Goal: Task Accomplishment & Management: Use online tool/utility

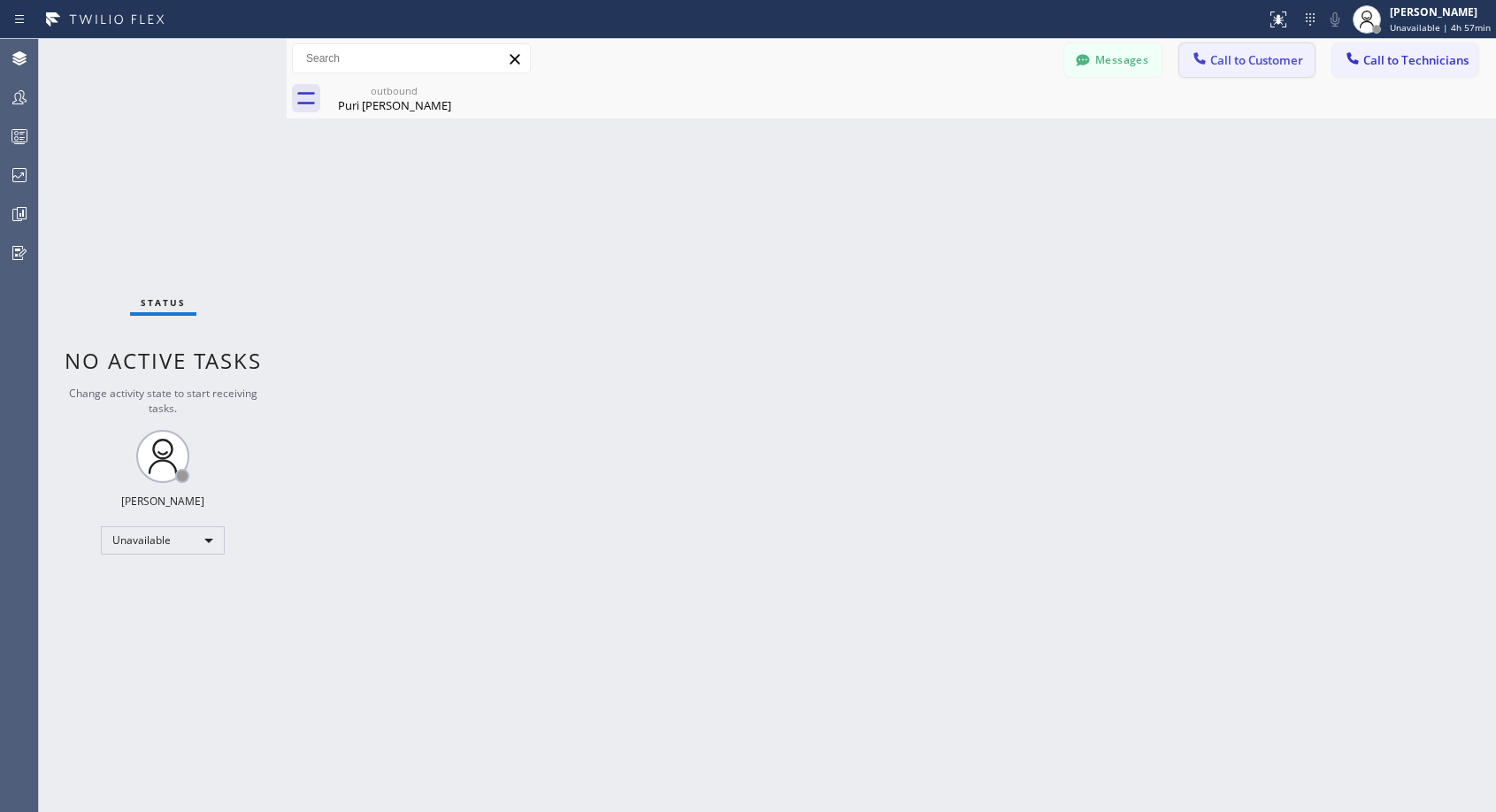
click at [1266, 59] on span "Call to Customer" at bounding box center [1256, 60] width 93 height 16
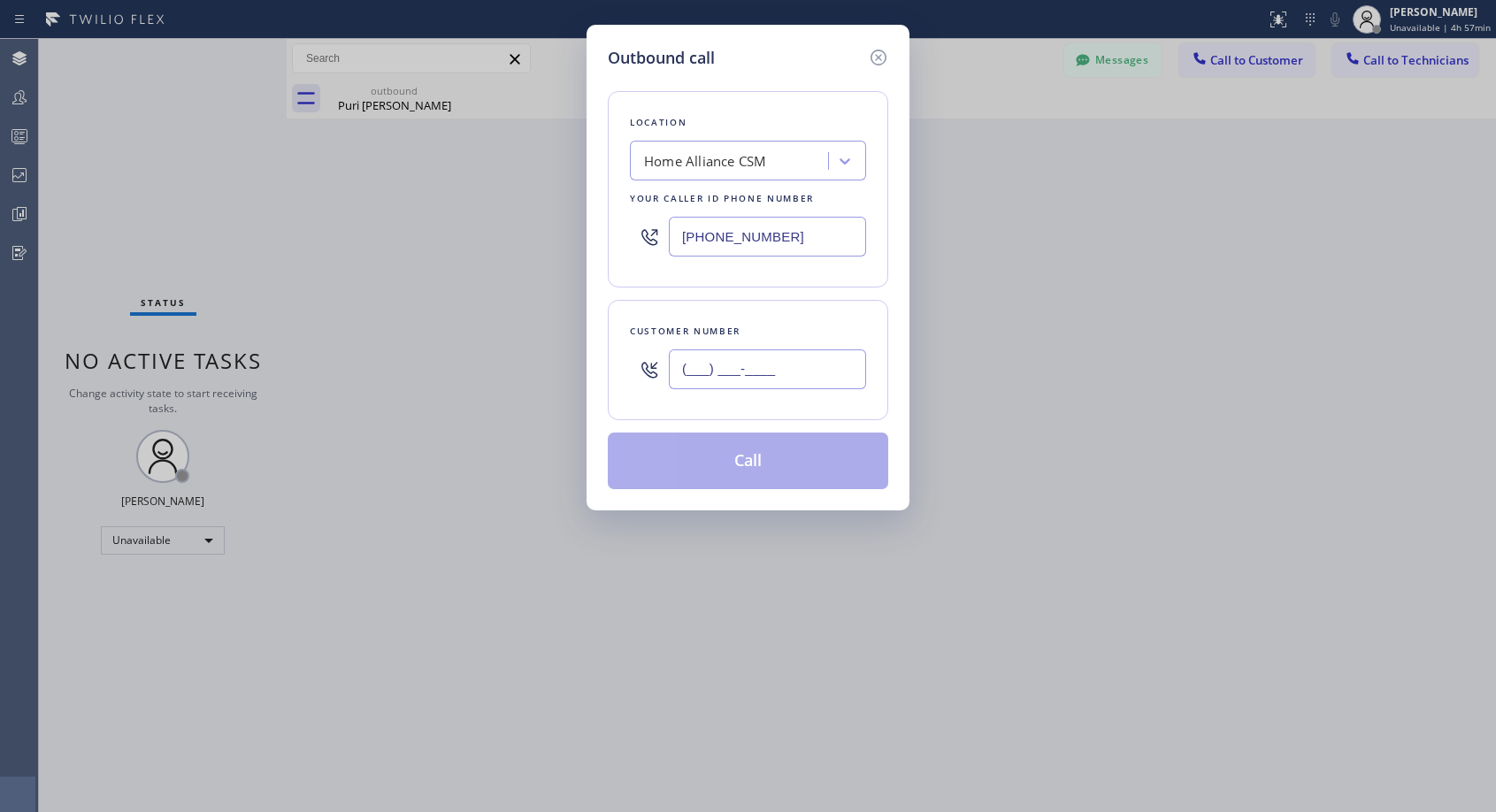
click at [786, 365] on input "(___) ___-____" at bounding box center [767, 369] width 198 height 40
paste input "858) 453-1558"
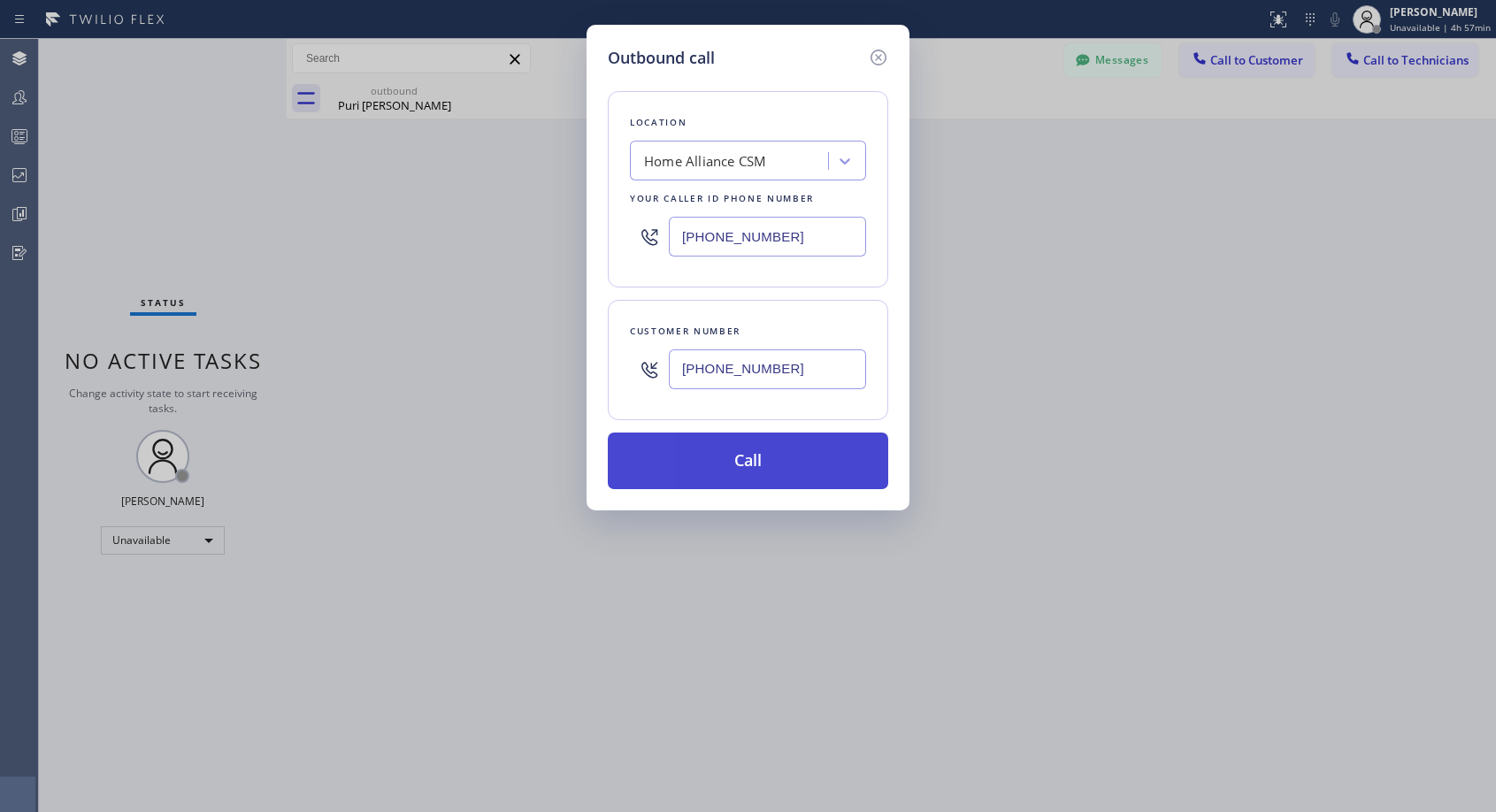
type input "(858) 453-1558"
click at [755, 465] on button "Call" at bounding box center [748, 461] width 280 height 56
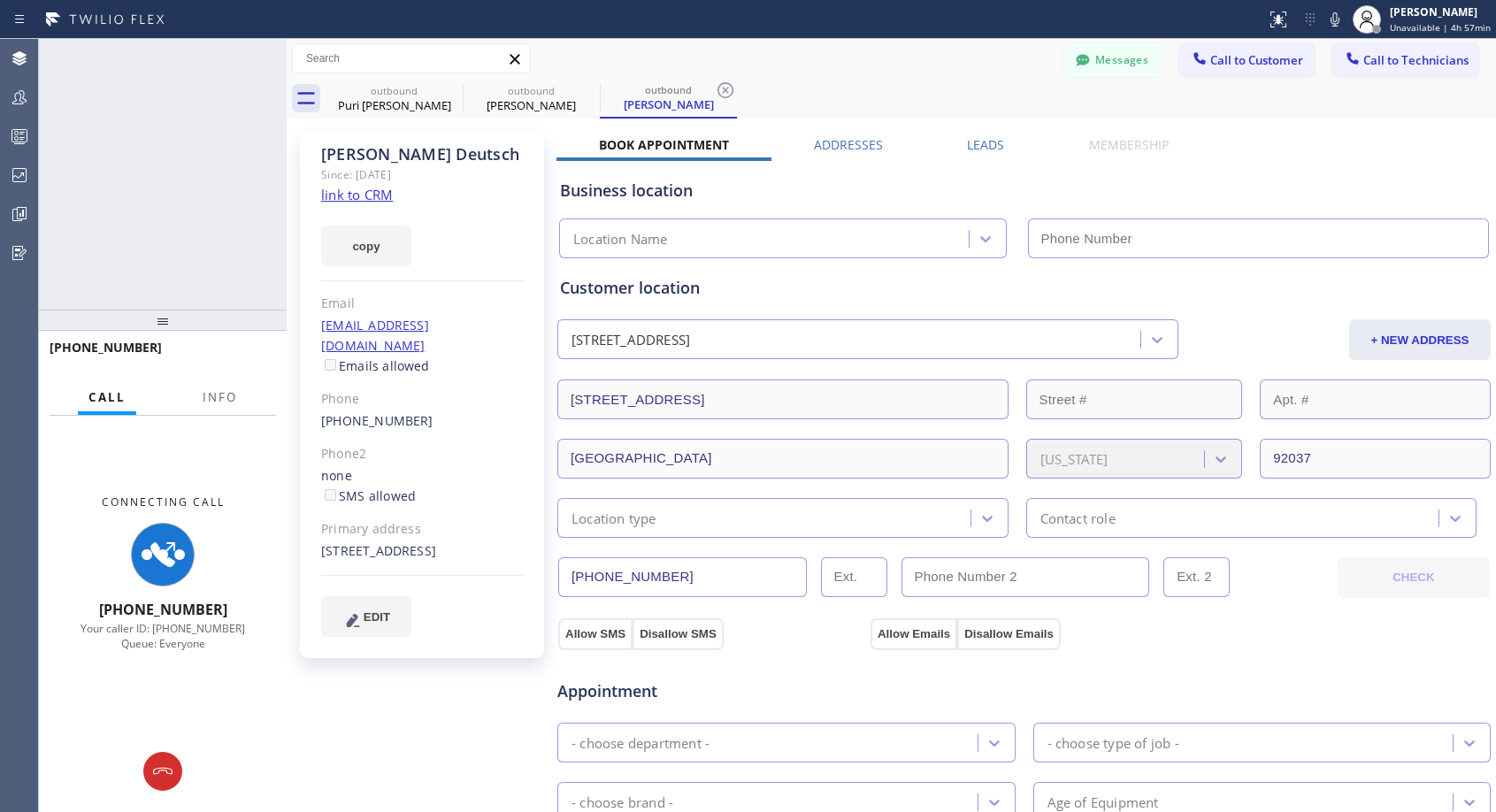
type input "[PHONE_NUMBER]"
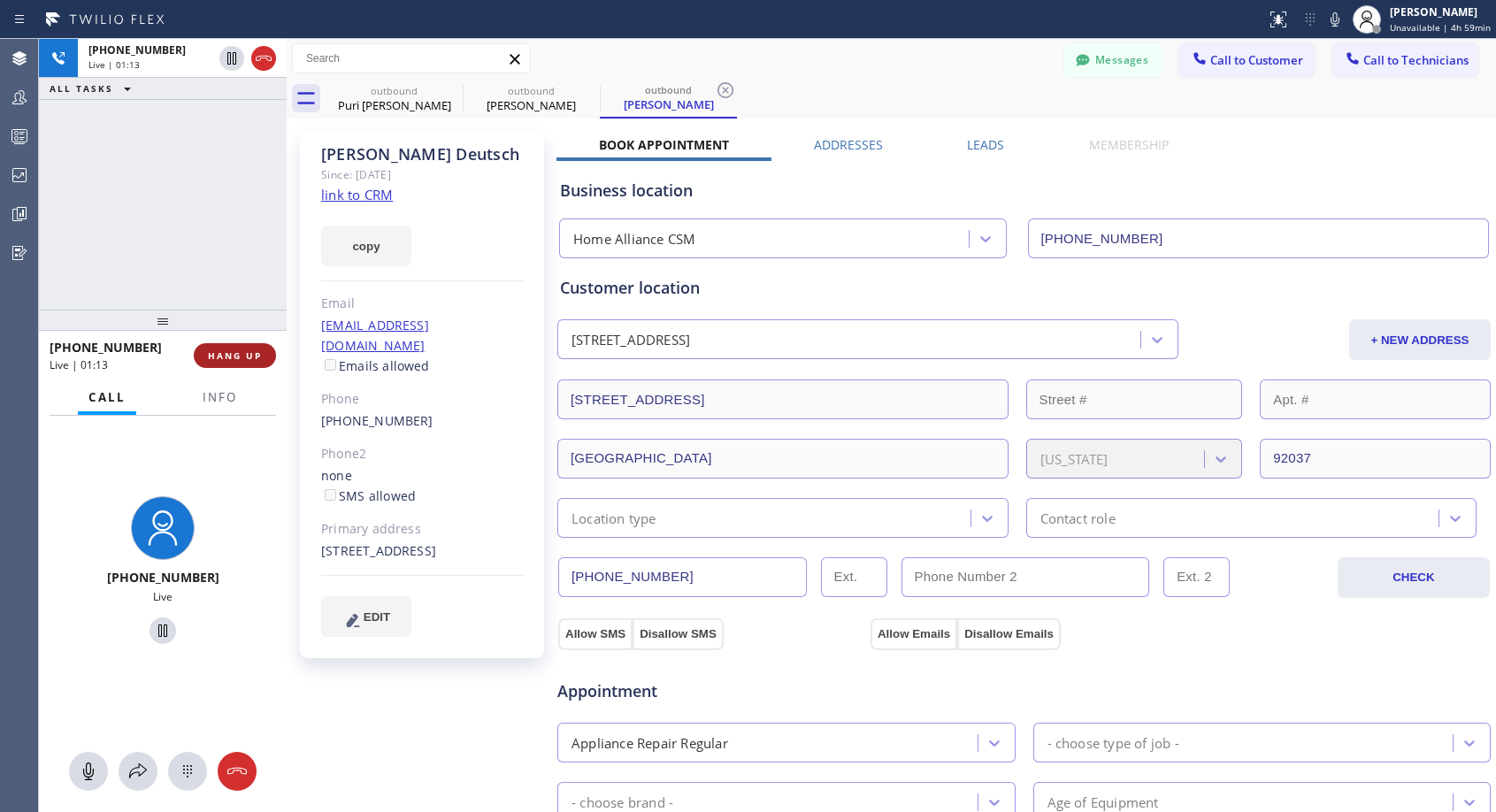
click at [232, 351] on span "HANG UP" at bounding box center [235, 355] width 54 height 13
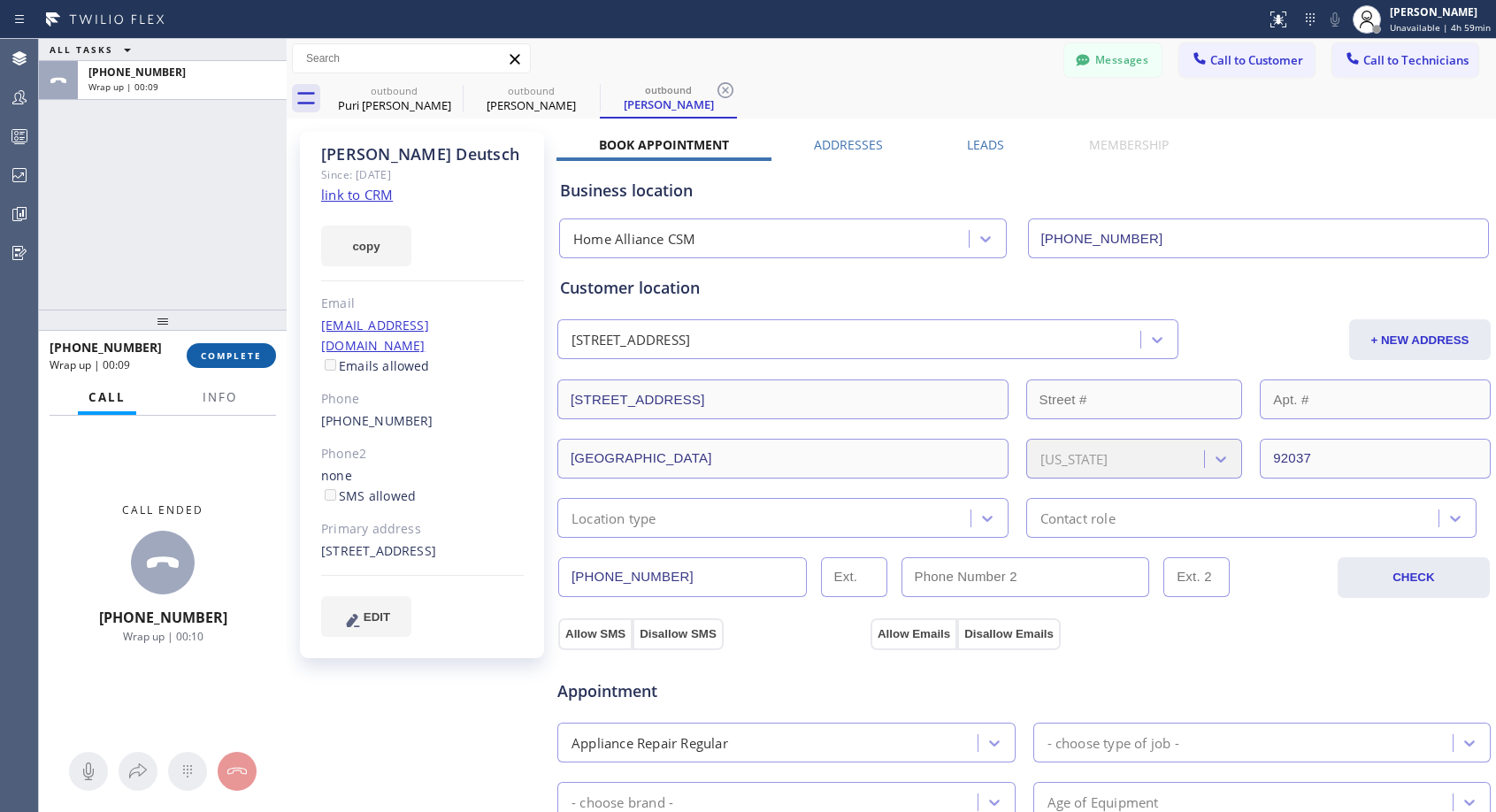
click at [226, 350] on span "COMPLETE" at bounding box center [231, 355] width 61 height 13
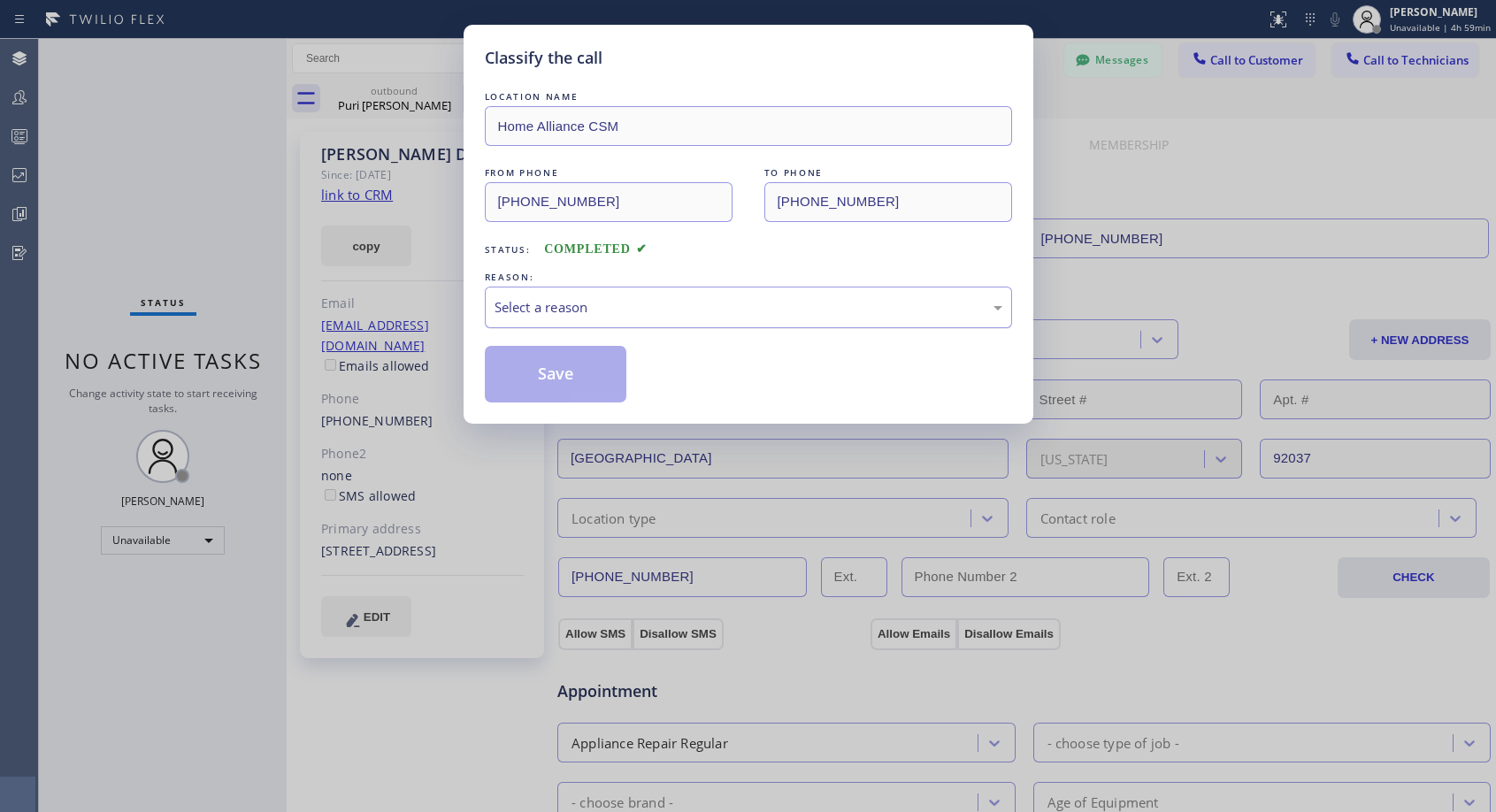
click at [663, 305] on div "Select a reason" at bounding box center [749, 307] width 508 height 20
click at [567, 373] on button "Save" at bounding box center [556, 374] width 142 height 56
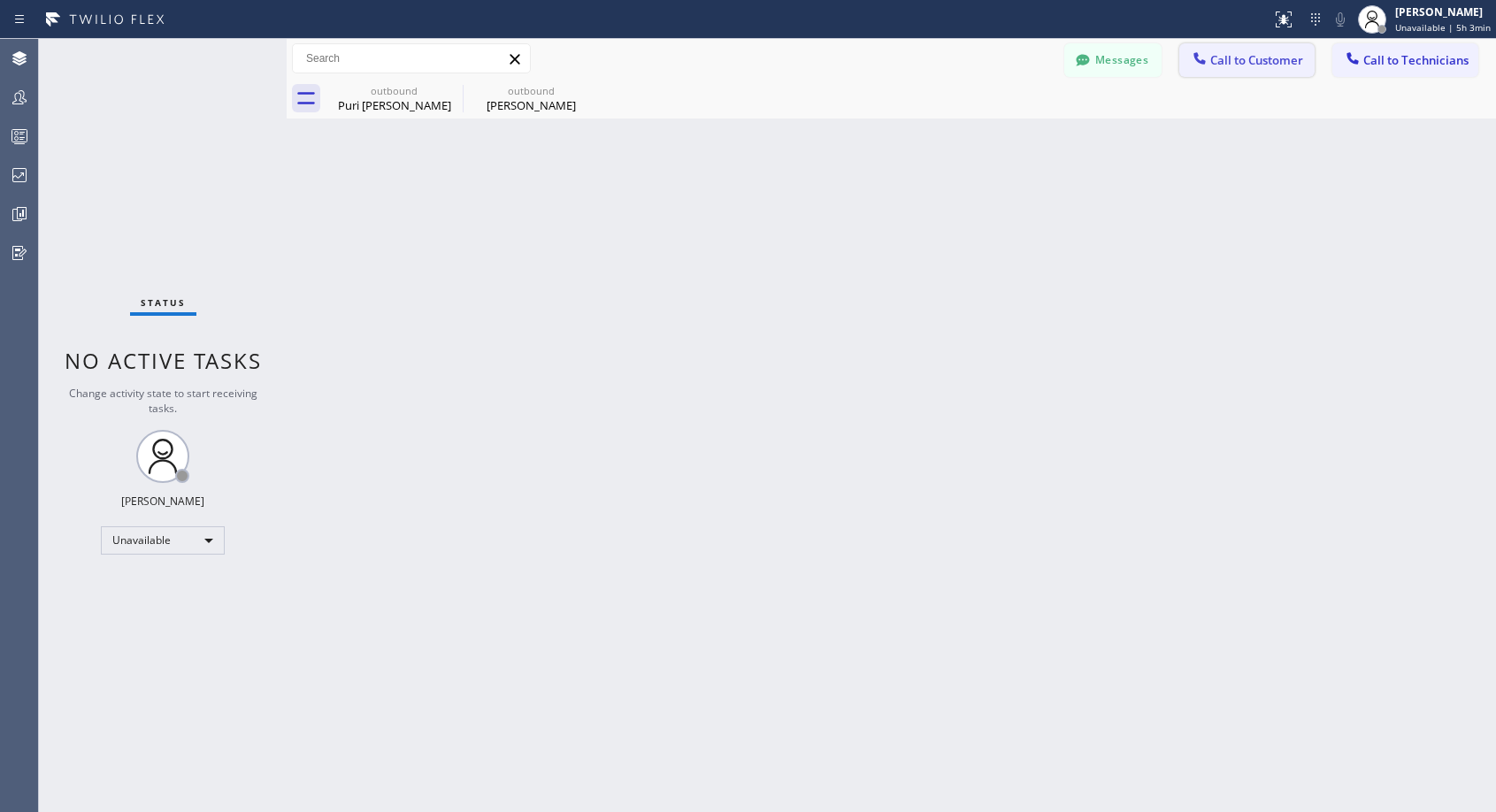
click at [1284, 63] on span "Call to Customer" at bounding box center [1256, 60] width 93 height 16
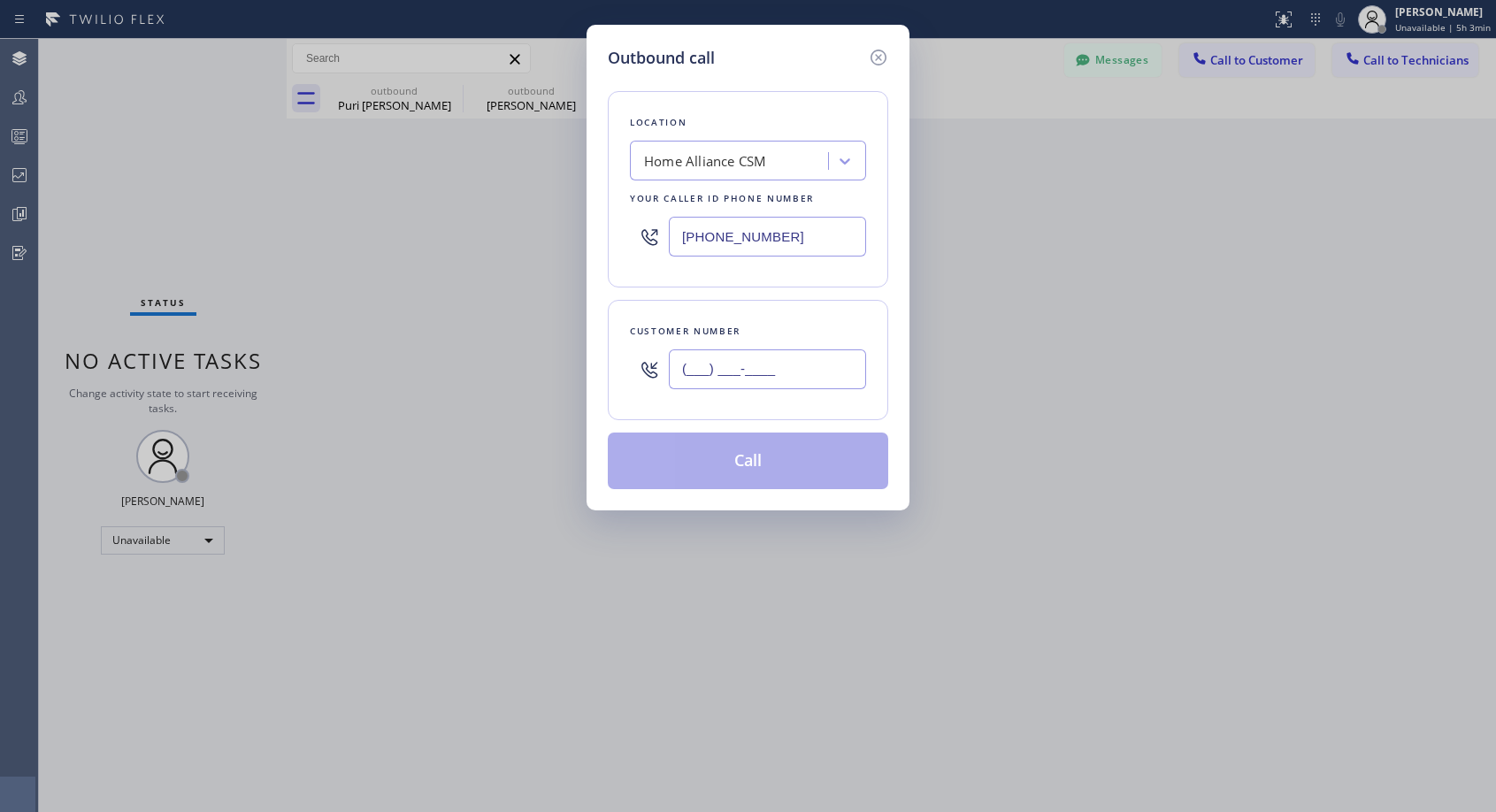
click at [828, 373] on input "(___) ___-____" at bounding box center [767, 369] width 198 height 40
paste input "202) 236-2694"
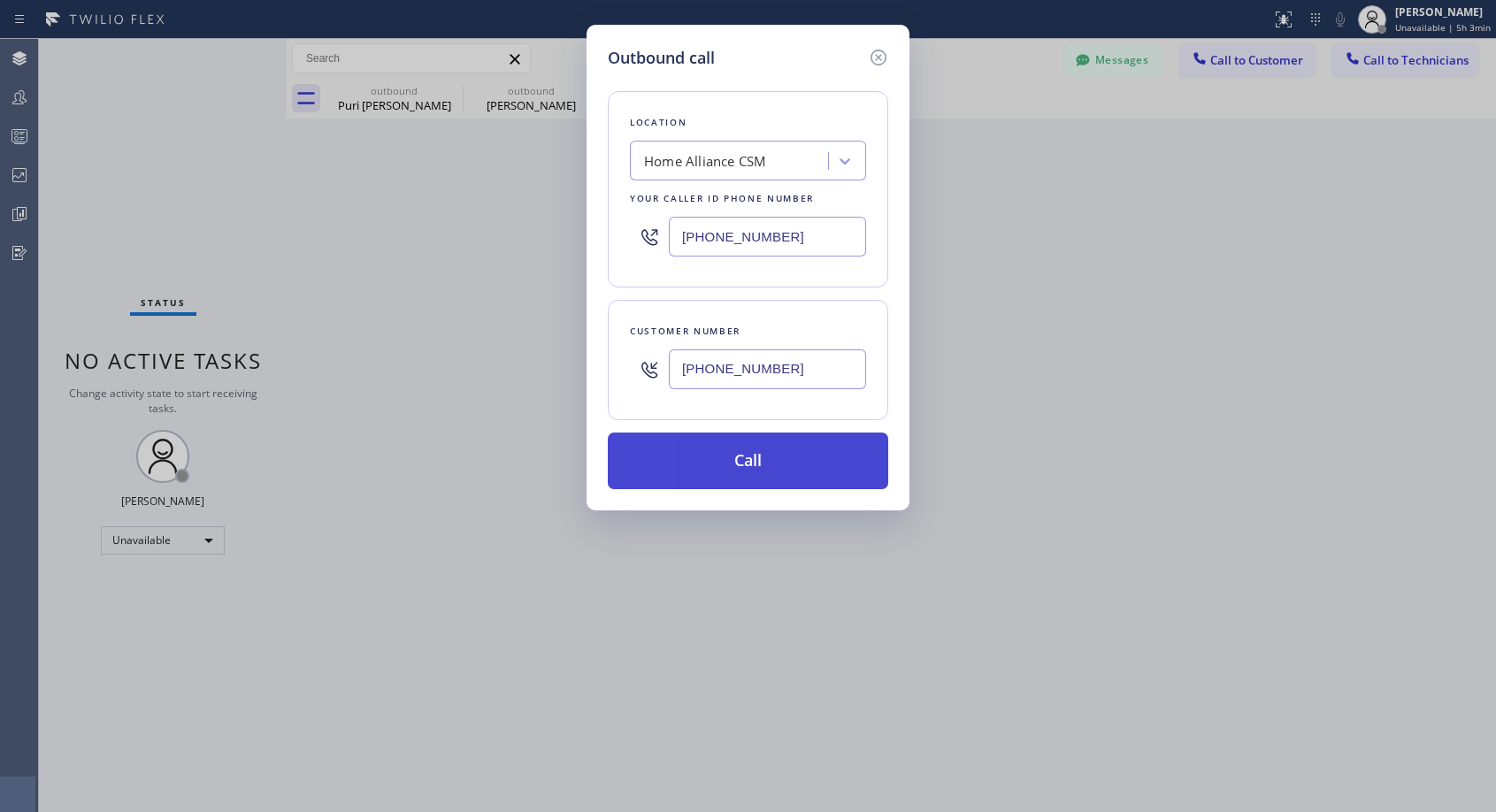
type input "(202) 236-2690"
click at [794, 475] on button "Call" at bounding box center [748, 461] width 280 height 56
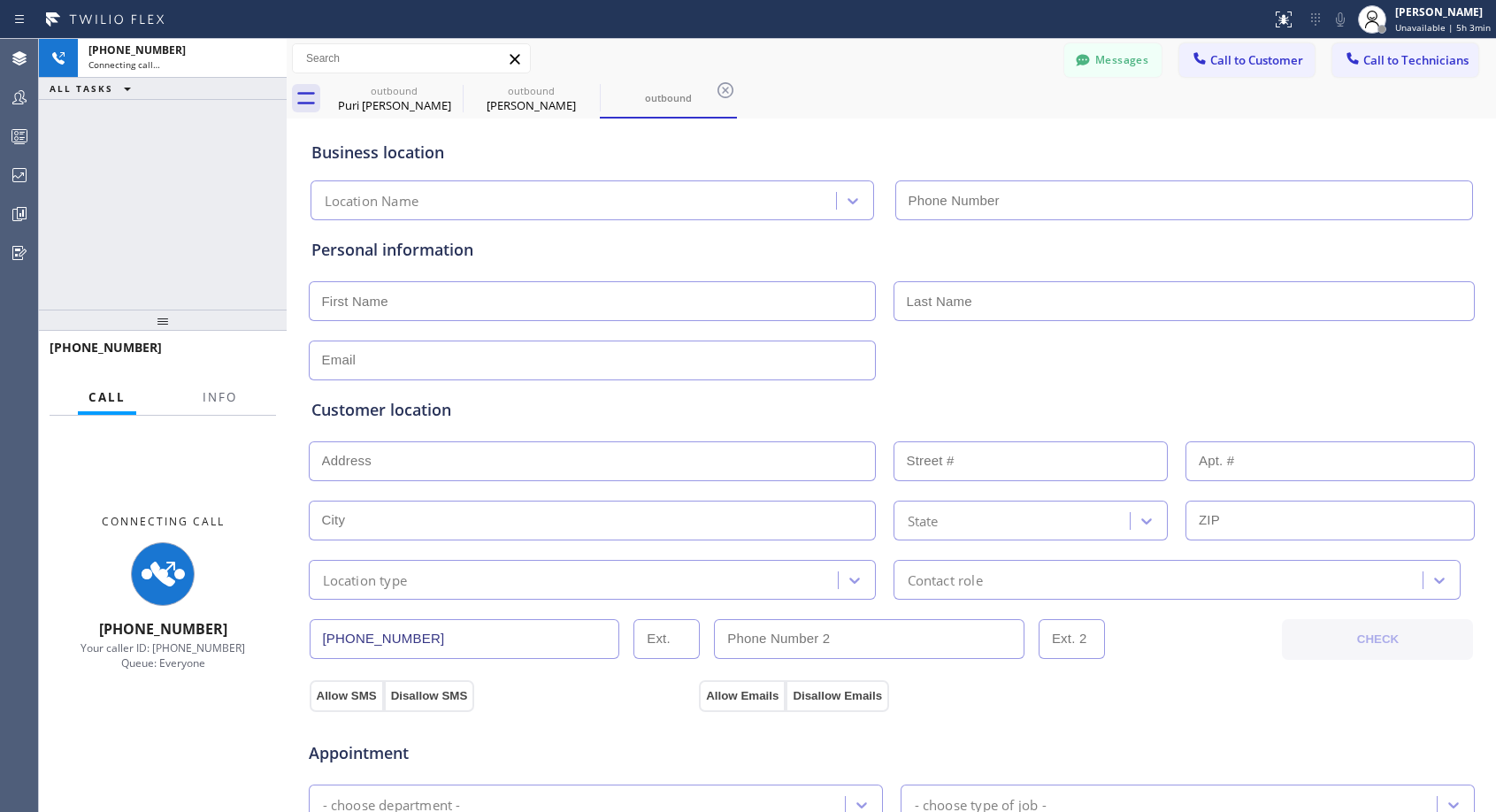
type input "[PHONE_NUMBER]"
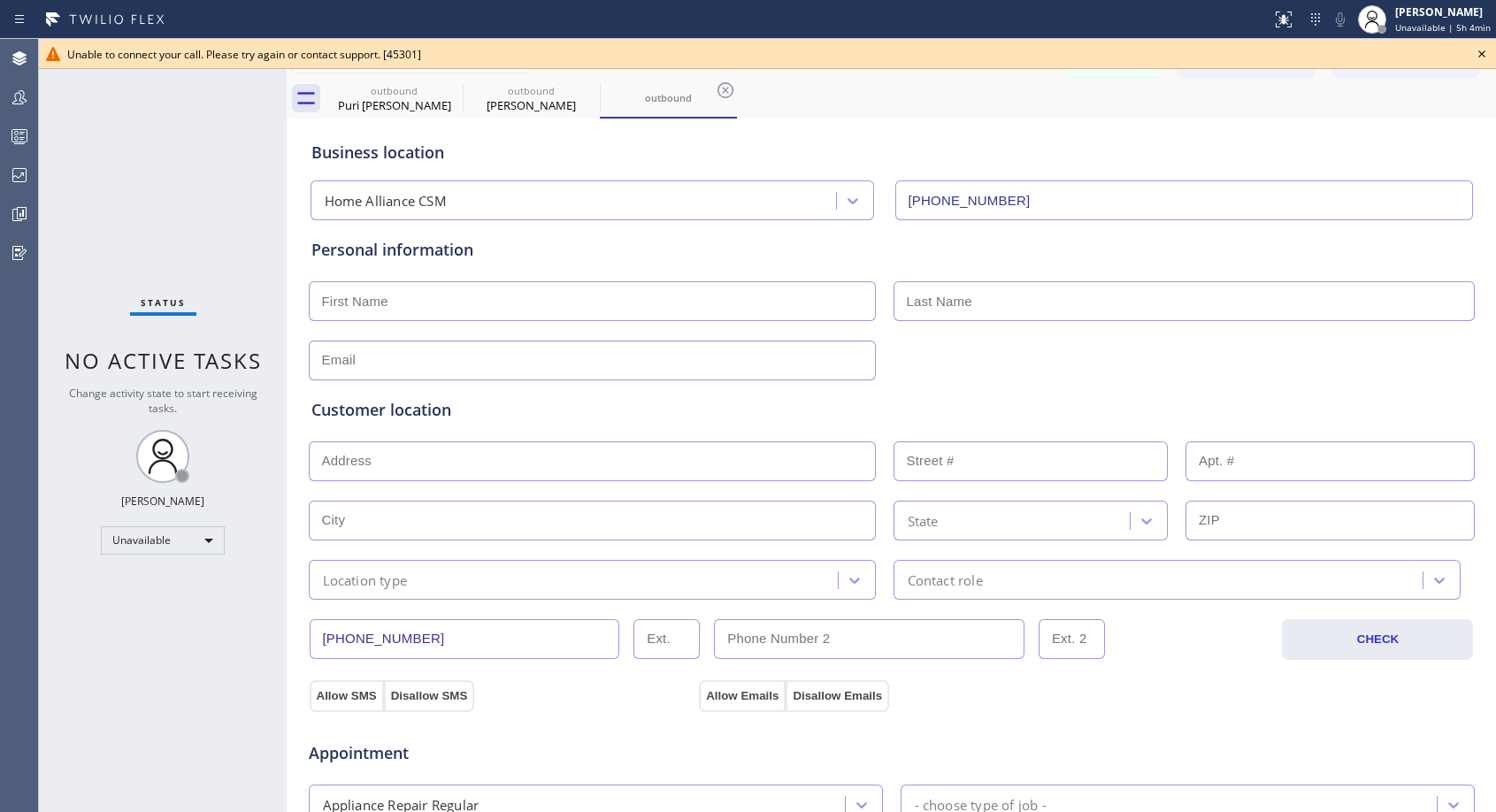
click at [1486, 55] on icon at bounding box center [1482, 55] width 21 height 21
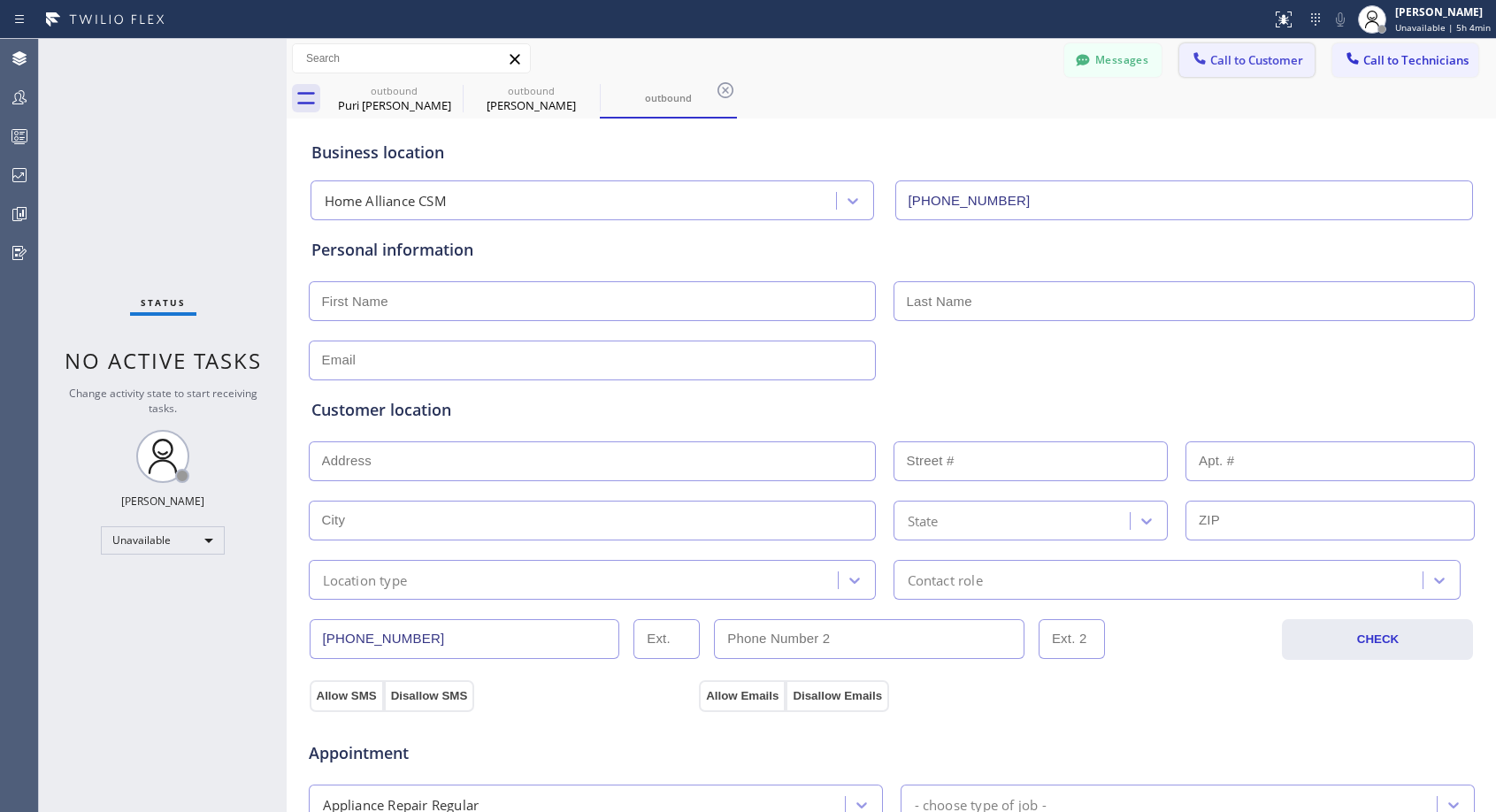
click at [1283, 69] on button "Call to Customer" at bounding box center [1247, 60] width 135 height 34
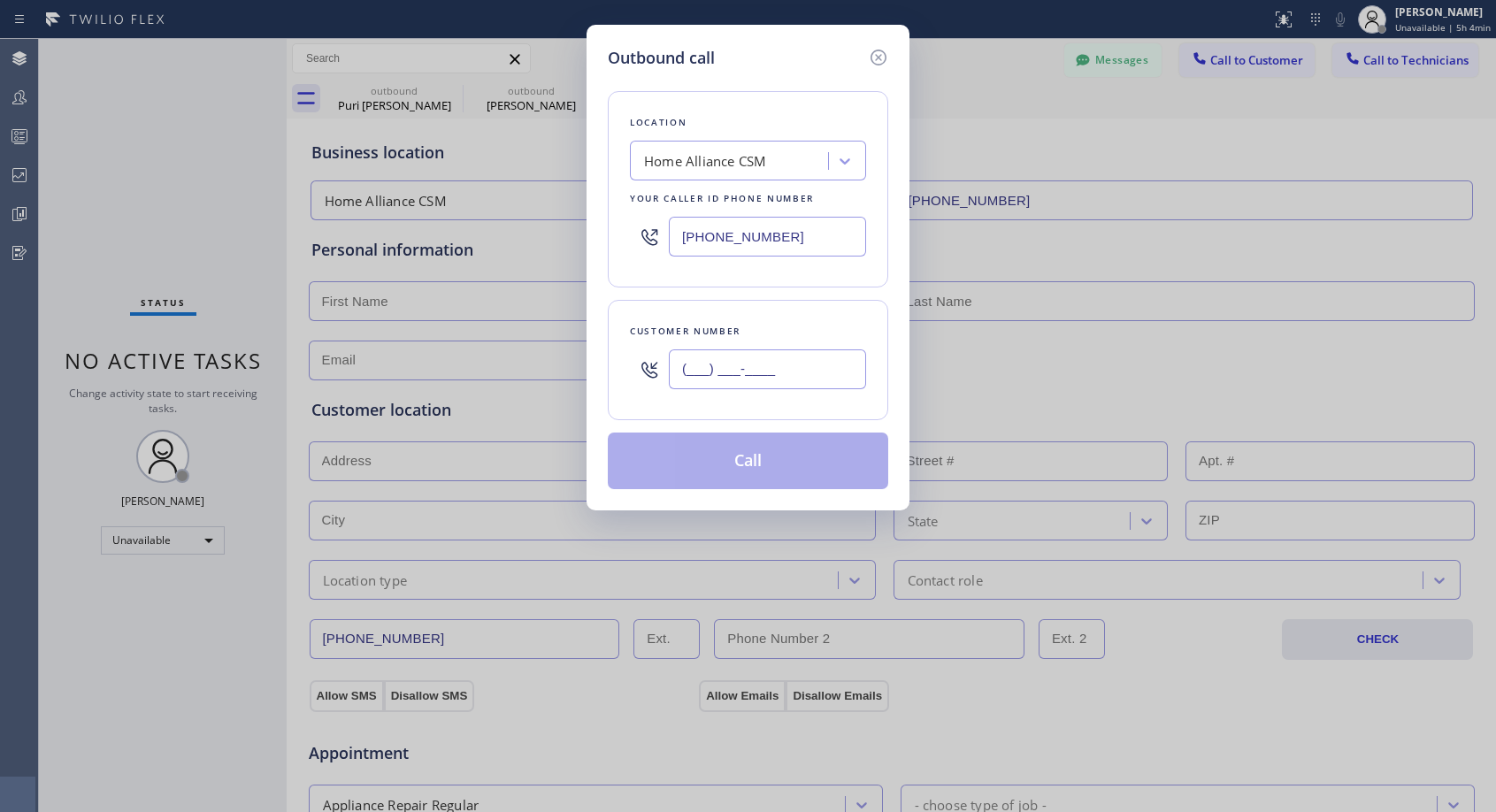
click at [828, 370] on input "(___) ___-____" at bounding box center [767, 369] width 198 height 40
paste input "202) 236-2694"
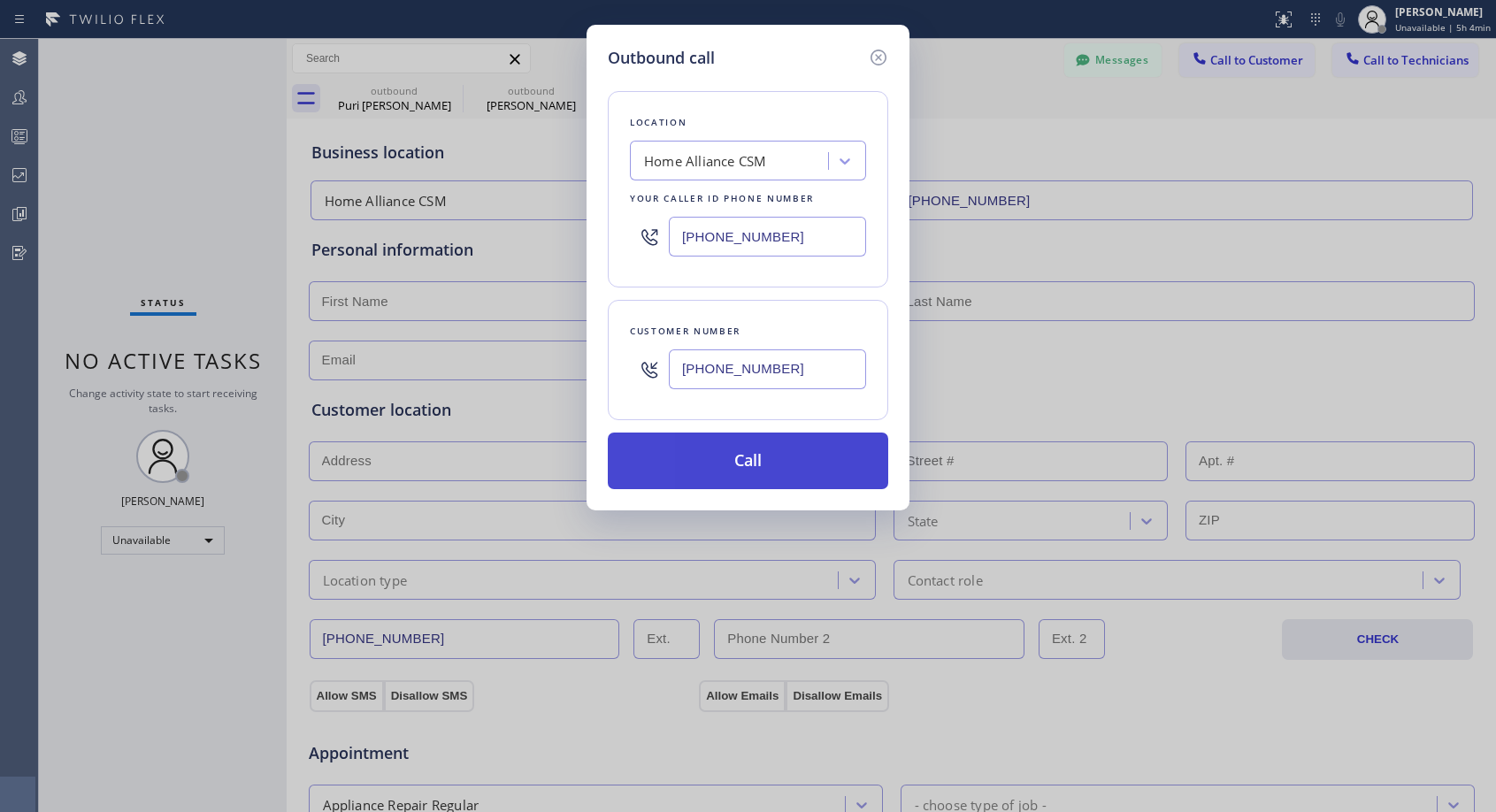
type input "(202) 236-2691"
click at [816, 467] on button "Call" at bounding box center [748, 461] width 280 height 56
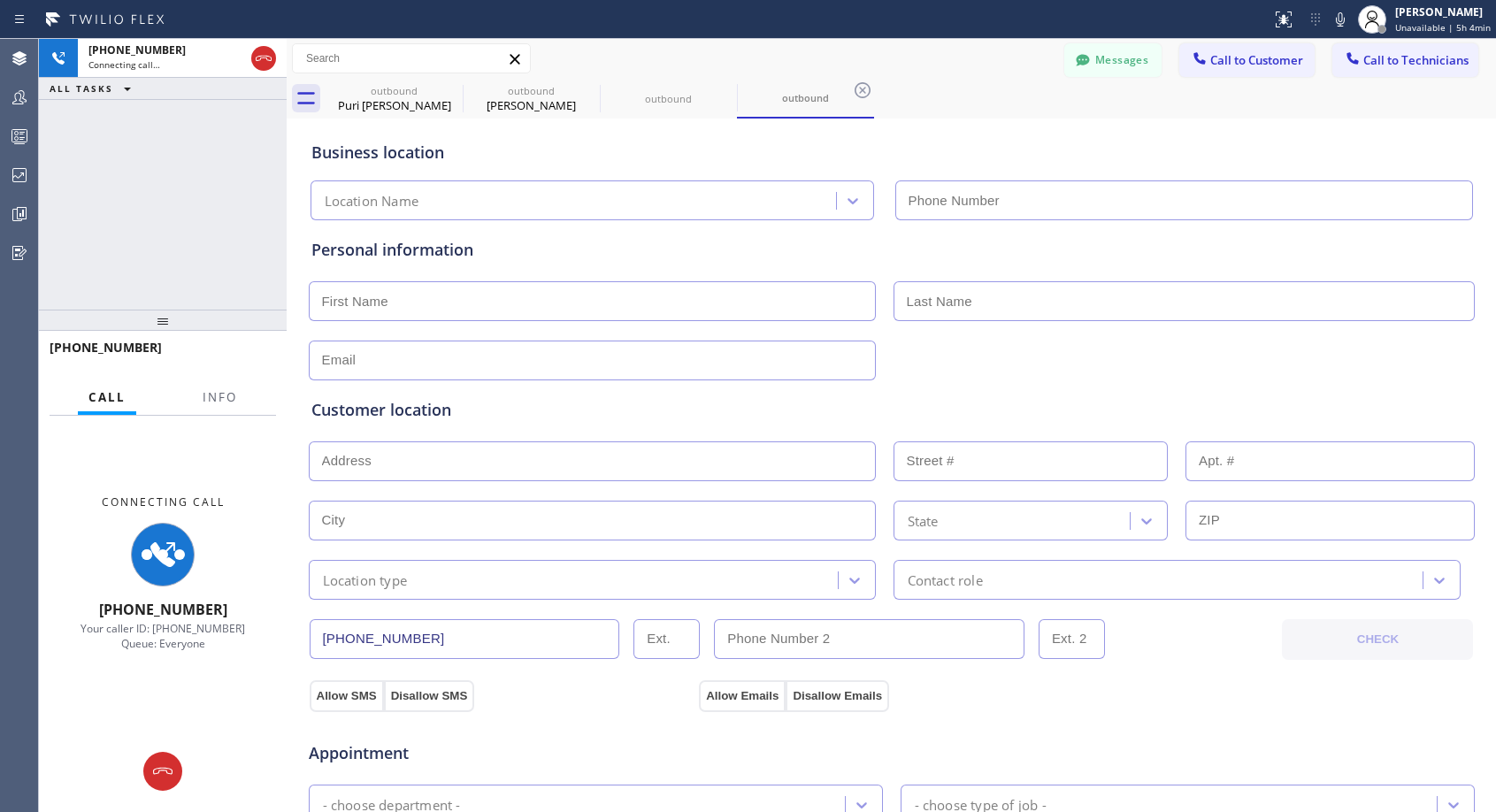
type input "[PHONE_NUMBER]"
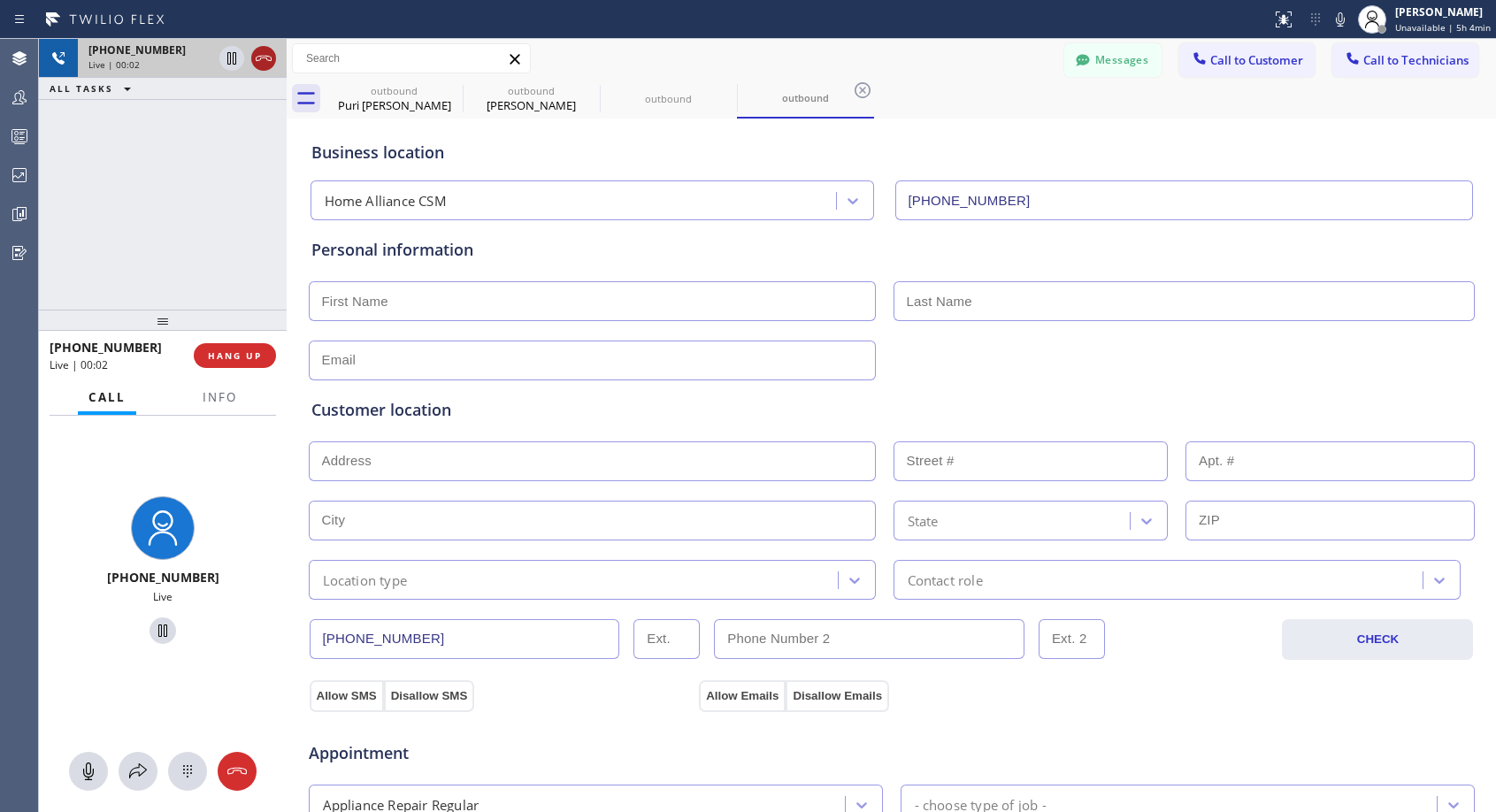
click at [259, 59] on icon at bounding box center [264, 58] width 21 height 21
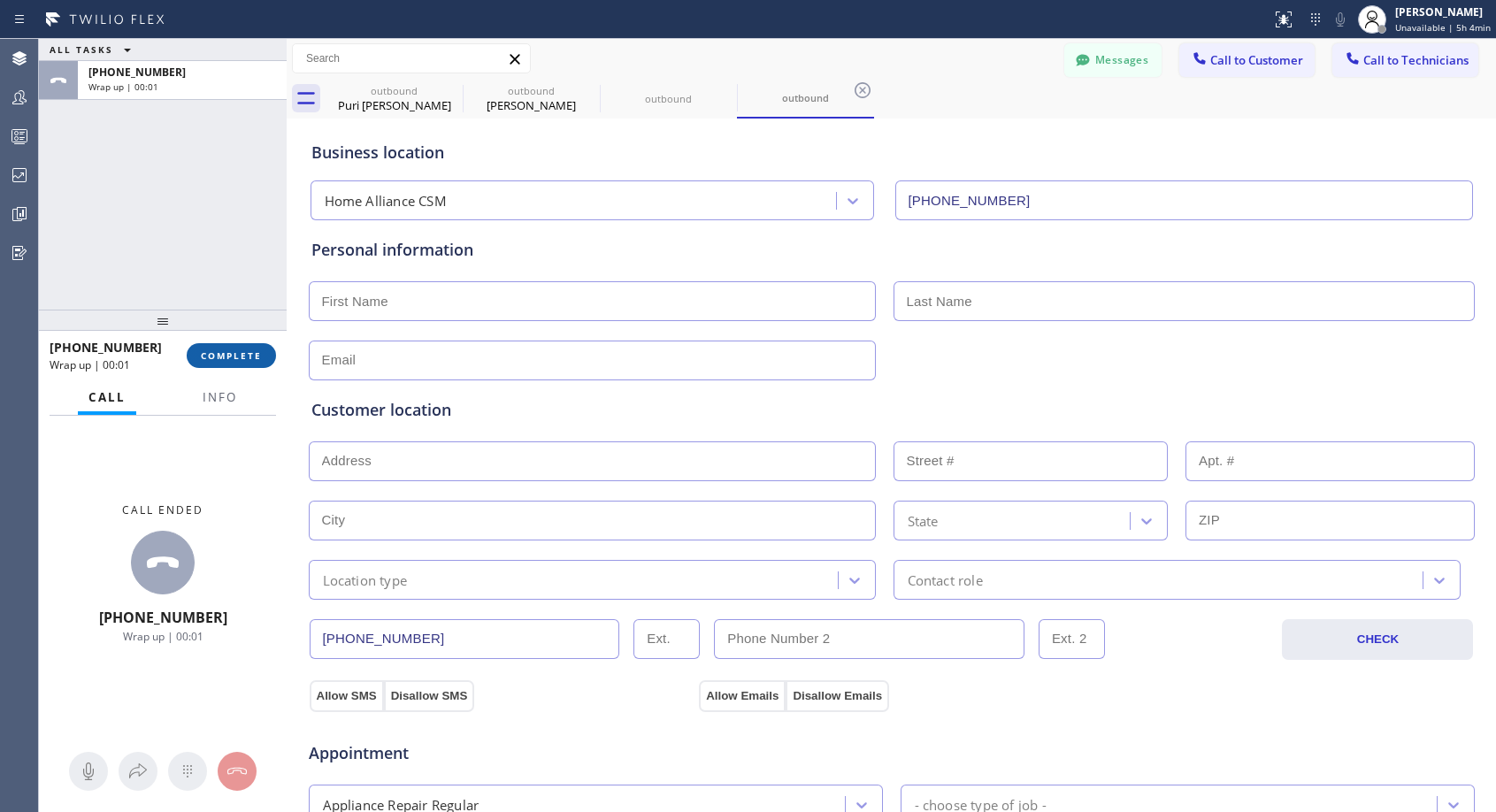
click at [254, 350] on span "COMPLETE" at bounding box center [231, 355] width 61 height 13
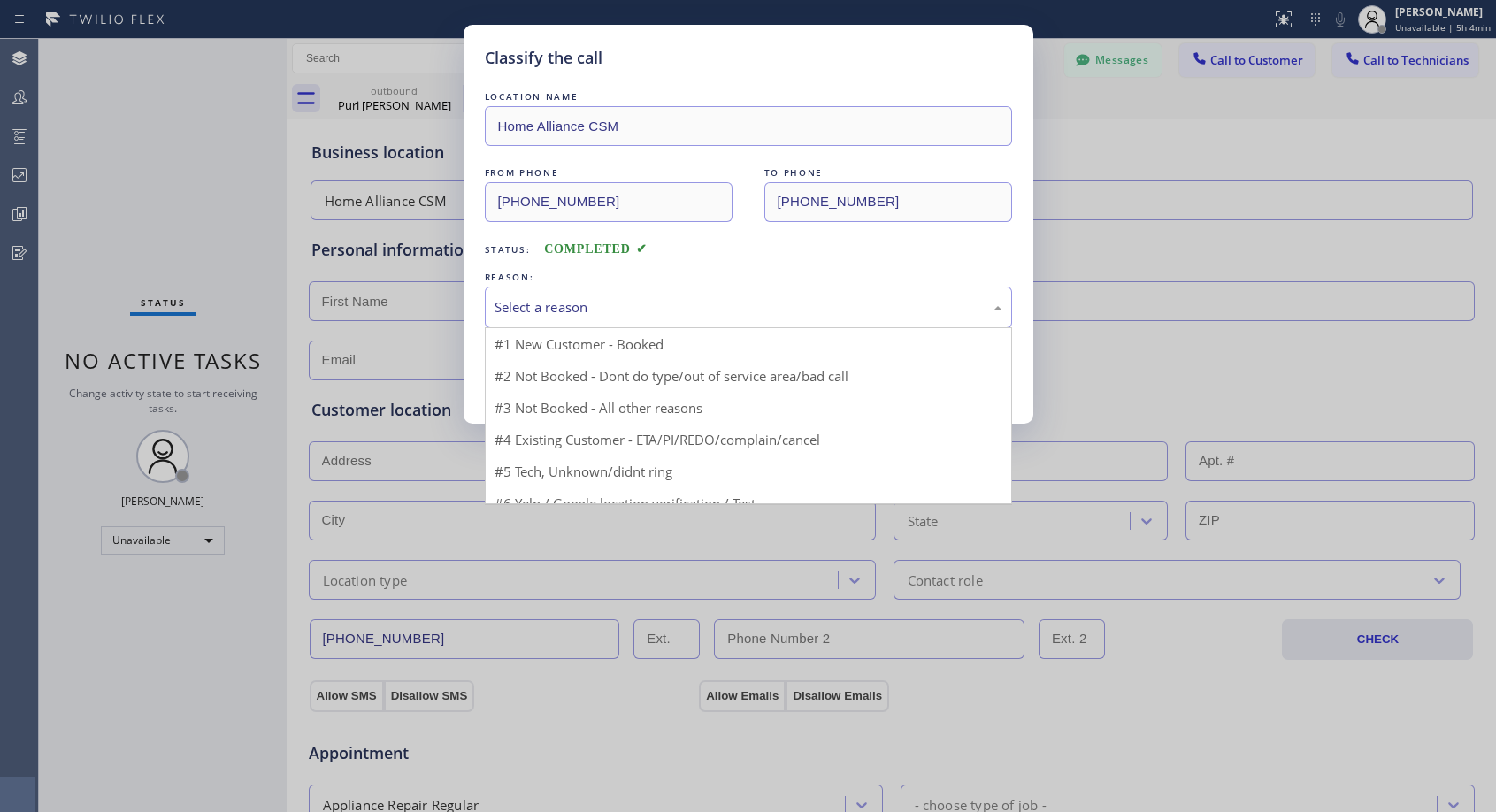
click at [702, 297] on div "Select a reason" at bounding box center [749, 307] width 508 height 20
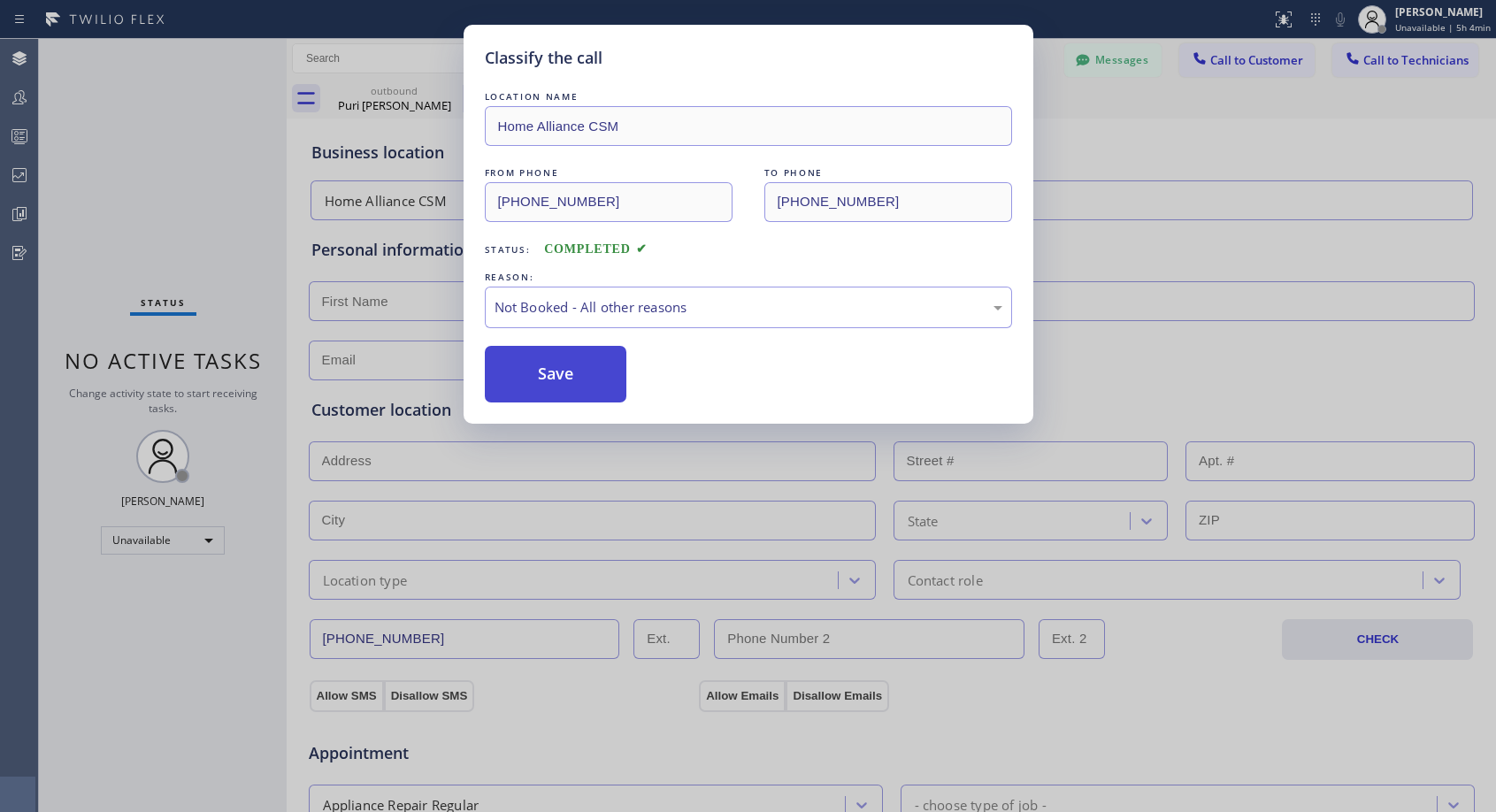
click at [617, 388] on button "Save" at bounding box center [556, 374] width 142 height 56
click at [610, 388] on button "Save" at bounding box center [556, 374] width 142 height 56
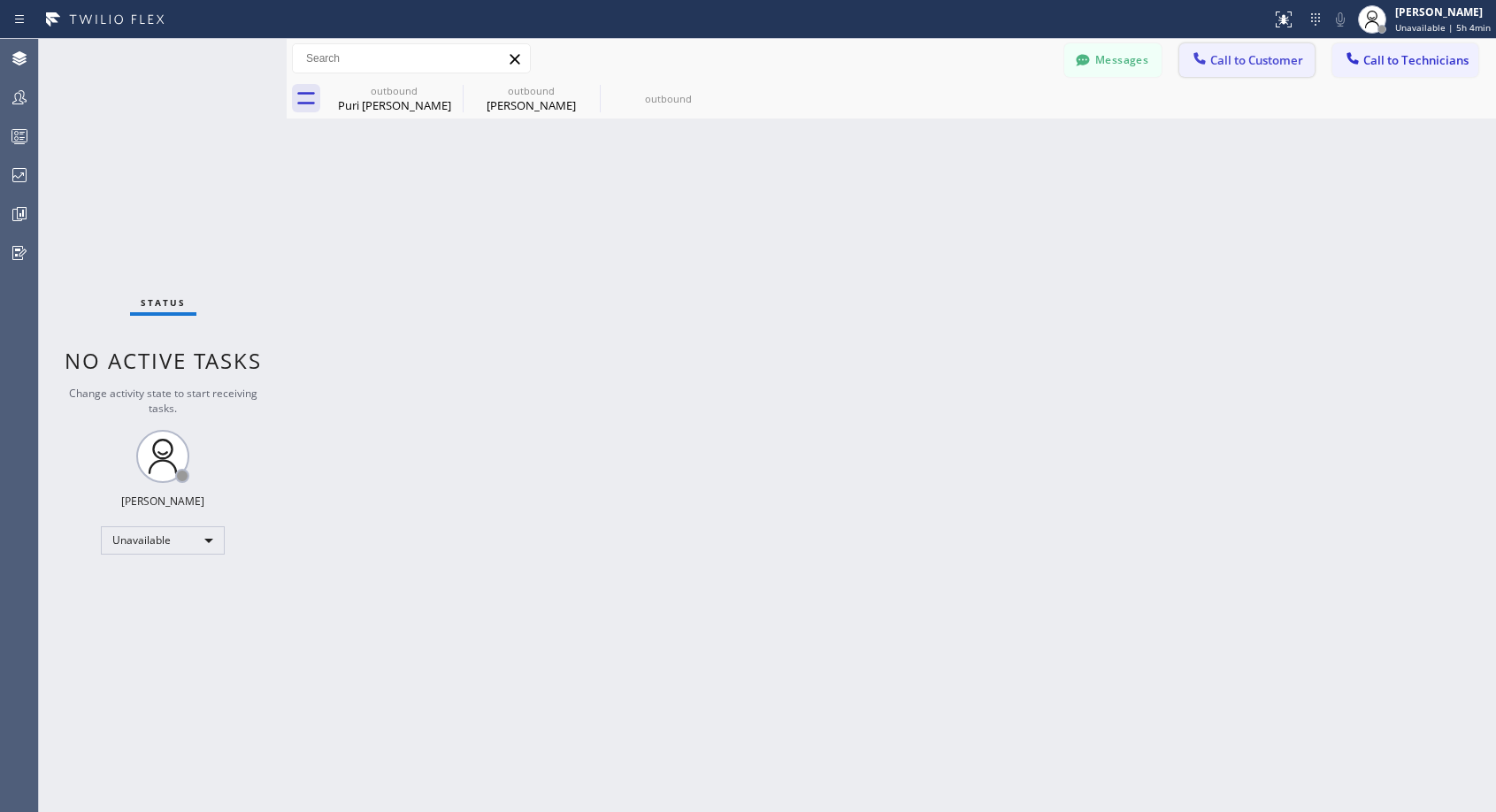
click at [1273, 56] on span "Call to Customer" at bounding box center [1256, 60] width 93 height 16
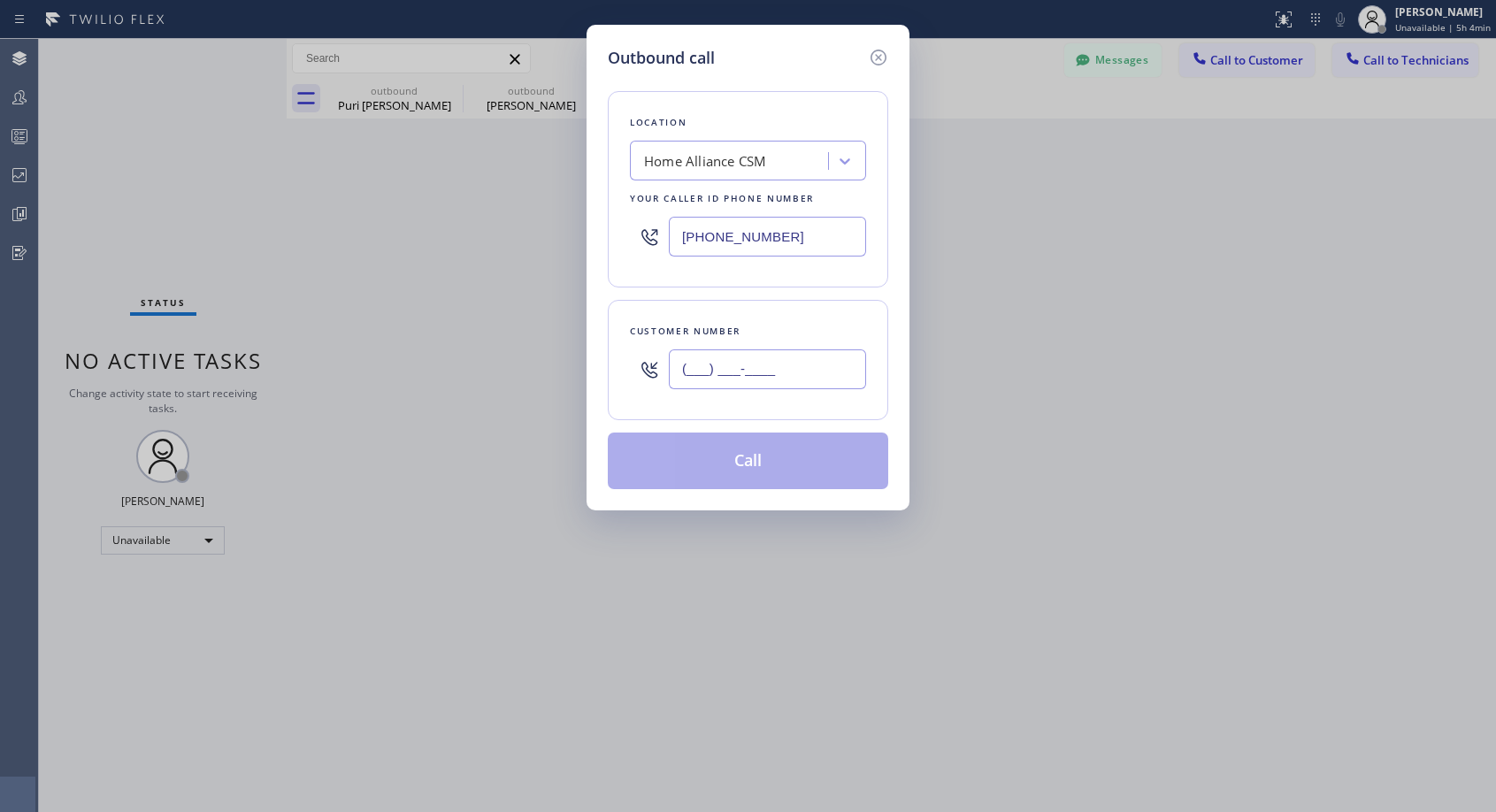
click at [820, 375] on input "(___) ___-____" at bounding box center [767, 369] width 198 height 40
paste input "202) 236-2694"
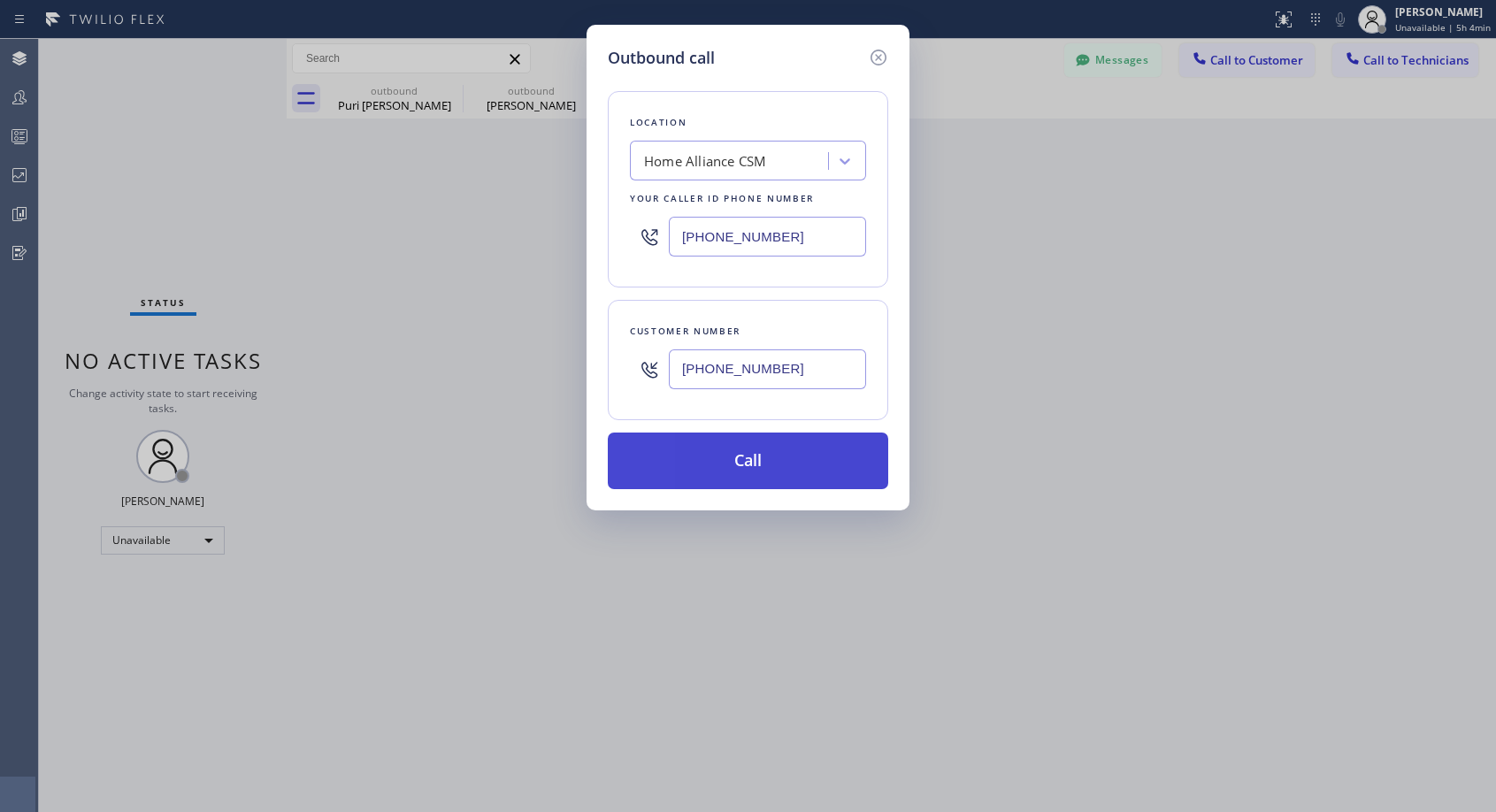
type input "(202) 236-2692"
click at [795, 467] on button "Call" at bounding box center [748, 461] width 280 height 56
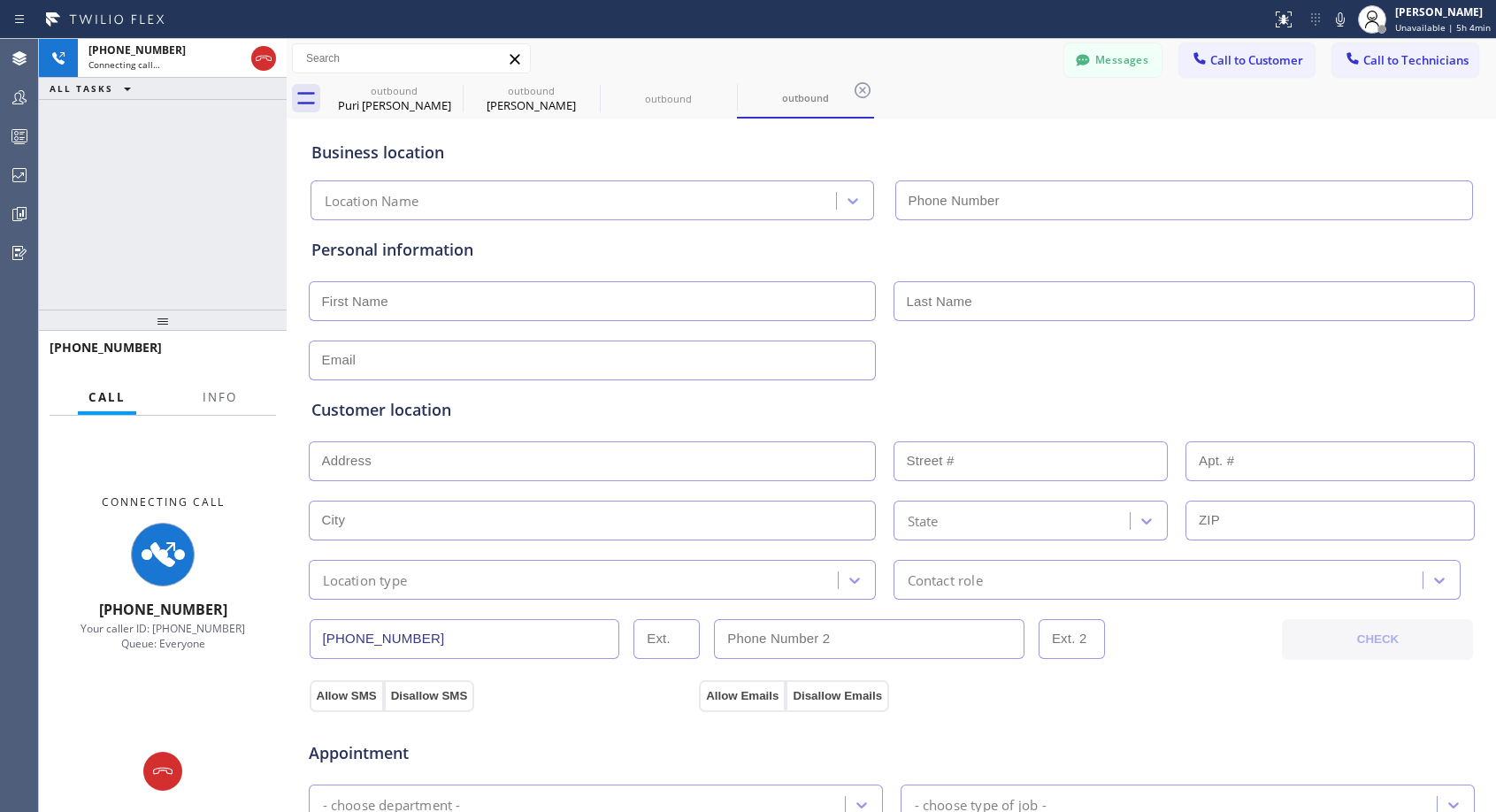
type input "[PHONE_NUMBER]"
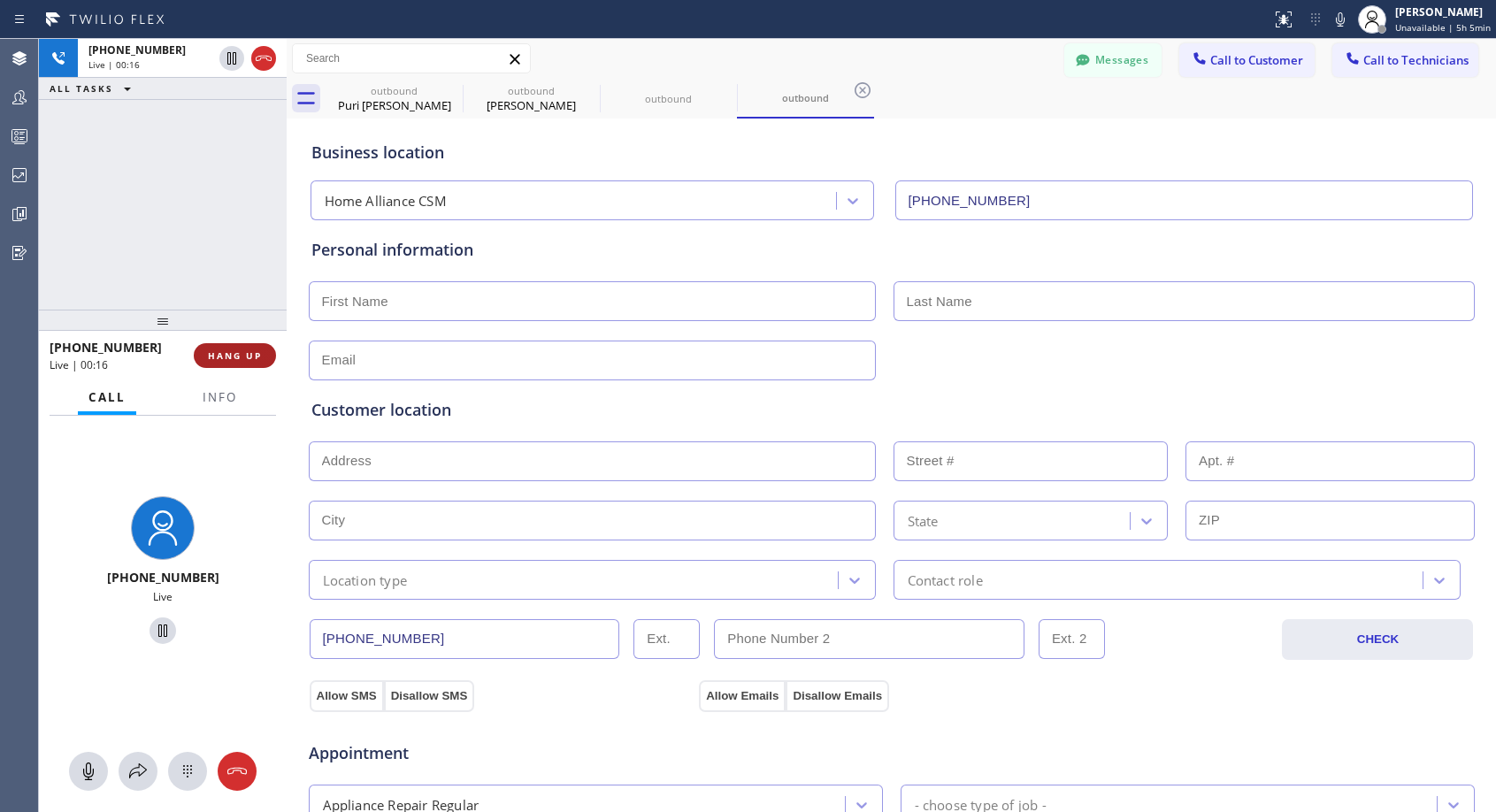
click at [255, 359] on span "HANG UP" at bounding box center [235, 355] width 54 height 13
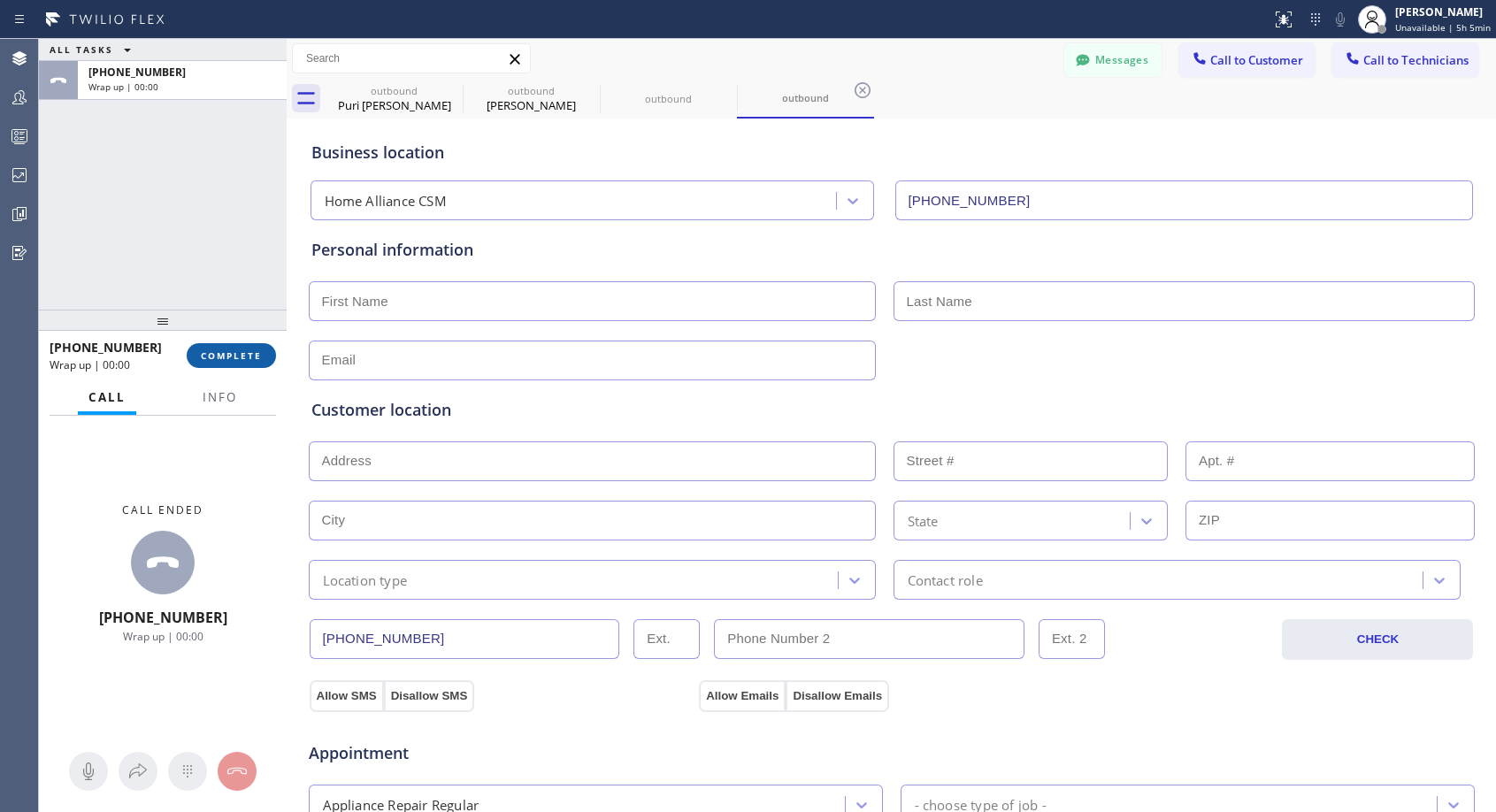
click at [255, 359] on span "COMPLETE" at bounding box center [231, 355] width 61 height 13
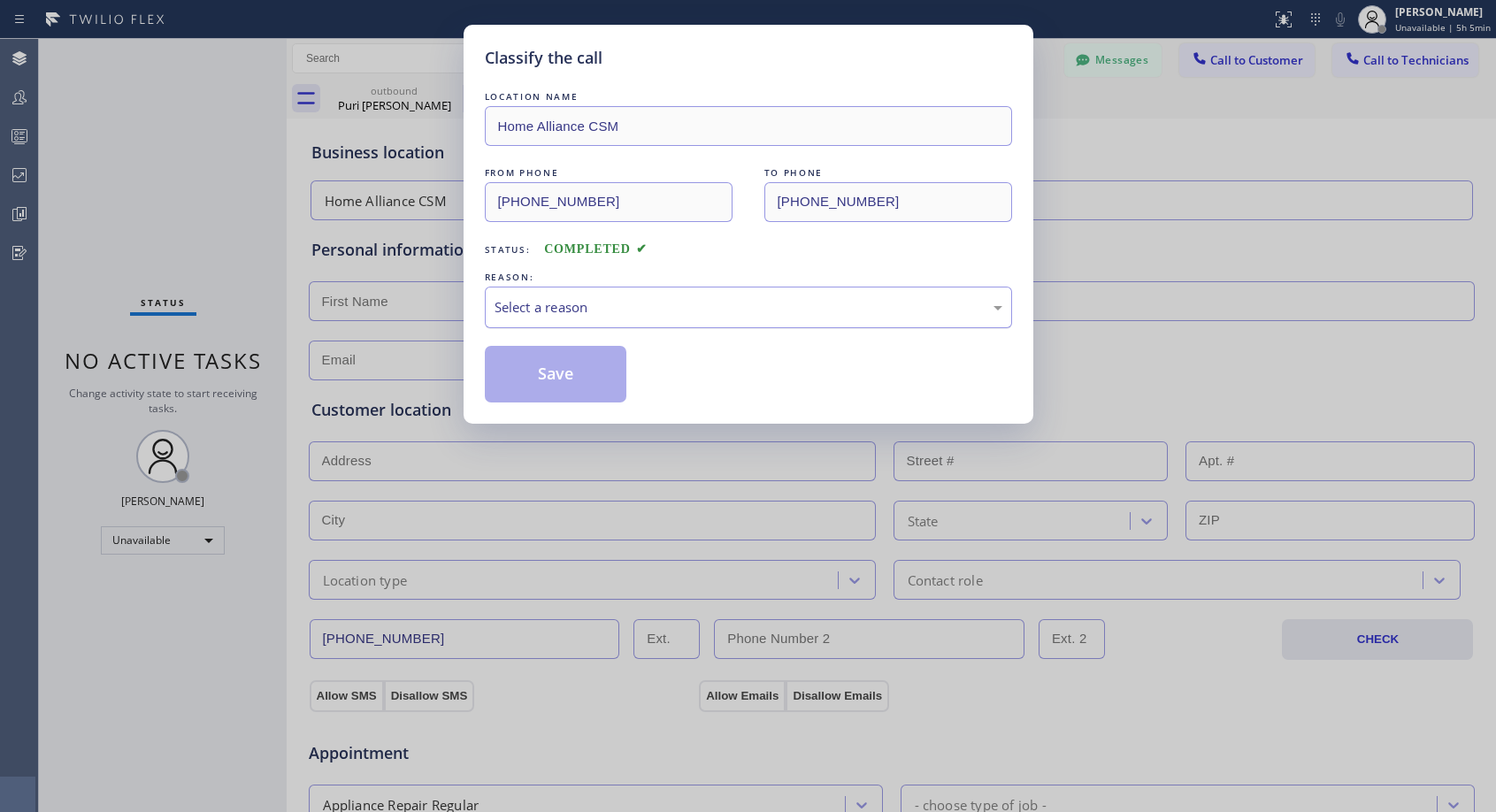
drag, startPoint x: 713, startPoint y: 305, endPoint x: 689, endPoint y: 322, distance: 29.4
click at [713, 305] on div "Select a reason" at bounding box center [749, 307] width 508 height 20
click at [601, 377] on button "Save" at bounding box center [556, 374] width 142 height 56
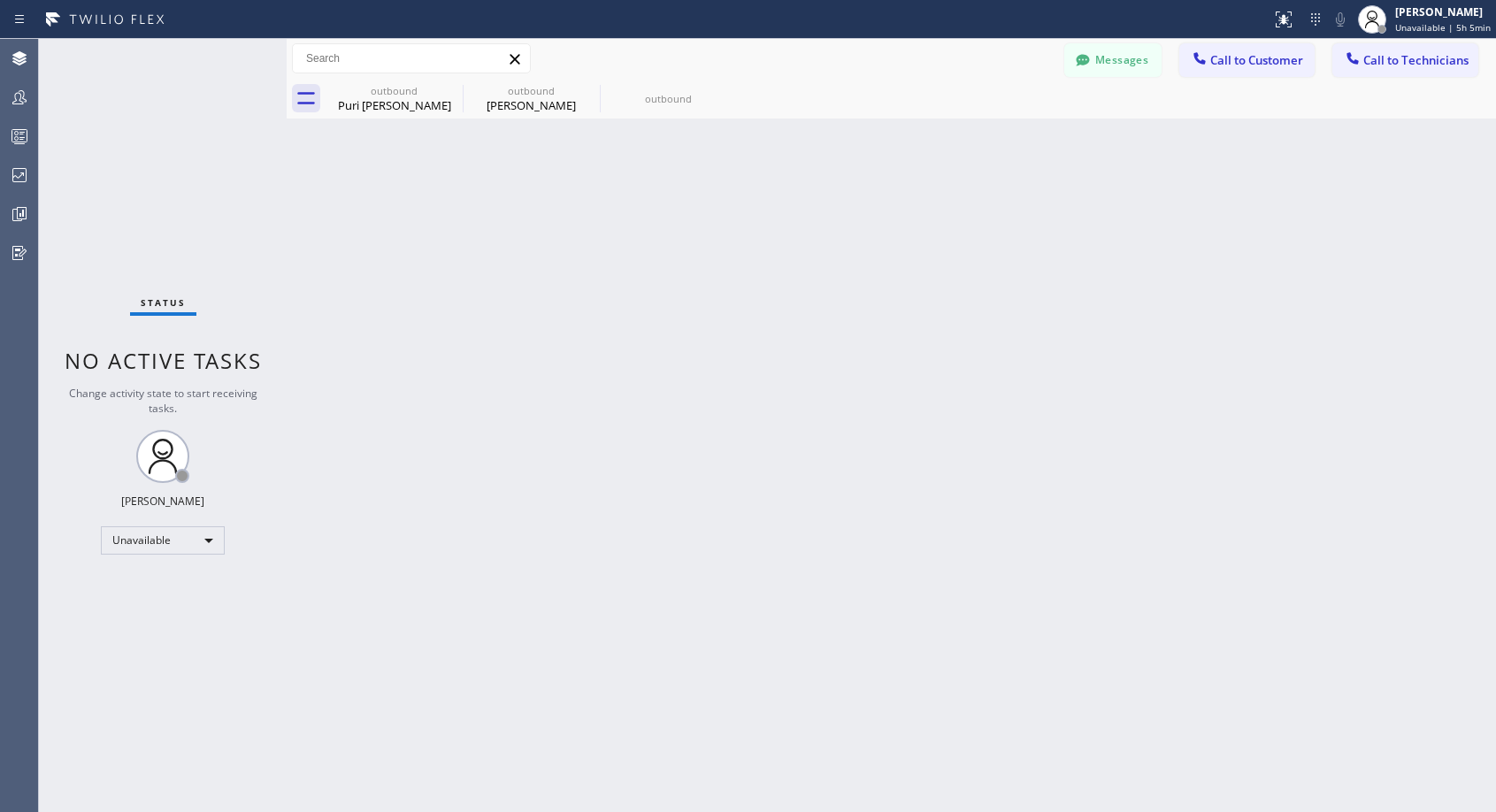
click at [1253, 59] on span "Call to Customer" at bounding box center [1256, 60] width 93 height 16
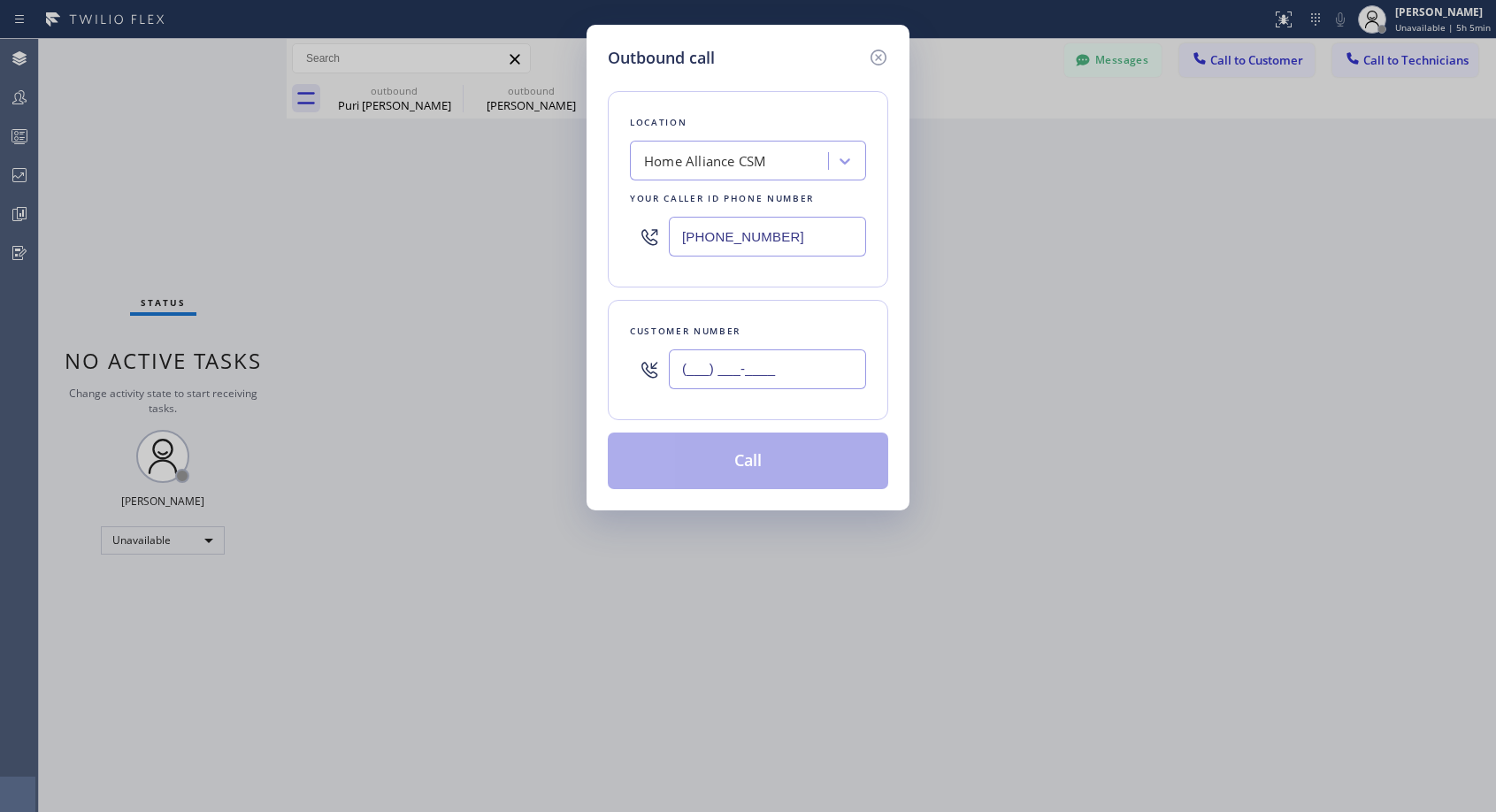
click at [831, 371] on input "(___) ___-____" at bounding box center [767, 369] width 198 height 40
paste input "202) 236-2694"
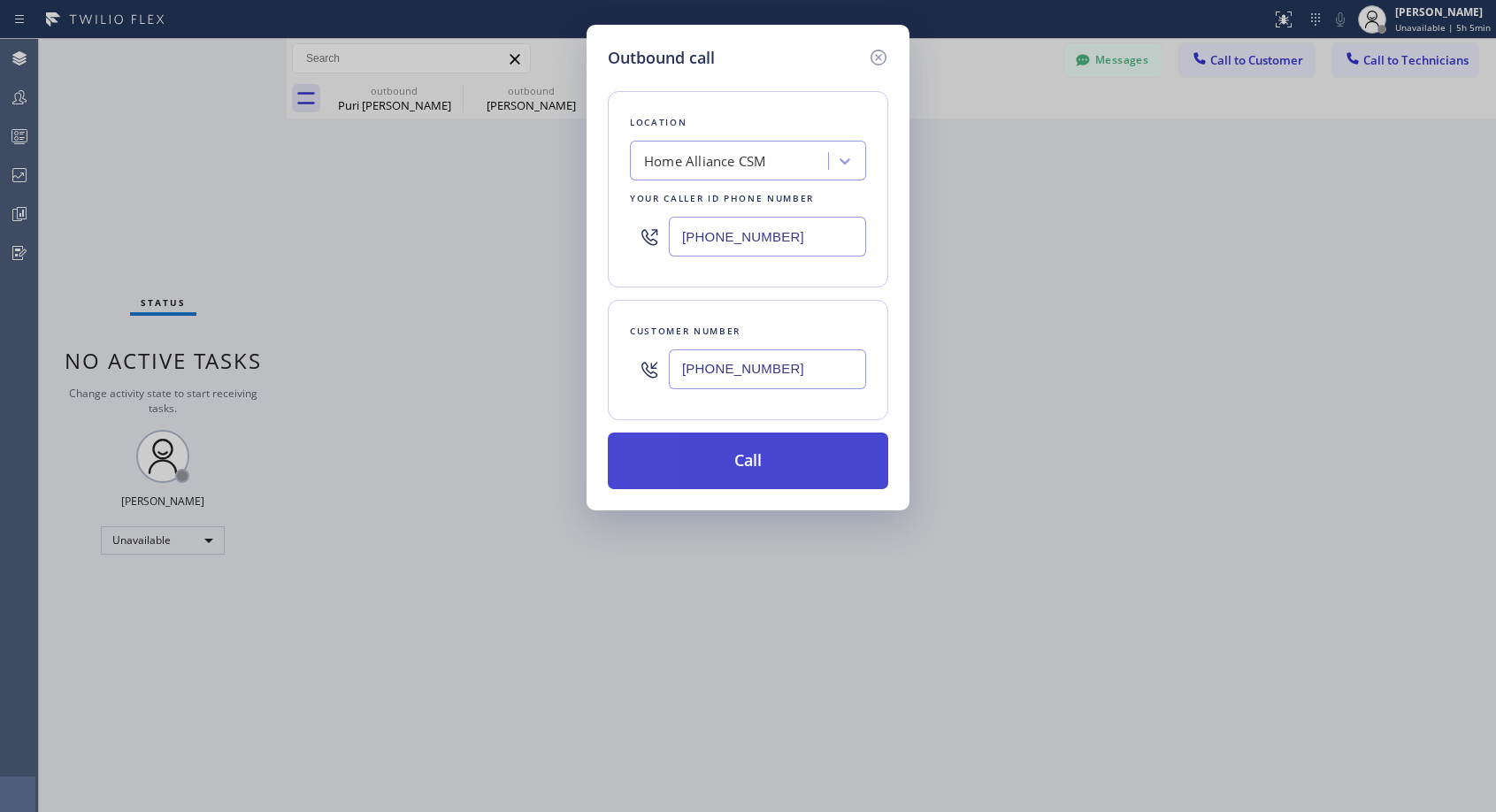
type input "(202) 236-2695"
click at [807, 458] on button "Call" at bounding box center [748, 461] width 280 height 56
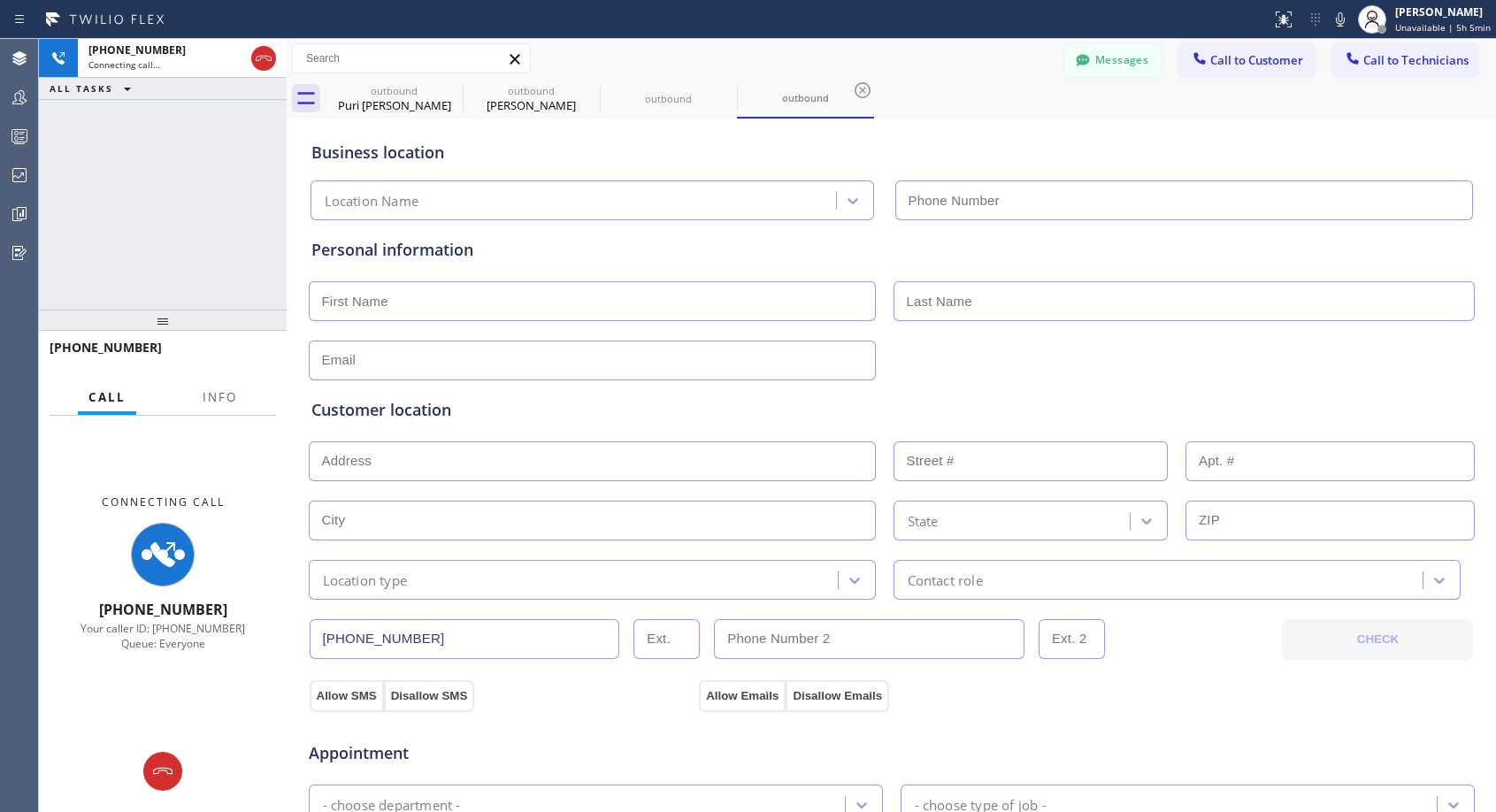
type input "[PHONE_NUMBER]"
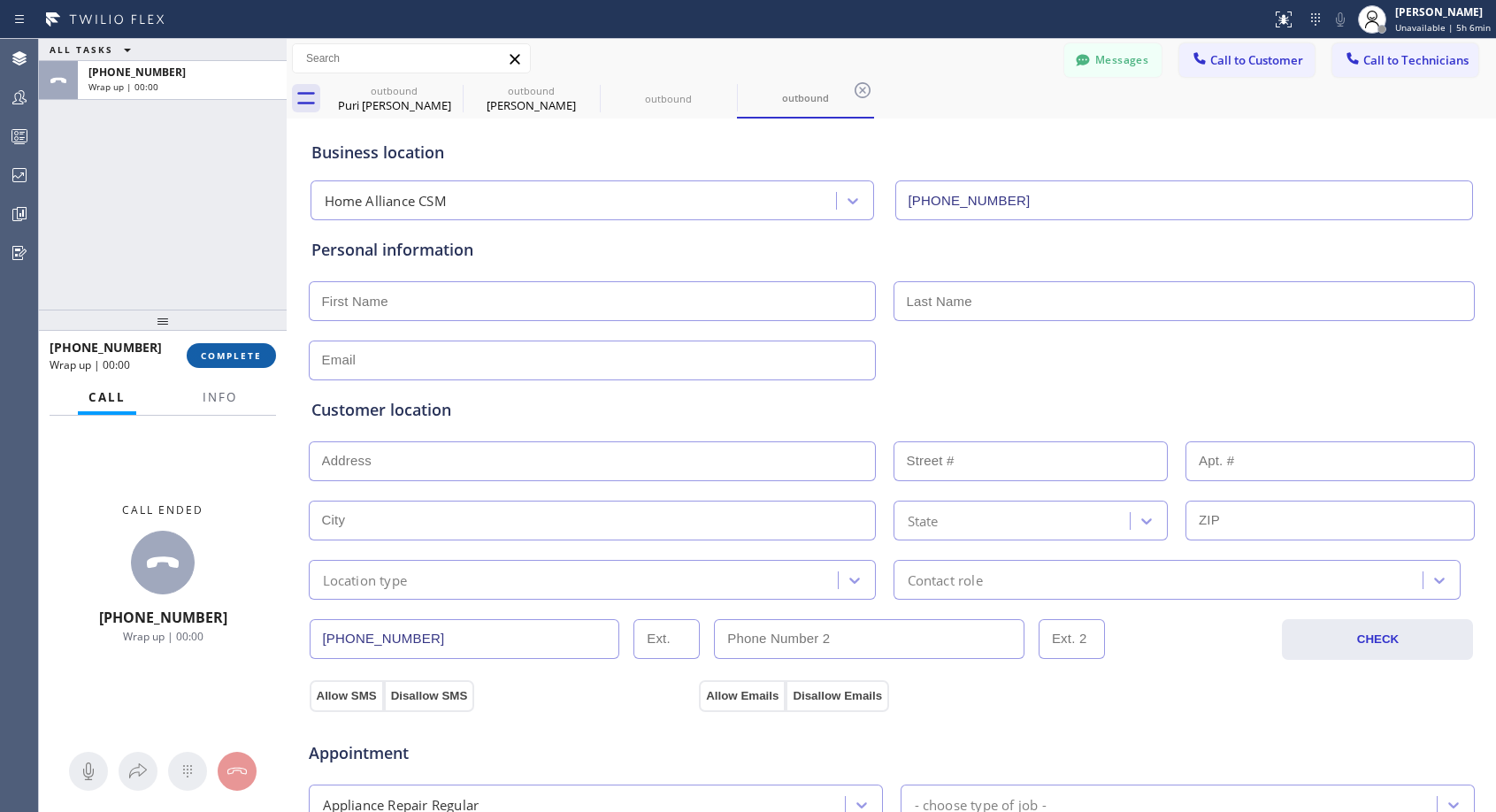
click at [237, 357] on span "COMPLETE" at bounding box center [231, 355] width 61 height 13
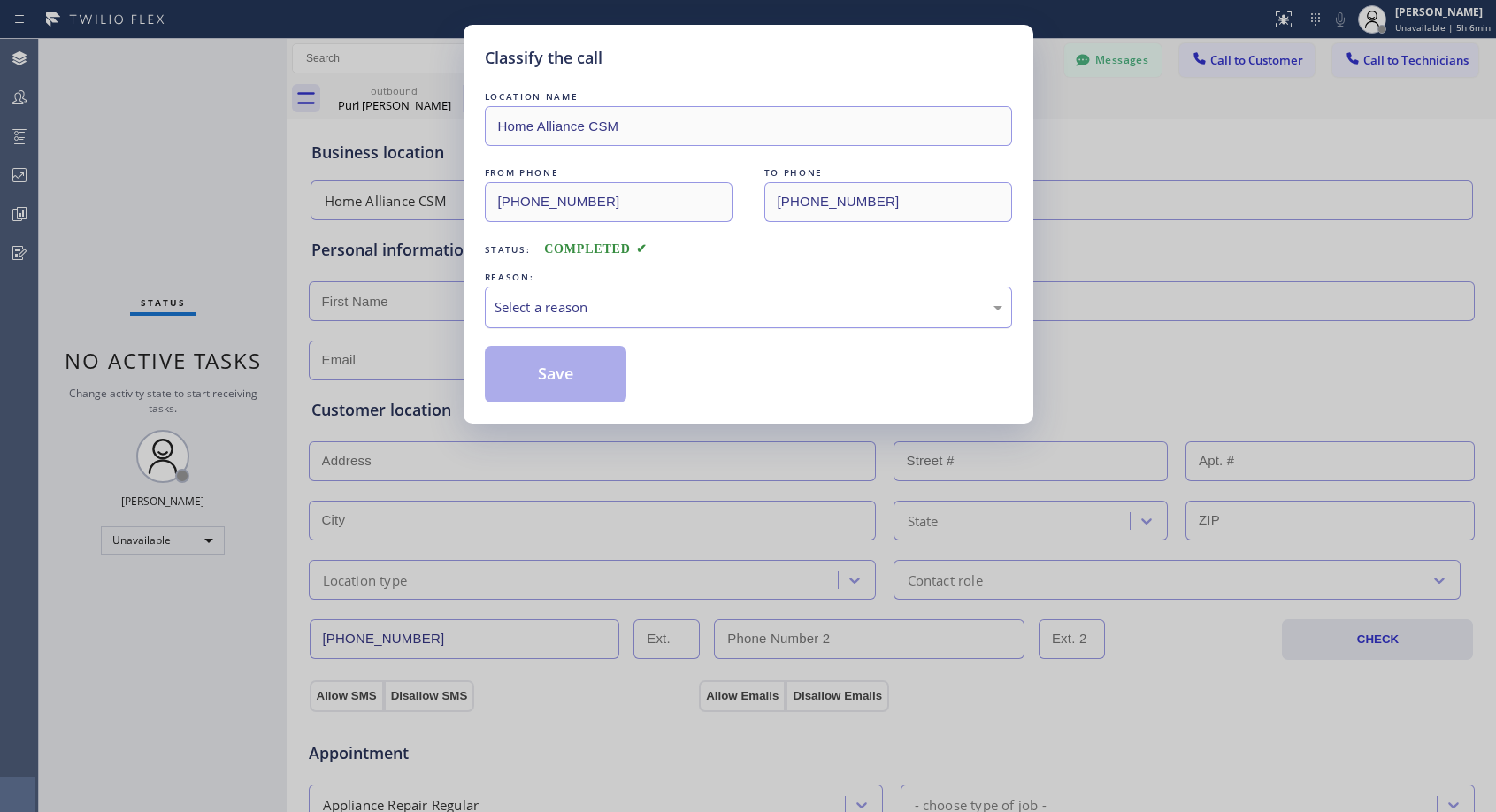
click at [670, 303] on div "Select a reason" at bounding box center [749, 307] width 508 height 20
click at [585, 378] on button "Save" at bounding box center [556, 374] width 142 height 56
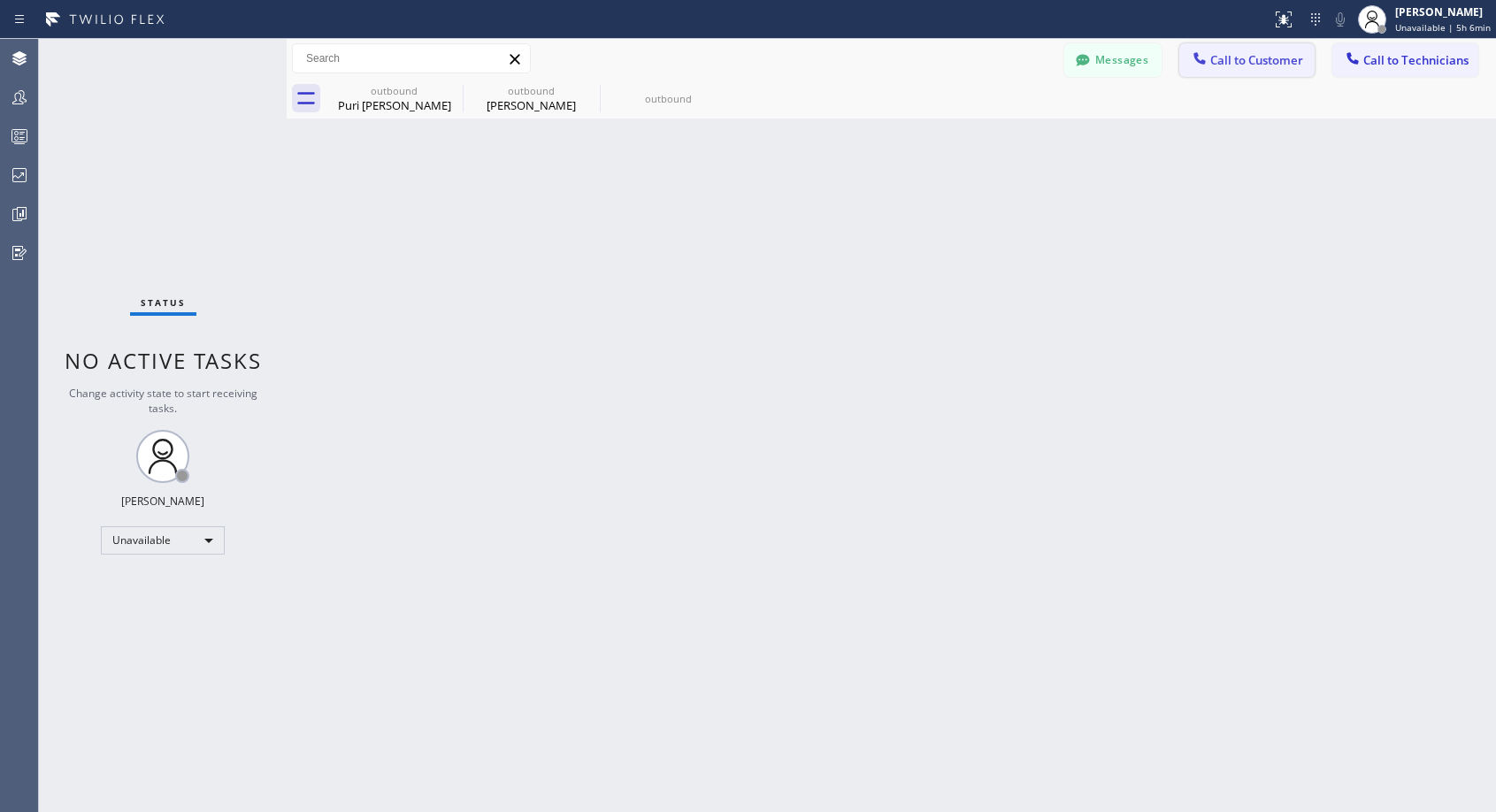
click at [1221, 54] on span "Call to Customer" at bounding box center [1256, 60] width 93 height 16
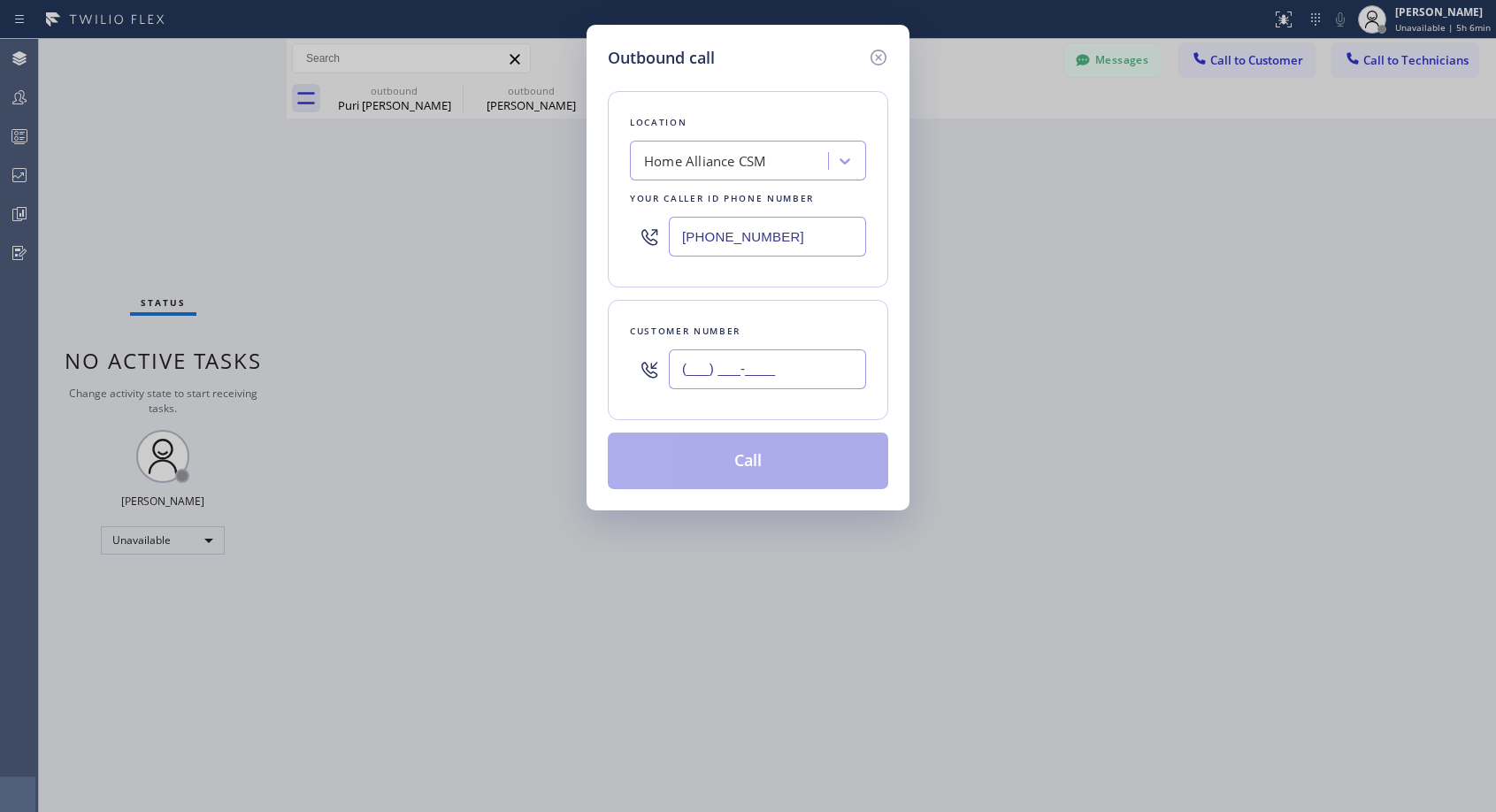
click at [780, 369] on input "(___) ___-____" at bounding box center [767, 369] width 198 height 40
paste input "310) 906-8489"
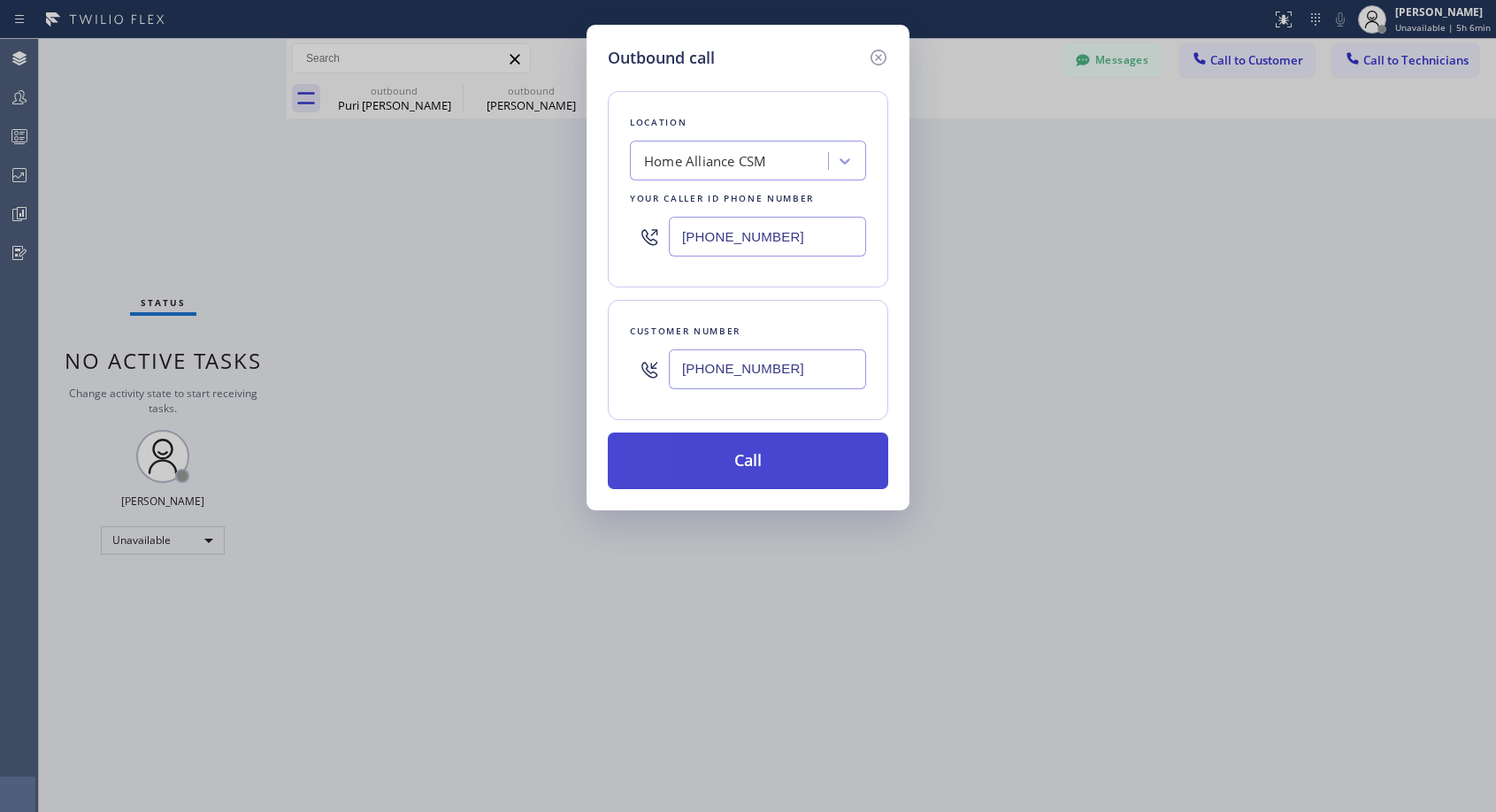
type input "(310) 906-8489"
click at [781, 461] on button "Call" at bounding box center [748, 461] width 280 height 56
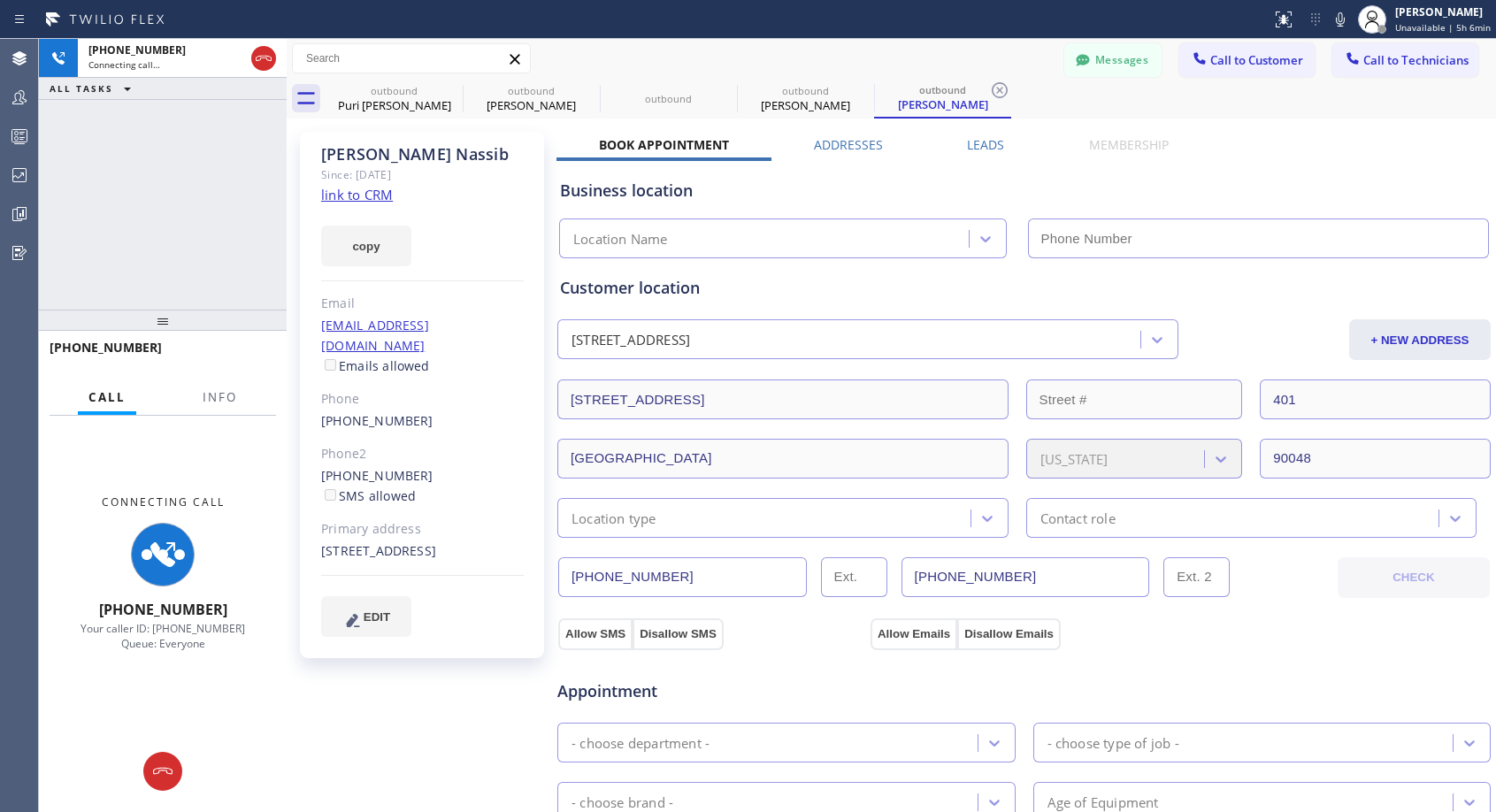
type input "[PHONE_NUMBER]"
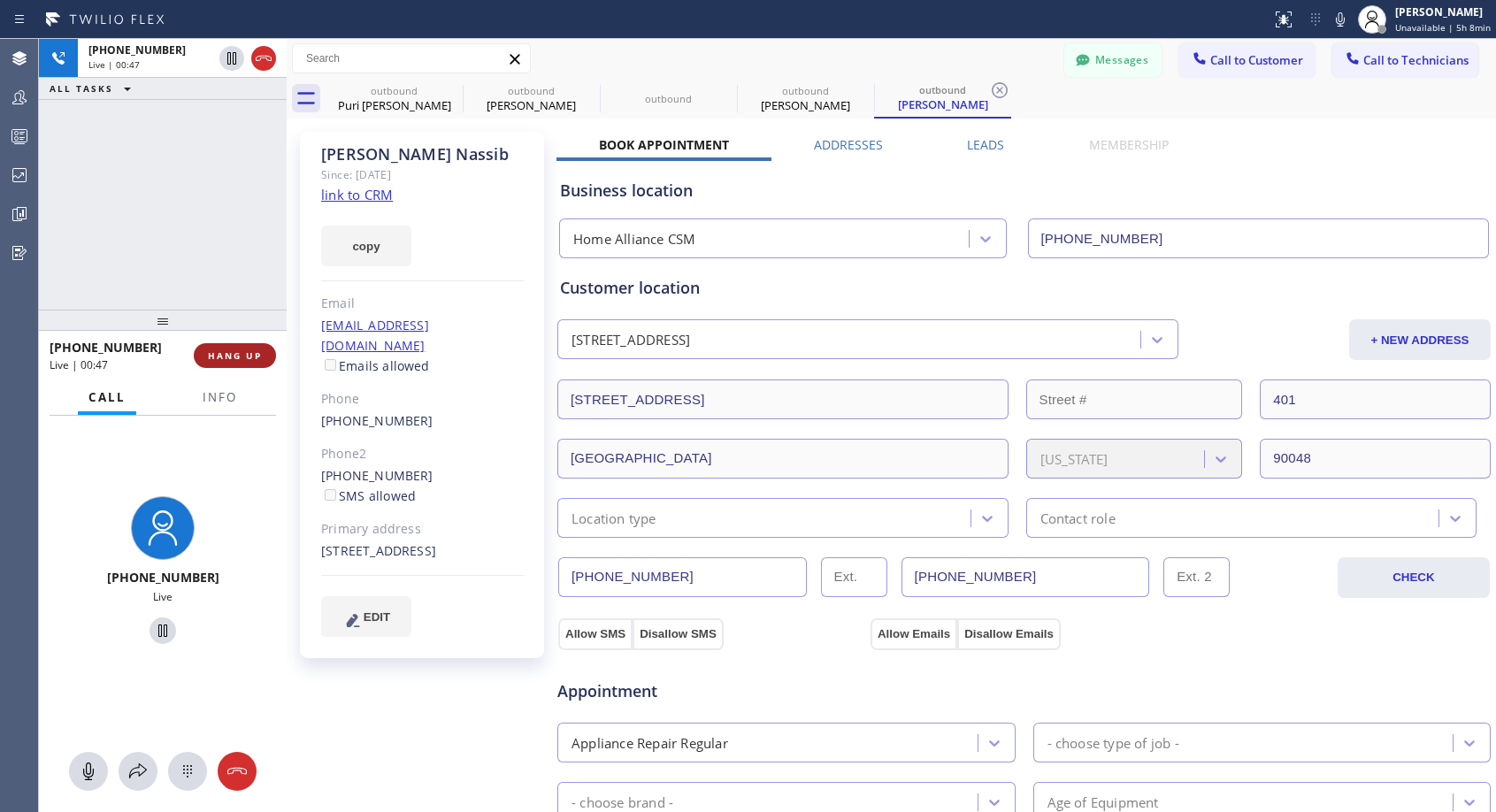
click at [235, 351] on span "HANG UP" at bounding box center [235, 355] width 54 height 13
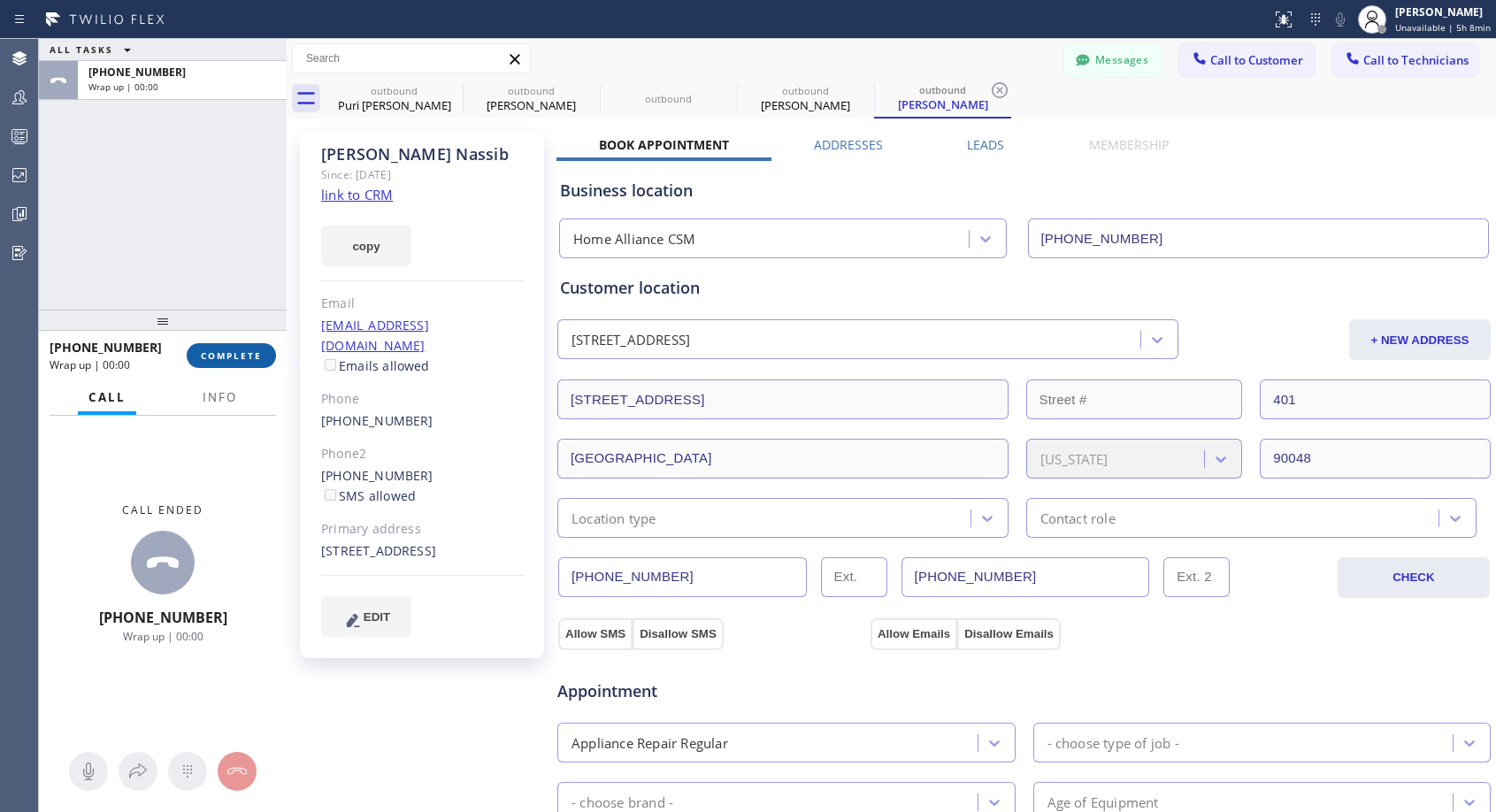
click at [248, 361] on span "COMPLETE" at bounding box center [231, 355] width 61 height 13
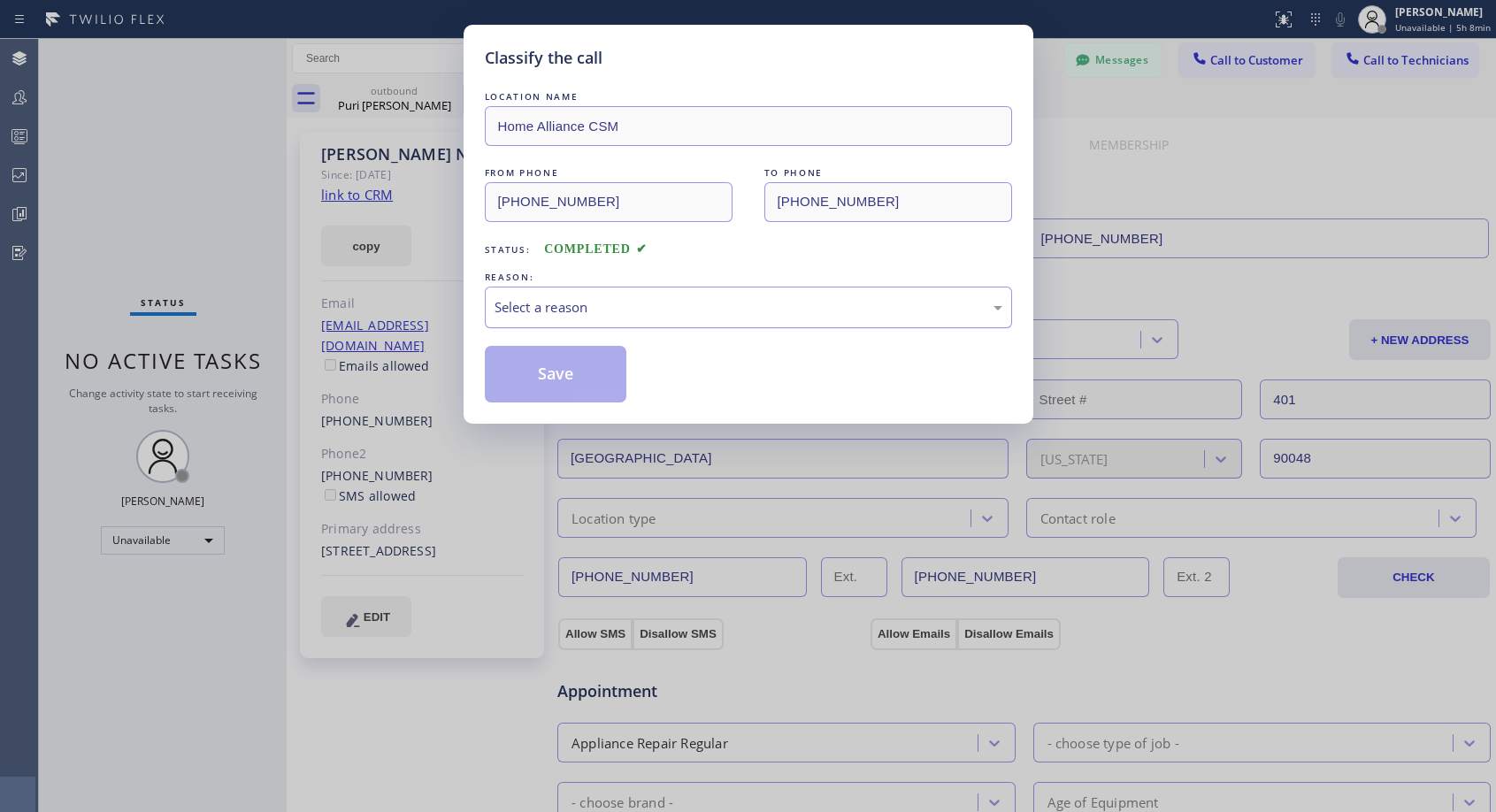
click at [600, 315] on div "Select a reason" at bounding box center [749, 307] width 508 height 20
click at [577, 373] on button "Save" at bounding box center [556, 374] width 142 height 56
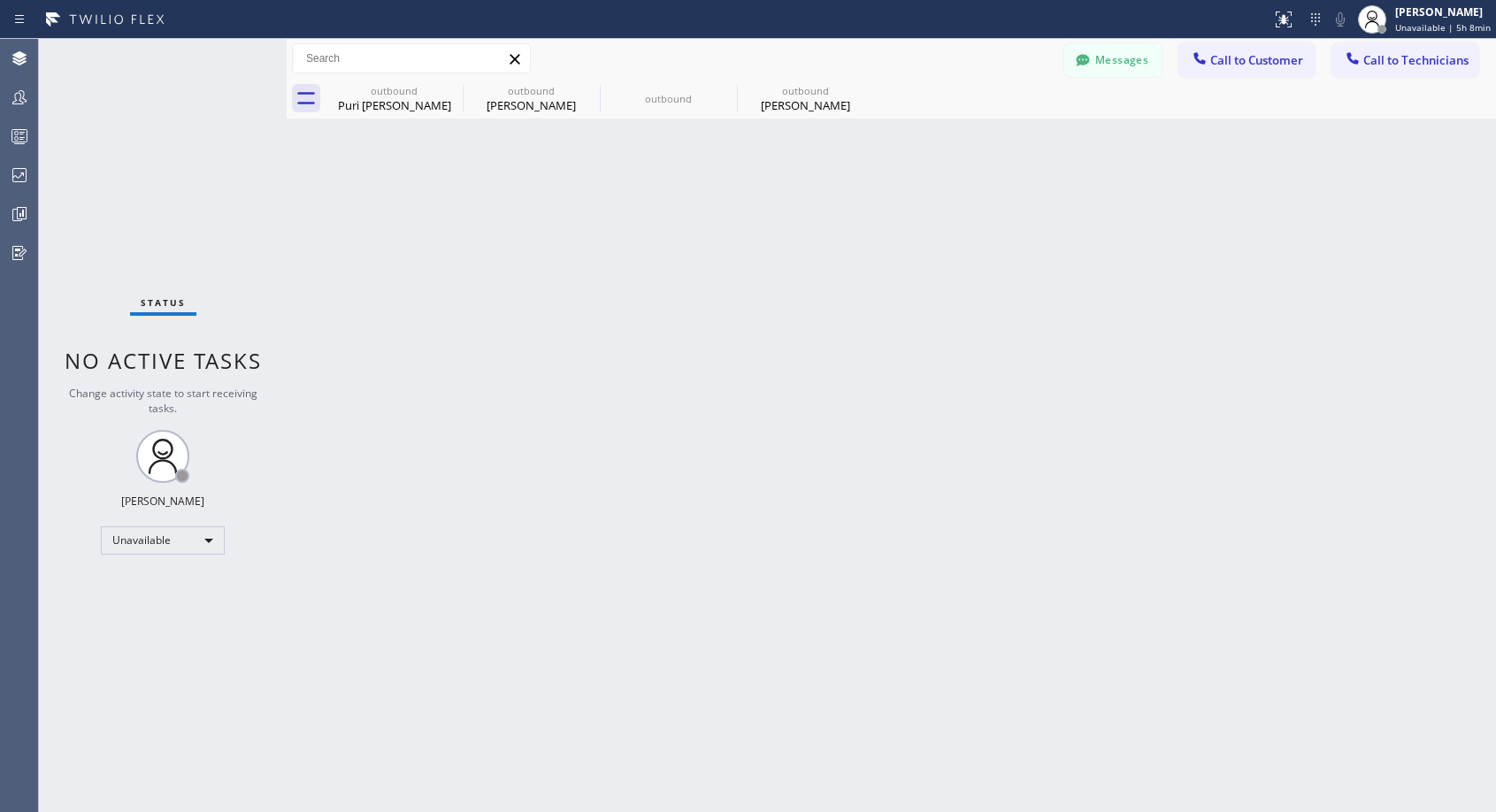
click at [626, 236] on div "Back to Dashboard Change Sender ID Customers Technicians NH [PERSON_NAME] [DATE…" at bounding box center [891, 425] width 1210 height 773
drag, startPoint x: 391, startPoint y: 277, endPoint x: 405, endPoint y: 267, distance: 17.2
click at [392, 277] on div "Back to Dashboard Change Sender ID Customers Technicians NH [PERSON_NAME] [DATE…" at bounding box center [891, 425] width 1210 height 773
click at [306, 324] on div "Back to Dashboard Change Sender ID Customers Technicians NH [PERSON_NAME] [DATE…" at bounding box center [891, 425] width 1210 height 773
click at [328, 169] on div "Back to Dashboard Change Sender ID Customers Technicians NH [PERSON_NAME] [DATE…" at bounding box center [891, 425] width 1210 height 773
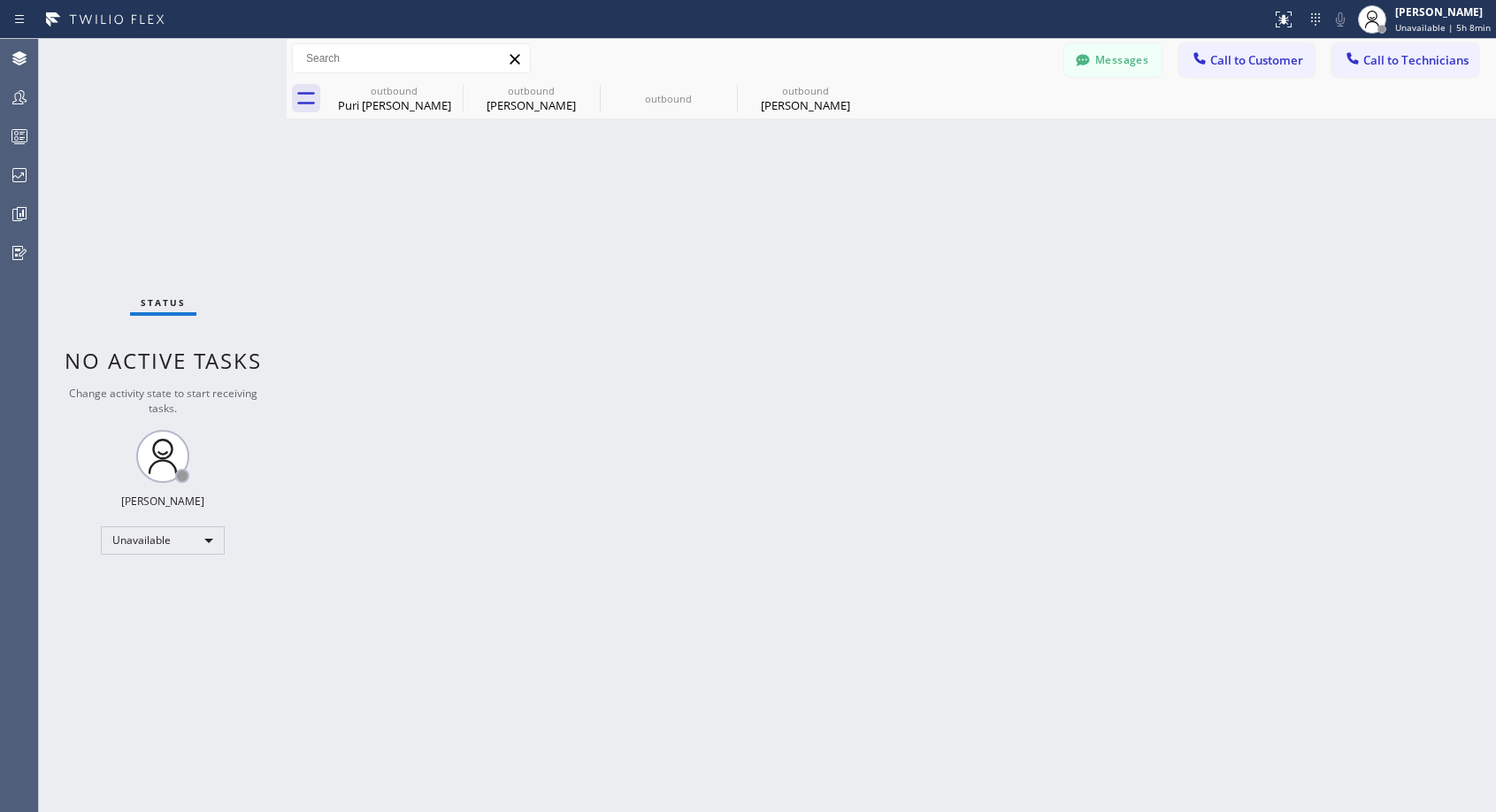
drag, startPoint x: 1196, startPoint y: 302, endPoint x: 1191, endPoint y: 283, distance: 19.6
click at [1196, 302] on div "Back to Dashboard Change Sender ID Customers Technicians NH [PERSON_NAME] [DATE…" at bounding box center [891, 425] width 1210 height 773
click at [815, 114] on div "outbound Maxine Nassib" at bounding box center [805, 98] width 133 height 40
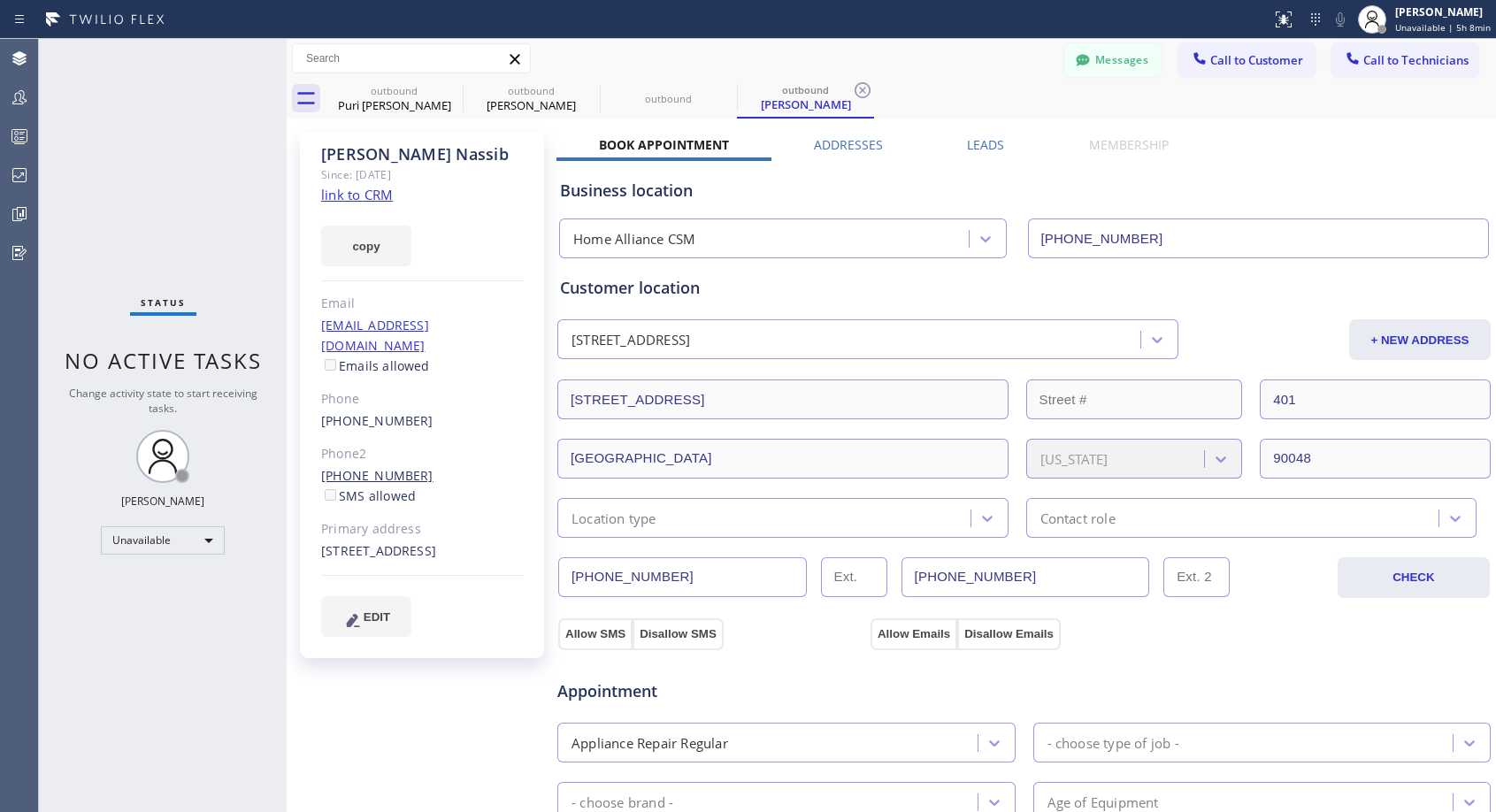
click at [400, 467] on link "(310) 310-0589" at bounding box center [377, 475] width 112 height 17
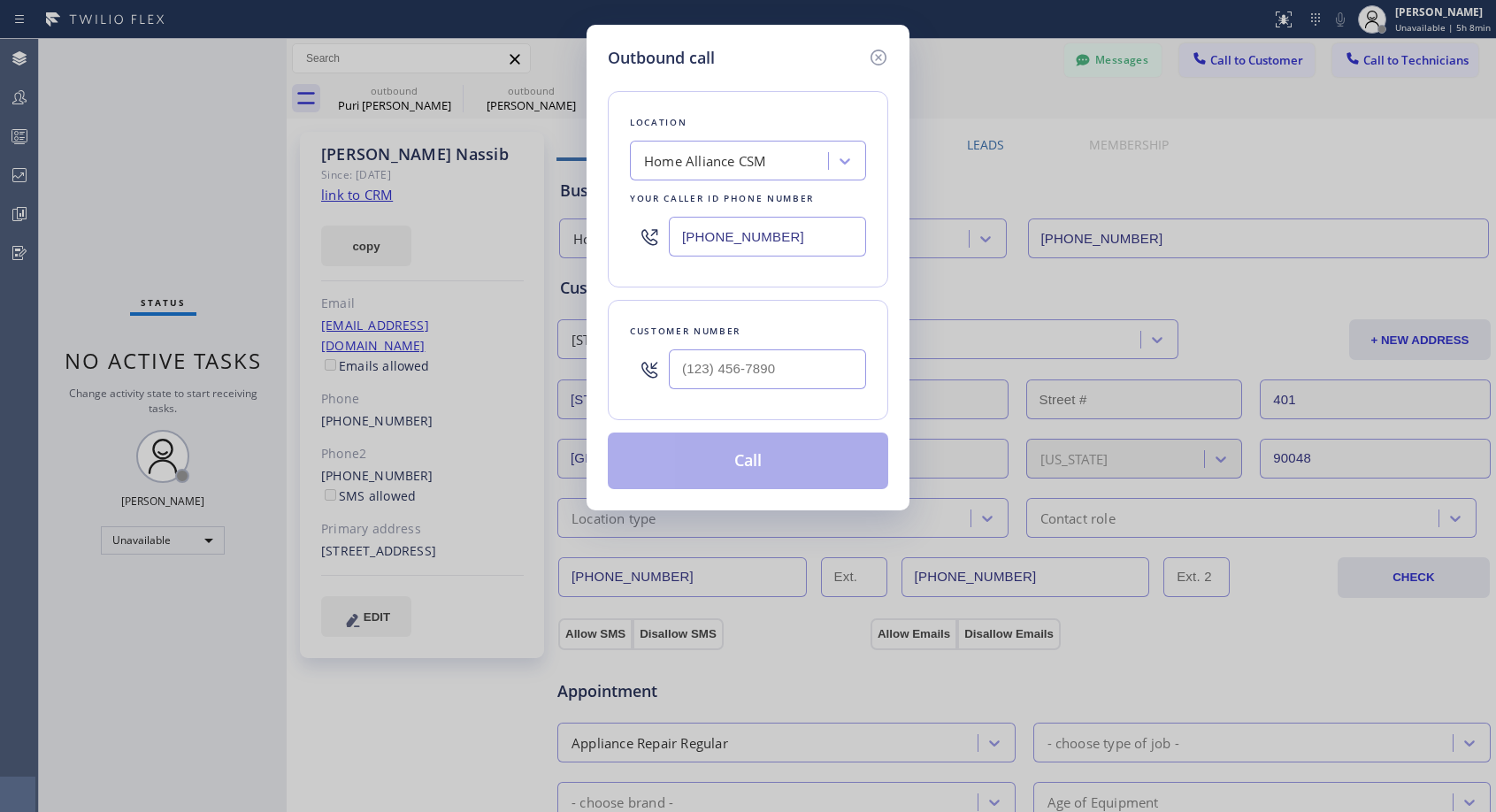
type input "(310) 310-0589"
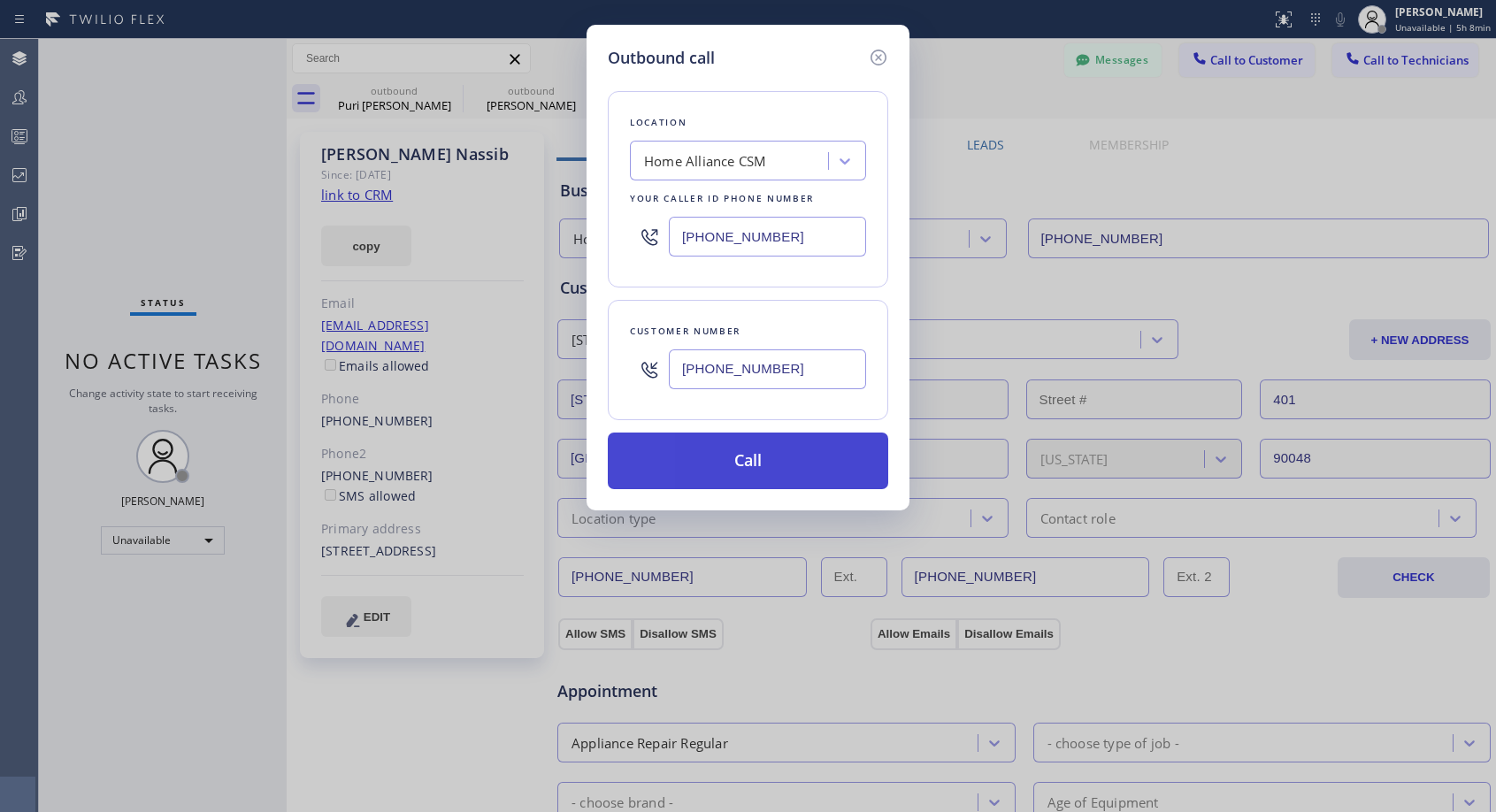
click at [847, 471] on button "Call" at bounding box center [748, 461] width 280 height 56
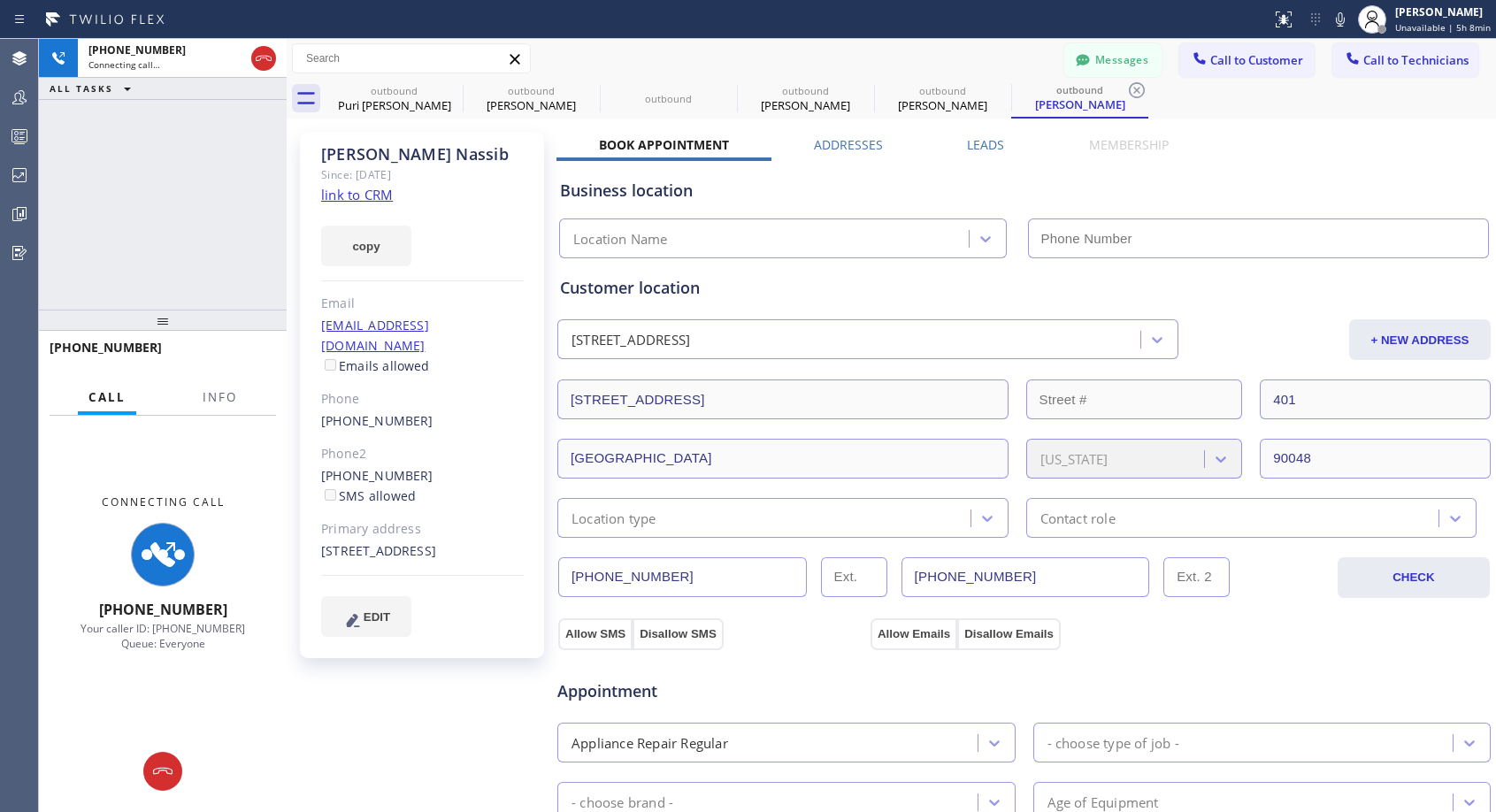
type input "[PHONE_NUMBER]"
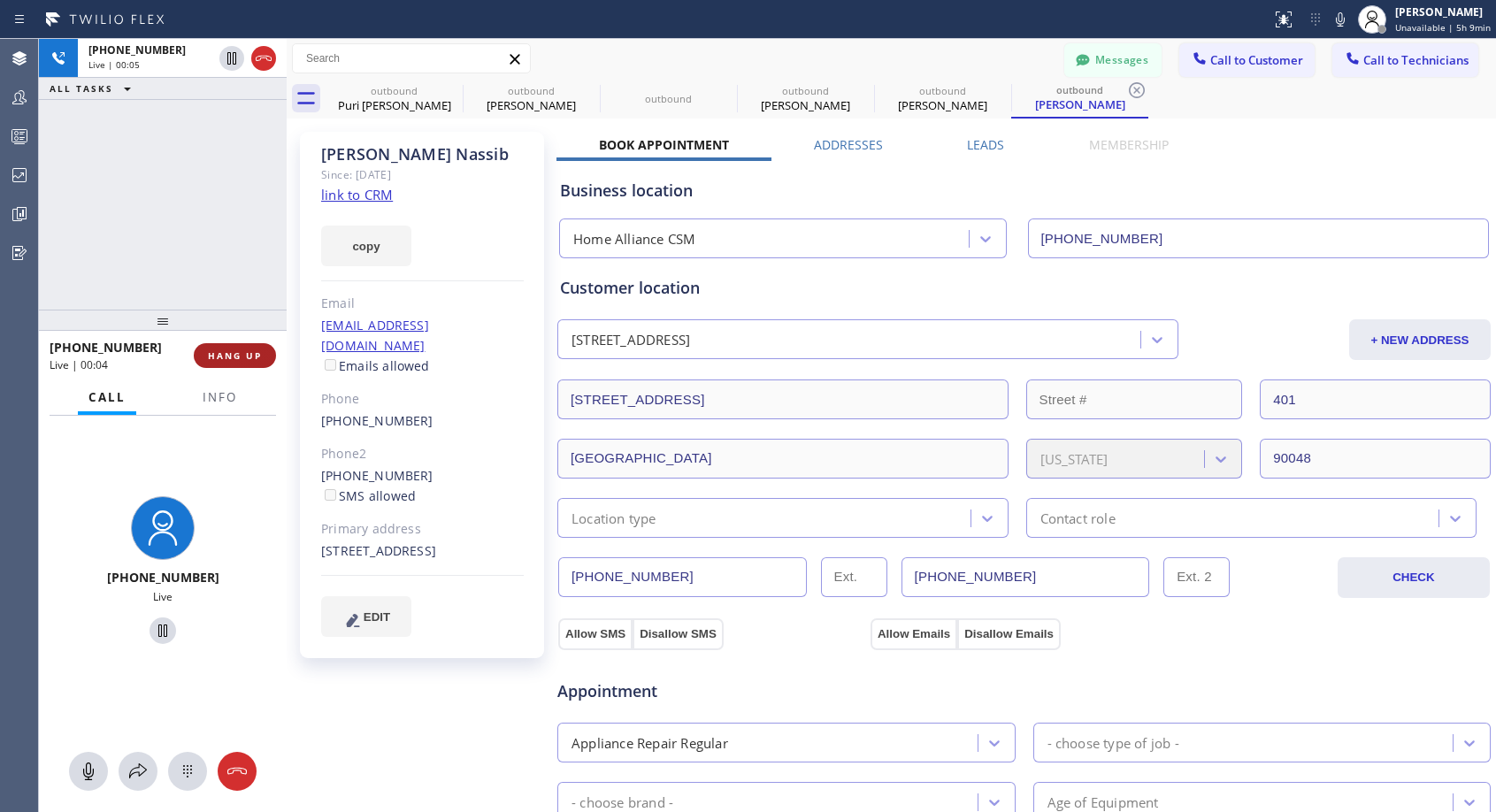
click at [261, 351] on span "HANG UP" at bounding box center [235, 355] width 54 height 13
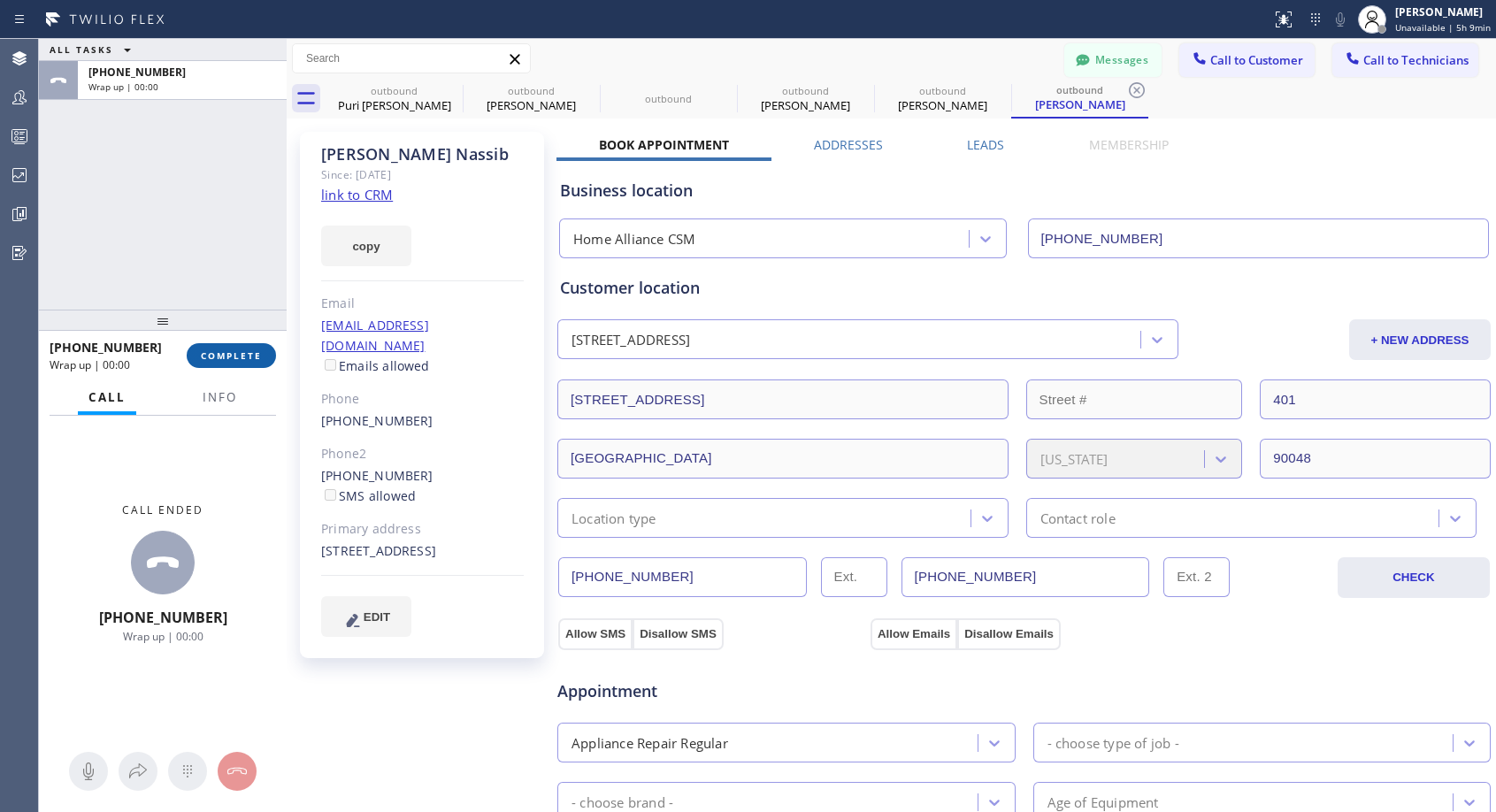
click at [261, 351] on span "COMPLETE" at bounding box center [231, 355] width 61 height 13
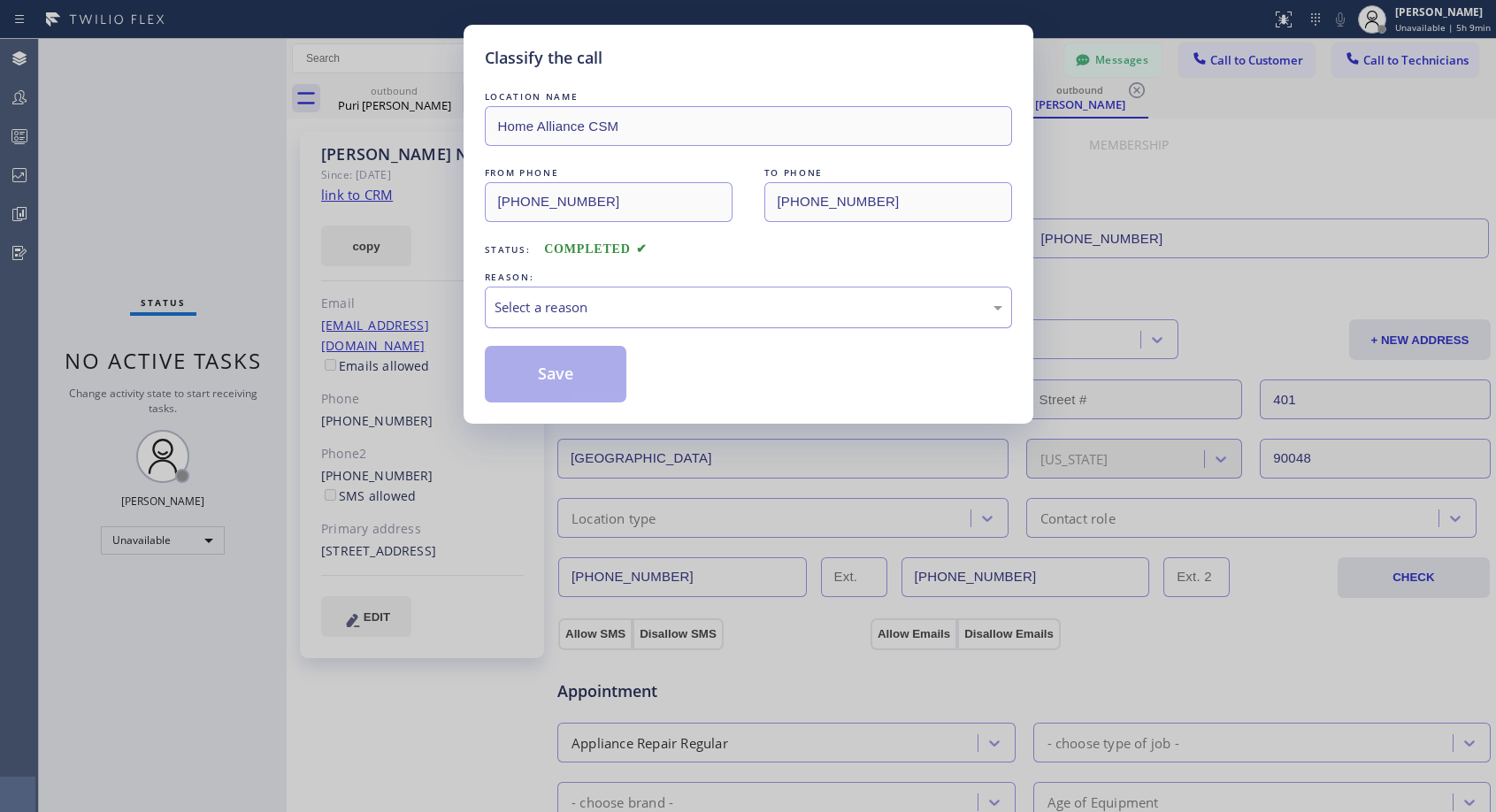
click at [627, 310] on div "Select a reason" at bounding box center [749, 307] width 508 height 20
click at [542, 368] on button "Save" at bounding box center [556, 374] width 142 height 56
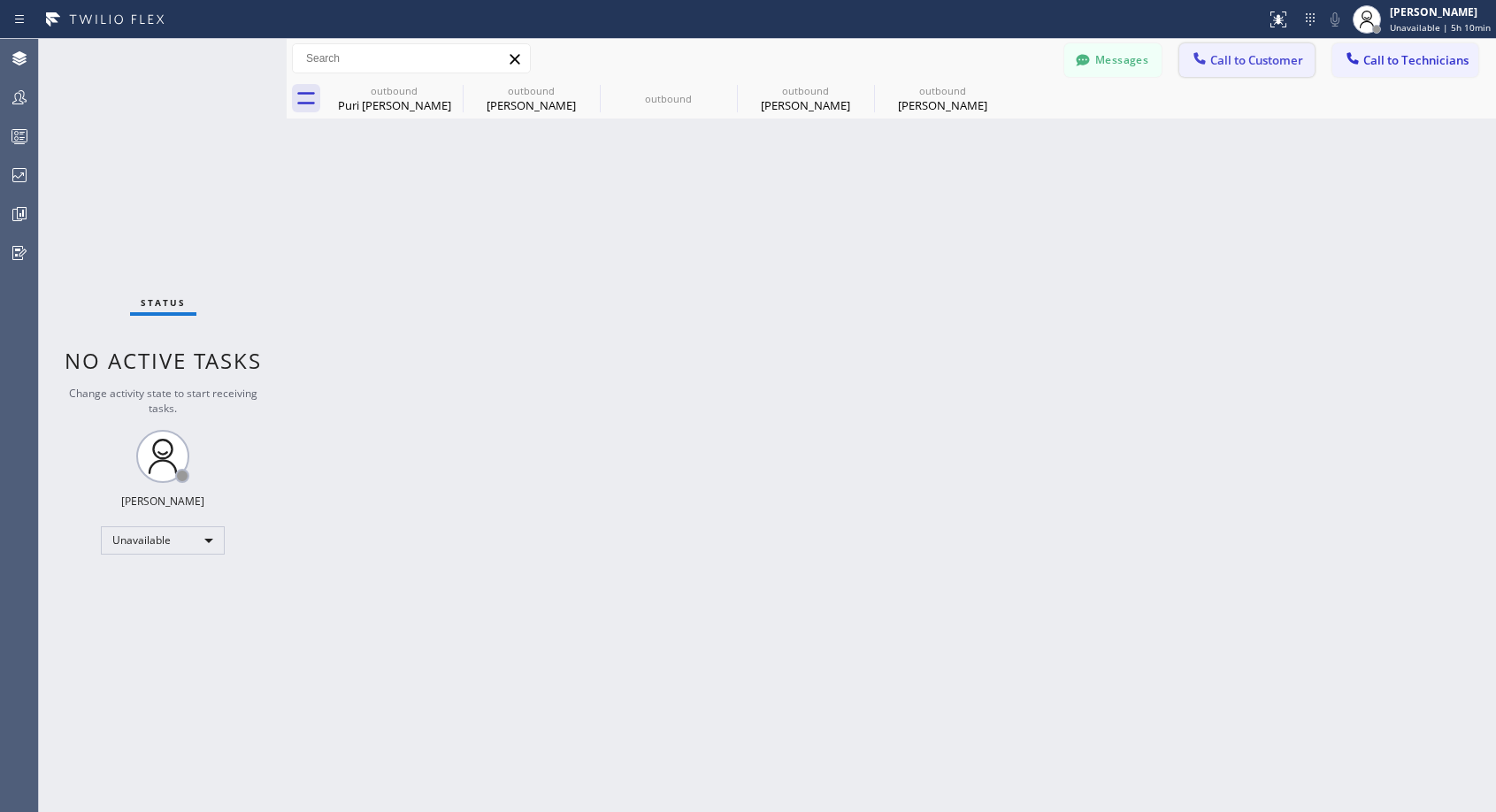
click at [1204, 58] on icon at bounding box center [1200, 58] width 18 height 18
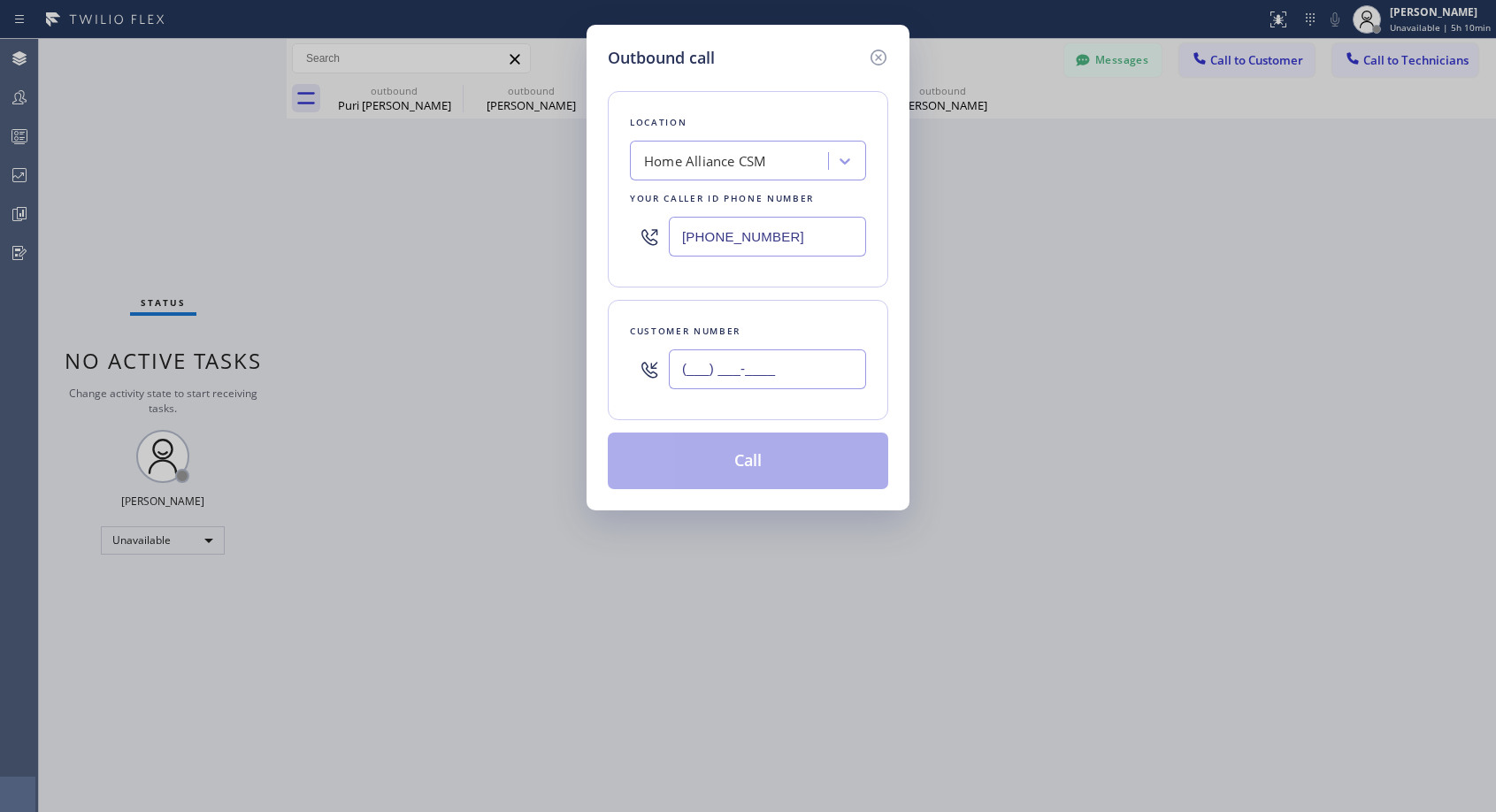
click at [800, 363] on input "(___) ___-____" at bounding box center [767, 369] width 198 height 40
paste input "310) 502-5373"
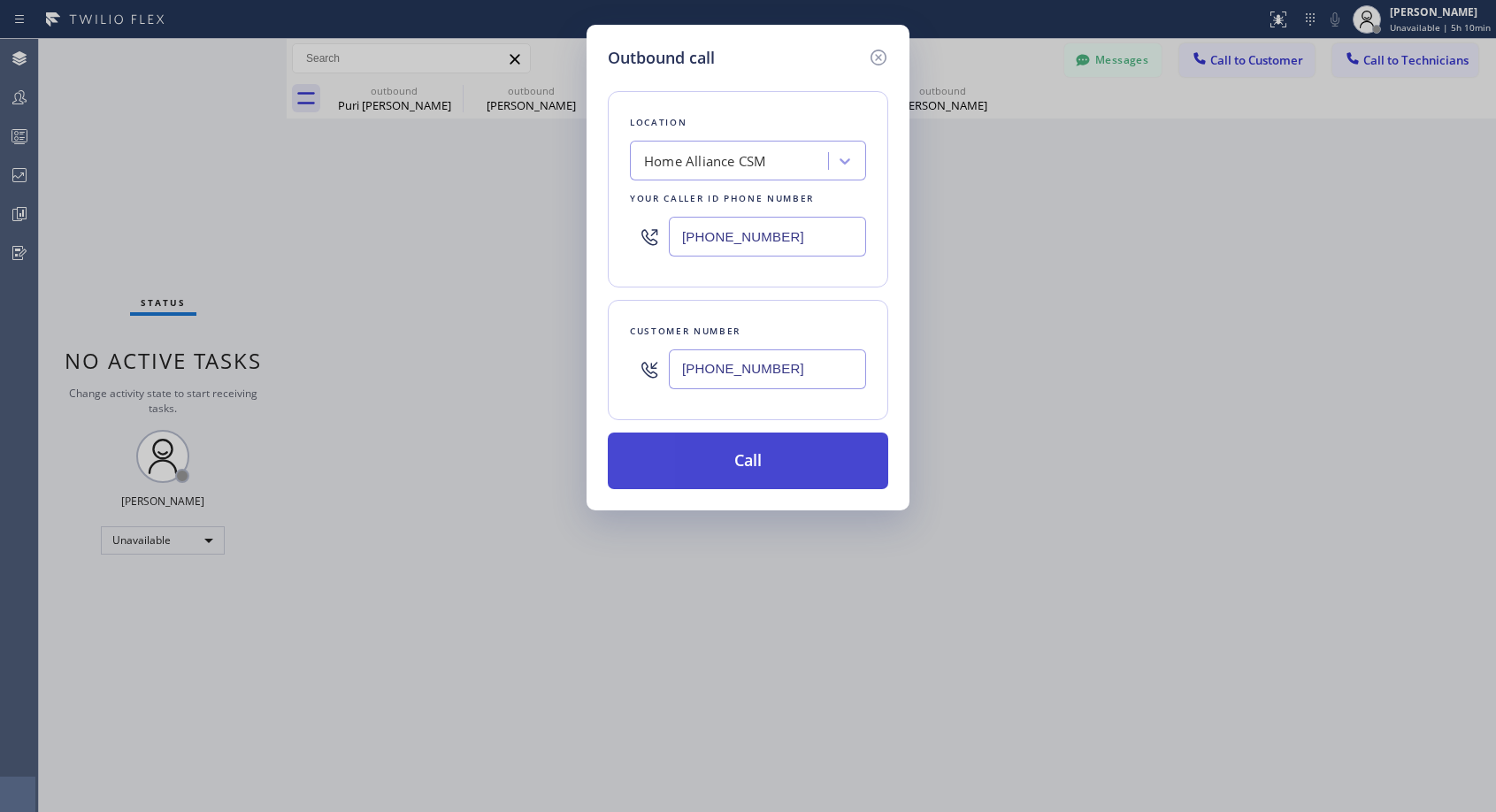
type input "(310) 502-5373"
click at [762, 468] on button "Call" at bounding box center [748, 461] width 280 height 56
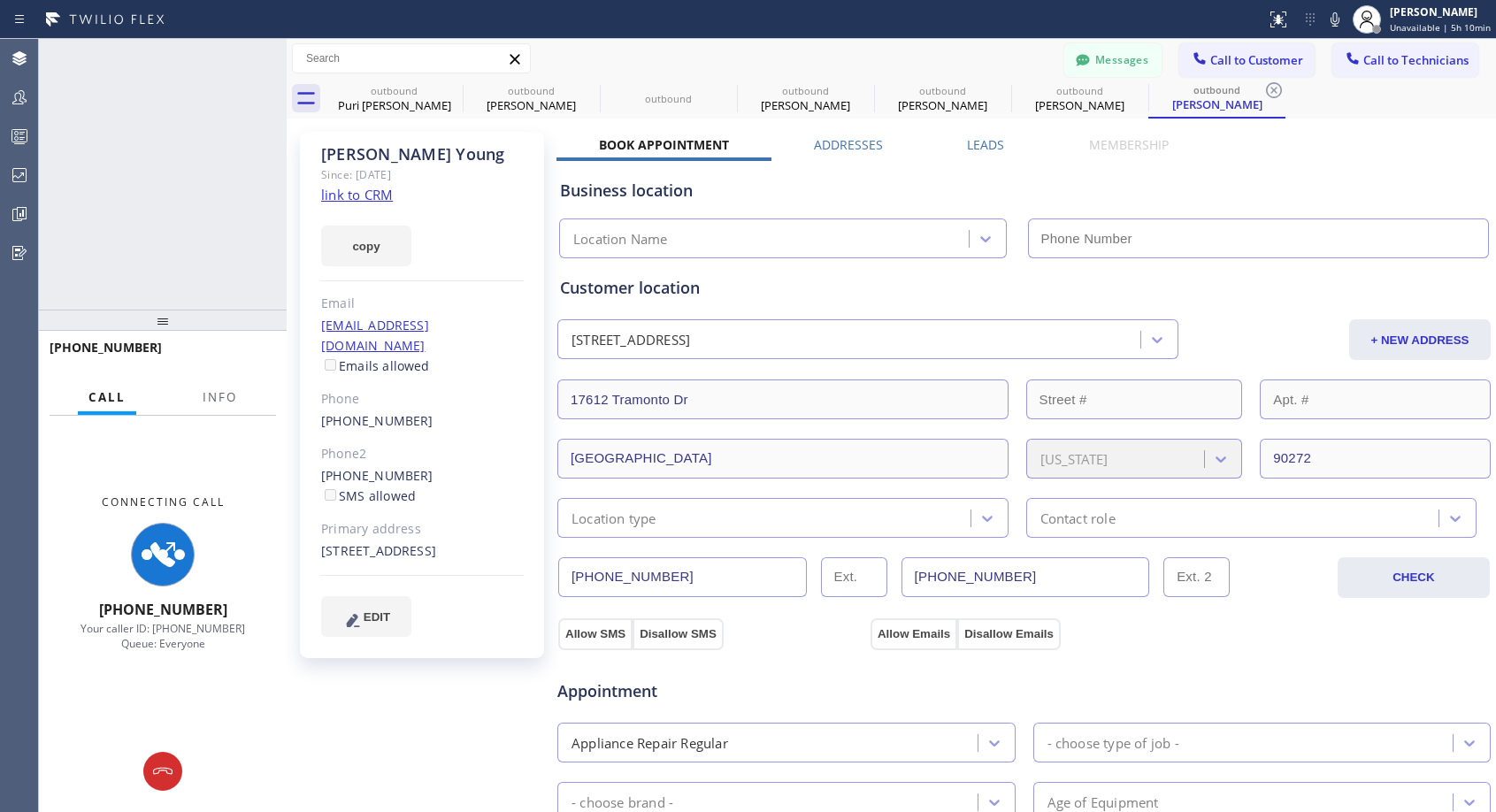
type input "[PHONE_NUMBER]"
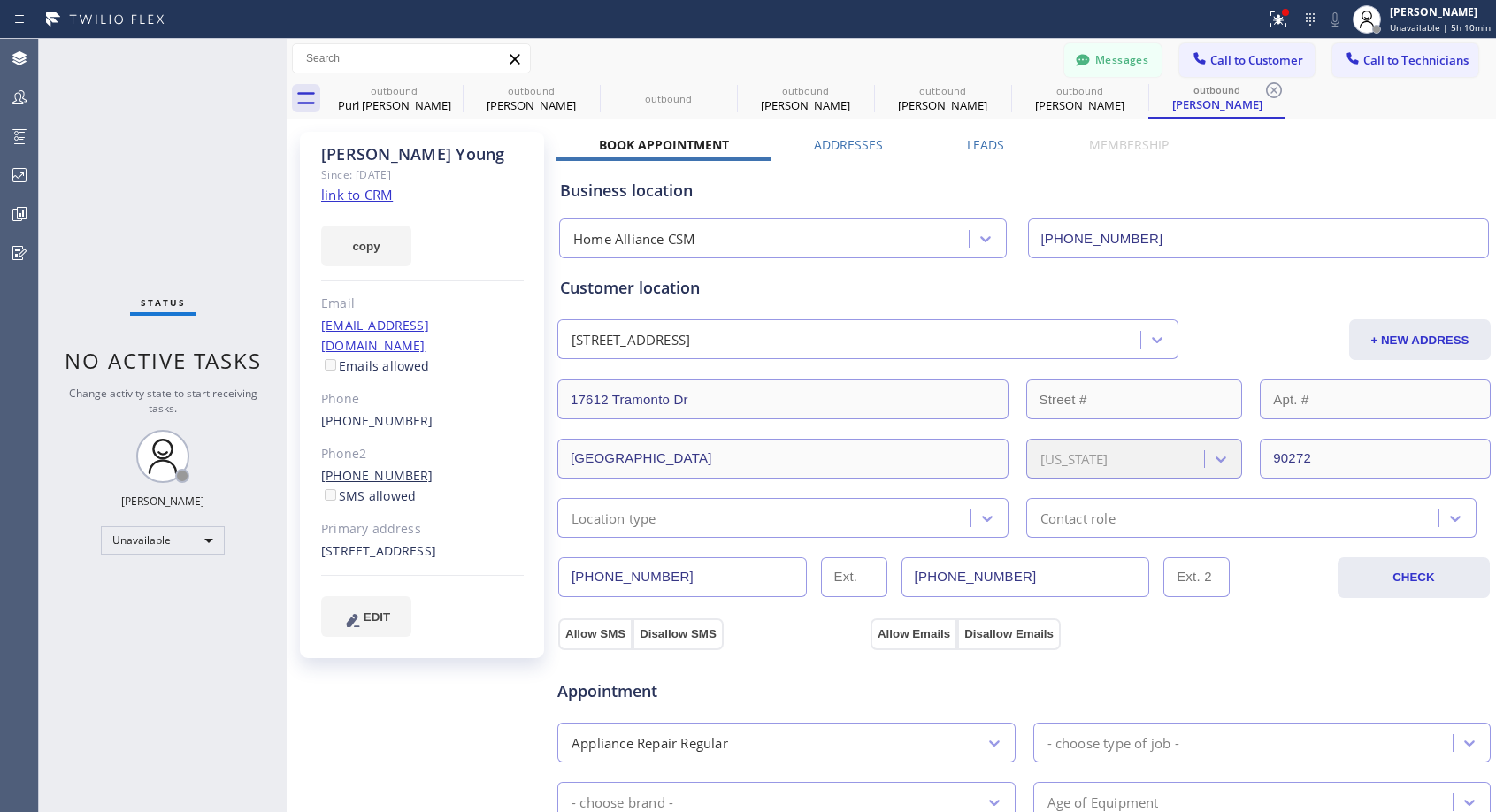
click at [400, 467] on link "(310) 459-0447" at bounding box center [377, 475] width 112 height 17
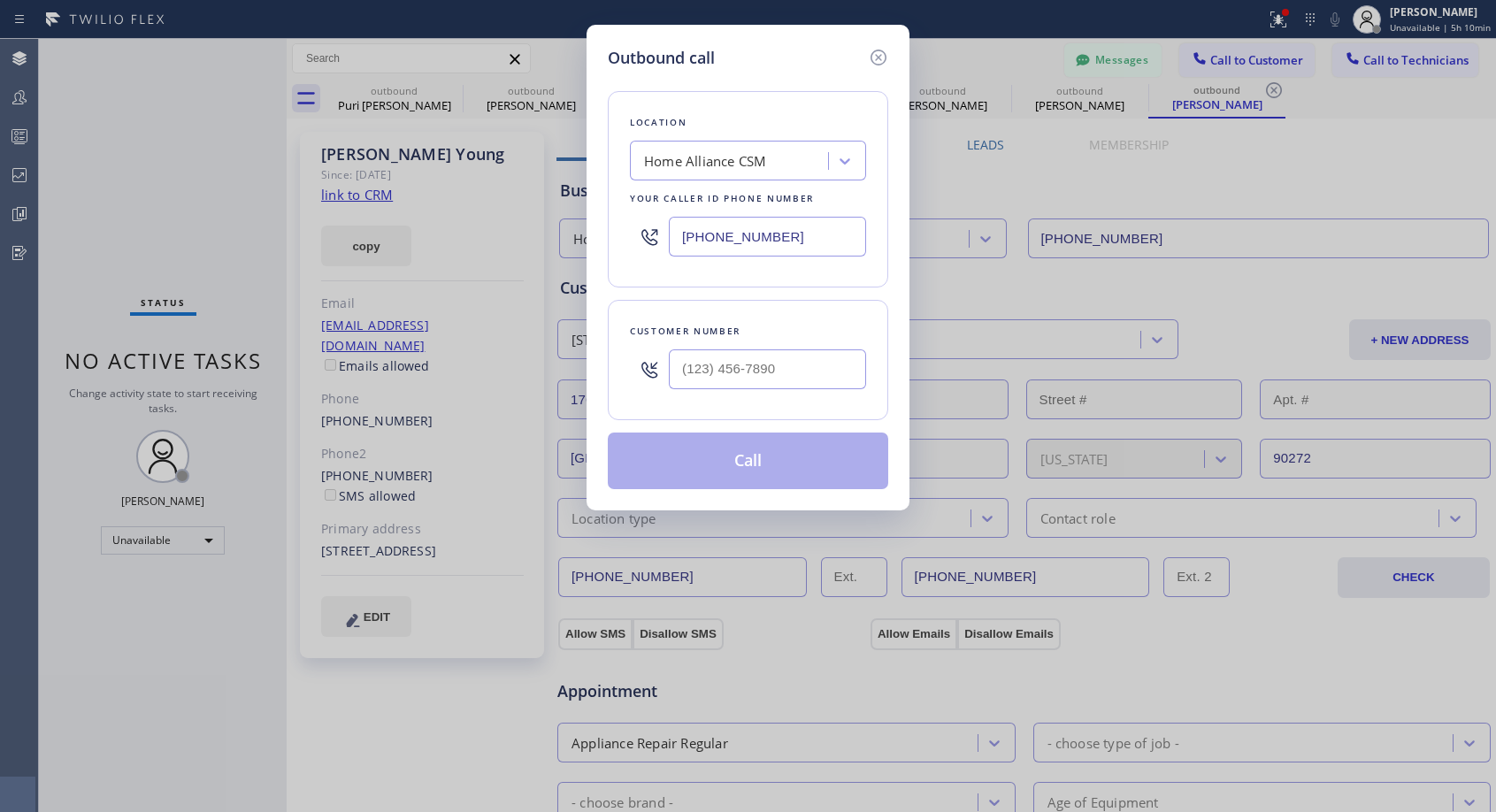
type input "(310) 459-0447"
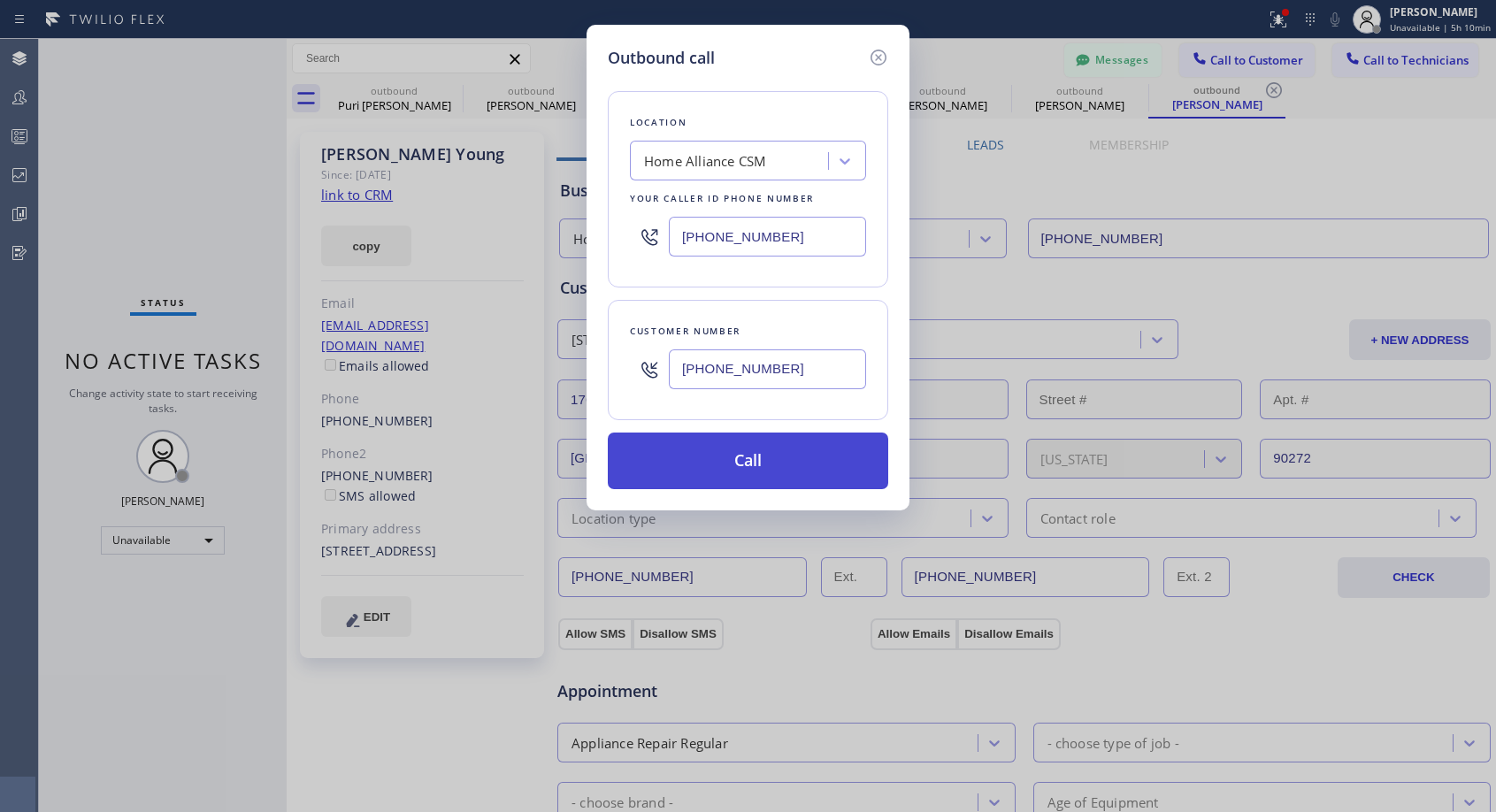
click at [737, 456] on button "Call" at bounding box center [748, 461] width 280 height 56
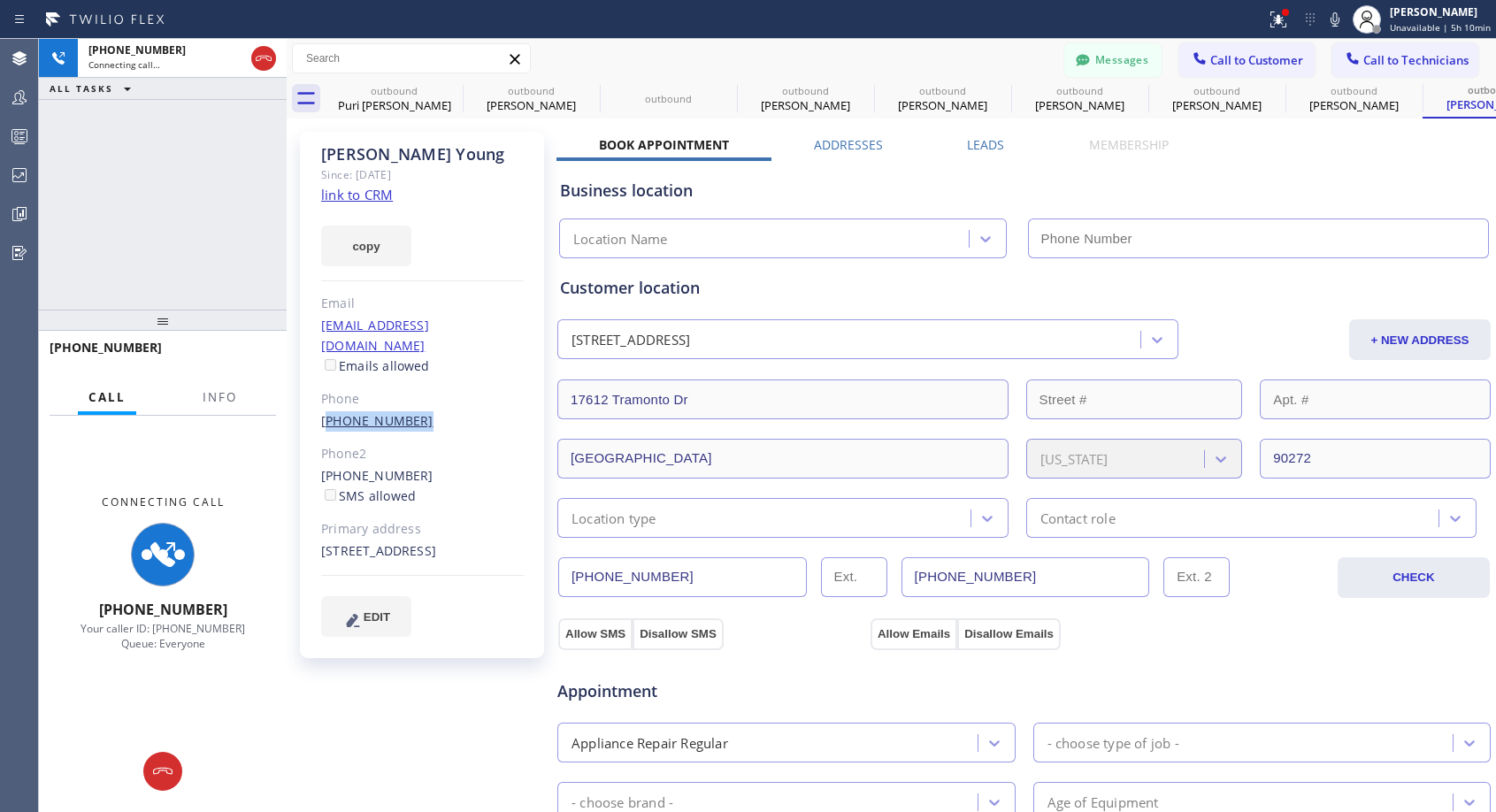
copy link "310) 502-5373"
drag, startPoint x: 426, startPoint y: 404, endPoint x: 322, endPoint y: 399, distance: 104.1
click at [323, 412] on div "(310) 502-5373" at bounding box center [423, 422] width 203 height 20
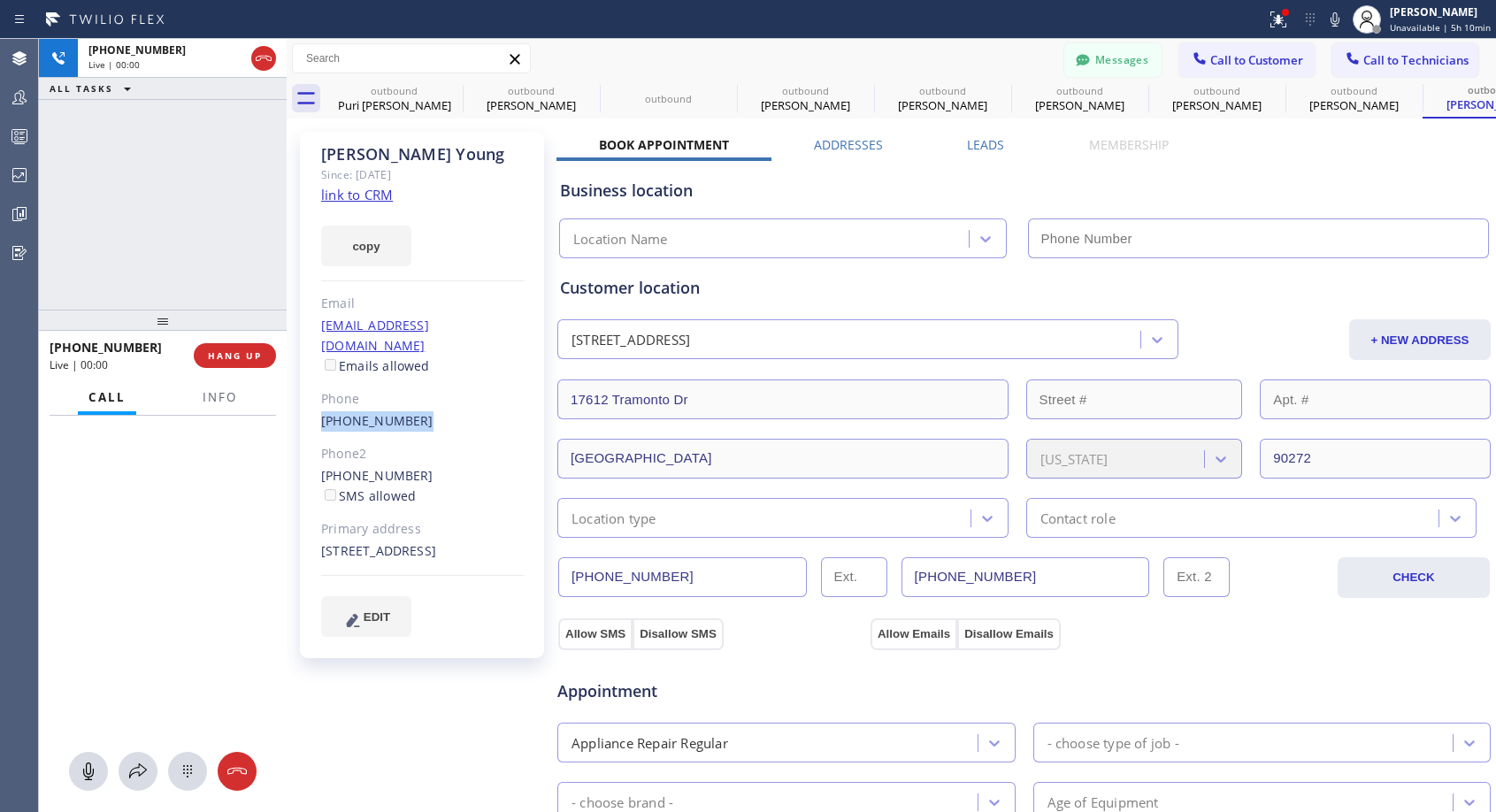
type input "[PHONE_NUMBER]"
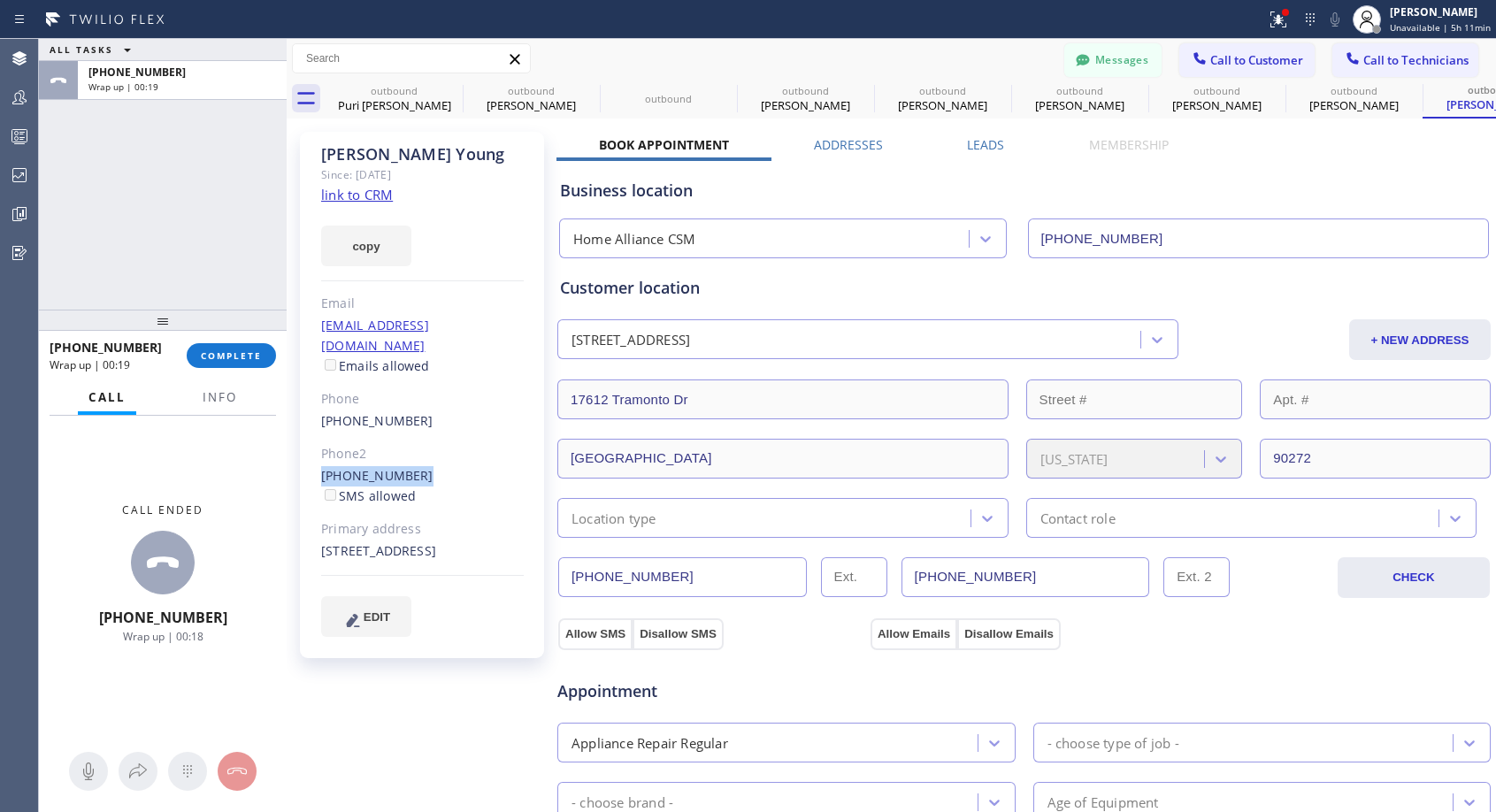
drag, startPoint x: 430, startPoint y: 453, endPoint x: 306, endPoint y: 456, distance: 124.0
click at [306, 456] on div "Cynthia Young Since: 20 may 2020 link to CRM copy Email cyoung@youngcompany.com…" at bounding box center [422, 394] width 244 height 527
copy link "(310) 459-0447"
click at [213, 356] on span "COMPLETE" at bounding box center [231, 355] width 61 height 13
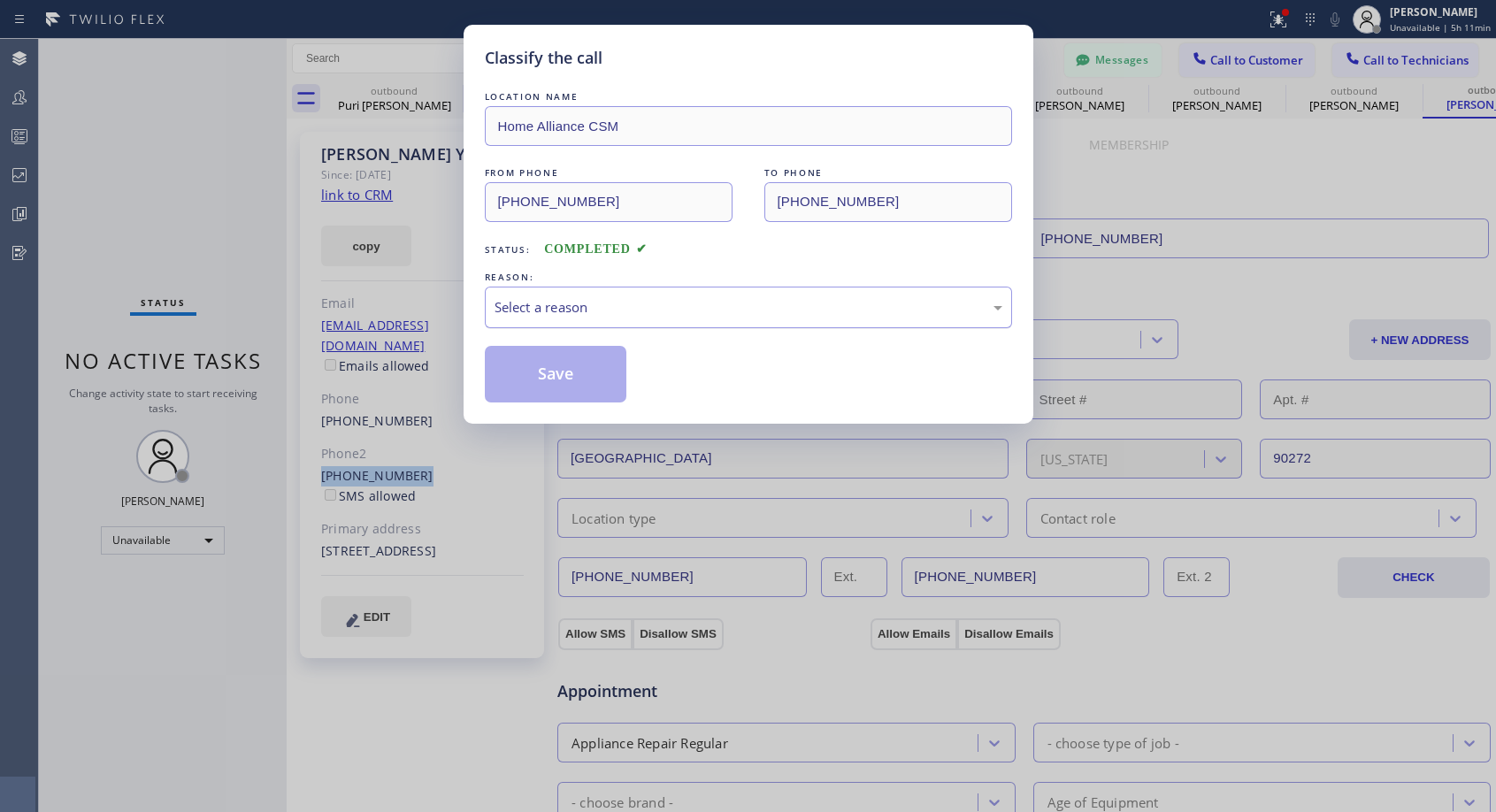
click at [592, 303] on div "Select a reason" at bounding box center [749, 307] width 508 height 20
click at [562, 377] on button "Save" at bounding box center [556, 374] width 142 height 56
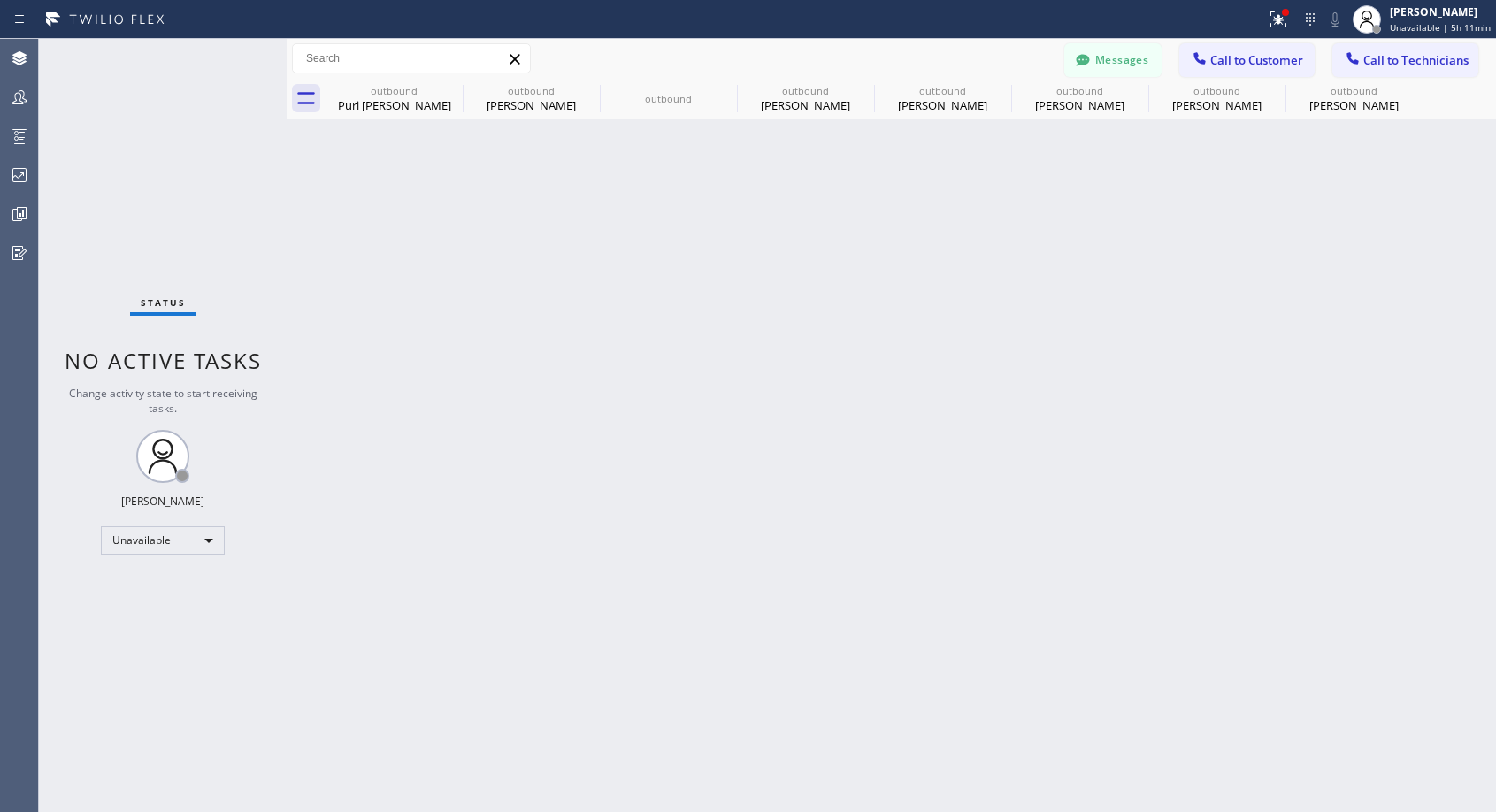
click at [1296, 100] on div "Cynthia Young" at bounding box center [1354, 105] width 133 height 16
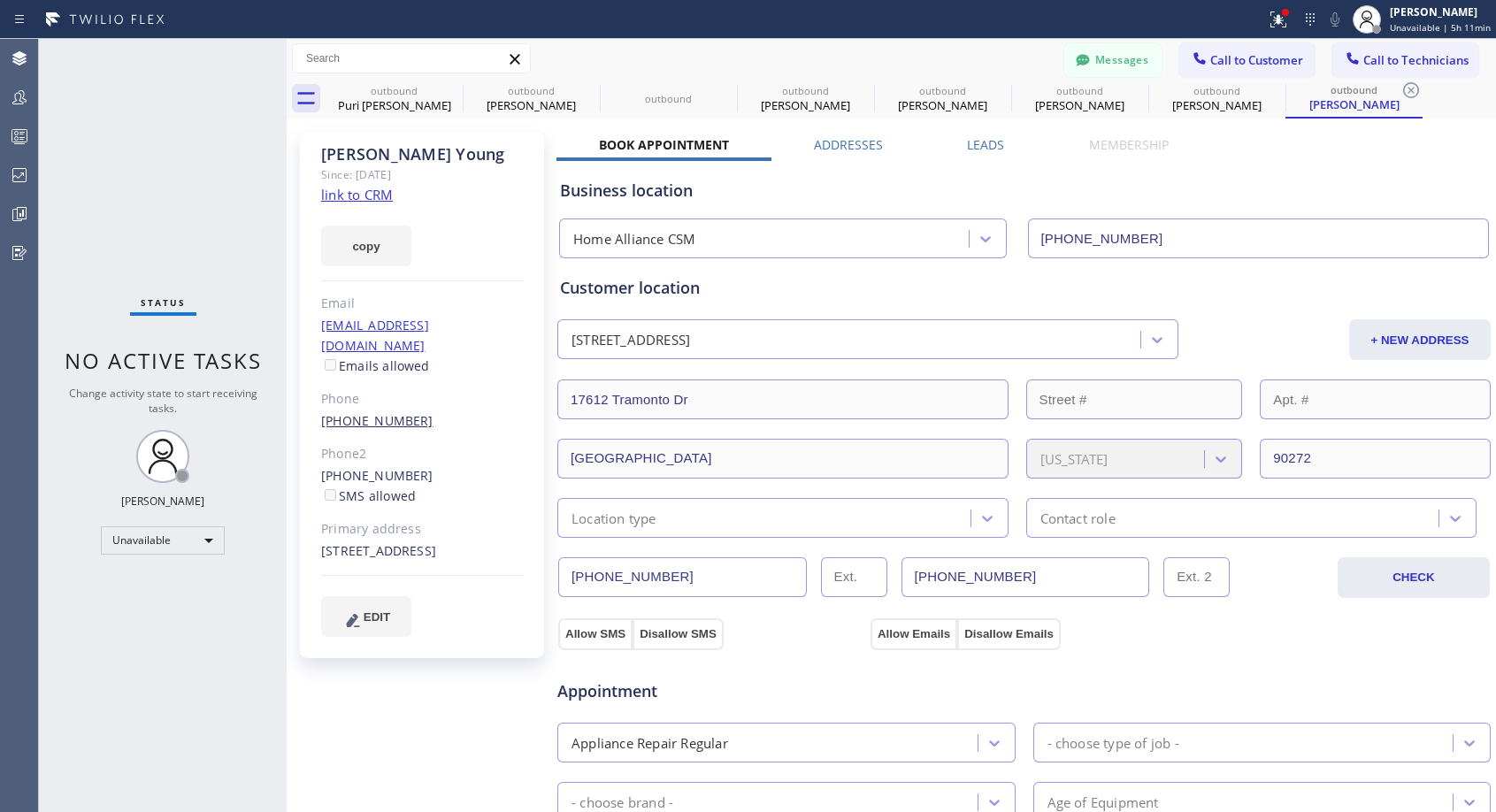
click at [373, 412] on link "(310) 502-5373" at bounding box center [377, 420] width 112 height 17
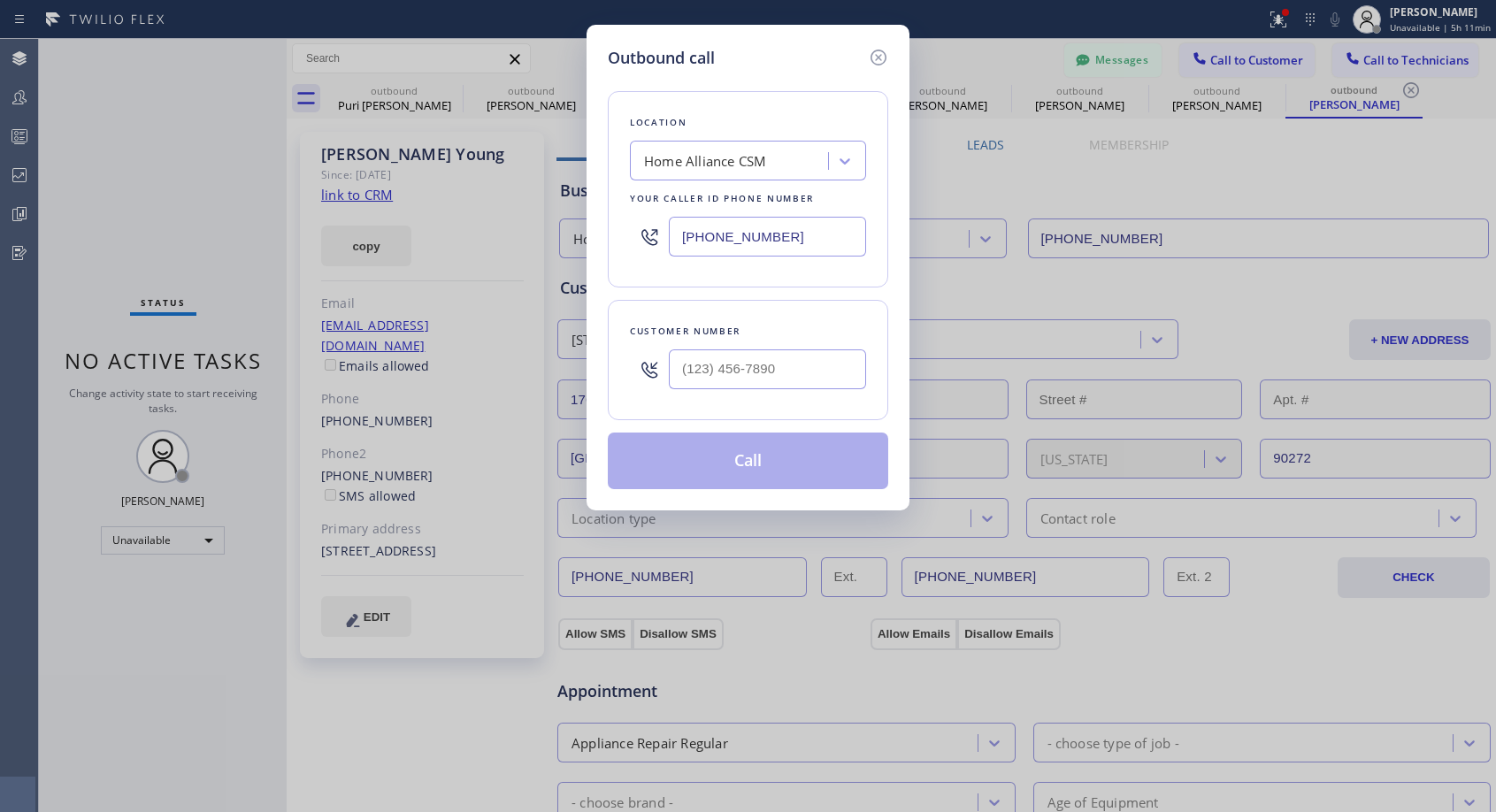
type input "(310) 502-5373"
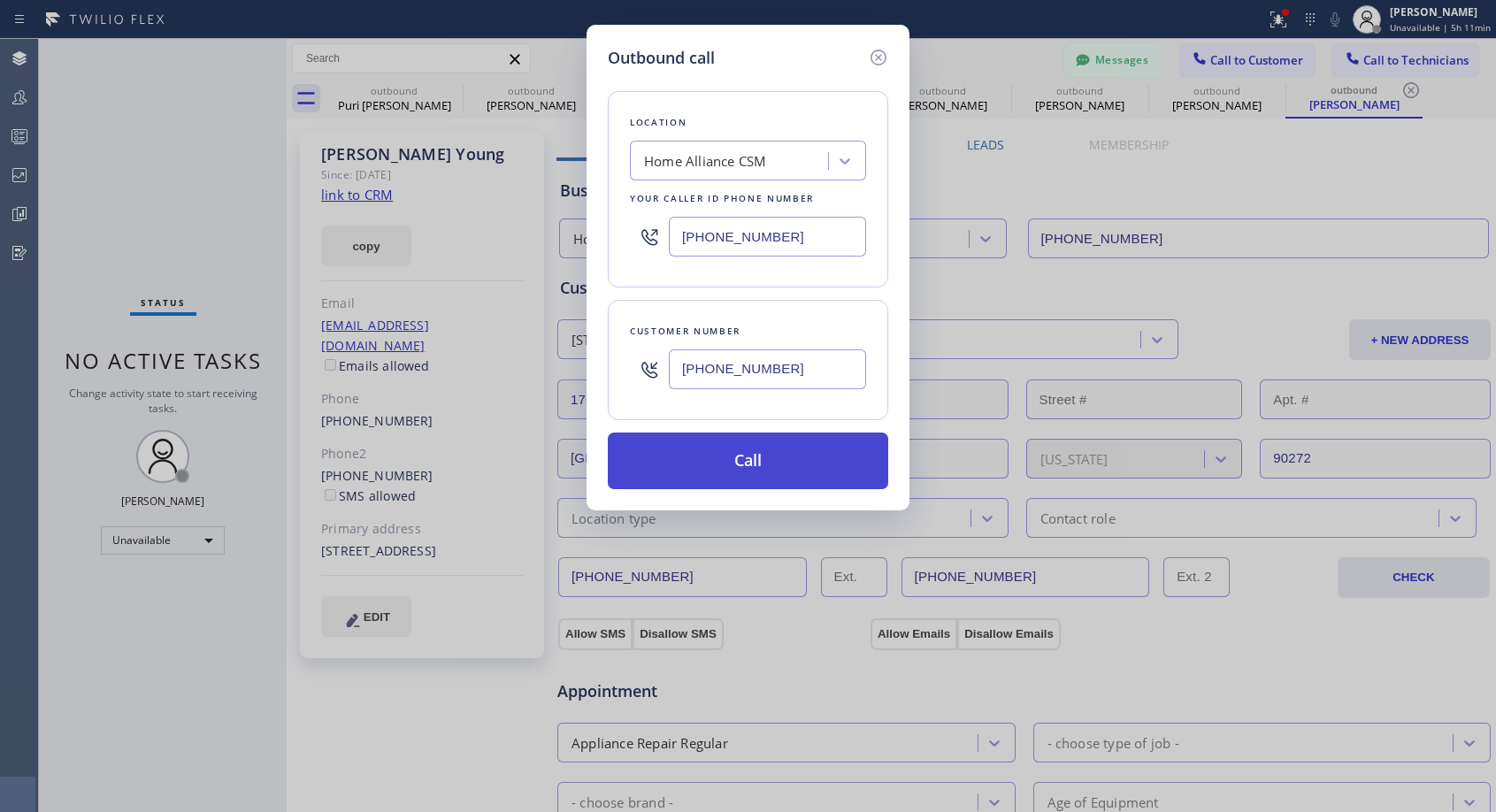
click at [726, 460] on button "Call" at bounding box center [748, 461] width 280 height 56
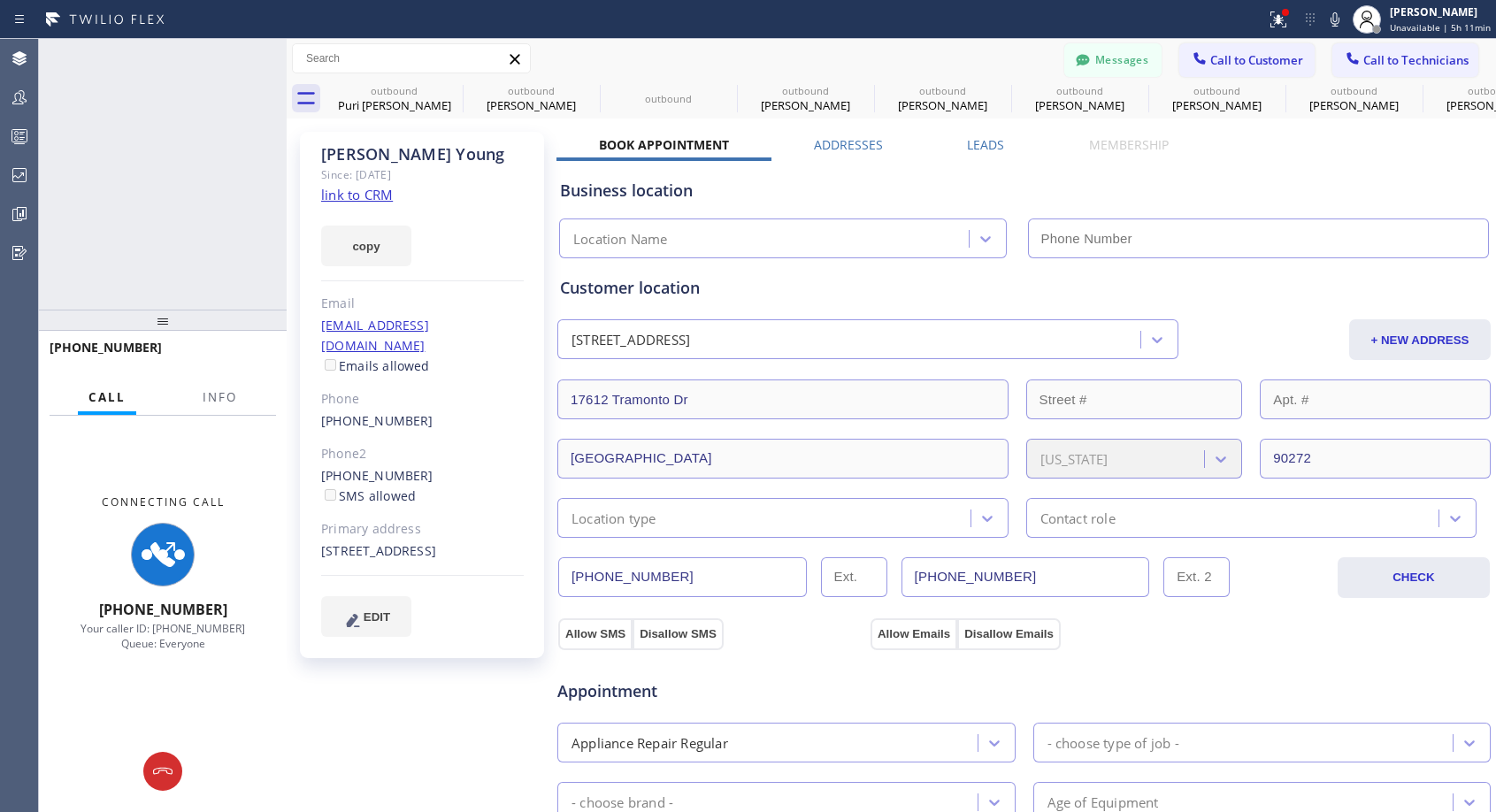
type input "[PHONE_NUMBER]"
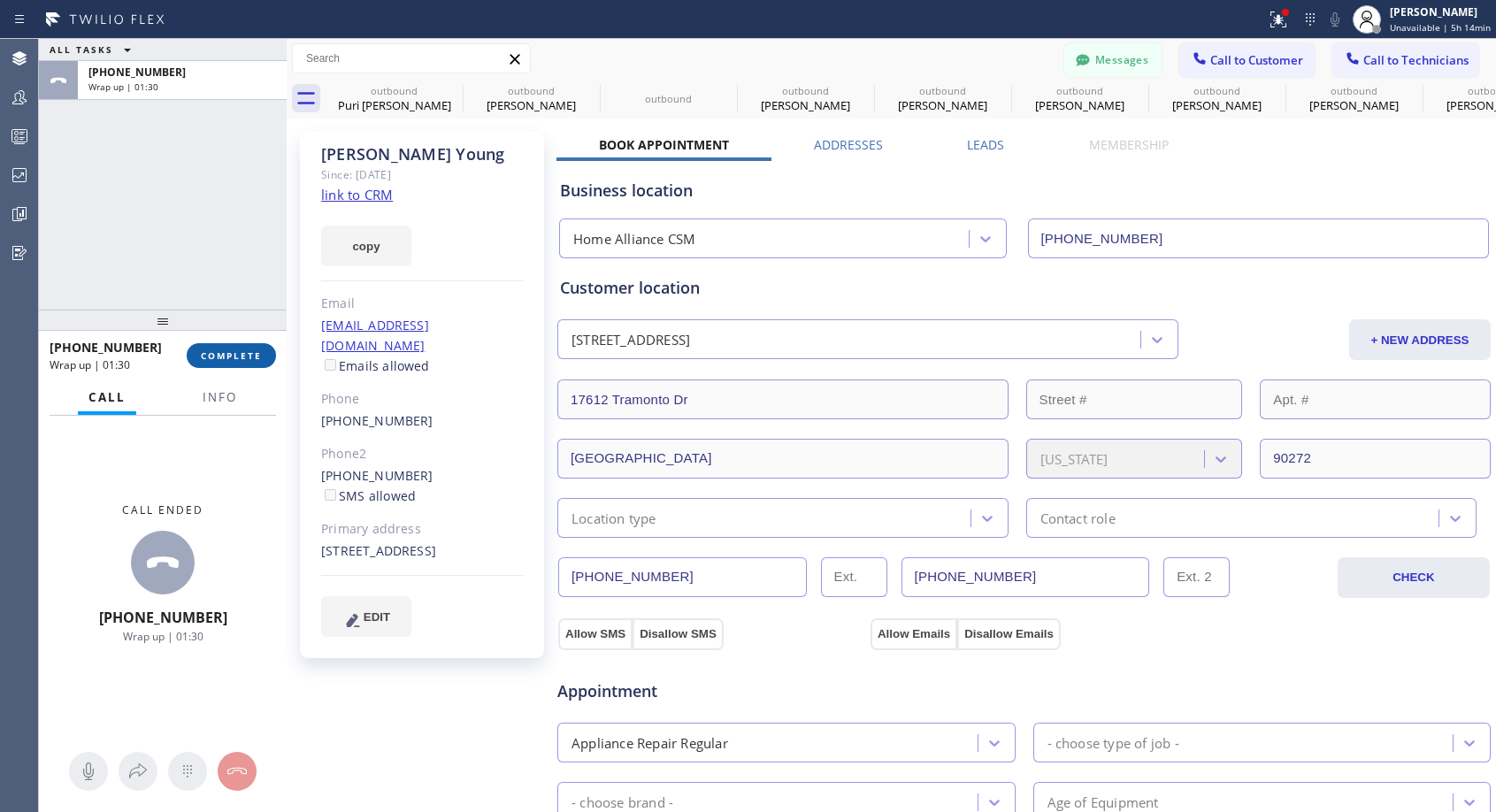
click at [262, 349] on button "COMPLETE" at bounding box center [232, 355] width 90 height 24
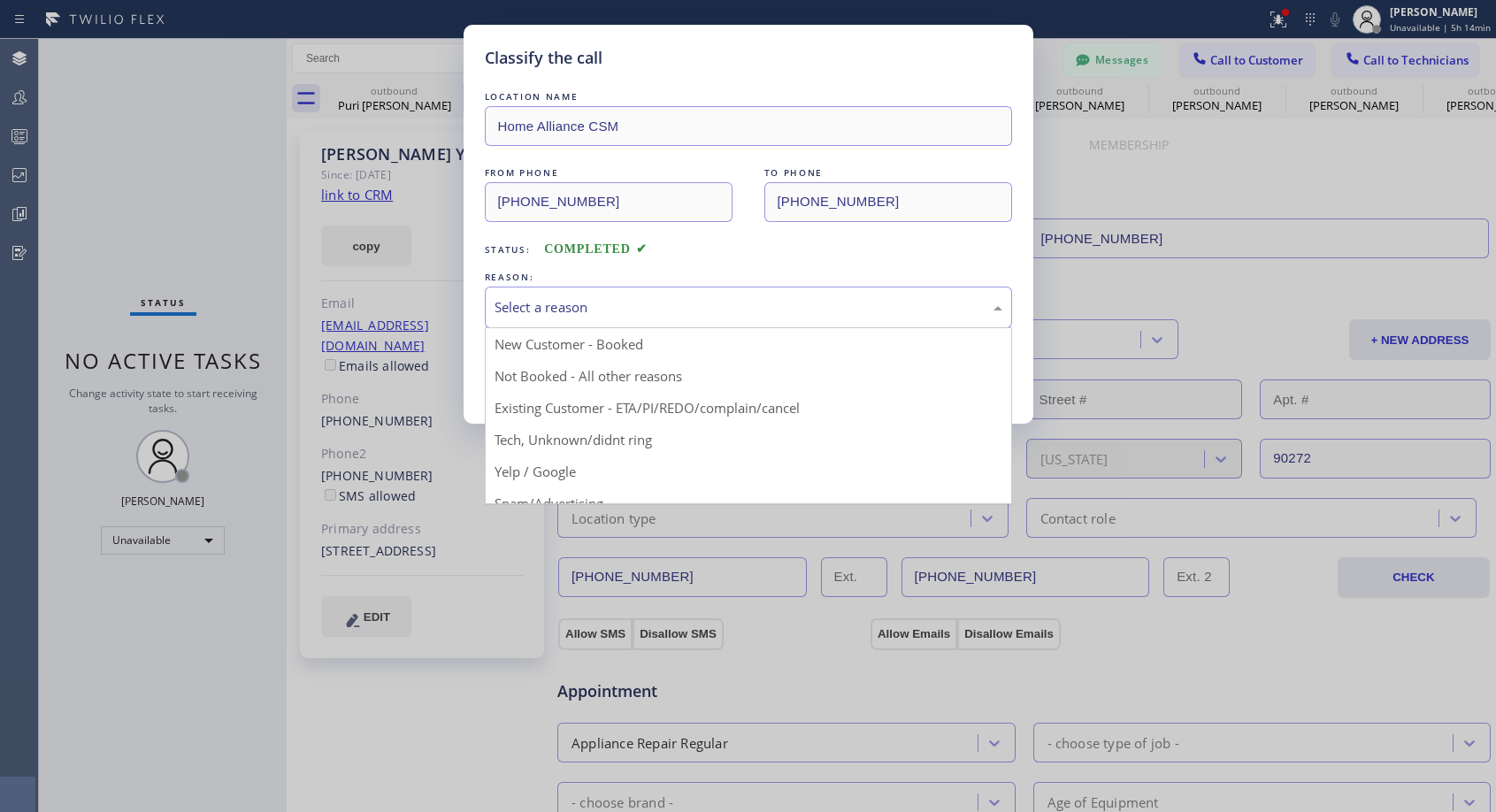
click at [801, 304] on div "Select a reason" at bounding box center [749, 307] width 508 height 20
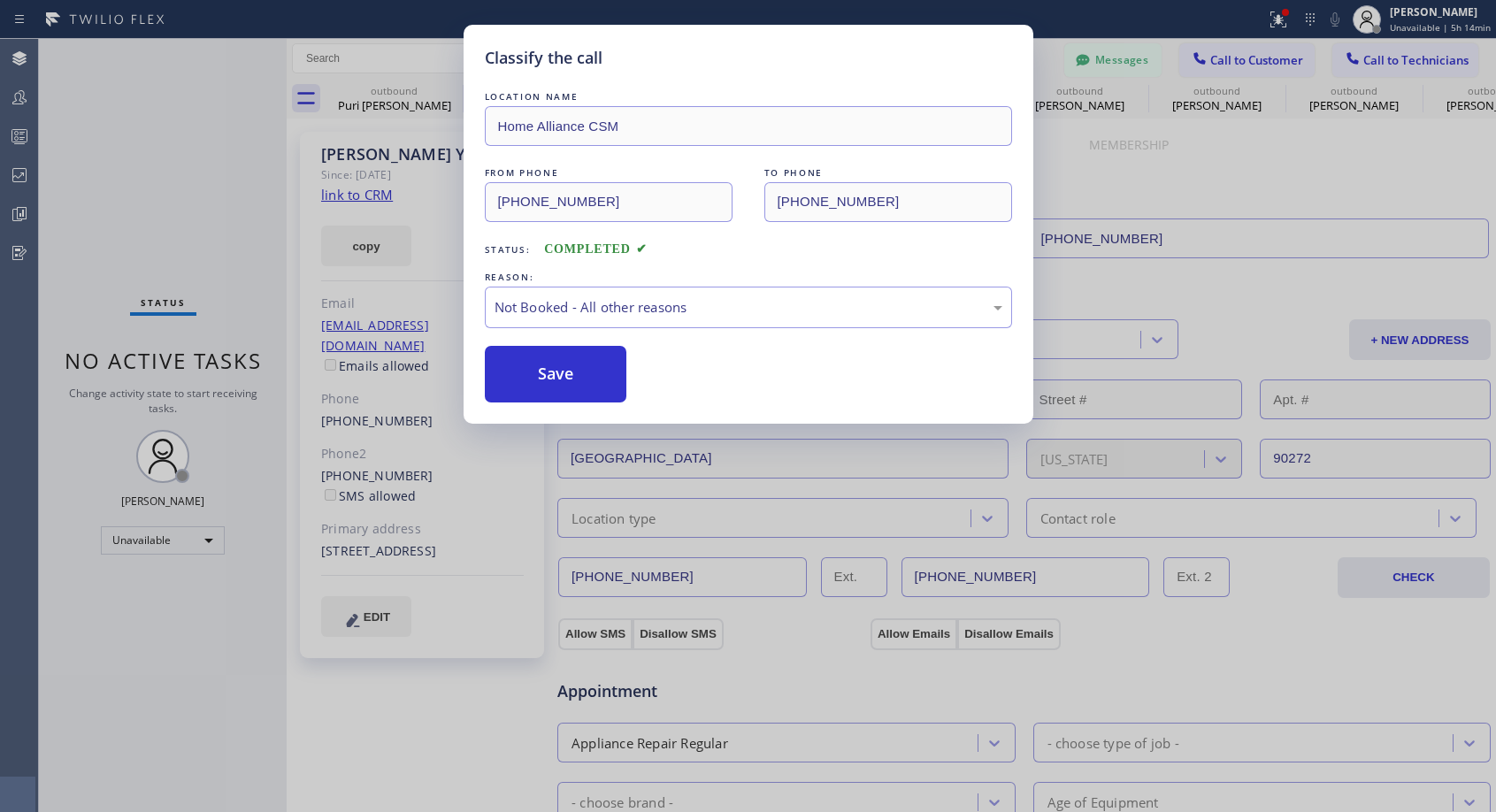
click at [646, 388] on div "Save" at bounding box center [749, 374] width 528 height 56
click at [553, 391] on button "Save" at bounding box center [556, 374] width 142 height 56
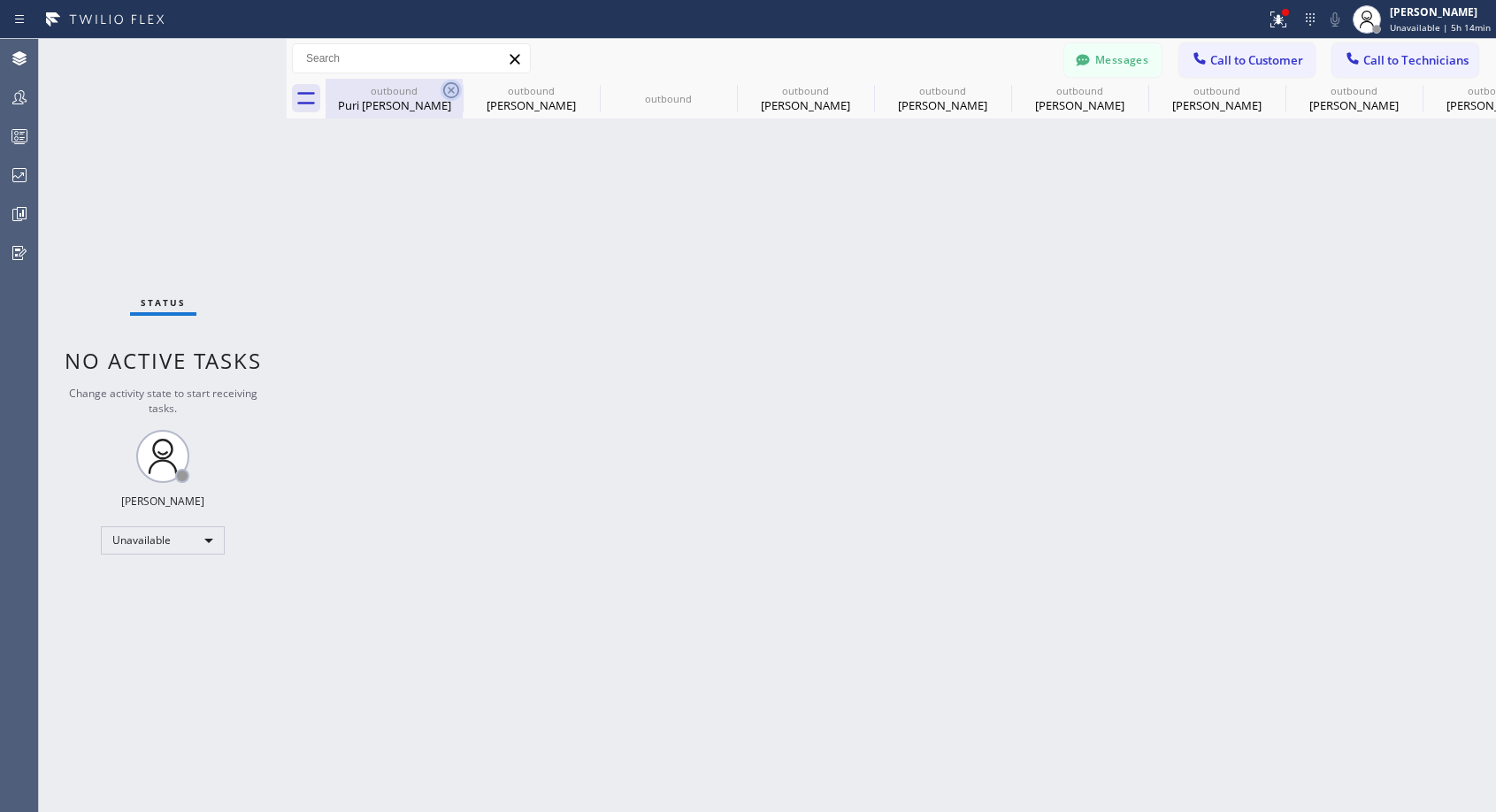
click at [454, 91] on icon at bounding box center [451, 91] width 21 height 21
click at [0, 0] on icon at bounding box center [0, 0] width 0 height 0
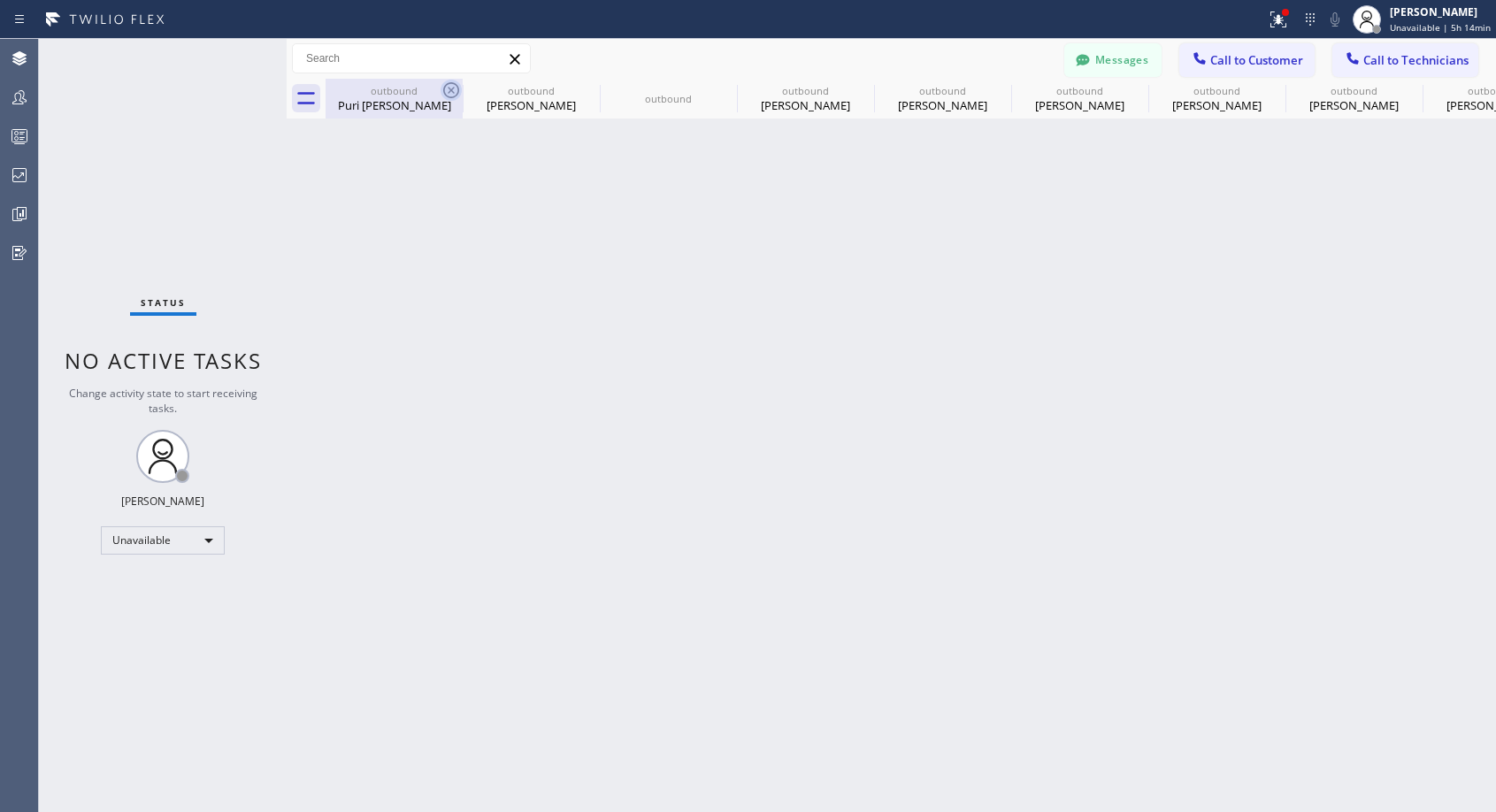
click at [0, 0] on icon at bounding box center [0, 0] width 0 height 0
click at [454, 95] on div "outbound Puri Arceo outbound Diana Deutsch outbound outbound Maxine Nassib outb…" at bounding box center [911, 98] width 1171 height 40
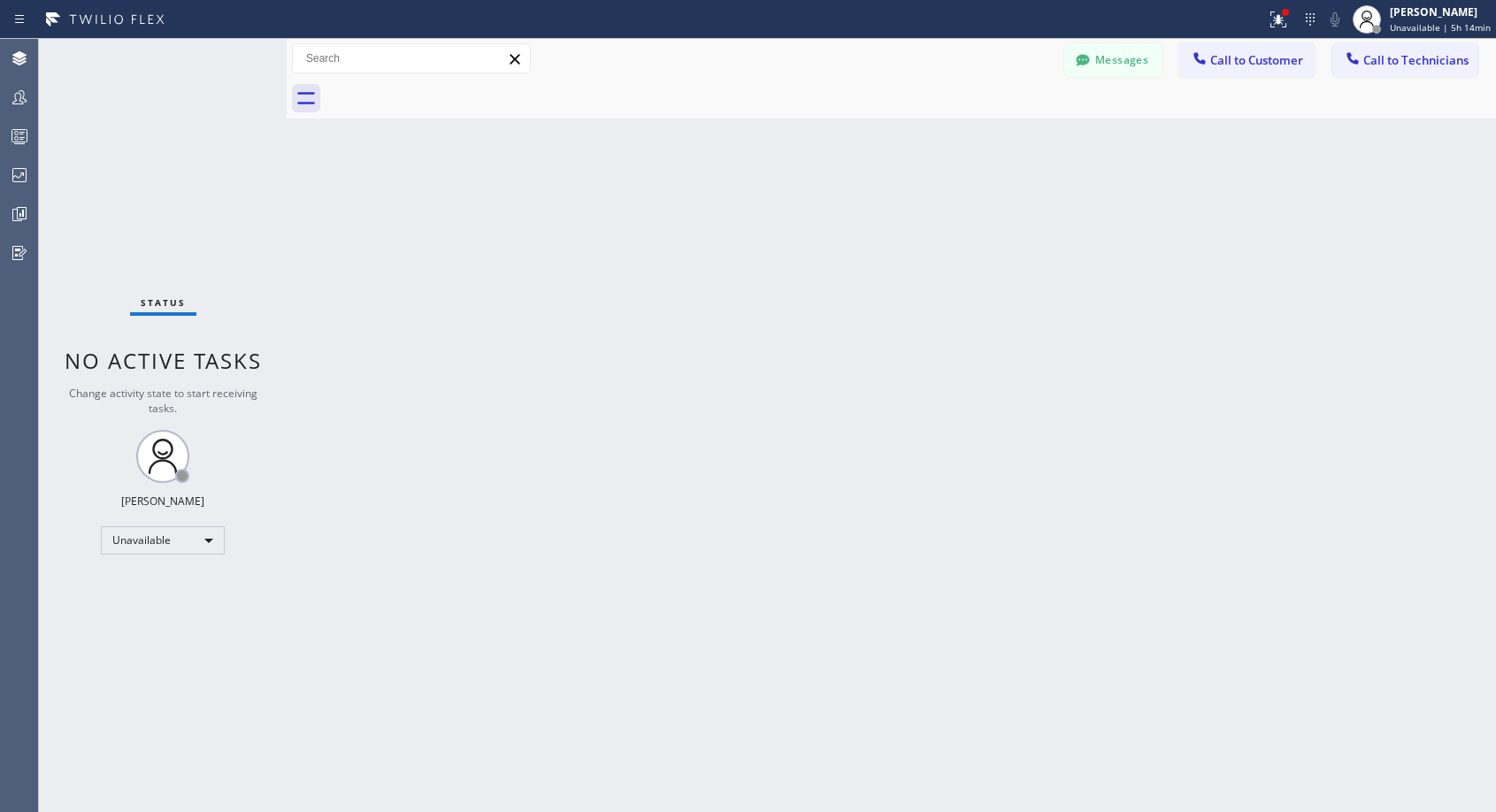
click at [454, 95] on div at bounding box center [911, 98] width 1171 height 40
click at [1245, 63] on span "Call to Customer" at bounding box center [1256, 60] width 93 height 16
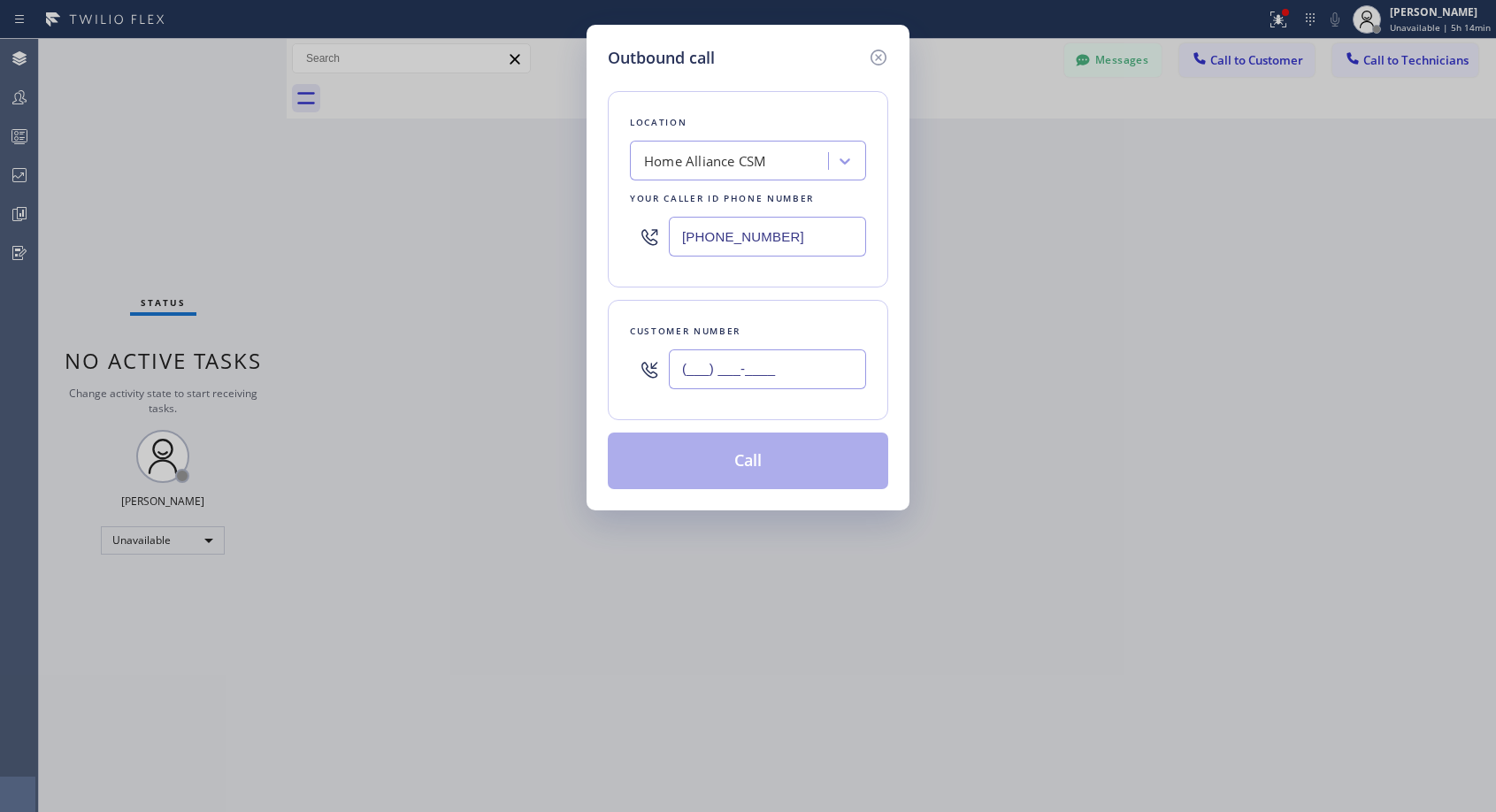
click at [794, 364] on input "(___) ___-____" at bounding box center [767, 369] width 198 height 40
paste input "951) 757-0053"
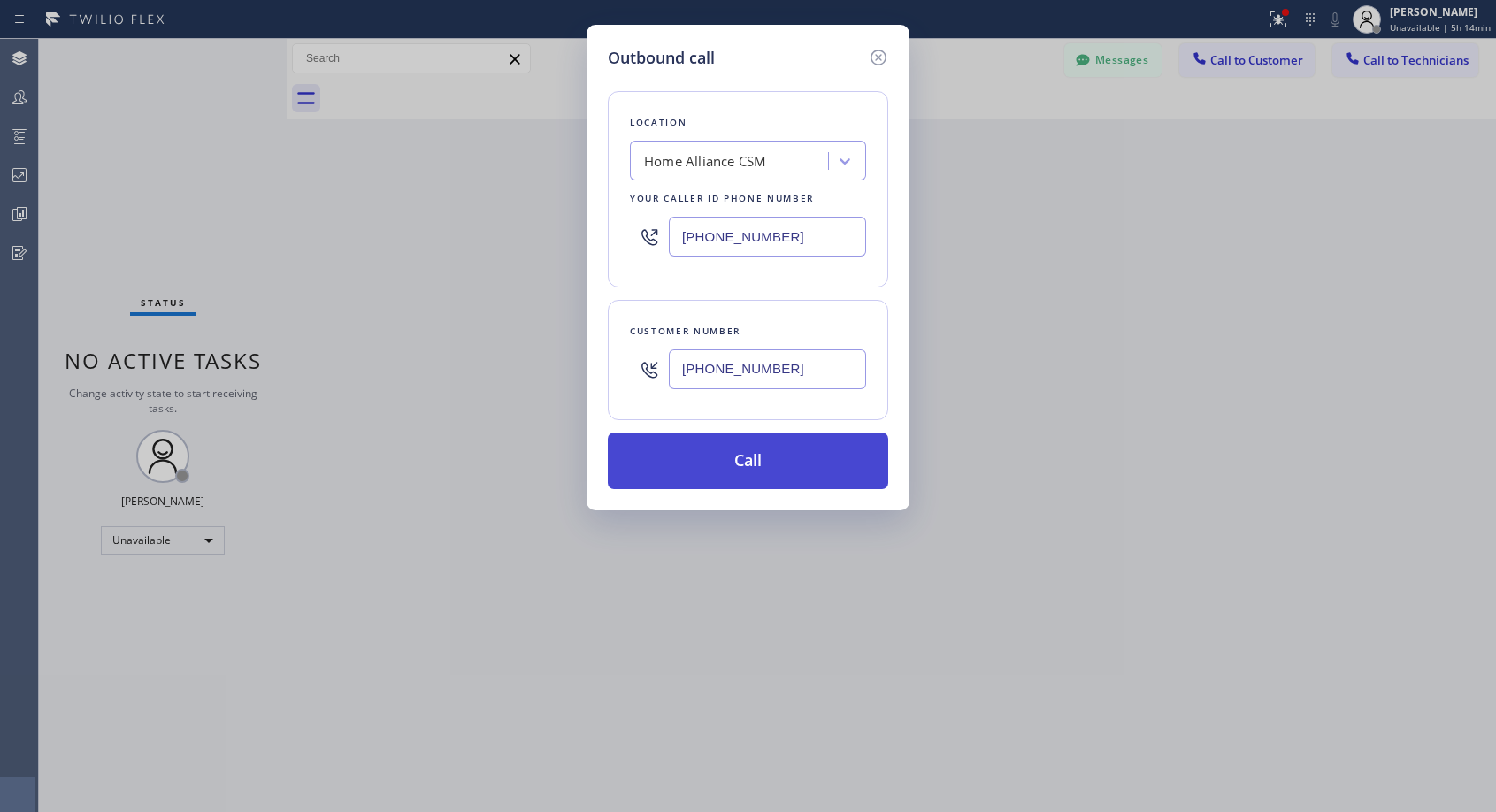
type input "(951) 757-0053"
click at [824, 447] on button "Call" at bounding box center [748, 461] width 280 height 56
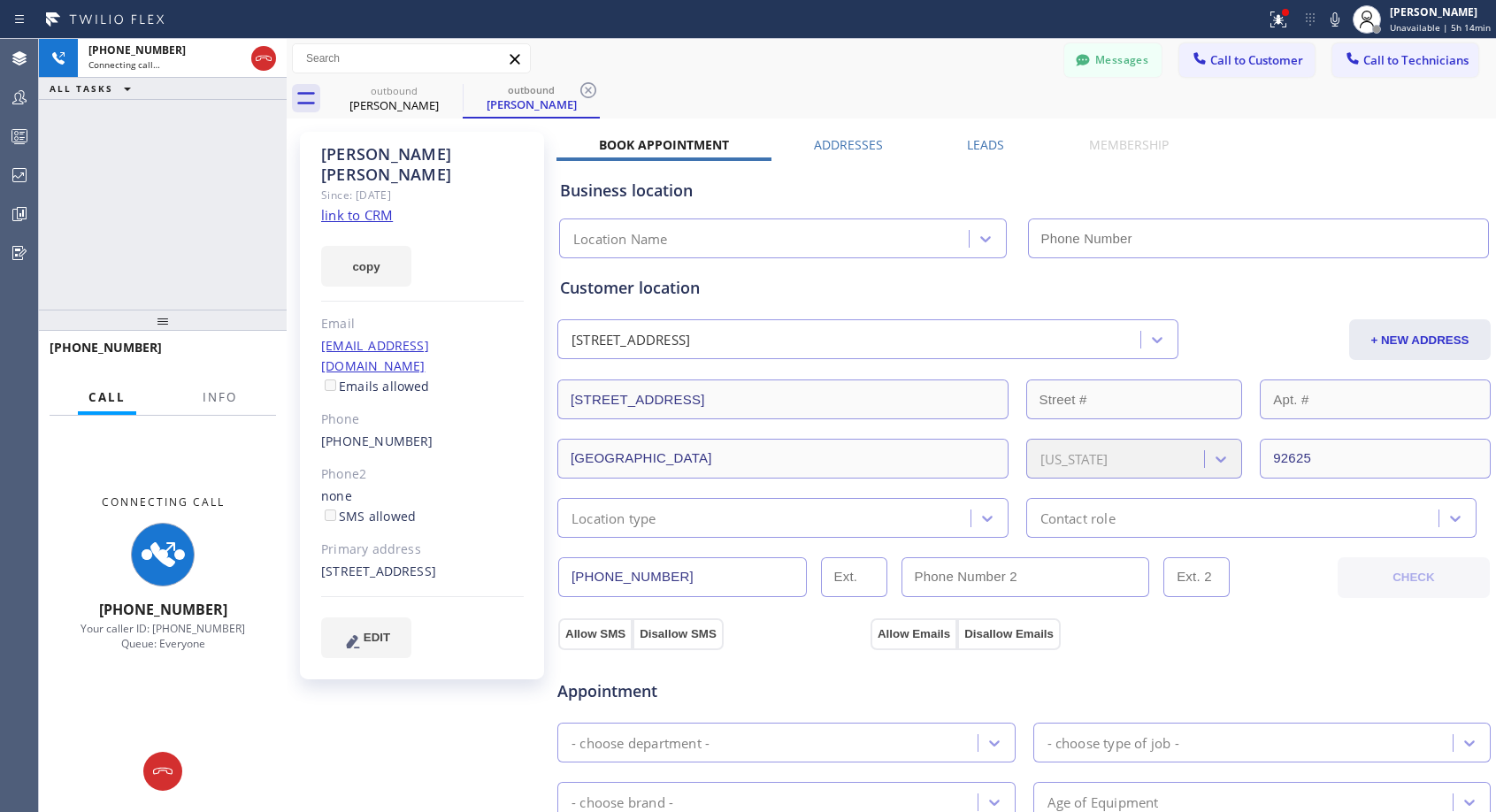
type input "[PHONE_NUMBER]"
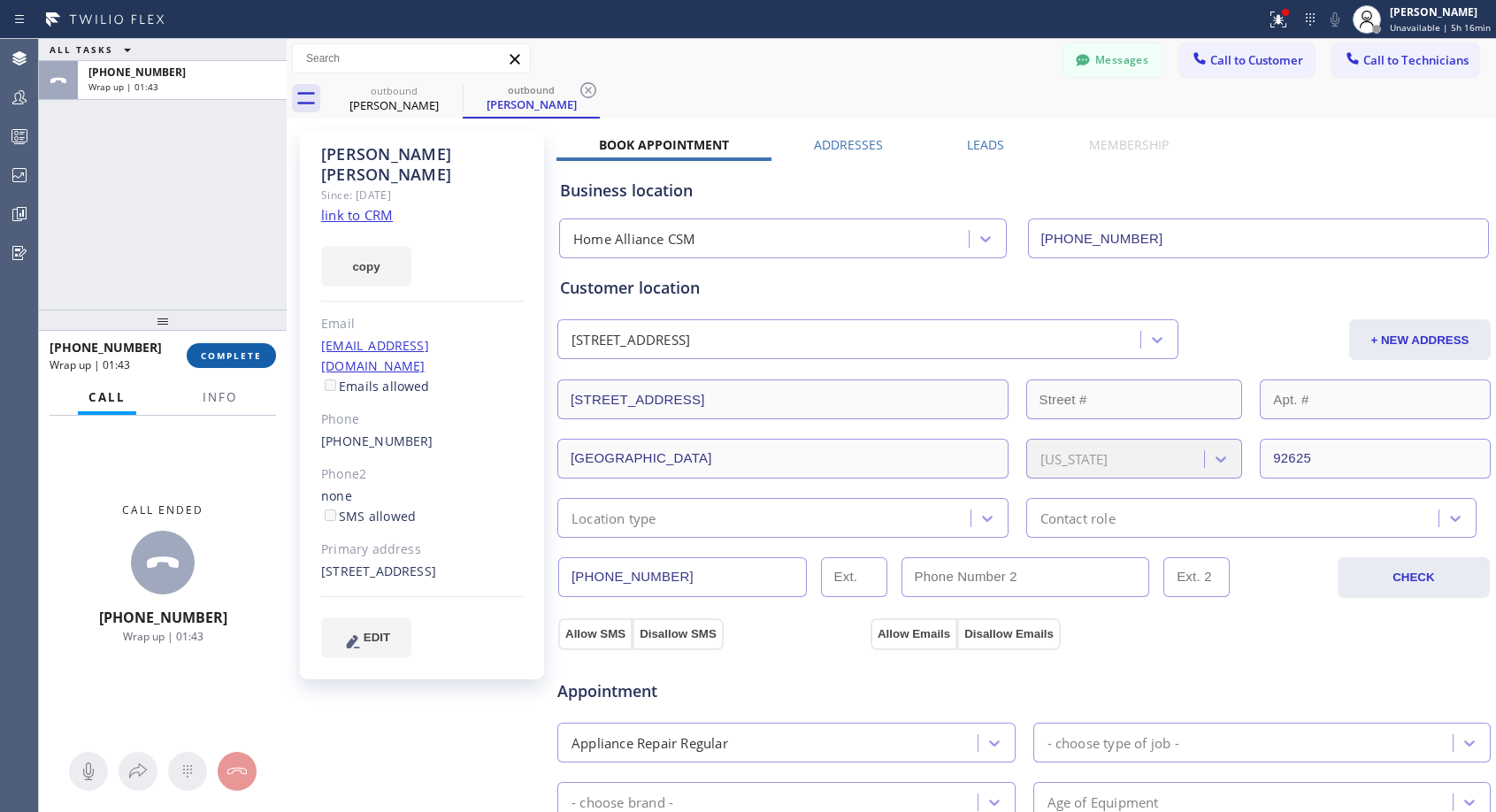
click at [241, 351] on span "COMPLETE" at bounding box center [231, 355] width 61 height 13
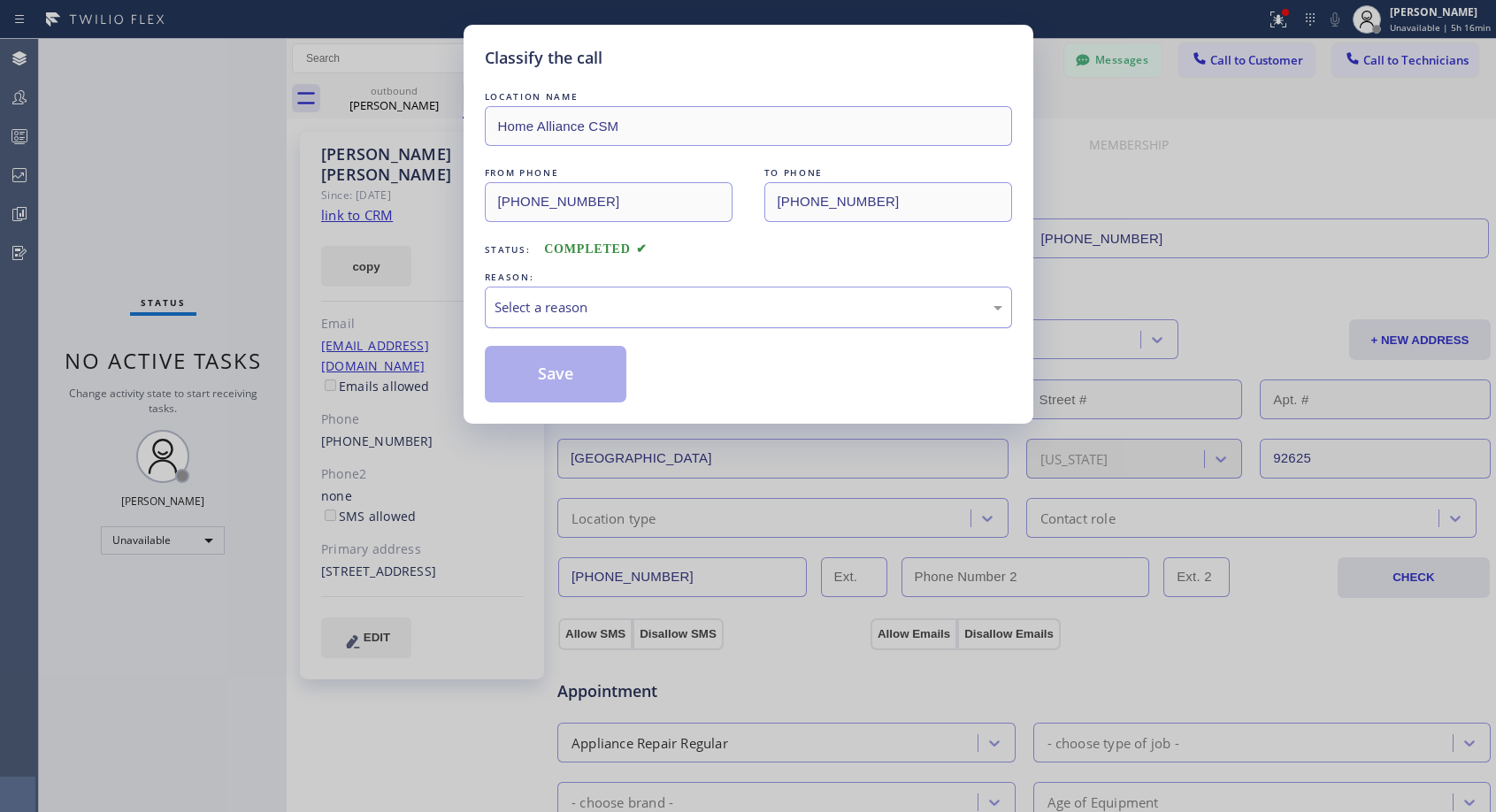
click at [676, 300] on div "Select a reason" at bounding box center [749, 307] width 508 height 20
click at [605, 374] on button "Save" at bounding box center [556, 374] width 142 height 56
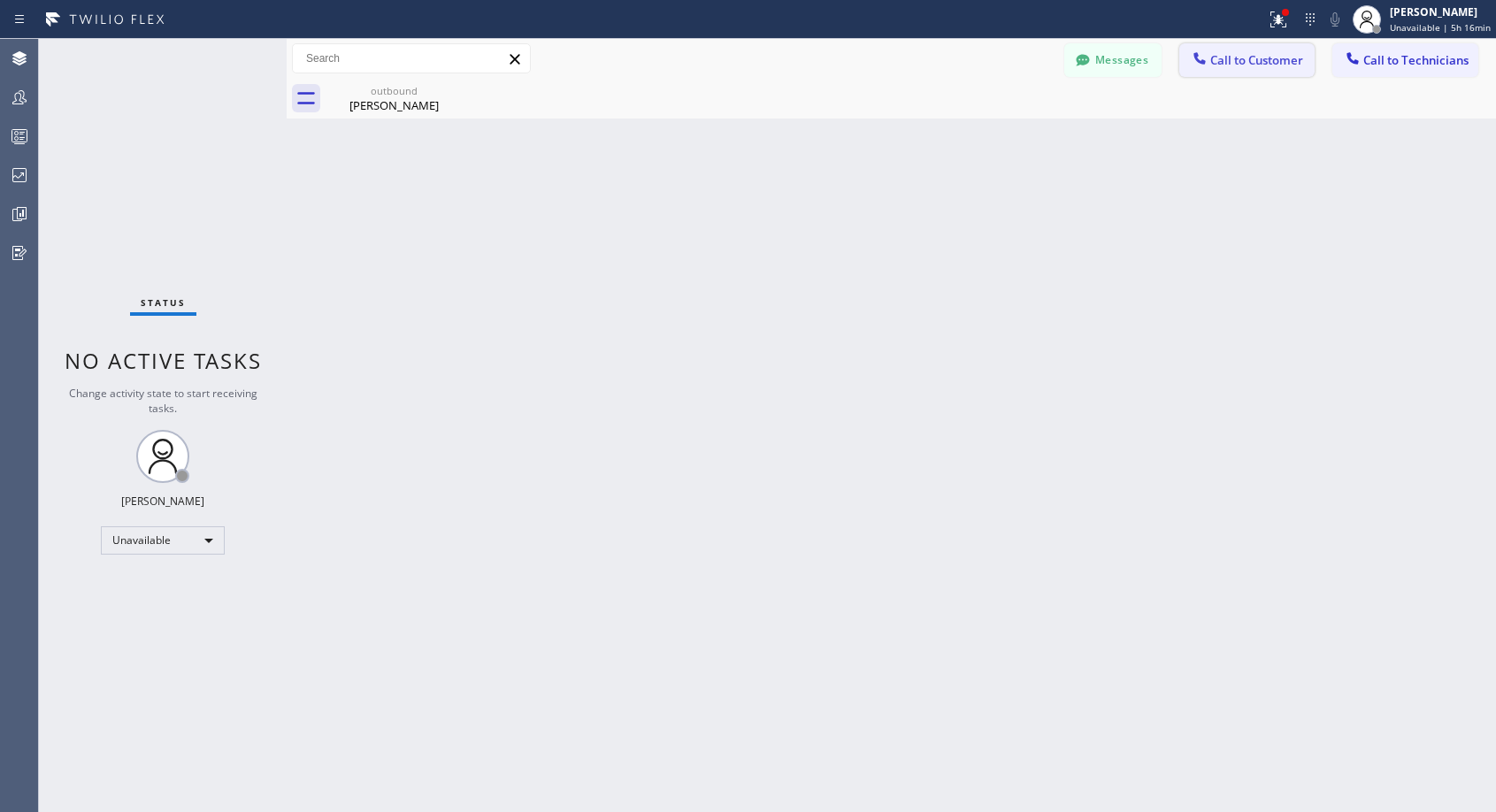
click at [1206, 63] on icon at bounding box center [1200, 58] width 18 height 18
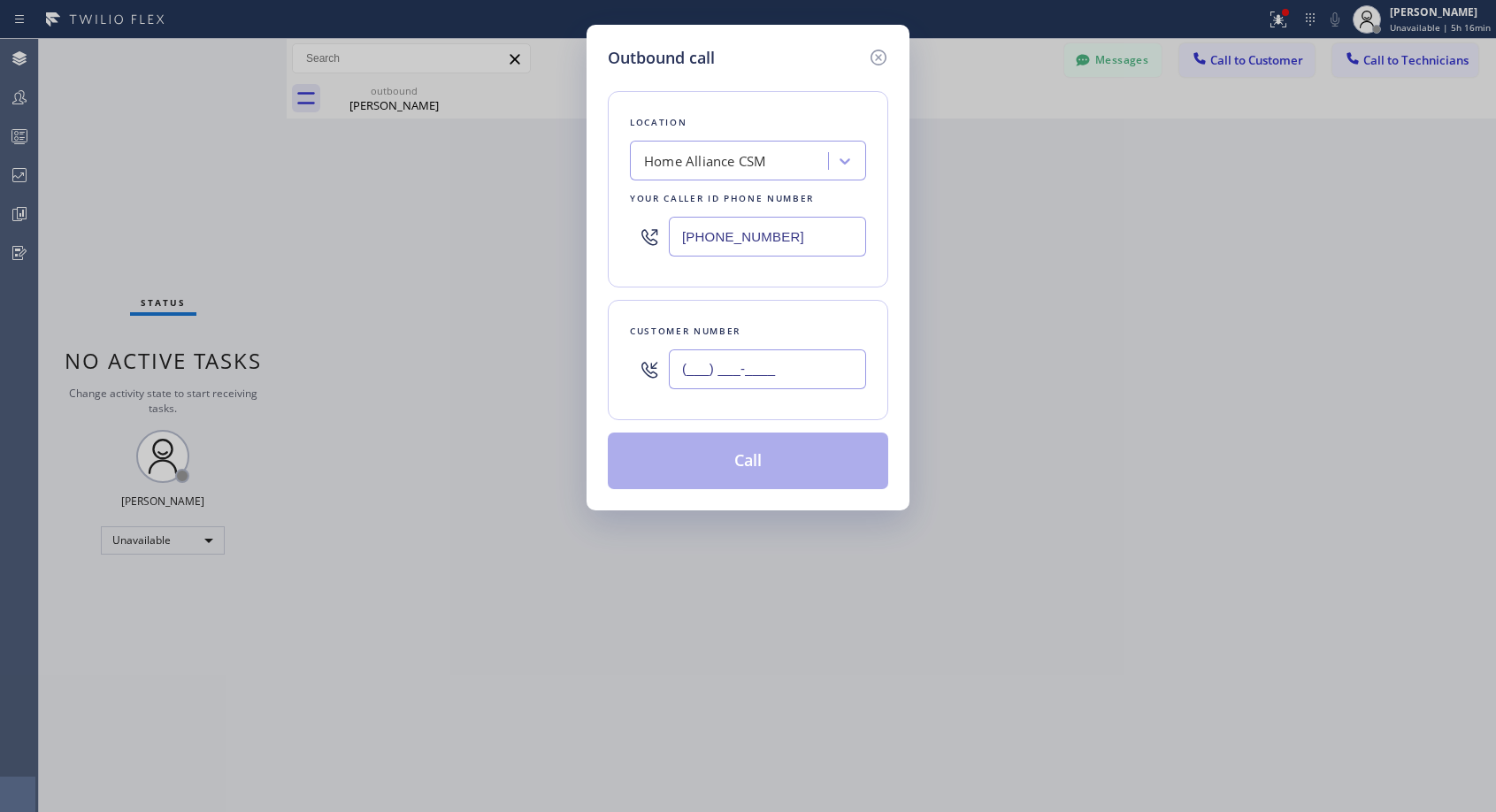
click at [767, 368] on input "(___) ___-____" at bounding box center [767, 369] width 198 height 40
paste input "561) 307-5999"
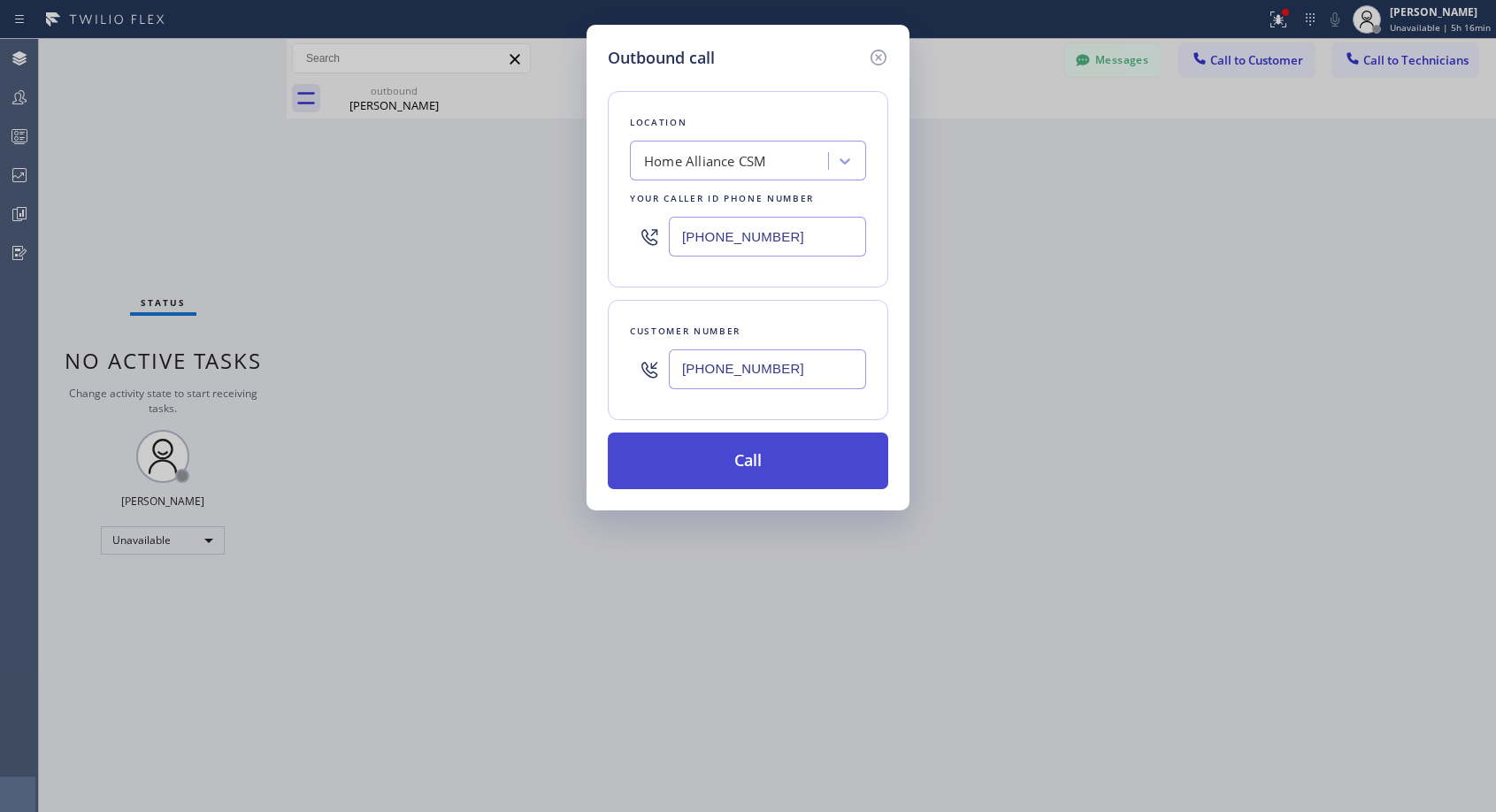
type input "(561) 307-5999"
click at [727, 449] on button "Call" at bounding box center [748, 461] width 280 height 56
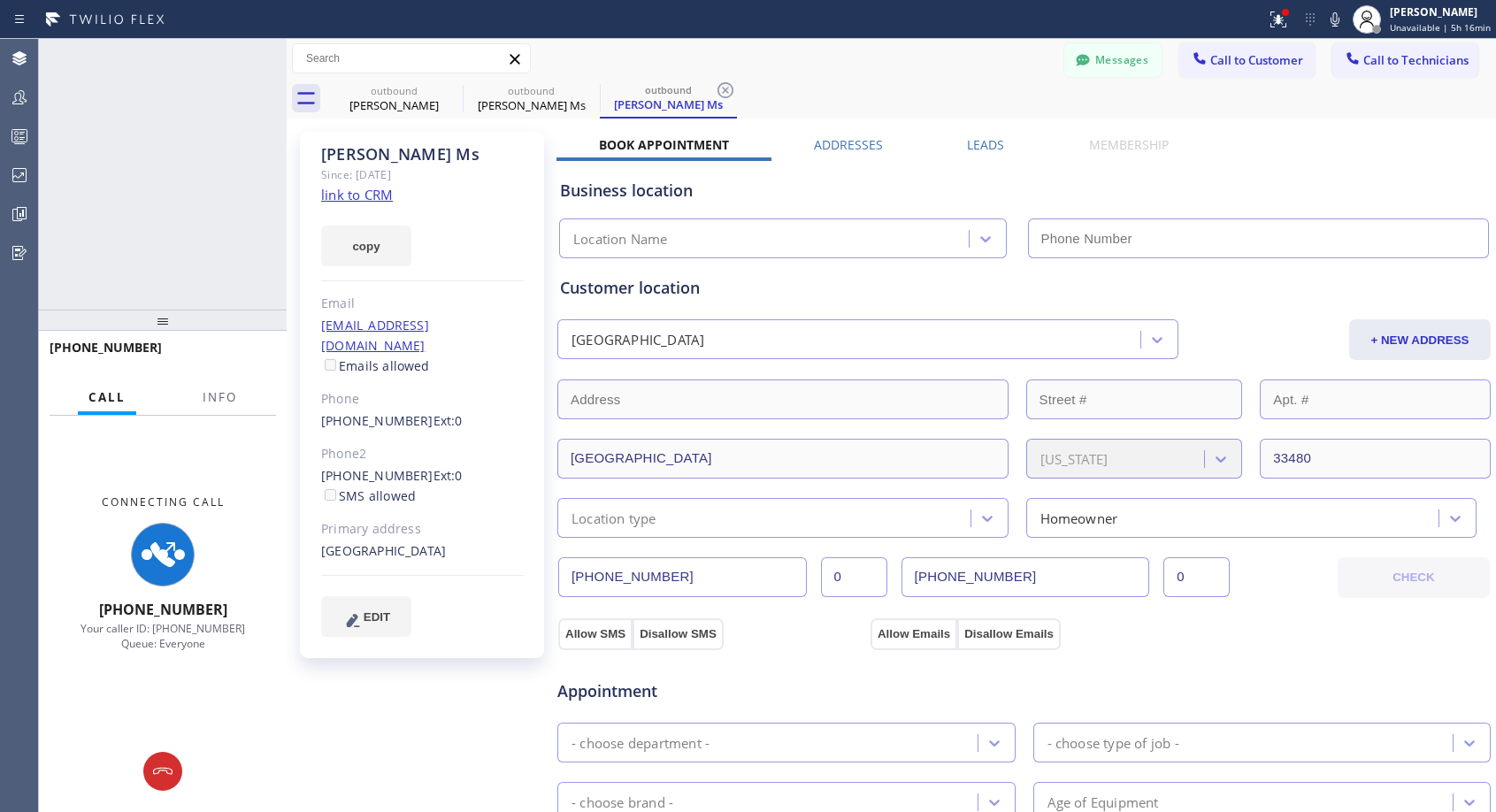
type input "[PHONE_NUMBER]"
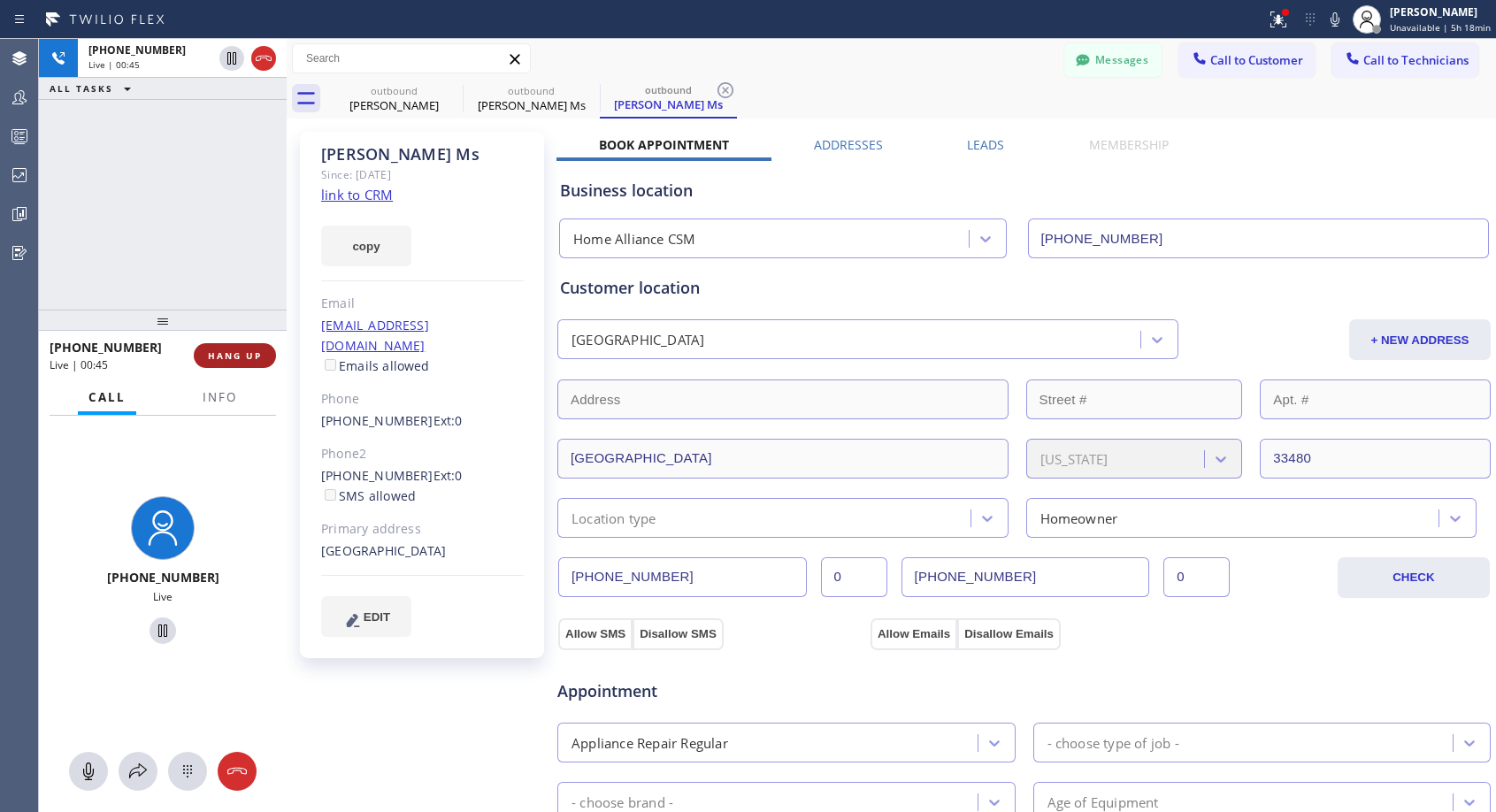
click at [248, 357] on span "HANG UP" at bounding box center [235, 355] width 54 height 13
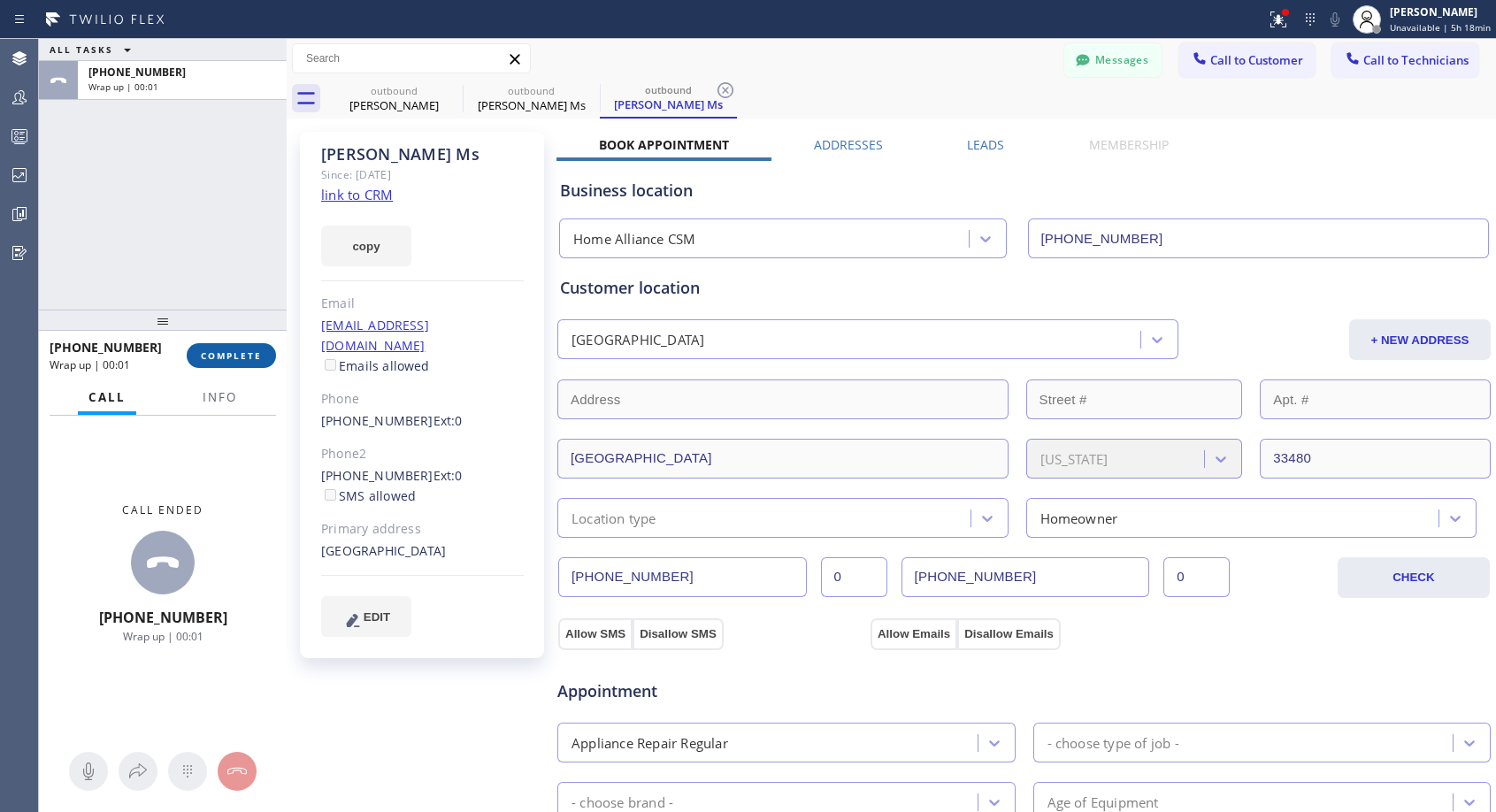
click at [248, 356] on span "COMPLETE" at bounding box center [231, 355] width 61 height 13
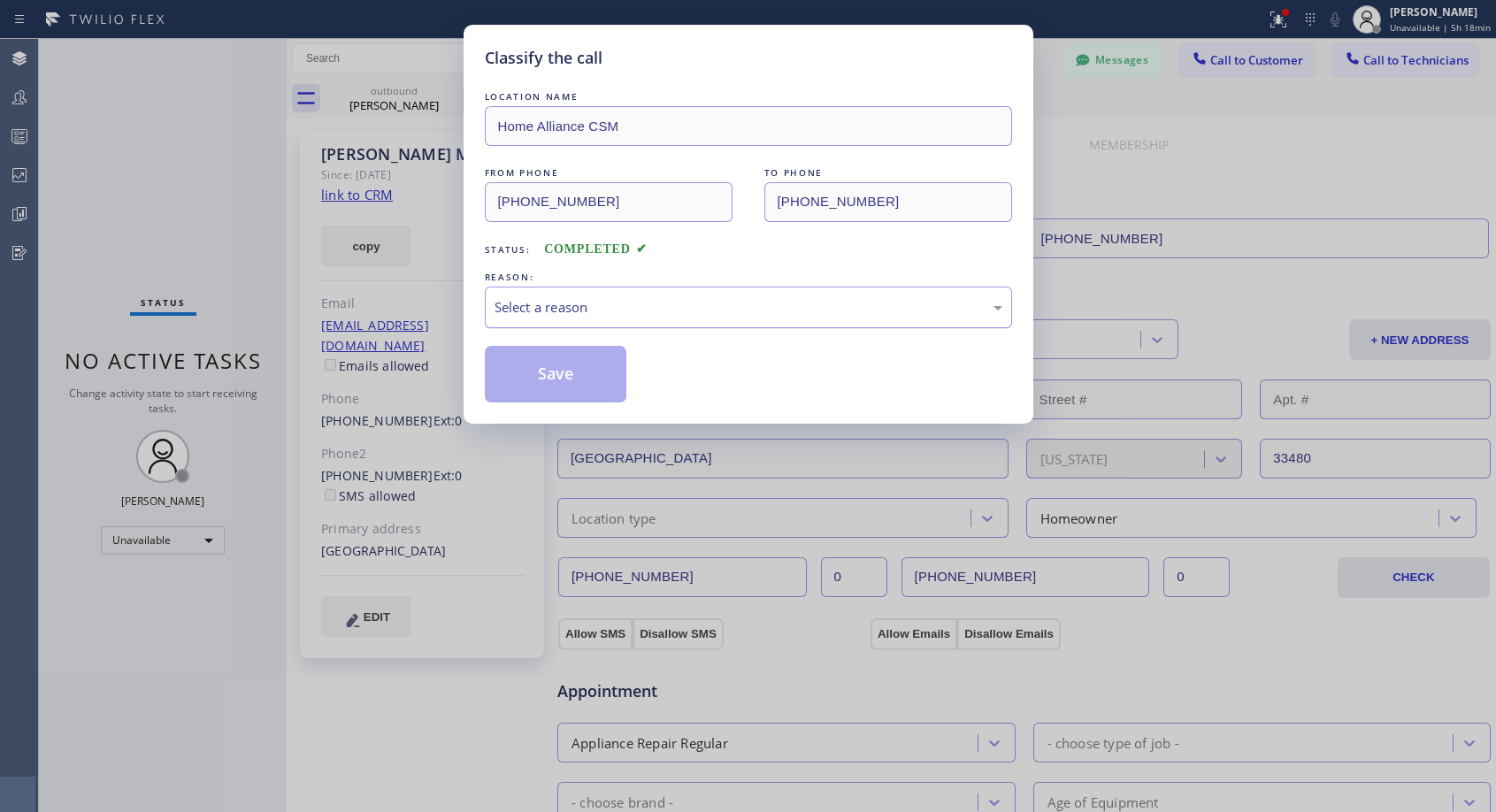
click at [731, 313] on div "Select a reason" at bounding box center [749, 307] width 508 height 20
click at [585, 377] on button "Save" at bounding box center [556, 374] width 142 height 56
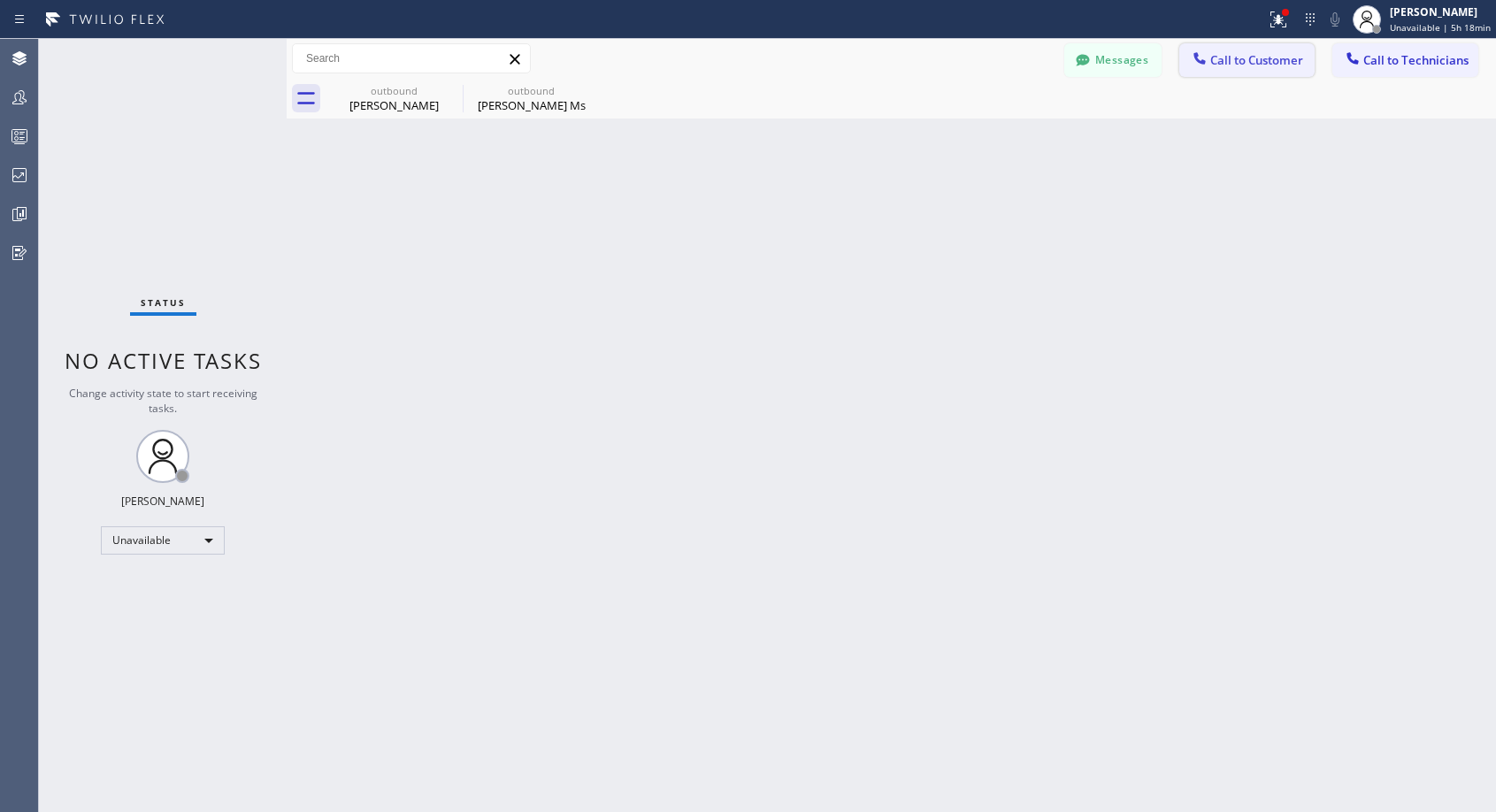
click at [1253, 57] on span "Call to Customer" at bounding box center [1256, 60] width 93 height 16
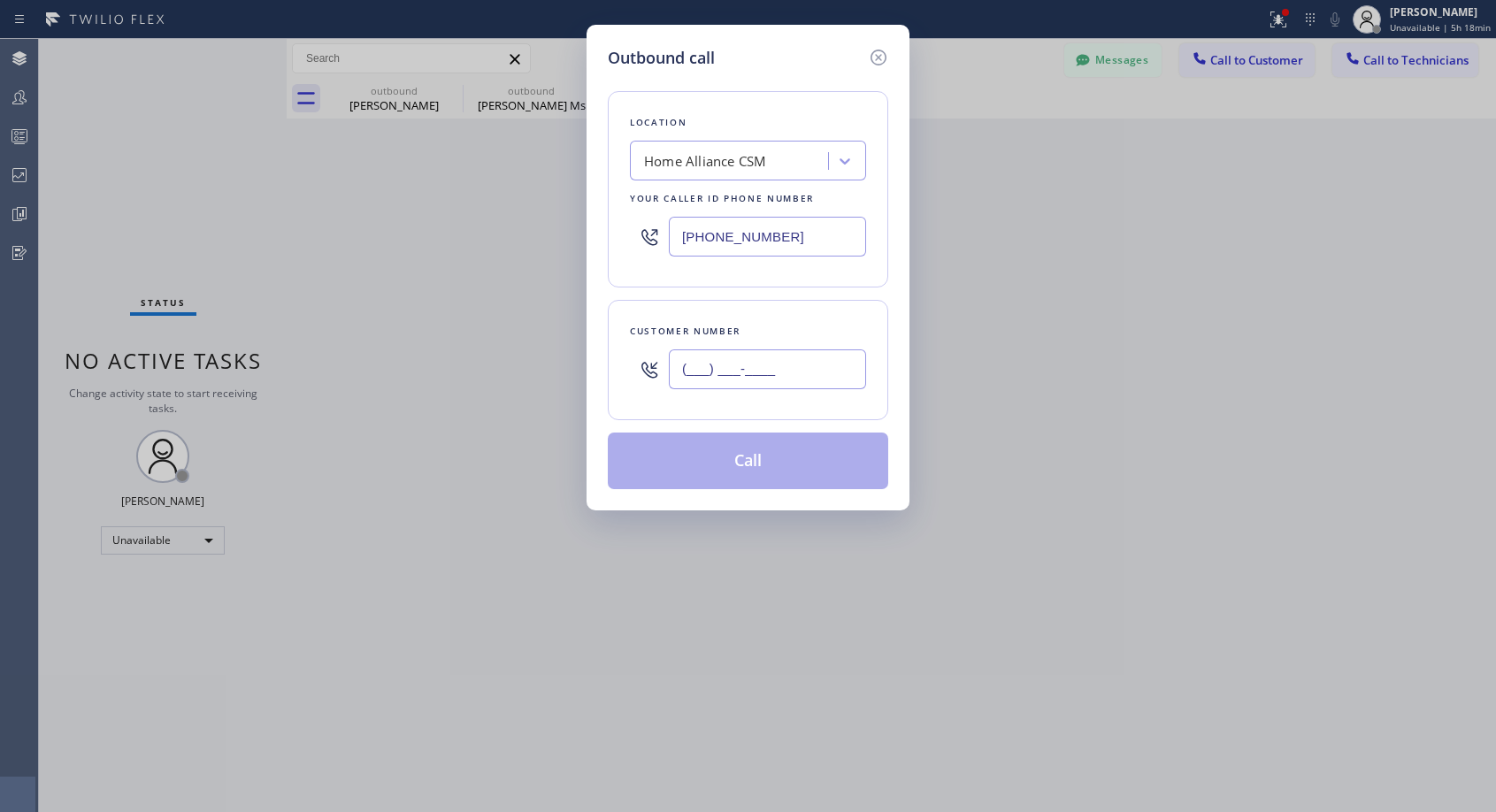
click at [692, 374] on input "(___) ___-____" at bounding box center [767, 369] width 198 height 40
paste input "904) 607-0630"
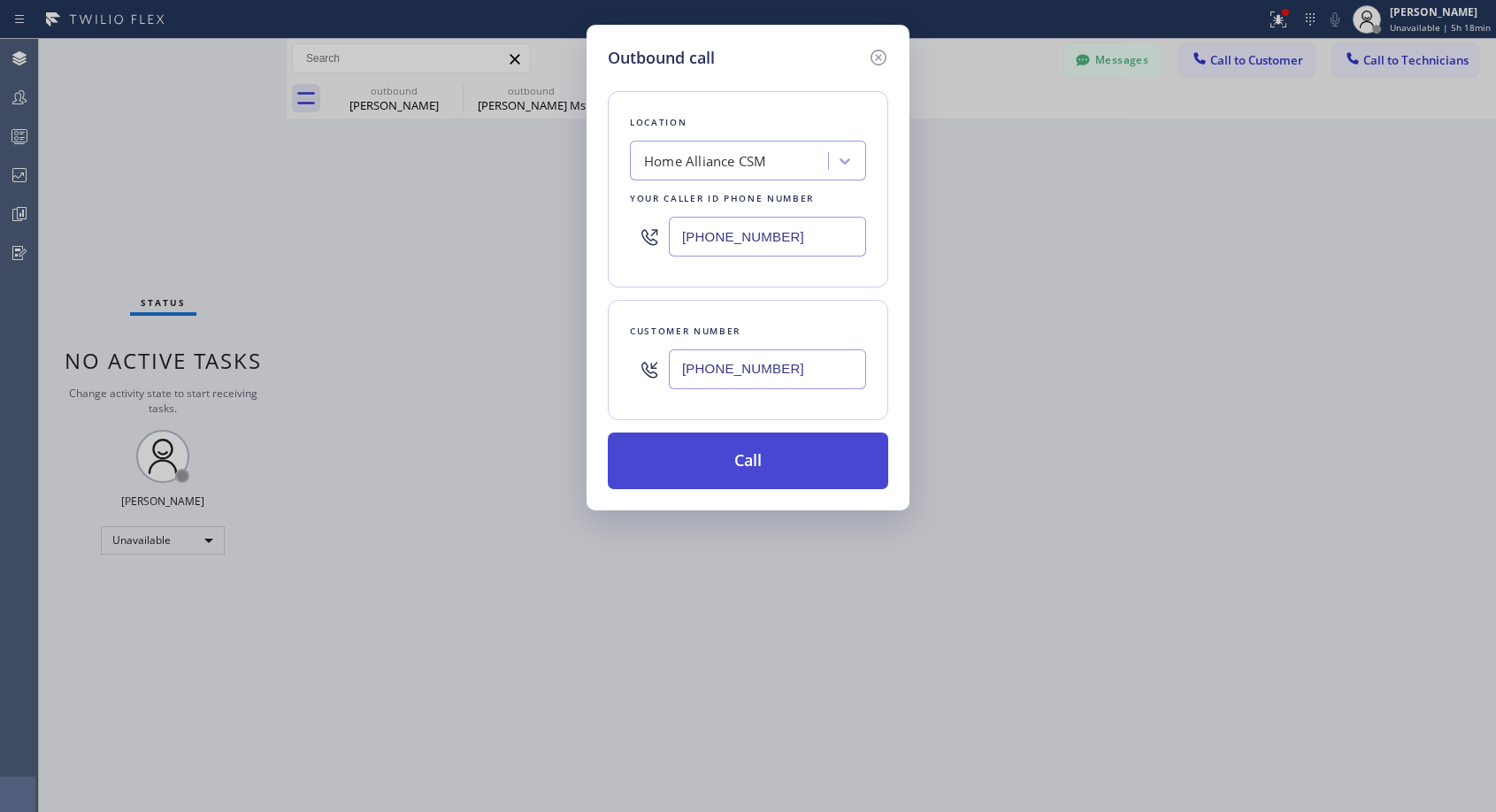
type input "(904) 607-0630"
click at [769, 465] on button "Call" at bounding box center [748, 461] width 280 height 56
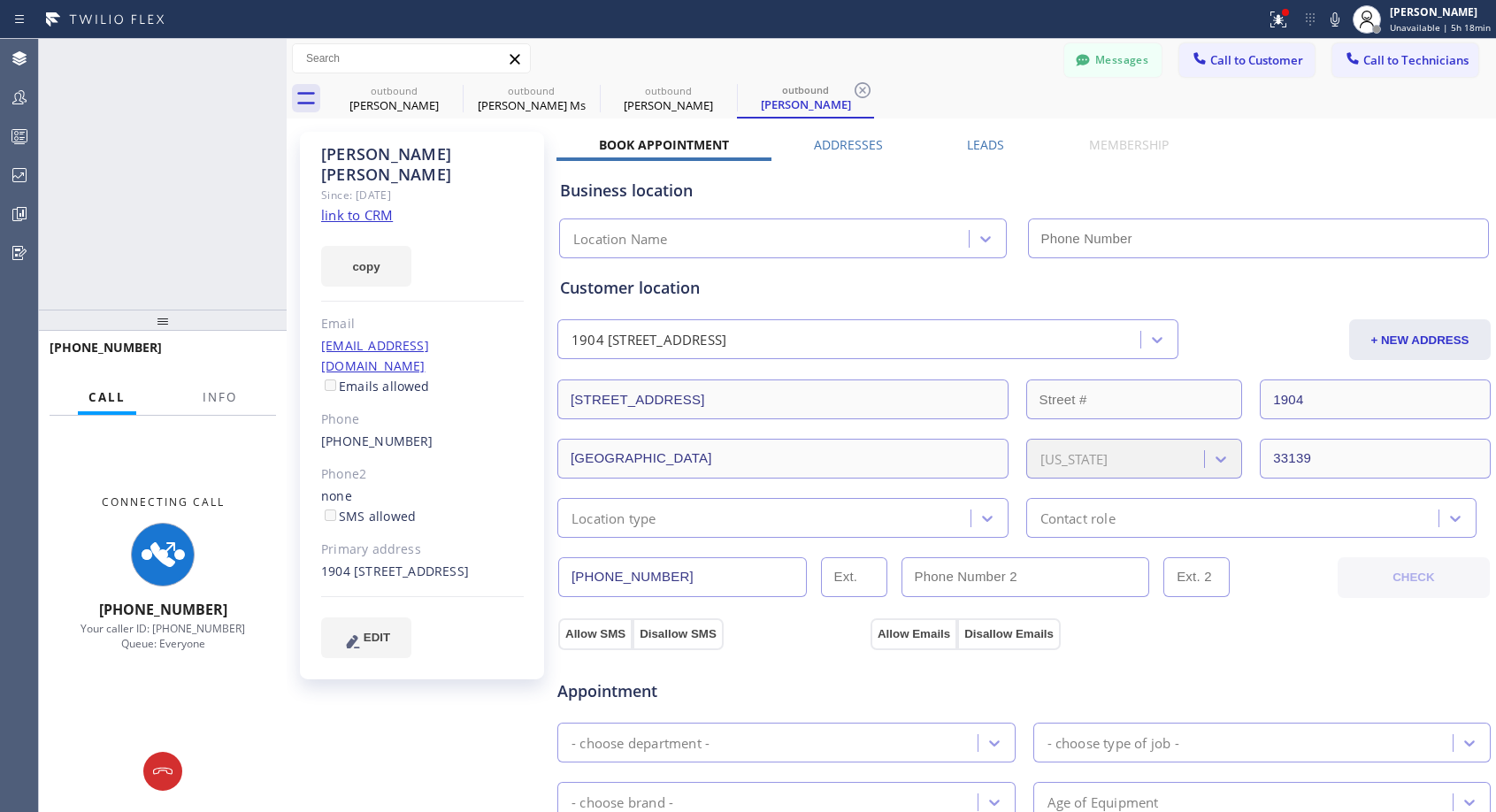
type input "[PHONE_NUMBER]"
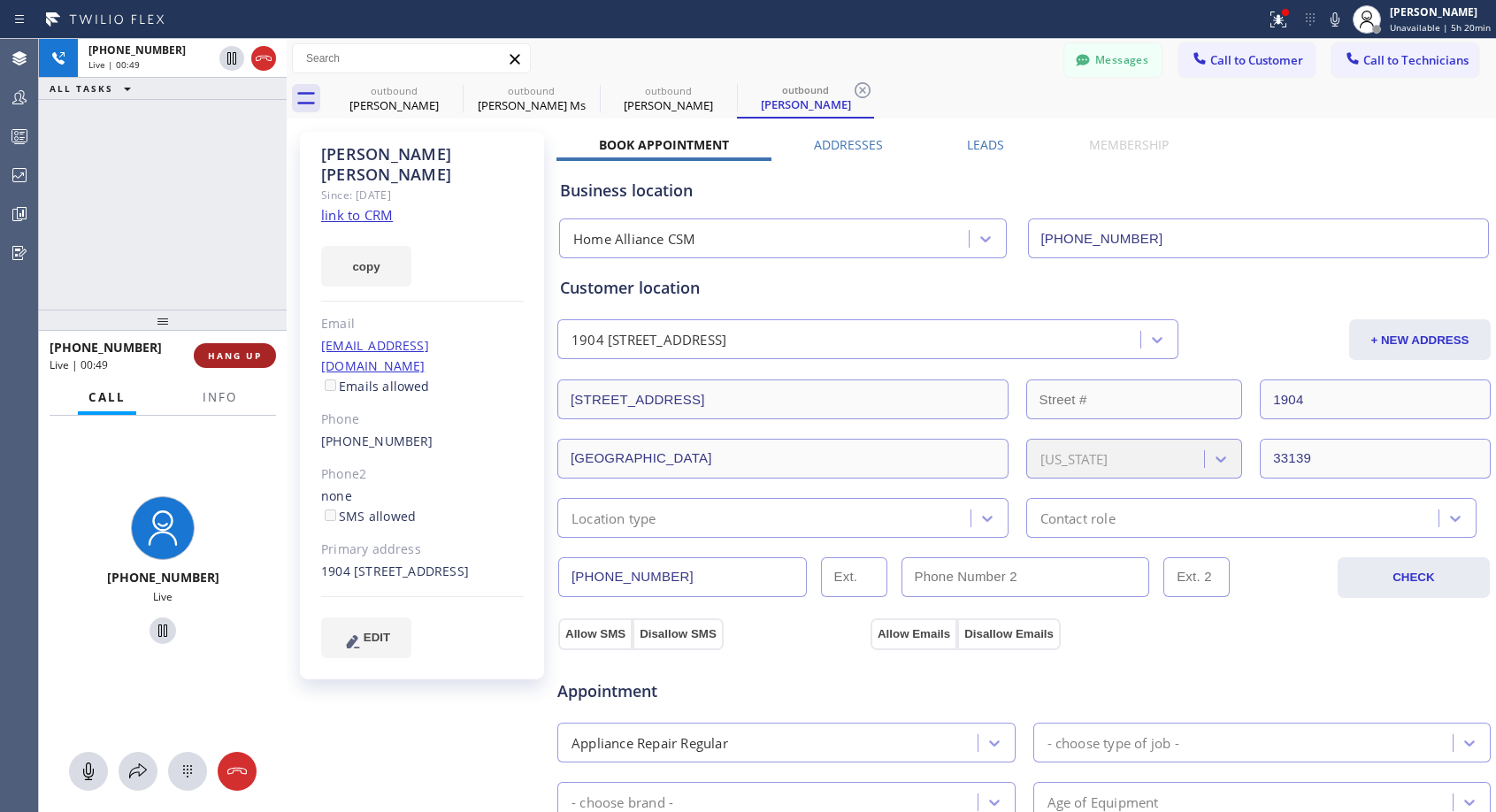
click at [230, 358] on span "HANG UP" at bounding box center [235, 355] width 54 height 13
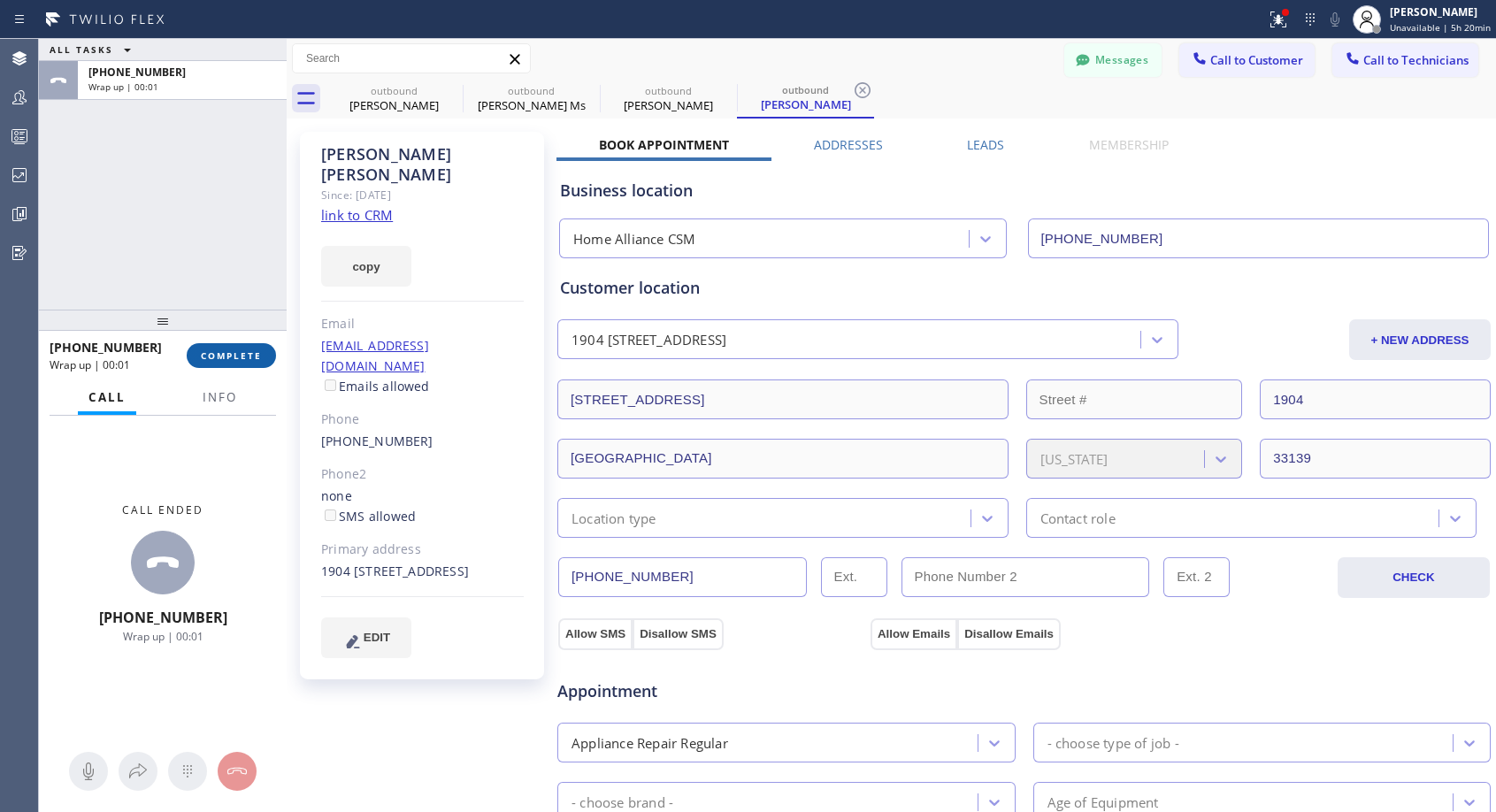
click at [238, 361] on span "COMPLETE" at bounding box center [231, 355] width 61 height 13
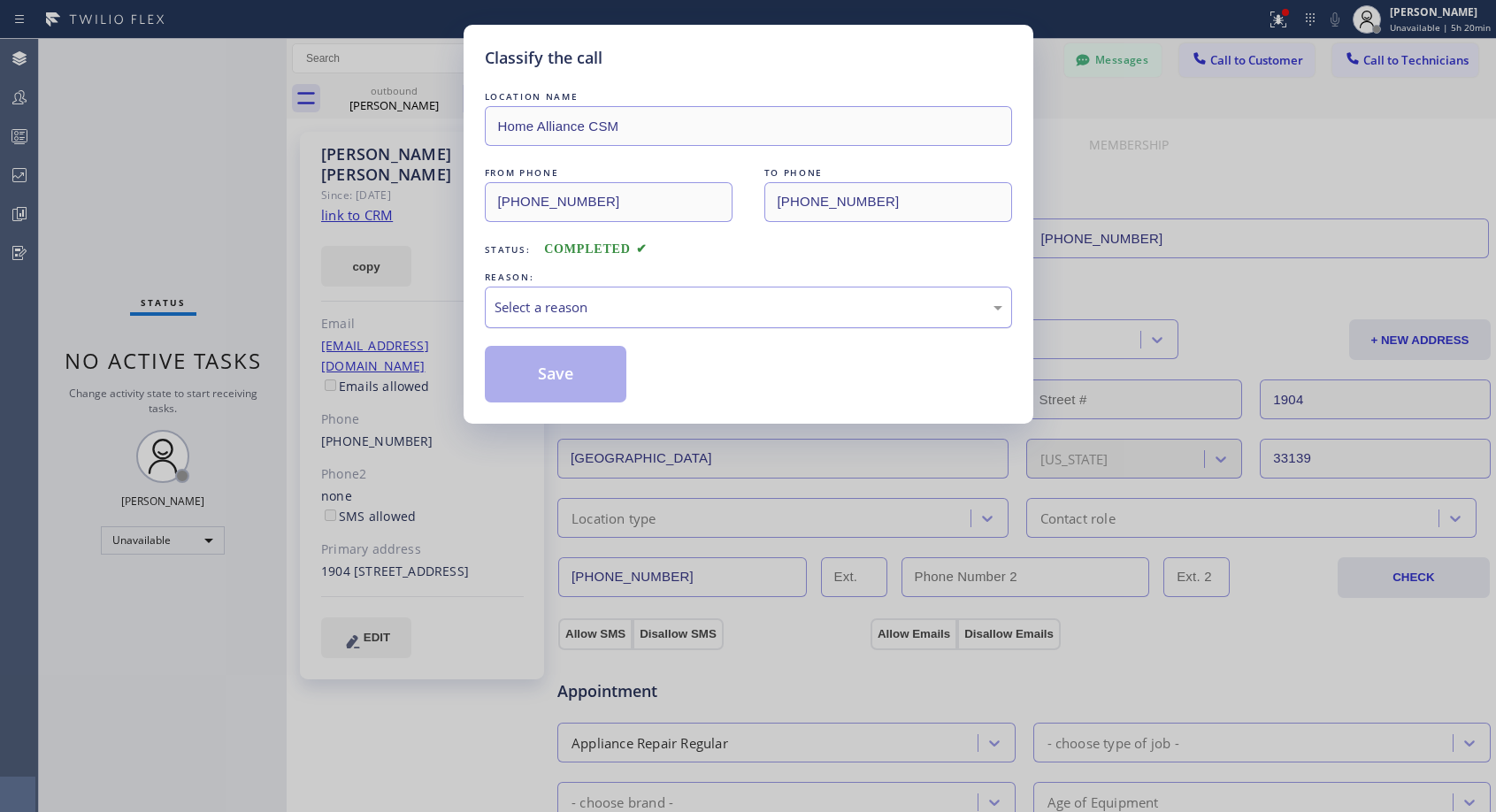
click at [709, 306] on div "Select a reason" at bounding box center [749, 307] width 508 height 20
click at [598, 380] on button "Save" at bounding box center [556, 374] width 142 height 56
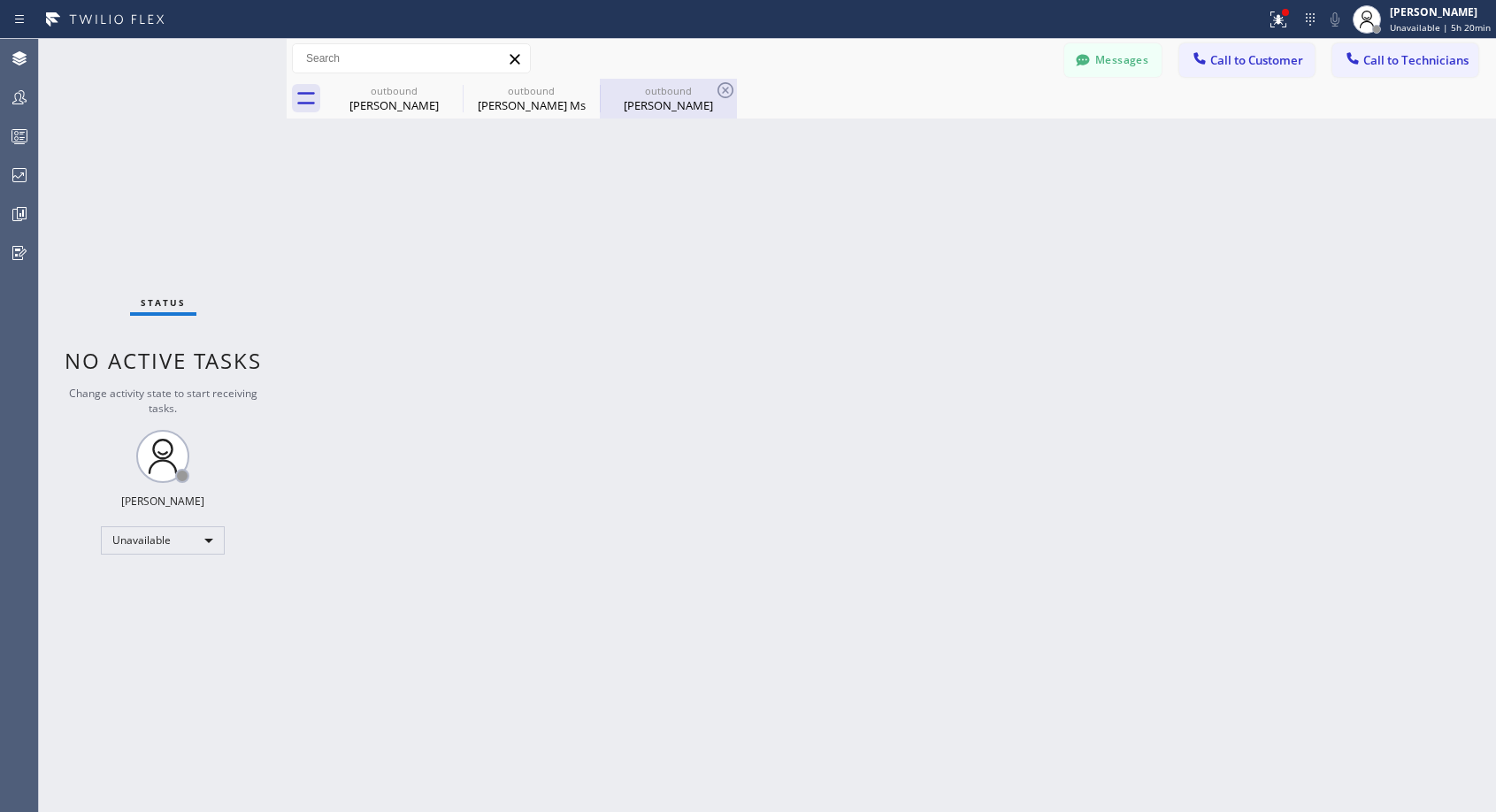
click at [657, 110] on div "Niko Graff" at bounding box center [668, 105] width 133 height 16
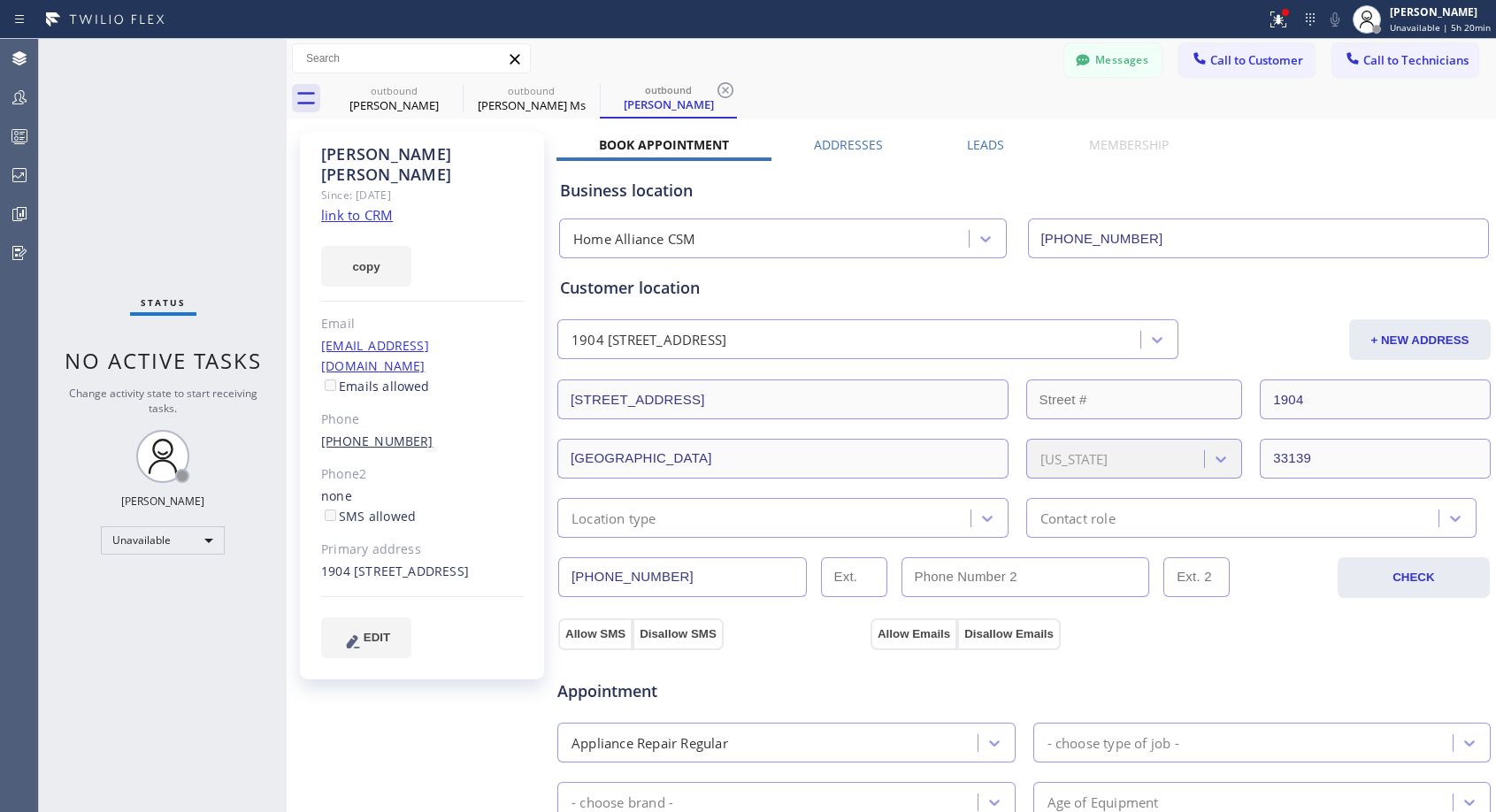
click at [374, 432] on link "(904) 607-0630" at bounding box center [377, 440] width 112 height 17
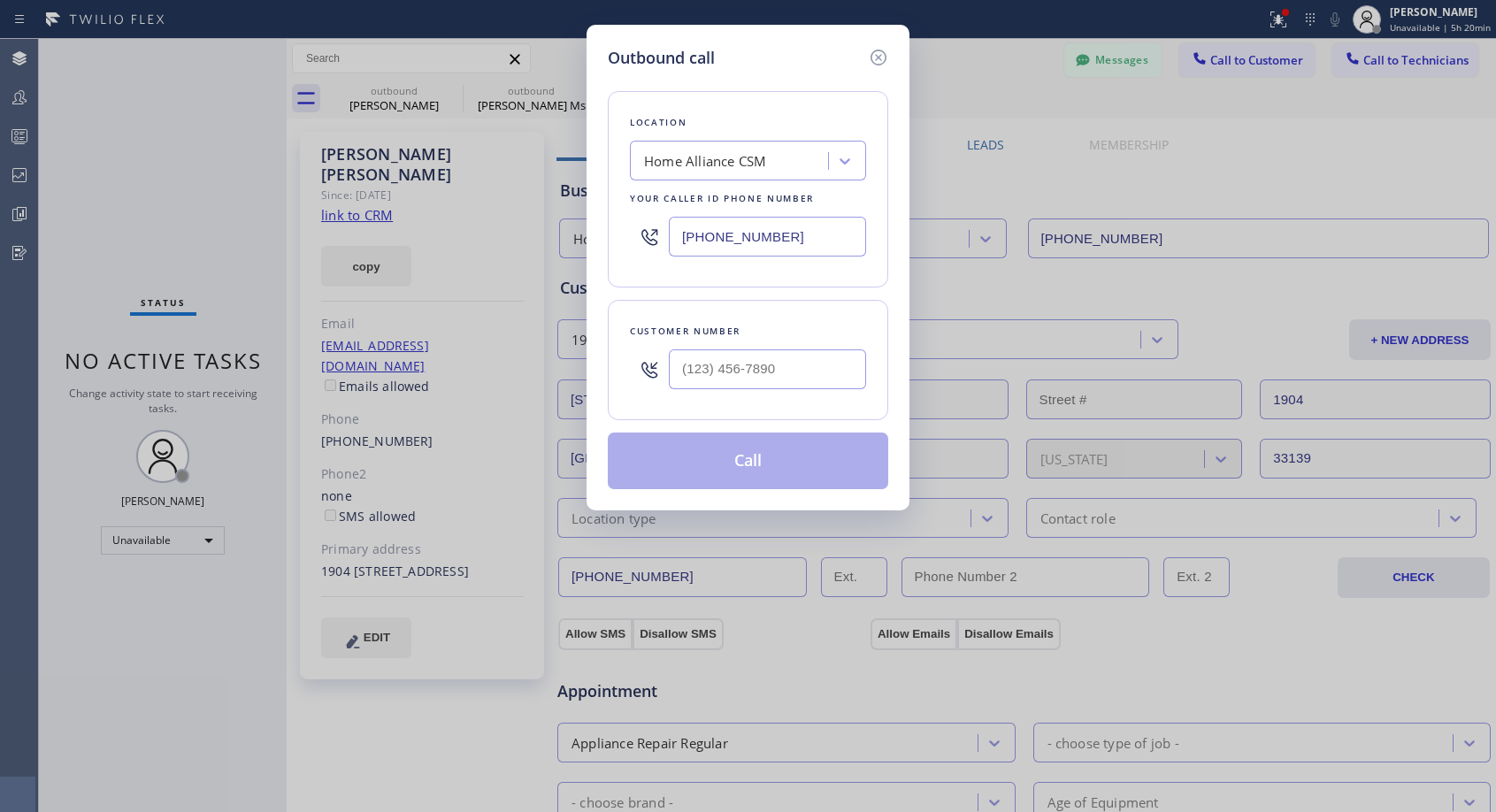
type input "(904) 607-0630"
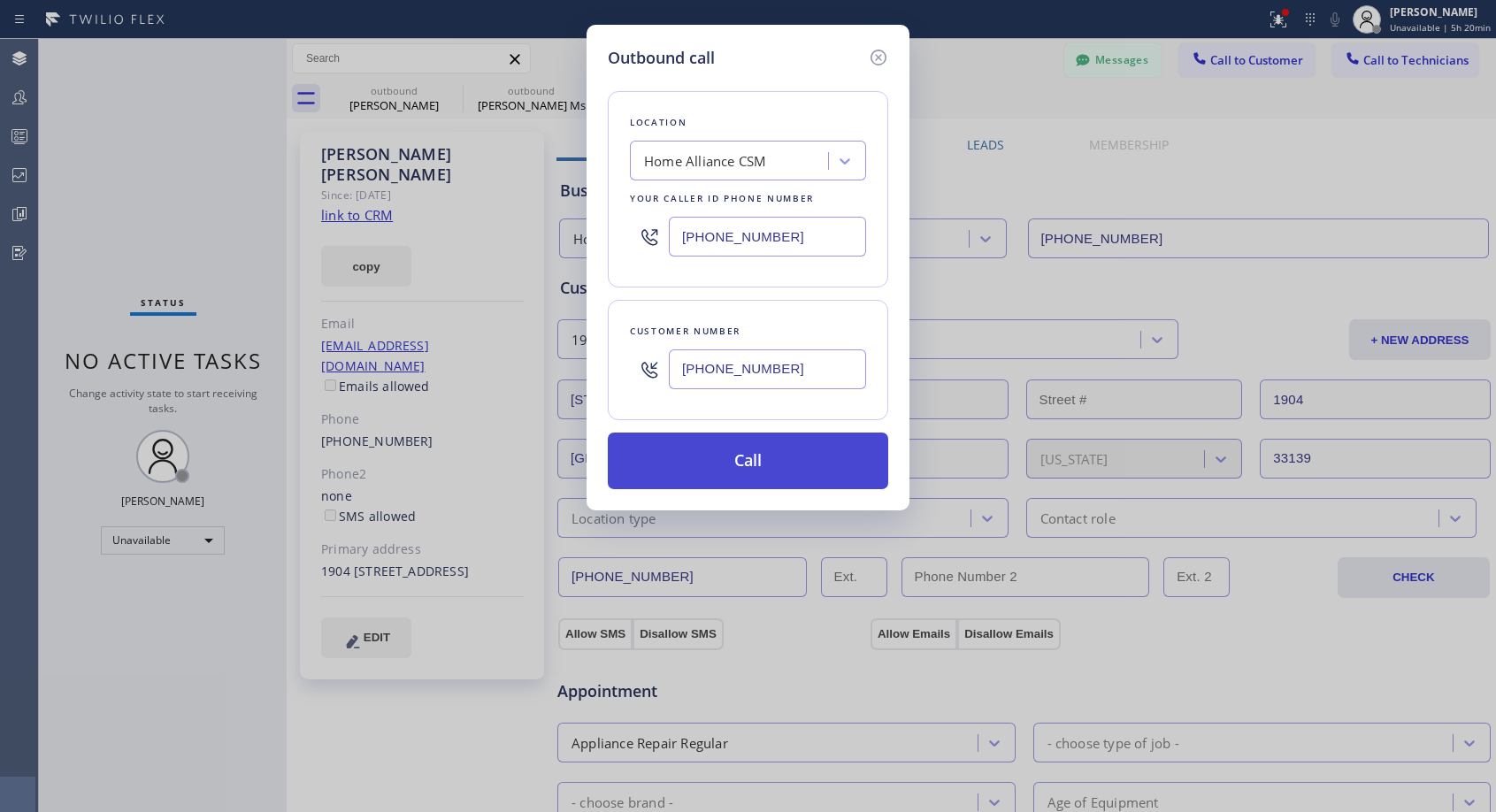
click at [718, 446] on button "Call" at bounding box center [748, 461] width 280 height 56
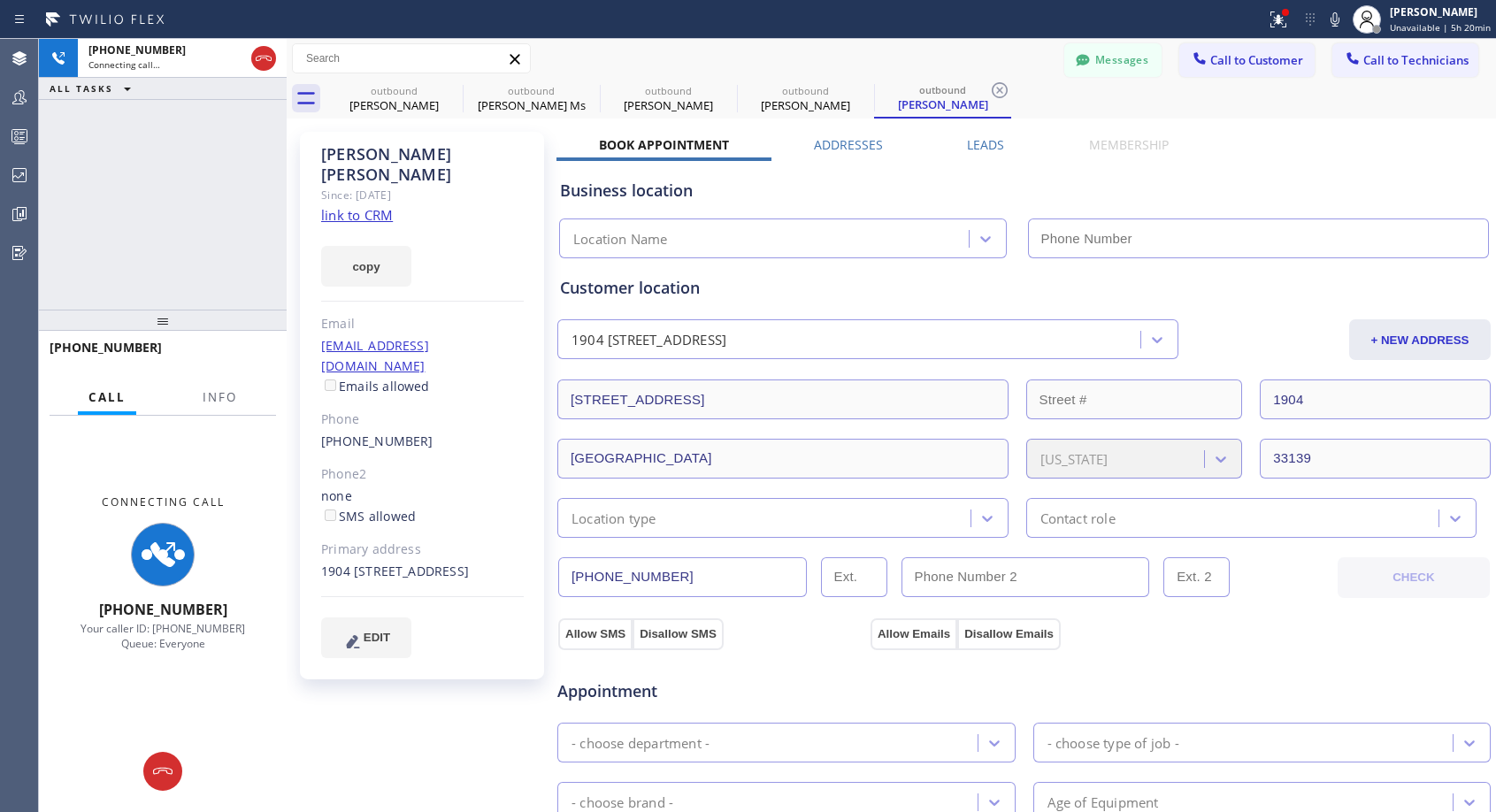
type input "[PHONE_NUMBER]"
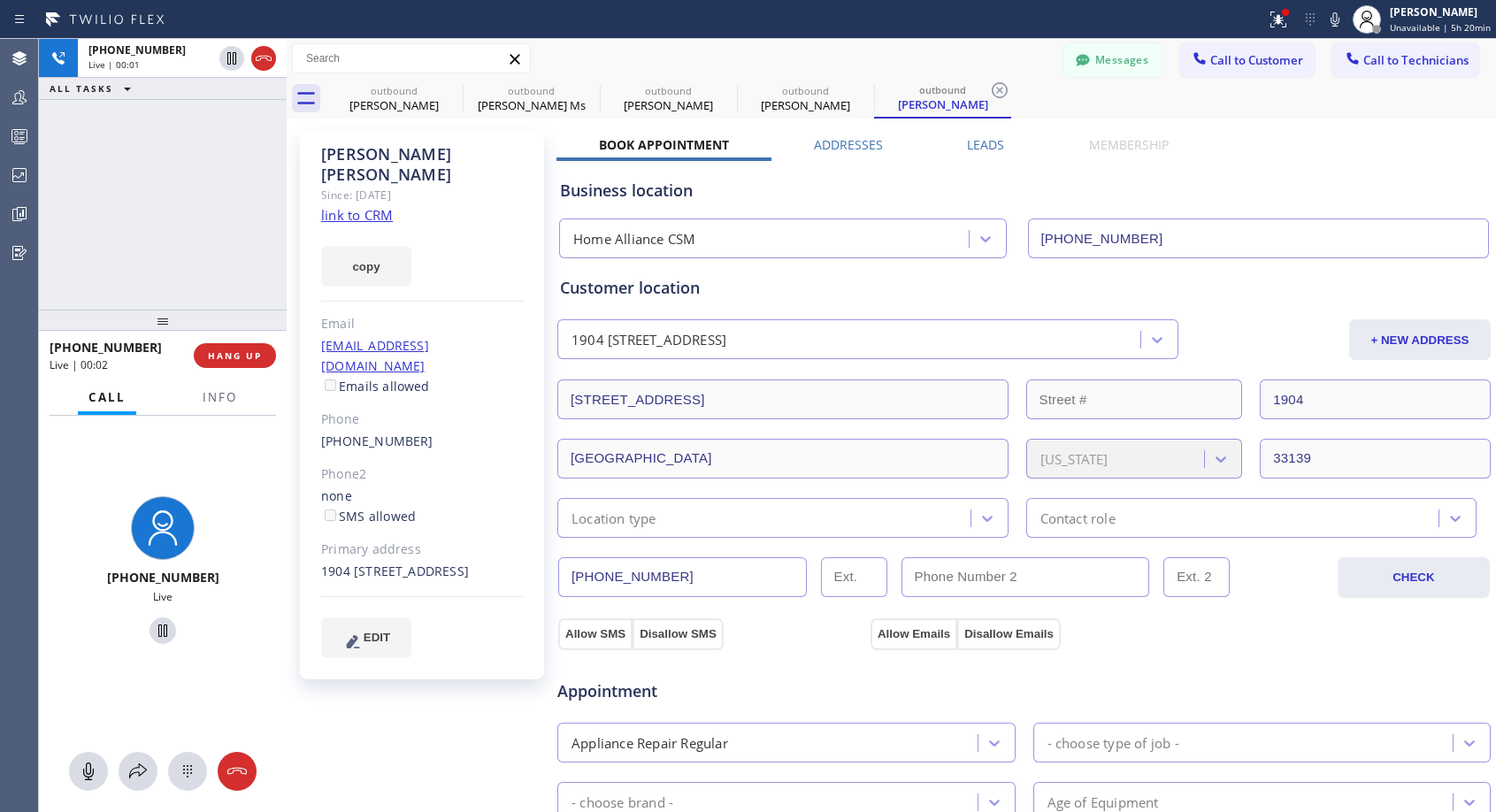
click at [791, 37] on div "Status report Issue detected This issue could affect your workflow. Please cont…" at bounding box center [748, 19] width 1496 height 39
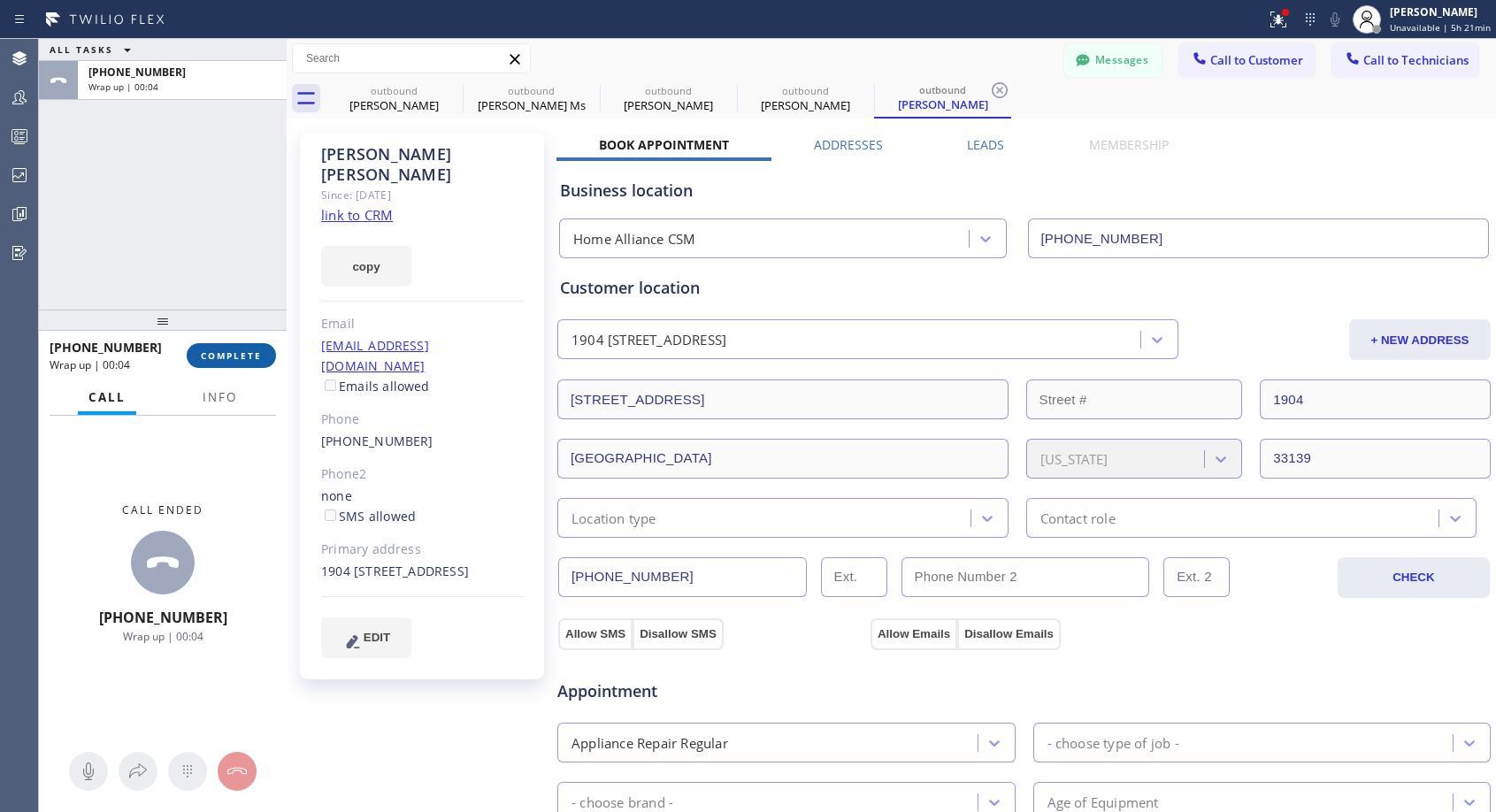
click at [219, 356] on span "COMPLETE" at bounding box center [231, 355] width 61 height 13
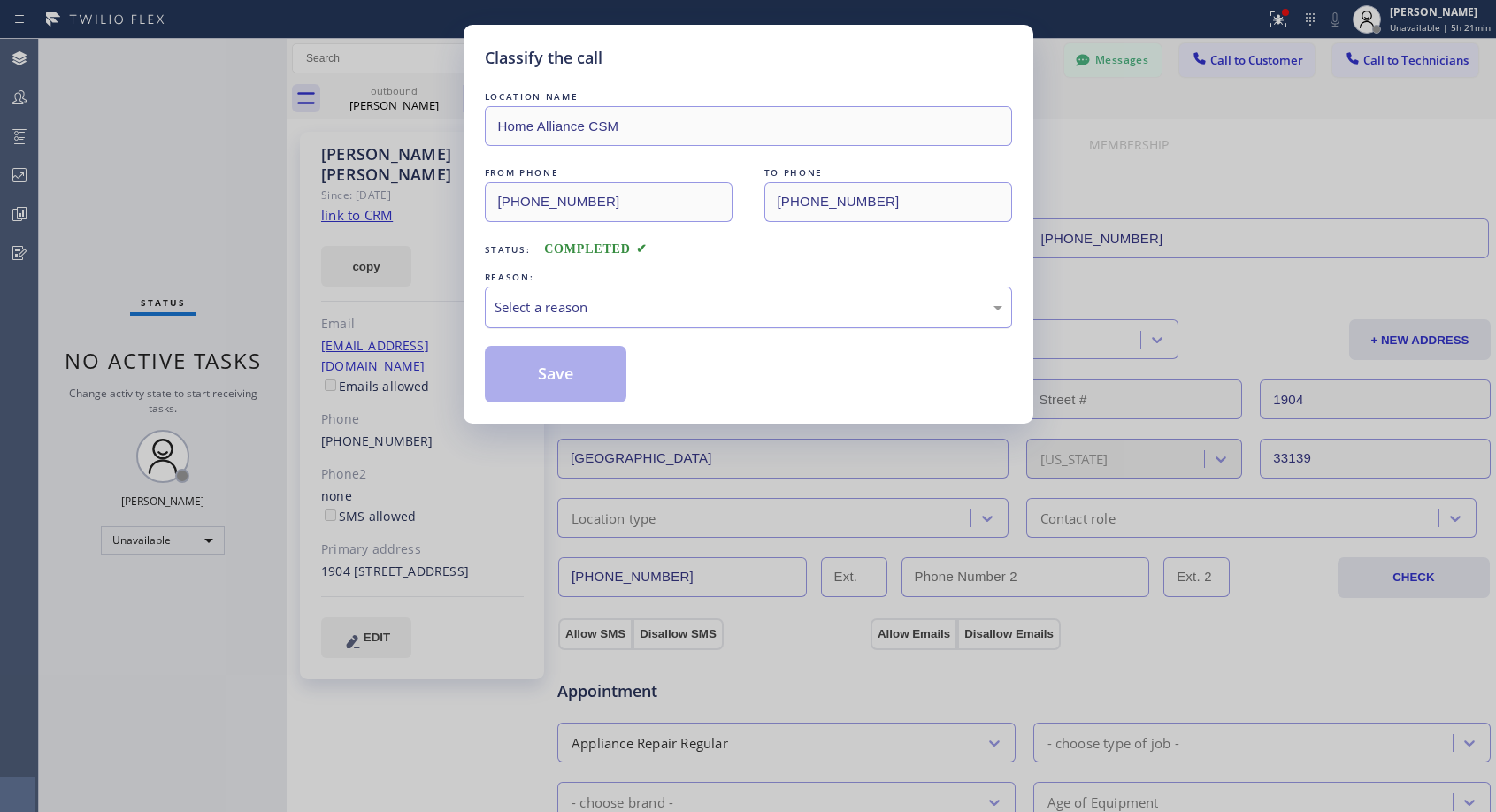
click at [694, 305] on div "Select a reason" at bounding box center [749, 307] width 508 height 20
click at [584, 373] on button "Save" at bounding box center [556, 374] width 142 height 56
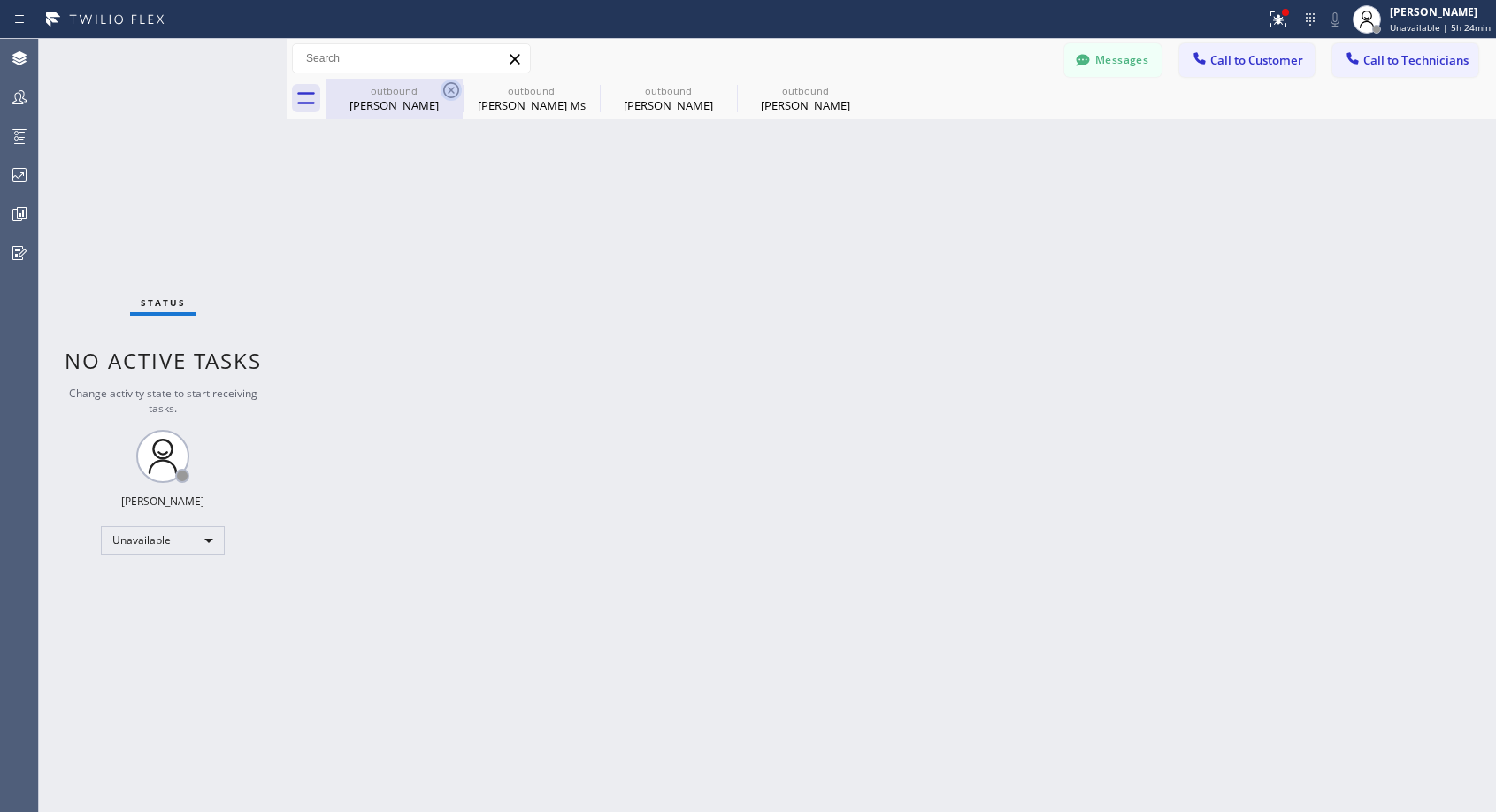
click at [450, 91] on icon at bounding box center [451, 91] width 16 height 16
click at [0, 0] on icon at bounding box center [0, 0] width 0 height 0
click at [450, 91] on div "outbound Allen Hakes outbound Monica Ms outbound Niko Graff outbound Niko Graff" at bounding box center [911, 98] width 1171 height 40
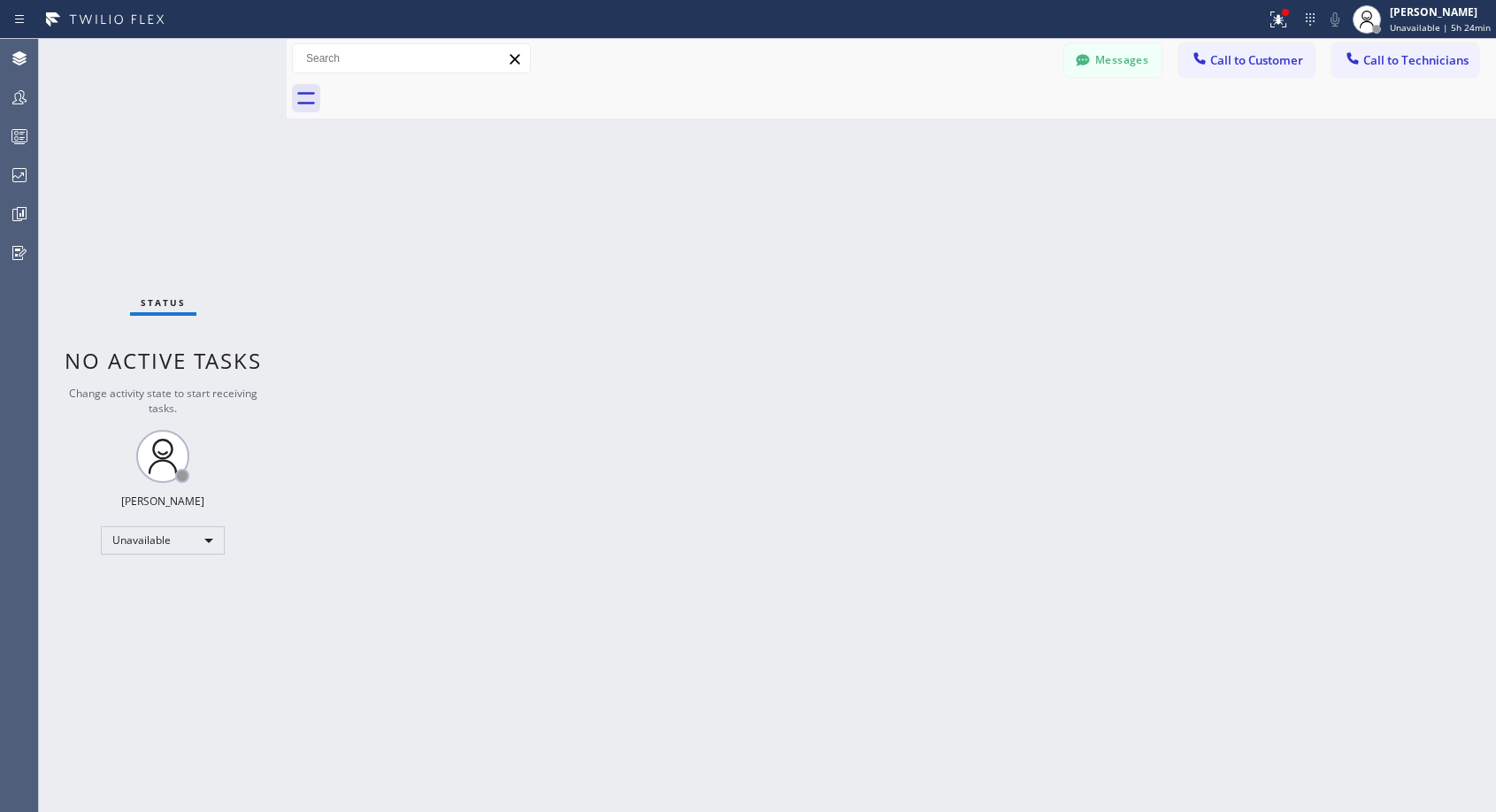
click at [450, 91] on div at bounding box center [911, 98] width 1171 height 40
click at [1245, 60] on span "Call to Customer" at bounding box center [1256, 60] width 93 height 16
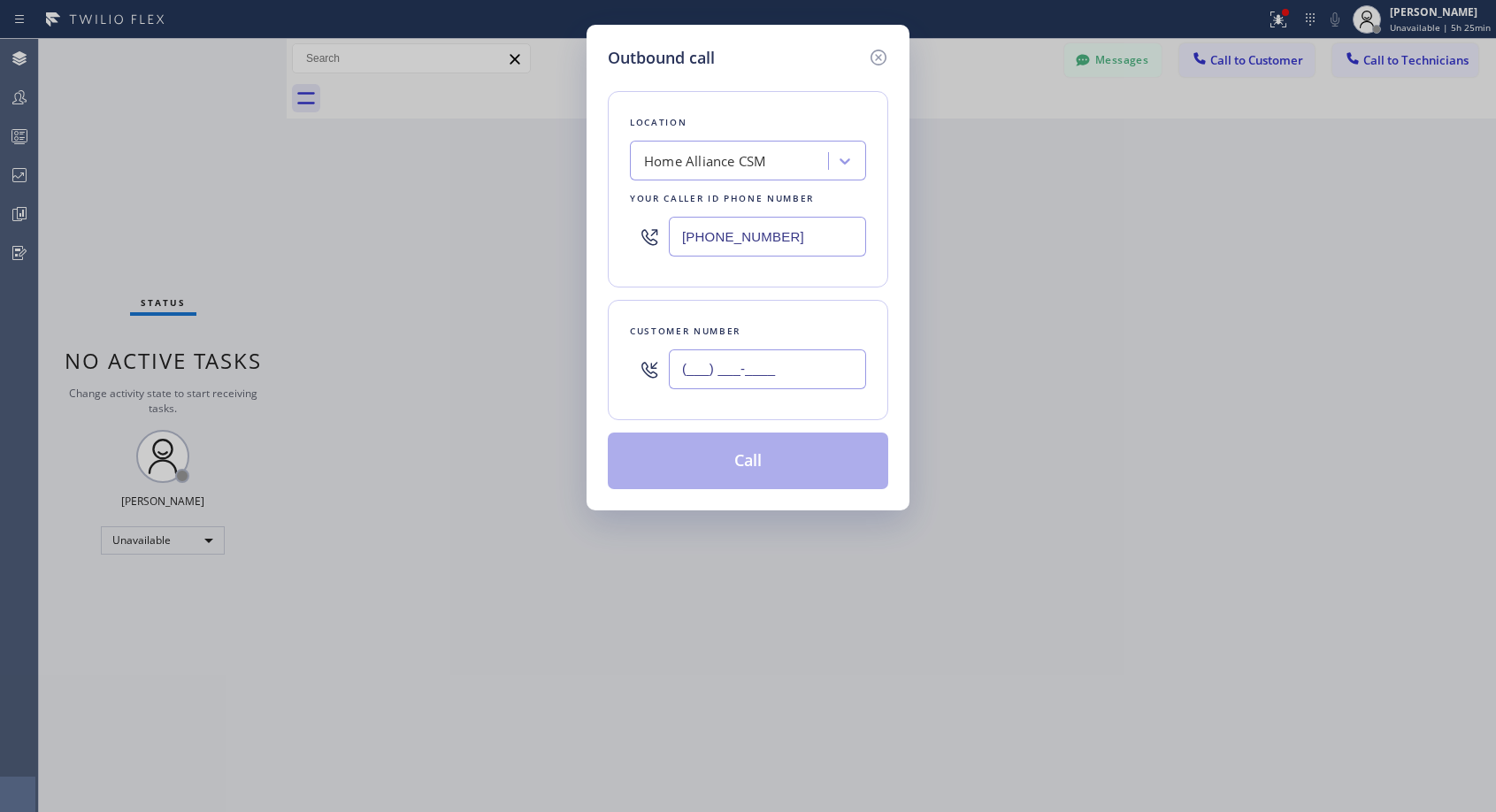
click at [760, 365] on input "(___) ___-____" at bounding box center [767, 369] width 198 height 40
paste input "714) 267-8464"
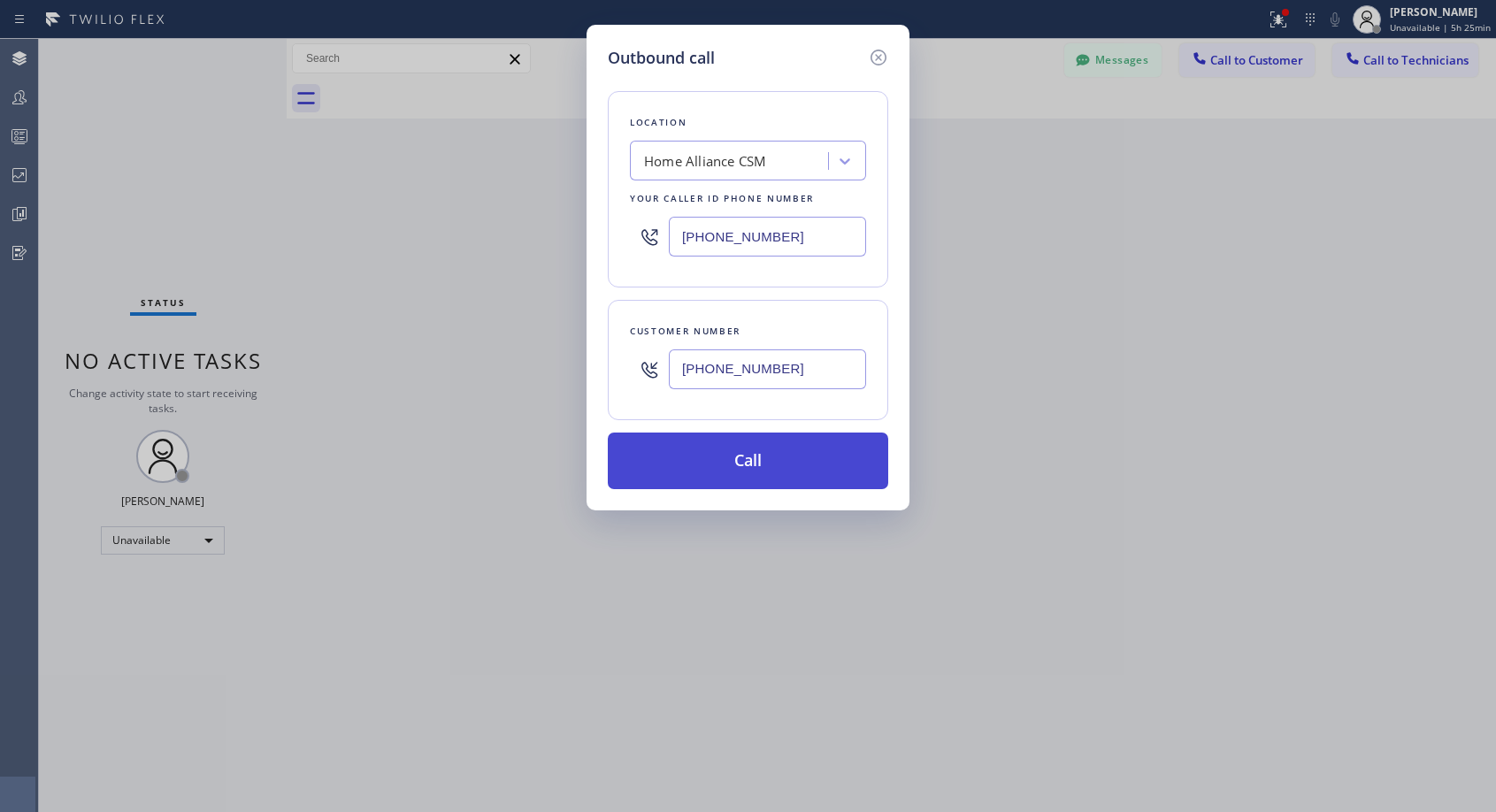
type input "(714) 267-8464"
click at [741, 459] on button "Call" at bounding box center [748, 461] width 280 height 56
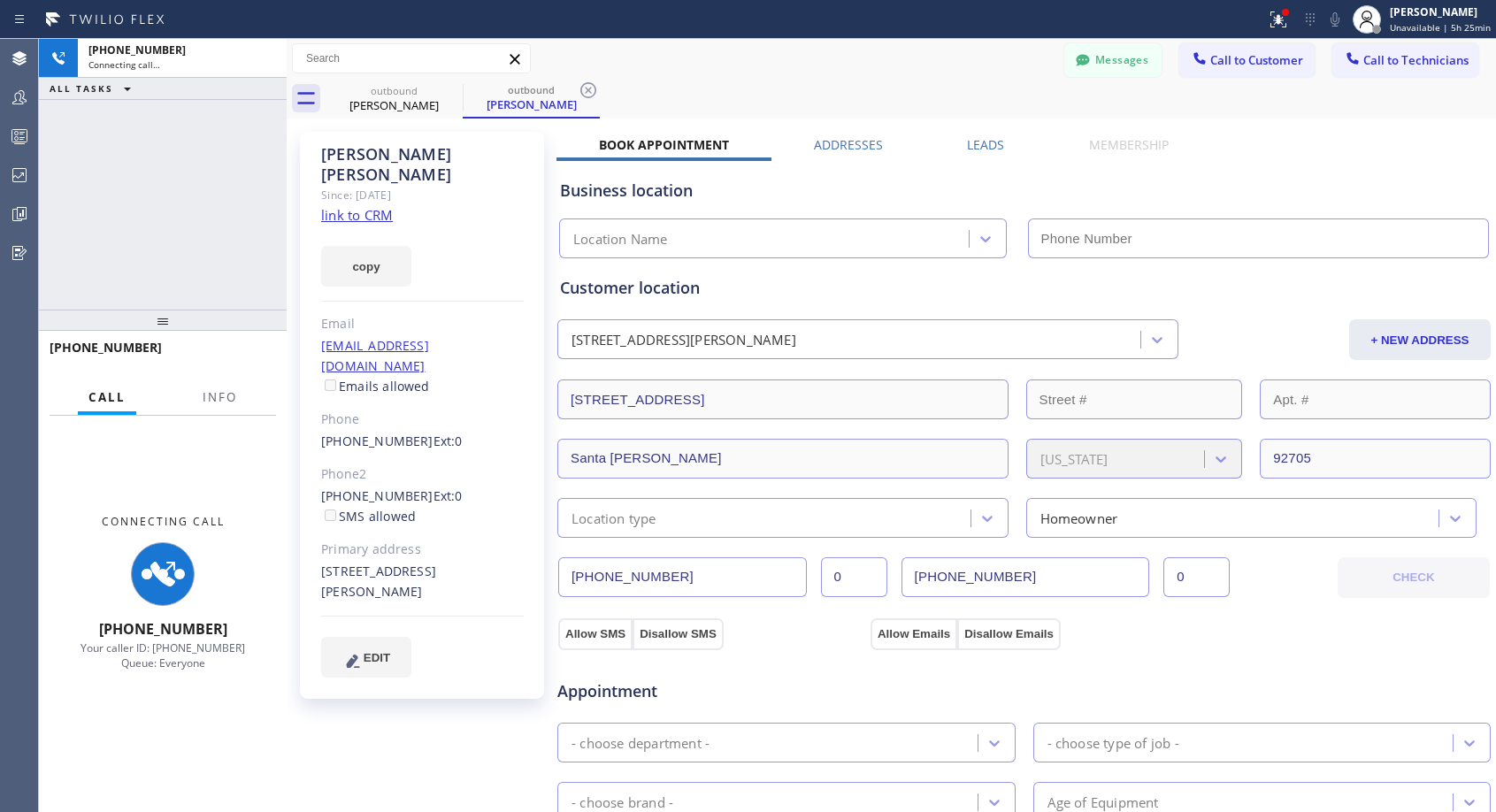
type input "[PHONE_NUMBER]"
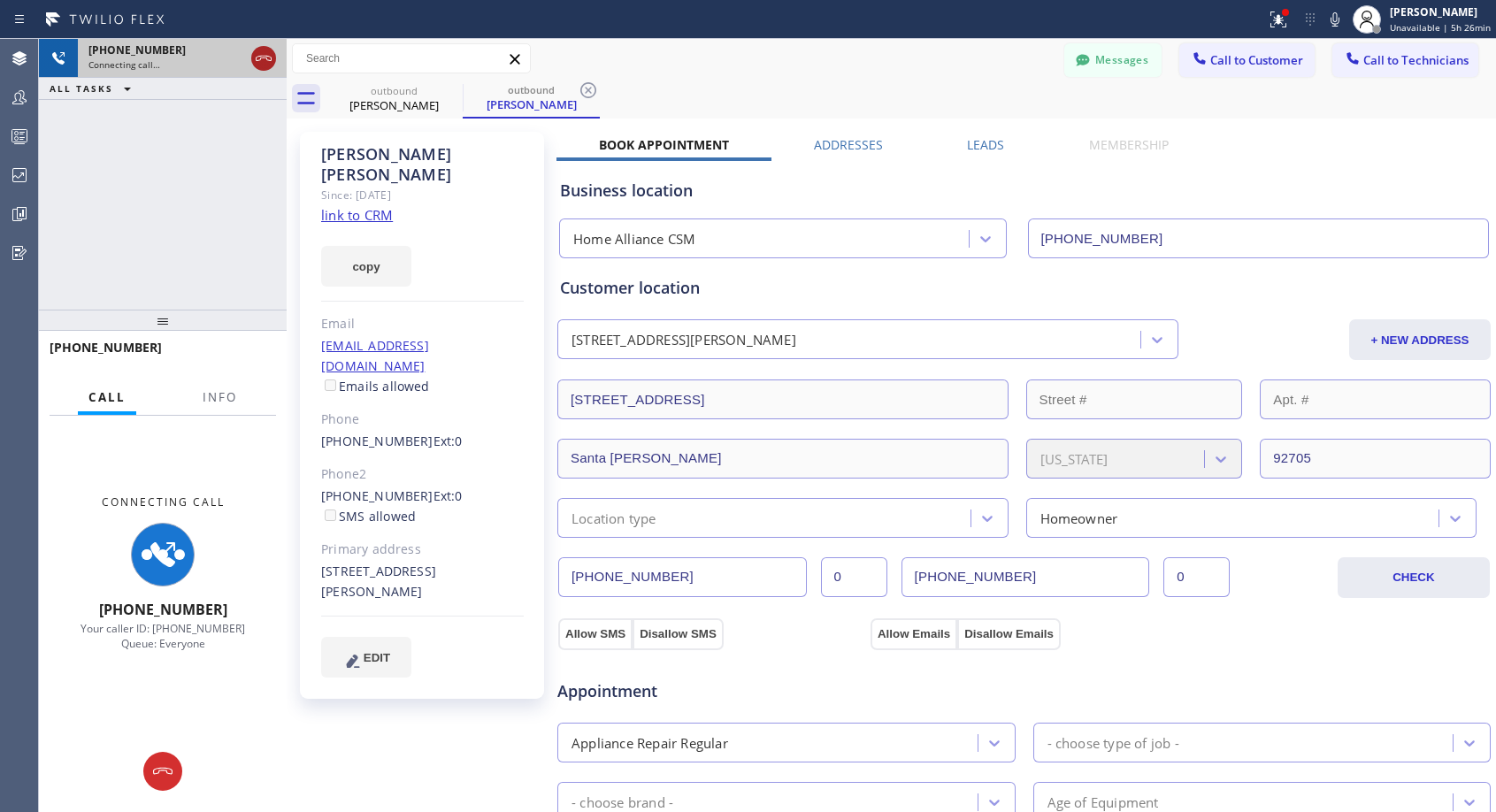
click at [265, 50] on icon at bounding box center [264, 58] width 21 height 21
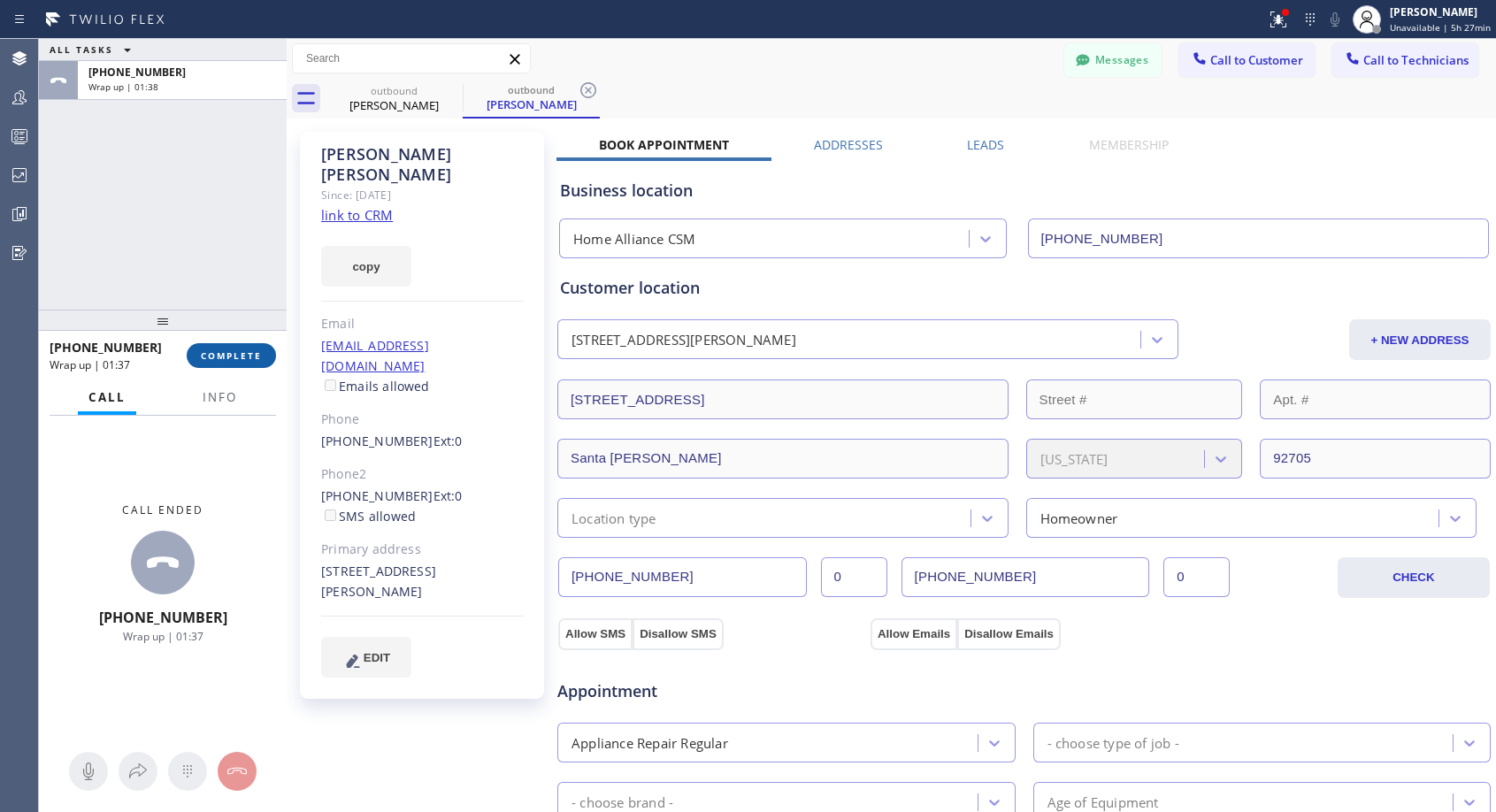
click at [241, 356] on span "COMPLETE" at bounding box center [231, 355] width 61 height 13
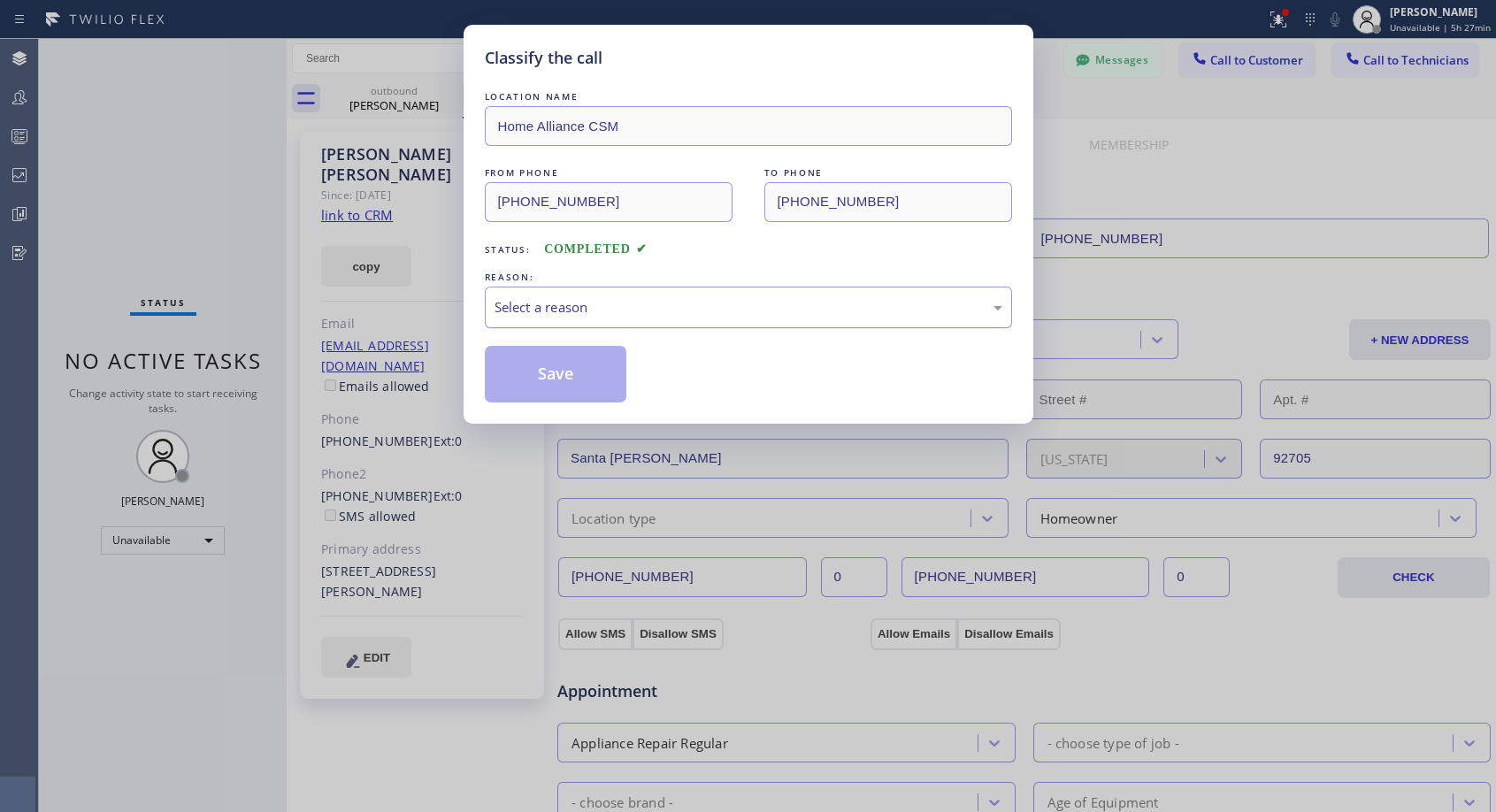
click at [719, 302] on div "Select a reason" at bounding box center [749, 307] width 508 height 20
click at [709, 311] on div "#2 Not Booked - Dont do type/out of service area/bad call" at bounding box center [749, 307] width 508 height 20
click at [583, 398] on button "Save" at bounding box center [556, 374] width 142 height 56
click at [586, 379] on button "Save" at bounding box center [556, 374] width 142 height 56
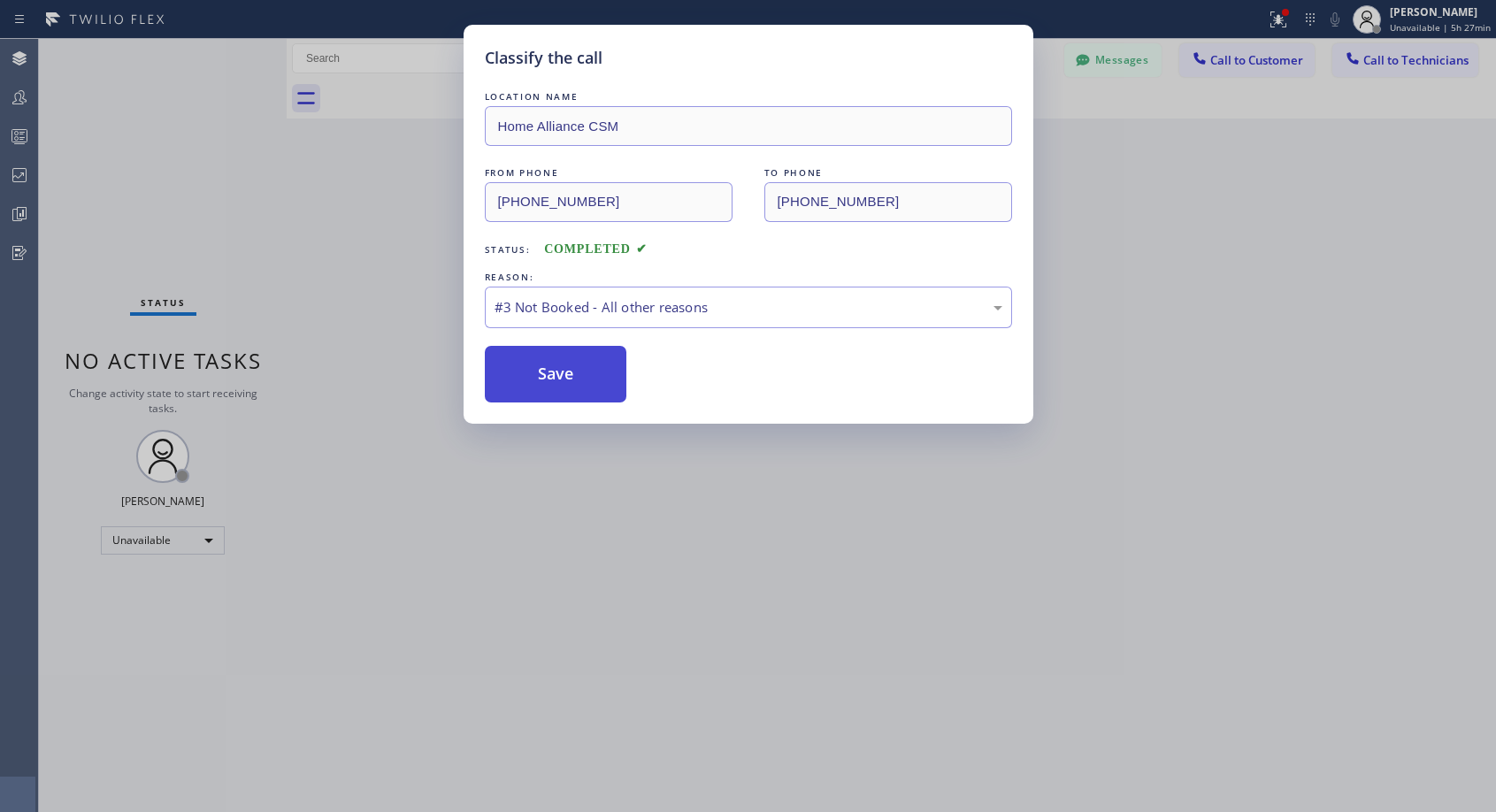
click at [576, 372] on button "Save" at bounding box center [556, 374] width 142 height 56
click at [604, 365] on button "Save" at bounding box center [556, 374] width 142 height 56
click at [596, 359] on button "Save" at bounding box center [556, 374] width 142 height 56
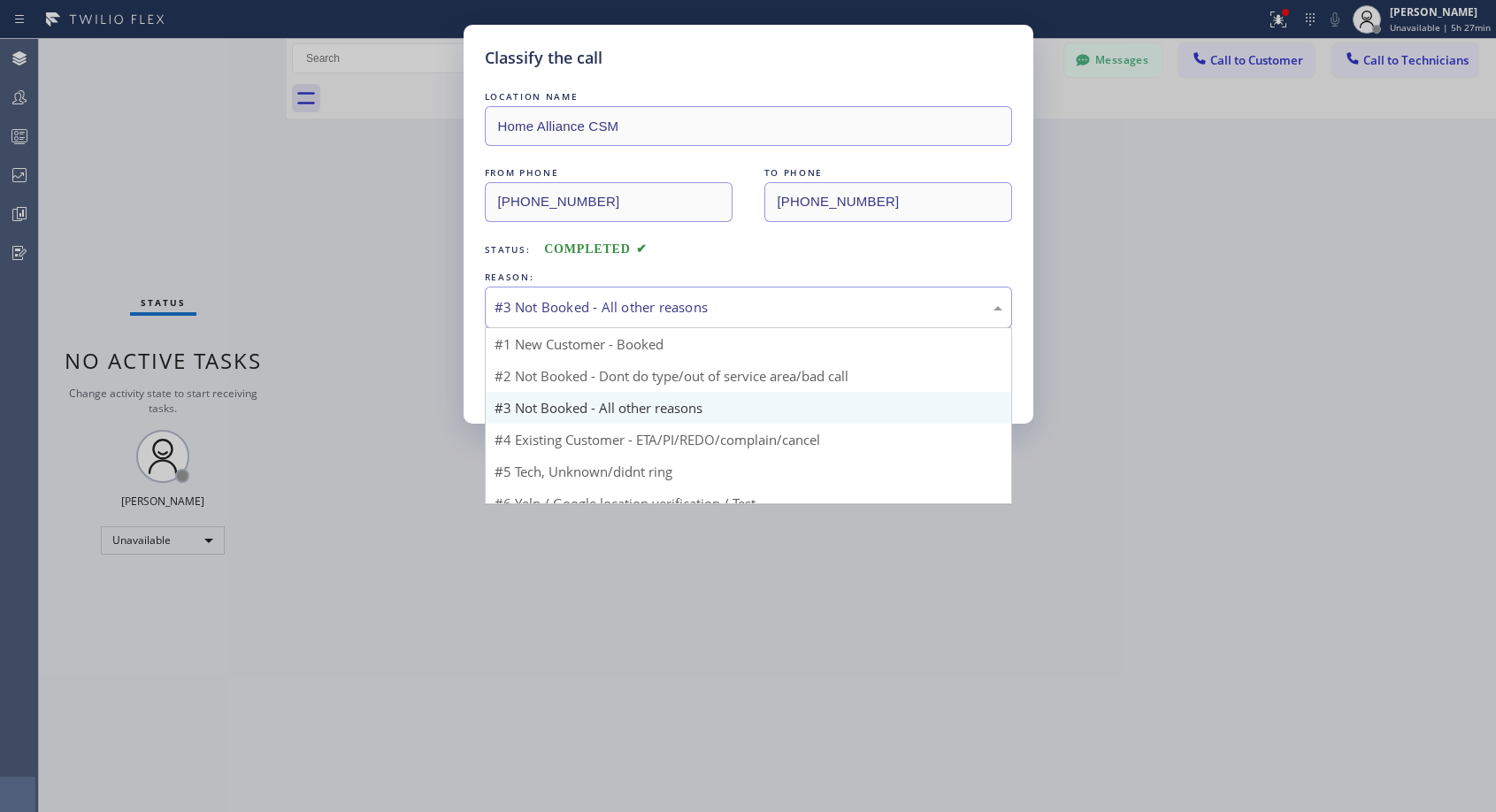
click at [639, 305] on div "#3 Not Booked - All other reasons" at bounding box center [749, 307] width 508 height 20
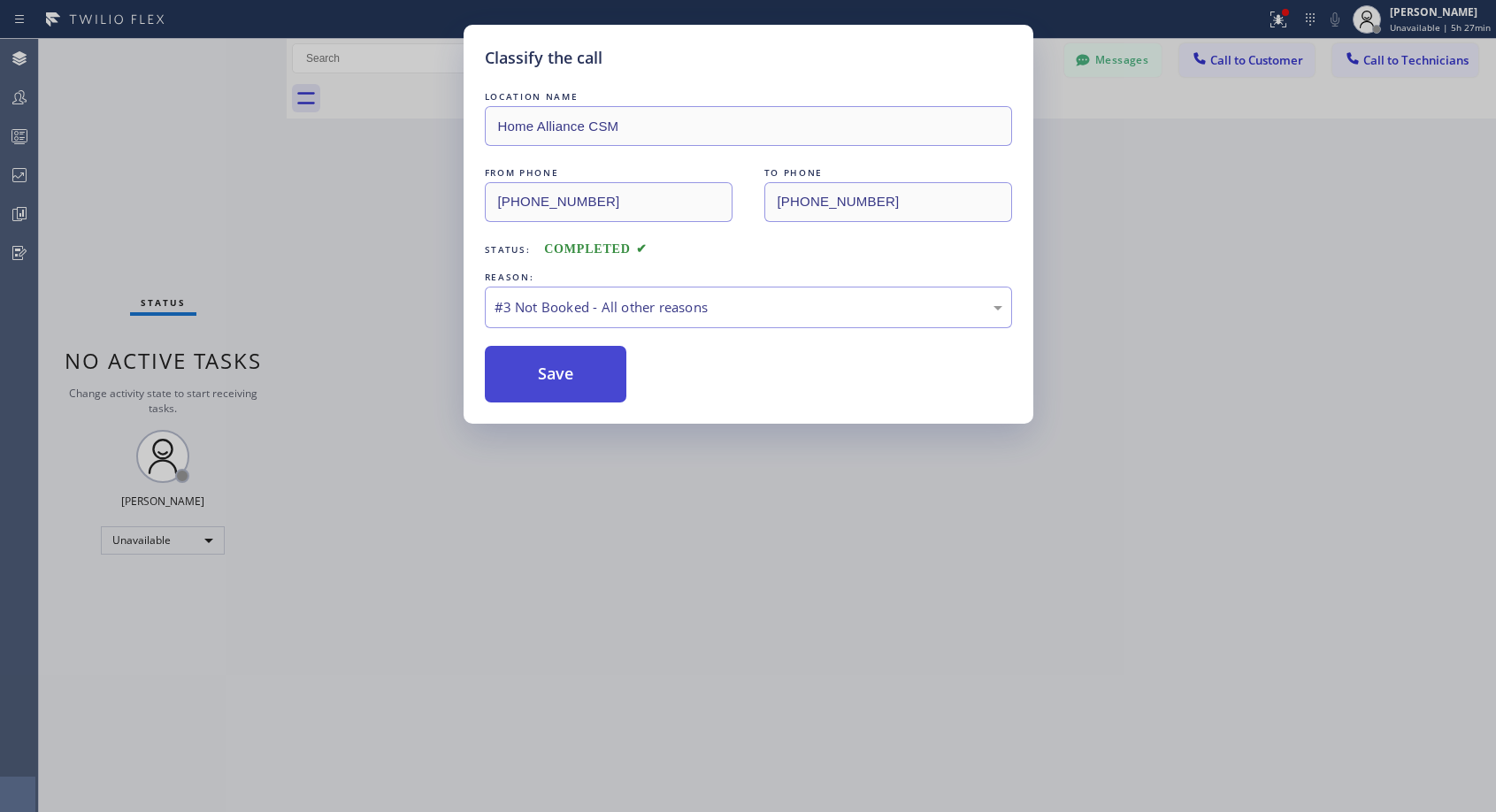
click at [609, 372] on button "Save" at bounding box center [556, 374] width 142 height 56
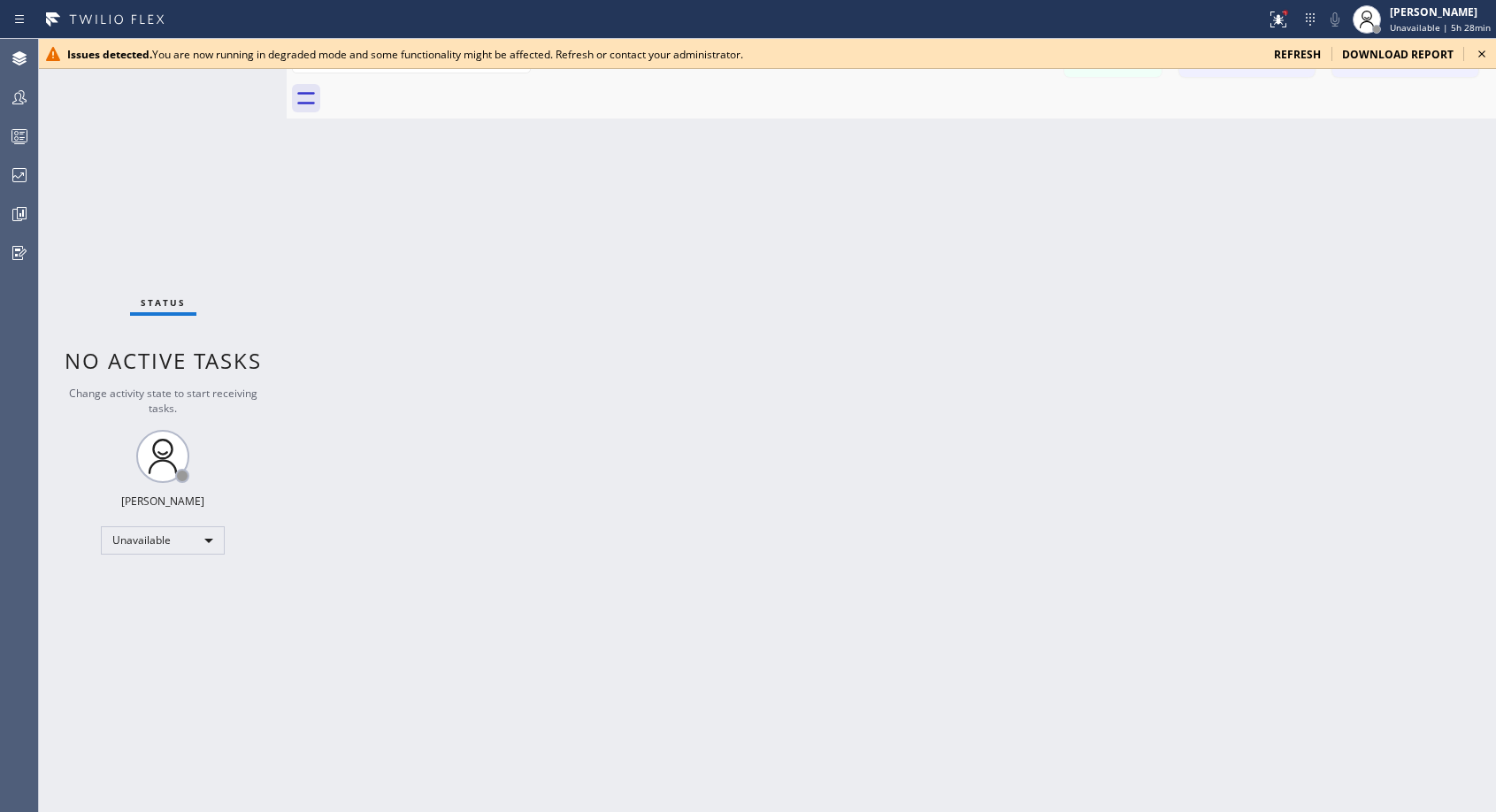
click at [1486, 51] on icon at bounding box center [1482, 55] width 21 height 21
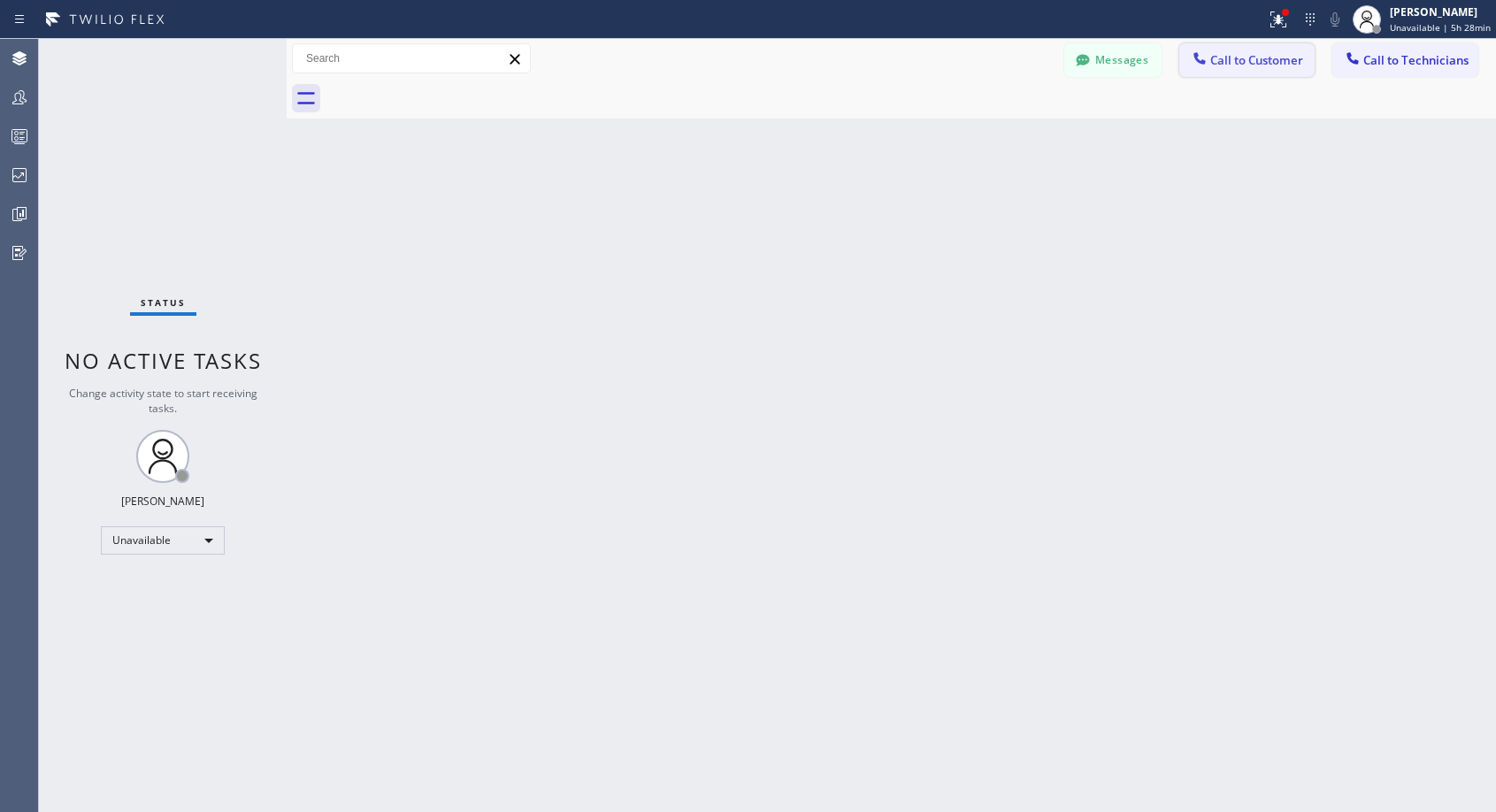
click at [1279, 65] on span "Call to Customer" at bounding box center [1256, 60] width 93 height 16
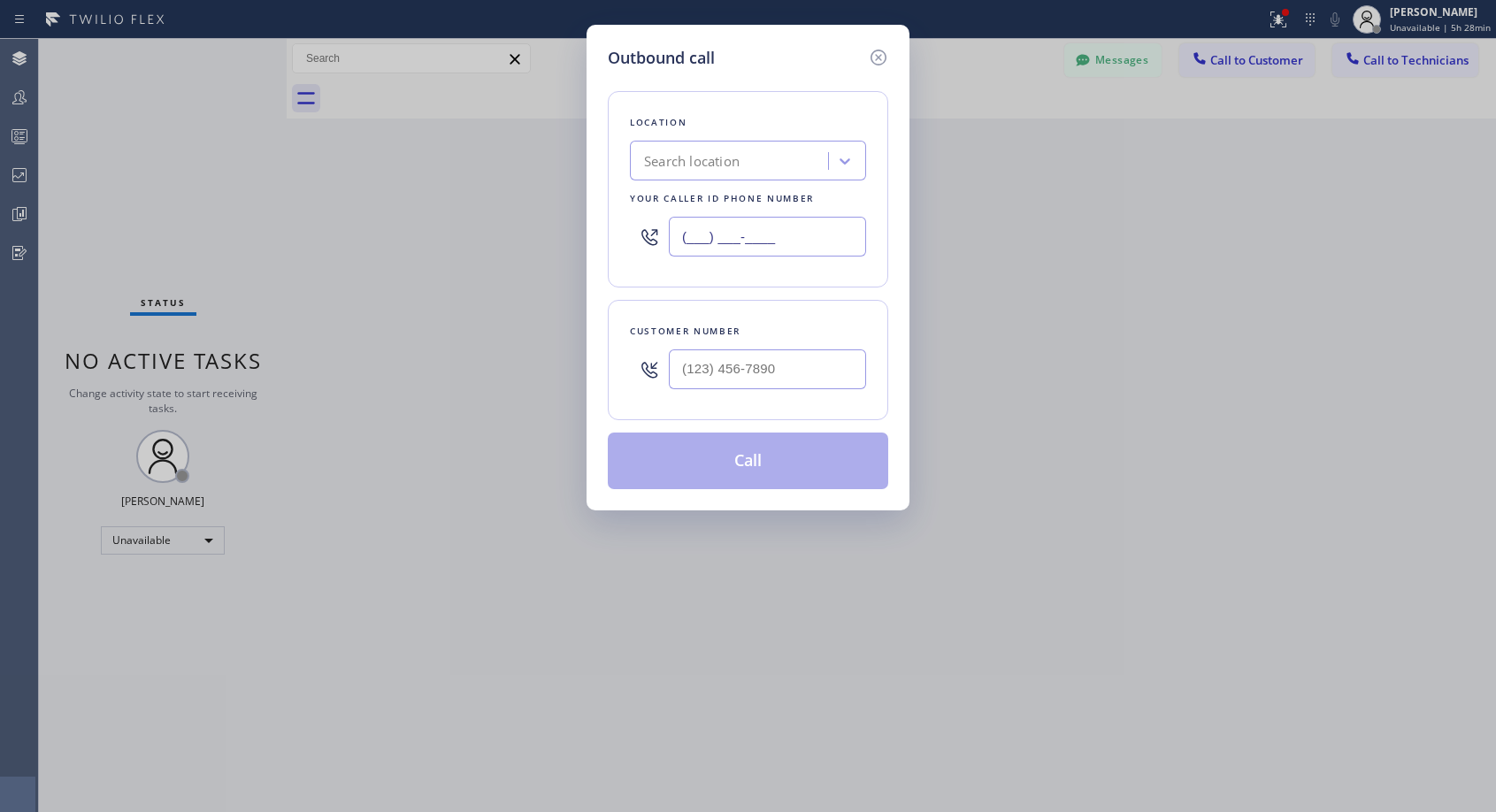
click at [702, 227] on input "(___) ___-____" at bounding box center [767, 237] width 198 height 40
paste input "818) 614-5337"
type input "[PHONE_NUMBER]"
click at [688, 367] on input "(___) ___-____" at bounding box center [767, 369] width 198 height 40
paste input "310) 902-4783"
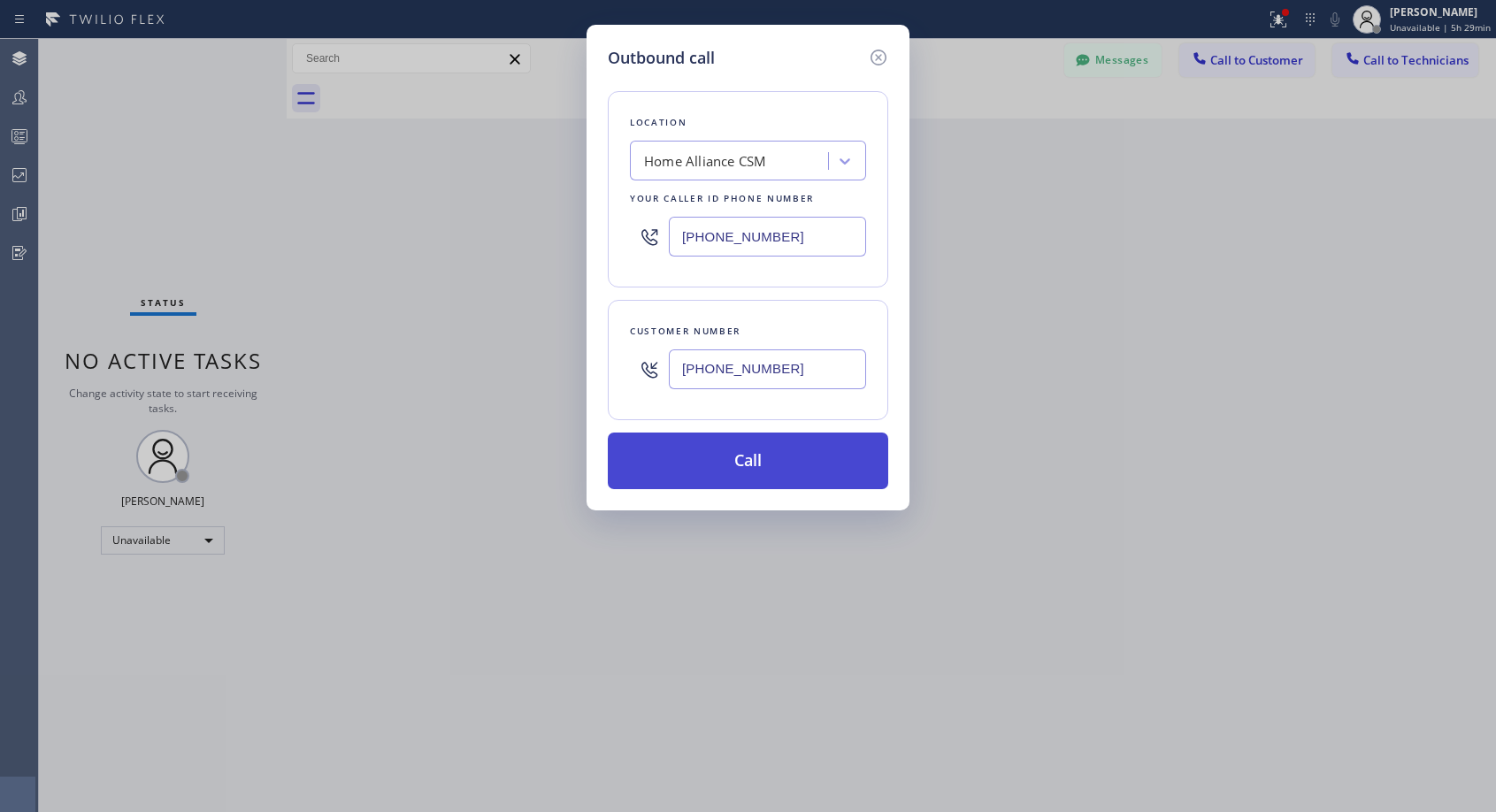
type input "[PHONE_NUMBER]"
click at [765, 460] on button "Call" at bounding box center [748, 461] width 280 height 56
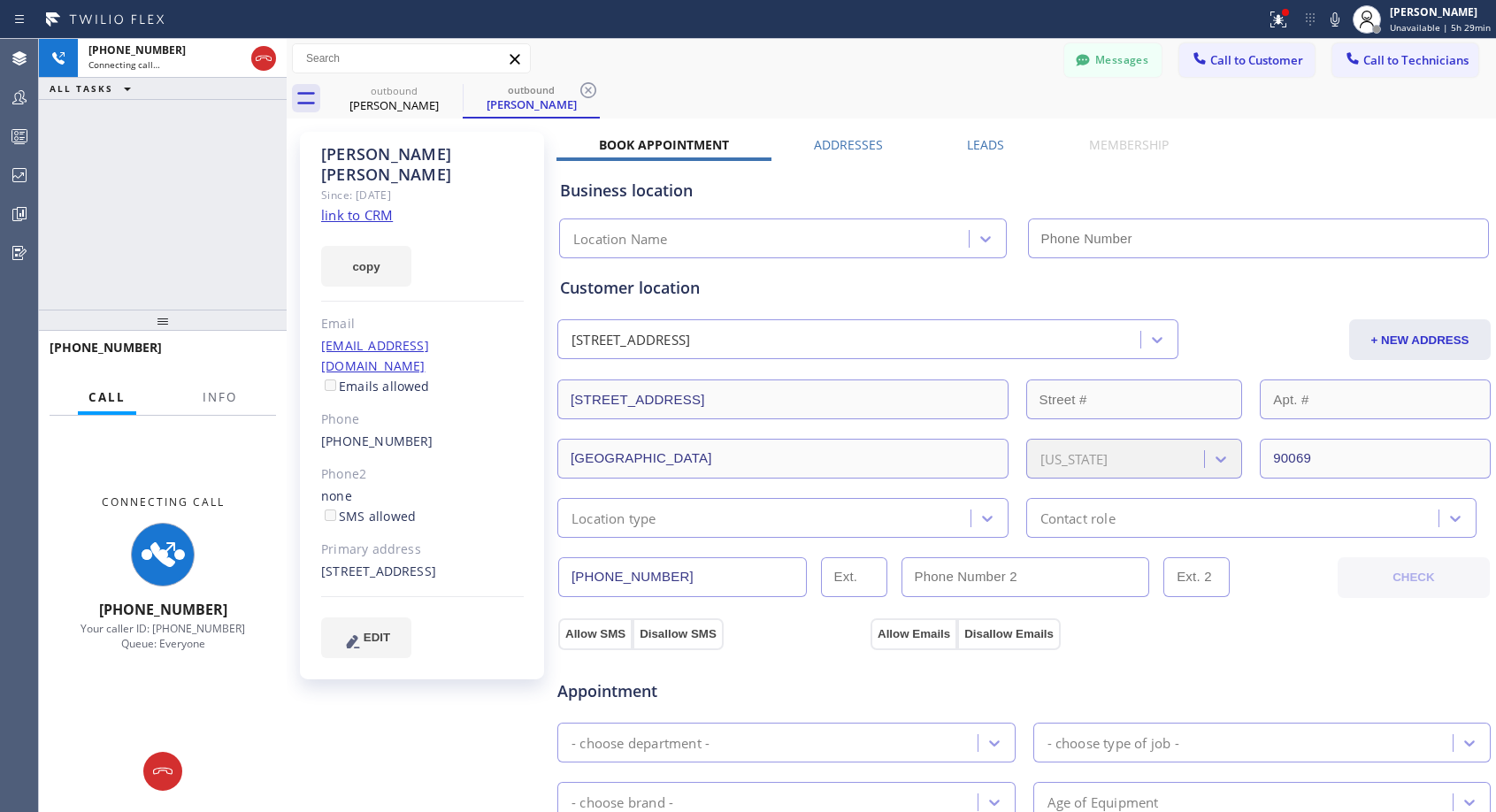
type input "[PHONE_NUMBER]"
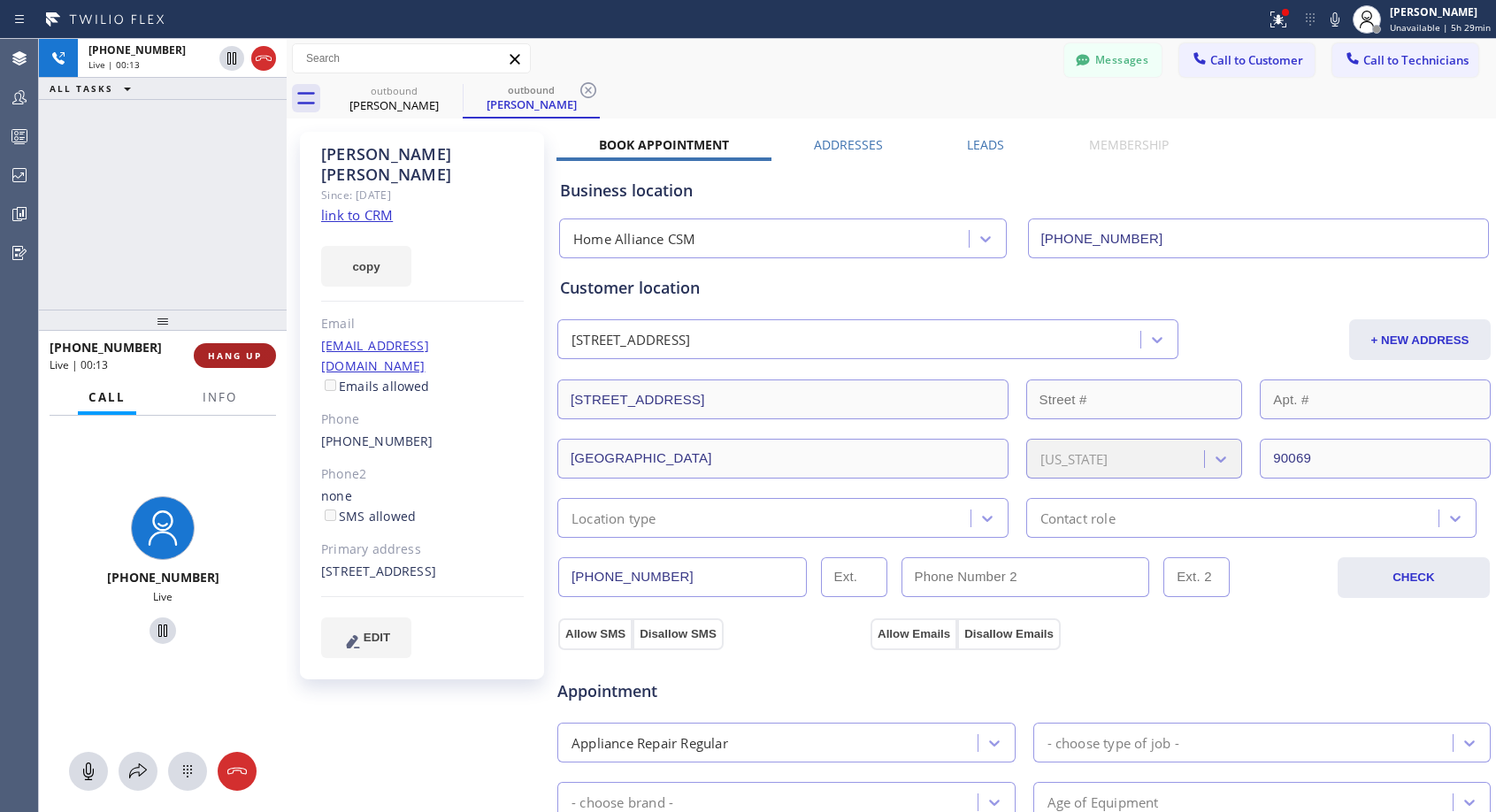
click at [245, 353] on span "HANG UP" at bounding box center [235, 355] width 54 height 13
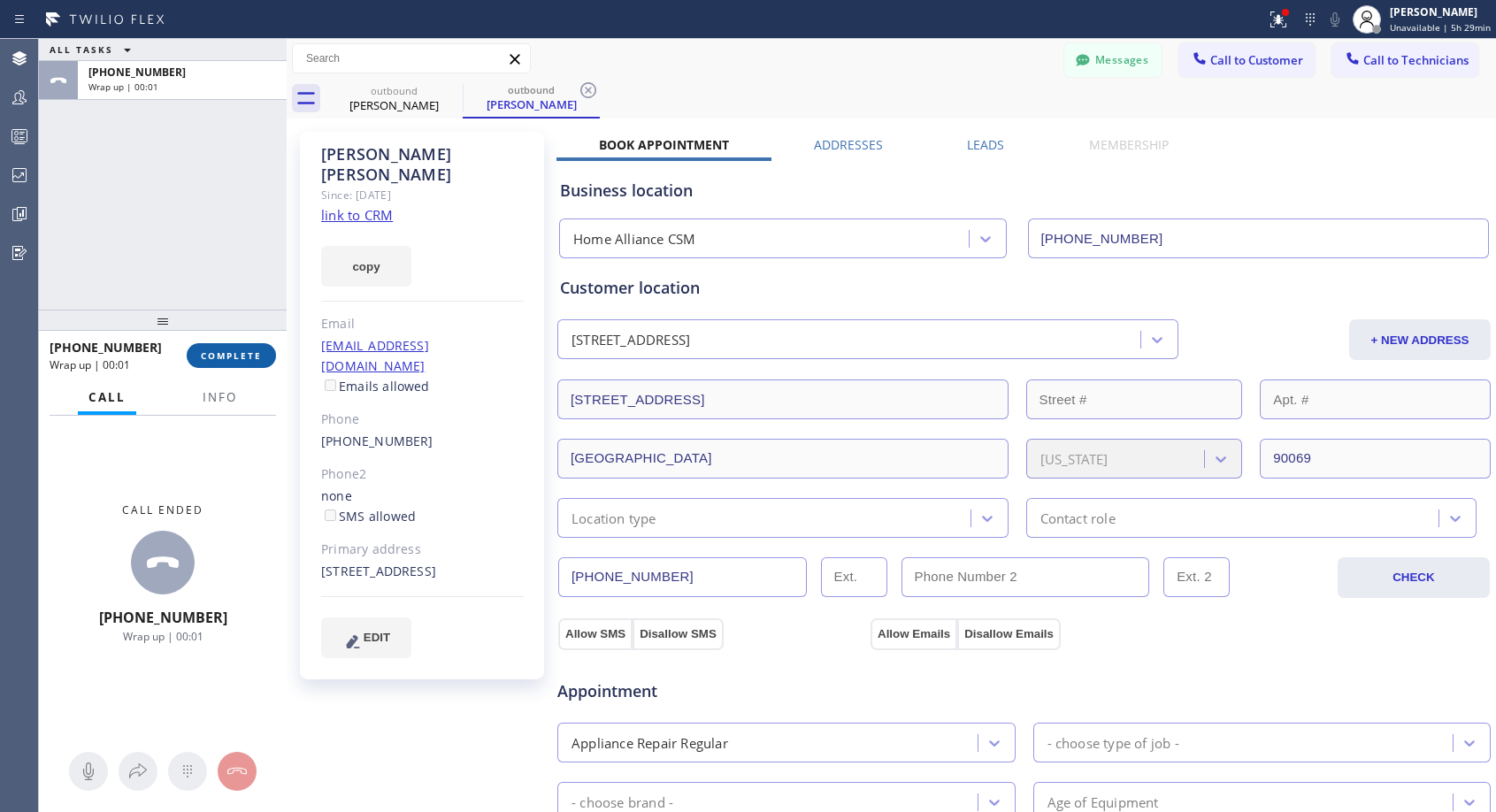
click at [245, 353] on span "COMPLETE" at bounding box center [231, 355] width 61 height 13
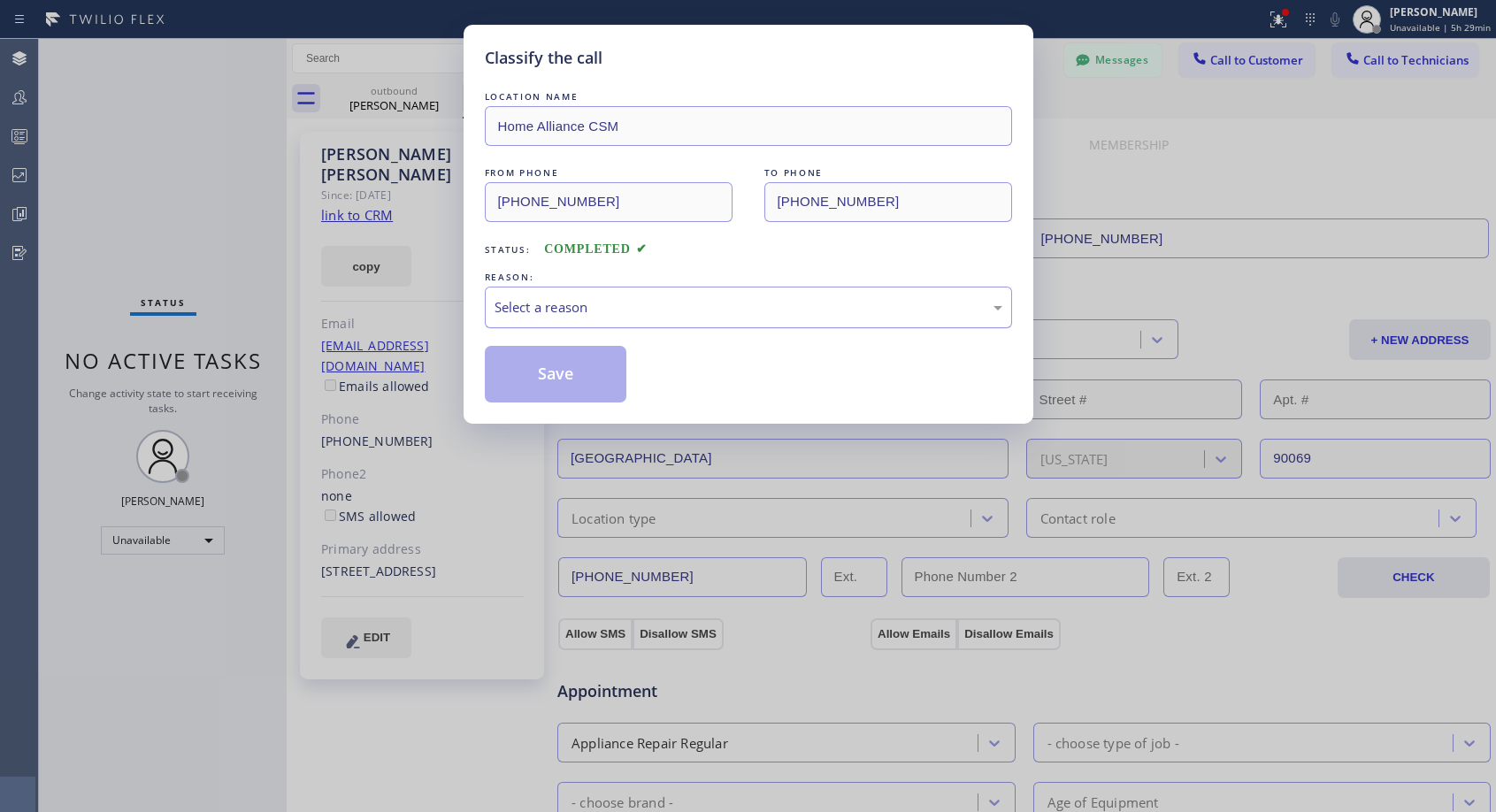
click at [578, 303] on div "Select a reason" at bounding box center [749, 307] width 508 height 20
click at [545, 373] on button "Save" at bounding box center [556, 374] width 142 height 56
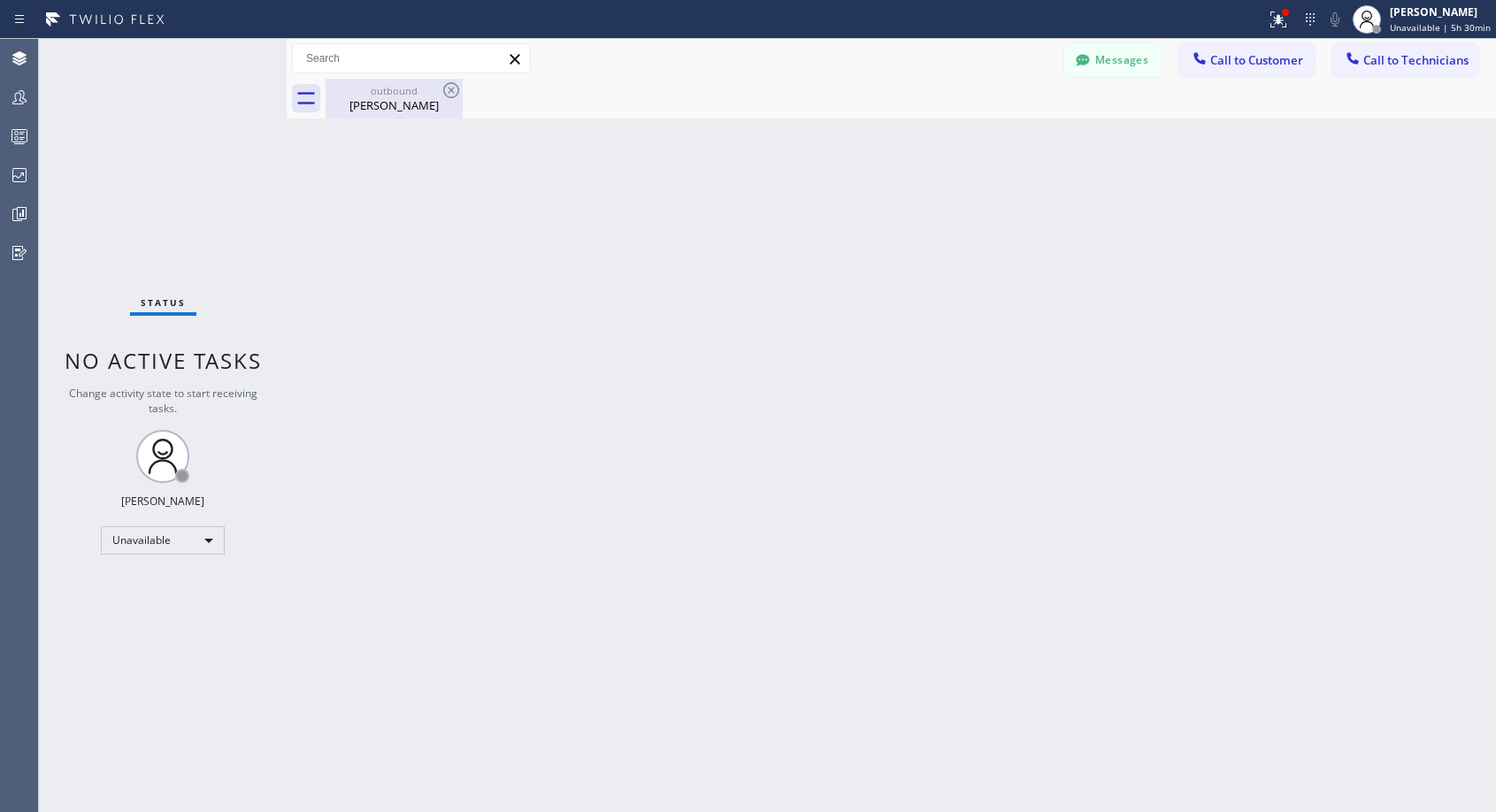
click at [411, 100] on div "[PERSON_NAME]" at bounding box center [393, 105] width 133 height 16
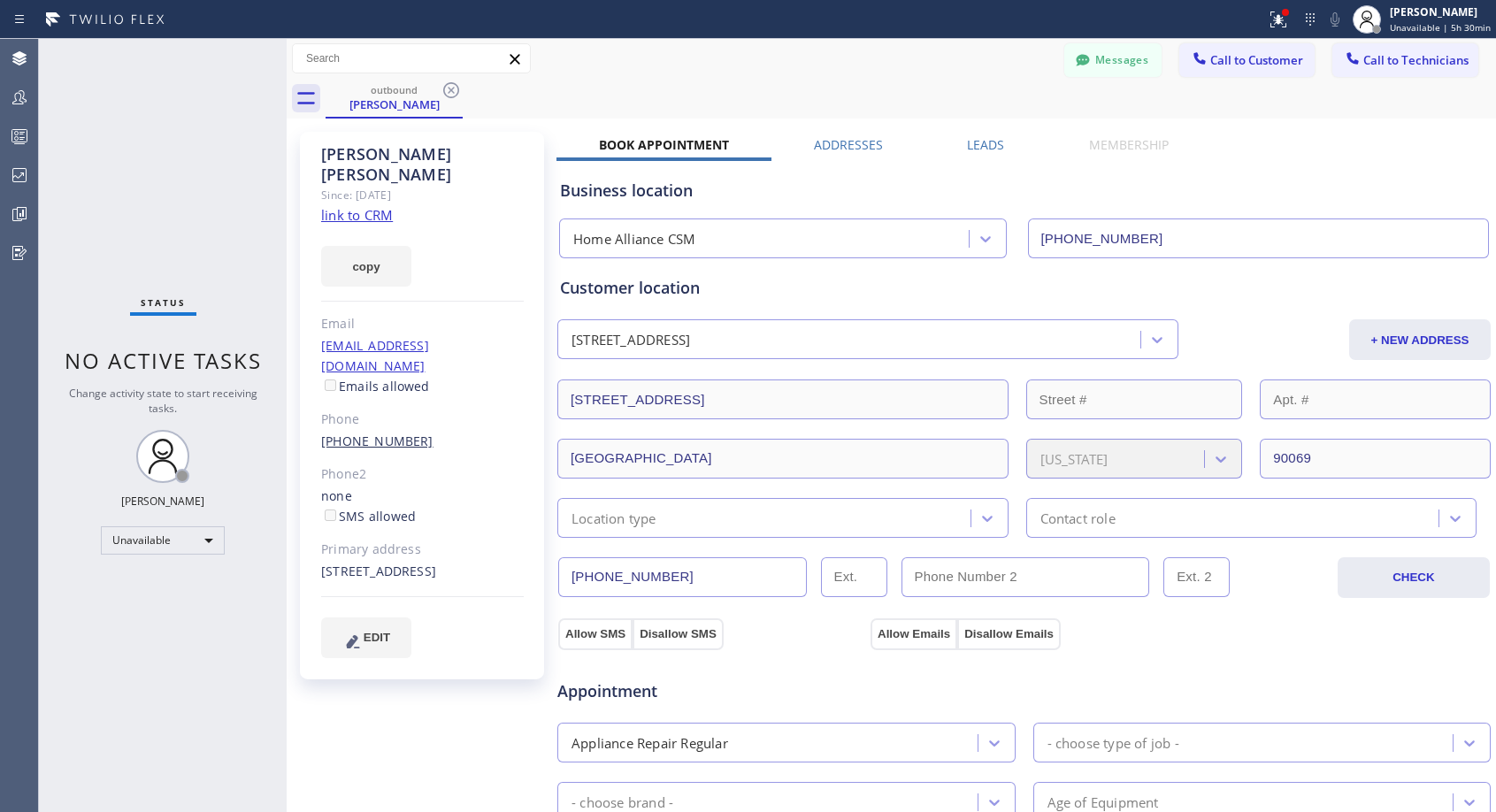
click at [382, 432] on link "[PHONE_NUMBER]" at bounding box center [377, 440] width 112 height 17
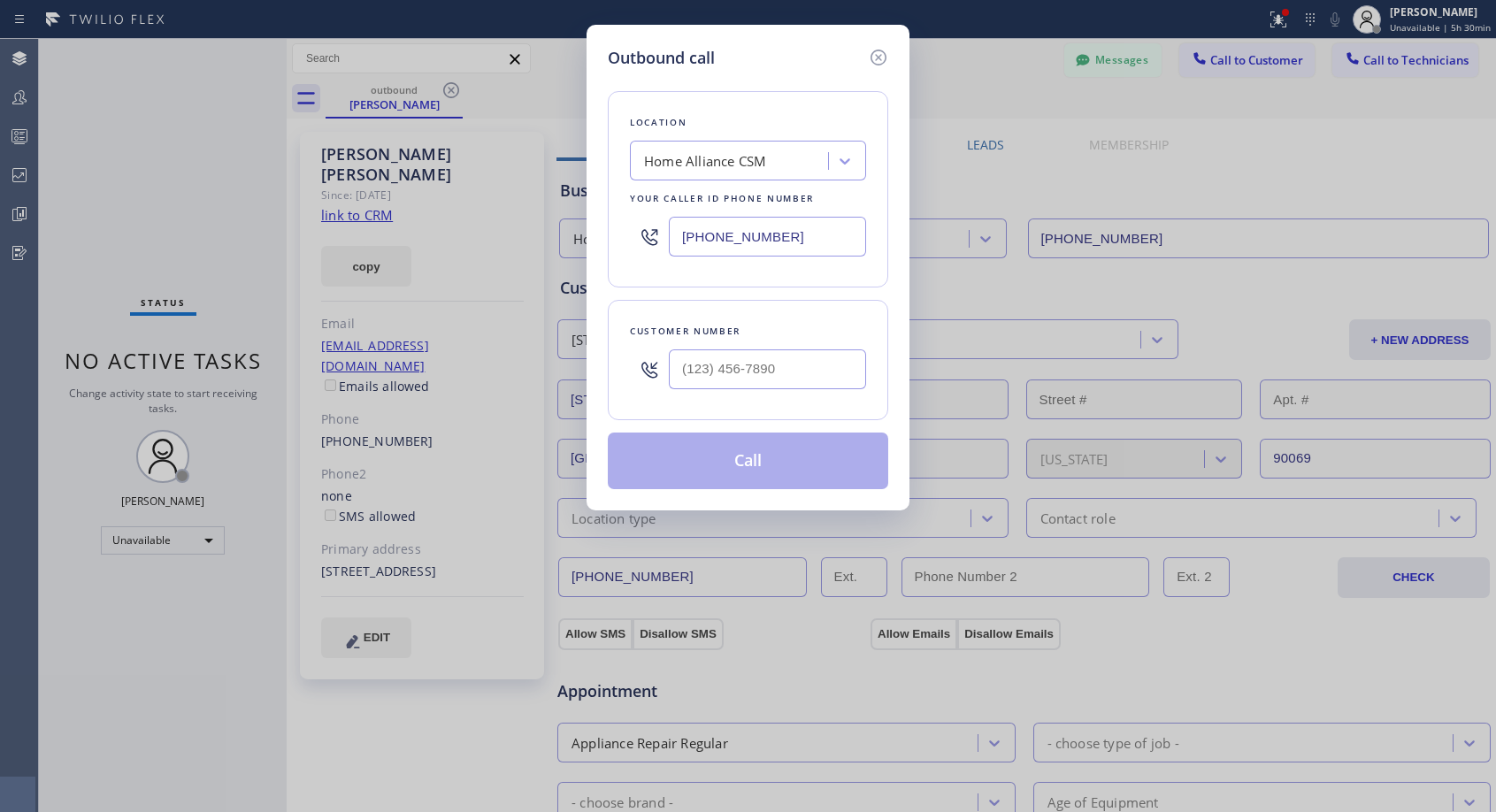
type input "[PHONE_NUMBER]"
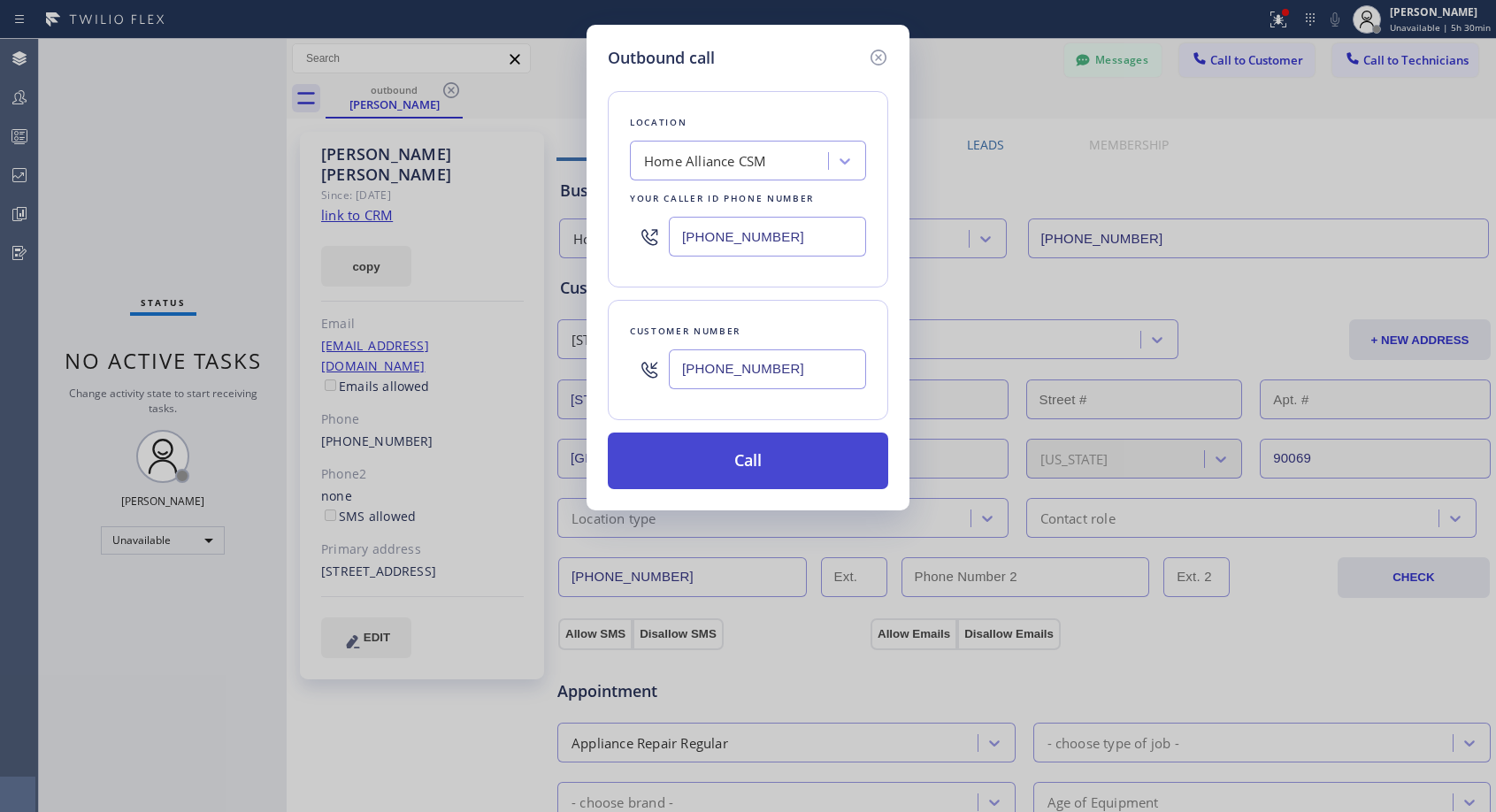
click at [689, 471] on button "Call" at bounding box center [748, 461] width 280 height 56
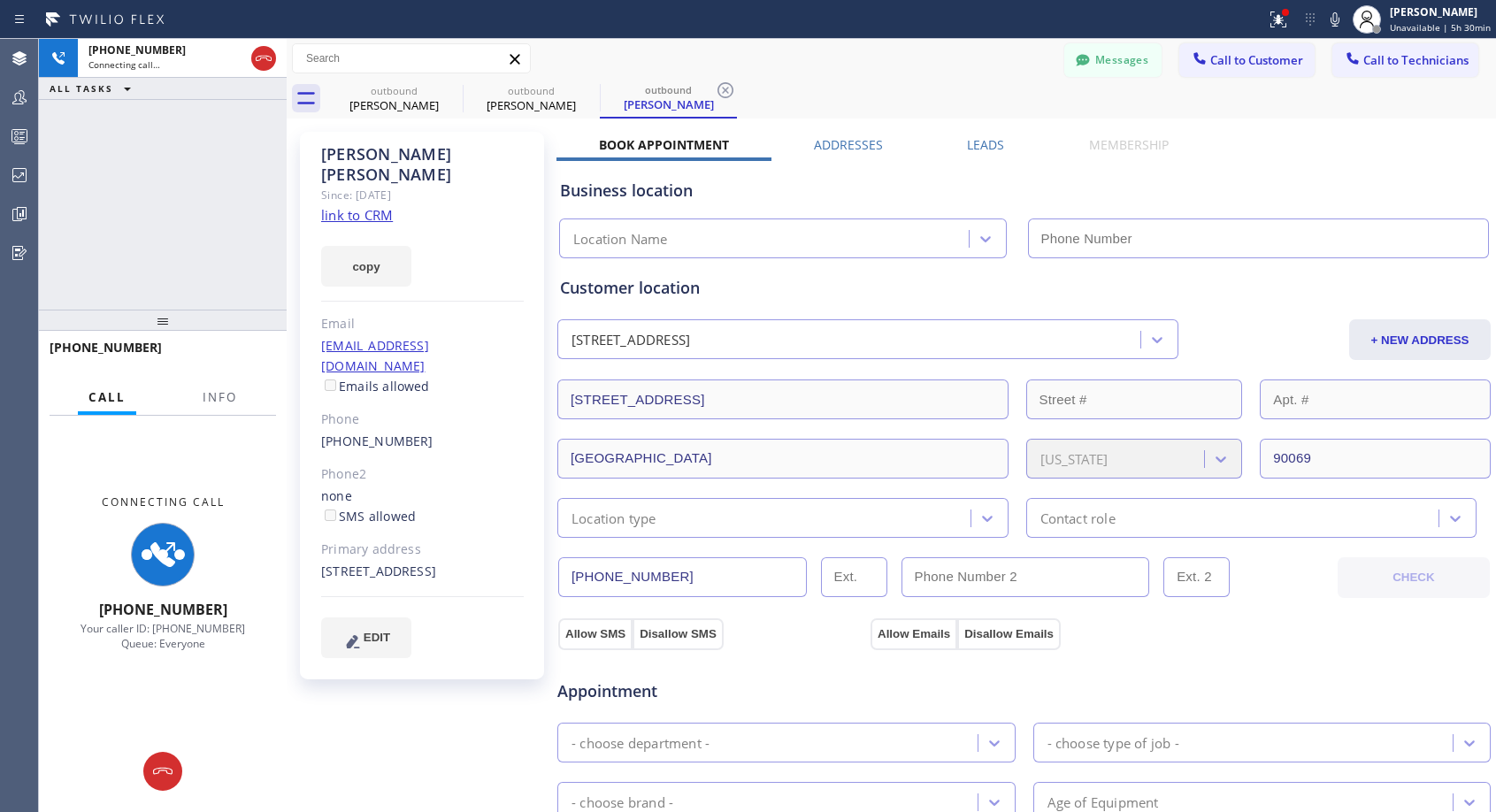
type input "[PHONE_NUMBER]"
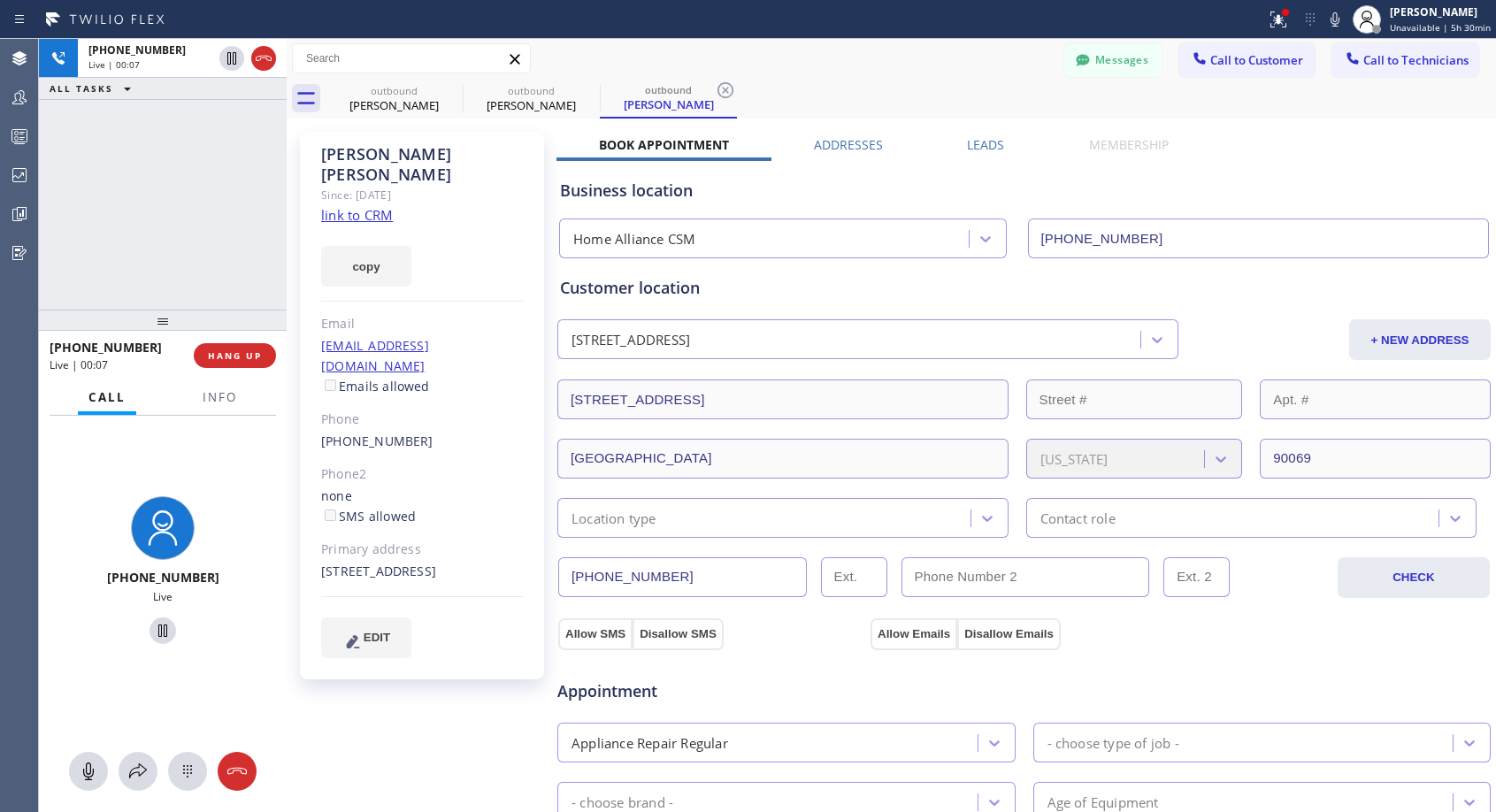
click at [956, 54] on div "Messages Call to Customer Call to Technicians Outbound call Location Home Allia…" at bounding box center [891, 59] width 1210 height 31
click at [257, 353] on span "HANG UP" at bounding box center [235, 355] width 54 height 13
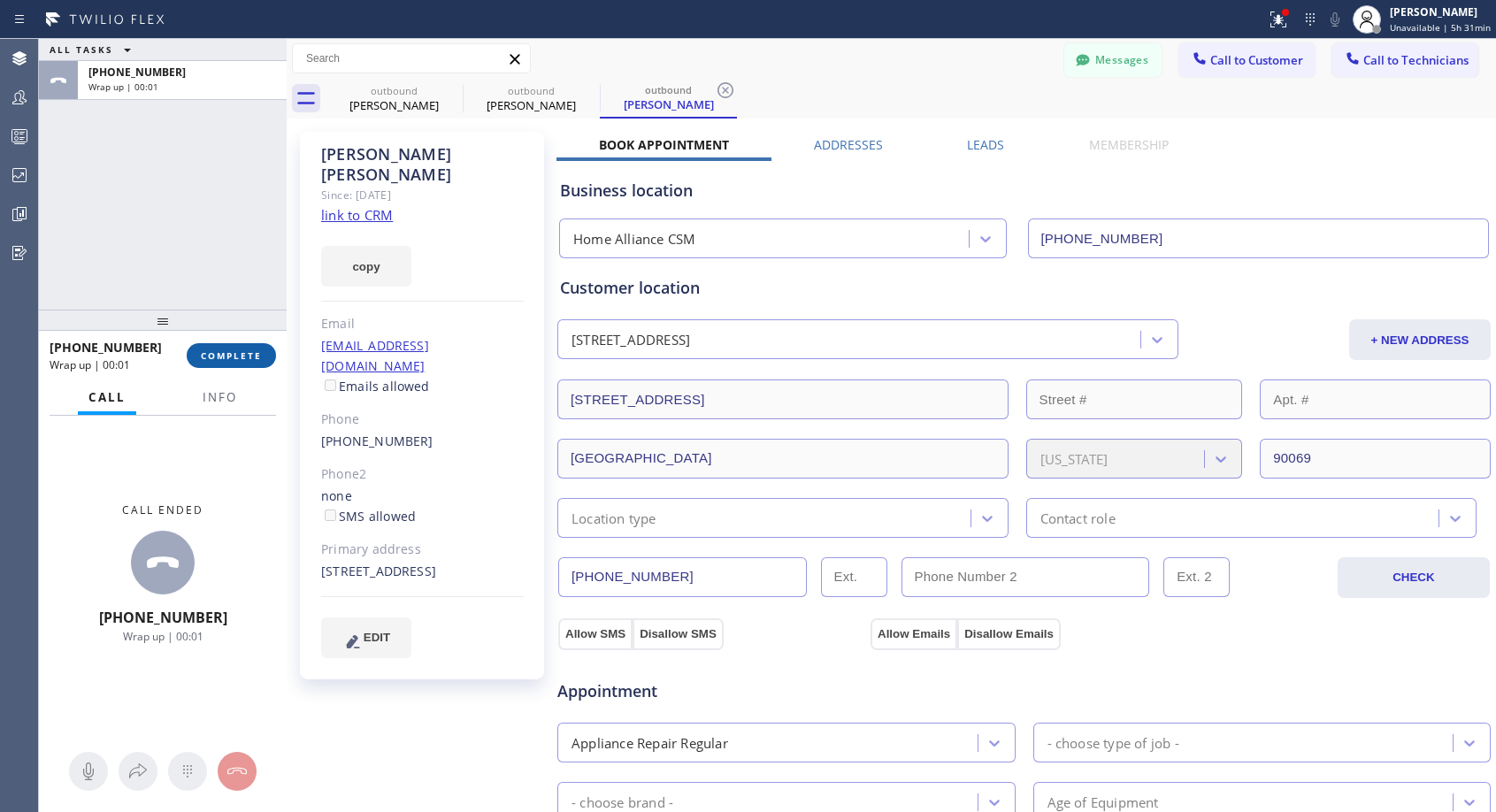
click at [257, 353] on span "COMPLETE" at bounding box center [231, 355] width 61 height 13
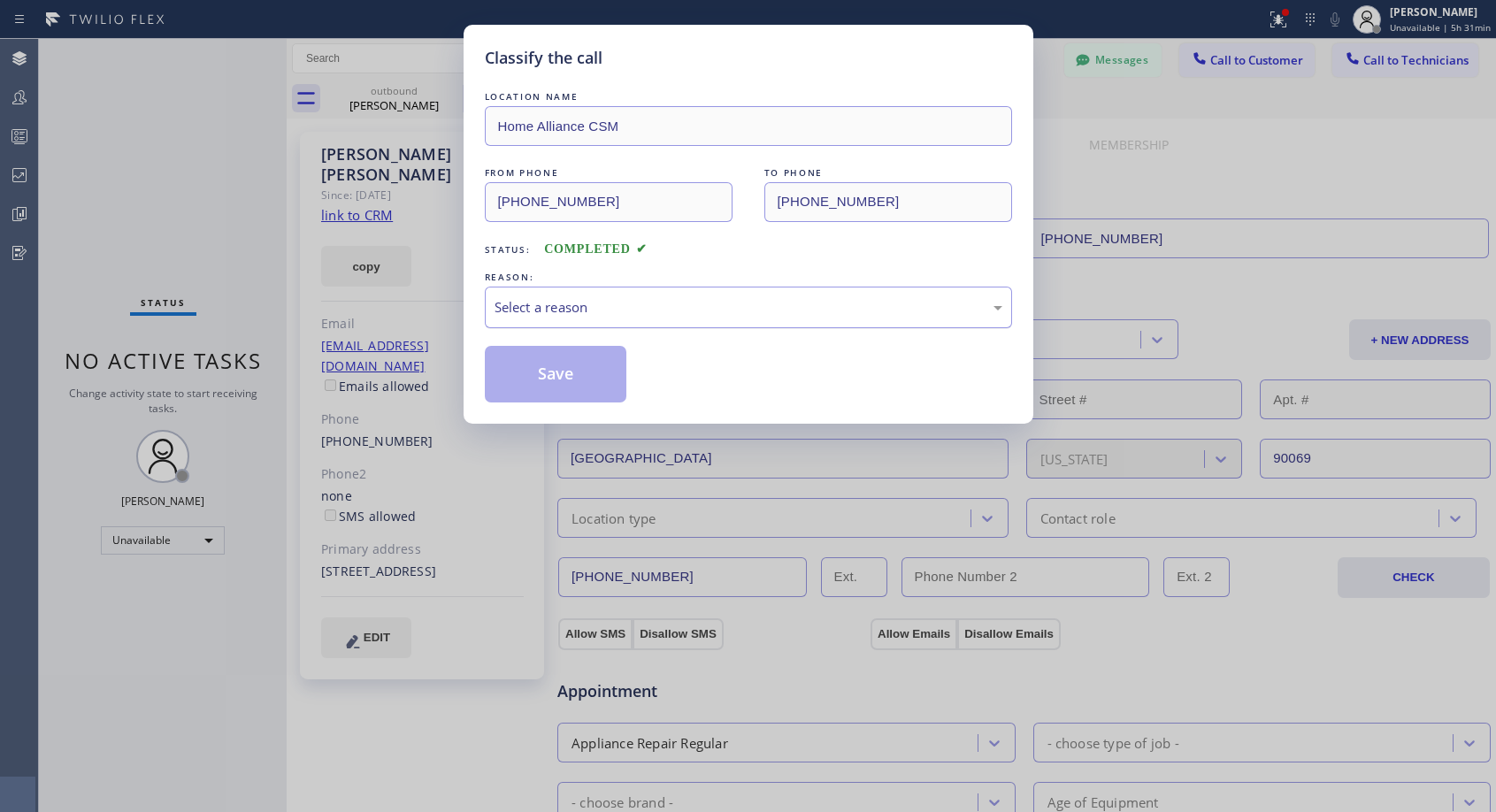
click at [594, 308] on div "Select a reason" at bounding box center [749, 307] width 508 height 20
click at [554, 373] on button "Save" at bounding box center [556, 374] width 142 height 56
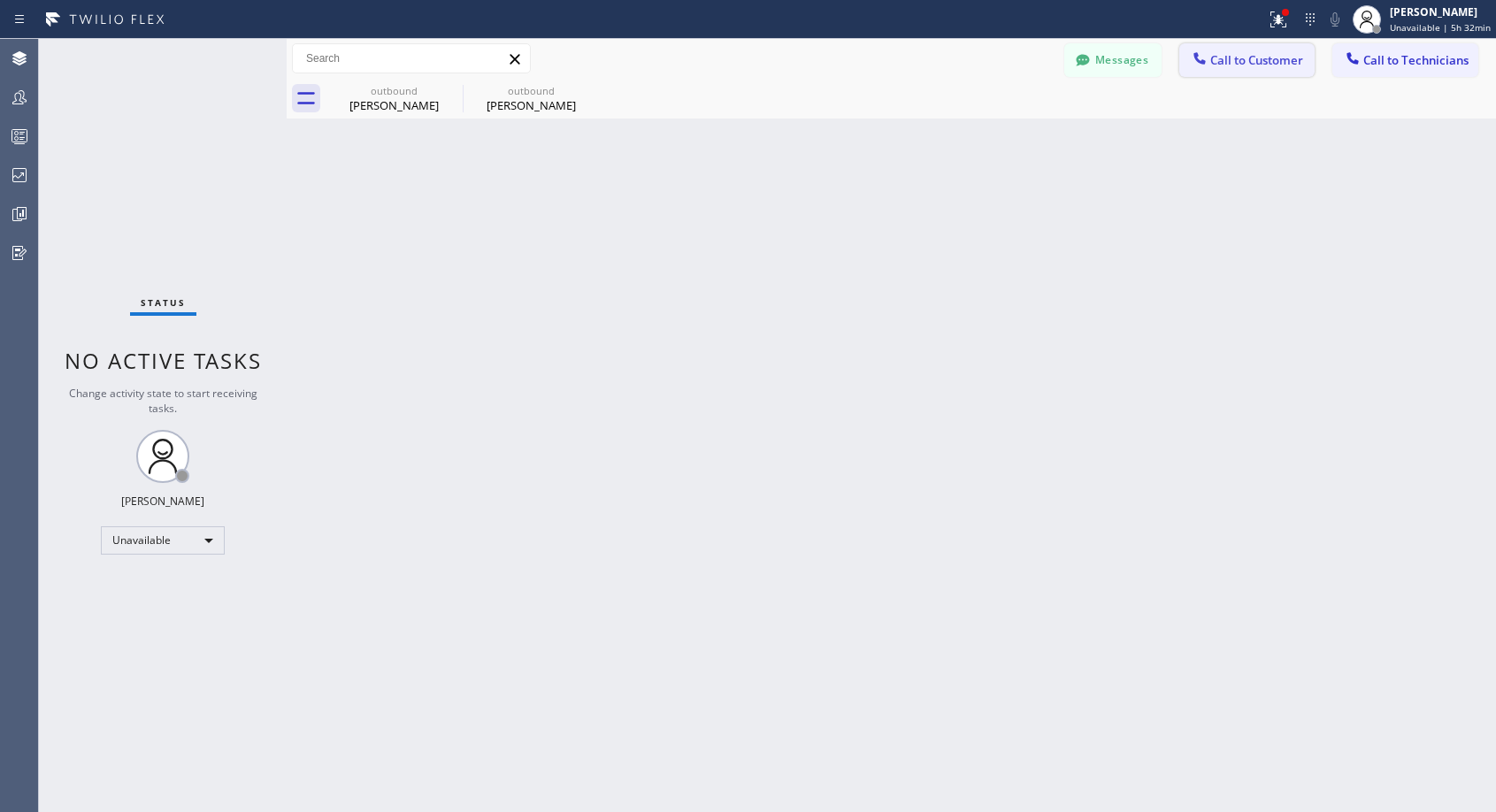
click at [1264, 72] on button "Call to Customer" at bounding box center [1247, 60] width 135 height 34
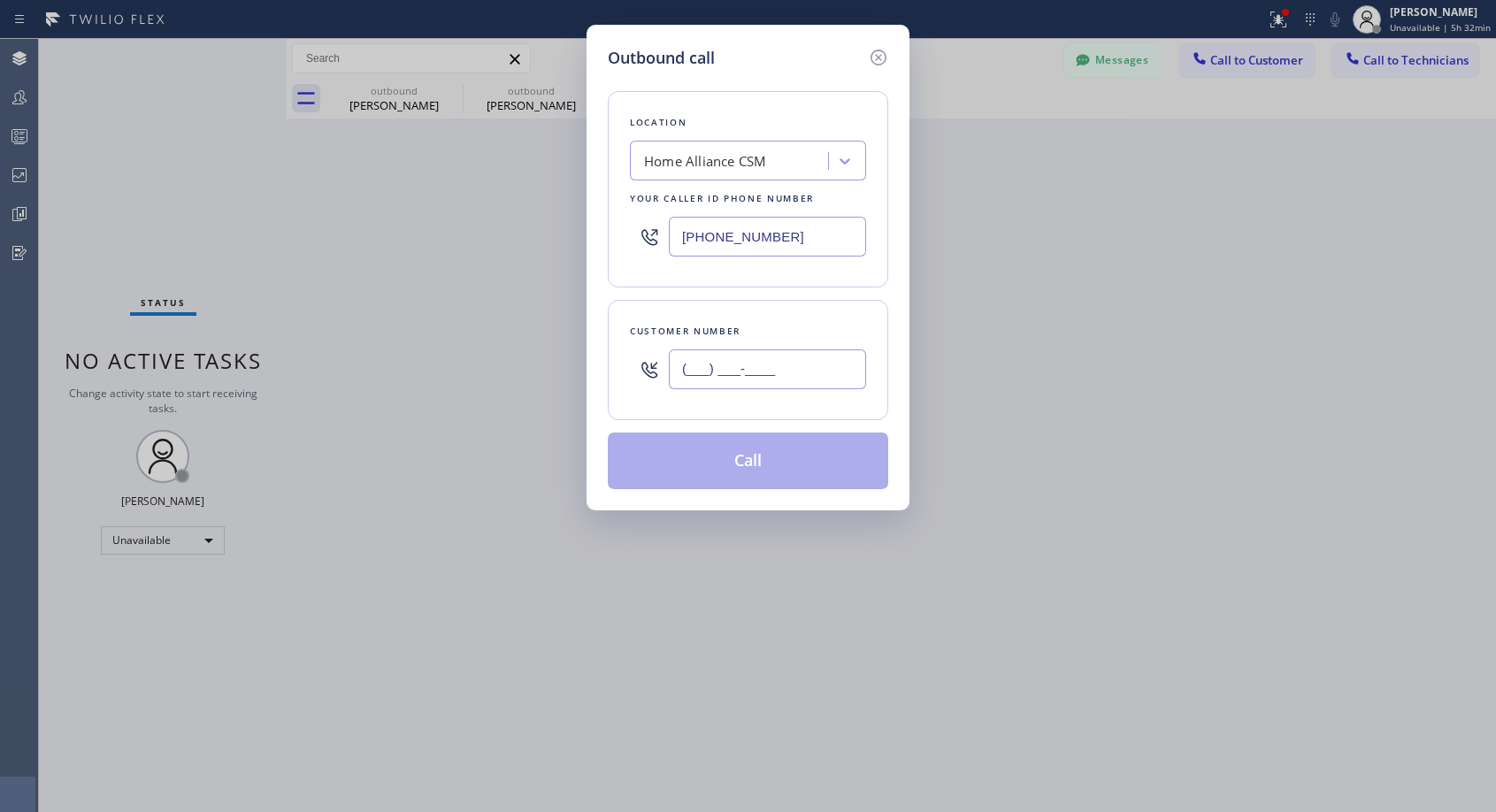
click at [751, 357] on input "(___) ___-____" at bounding box center [767, 369] width 198 height 40
paste input "949) 233-9647"
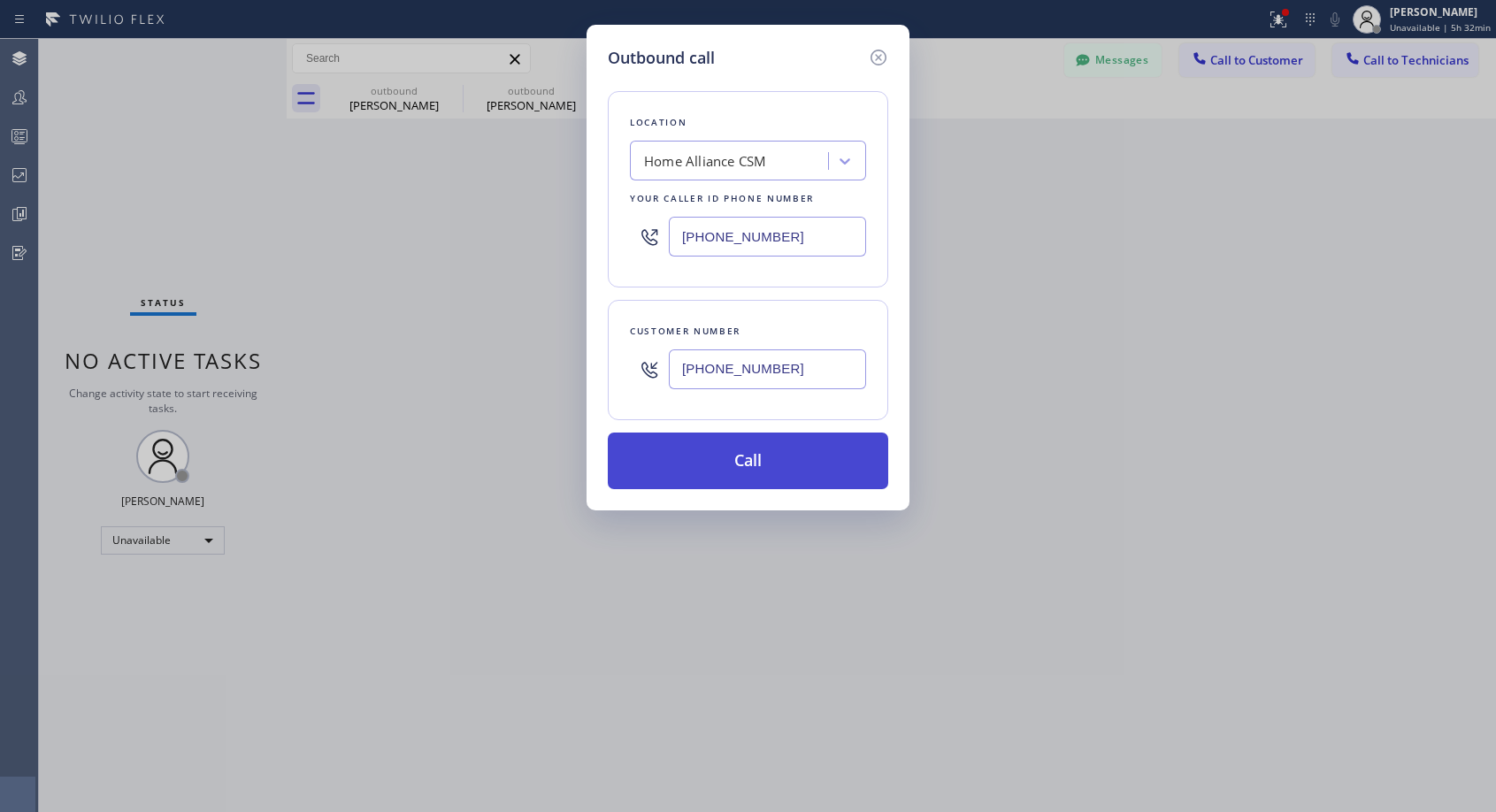
type input "[PHONE_NUMBER]"
click at [794, 463] on button "Call" at bounding box center [748, 461] width 280 height 56
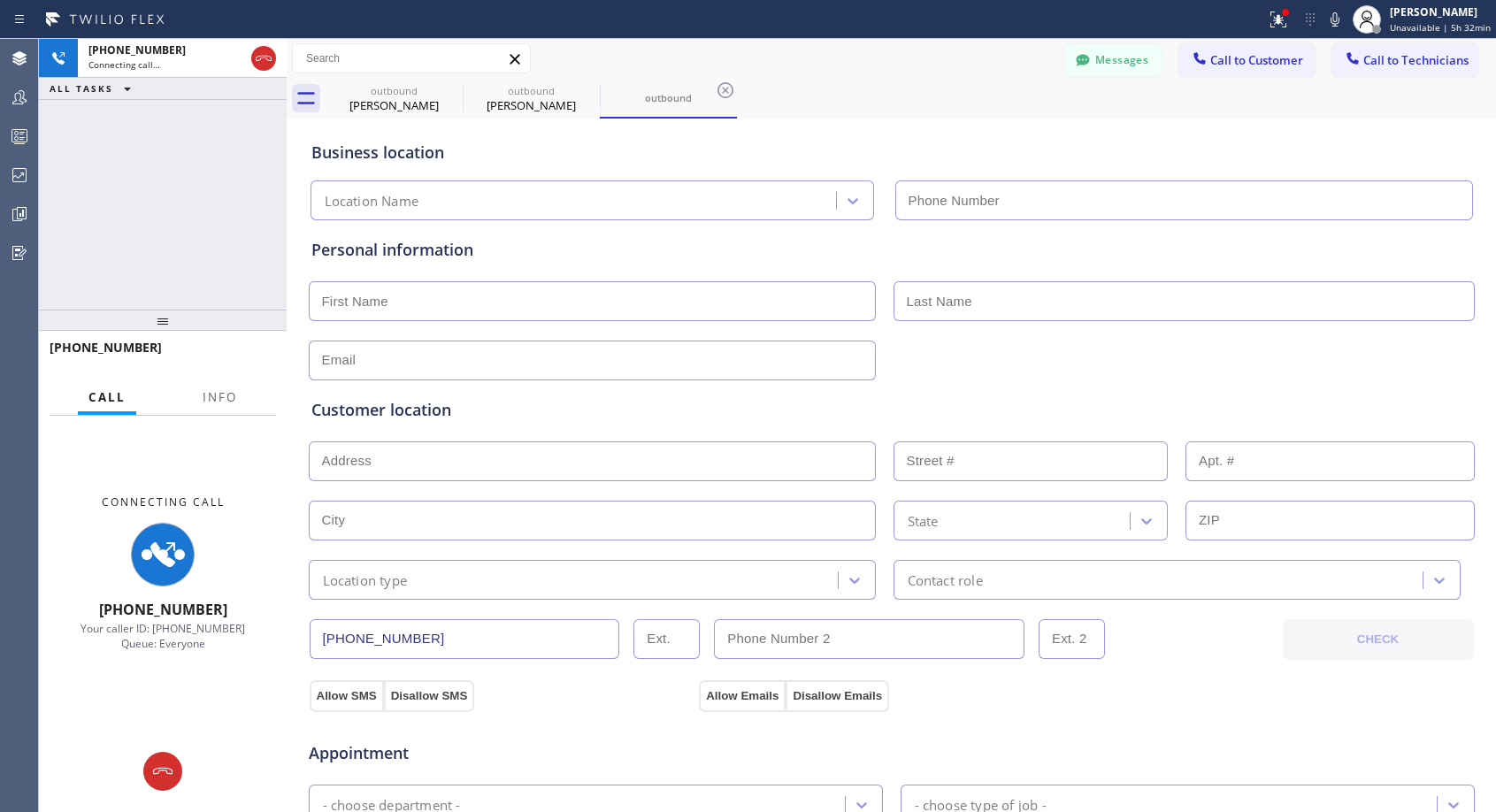
type input "[PHONE_NUMBER]"
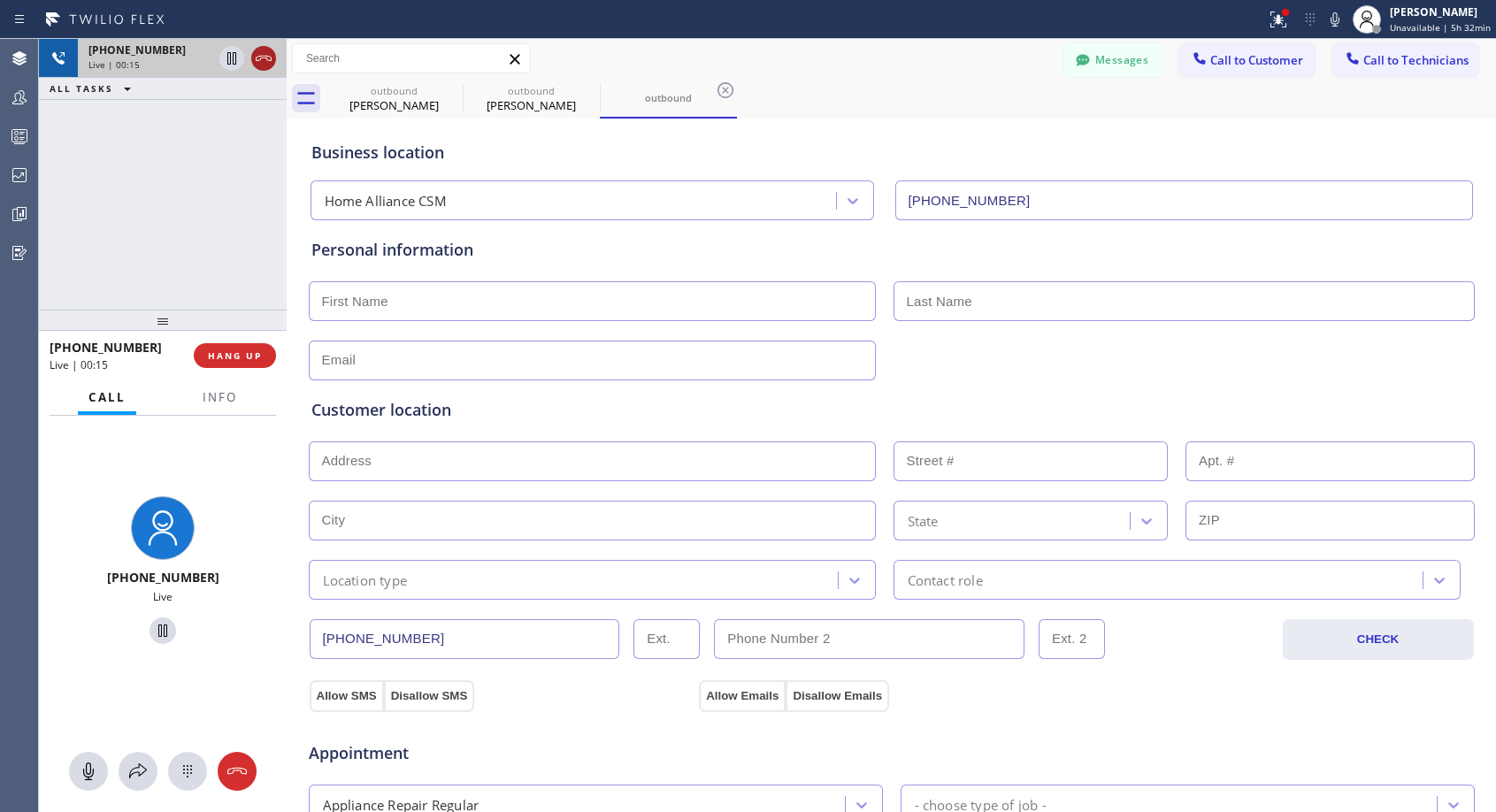
click at [262, 56] on icon at bounding box center [264, 58] width 21 height 21
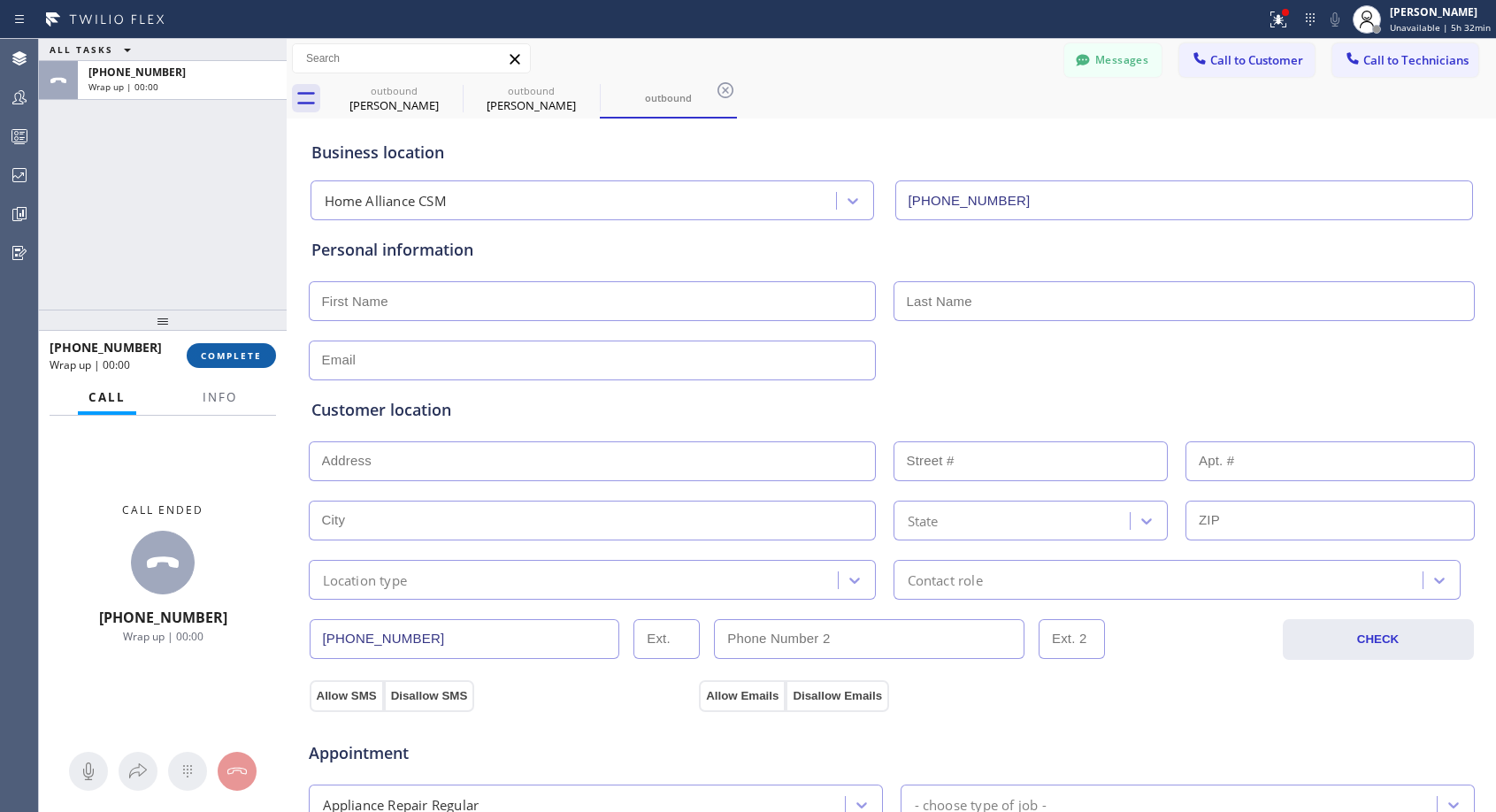
click at [238, 356] on span "COMPLETE" at bounding box center [231, 355] width 61 height 13
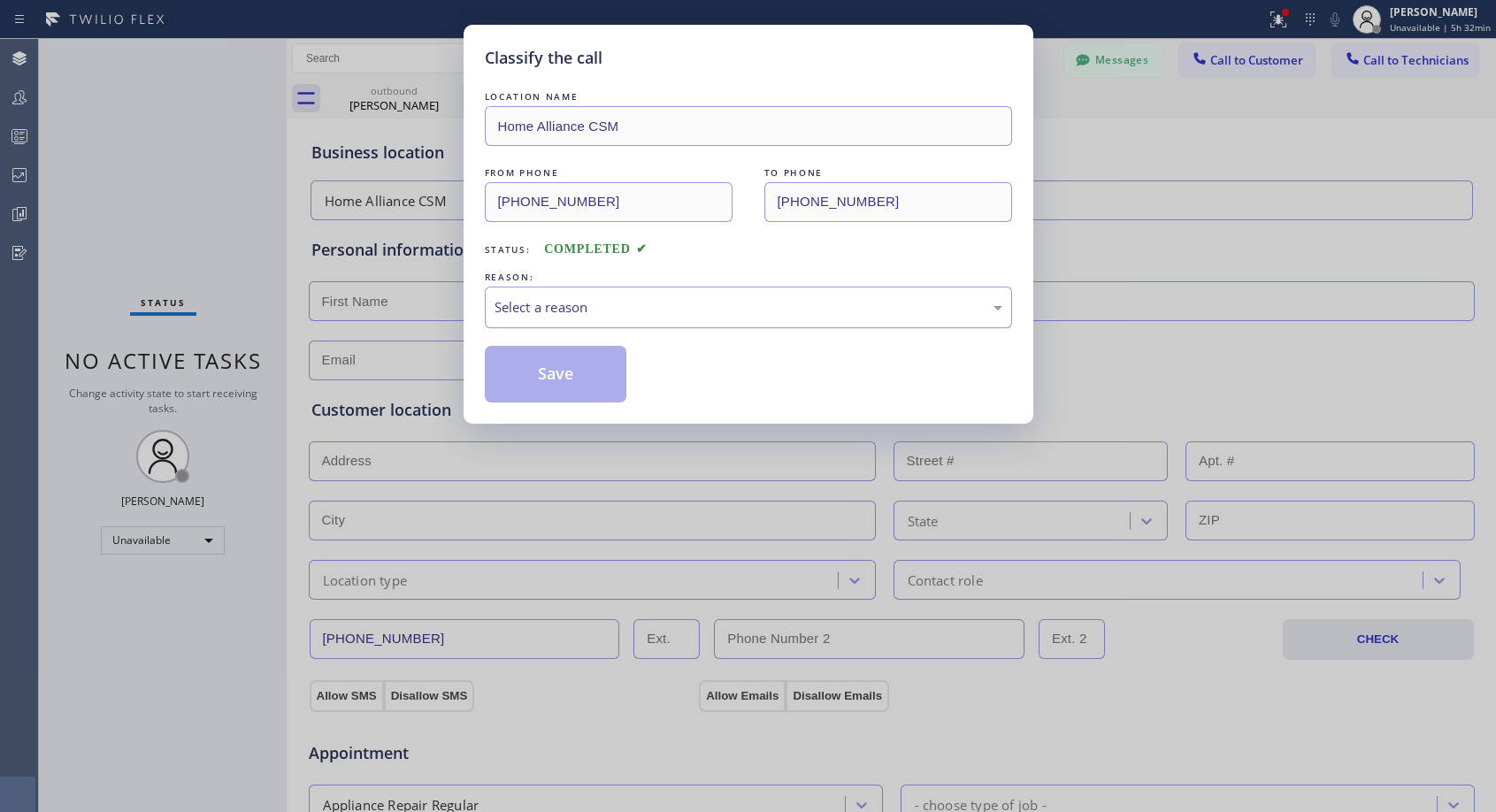
click at [619, 306] on div "Select a reason" at bounding box center [749, 307] width 508 height 20
click at [554, 372] on button "Save" at bounding box center [556, 374] width 142 height 56
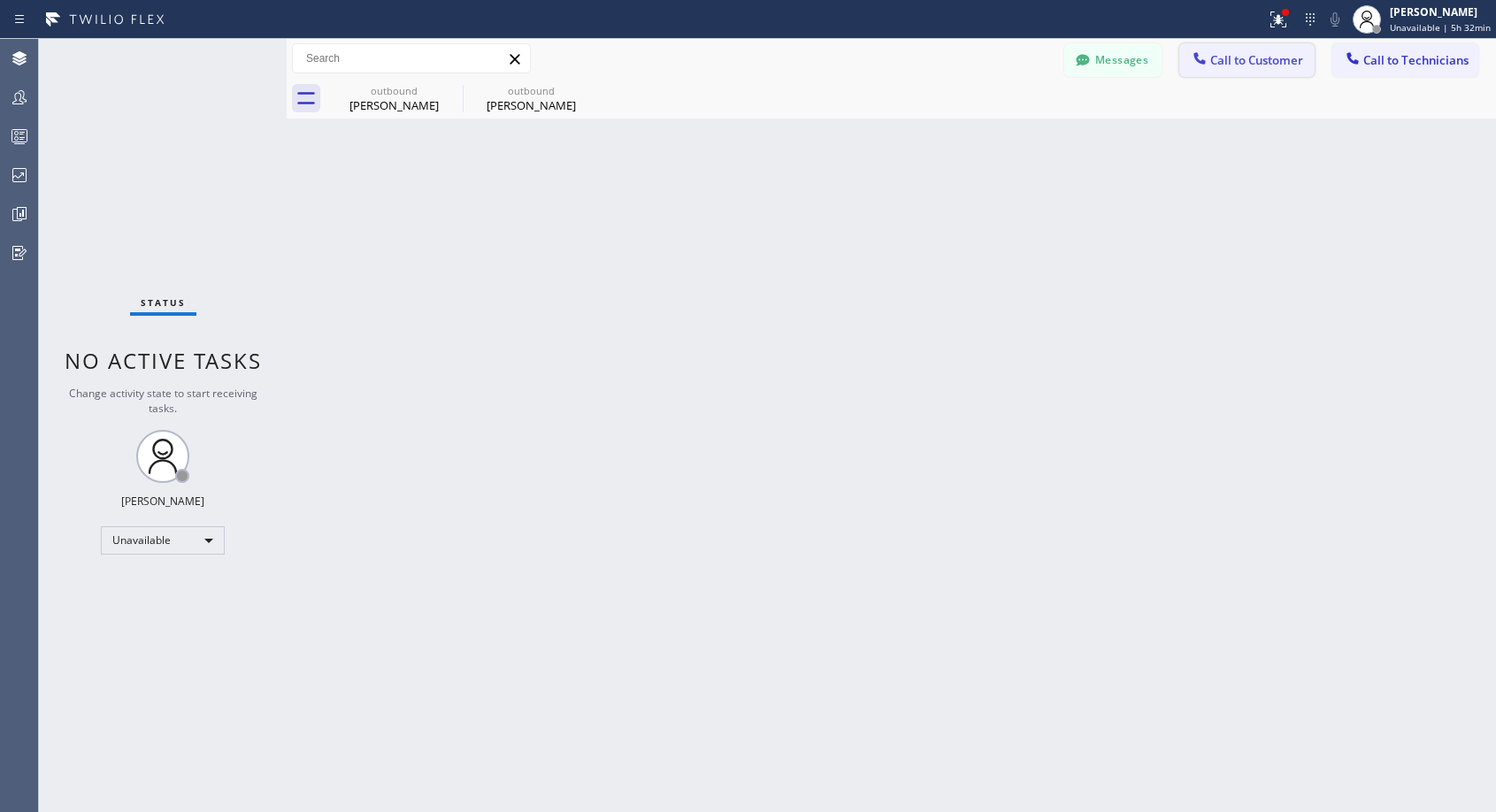
click at [1243, 51] on button "Call to Customer" at bounding box center [1247, 60] width 135 height 34
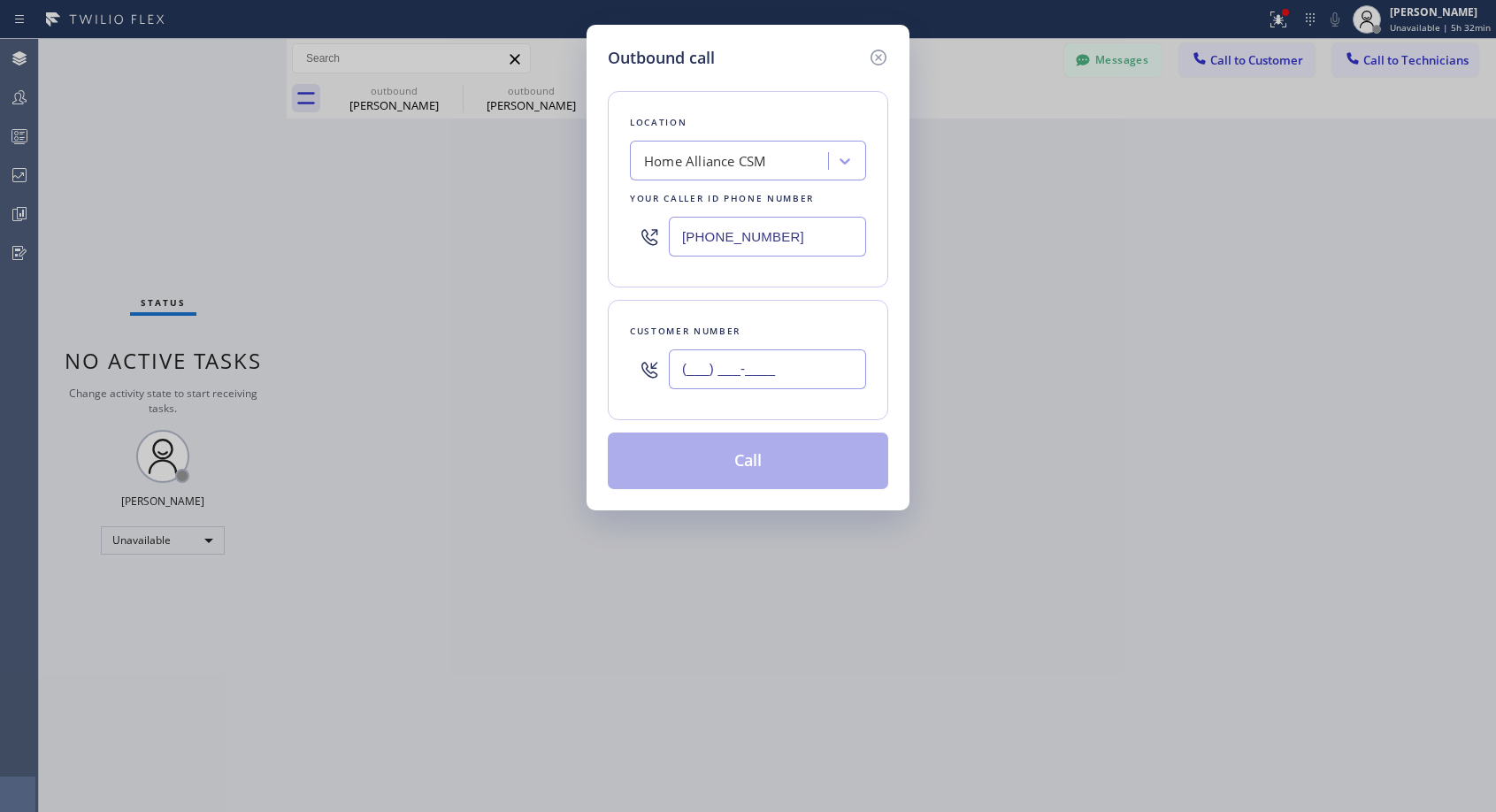
click at [822, 368] on input "(___) ___-____" at bounding box center [767, 369] width 198 height 40
paste input "949) 233-9647"
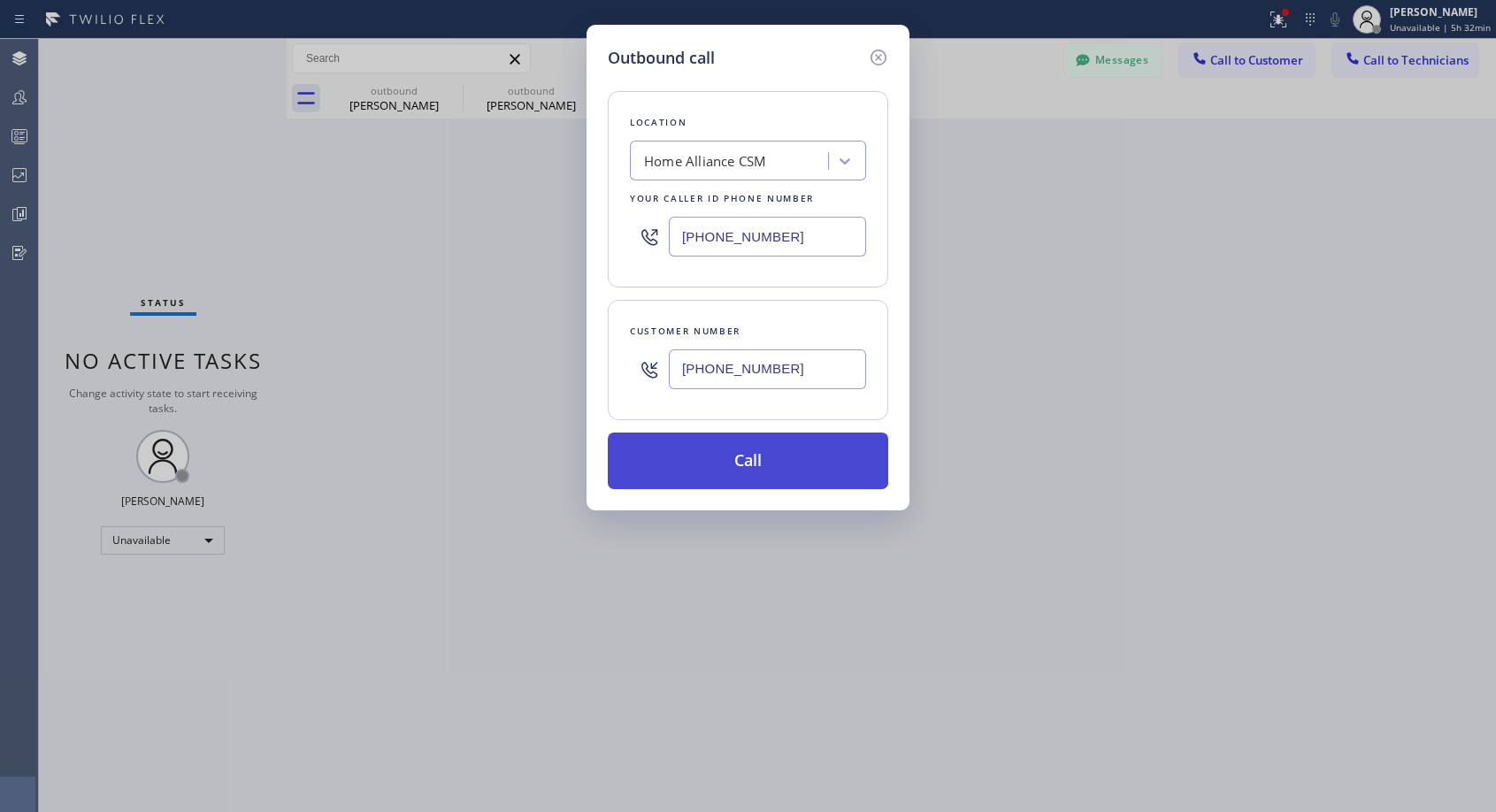
type input "[PHONE_NUMBER]"
click at [777, 467] on button "Call" at bounding box center [748, 461] width 280 height 56
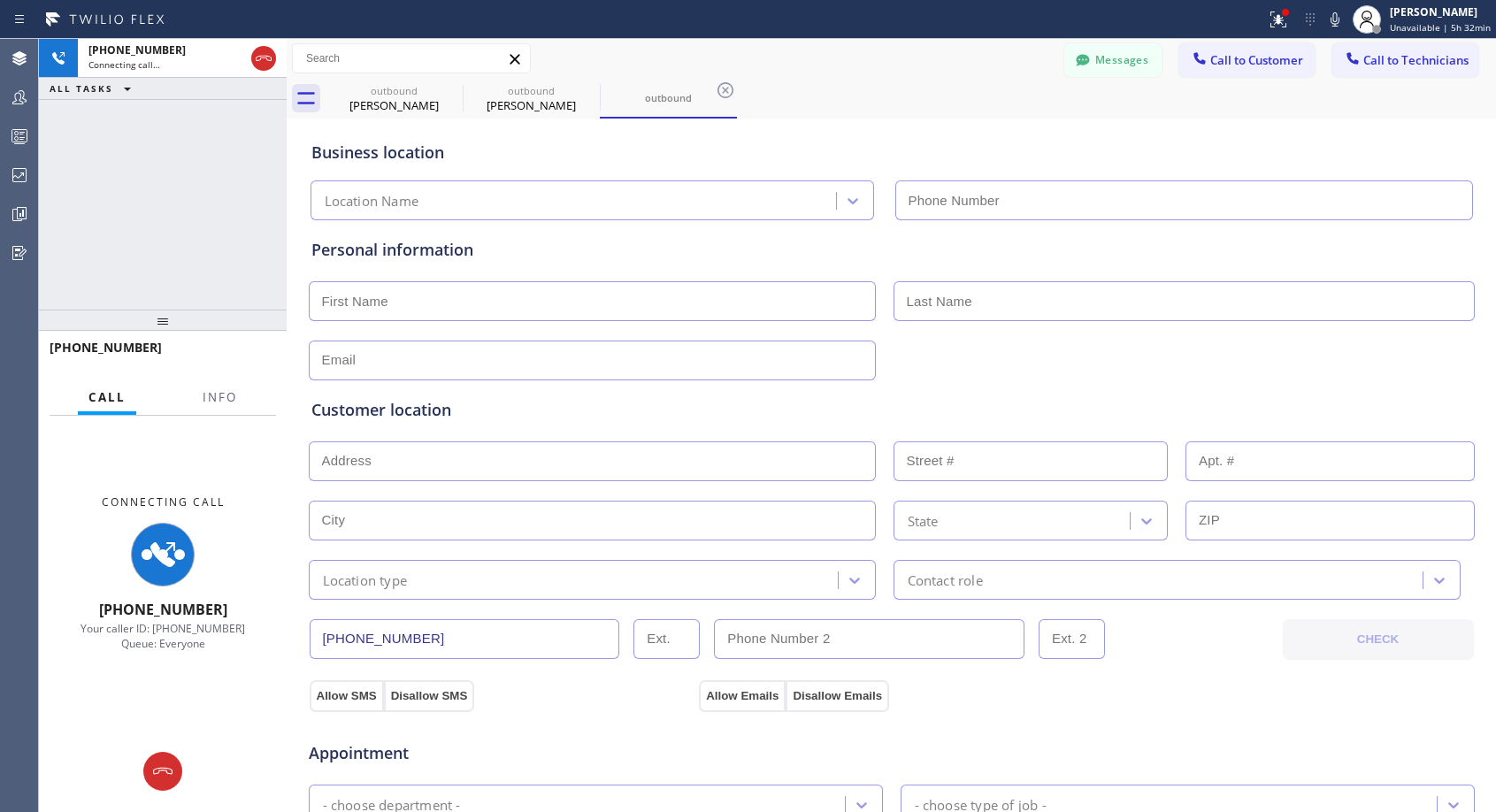
type input "[PHONE_NUMBER]"
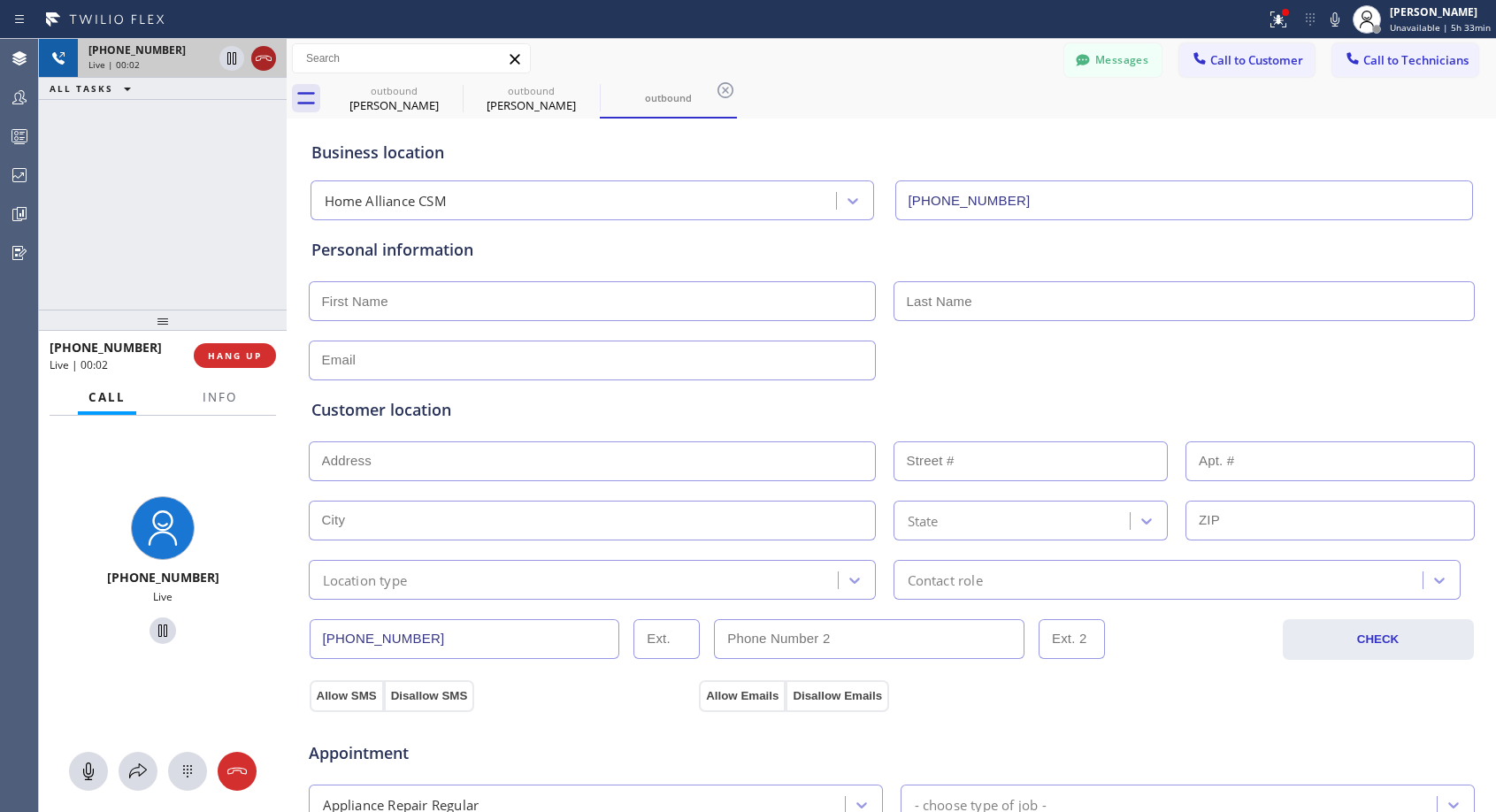
click at [263, 63] on icon at bounding box center [264, 58] width 21 height 21
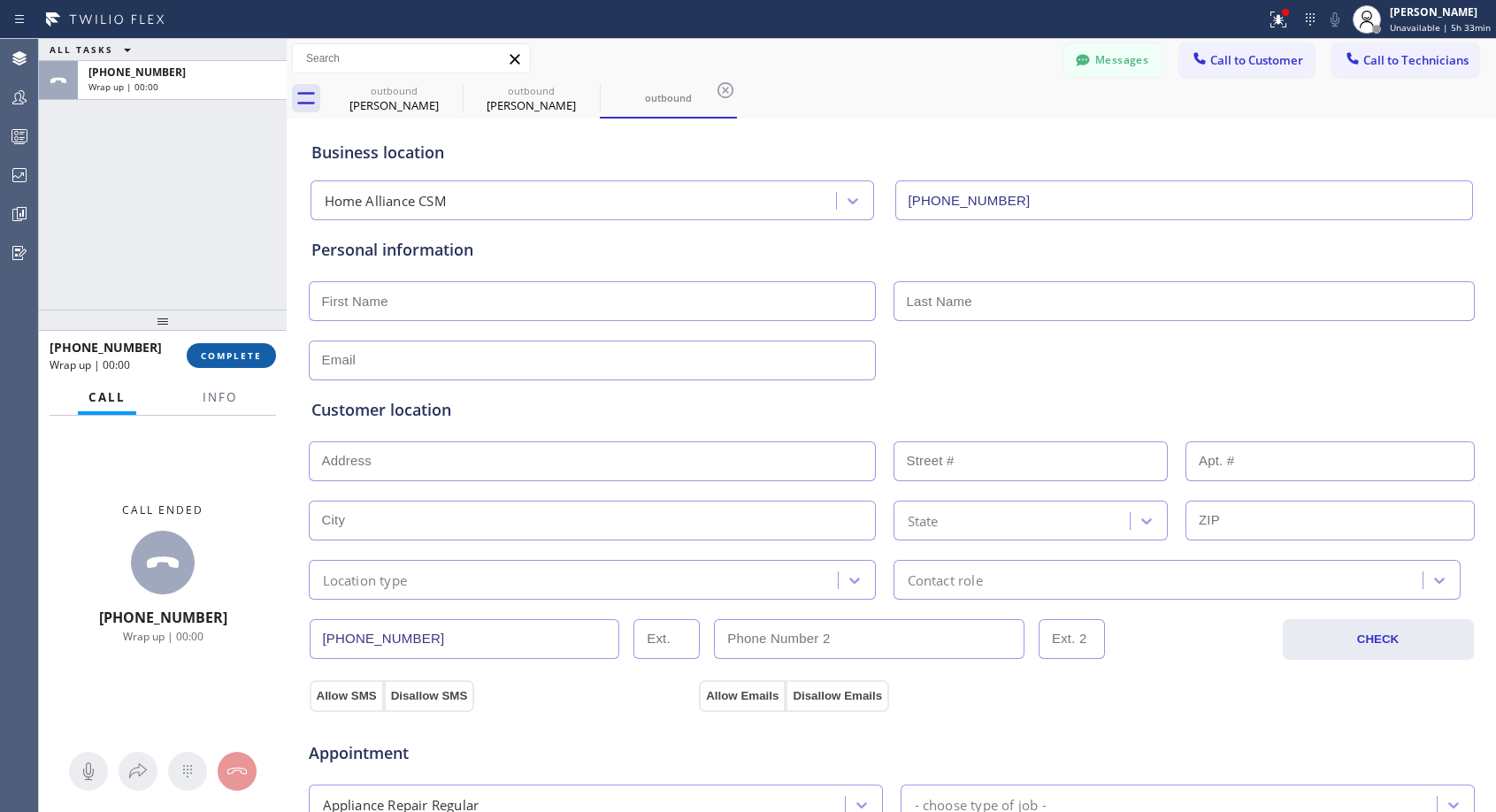
click at [228, 363] on button "COMPLETE" at bounding box center [232, 355] width 90 height 24
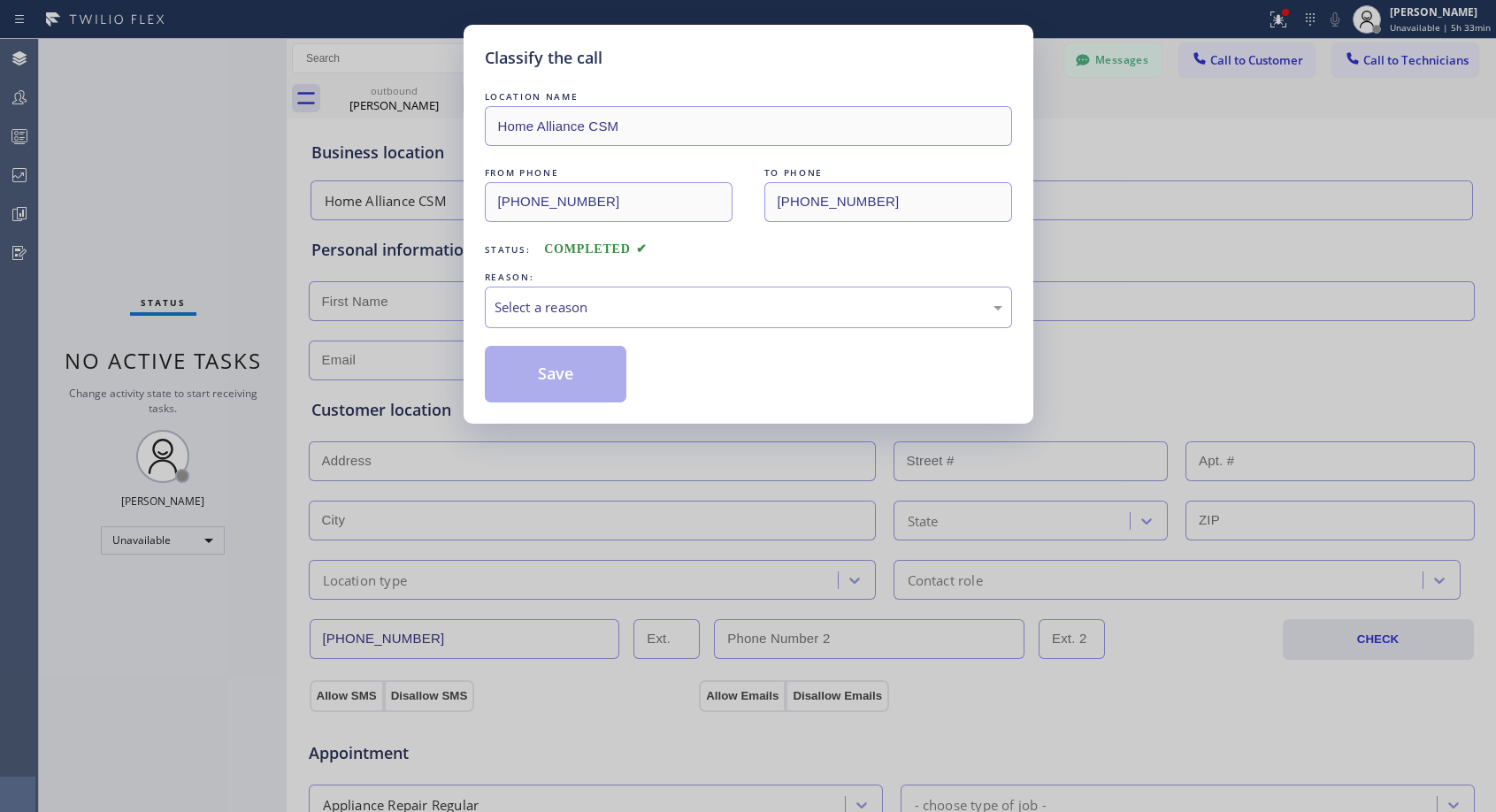
click at [675, 281] on div "REASON:" at bounding box center [749, 277] width 528 height 18
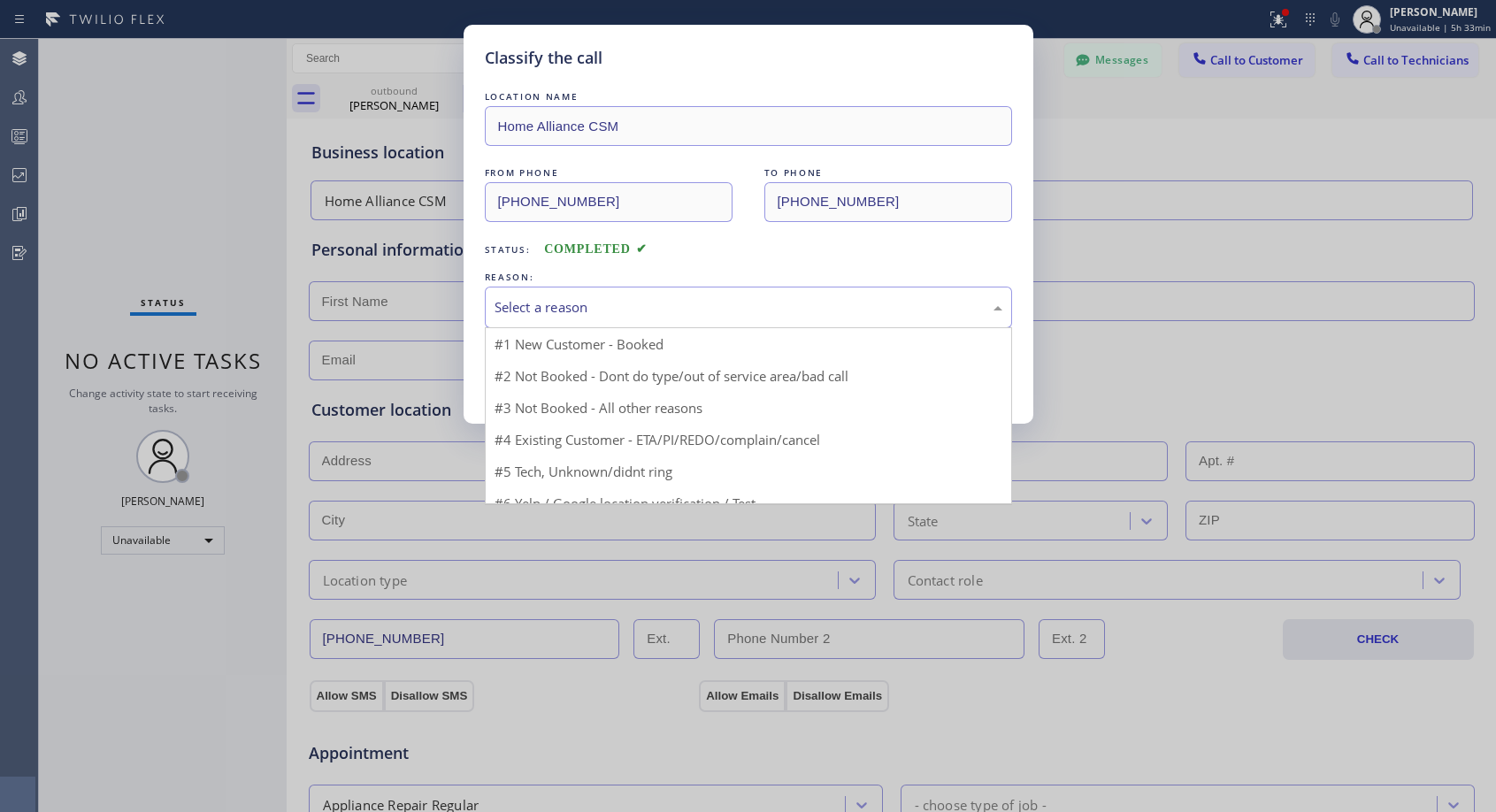
click at [664, 304] on div "Select a reason" at bounding box center [749, 307] width 508 height 20
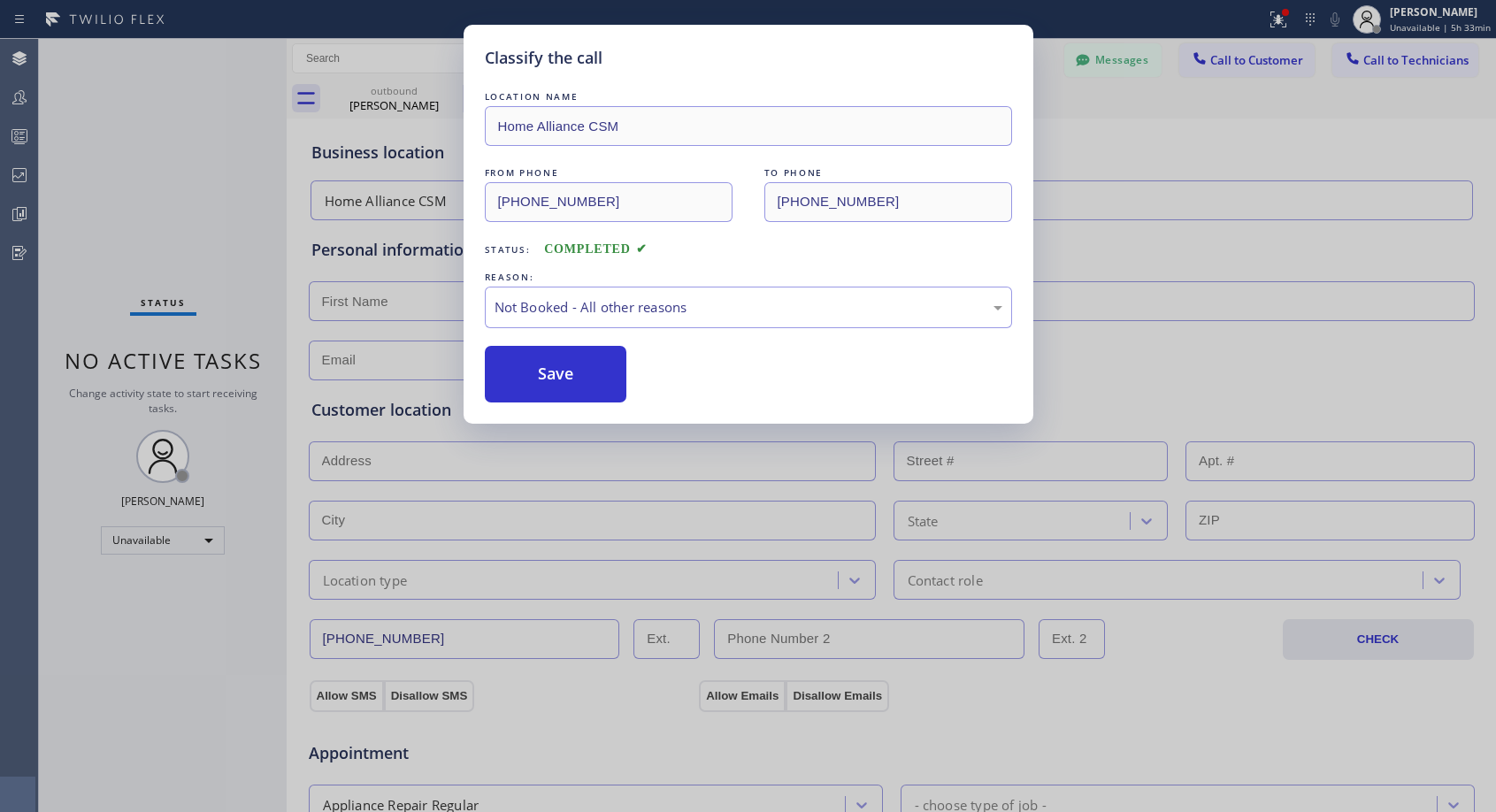
drag, startPoint x: 560, startPoint y: 371, endPoint x: 1225, endPoint y: 92, distance: 721.2
click at [561, 371] on button "Save" at bounding box center [556, 374] width 142 height 56
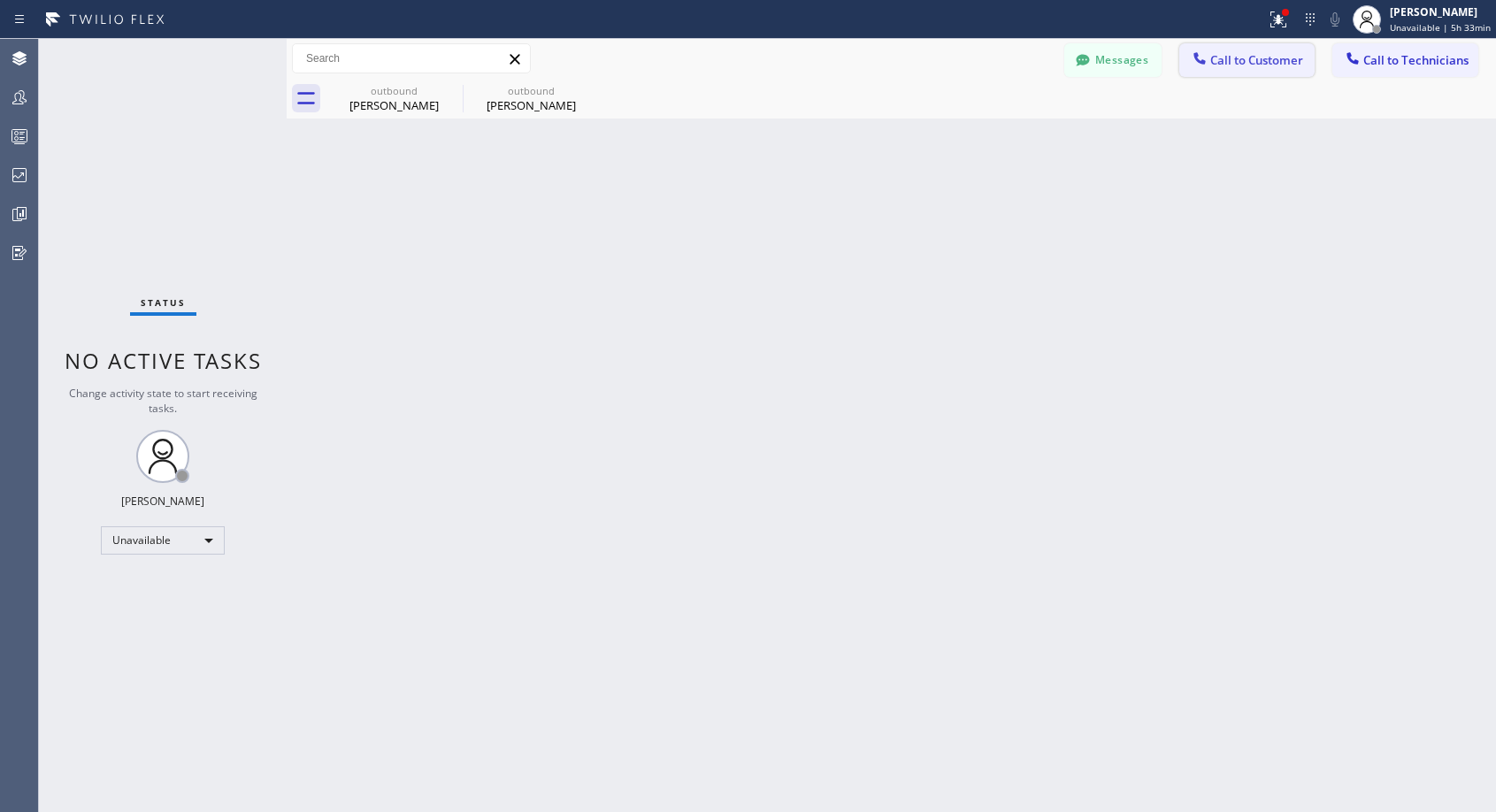
click at [1232, 63] on span "Call to Customer" at bounding box center [1256, 60] width 93 height 16
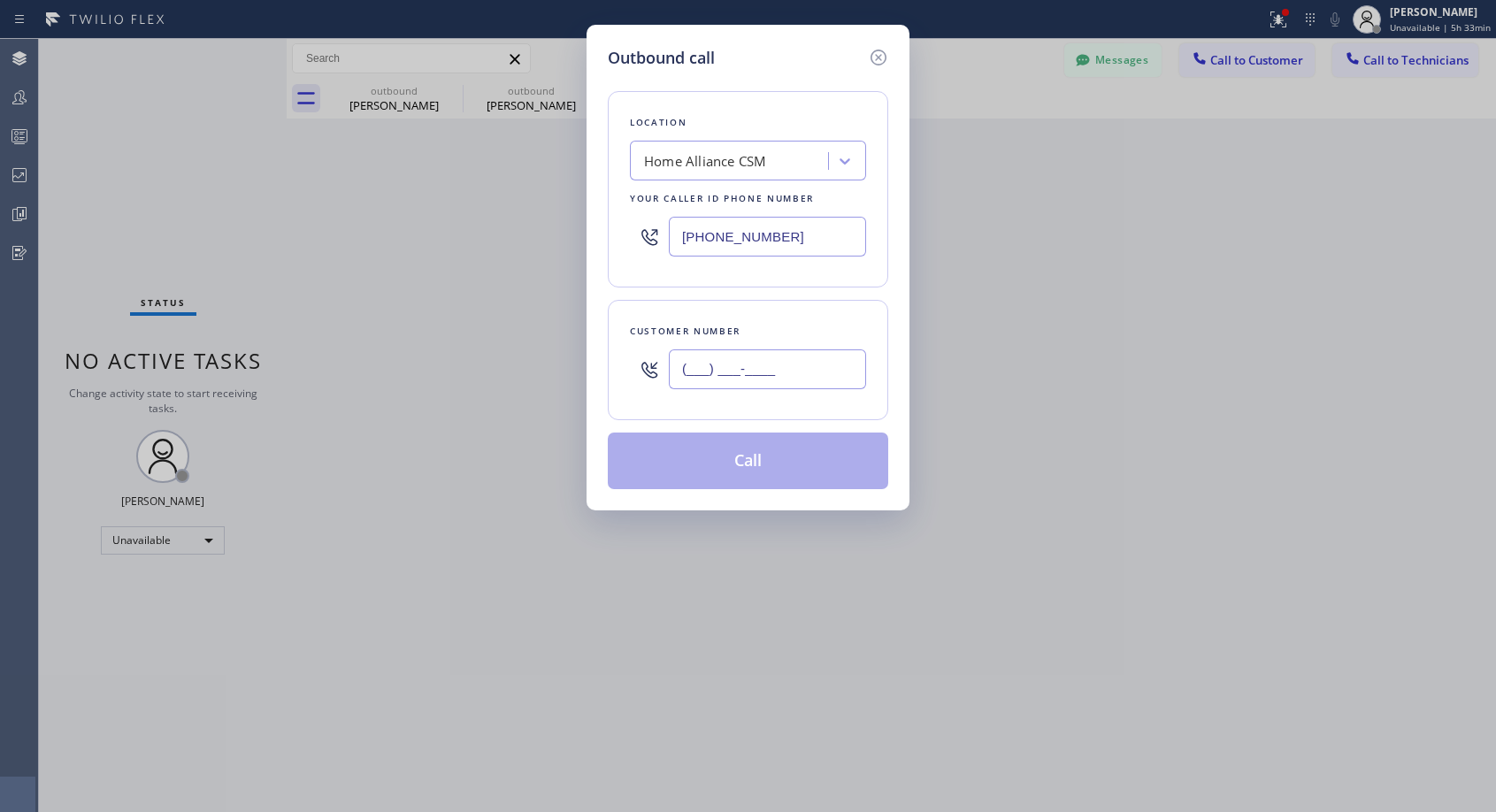
click at [757, 363] on input "(___) ___-____" at bounding box center [767, 369] width 198 height 40
paste input "949) 233-9647"
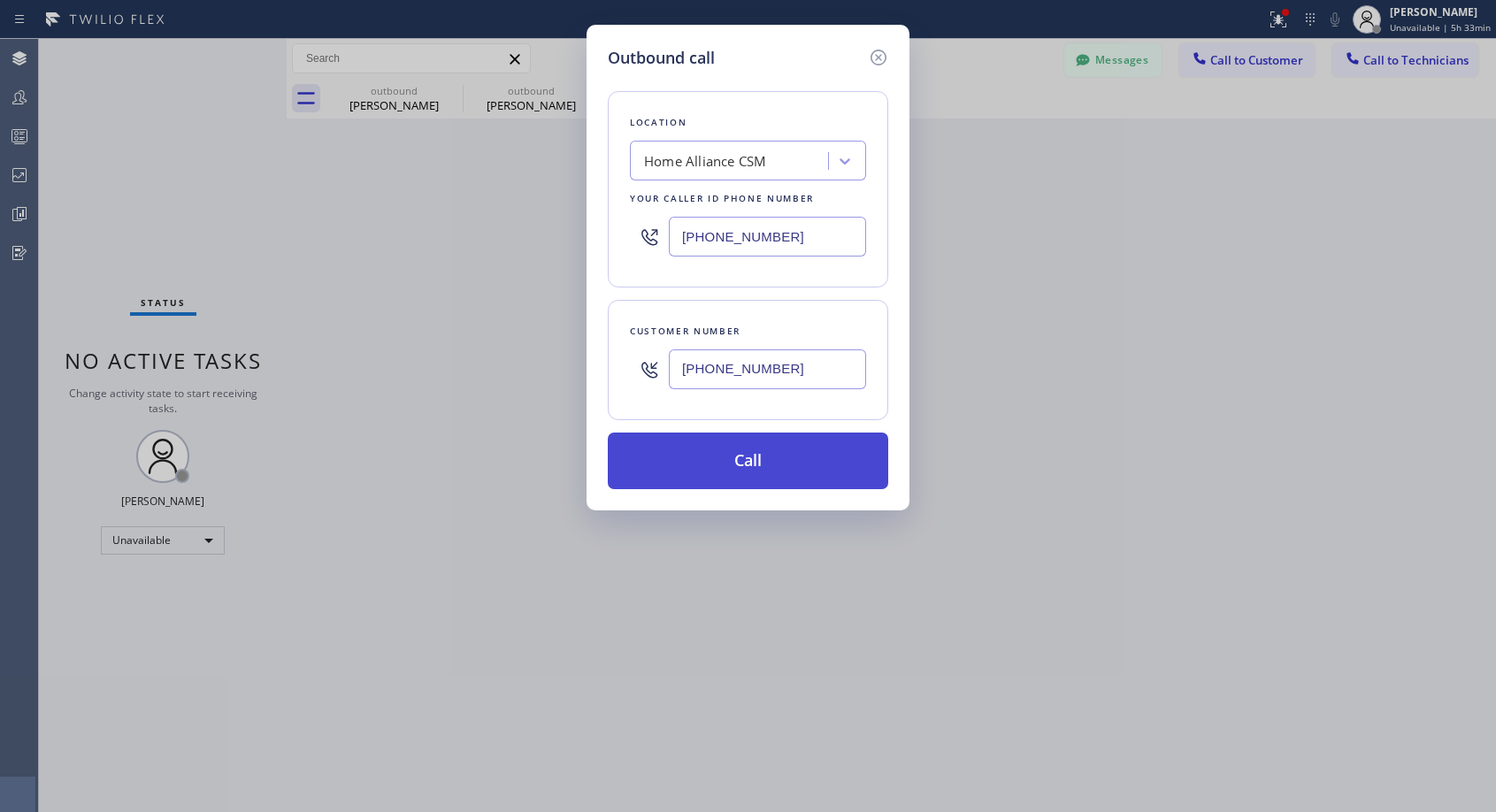
type input "[PHONE_NUMBER]"
click at [751, 470] on button "Call" at bounding box center [748, 461] width 280 height 56
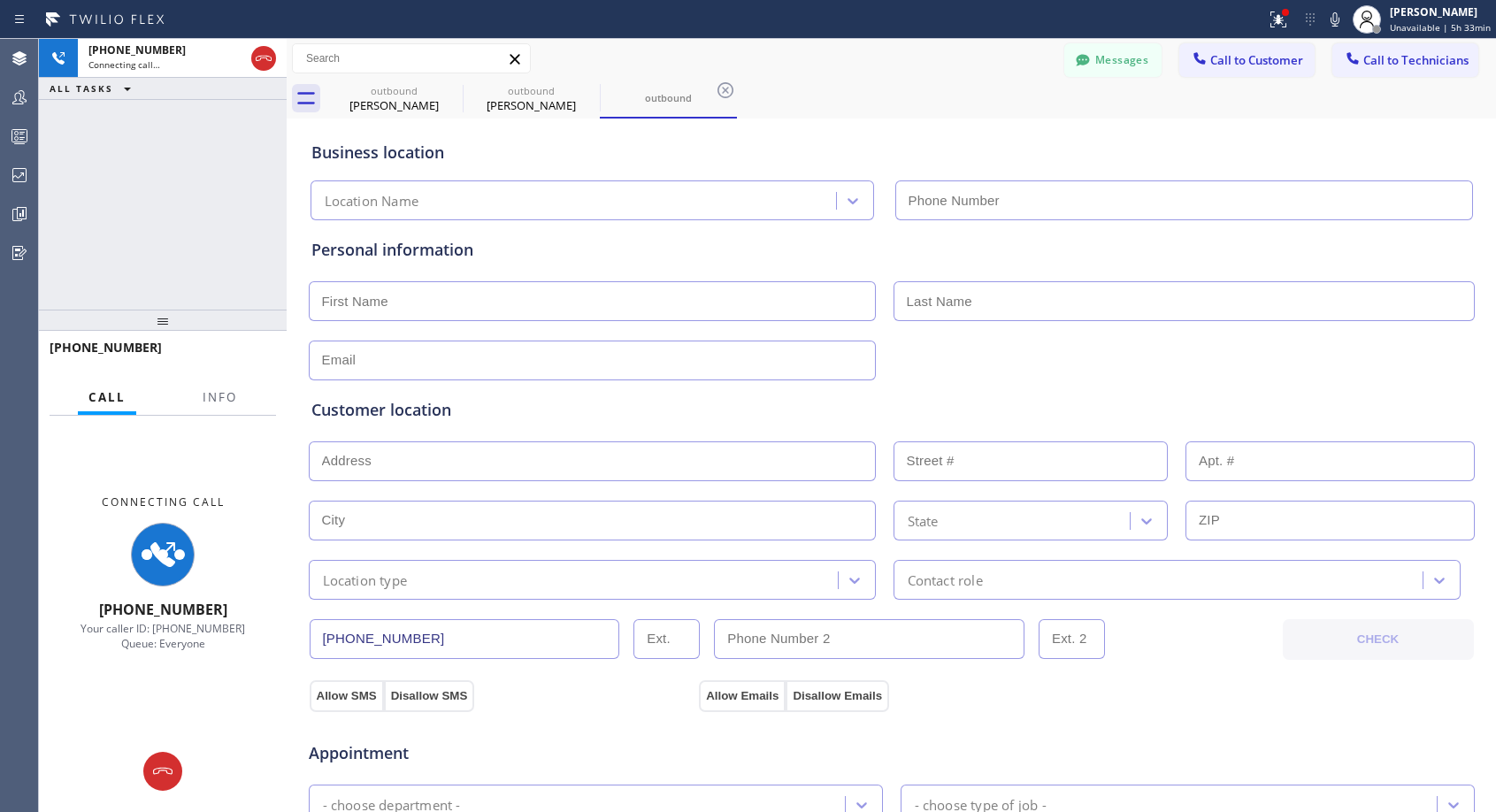
type input "[PHONE_NUMBER]"
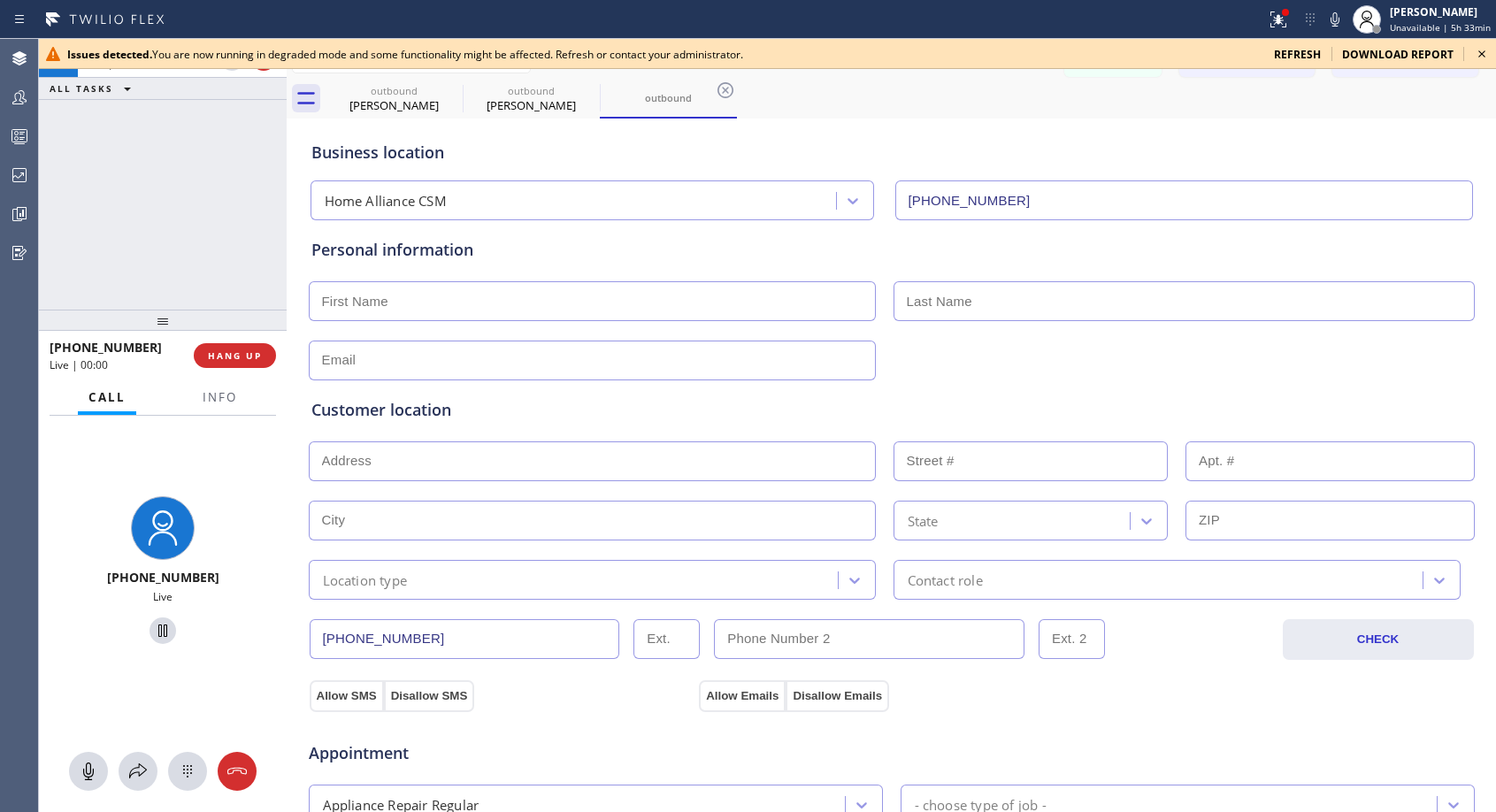
click at [1481, 52] on icon at bounding box center [1482, 55] width 21 height 21
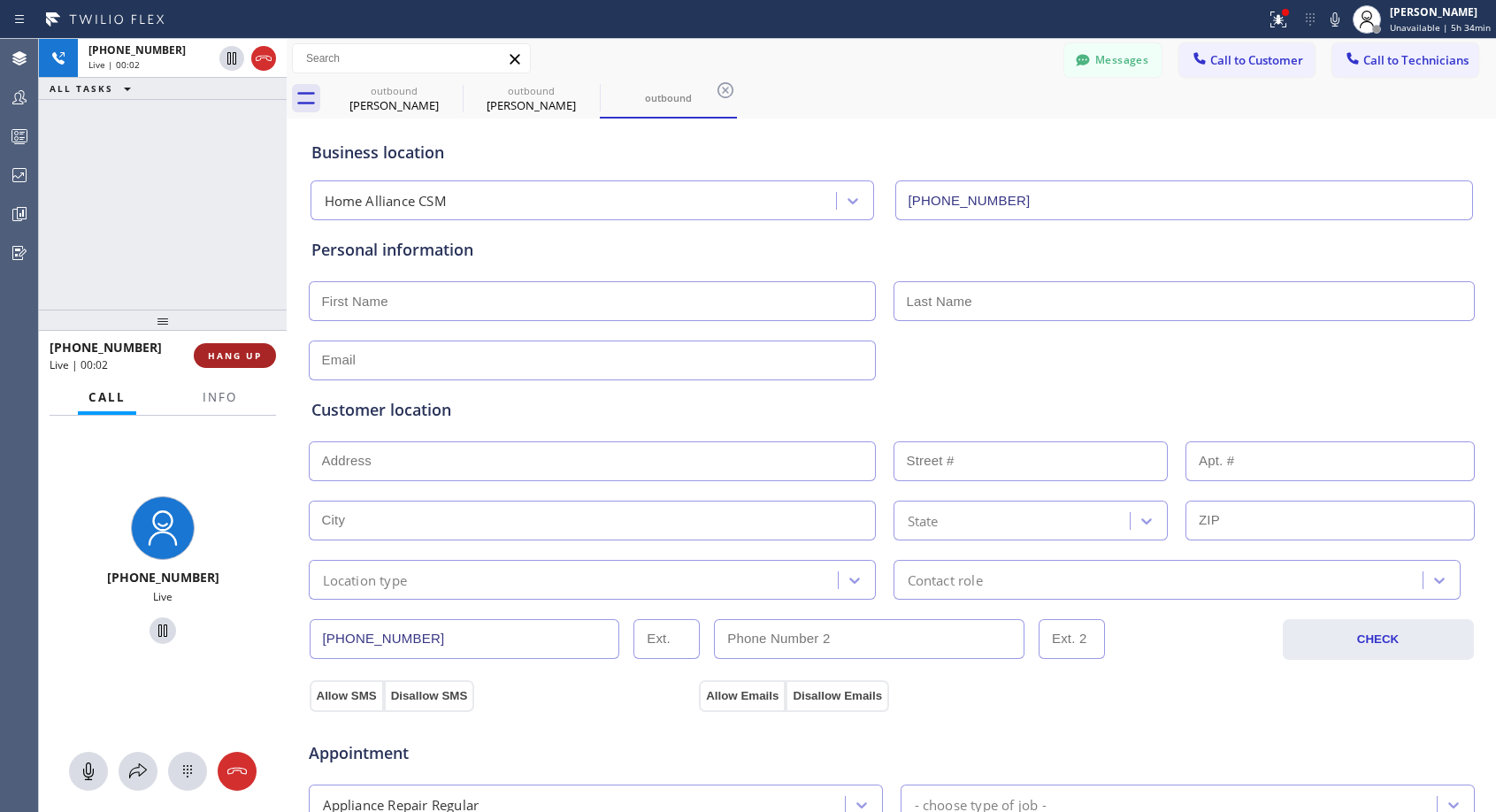
click at [244, 350] on span "HANG UP" at bounding box center [235, 355] width 54 height 13
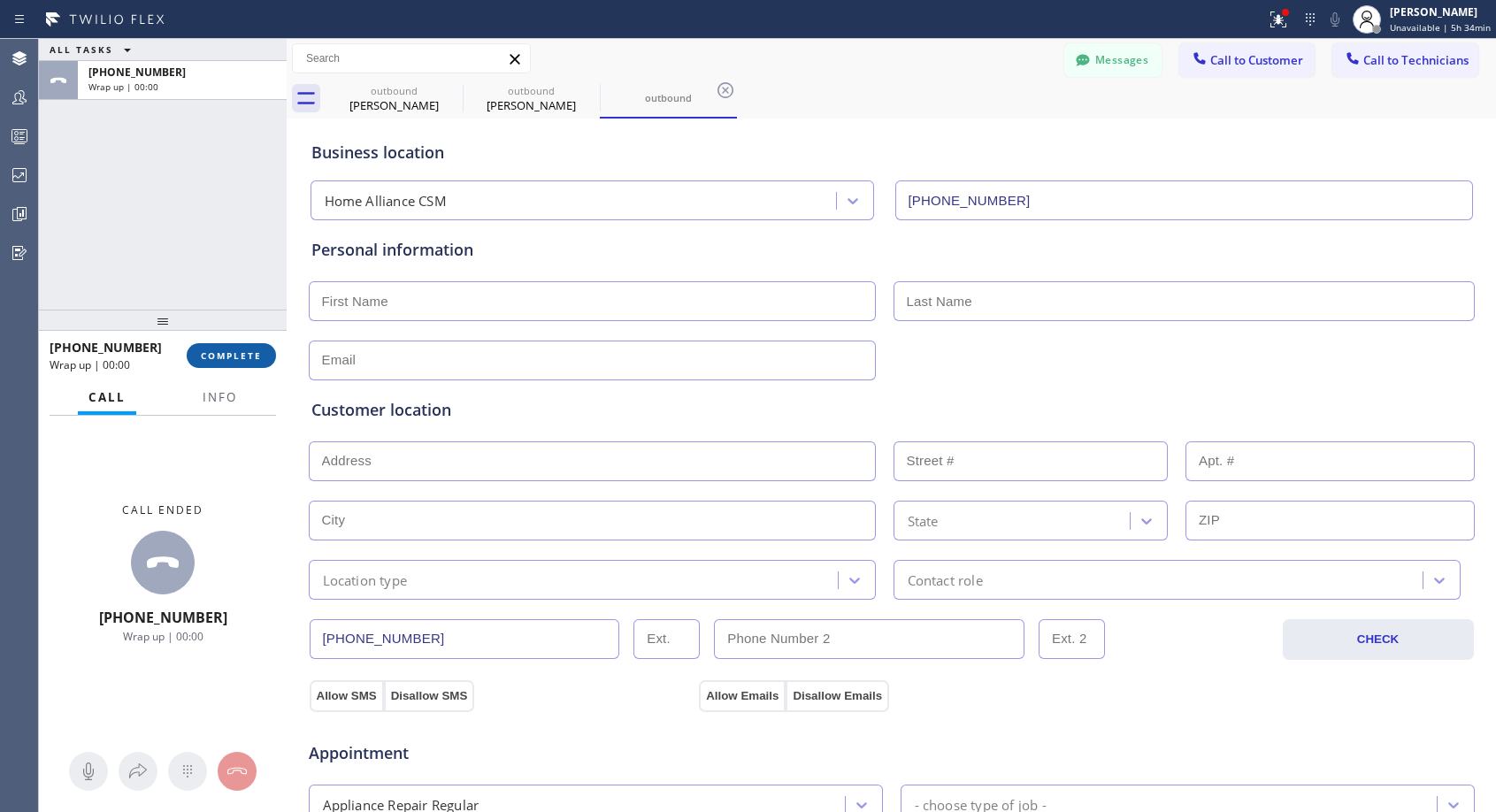
click at [244, 350] on span "COMPLETE" at bounding box center [231, 355] width 61 height 13
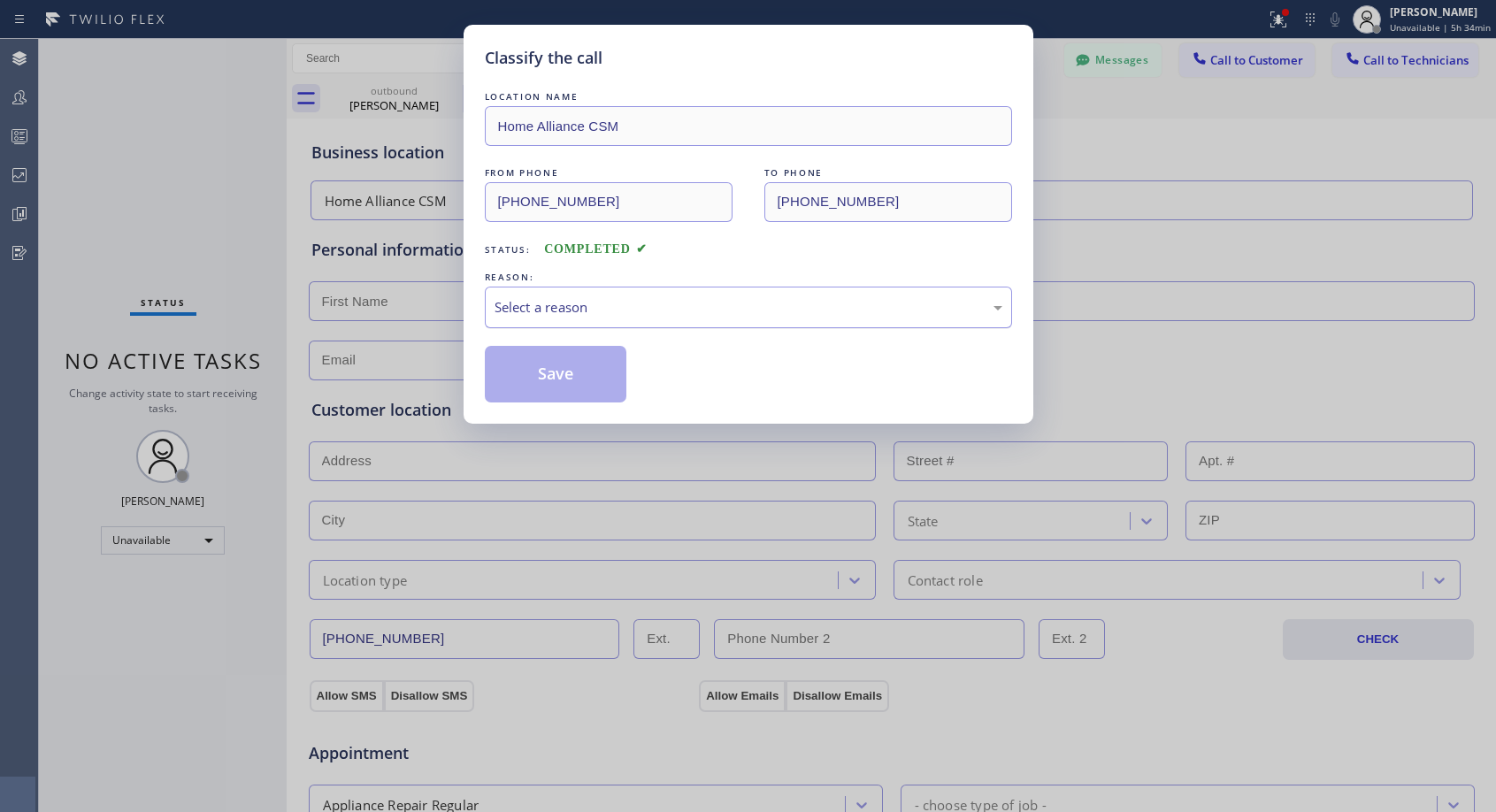
click at [713, 314] on div "Select a reason" at bounding box center [749, 307] width 508 height 20
click at [560, 371] on button "Save" at bounding box center [556, 374] width 142 height 56
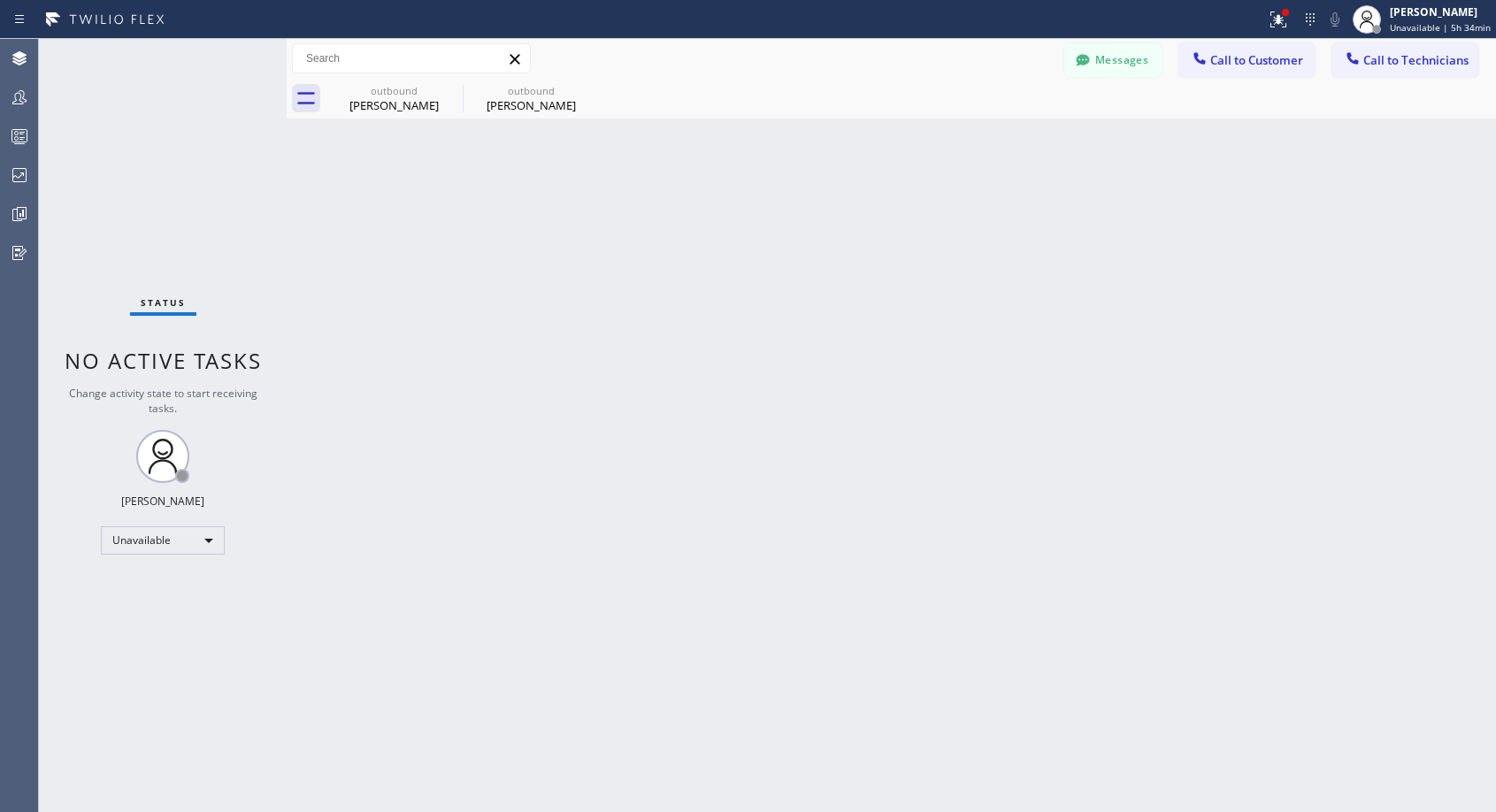
click at [1208, 62] on icon at bounding box center [1200, 58] width 18 height 18
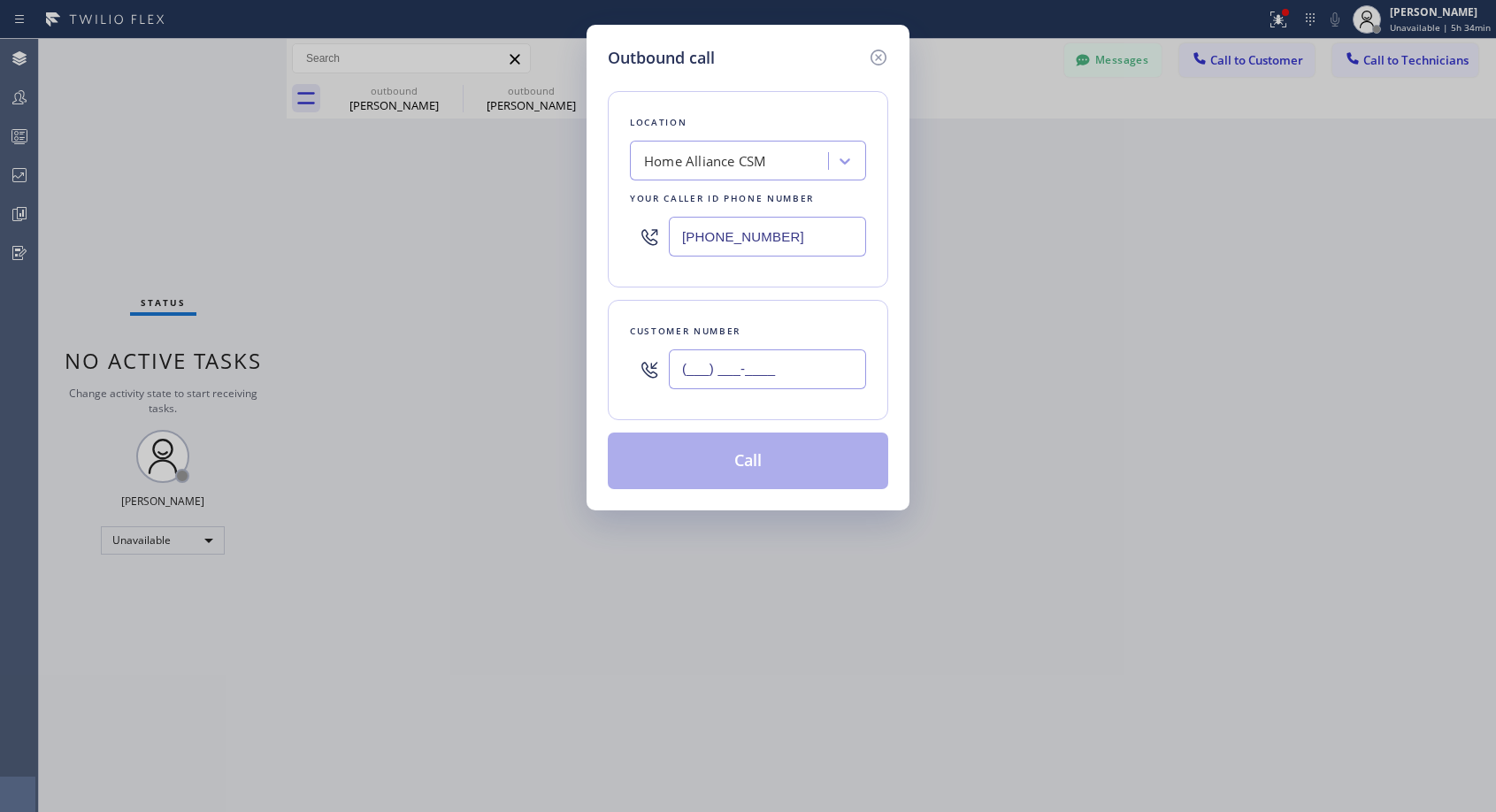
click at [780, 369] on input "(___) ___-____" at bounding box center [767, 369] width 198 height 40
paste input "949) 233-9647"
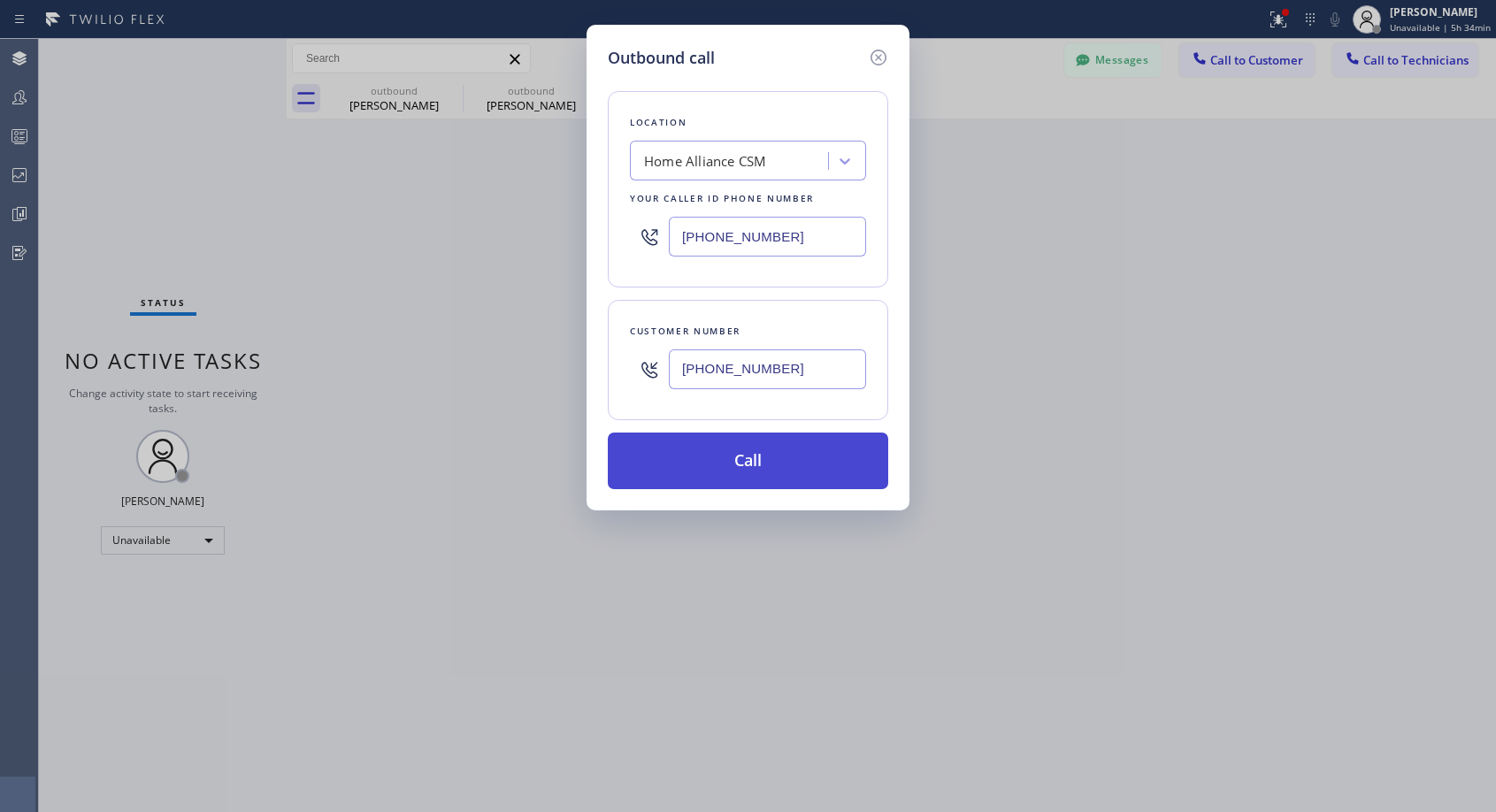
type input "[PHONE_NUMBER]"
click at [809, 455] on button "Call" at bounding box center [748, 461] width 280 height 56
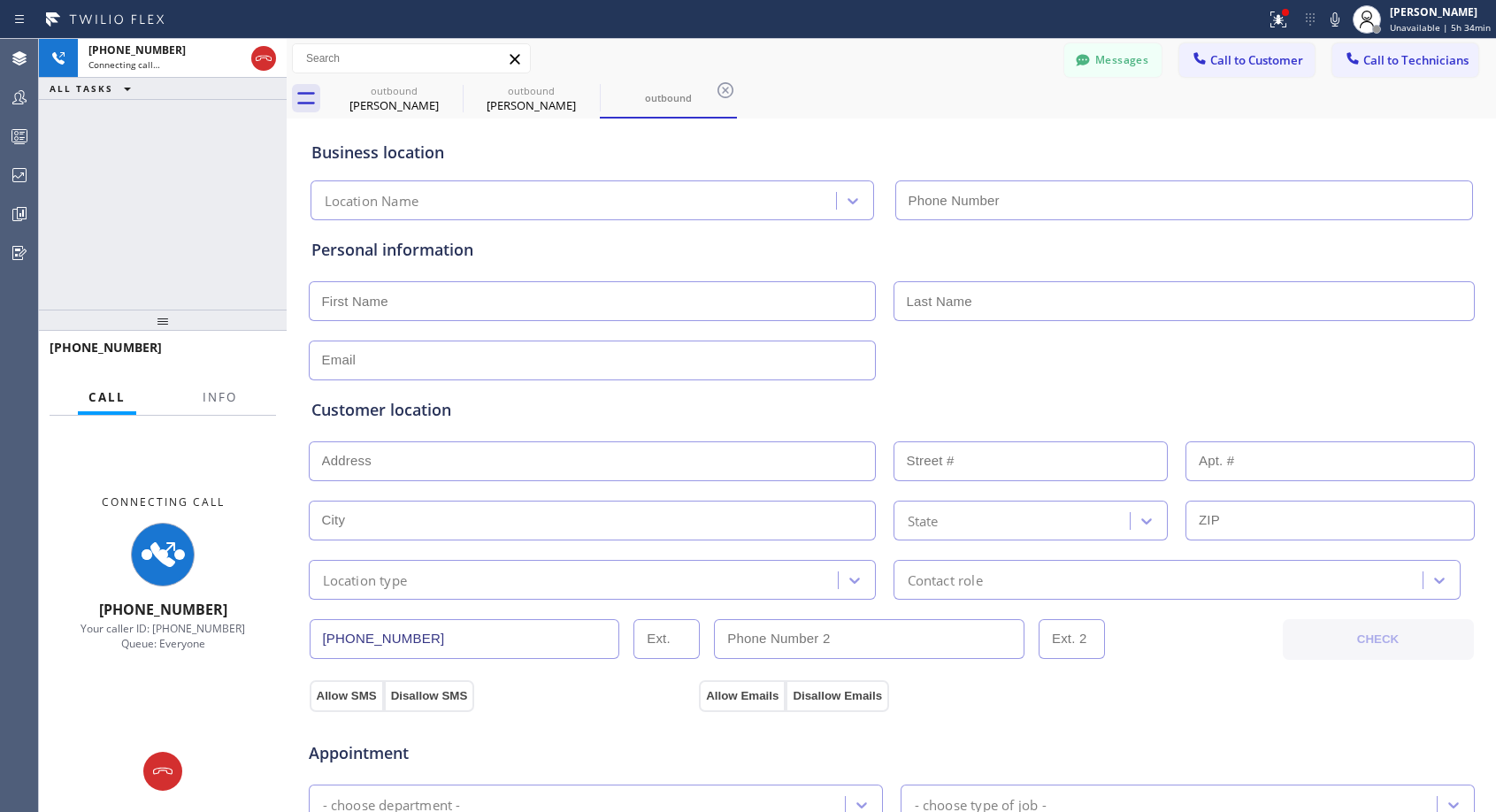
type input "[PHONE_NUMBER]"
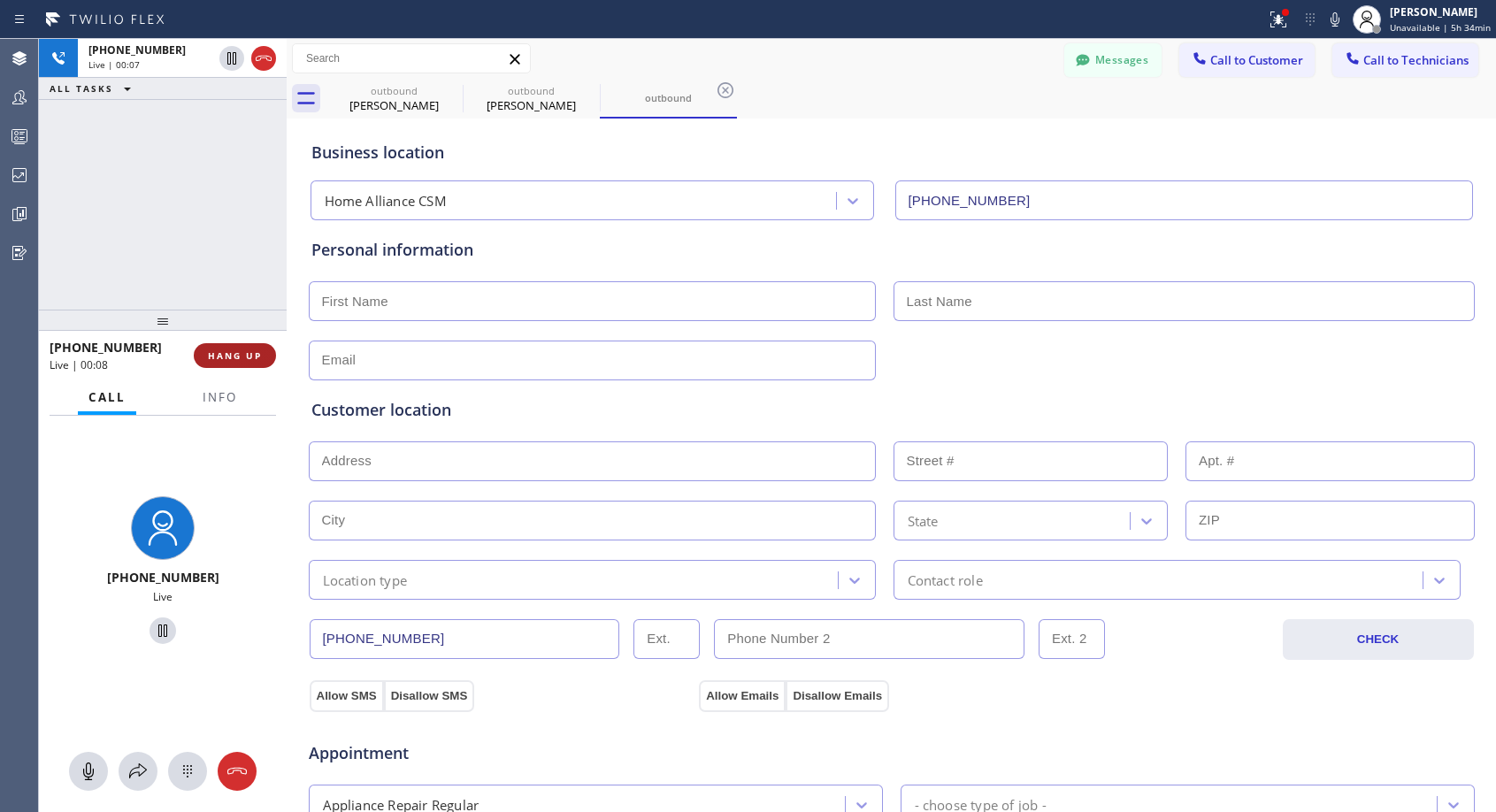
click at [237, 357] on span "HANG UP" at bounding box center [235, 355] width 54 height 13
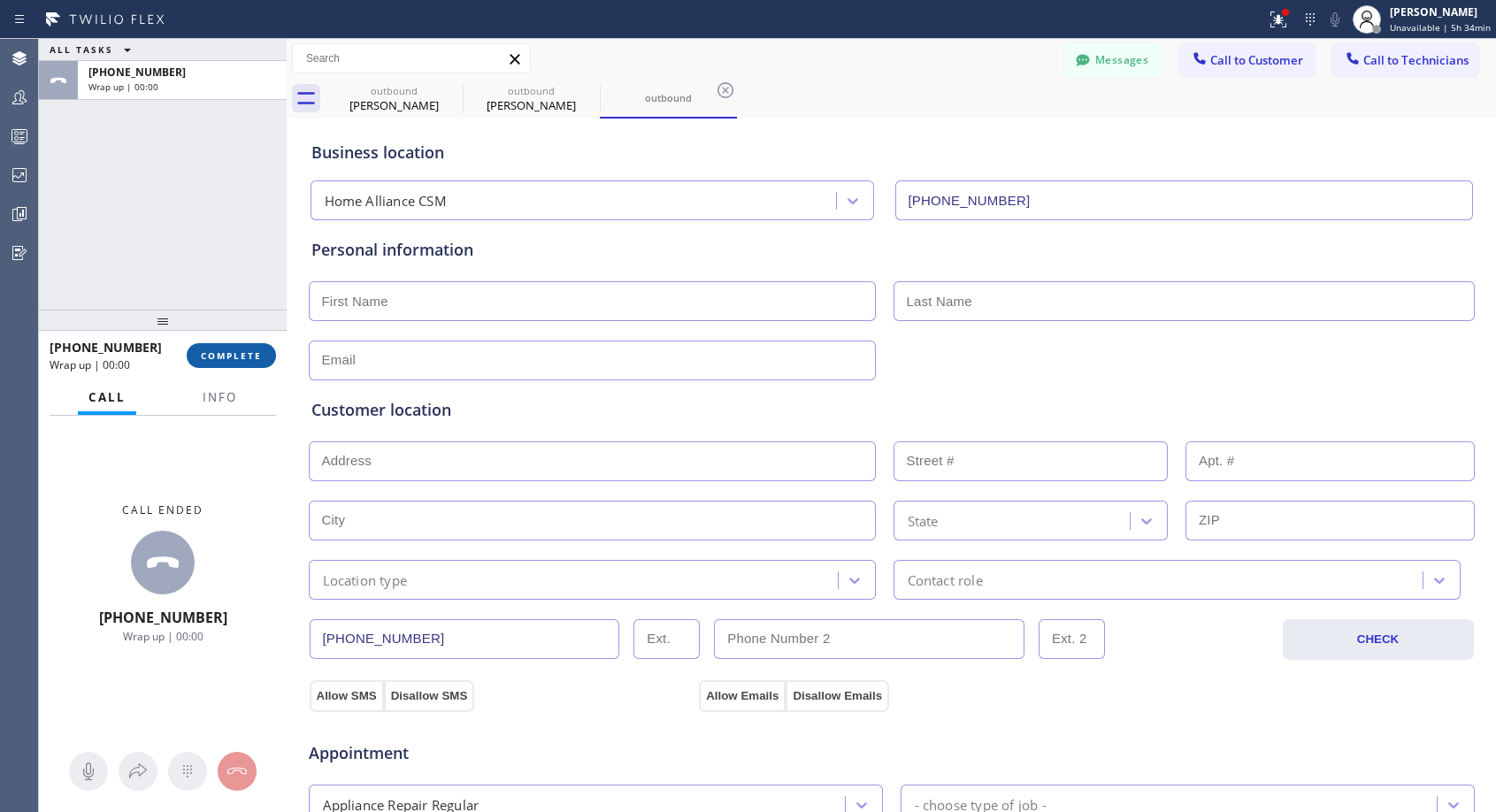
click at [237, 357] on span "COMPLETE" at bounding box center [231, 355] width 61 height 13
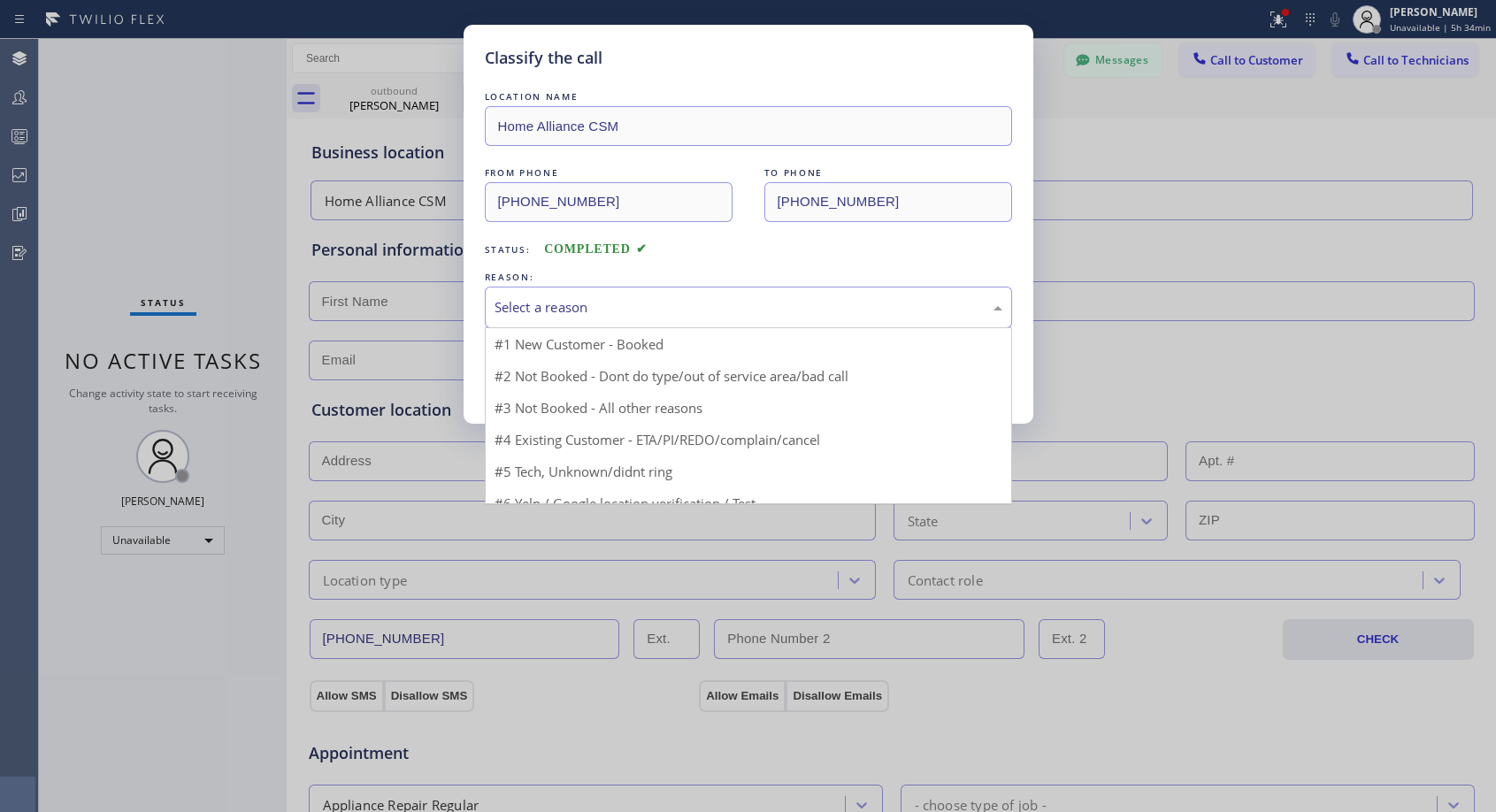
click at [495, 300] on div "Select a reason" at bounding box center [749, 307] width 508 height 20
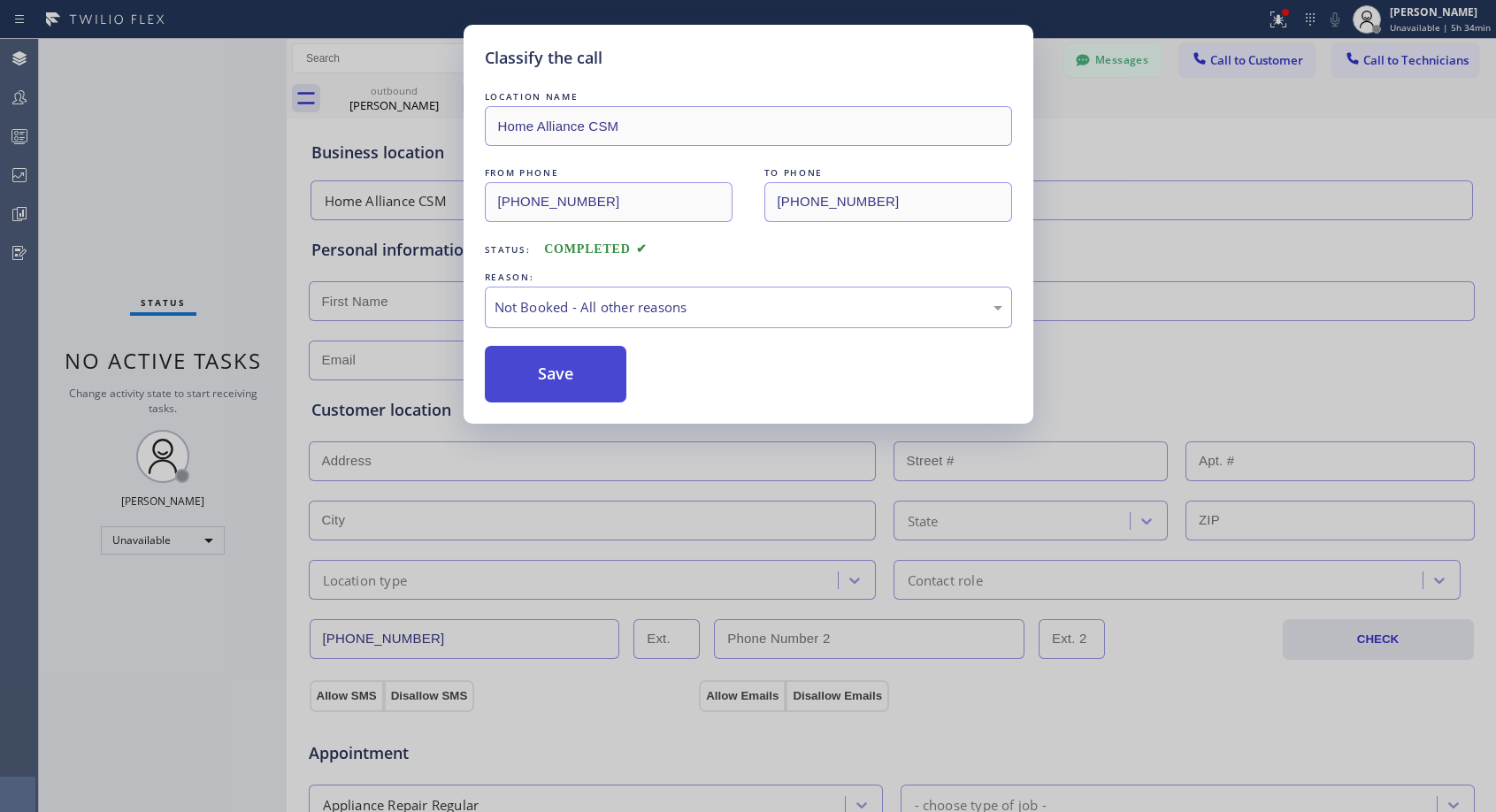
click at [503, 376] on button "Save" at bounding box center [556, 374] width 142 height 56
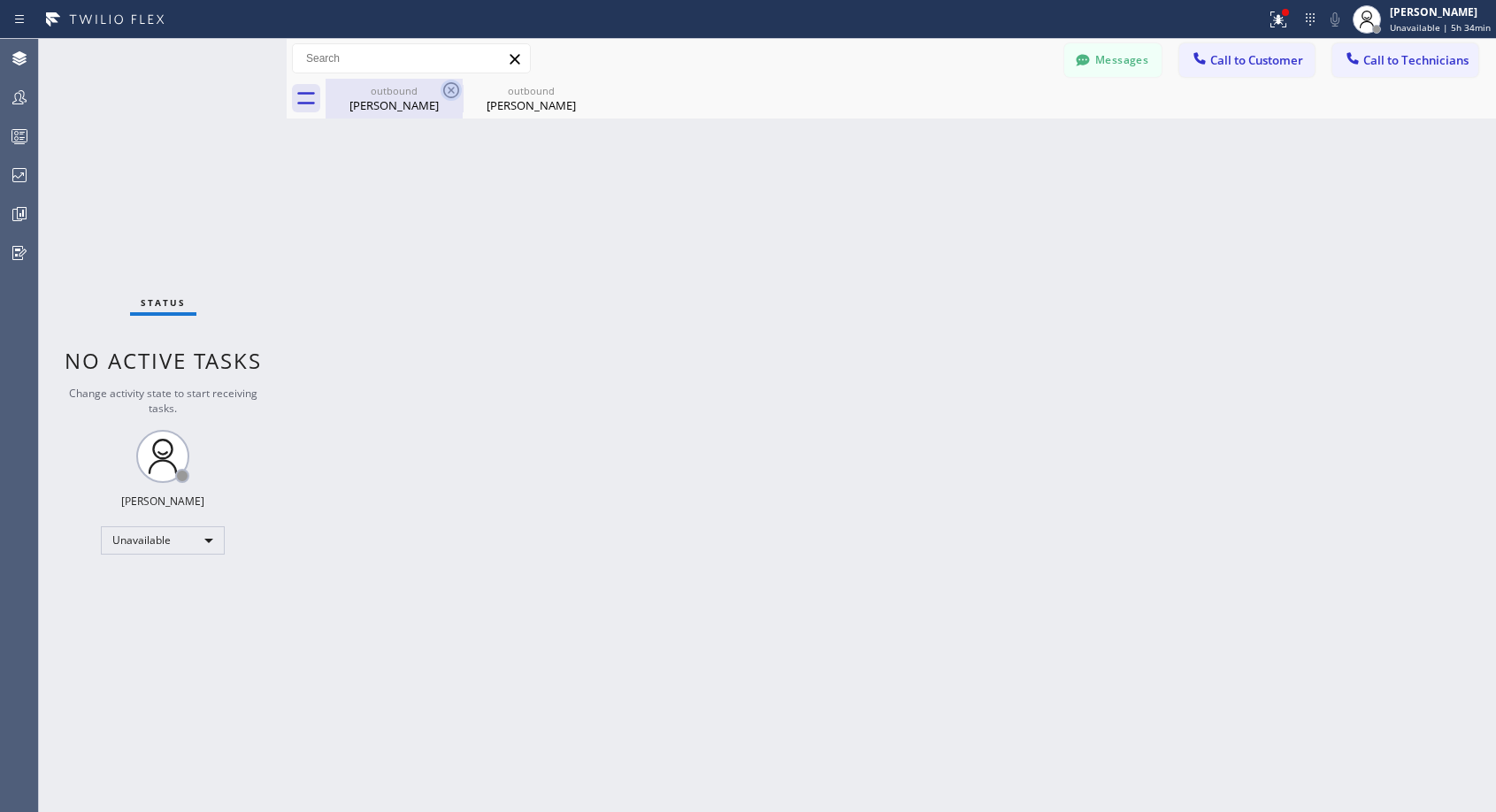
click at [457, 88] on icon at bounding box center [451, 91] width 21 height 21
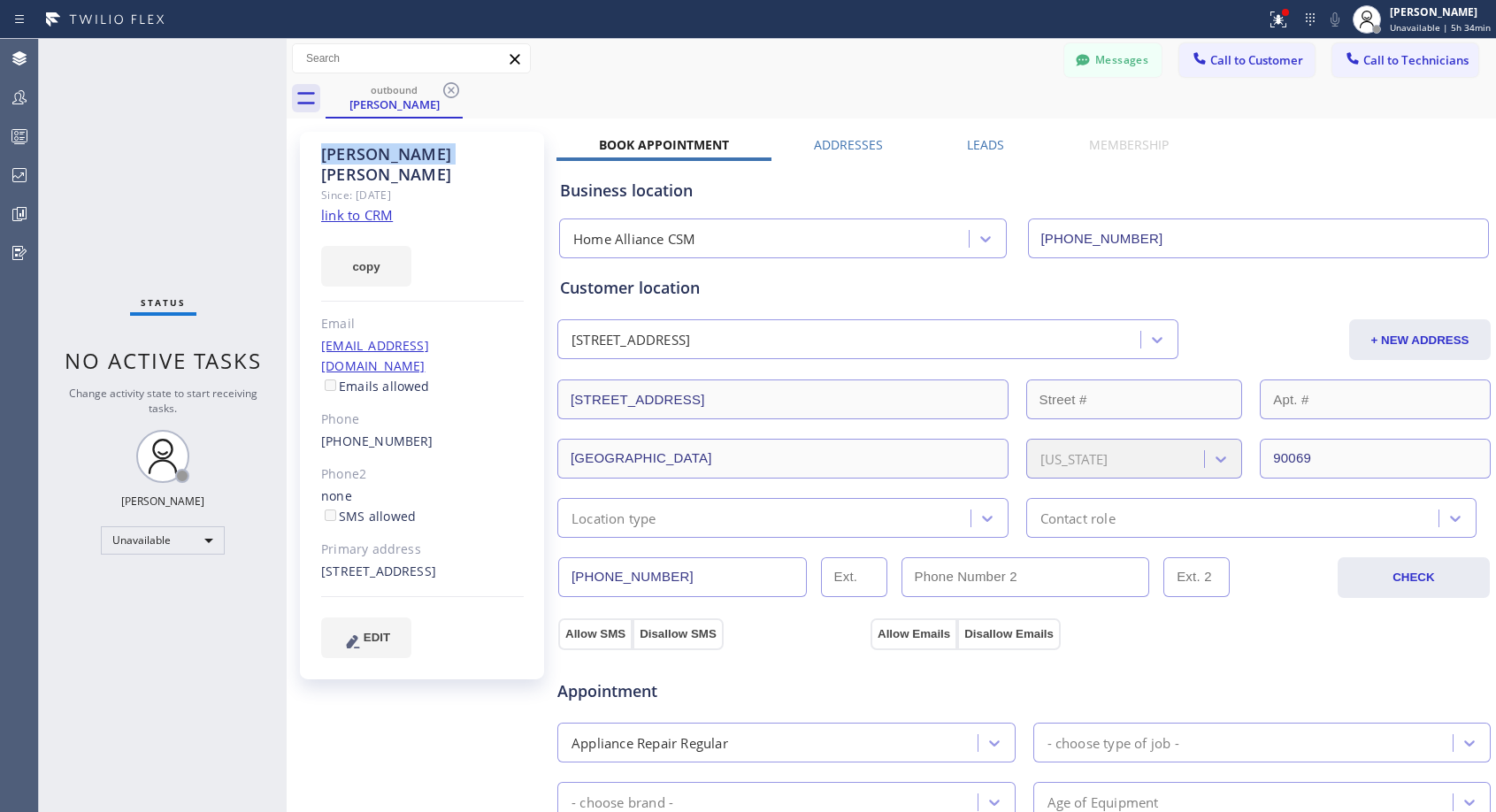
click at [457, 88] on icon at bounding box center [451, 91] width 21 height 21
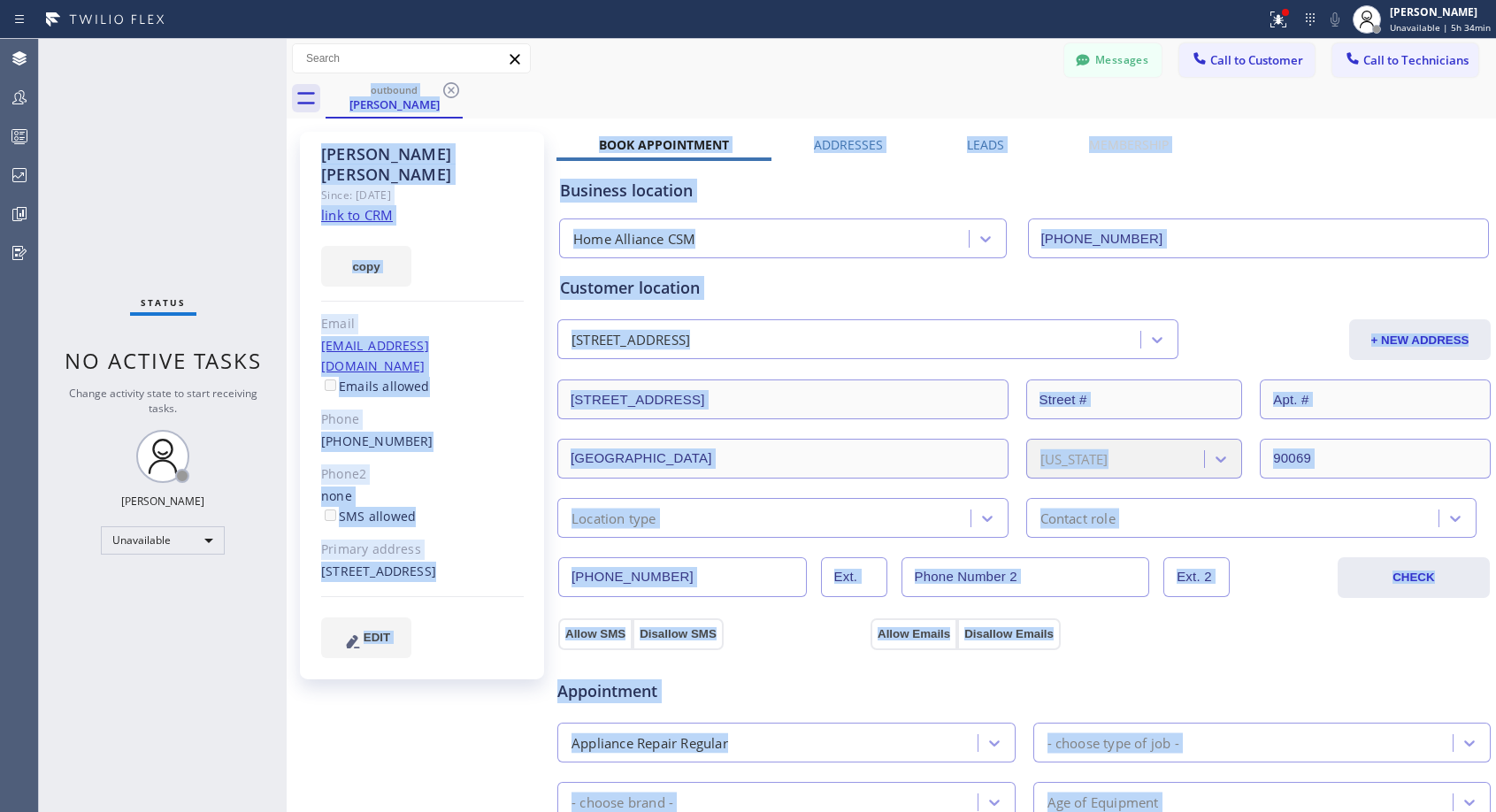
click at [457, 88] on div "outbound [PERSON_NAME]" at bounding box center [911, 98] width 1171 height 40
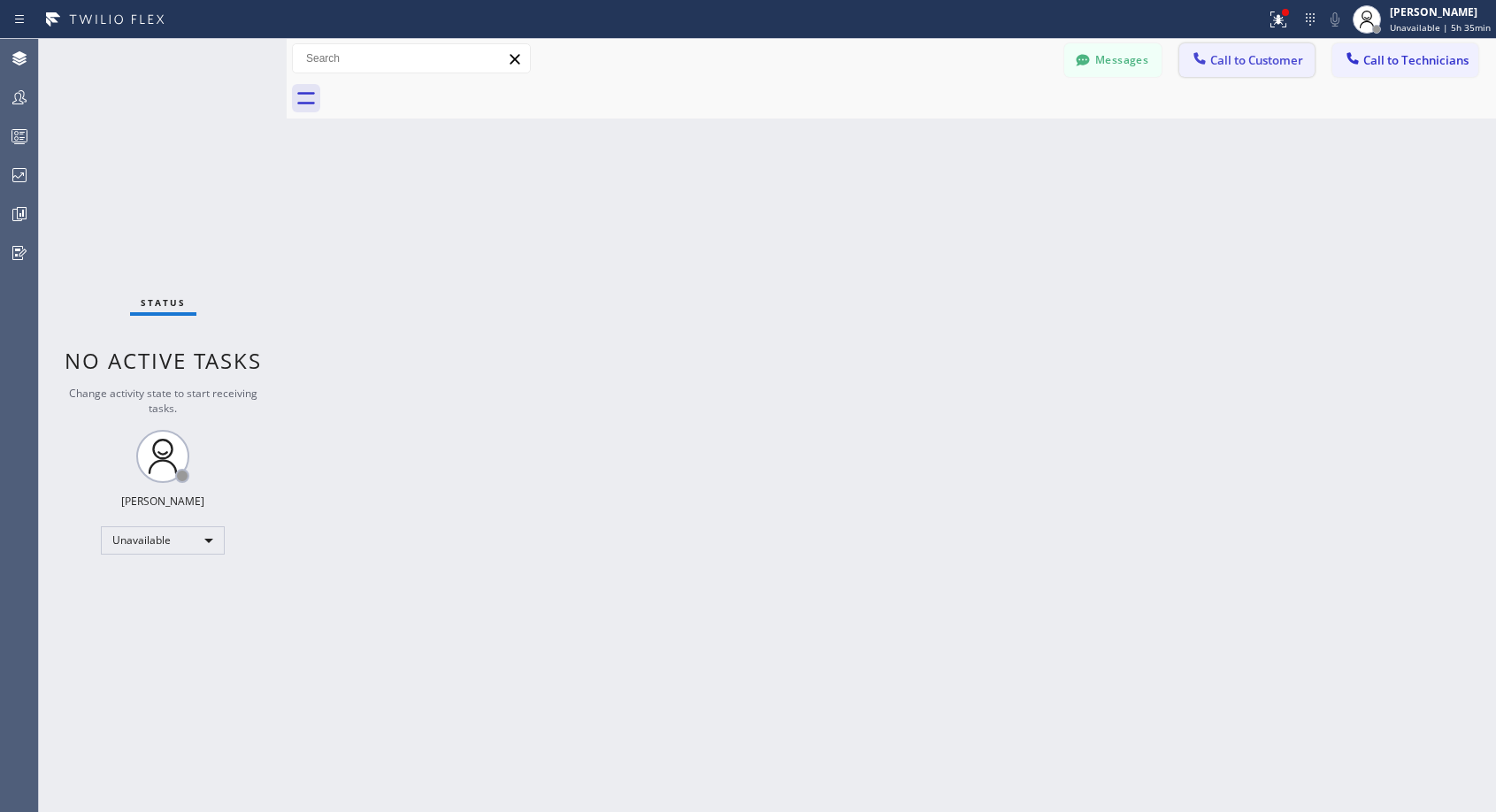
click at [1244, 63] on span "Call to Customer" at bounding box center [1256, 60] width 93 height 16
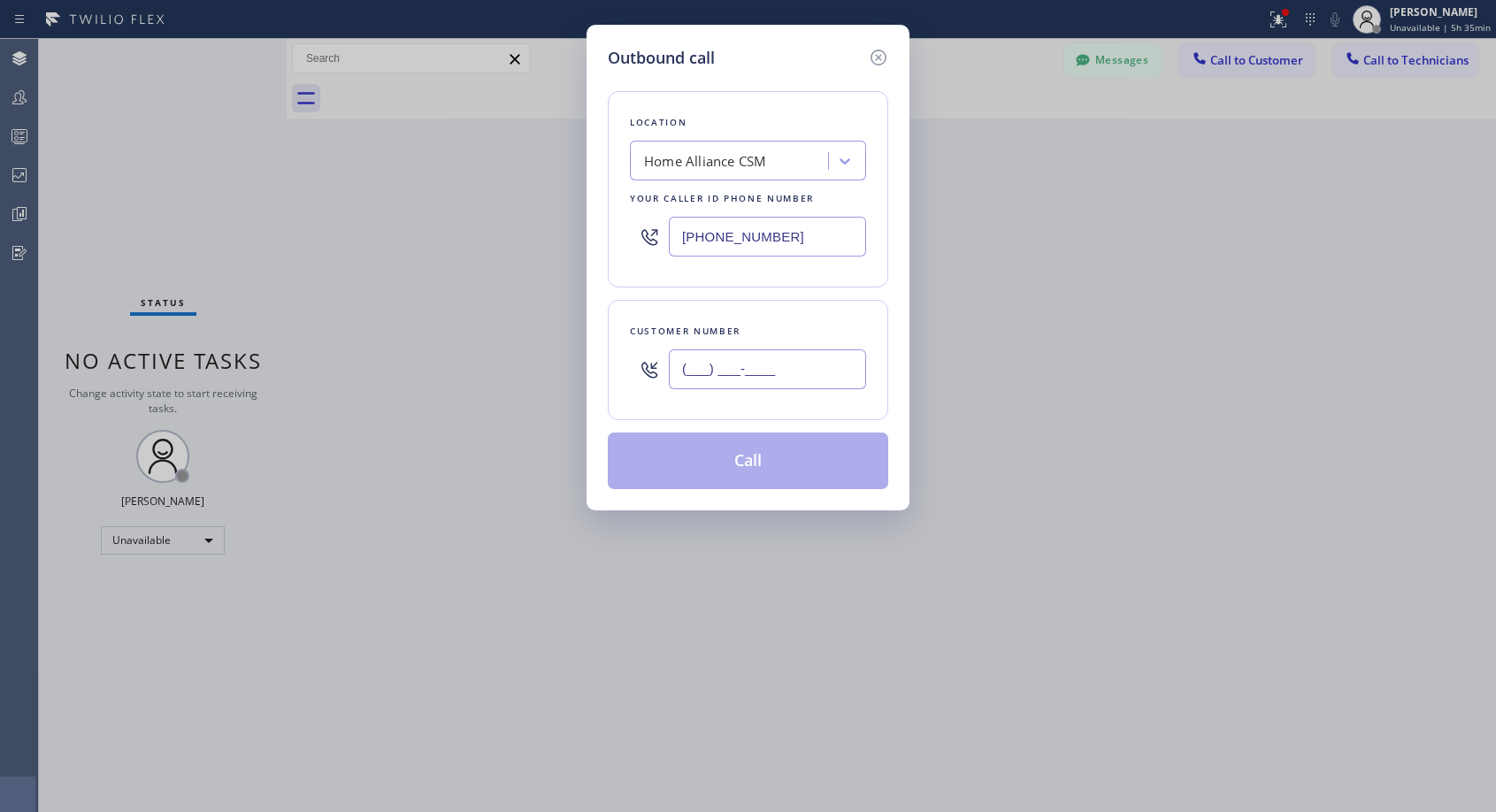
click at [767, 371] on input "(___) ___-____" at bounding box center [767, 369] width 198 height 40
paste input "619) 248-8337"
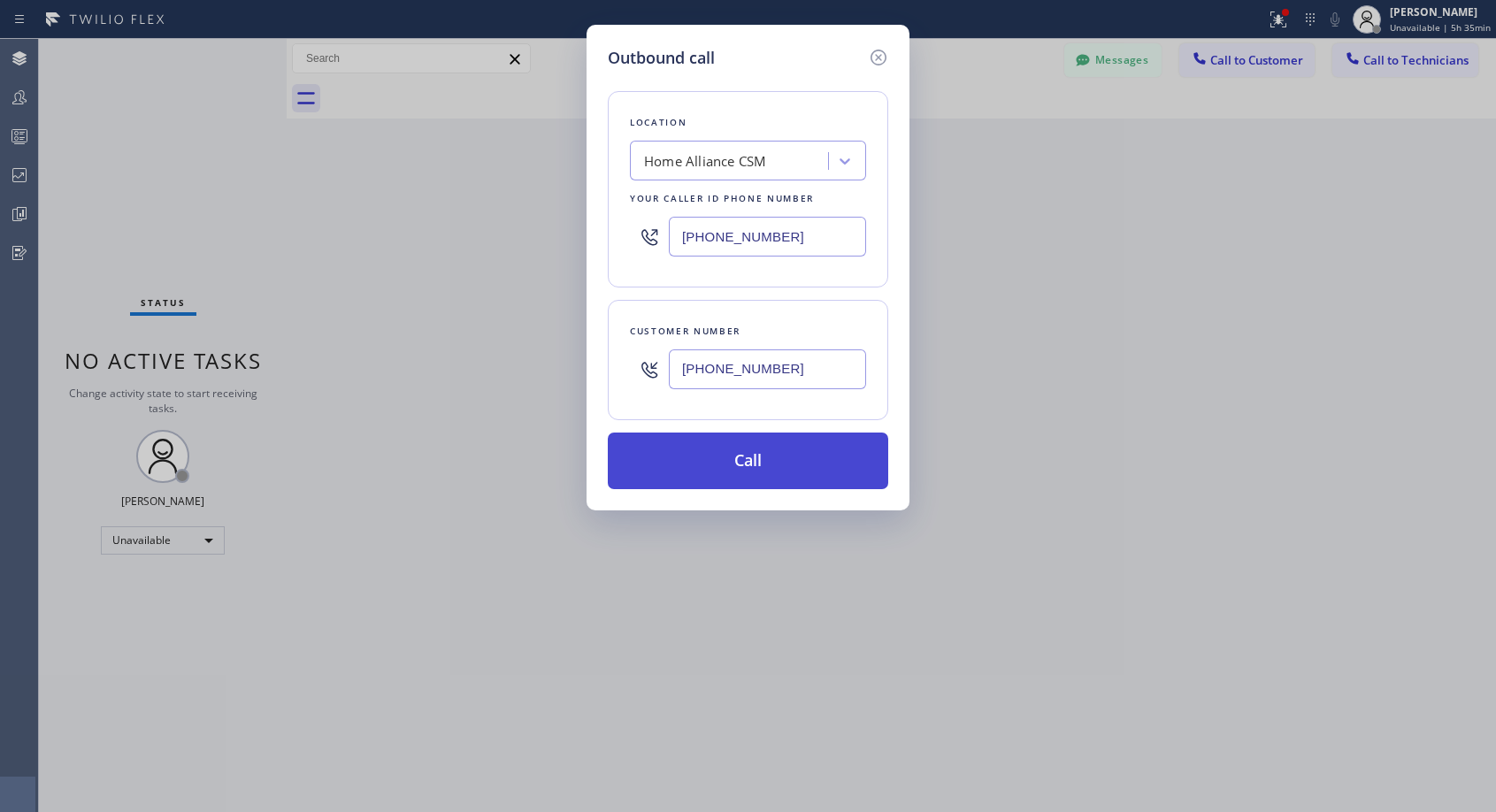
type input "[PHONE_NUMBER]"
click at [761, 461] on button "Call" at bounding box center [748, 461] width 280 height 56
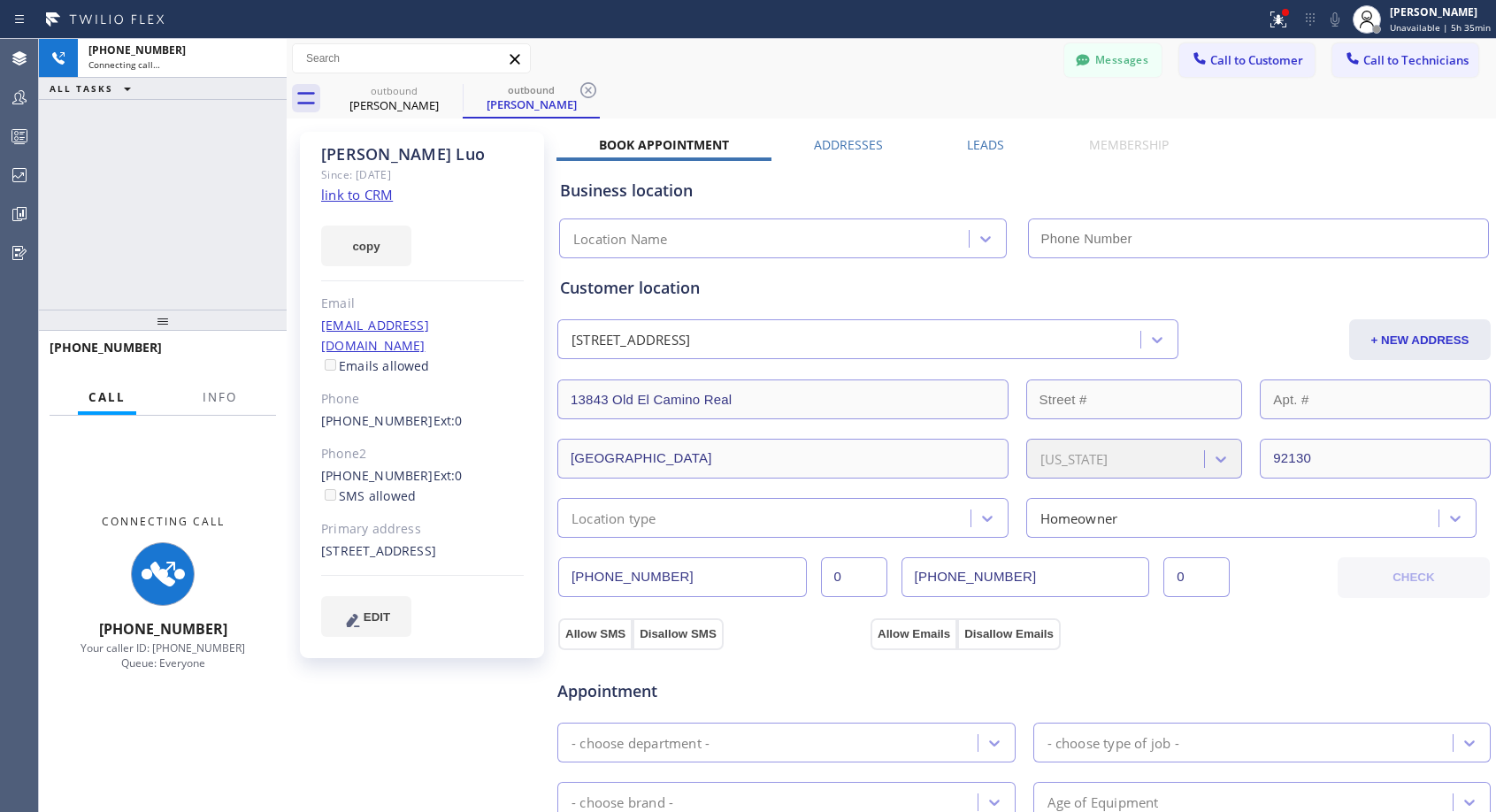
type input "[PHONE_NUMBER]"
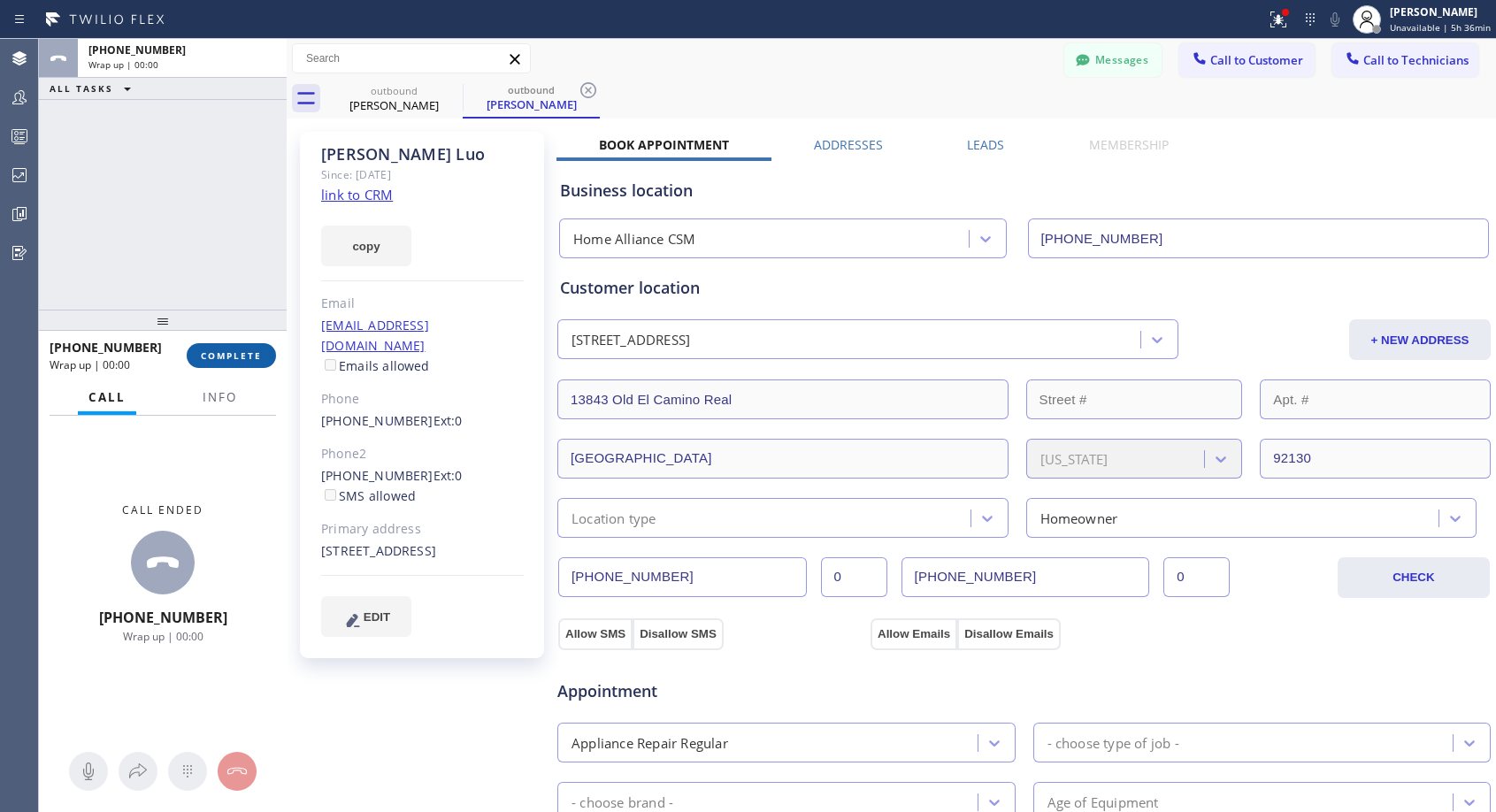
click at [232, 350] on span "COMPLETE" at bounding box center [231, 355] width 61 height 13
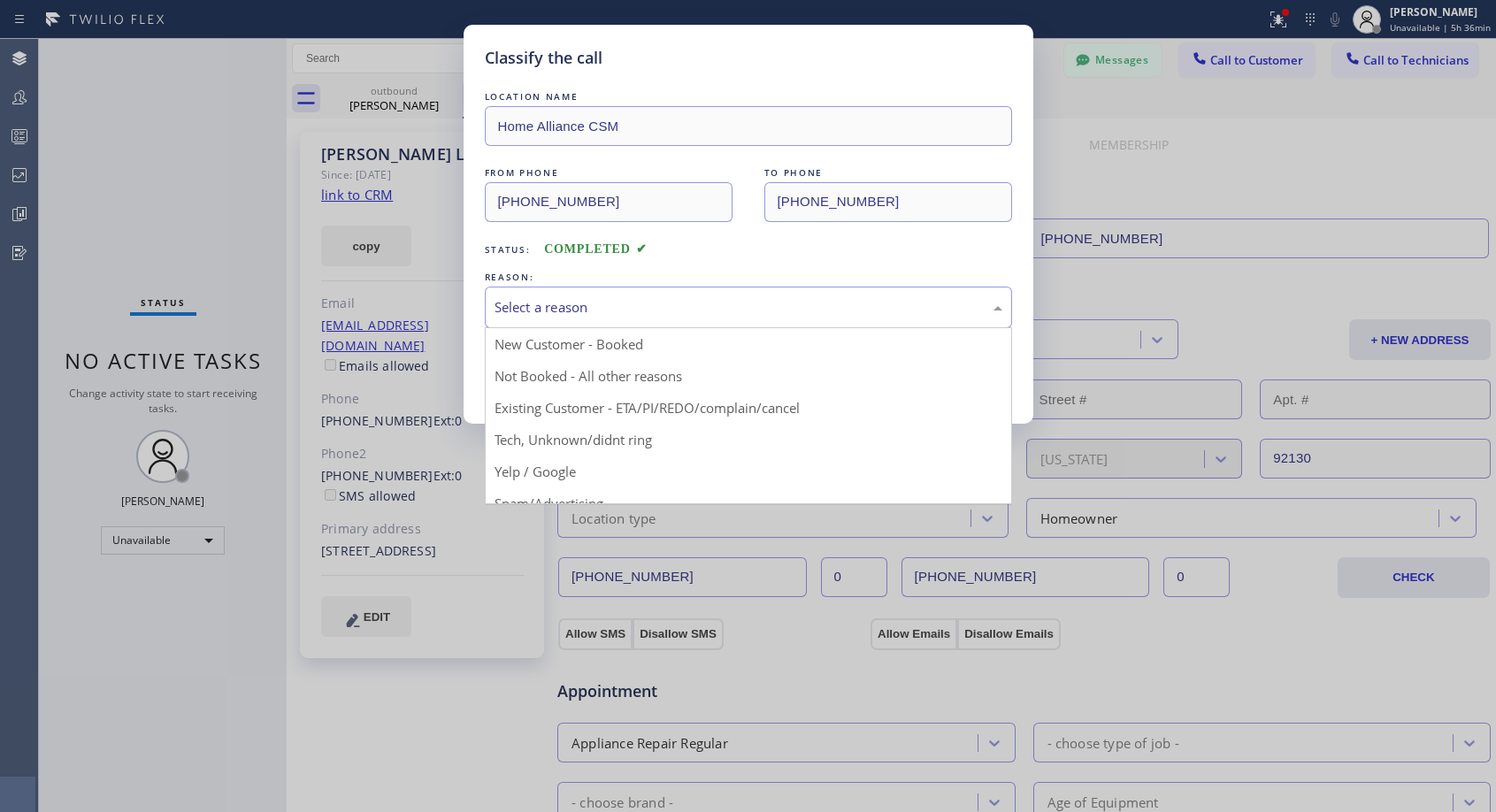
click at [586, 308] on div "Select a reason" at bounding box center [749, 307] width 508 height 20
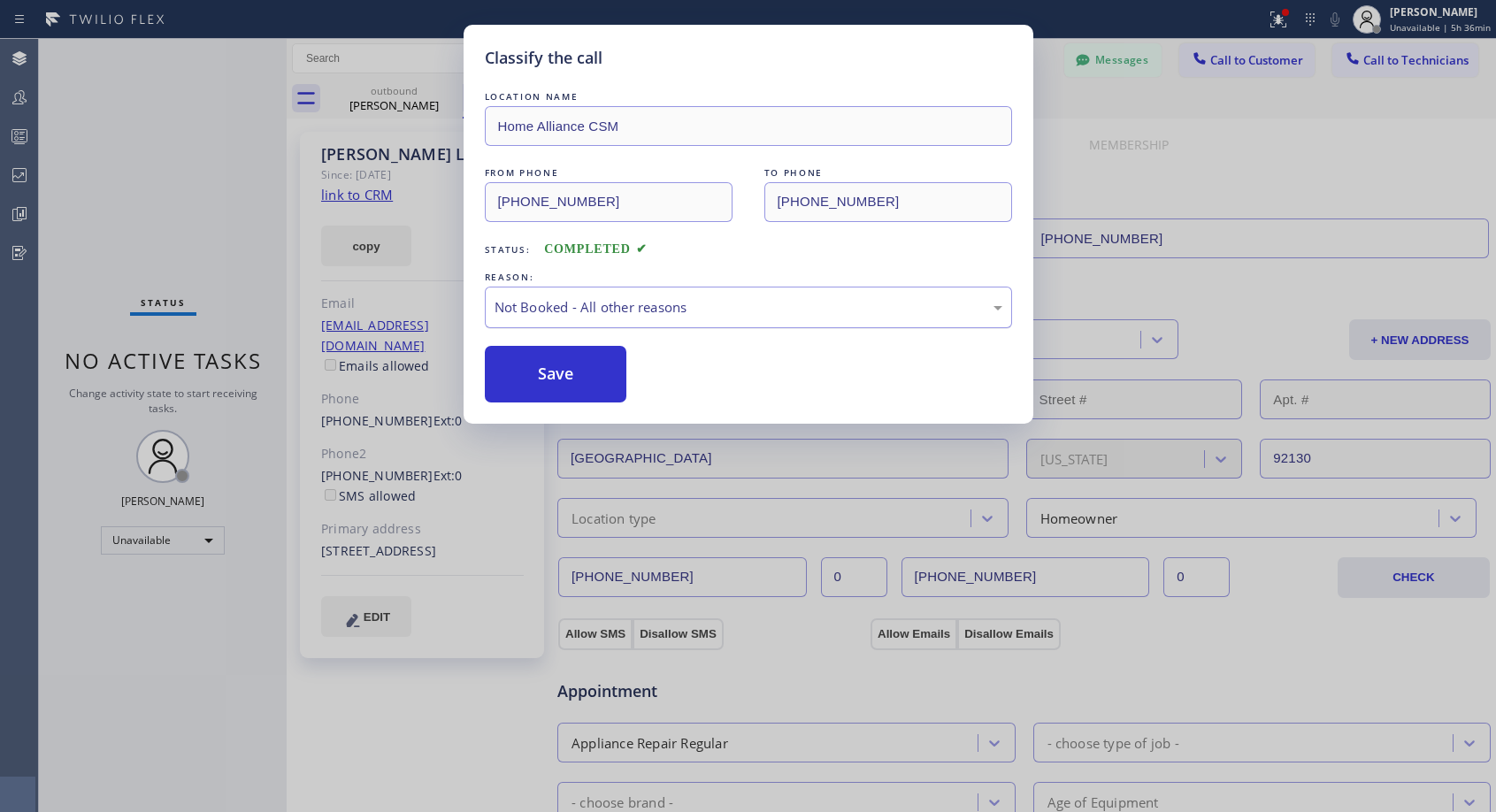
click at [671, 314] on div "Not Booked - All other reasons" at bounding box center [749, 307] width 508 height 20
click at [588, 381] on button "Save" at bounding box center [556, 374] width 142 height 56
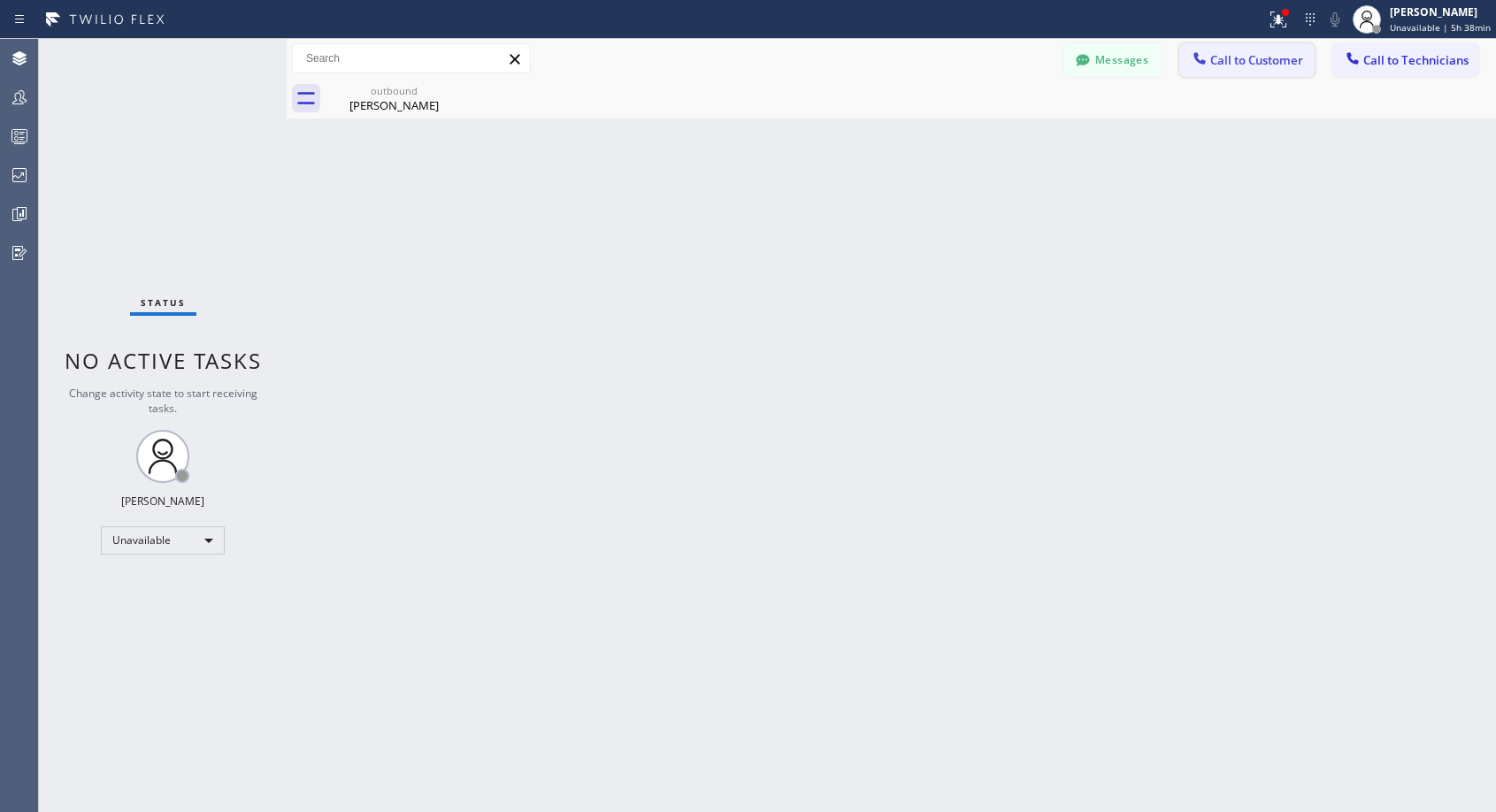
click at [1231, 57] on span "Call to Customer" at bounding box center [1256, 60] width 93 height 16
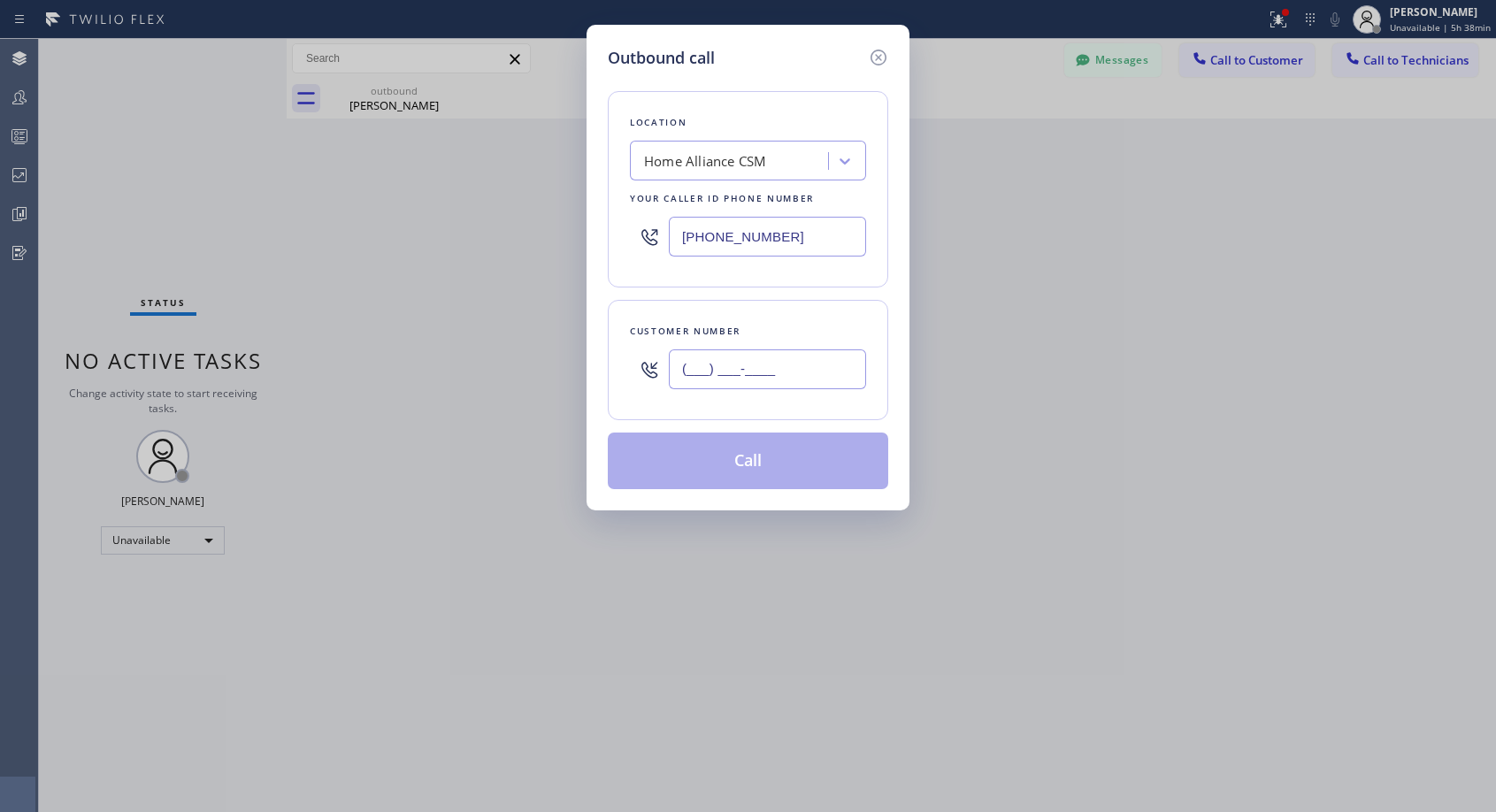
click at [750, 378] on input "(___) ___-____" at bounding box center [767, 369] width 198 height 40
paste input "305) 962-4226"
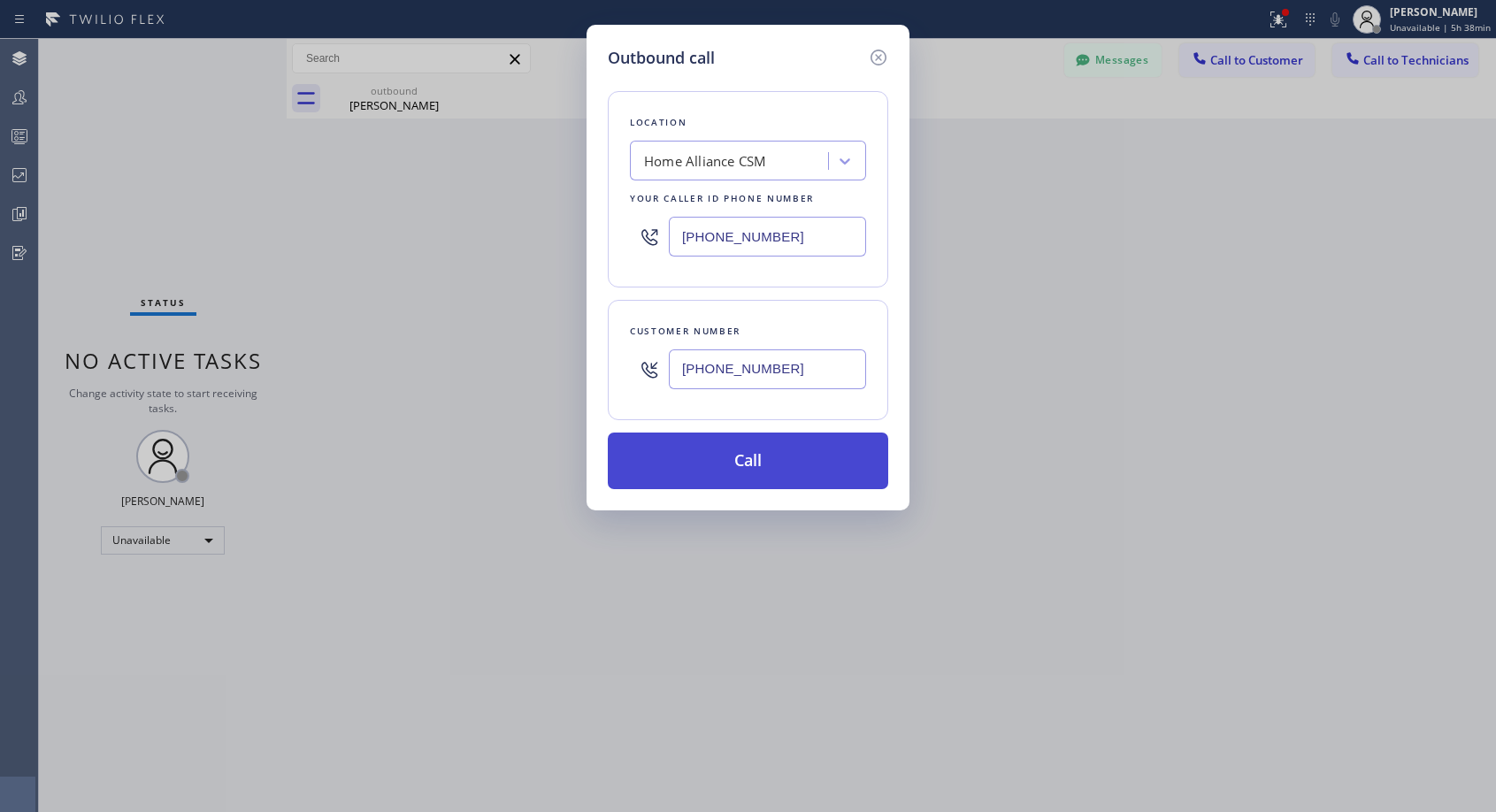
type input "[PHONE_NUMBER]"
click at [772, 474] on button "Call" at bounding box center [748, 461] width 280 height 56
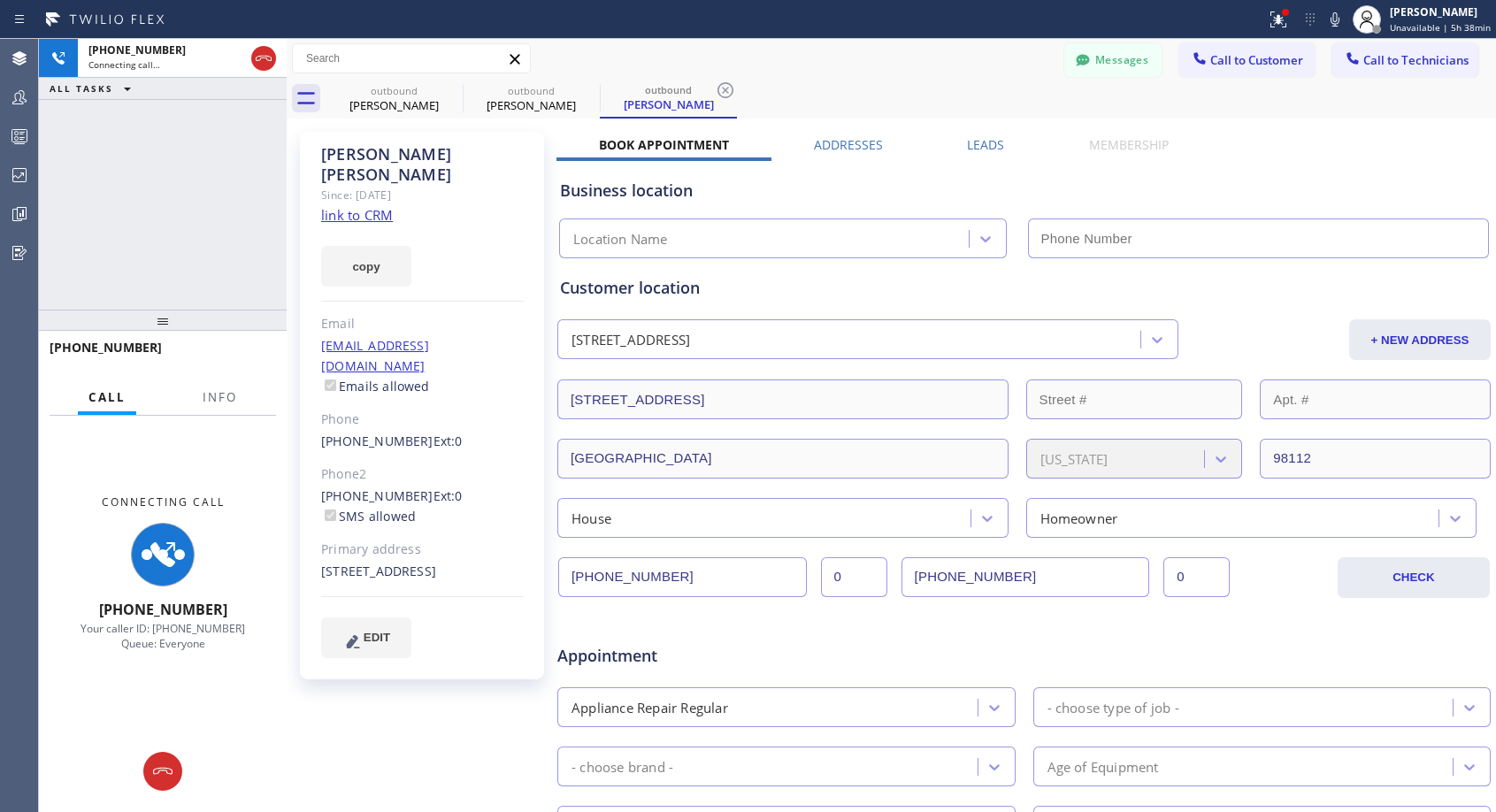
type input "[PHONE_NUMBER]"
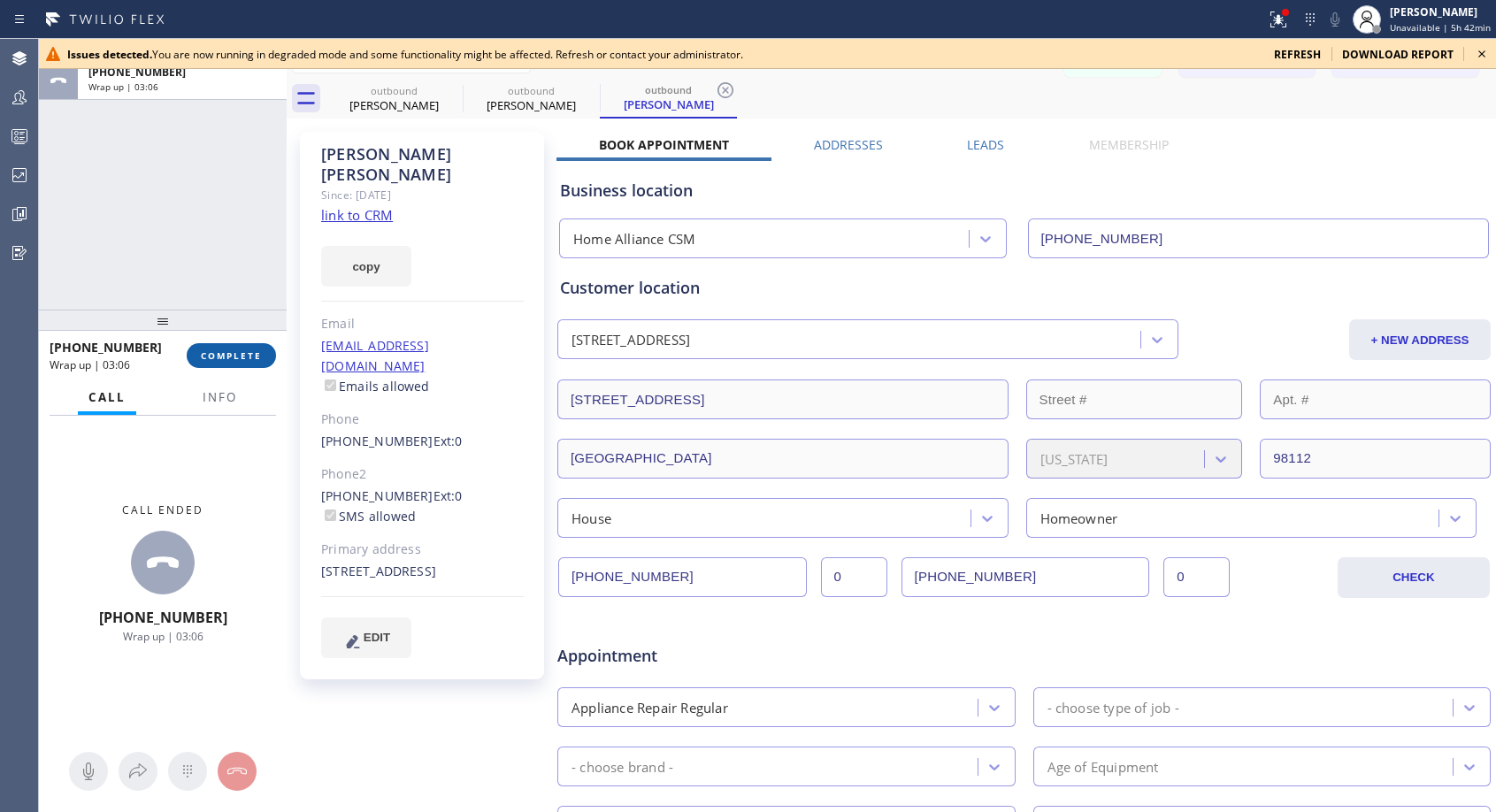
click at [218, 351] on span "COMPLETE" at bounding box center [231, 355] width 61 height 13
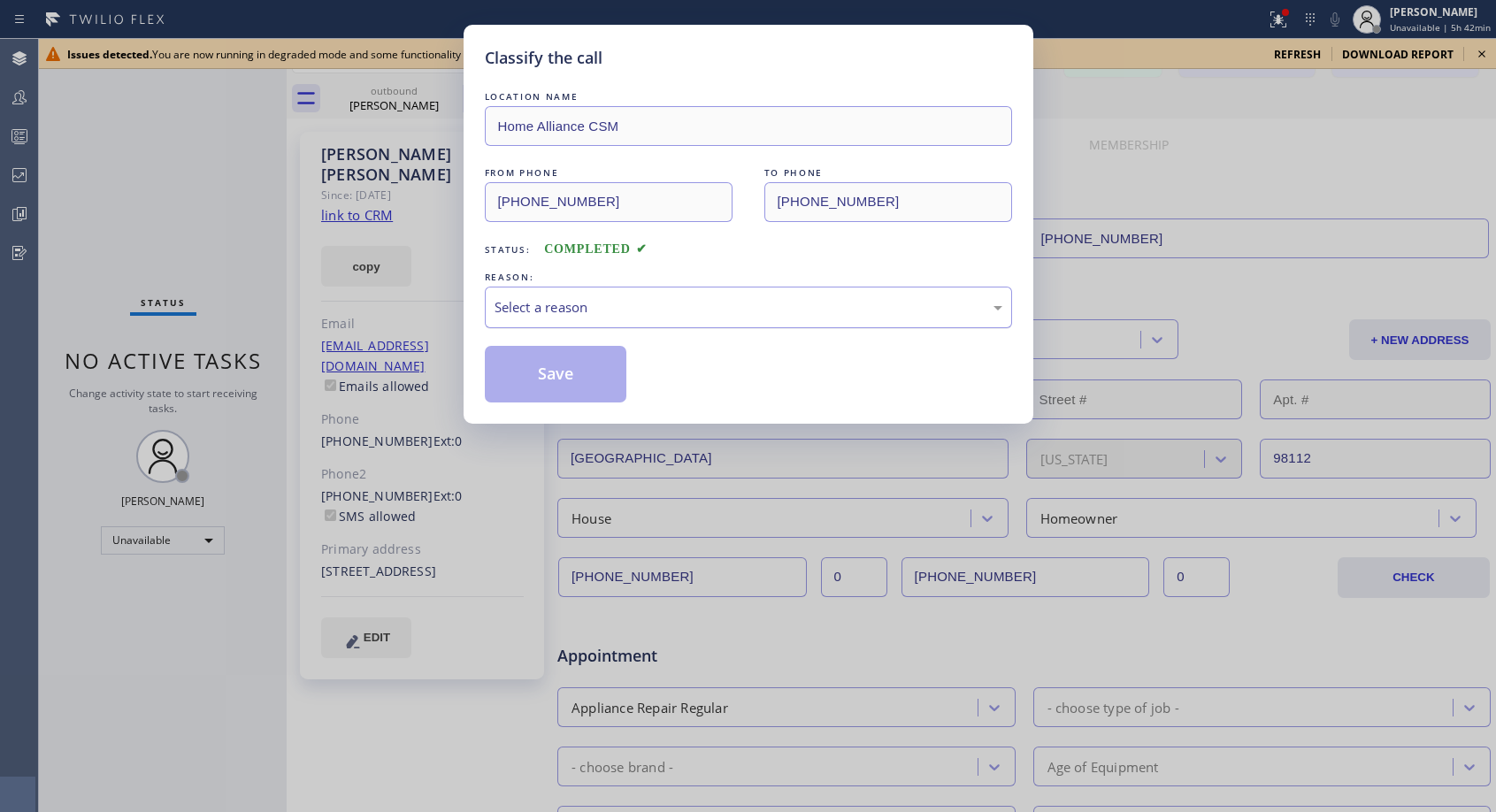
click at [656, 314] on div "Select a reason" at bounding box center [749, 307] width 508 height 20
click at [560, 381] on button "Save" at bounding box center [556, 374] width 142 height 56
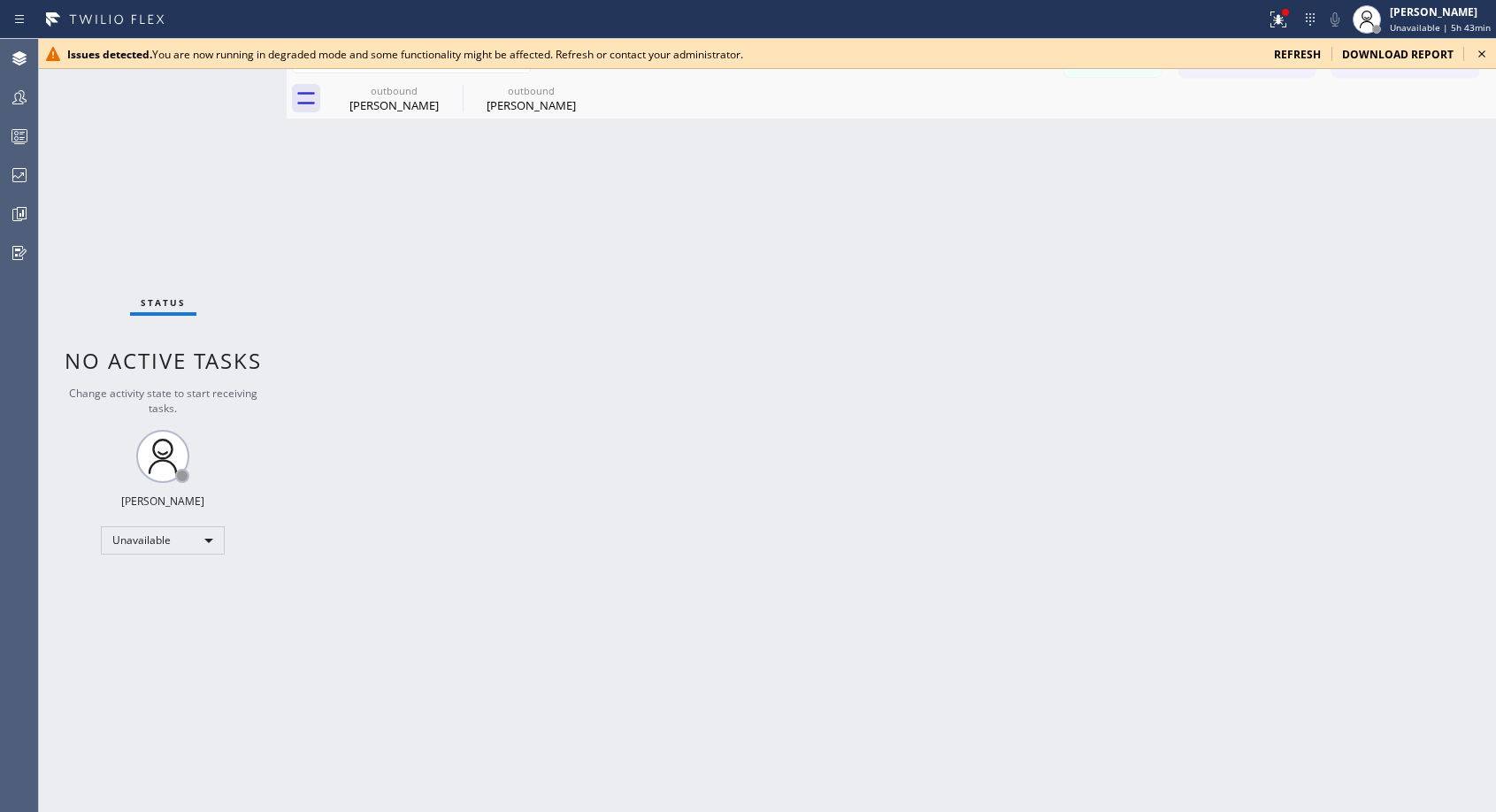
click at [1486, 58] on icon at bounding box center [1482, 55] width 21 height 21
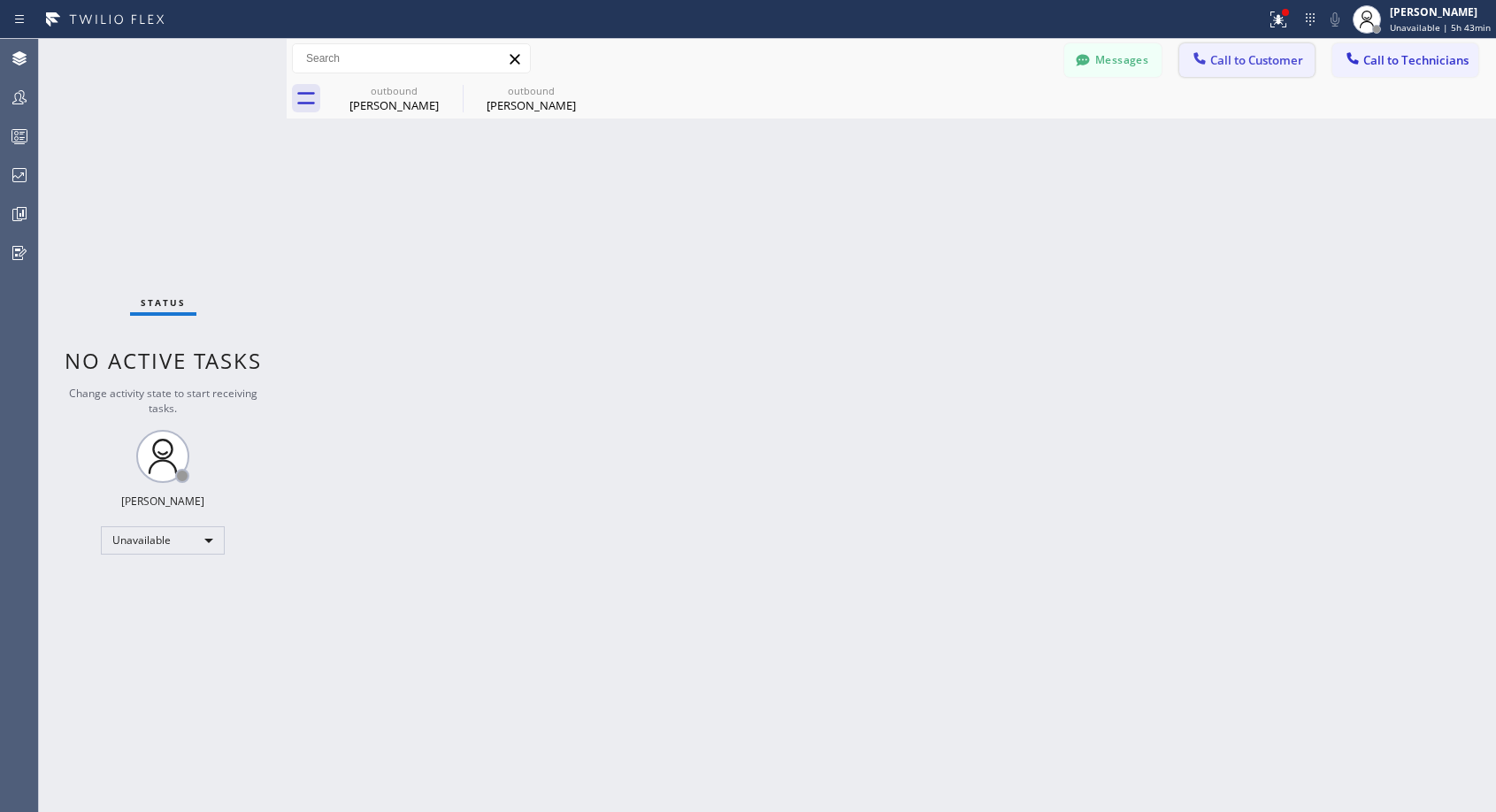
click at [1235, 63] on span "Call to Customer" at bounding box center [1256, 60] width 93 height 16
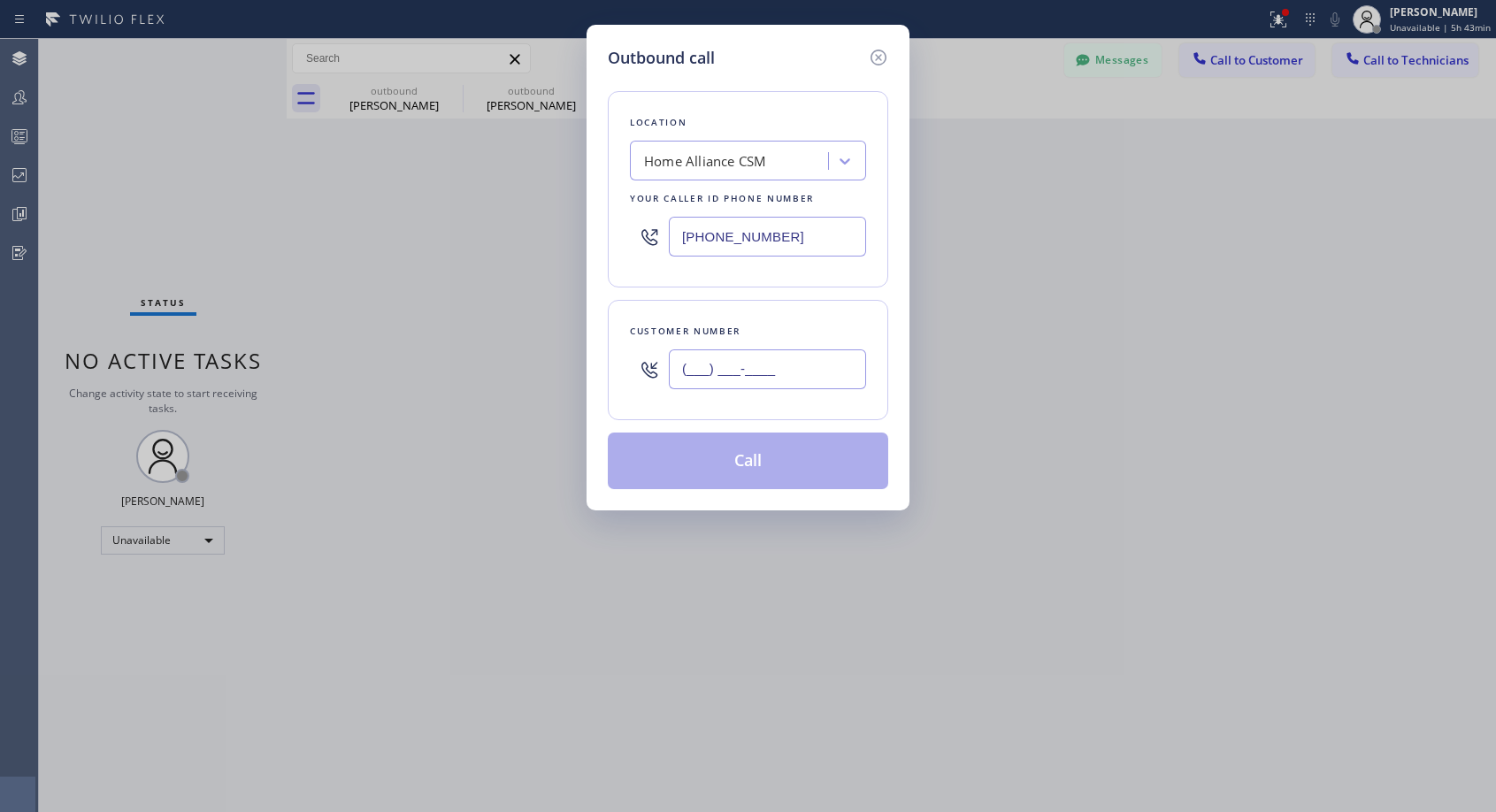
click at [729, 376] on input "(___) ___-____" at bounding box center [767, 369] width 198 height 40
paste input "213) 200-3131"
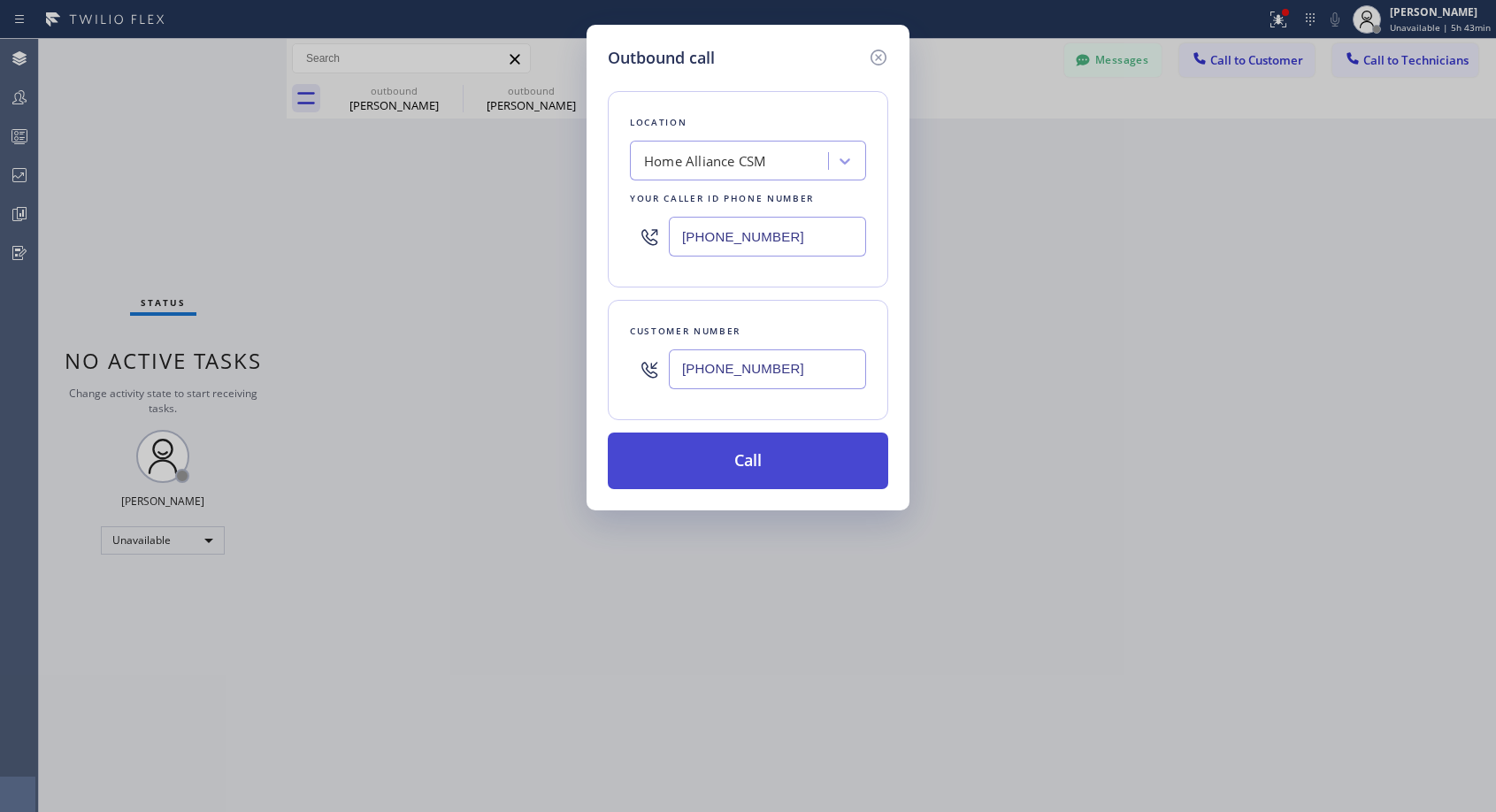
type input "[PHONE_NUMBER]"
click at [766, 464] on button "Call" at bounding box center [748, 461] width 280 height 56
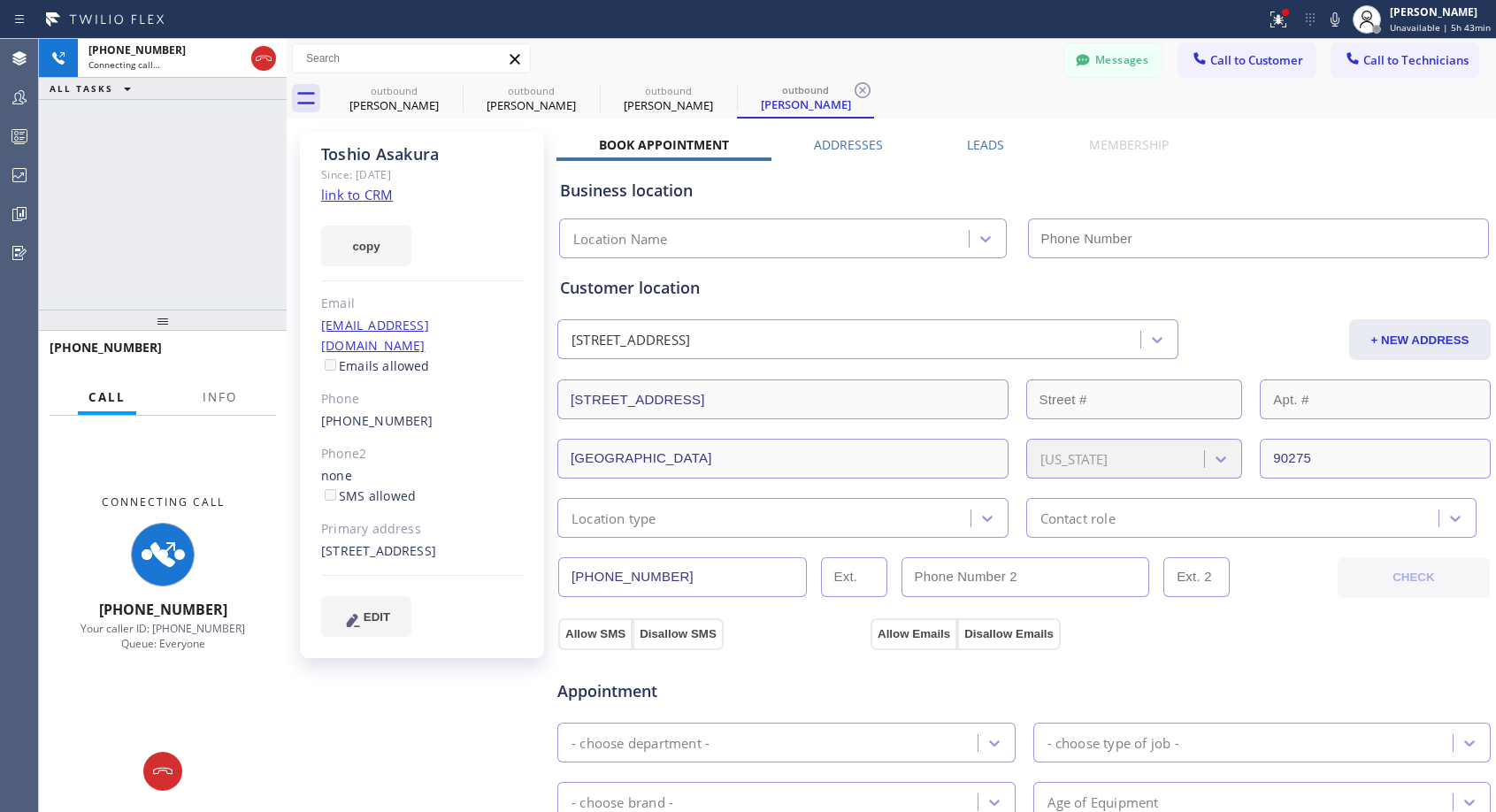
type input "[PHONE_NUMBER]"
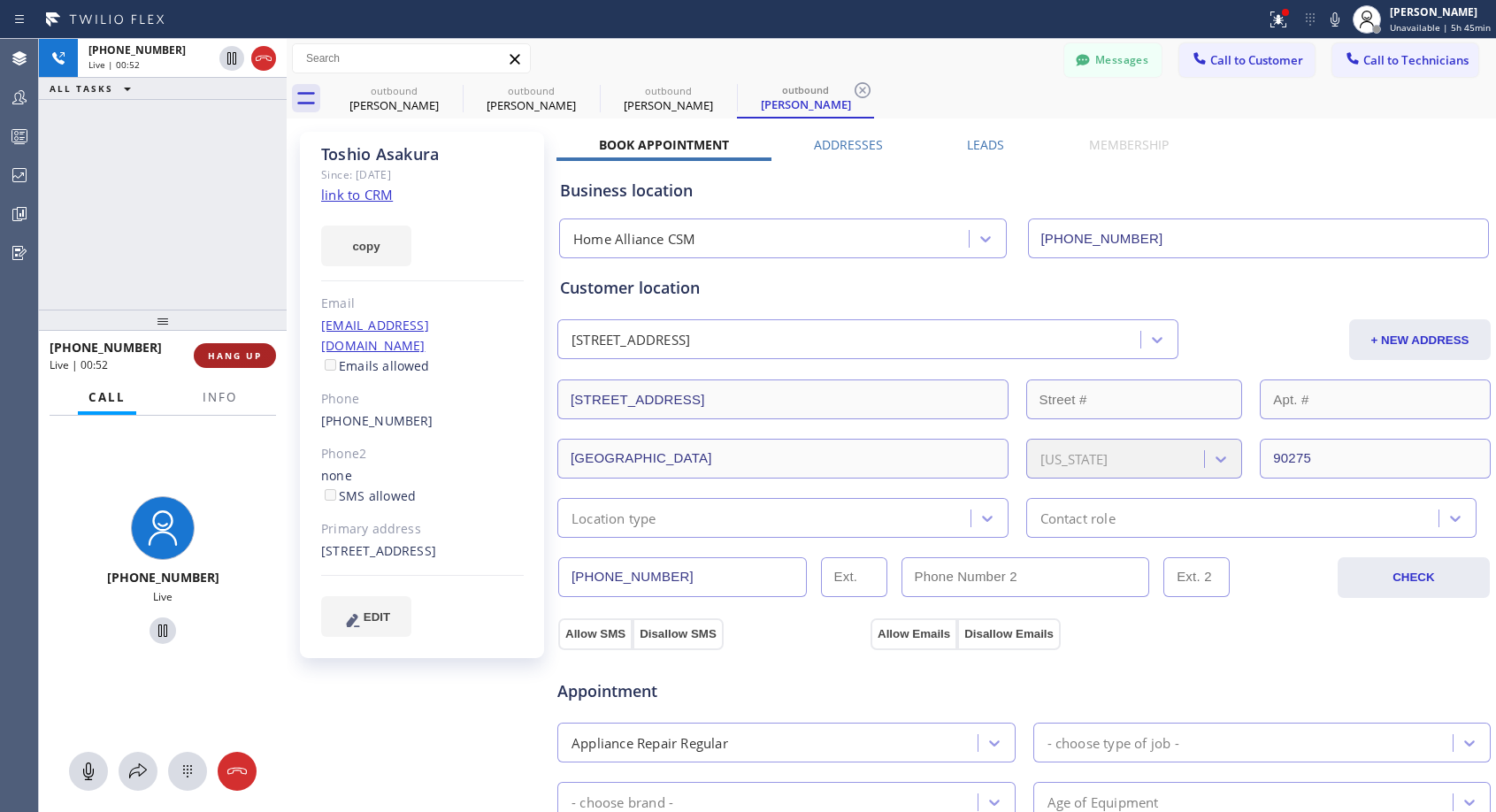
click at [223, 356] on span "HANG UP" at bounding box center [235, 355] width 54 height 13
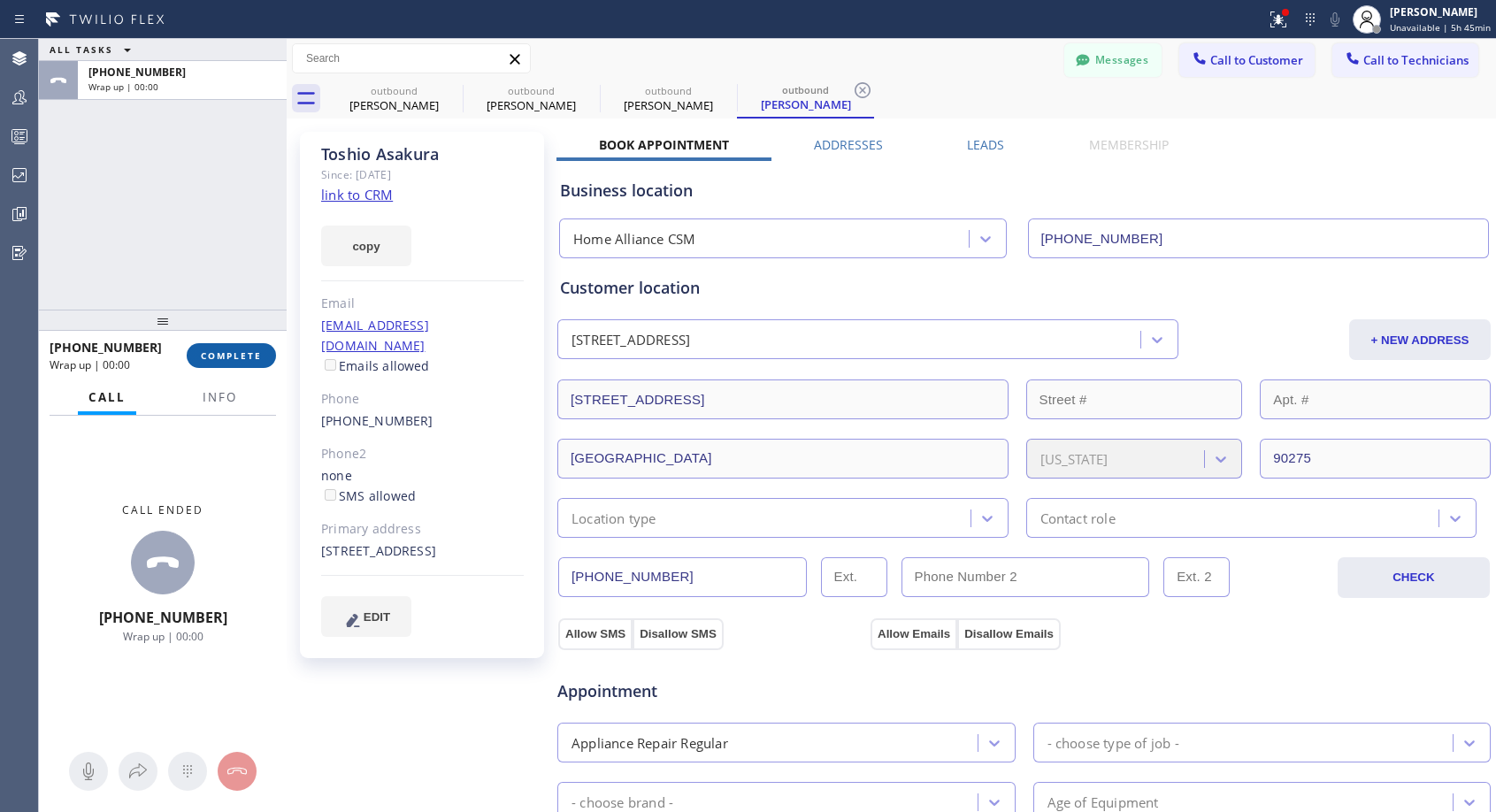
click at [223, 357] on span "COMPLETE" at bounding box center [231, 355] width 61 height 13
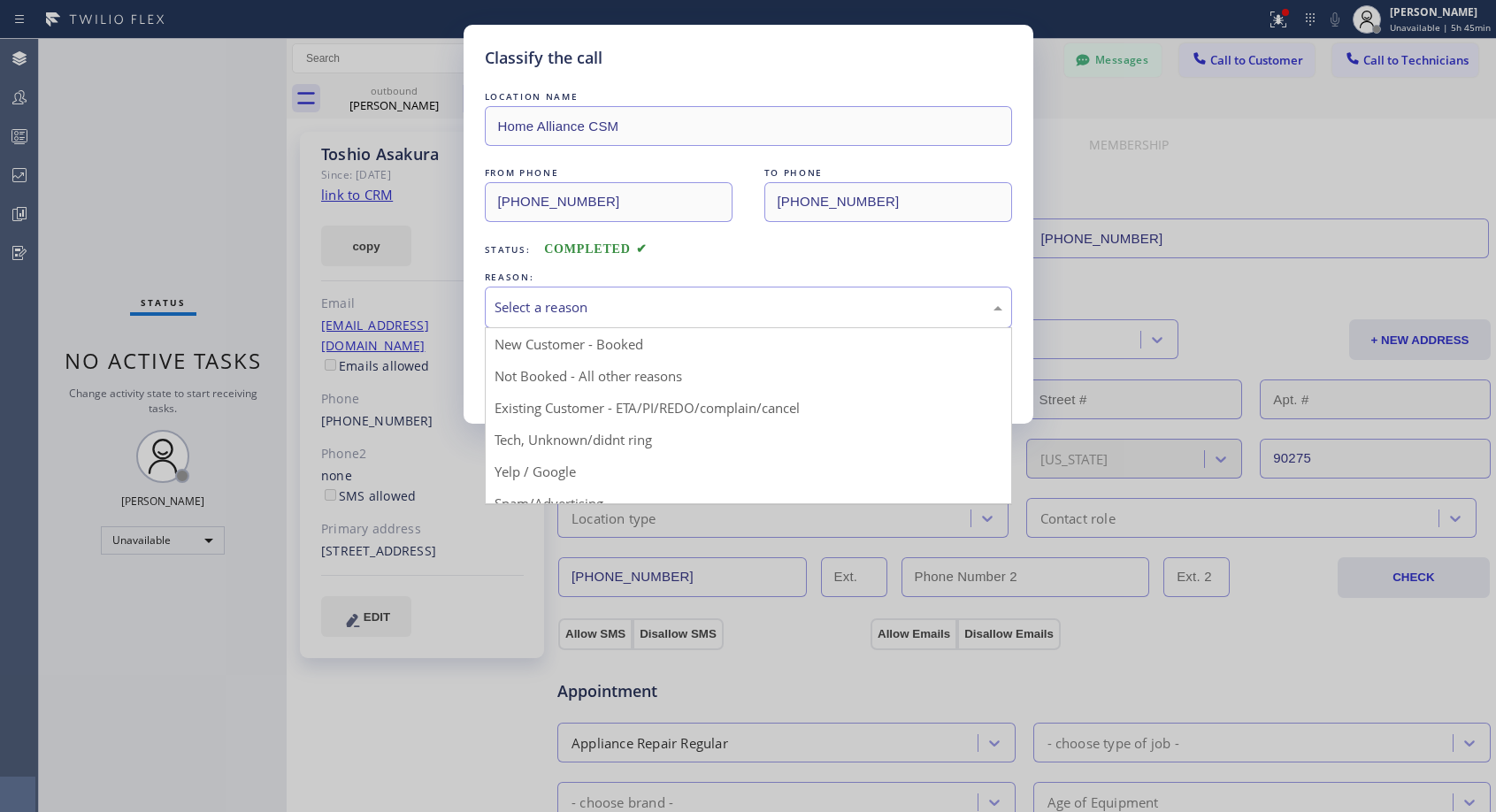
click at [584, 313] on div "Select a reason" at bounding box center [749, 307] width 508 height 20
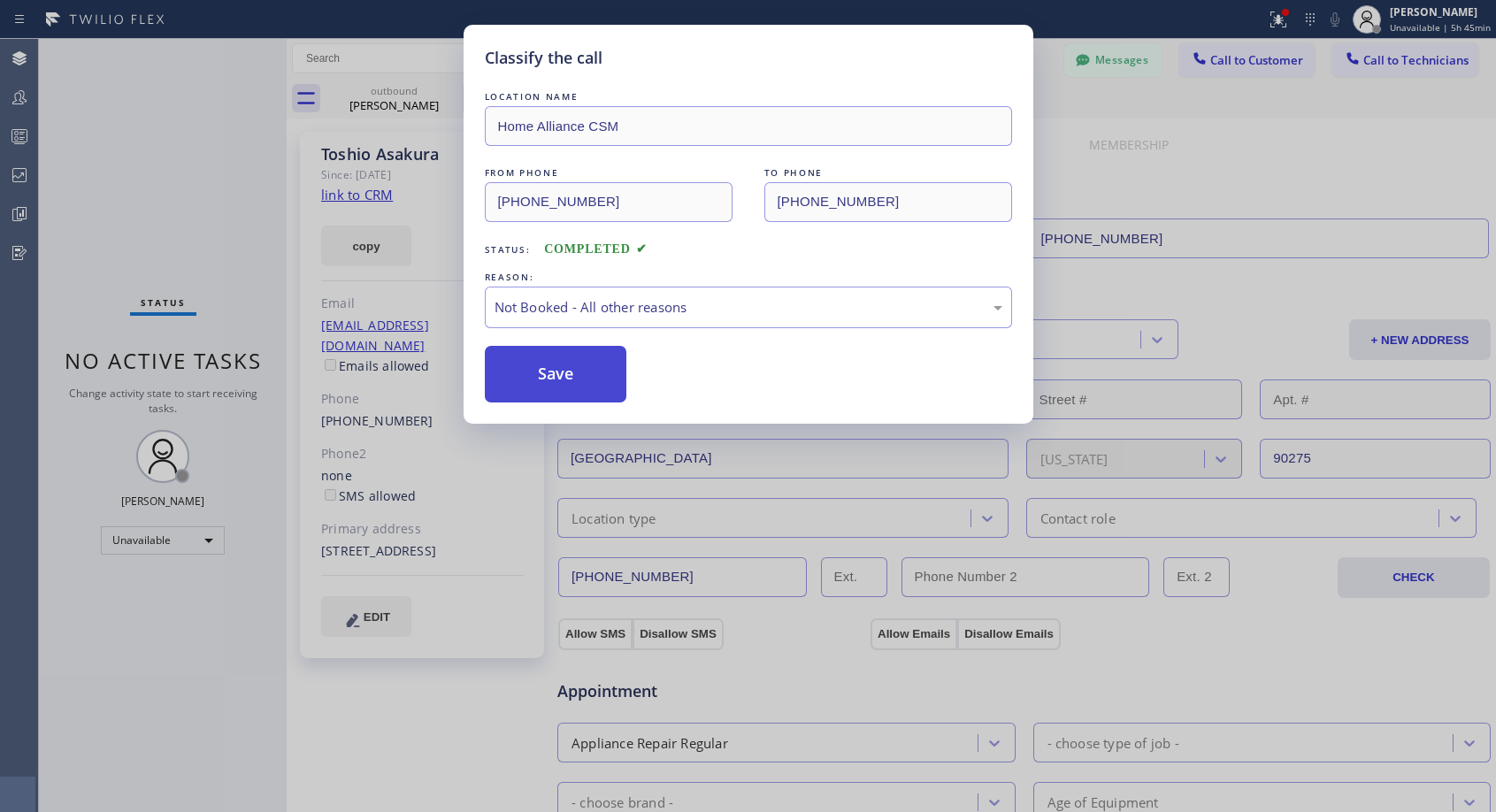
click at [564, 372] on button "Save" at bounding box center [556, 374] width 142 height 56
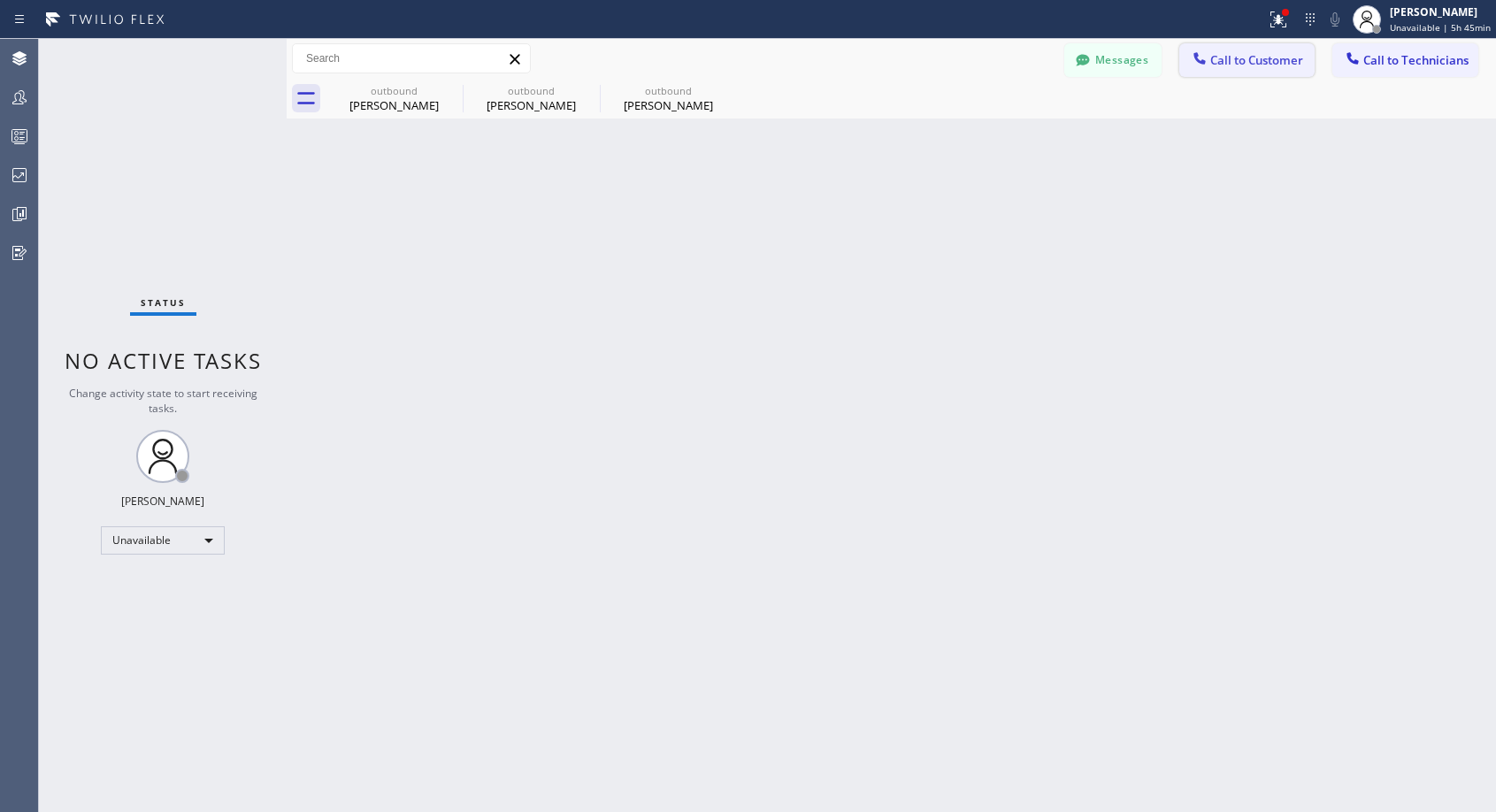
click at [1245, 61] on span "Call to Customer" at bounding box center [1256, 60] width 93 height 16
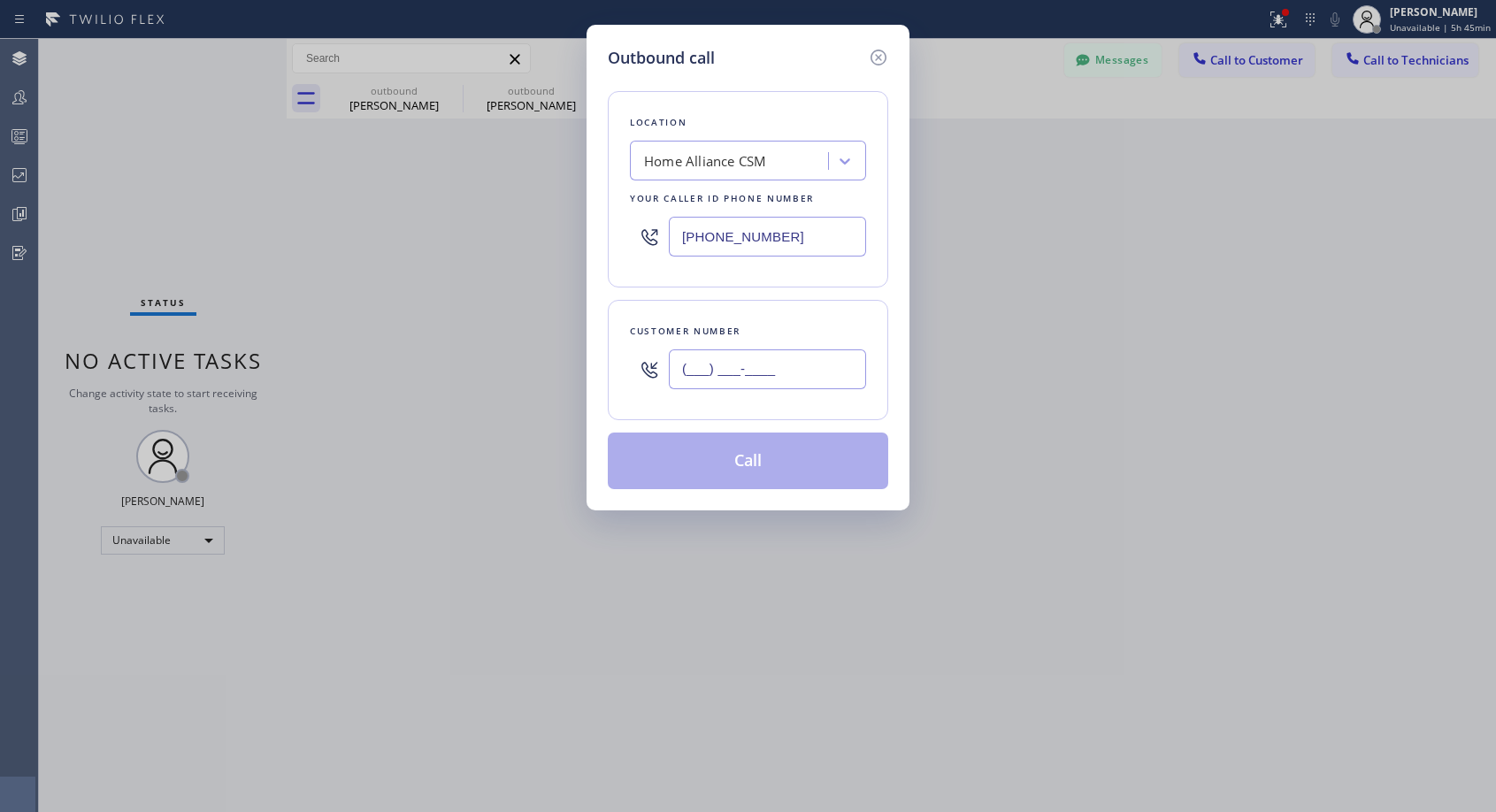
click at [751, 363] on input "(___) ___-____" at bounding box center [767, 369] width 198 height 40
paste input "312) 316-4382"
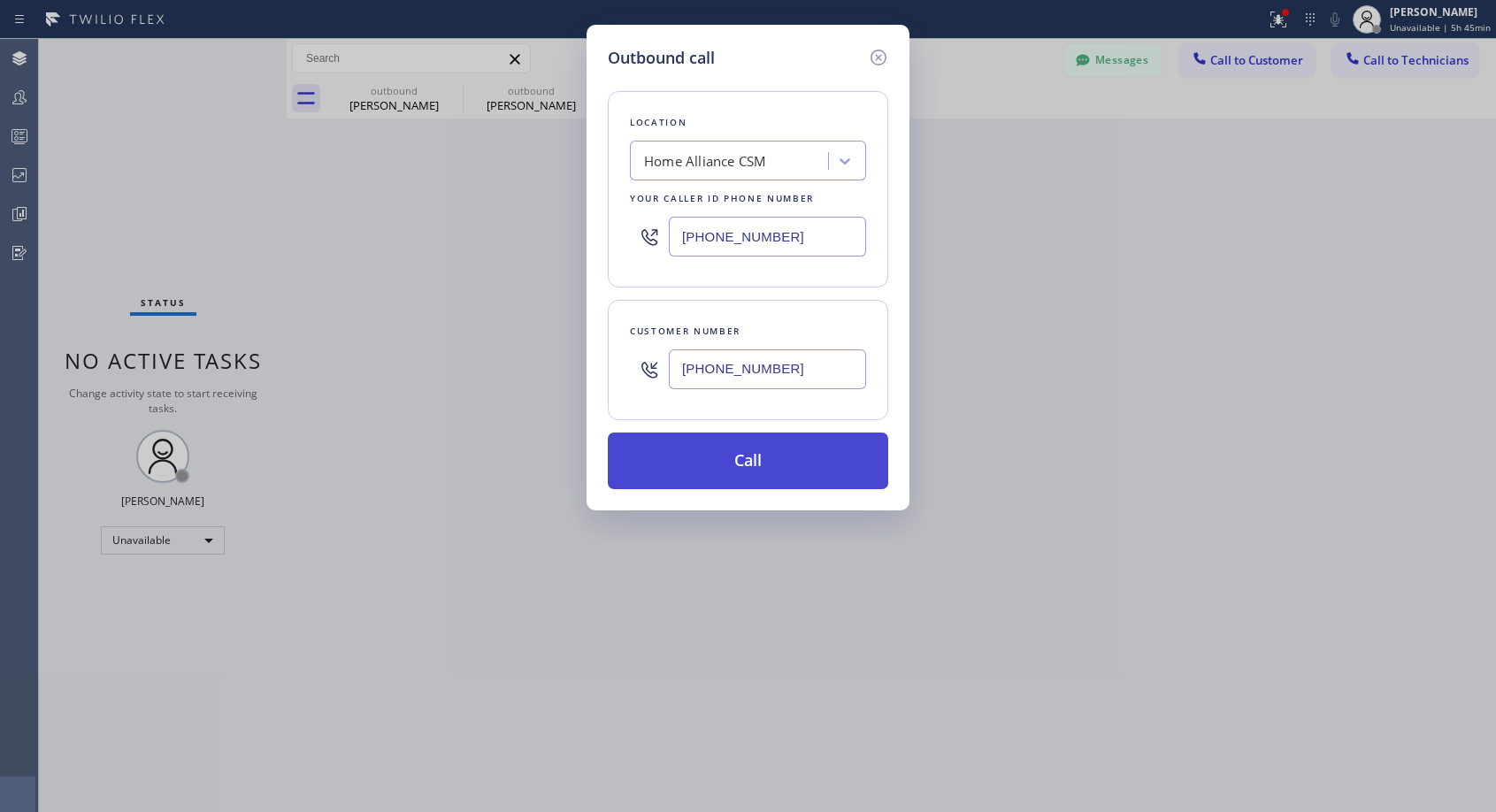
type input "[PHONE_NUMBER]"
click at [754, 462] on button "Call" at bounding box center [748, 461] width 280 height 56
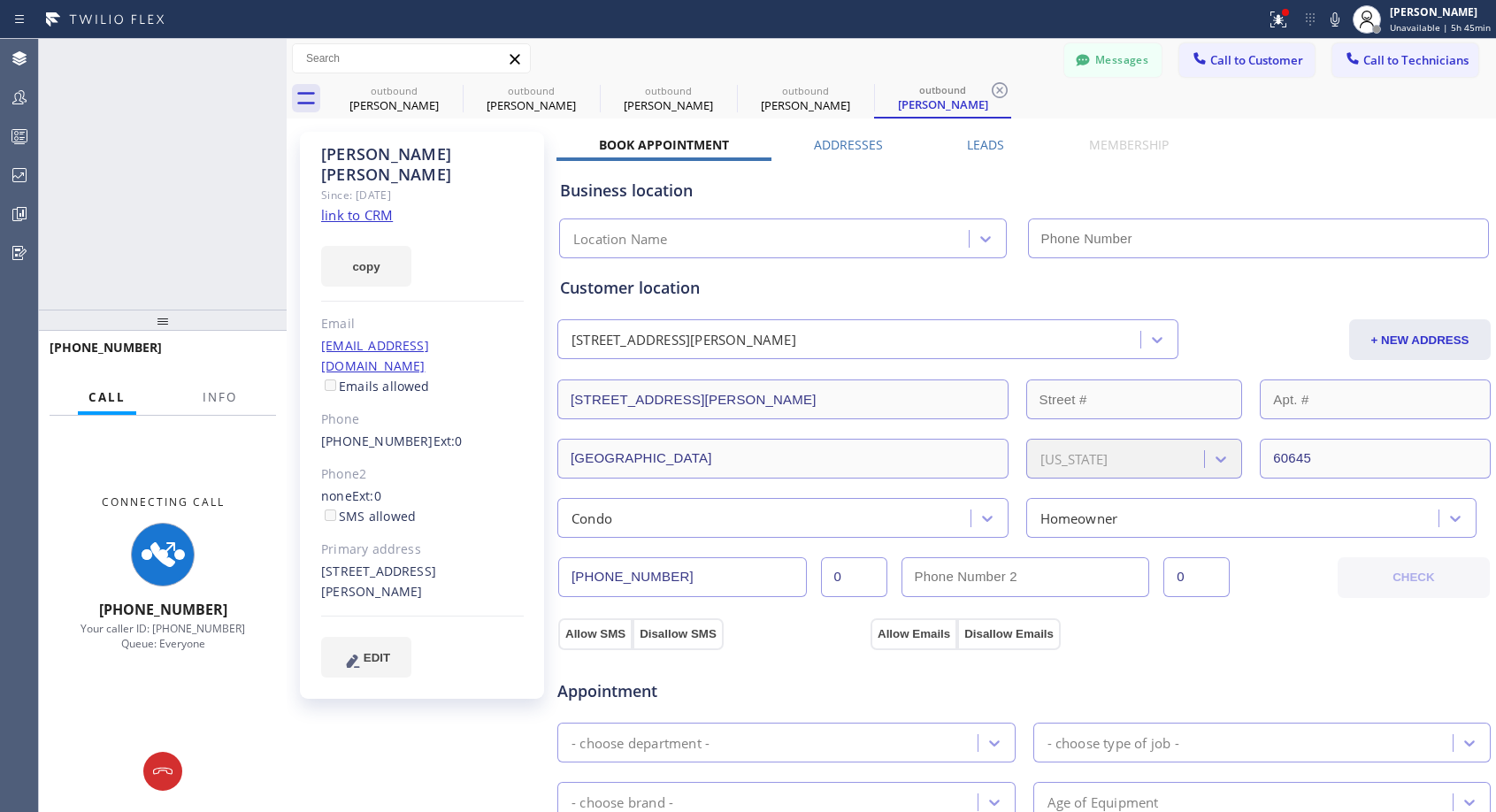
type input "[PHONE_NUMBER]"
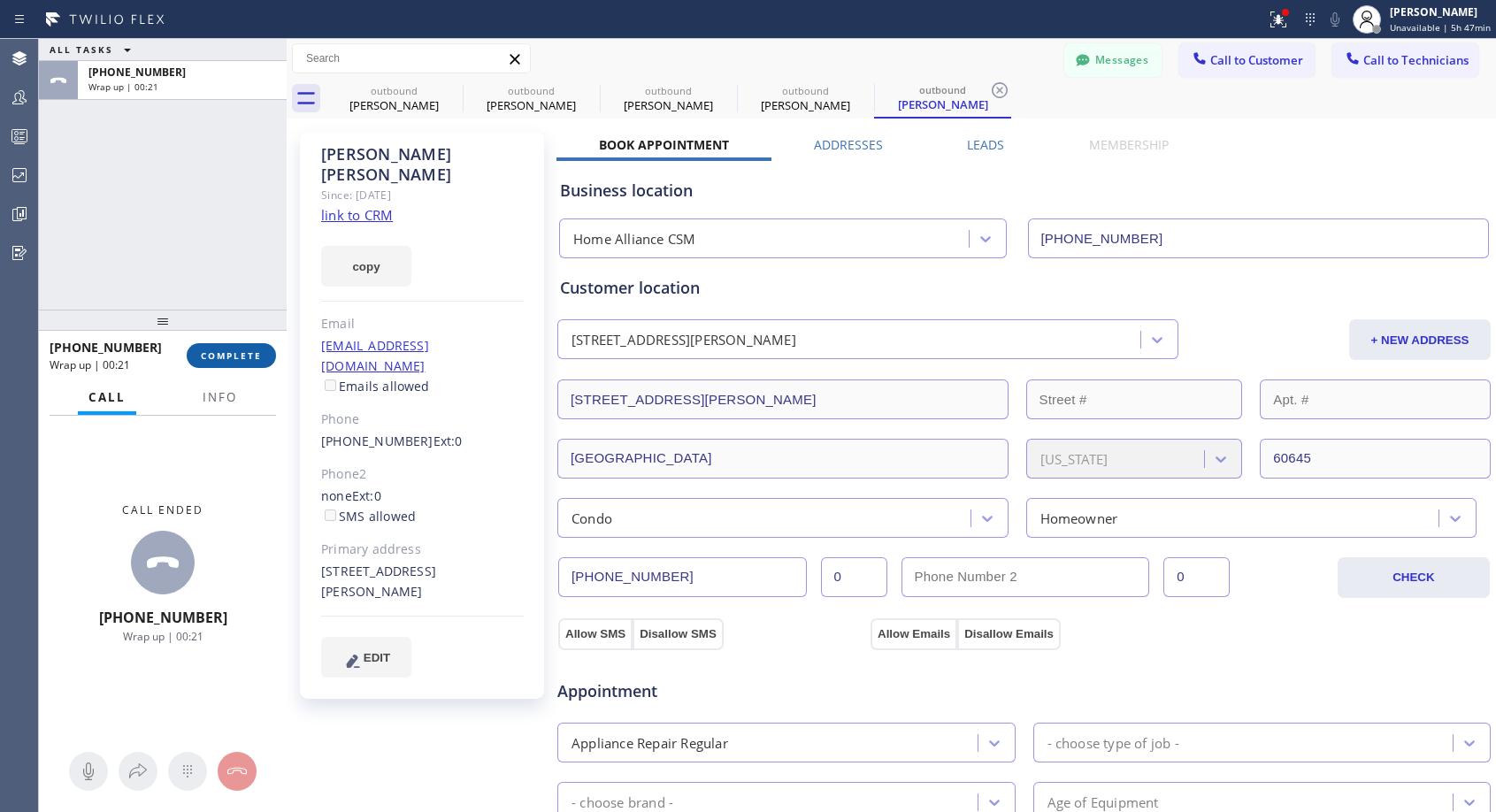
click at [237, 354] on span "COMPLETE" at bounding box center [231, 355] width 61 height 13
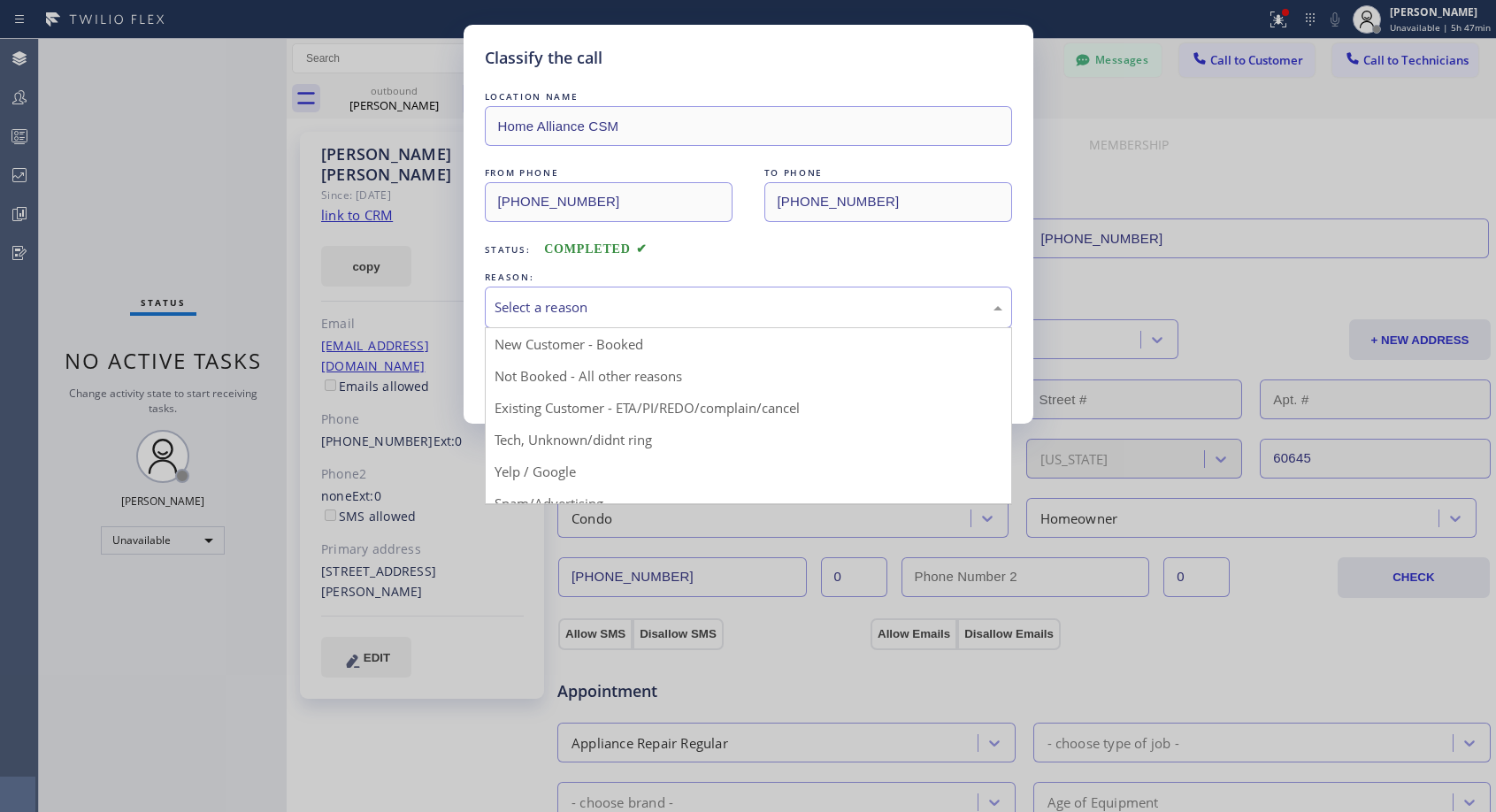
click at [603, 300] on div "Select a reason" at bounding box center [749, 307] width 508 height 20
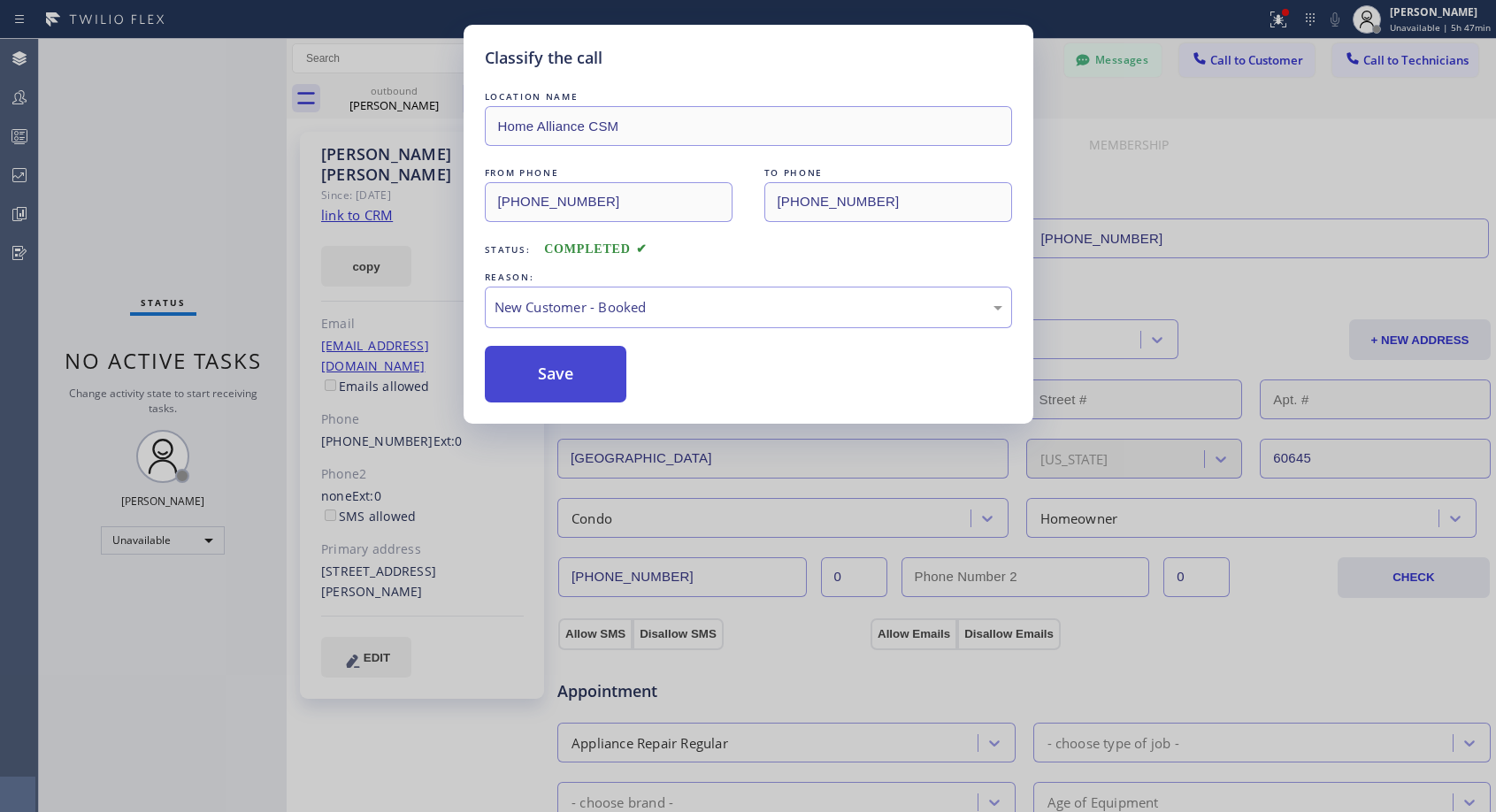
click at [569, 366] on button "Save" at bounding box center [556, 374] width 142 height 56
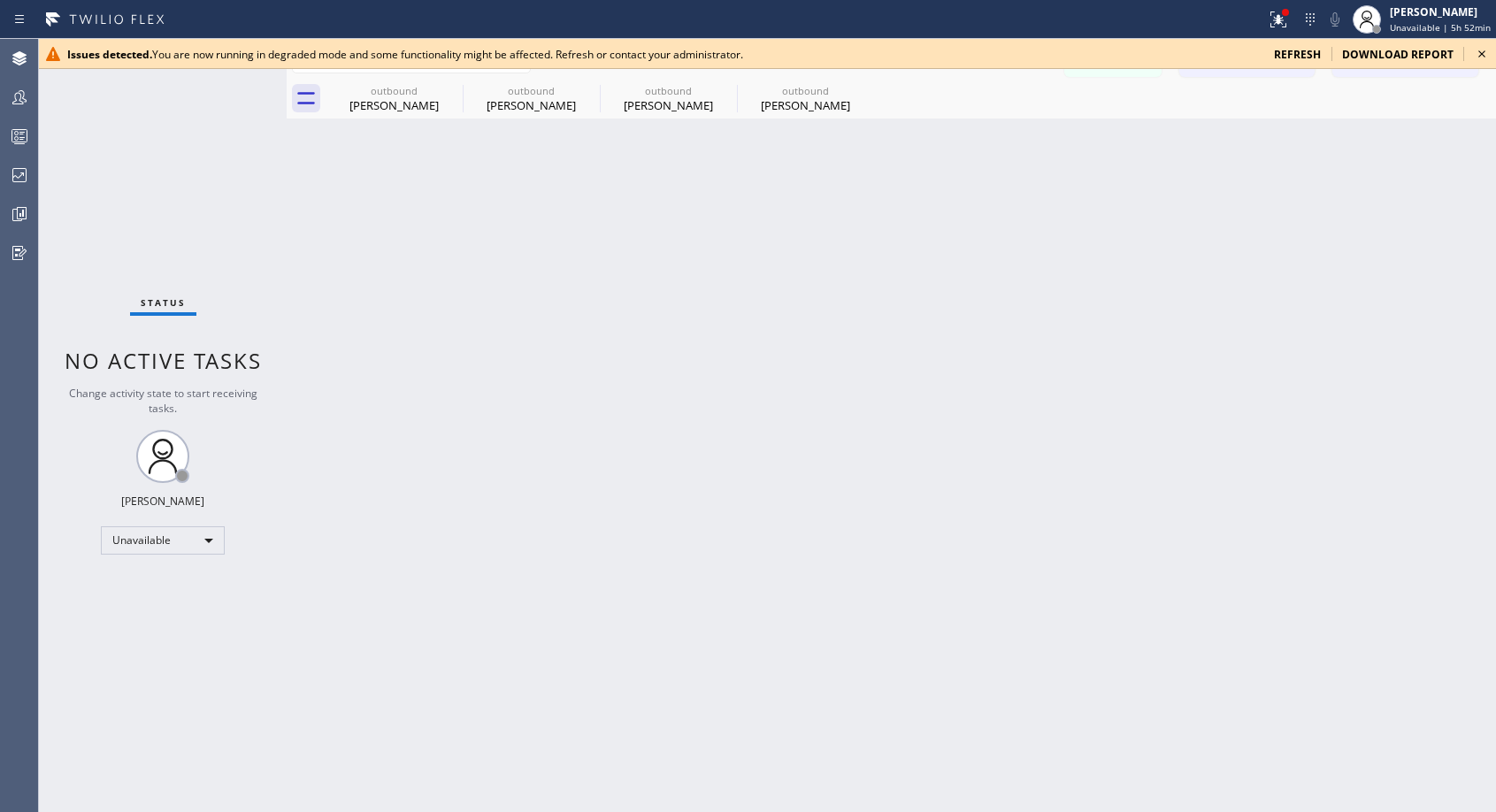
click at [1481, 55] on icon at bounding box center [1482, 55] width 21 height 21
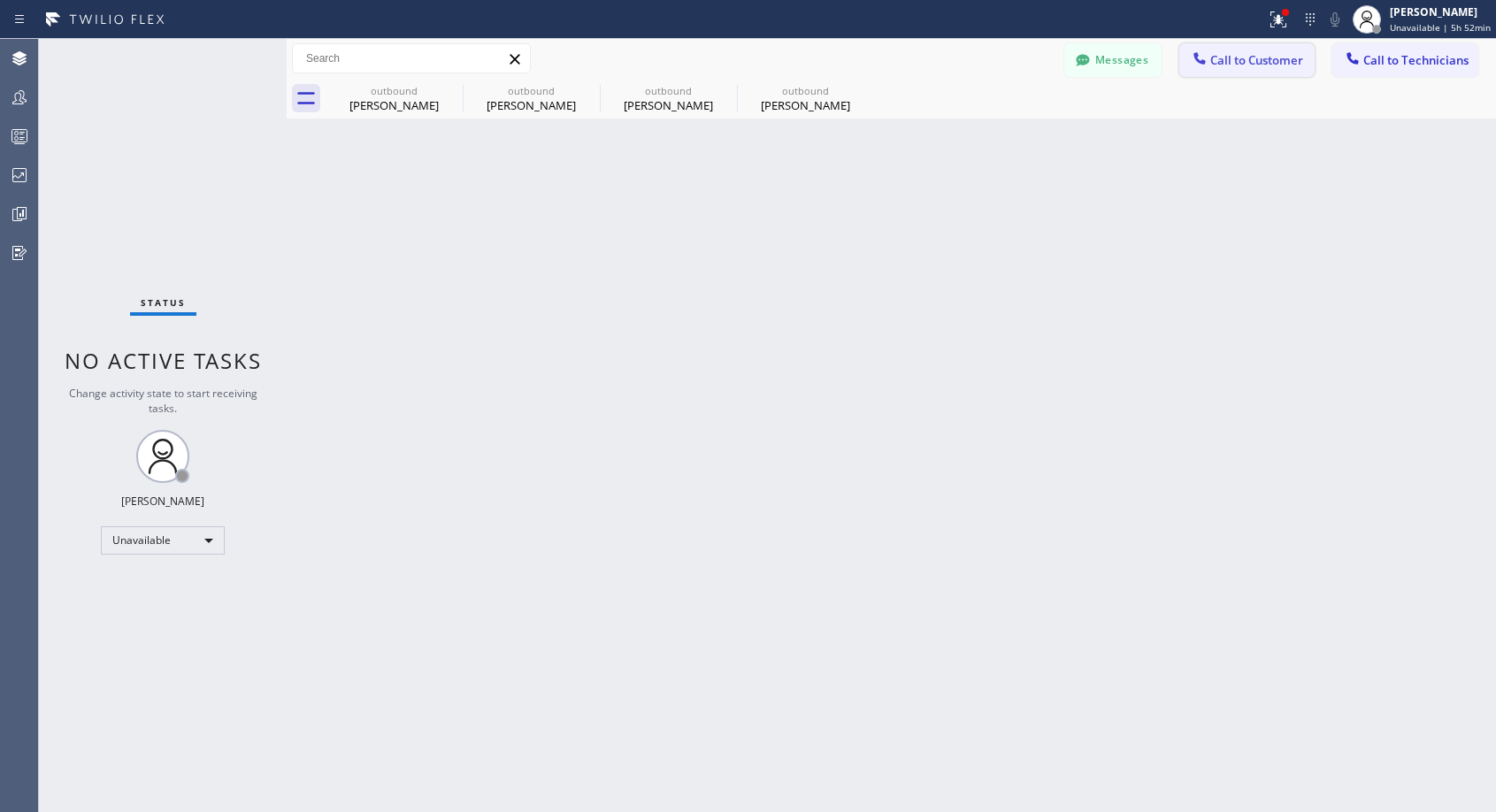
click at [1235, 64] on span "Call to Customer" at bounding box center [1256, 60] width 93 height 16
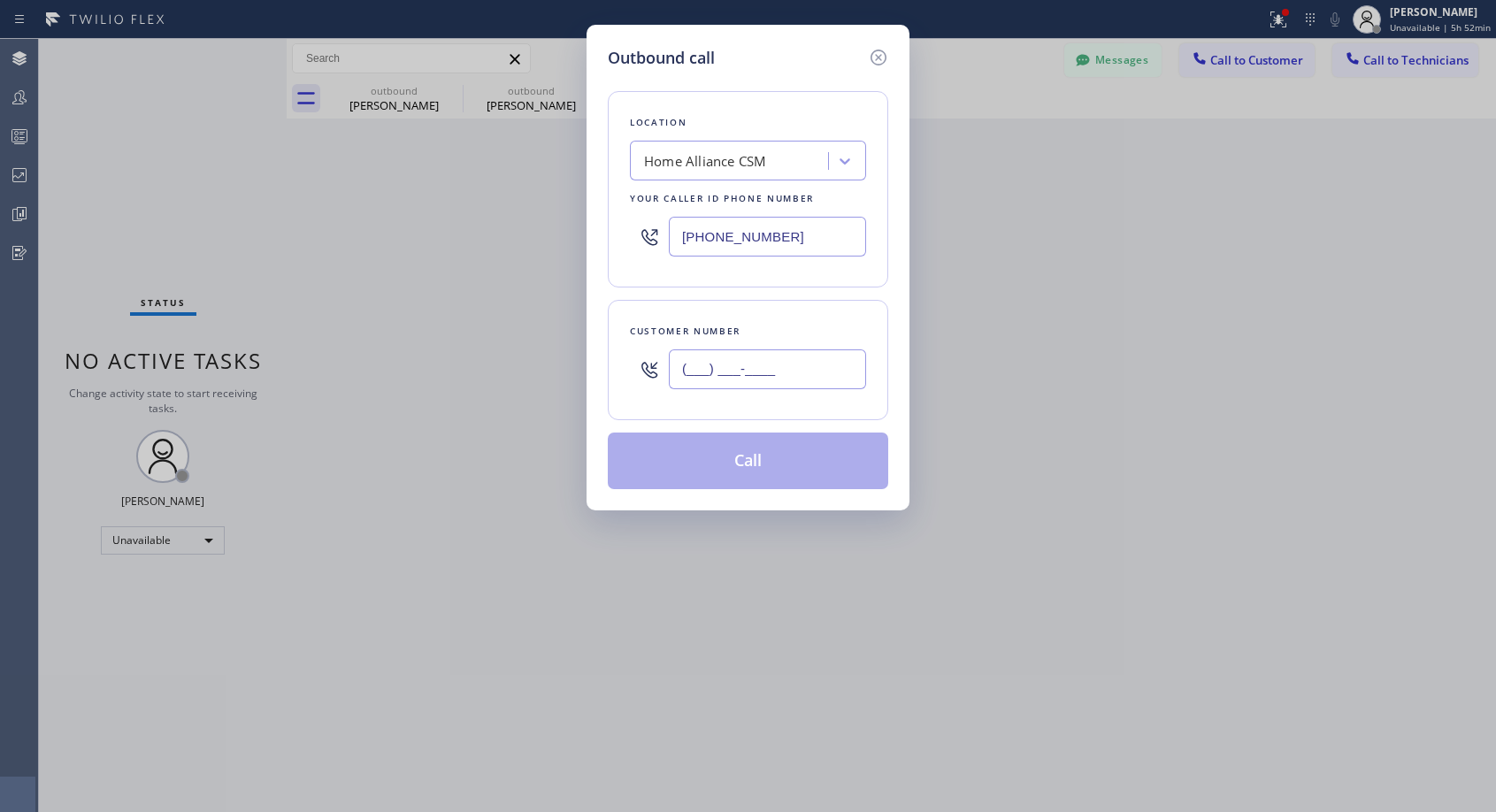
click at [833, 358] on input "(___) ___-____" at bounding box center [767, 369] width 198 height 40
paste input "213) 660-6307"
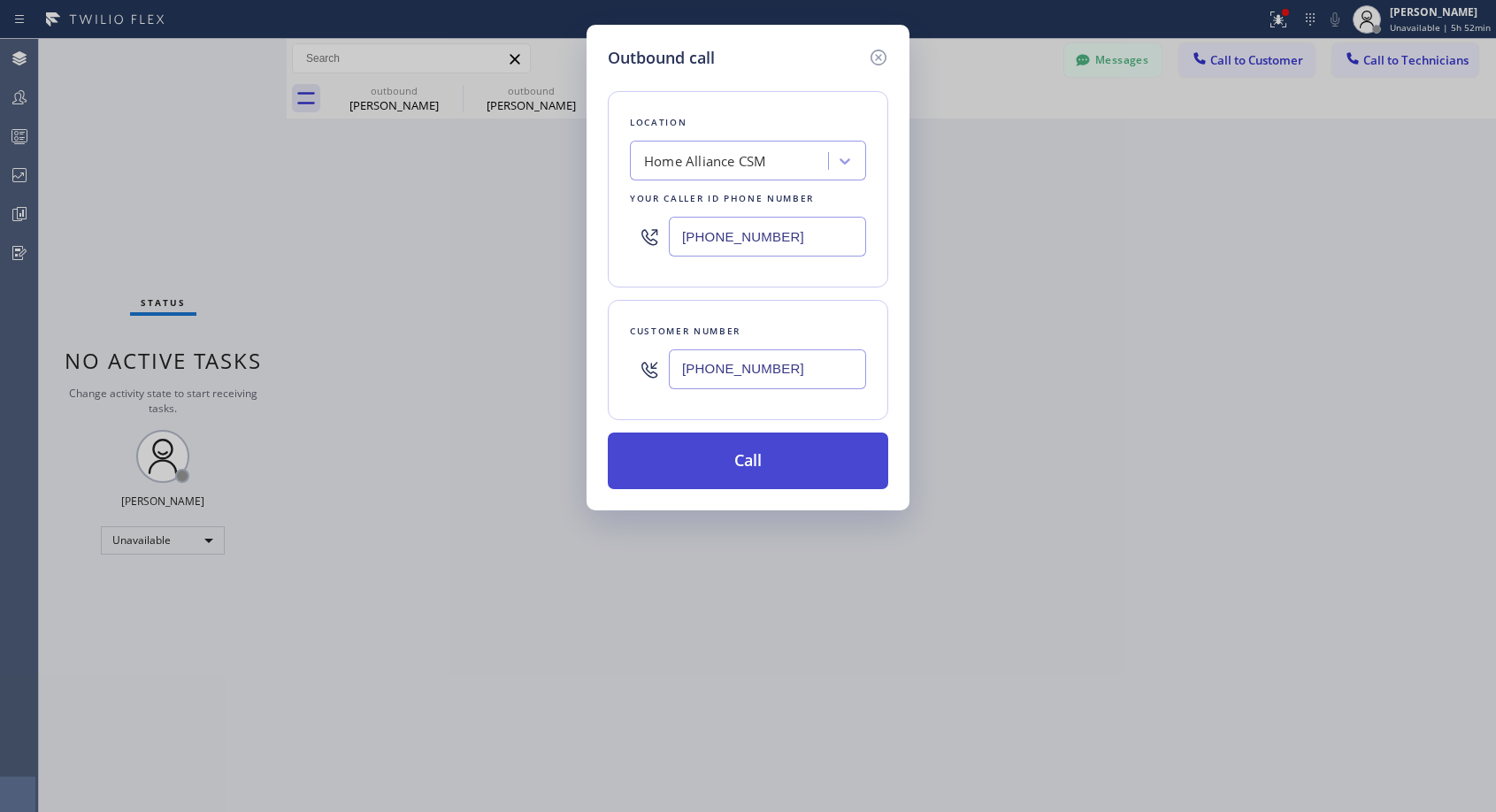
type input "[PHONE_NUMBER]"
click at [765, 452] on button "Call" at bounding box center [748, 461] width 280 height 56
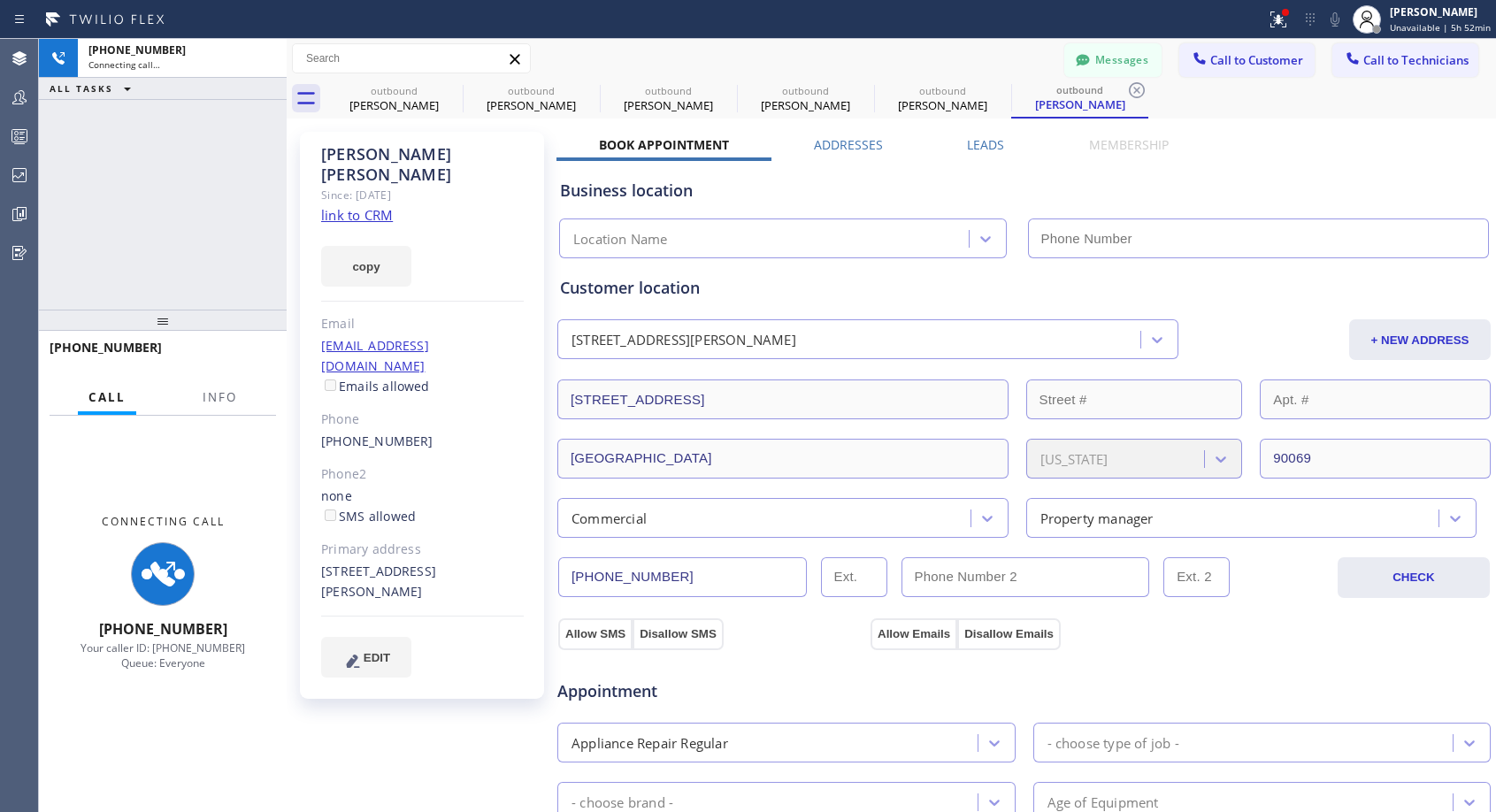
type input "[PHONE_NUMBER]"
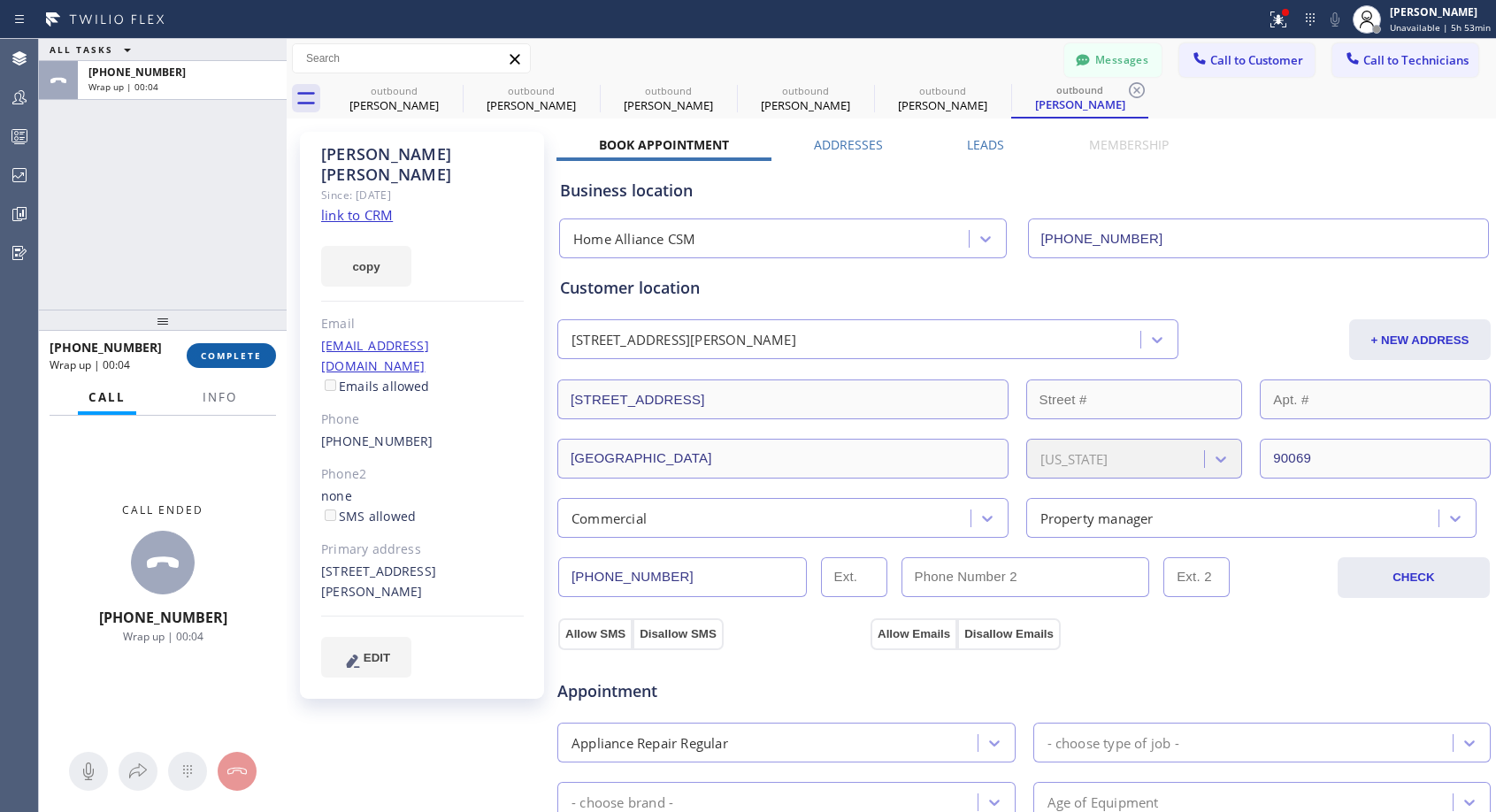
click at [220, 353] on span "COMPLETE" at bounding box center [231, 355] width 61 height 13
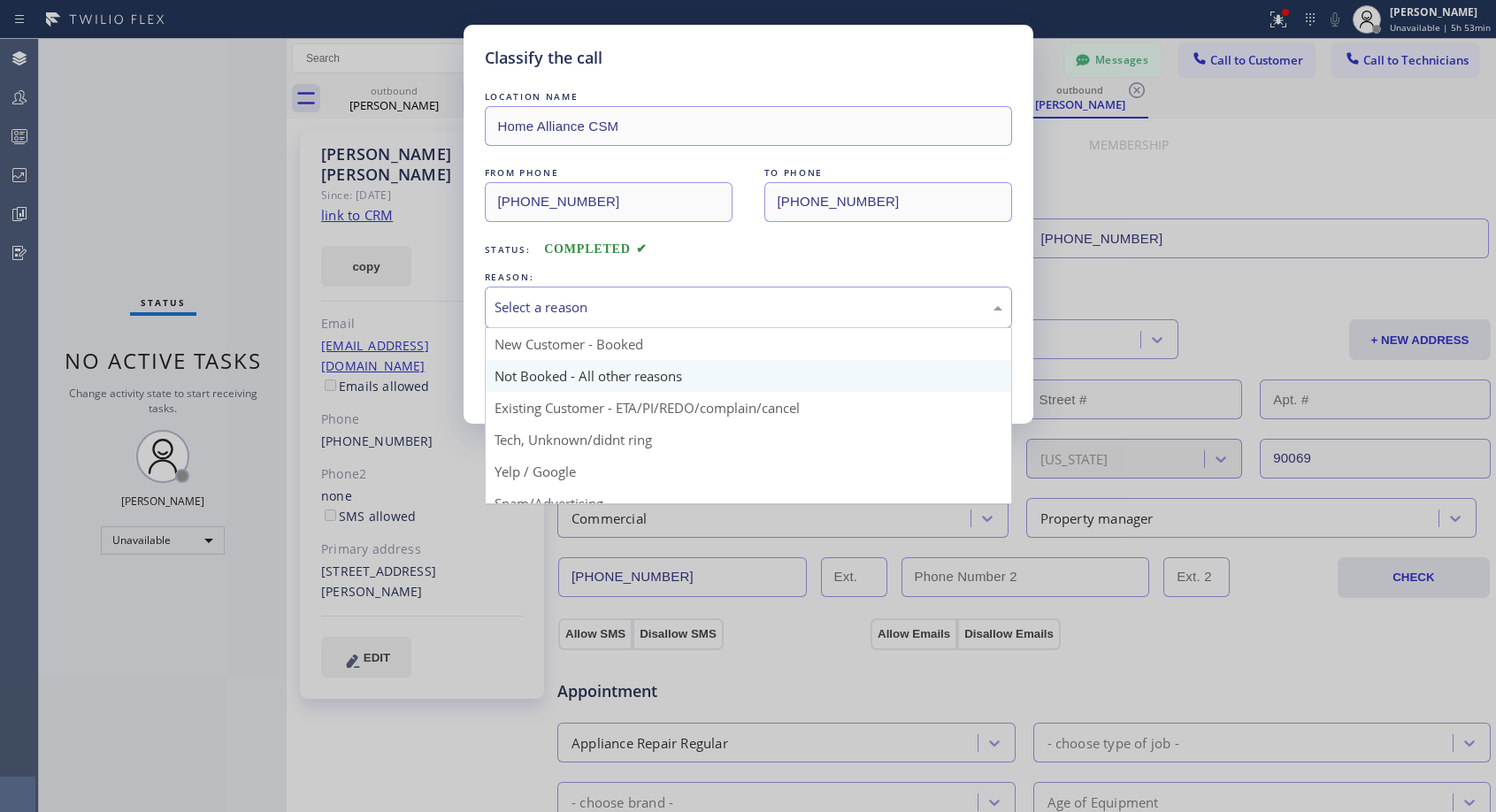
drag, startPoint x: 617, startPoint y: 300, endPoint x: 560, endPoint y: 366, distance: 87.2
click at [617, 304] on div "Select a reason" at bounding box center [749, 307] width 508 height 20
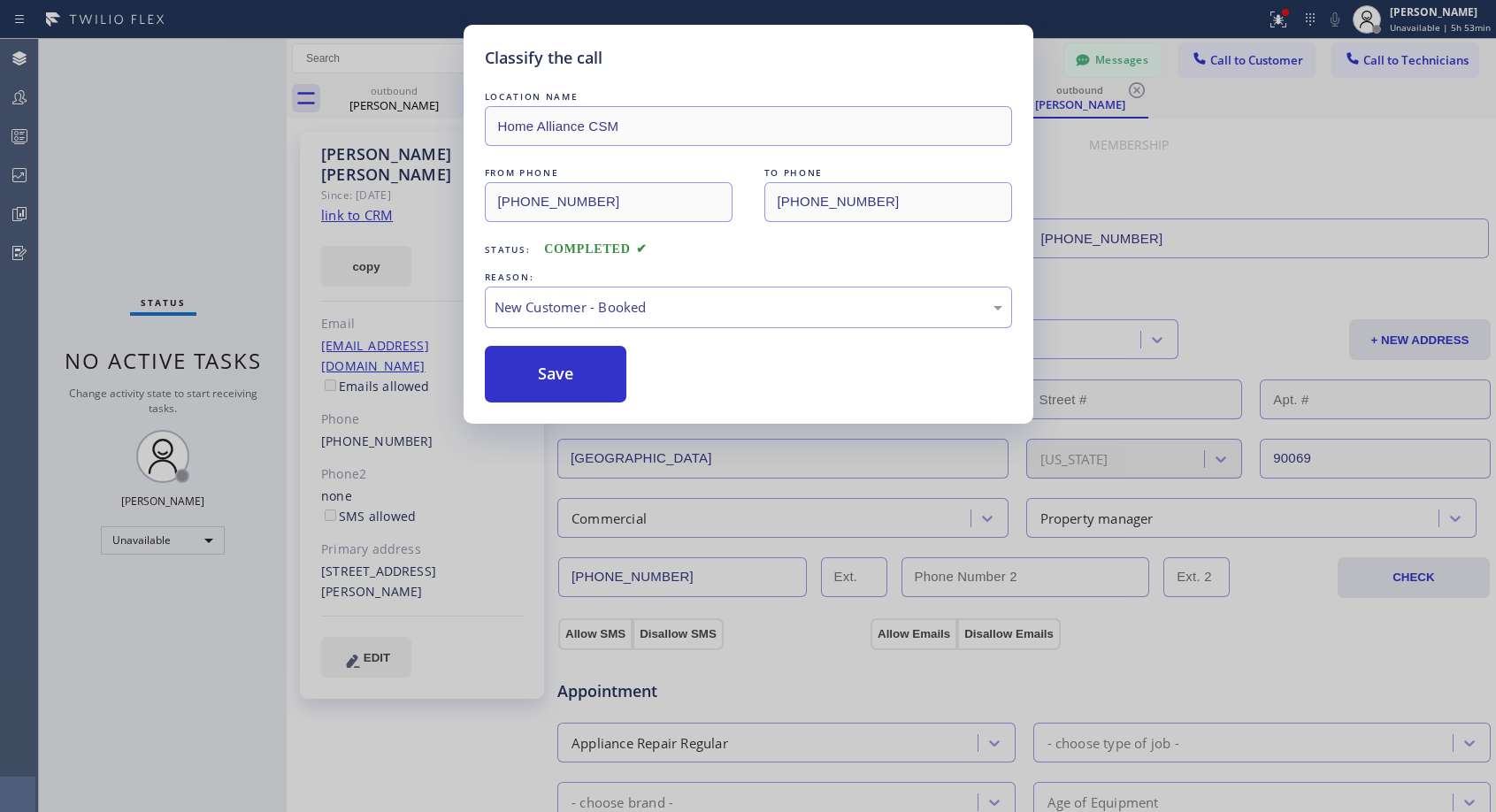
drag, startPoint x: 572, startPoint y: 342, endPoint x: 565, endPoint y: 358, distance: 17.5
click at [563, 362] on button "Save" at bounding box center [556, 374] width 142 height 56
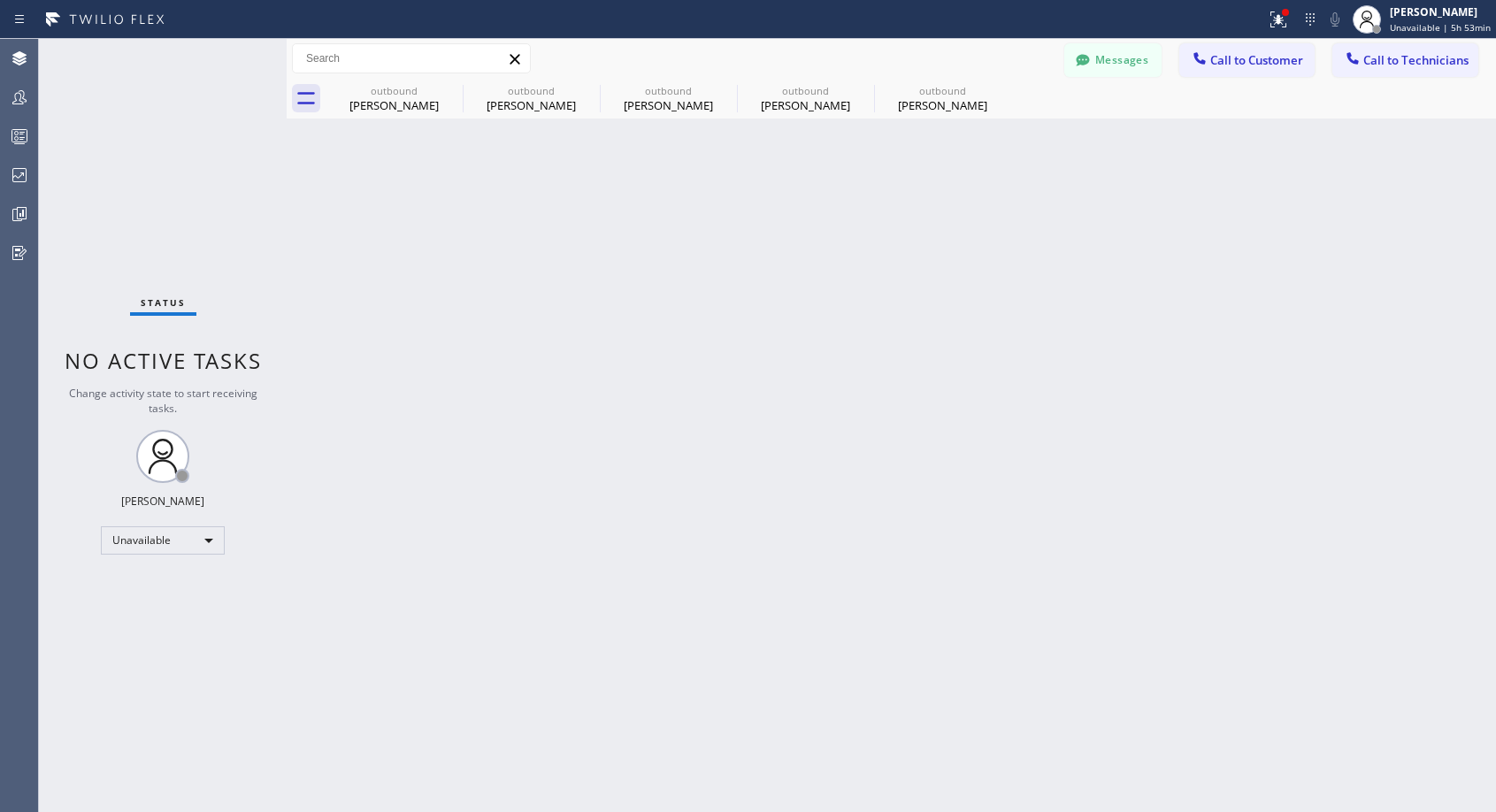
click at [460, 202] on div "Back to Dashboard Change Sender ID Customers Technicians NH [PERSON_NAME] [DATE…" at bounding box center [891, 425] width 1210 height 773
click at [924, 92] on div "outbound" at bounding box center [943, 91] width 133 height 14
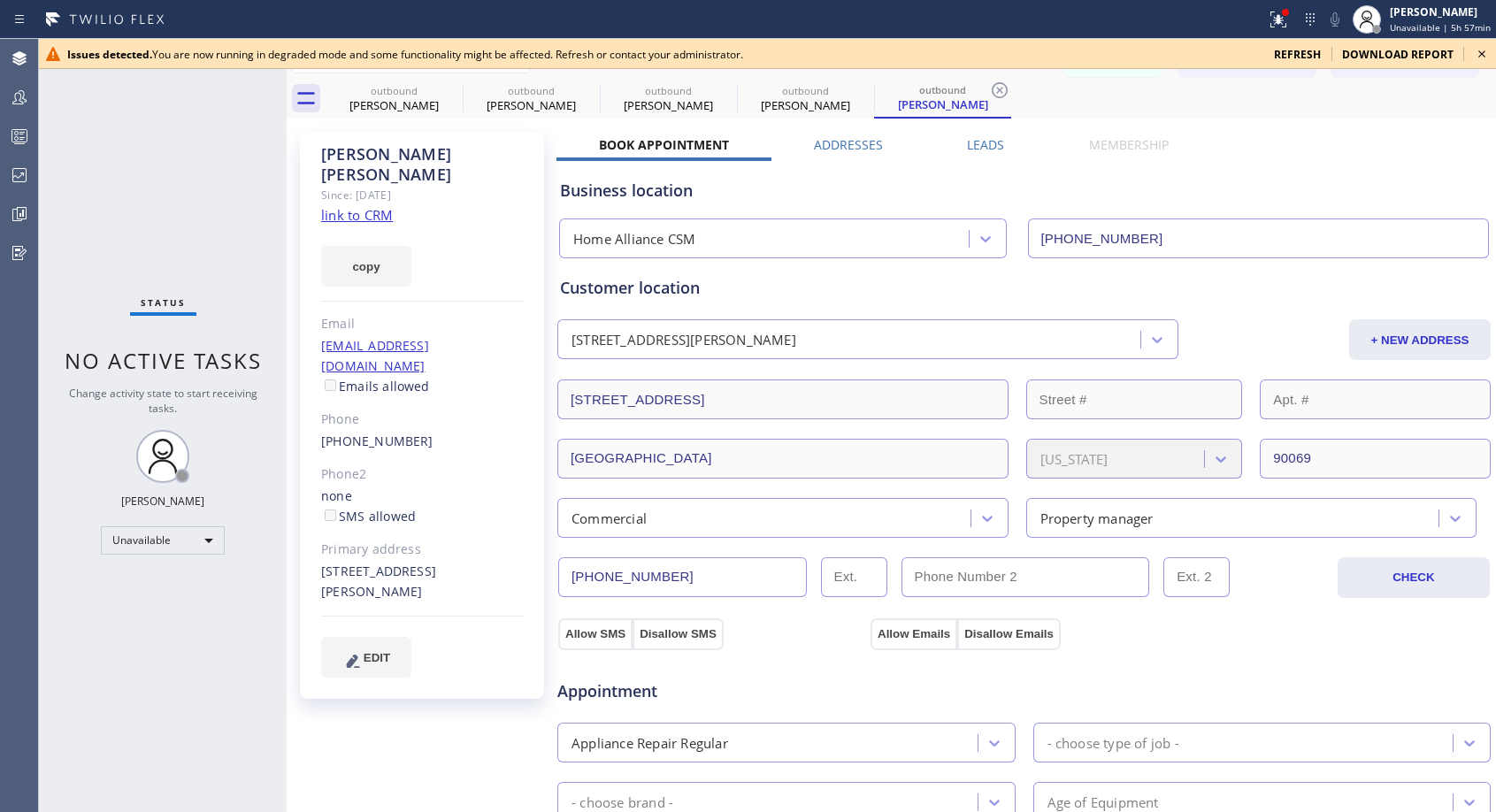
click at [1477, 49] on icon at bounding box center [1482, 55] width 21 height 21
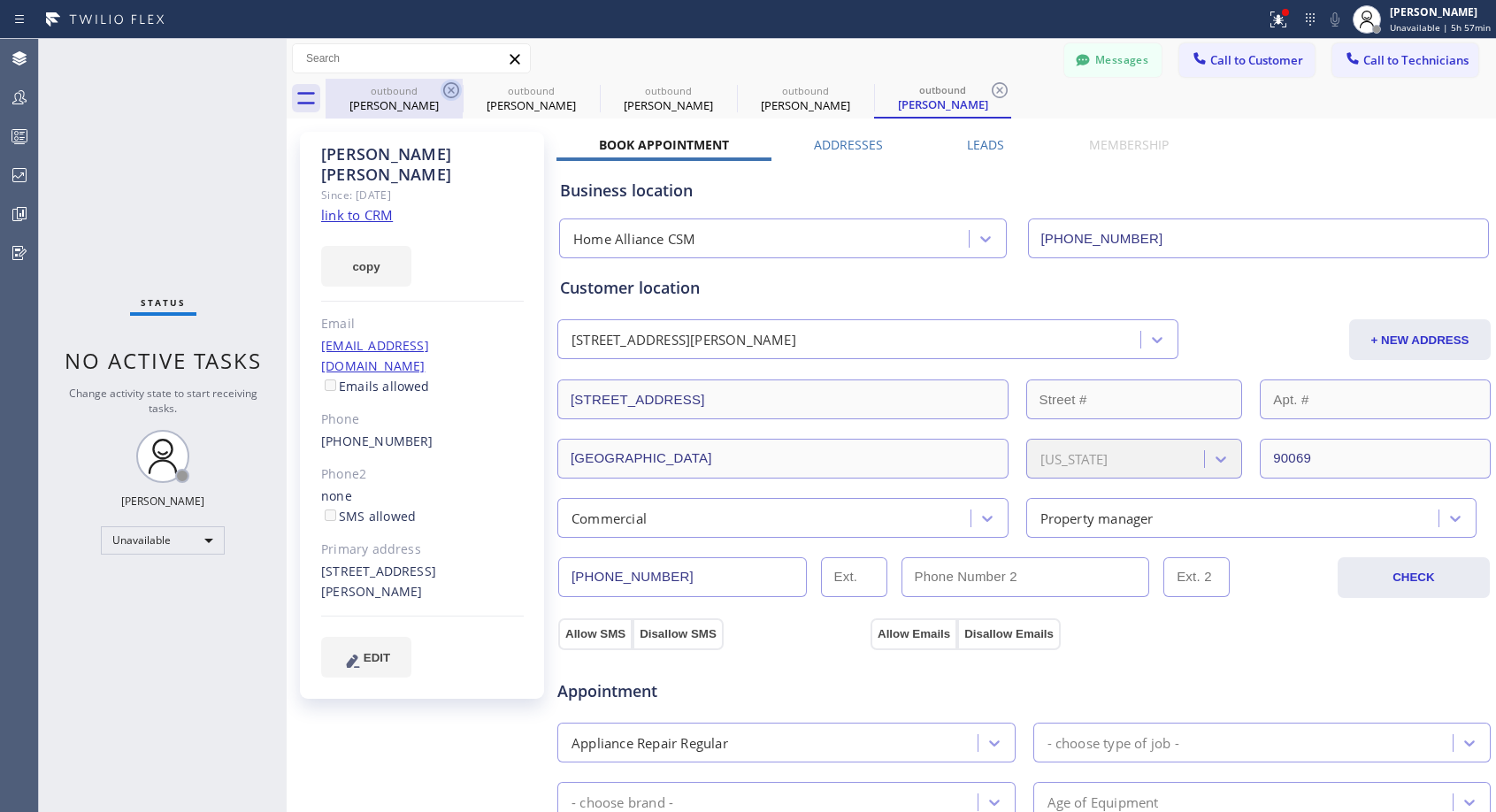
click at [445, 92] on icon at bounding box center [451, 91] width 16 height 16
click at [0, 0] on icon at bounding box center [0, 0] width 0 height 0
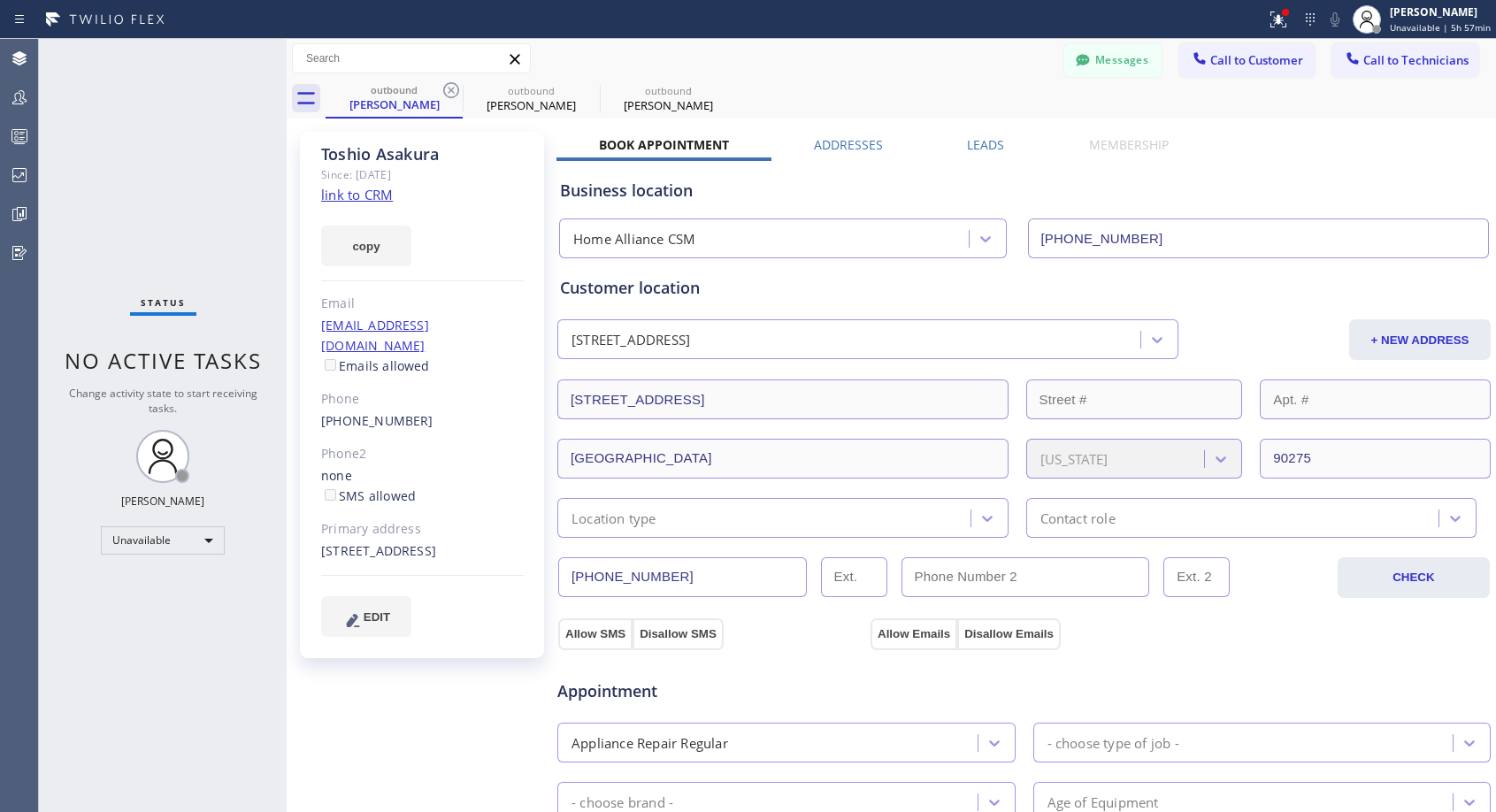
click at [445, 92] on icon at bounding box center [451, 91] width 16 height 16
click at [0, 0] on icon at bounding box center [0, 0] width 0 height 0
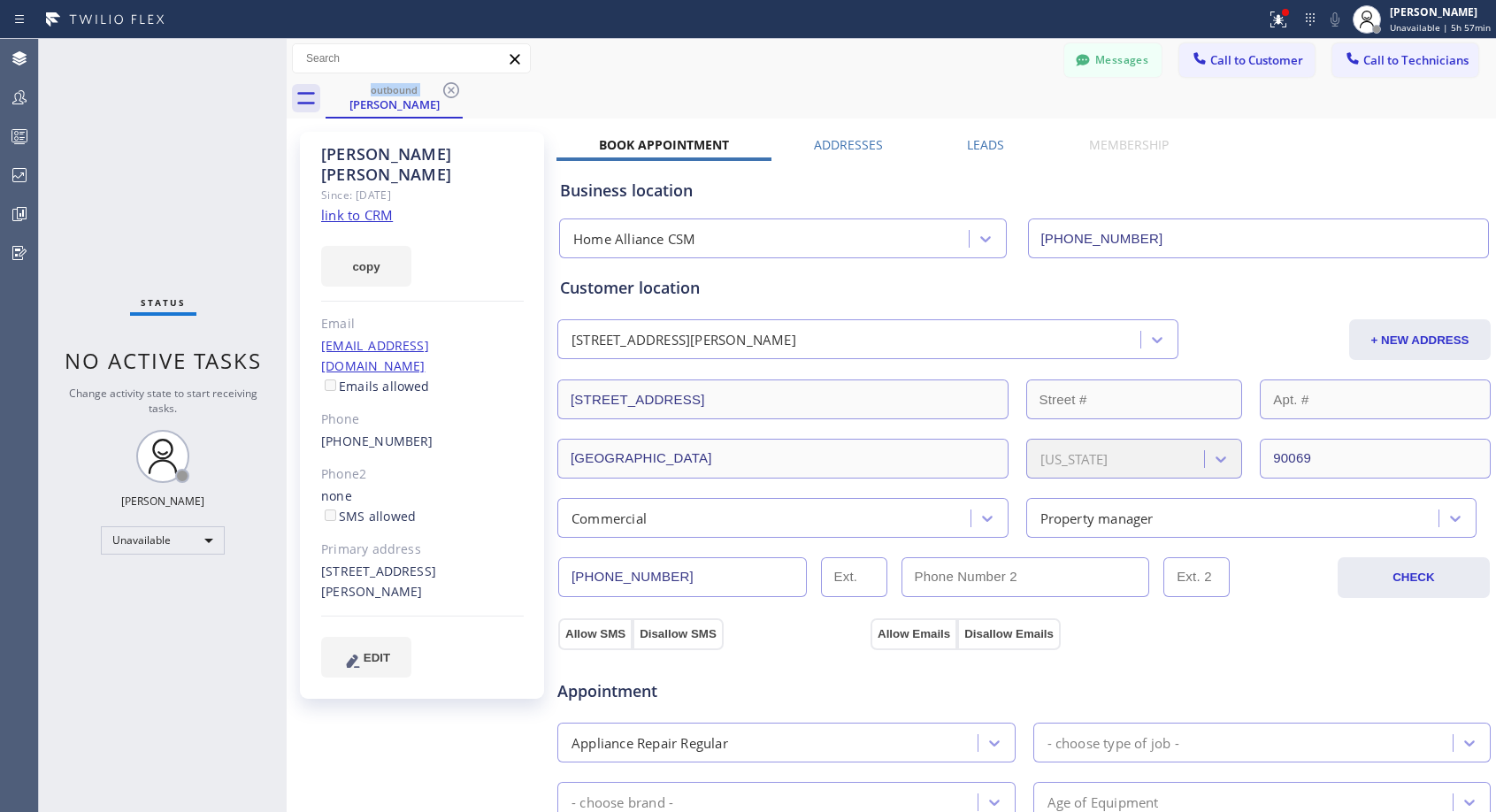
click at [445, 92] on icon at bounding box center [451, 91] width 16 height 16
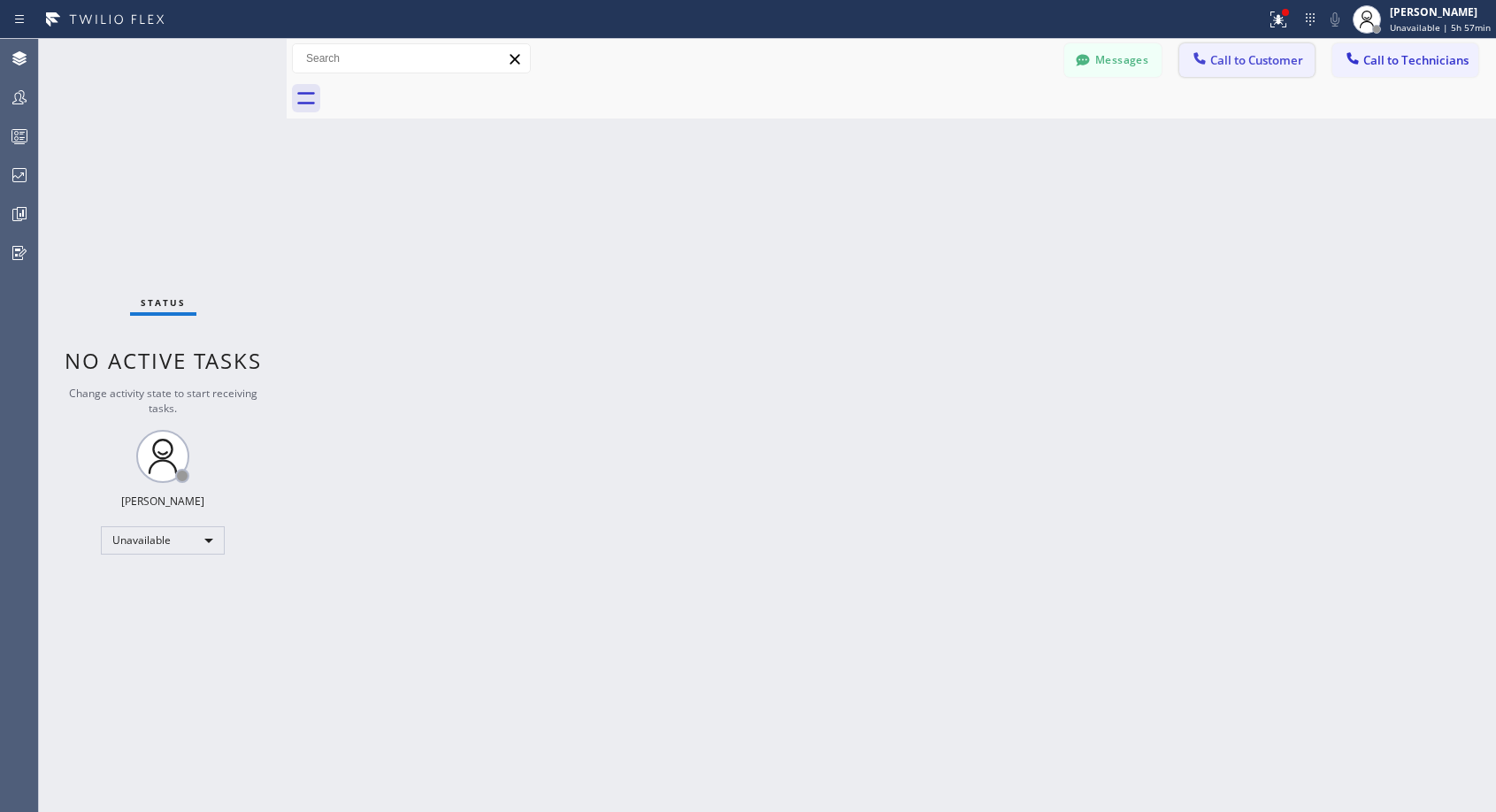
click at [1253, 62] on span "Call to Customer" at bounding box center [1256, 60] width 93 height 16
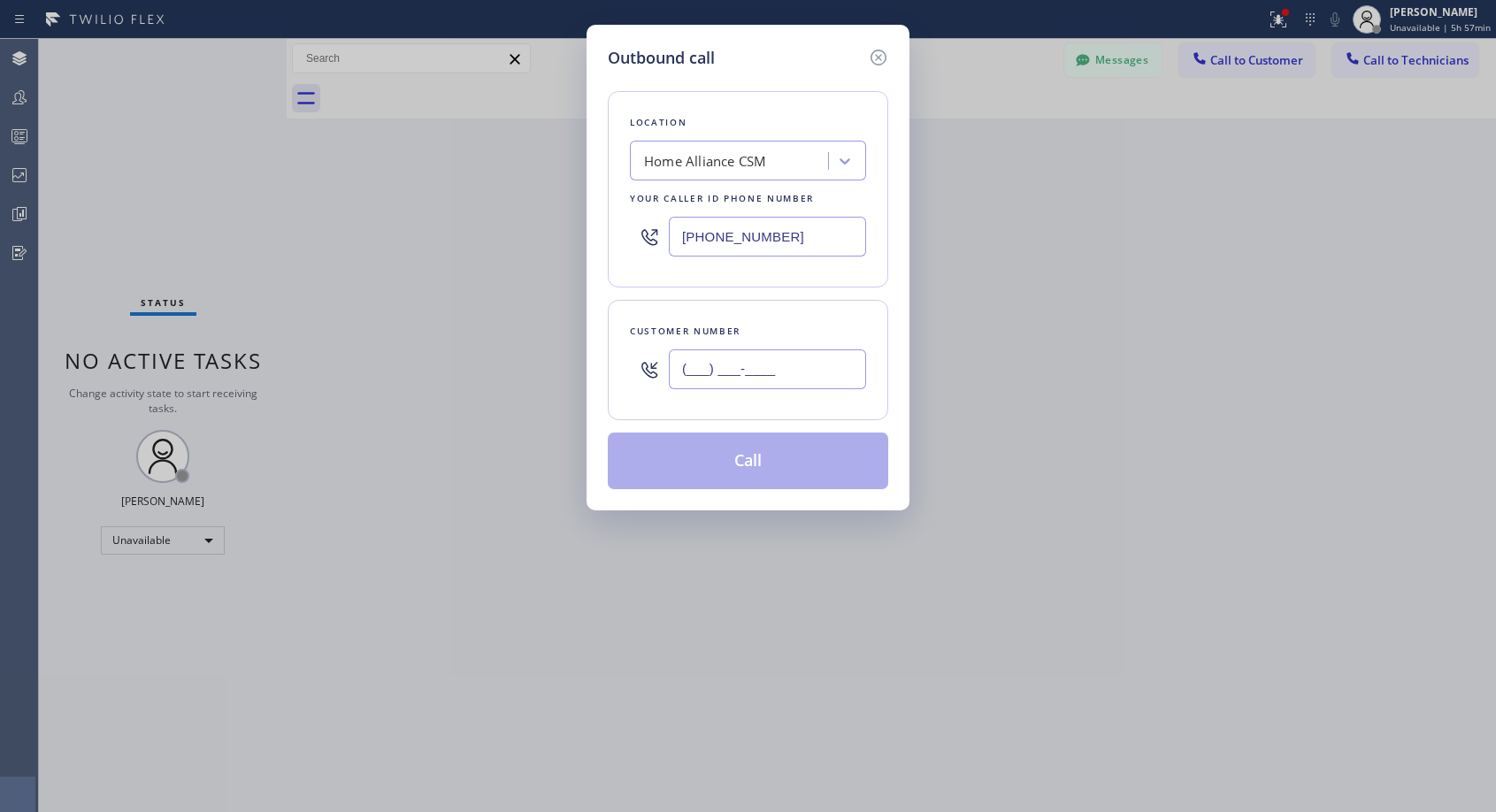
click at [765, 362] on input "(___) ___-____" at bounding box center [767, 369] width 198 height 40
paste input "818) 269-0985"
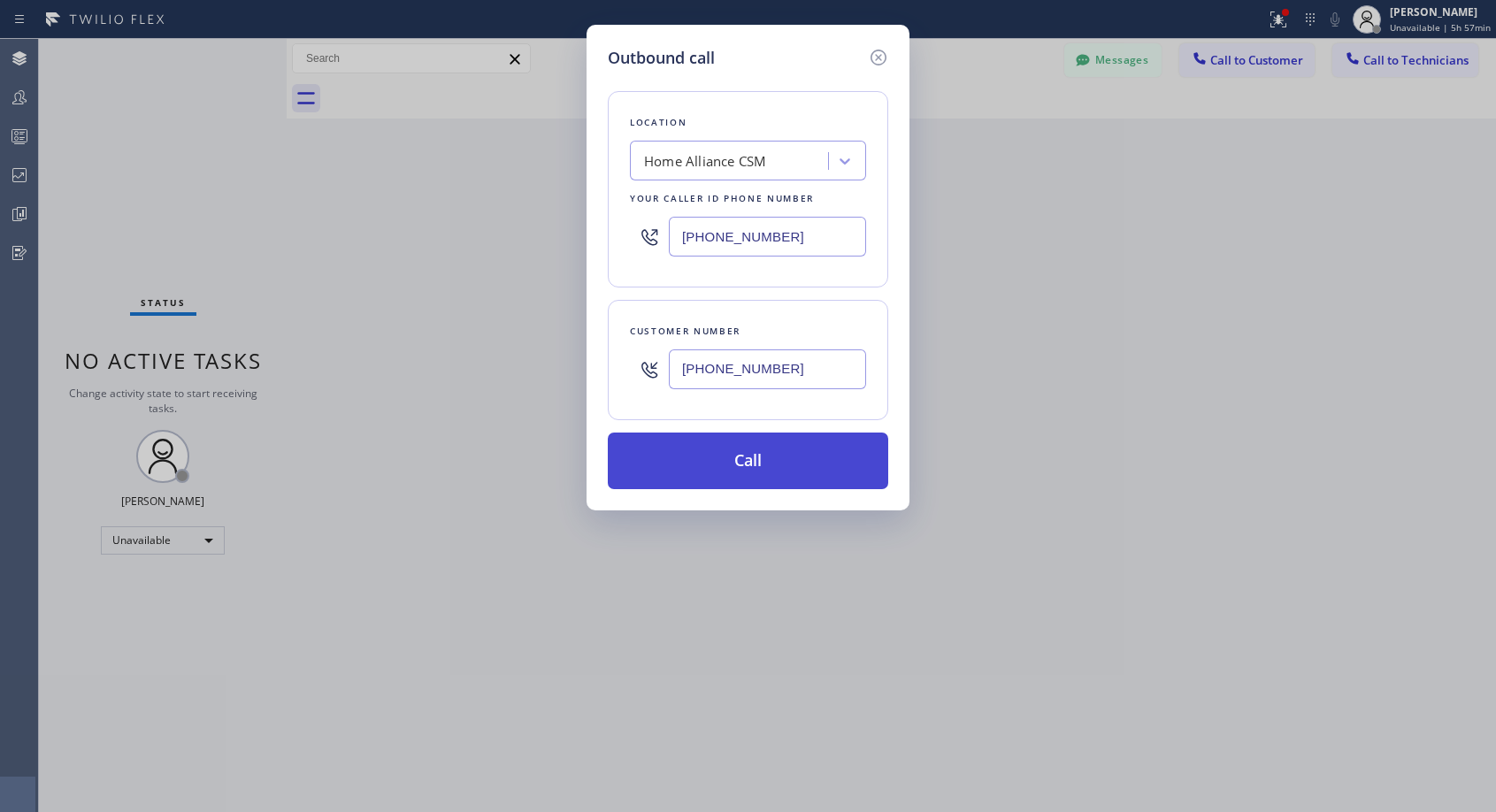
type input "[PHONE_NUMBER]"
click at [770, 455] on button "Call" at bounding box center [748, 461] width 280 height 56
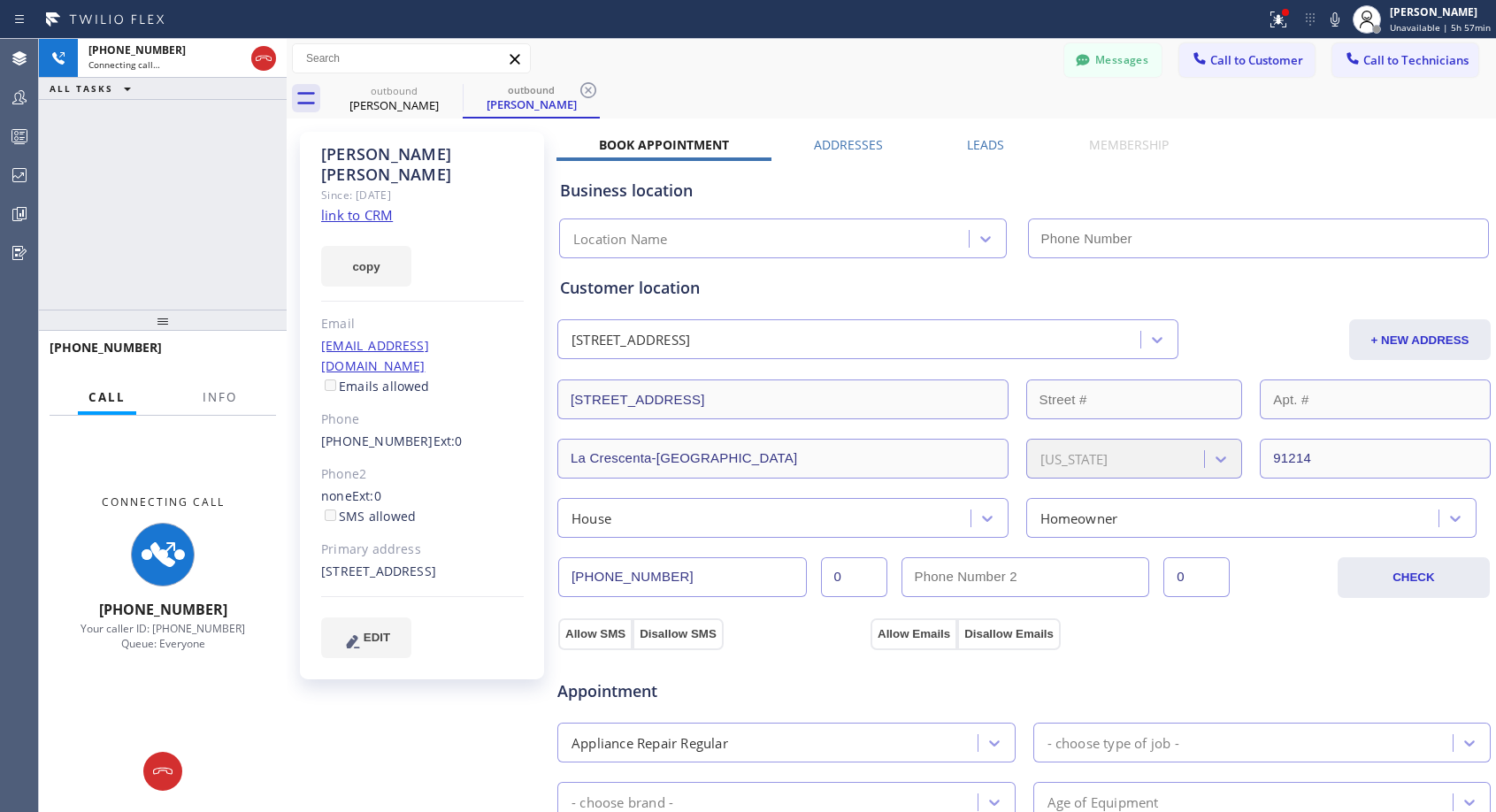
type input "[PHONE_NUMBER]"
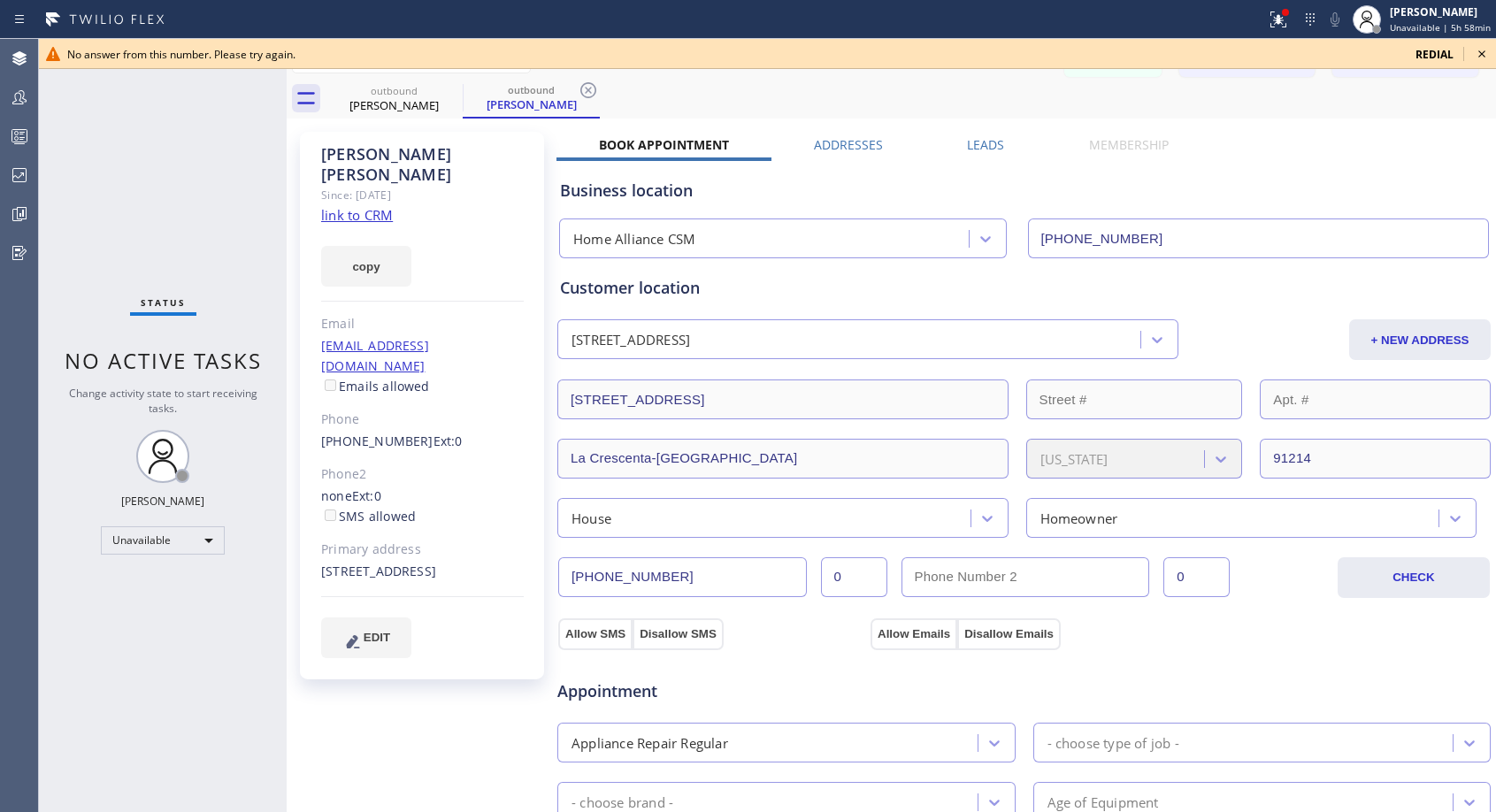
click at [1481, 53] on icon at bounding box center [1482, 55] width 21 height 21
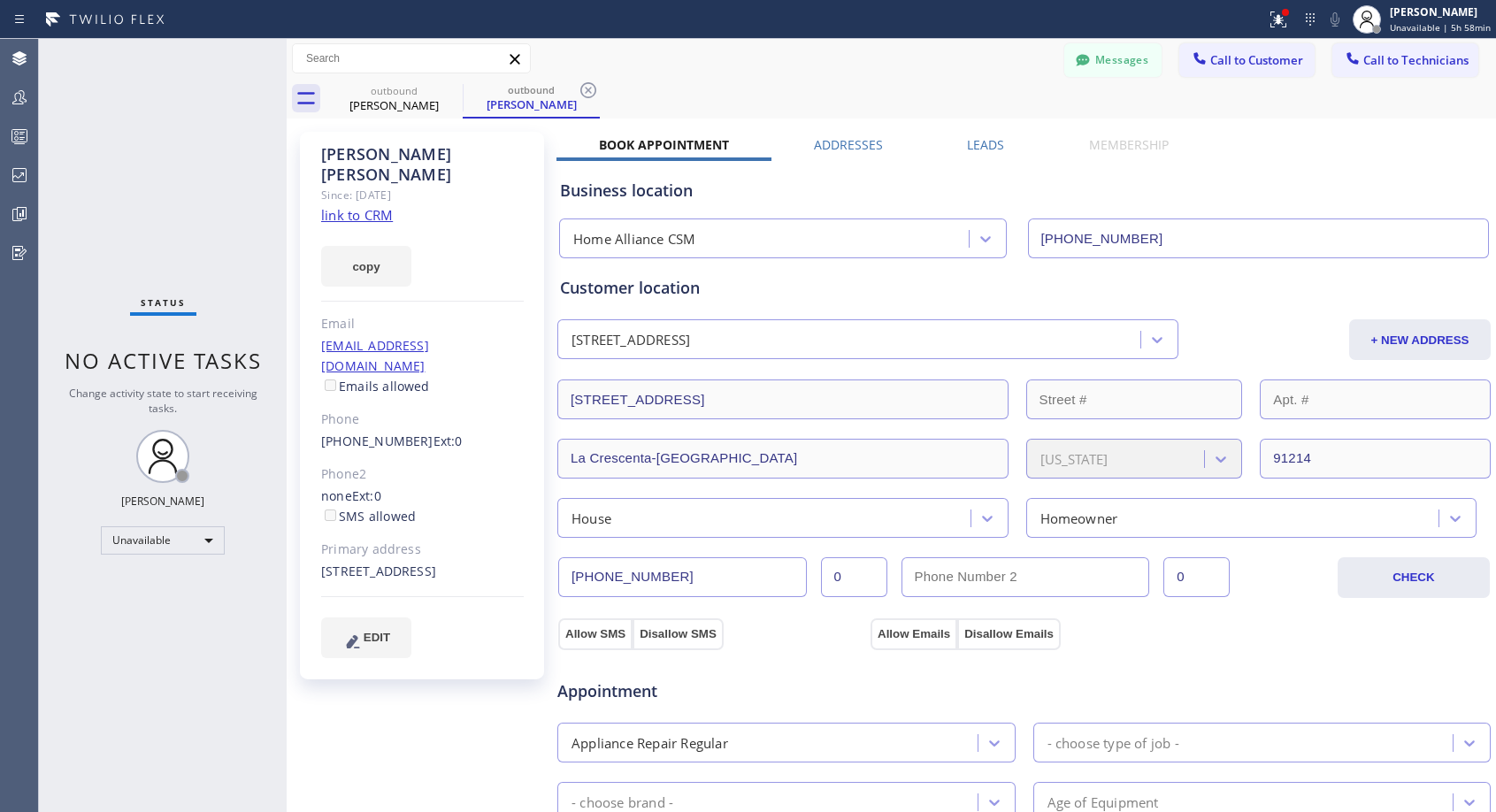
click at [482, 431] on div "[PHONE_NUMBER] Ext: 0" at bounding box center [423, 441] width 203 height 20
copy div "[PHONE_NUMBER] Ext: 0"
click at [1253, 58] on span "Call to Customer" at bounding box center [1256, 60] width 93 height 16
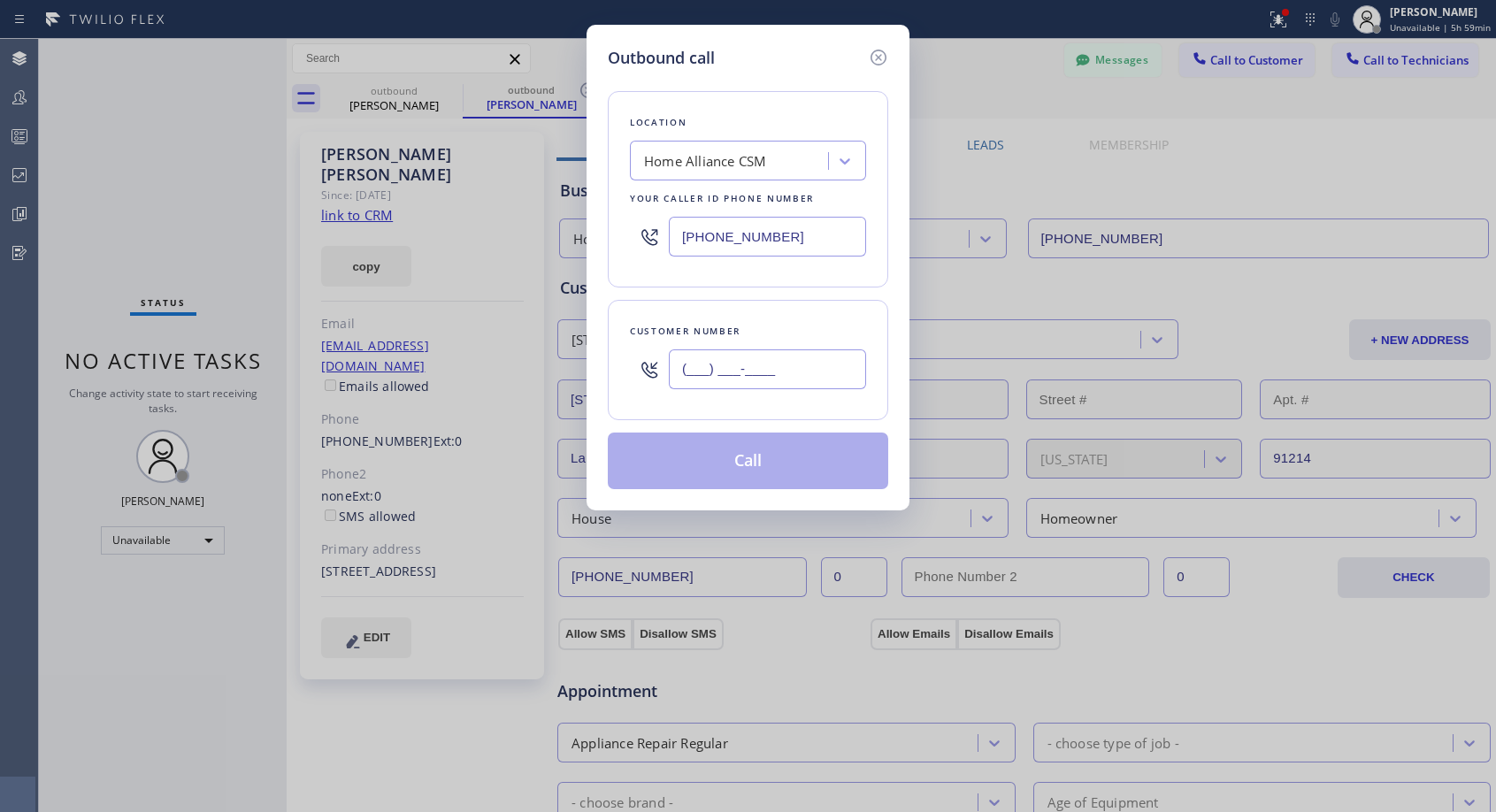
click at [766, 351] on input "(___) ___-____" at bounding box center [767, 369] width 198 height 40
paste input "818) 269-0985"
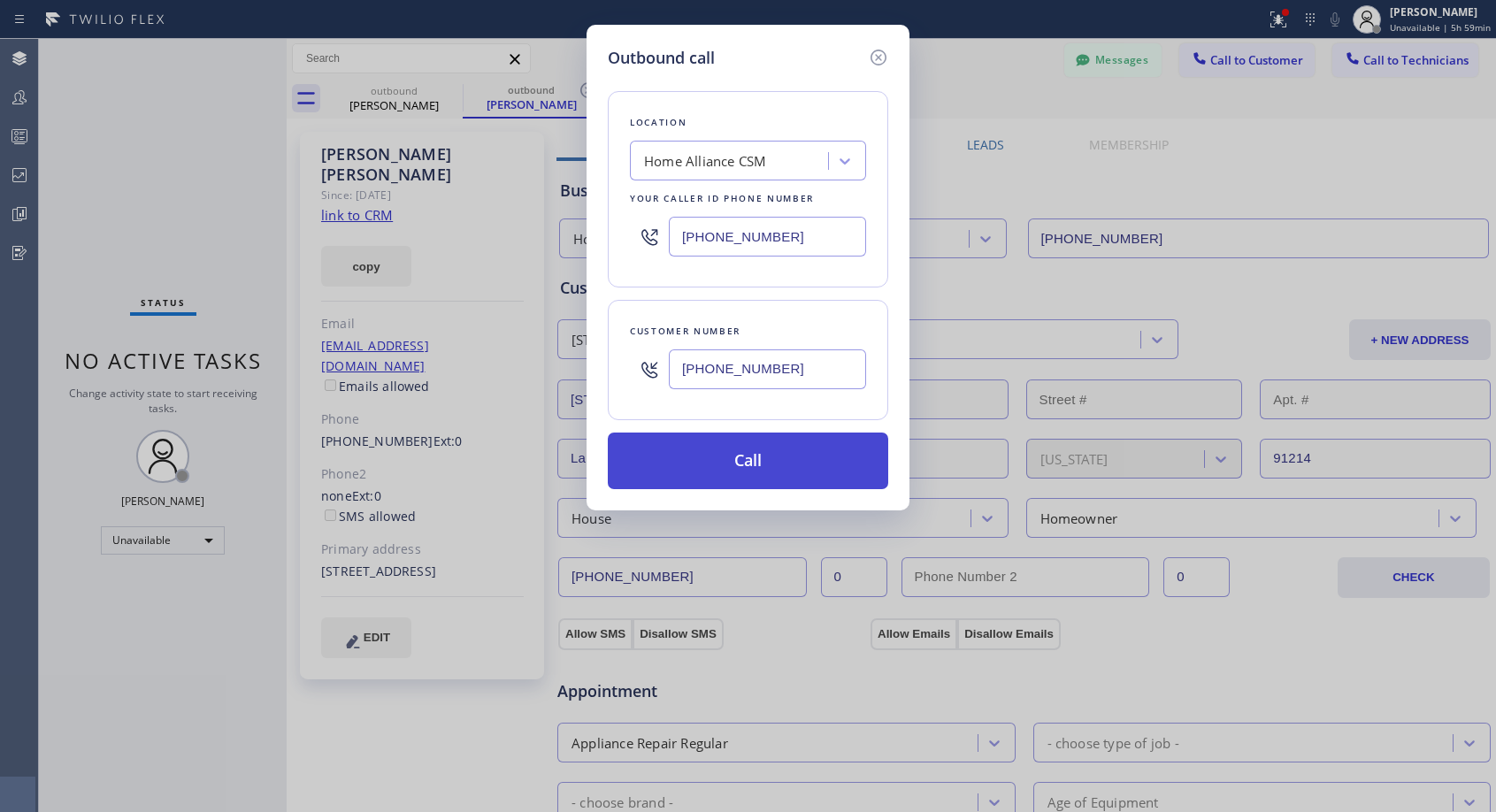
type input "[PHONE_NUMBER]"
click at [777, 459] on button "Call" at bounding box center [748, 461] width 280 height 56
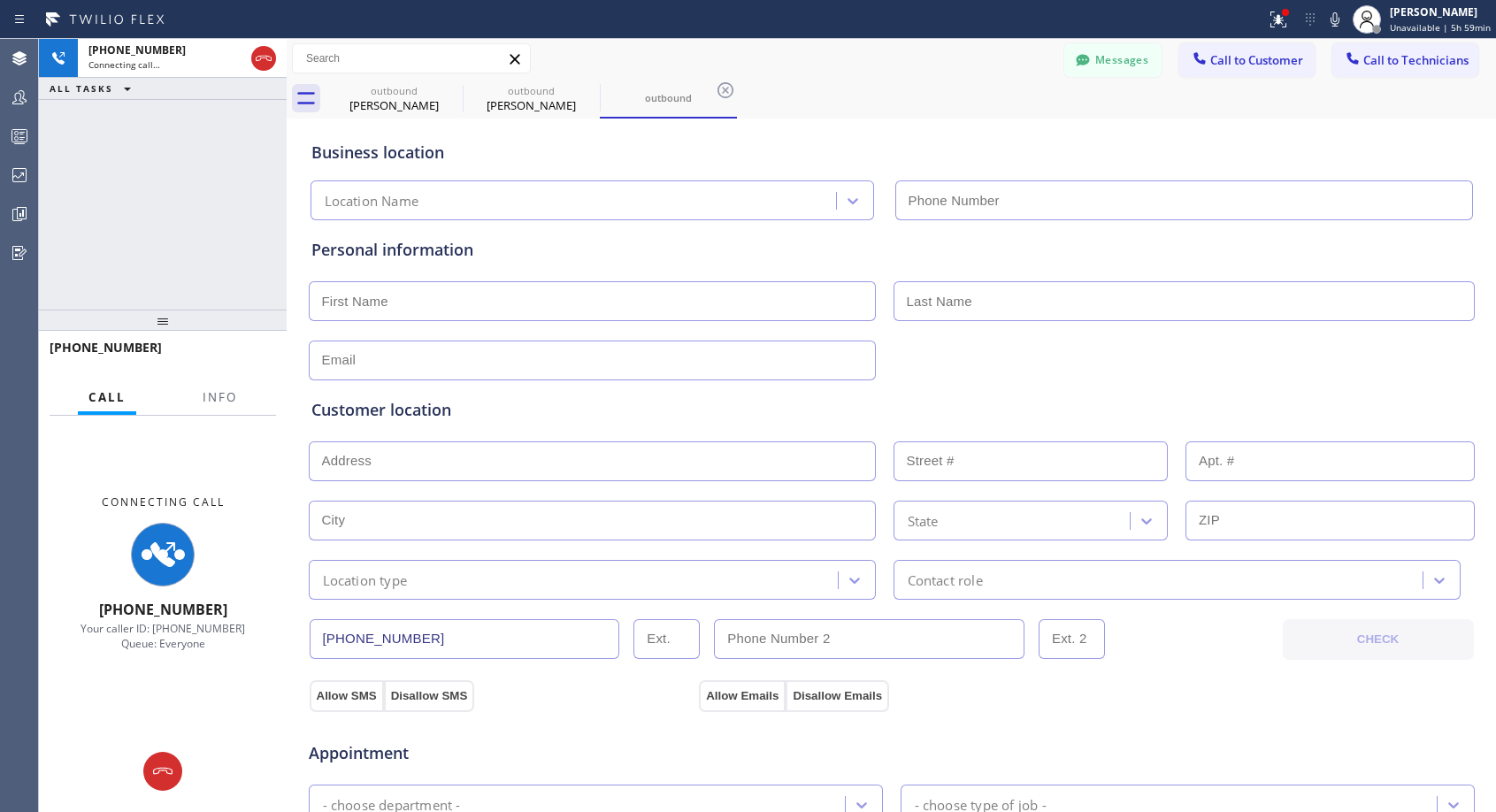
type input "[PHONE_NUMBER]"
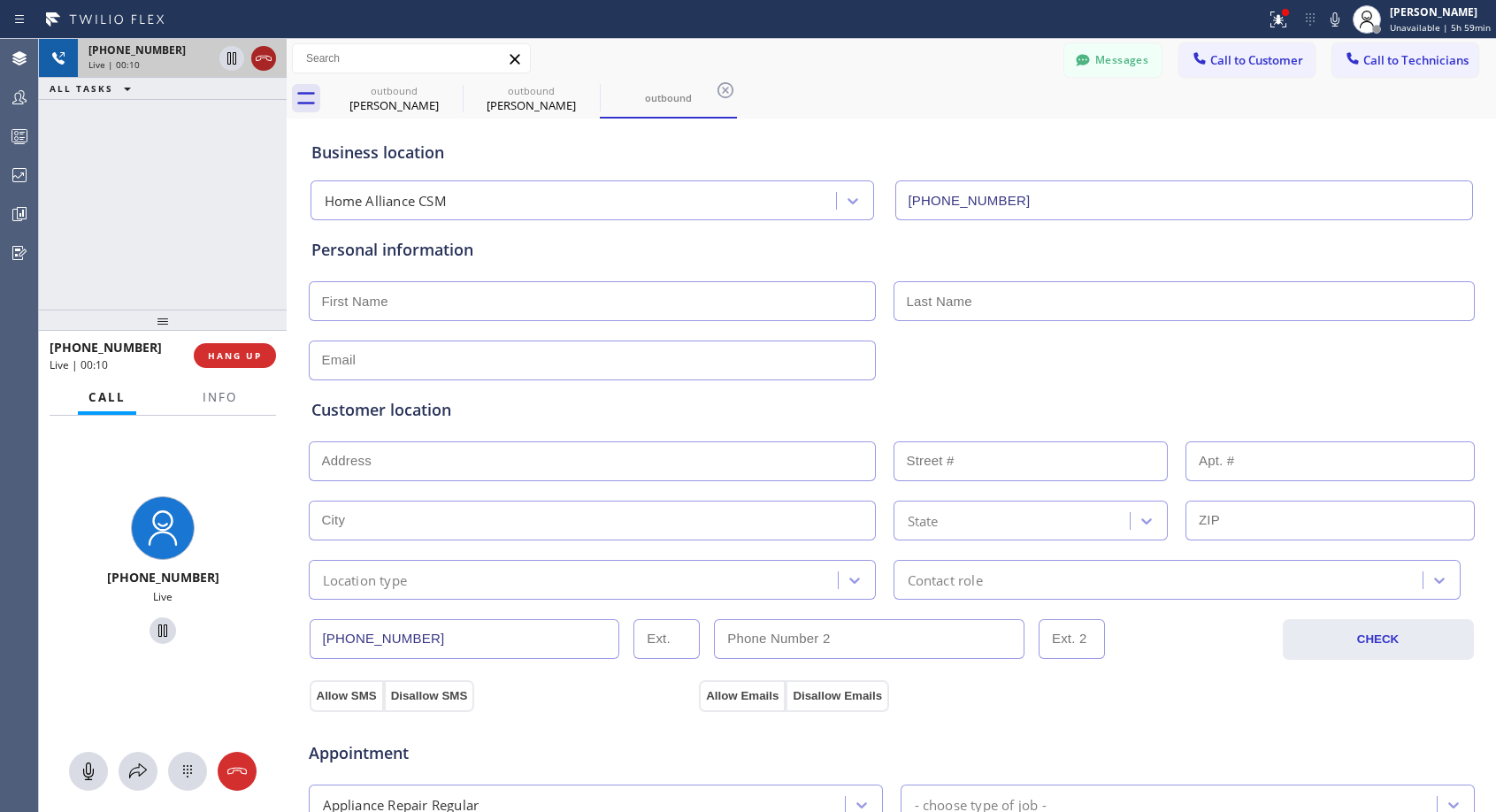
click at [263, 64] on icon at bounding box center [264, 58] width 21 height 21
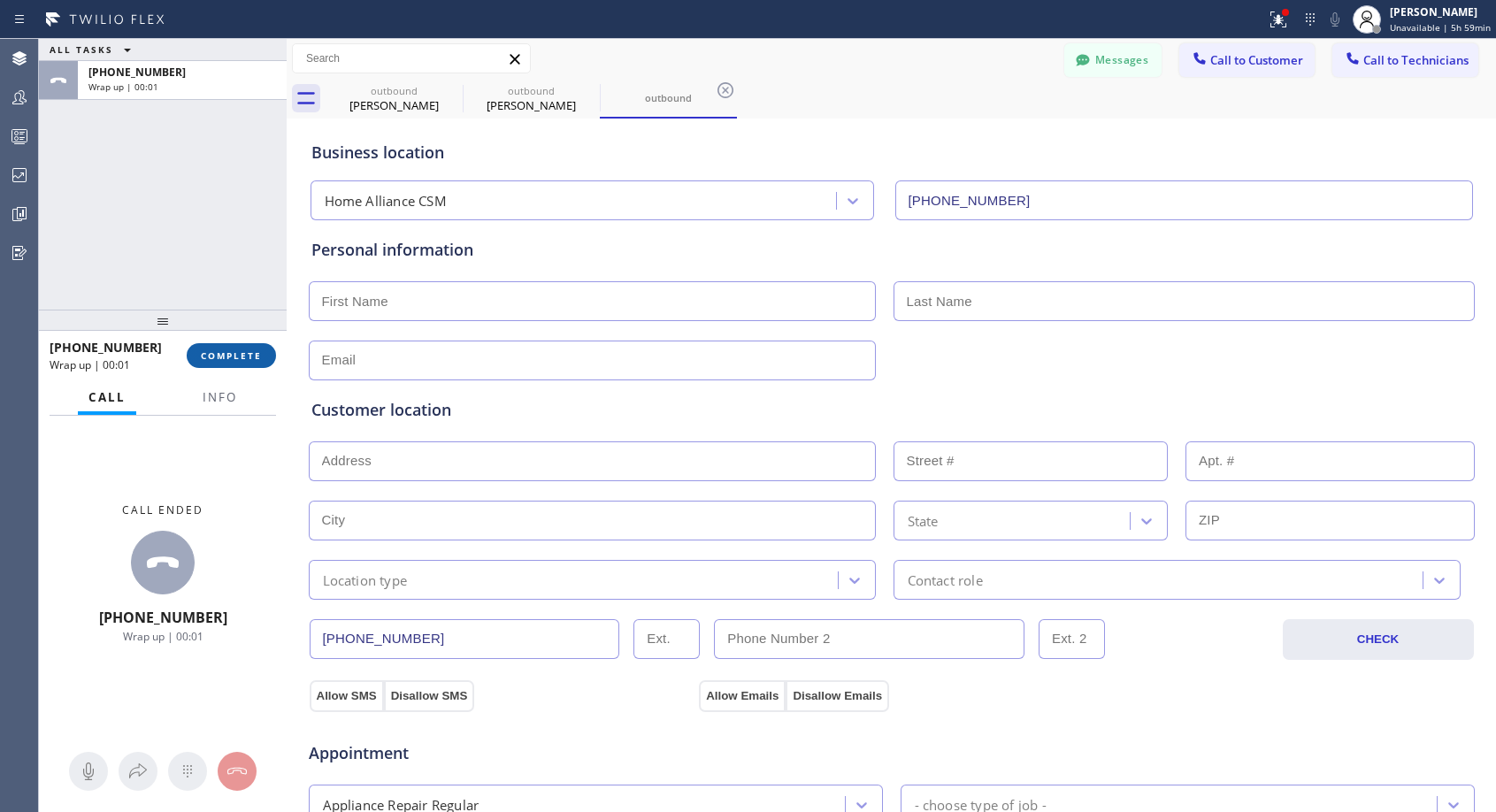
click at [256, 356] on span "COMPLETE" at bounding box center [231, 355] width 61 height 13
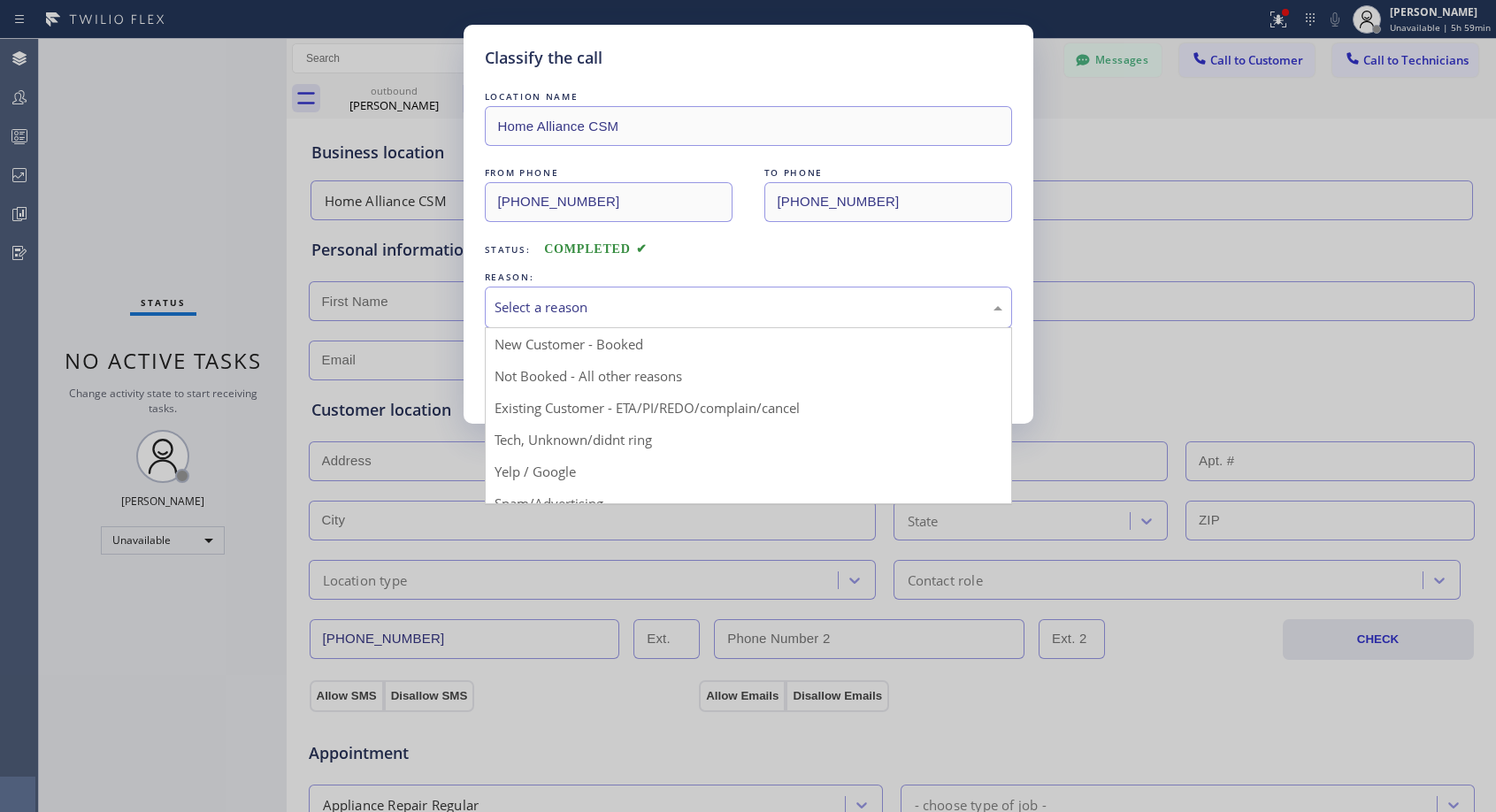
click at [666, 301] on div "Select a reason" at bounding box center [749, 307] width 508 height 20
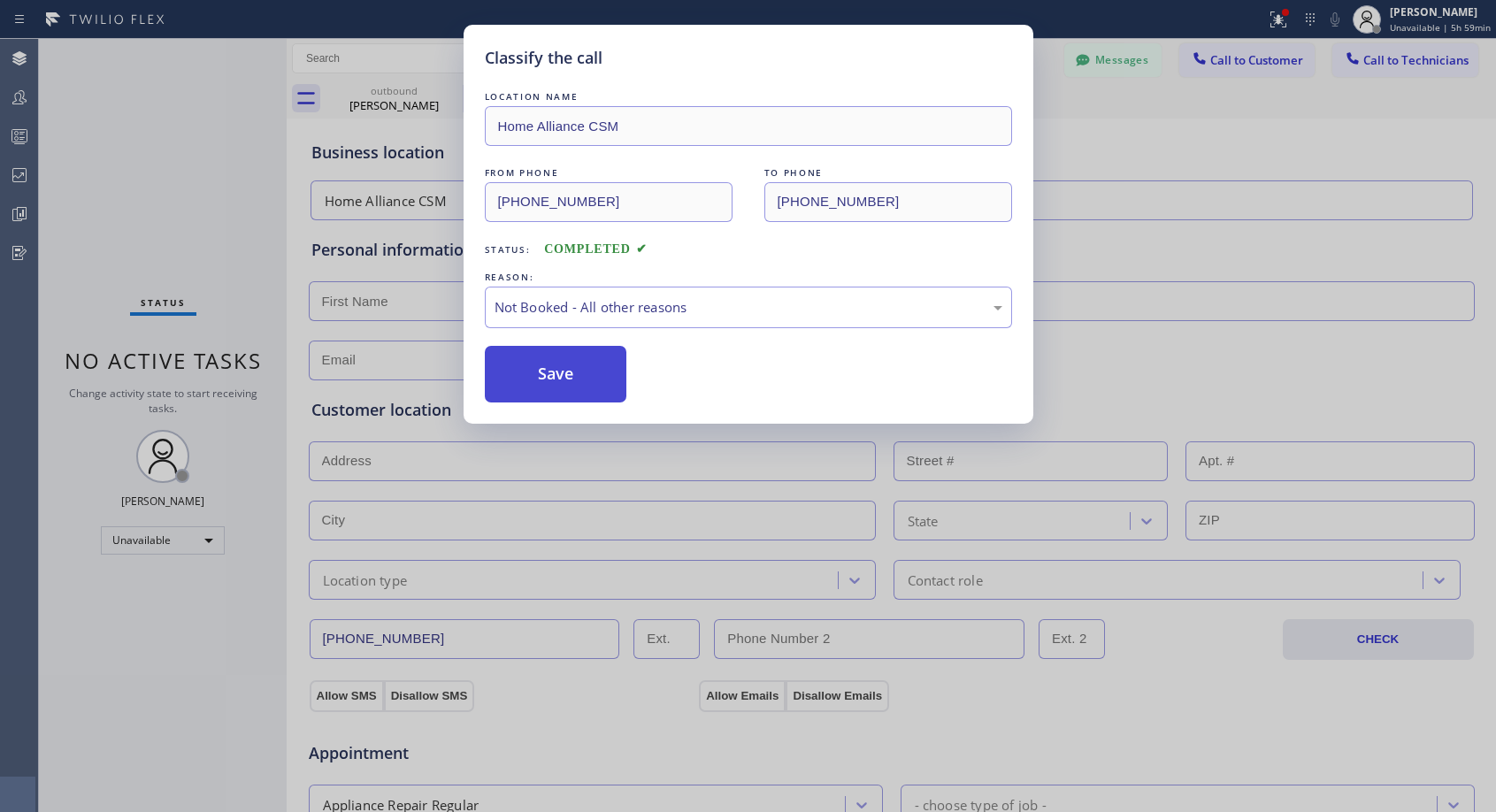
drag, startPoint x: 582, startPoint y: 382, endPoint x: 621, endPoint y: 352, distance: 49.2
click at [581, 382] on button "Save" at bounding box center [556, 374] width 142 height 56
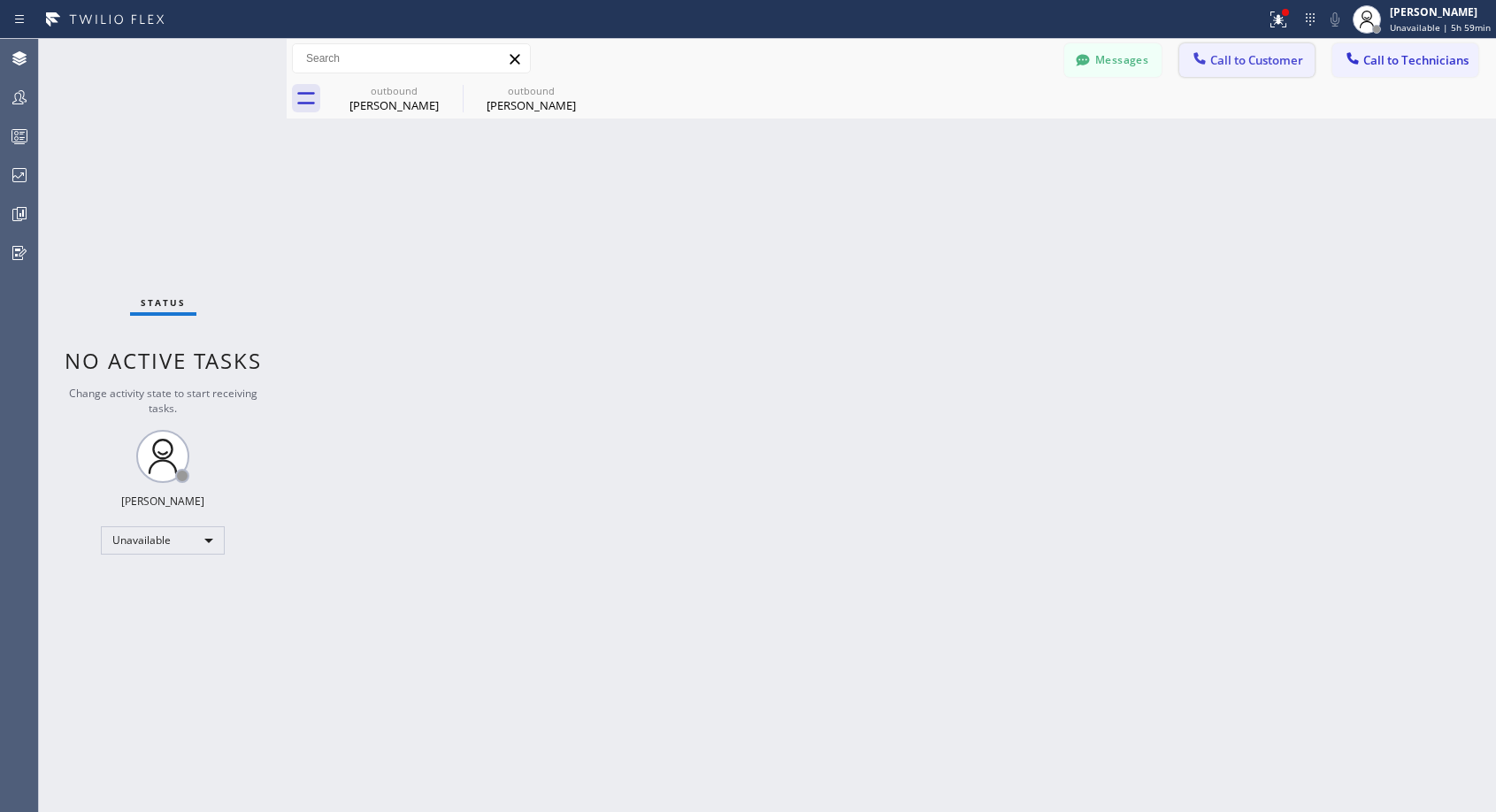
click at [1264, 66] on span "Call to Customer" at bounding box center [1256, 60] width 93 height 16
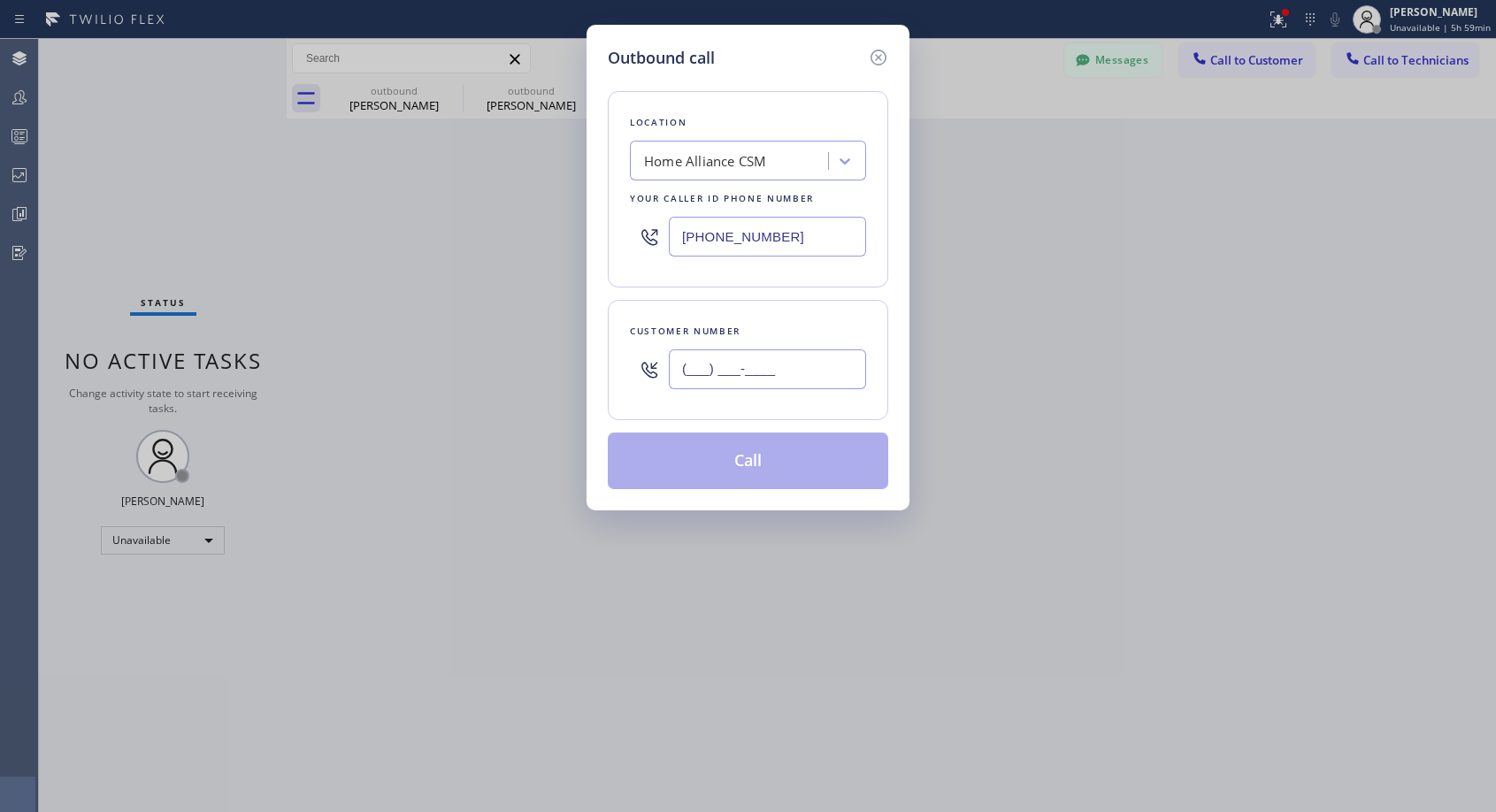
click at [795, 366] on input "(___) ___-____" at bounding box center [767, 369] width 198 height 40
paste input "818) 269-0985"
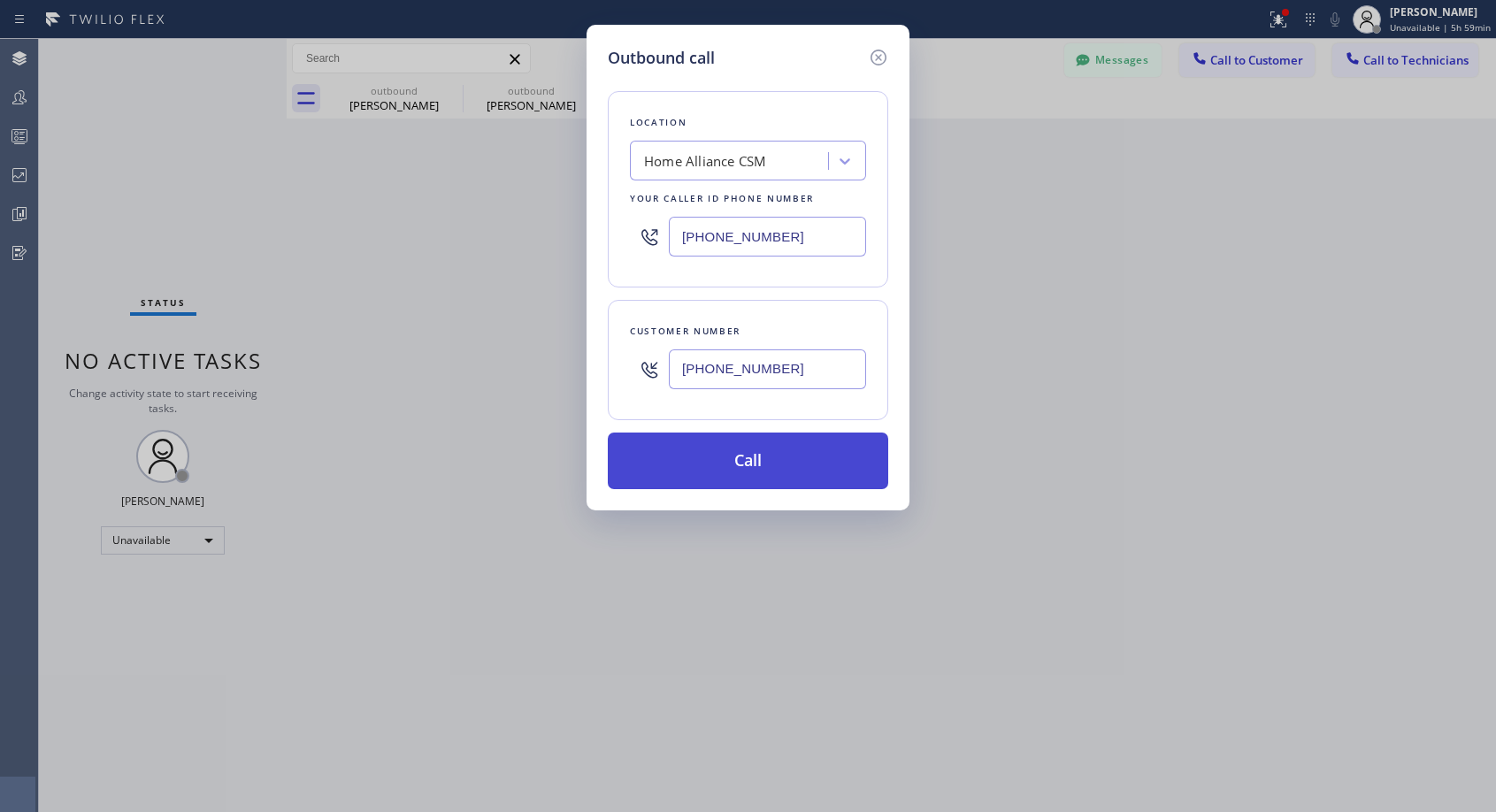
type input "[PHONE_NUMBER]"
click at [791, 450] on button "Call" at bounding box center [748, 461] width 280 height 56
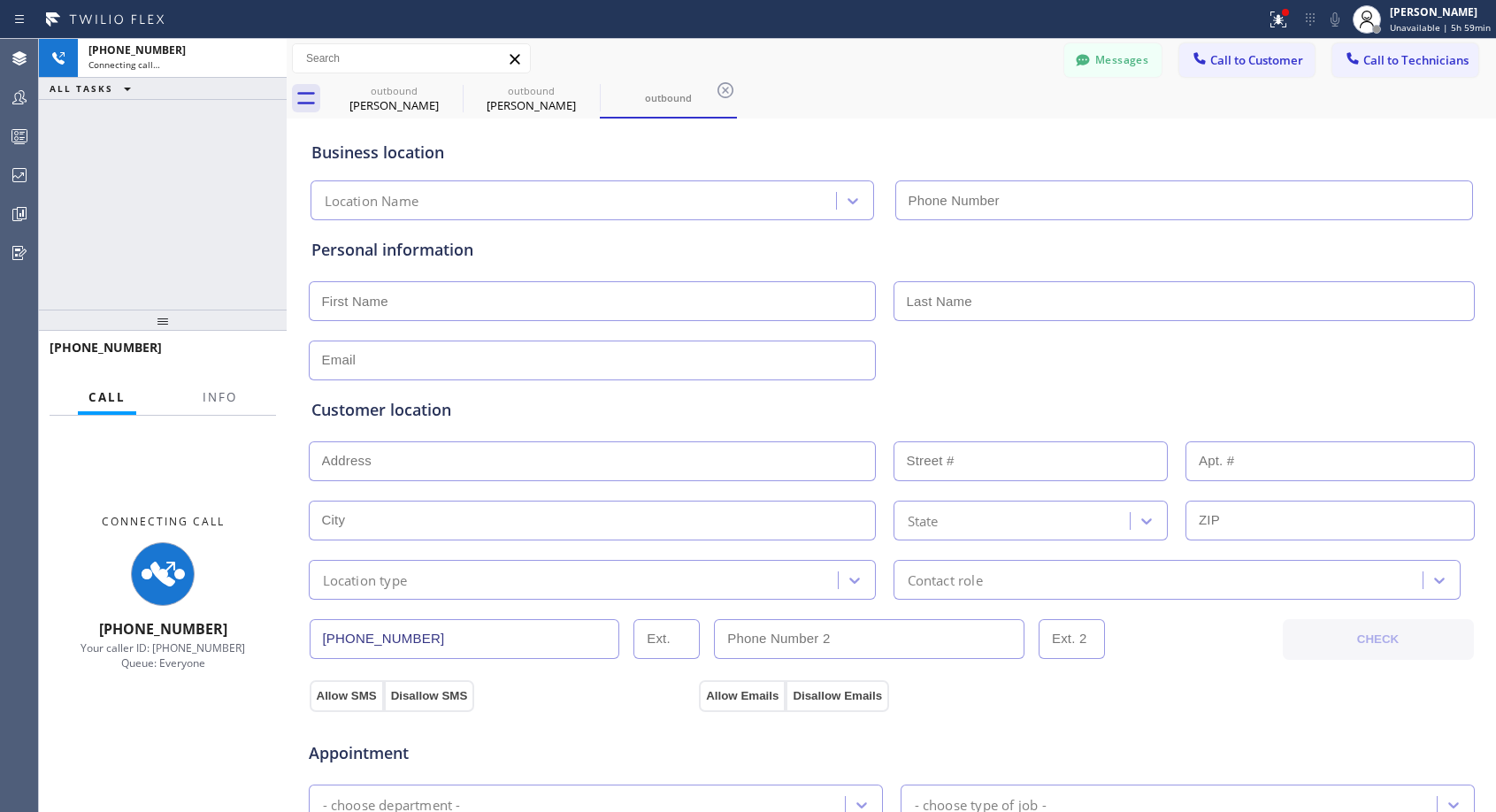
type input "[PHONE_NUMBER]"
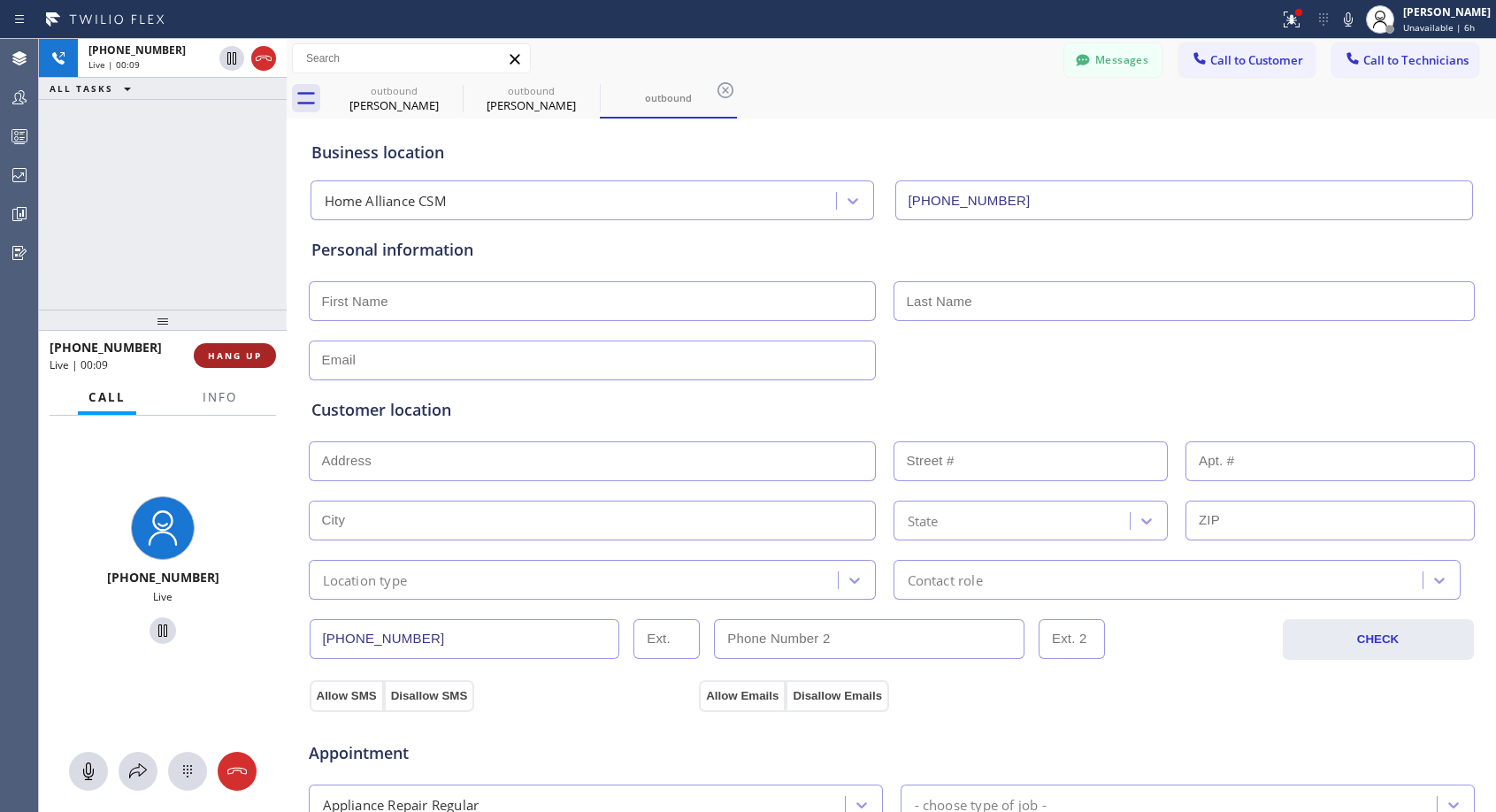
click at [230, 357] on span "HANG UP" at bounding box center [235, 355] width 54 height 13
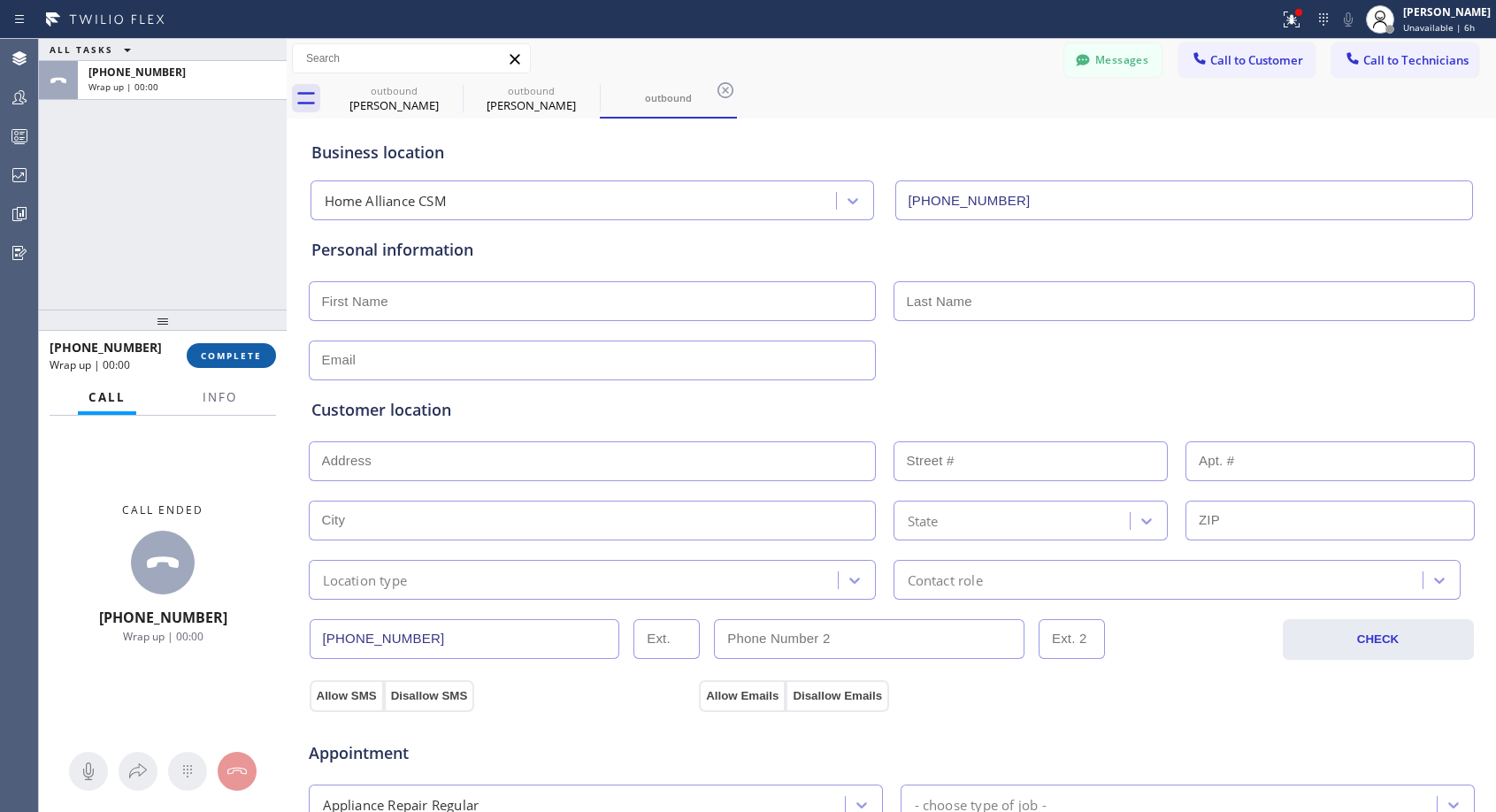
click at [231, 356] on span "COMPLETE" at bounding box center [231, 355] width 61 height 13
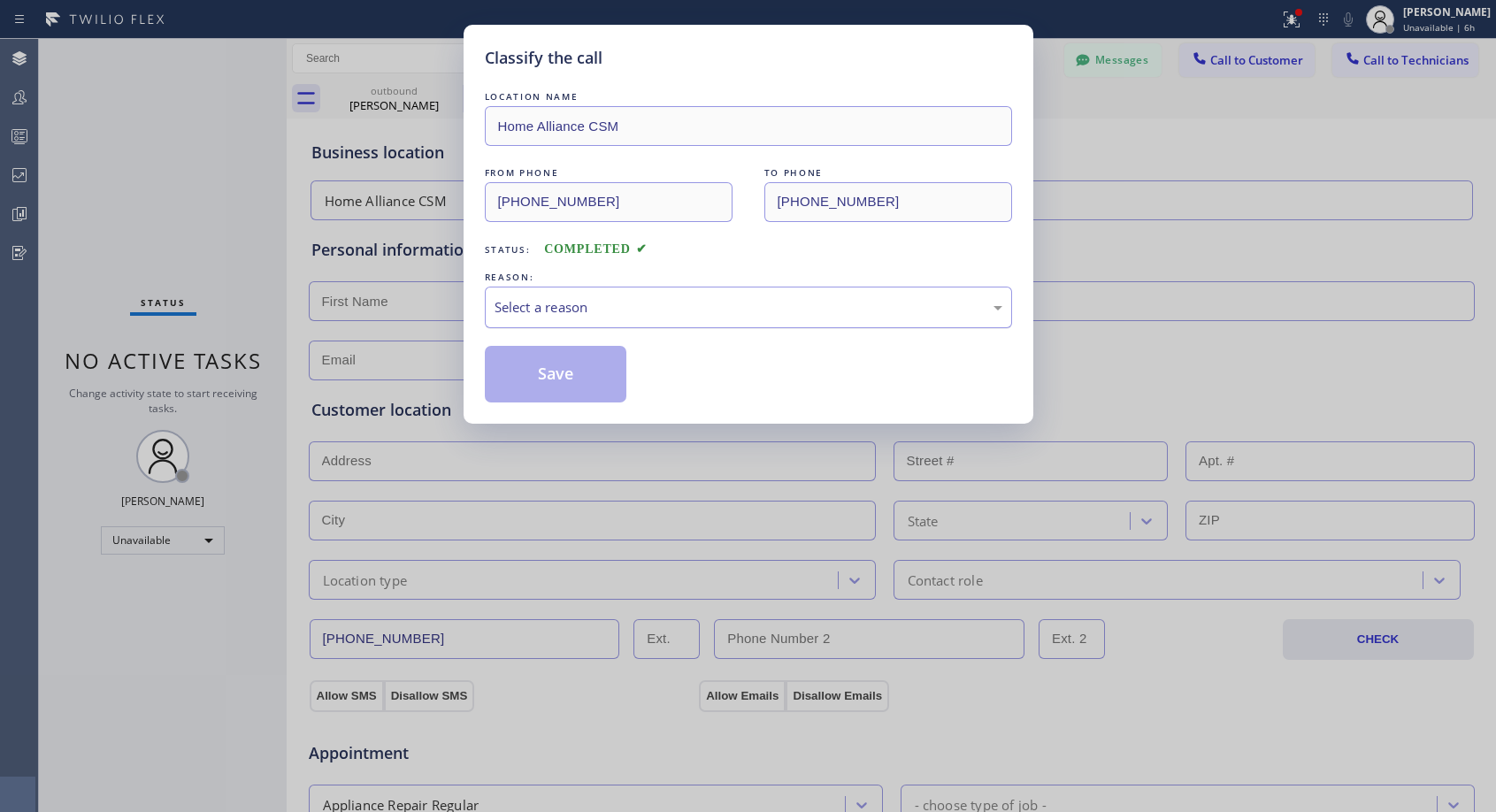
click at [623, 305] on div "Select a reason" at bounding box center [749, 307] width 508 height 20
click at [560, 365] on button "Save" at bounding box center [556, 374] width 142 height 56
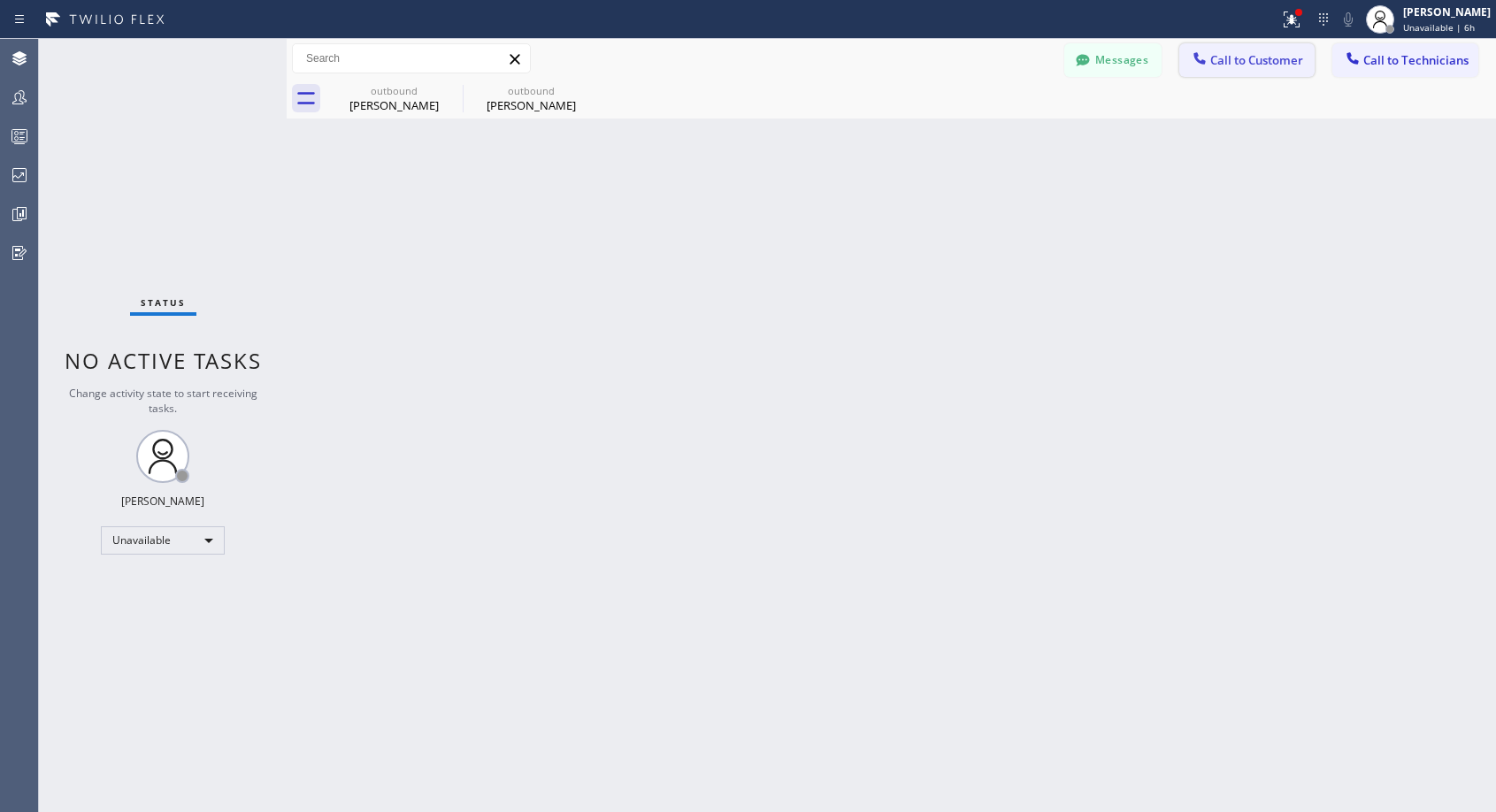
click at [1237, 60] on span "Call to Customer" at bounding box center [1256, 60] width 93 height 16
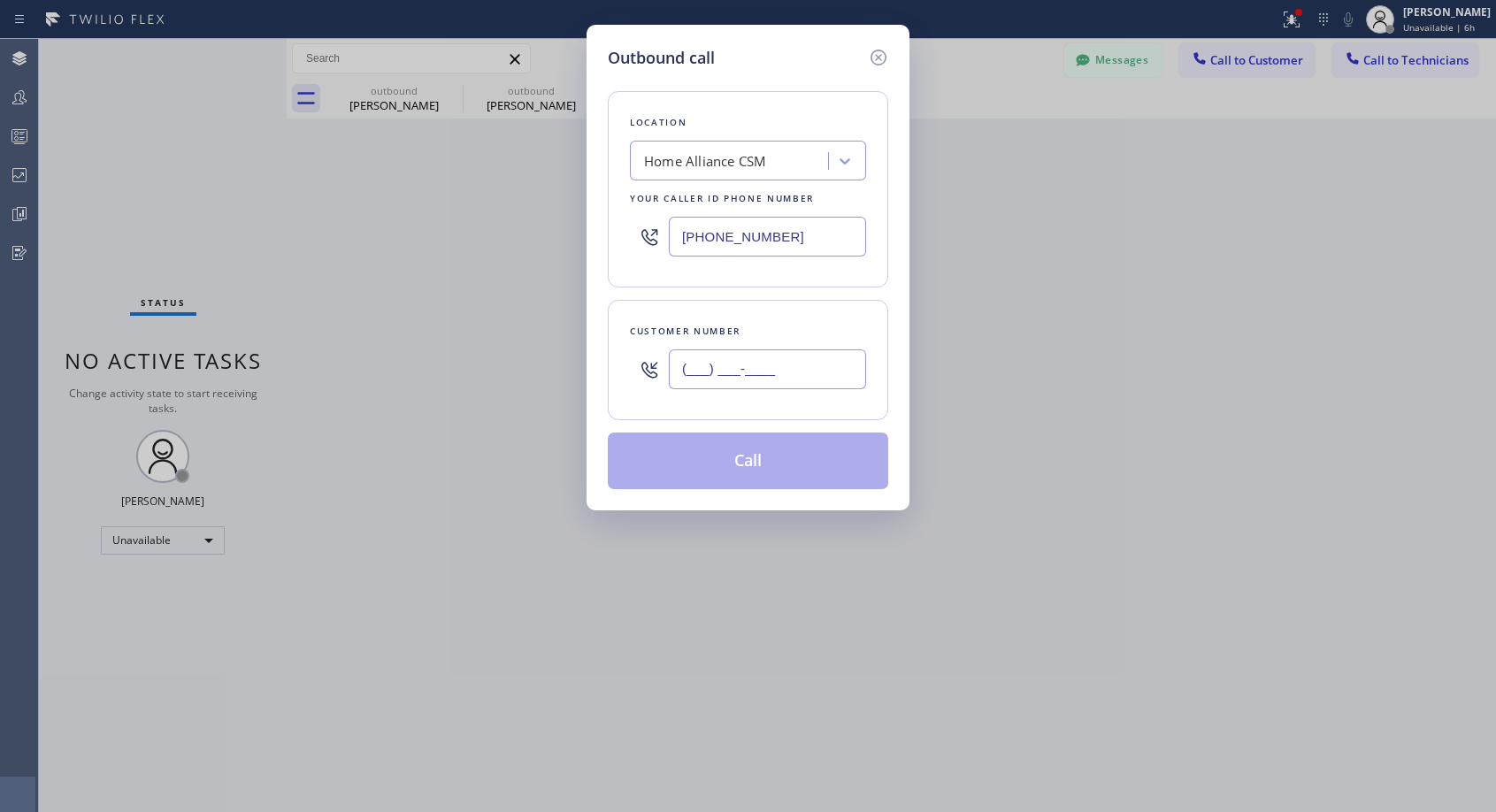
click at [789, 379] on input "(___) ___-____" at bounding box center [767, 369] width 198 height 40
paste input "818) 269-0985"
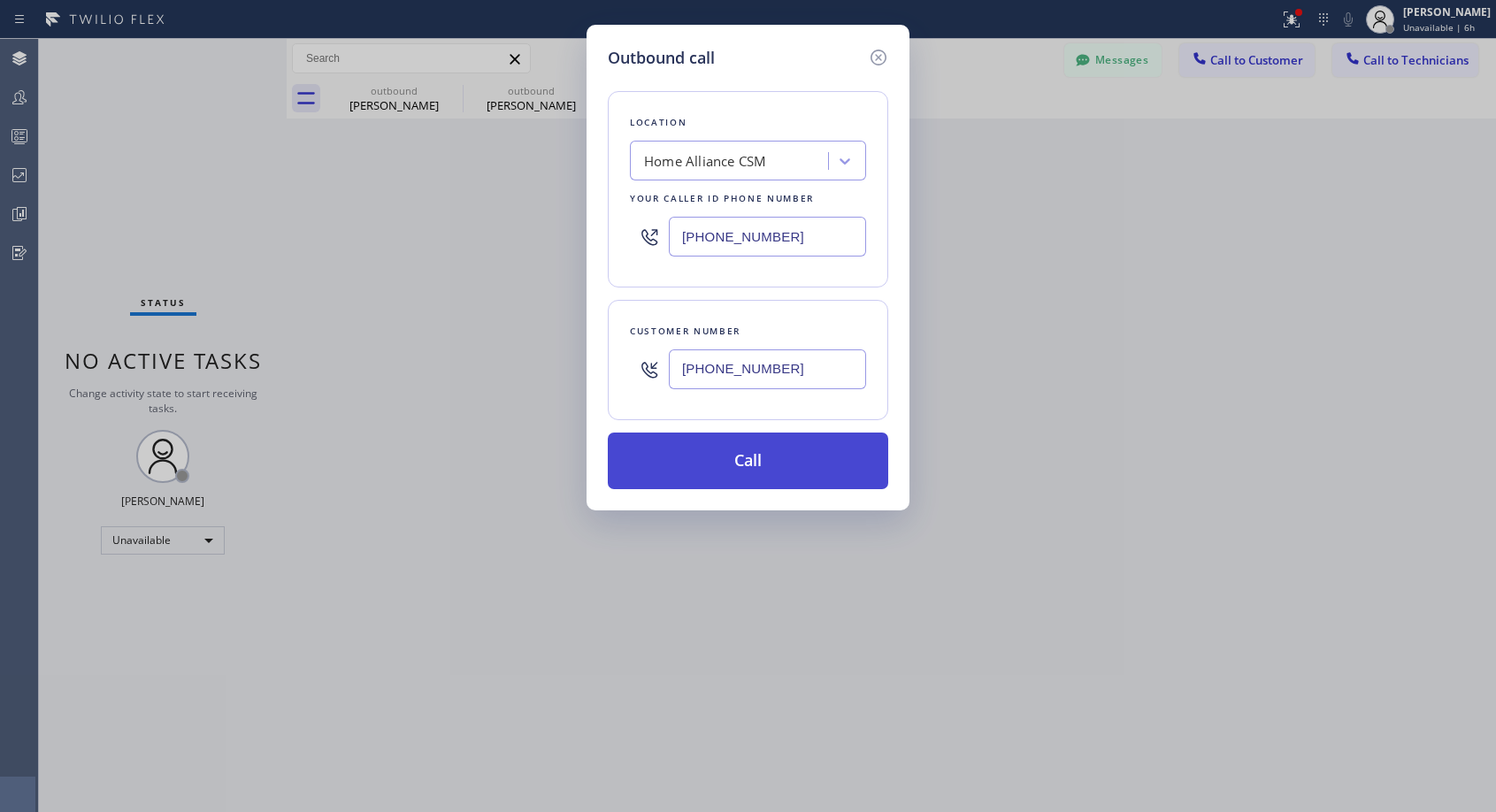
type input "[PHONE_NUMBER]"
click at [776, 460] on button "Call" at bounding box center [748, 461] width 280 height 56
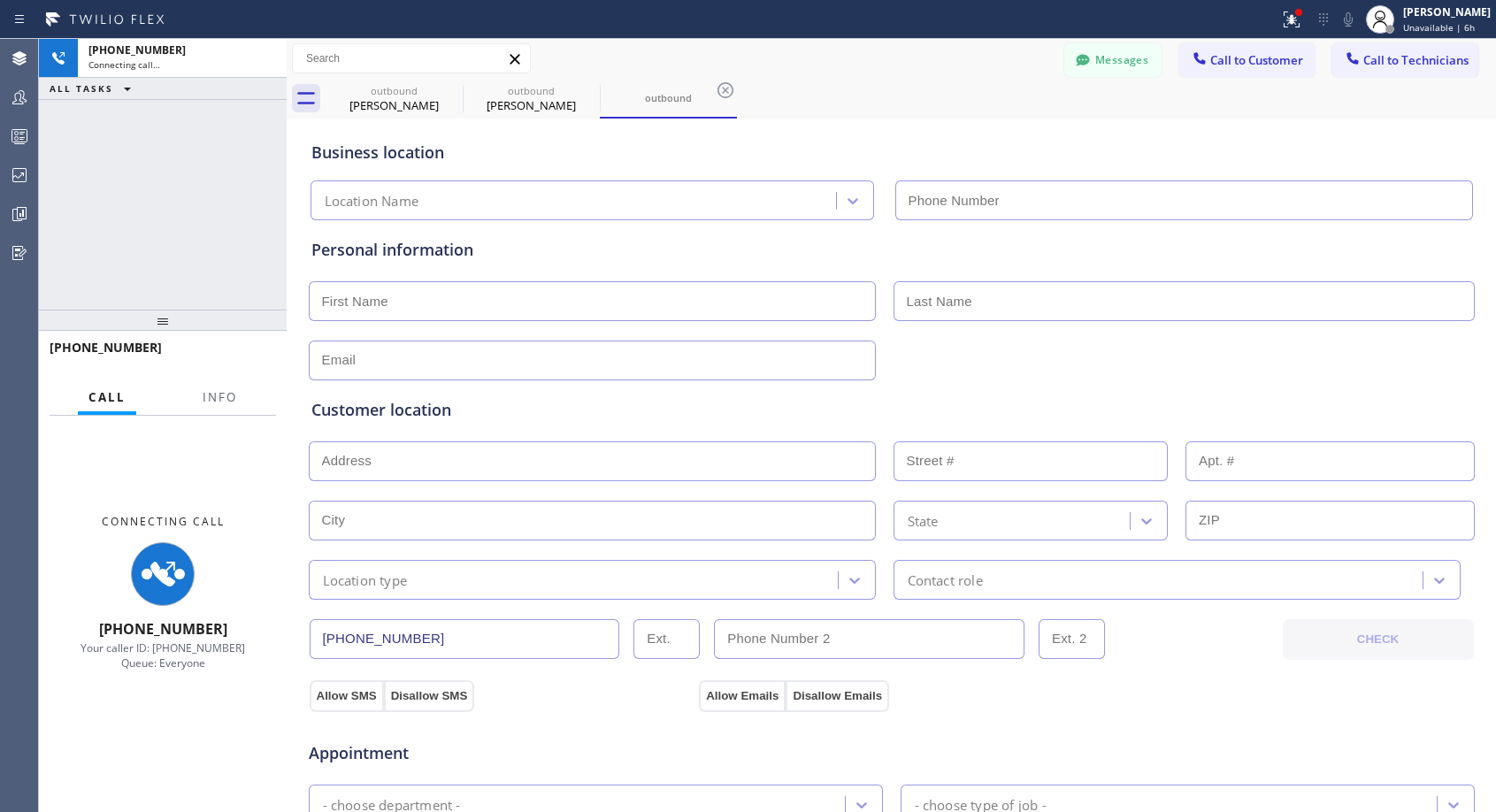
type input "[PHONE_NUMBER]"
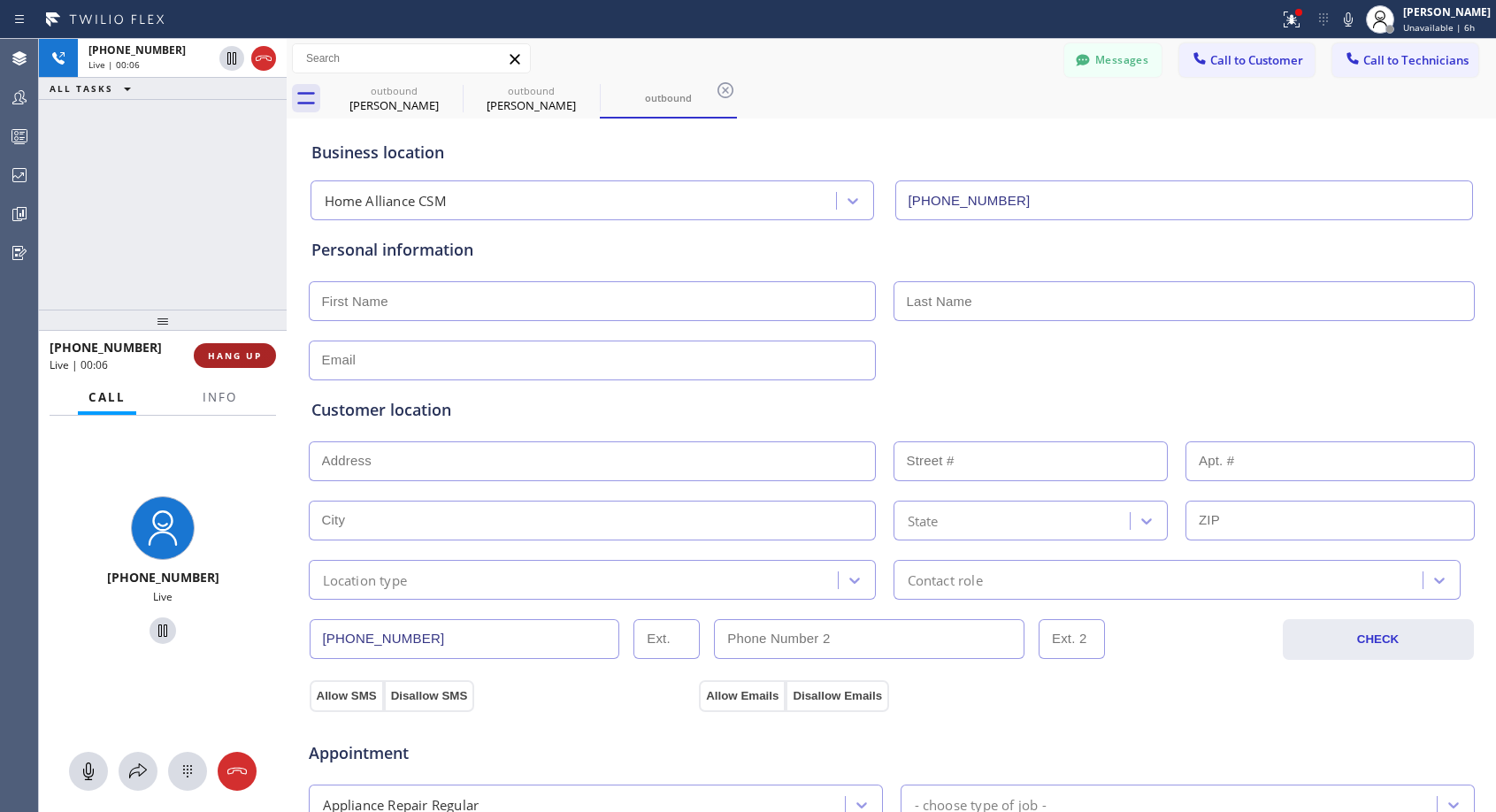
click at [247, 357] on span "HANG UP" at bounding box center [235, 355] width 54 height 13
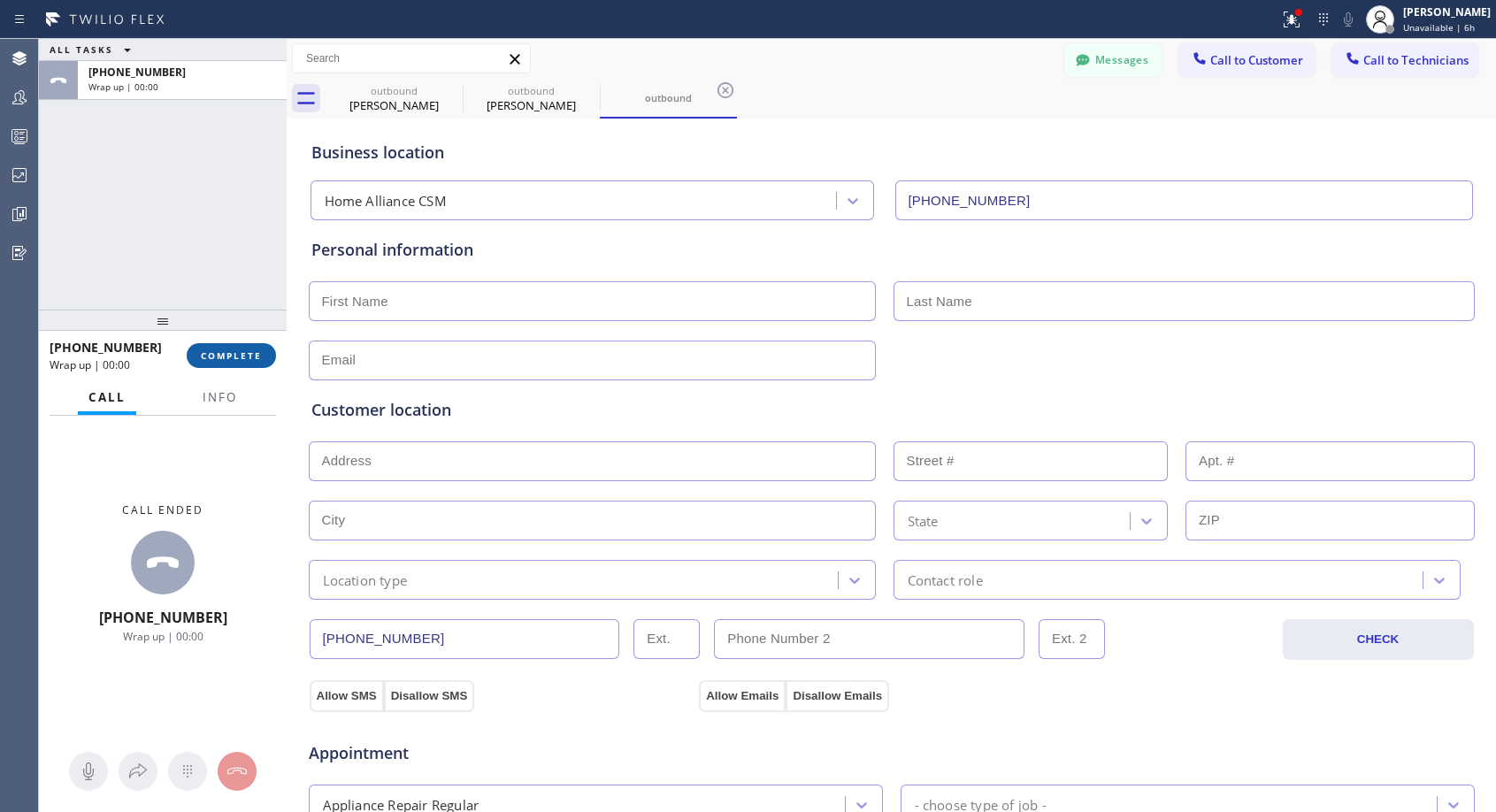
click at [249, 347] on button "COMPLETE" at bounding box center [232, 355] width 90 height 24
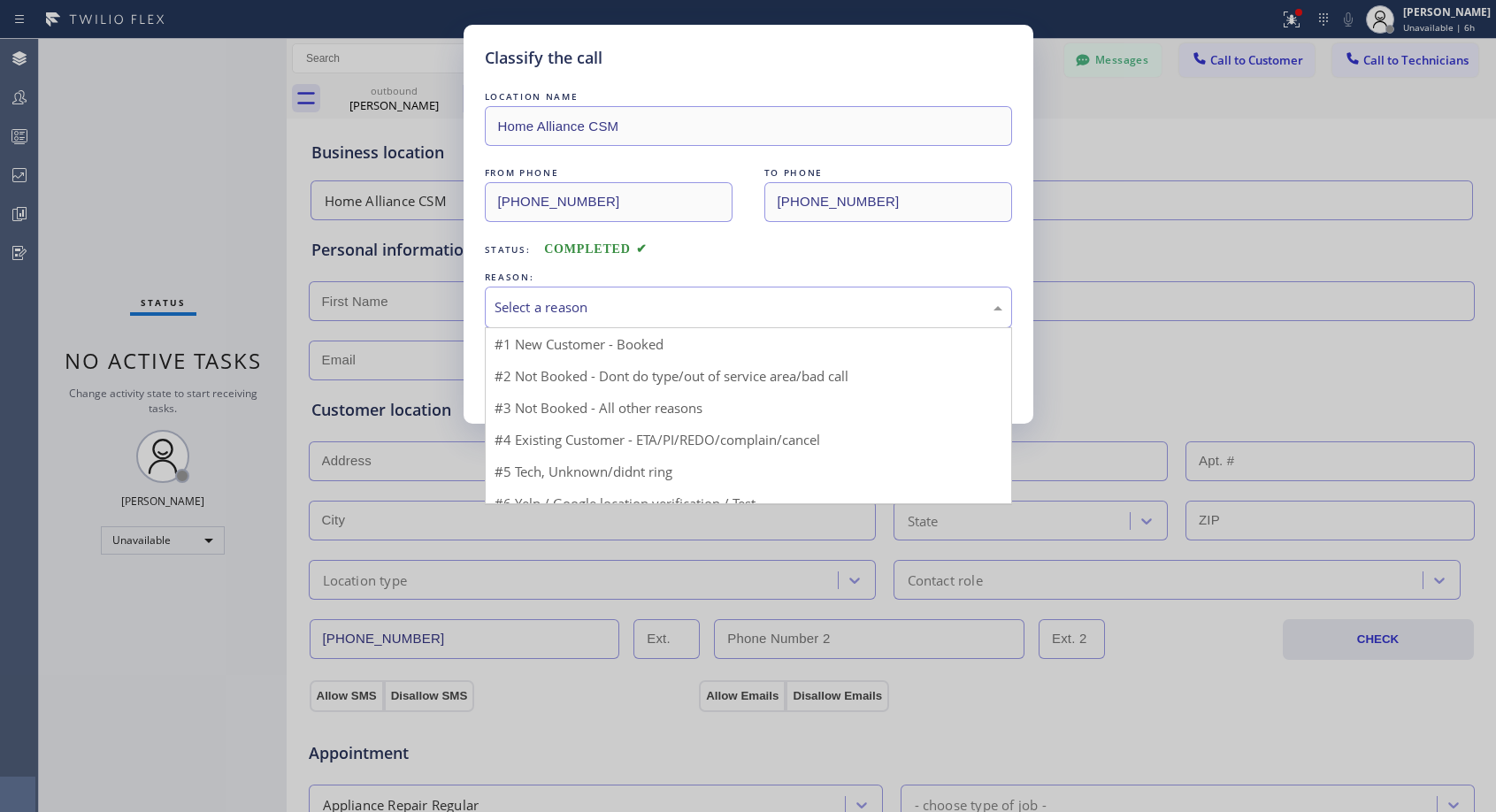
click at [587, 305] on div "Select a reason" at bounding box center [749, 307] width 508 height 20
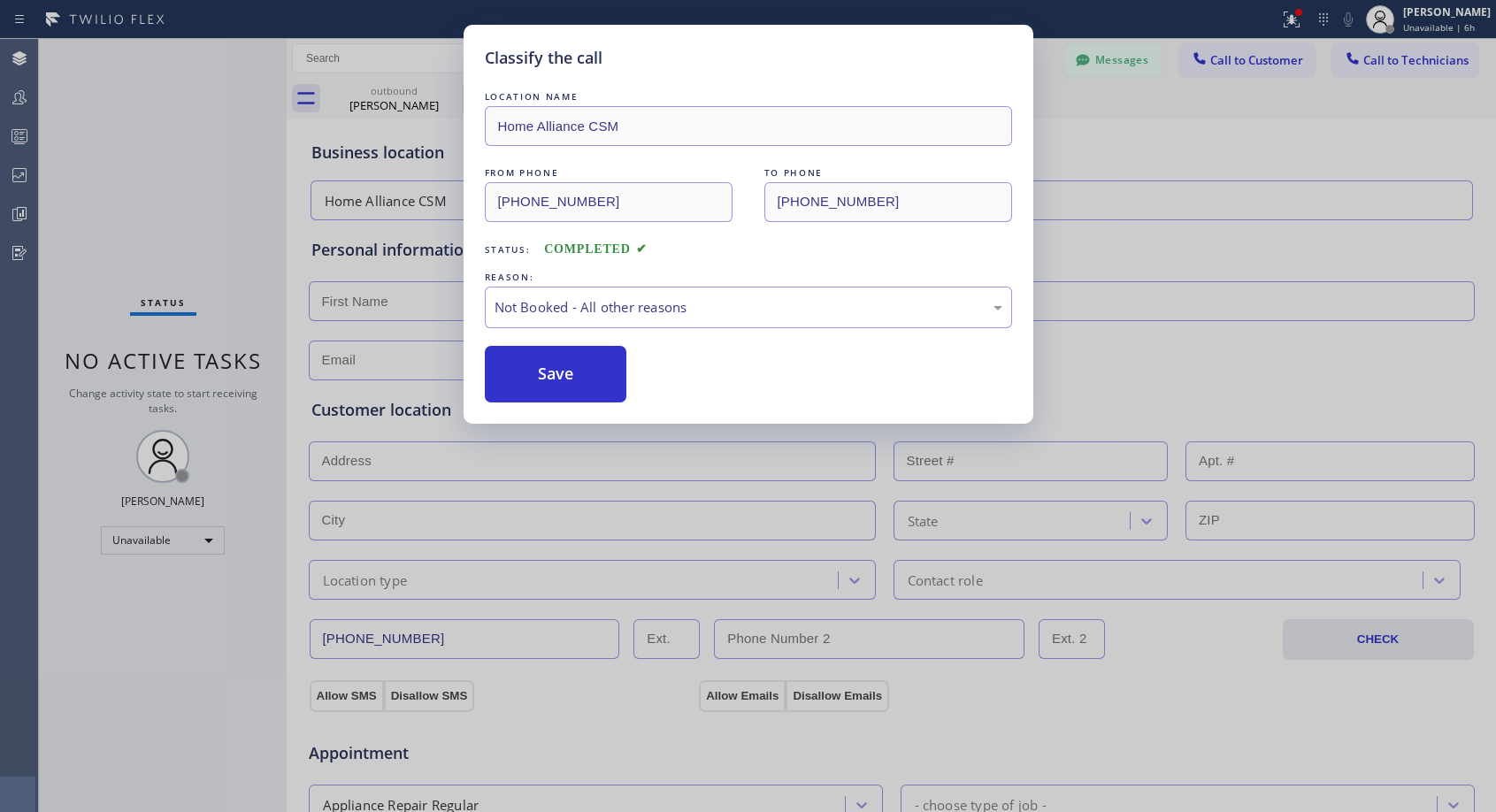
click at [549, 373] on button "Save" at bounding box center [556, 374] width 142 height 56
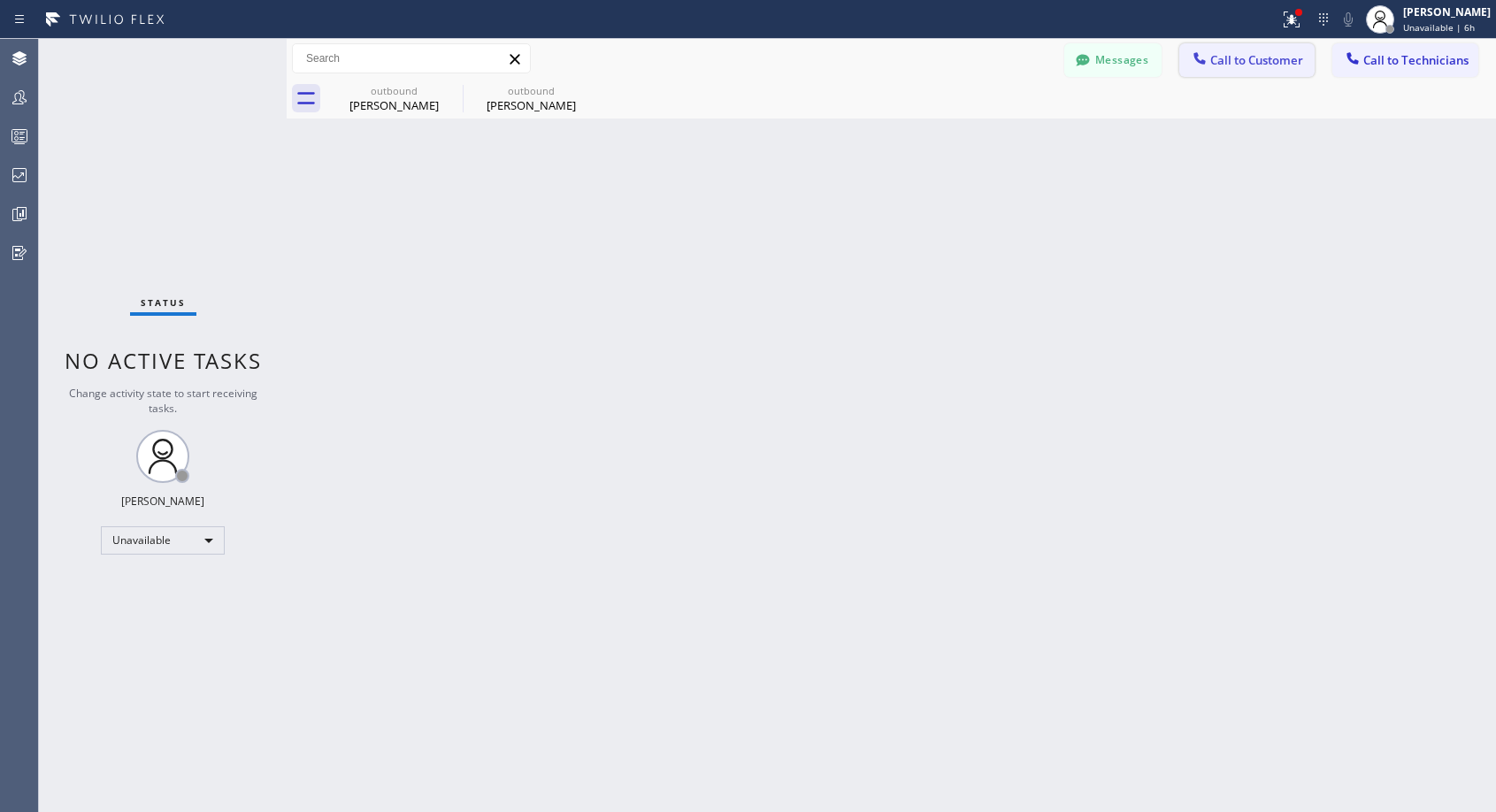
drag, startPoint x: 1224, startPoint y: 55, endPoint x: 866, endPoint y: 295, distance: 431.0
click at [1223, 56] on span "Call to Customer" at bounding box center [1256, 60] width 93 height 16
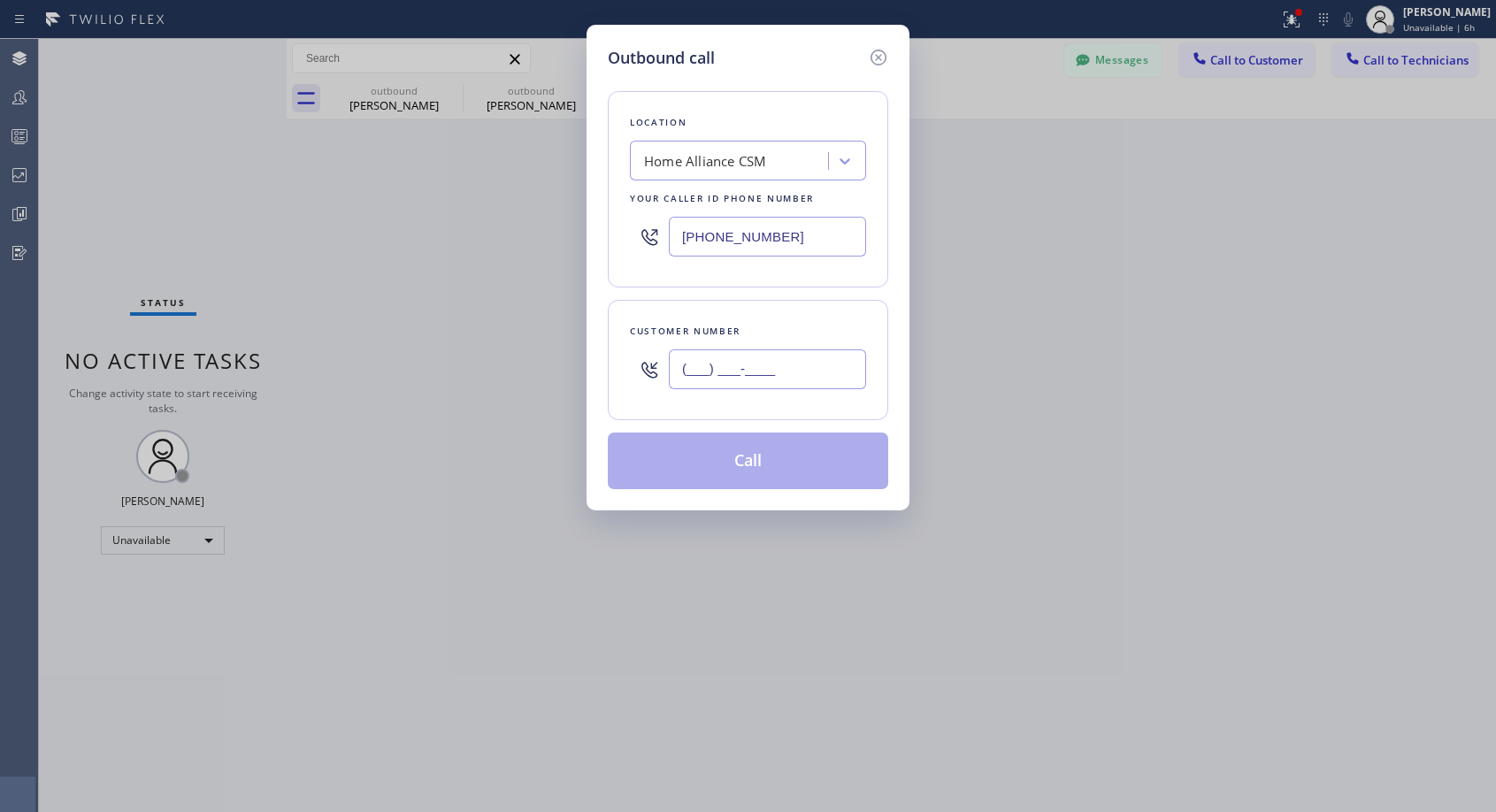
click at [797, 363] on input "(___) ___-____" at bounding box center [767, 369] width 198 height 40
paste input "818) 269-0985"
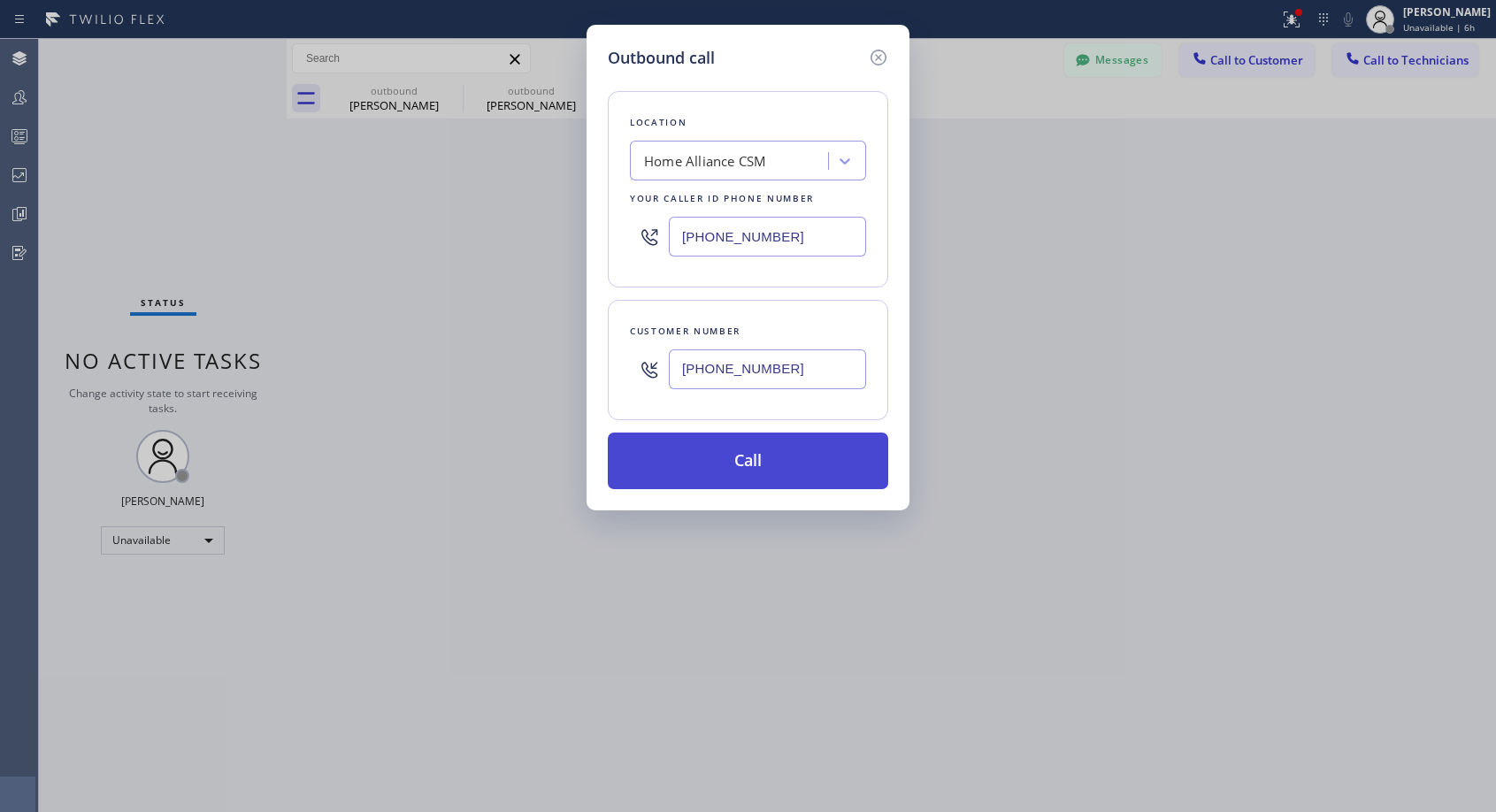
type input "[PHONE_NUMBER]"
click at [791, 473] on button "Call" at bounding box center [748, 461] width 280 height 56
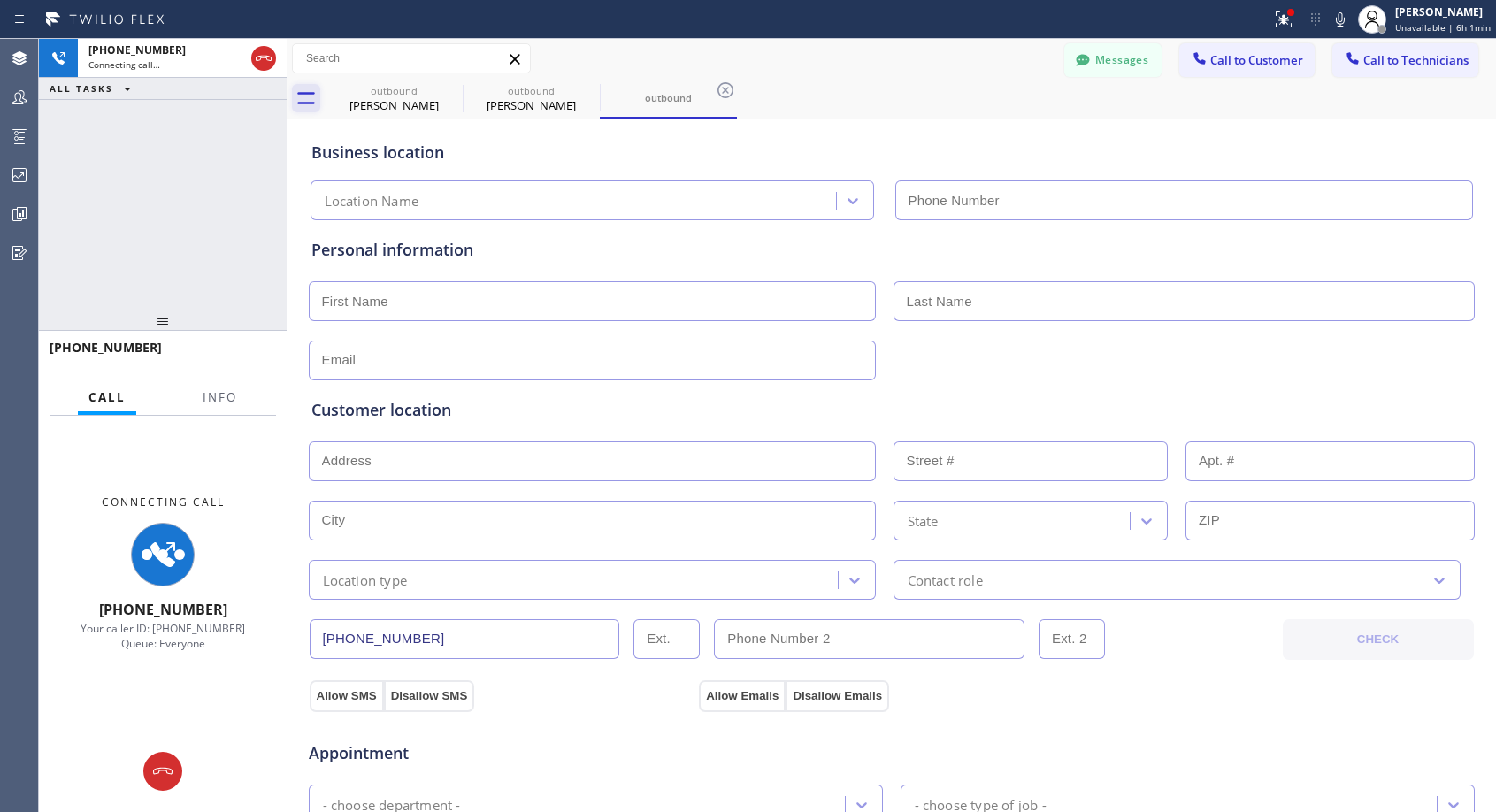
type input "[PHONE_NUMBER]"
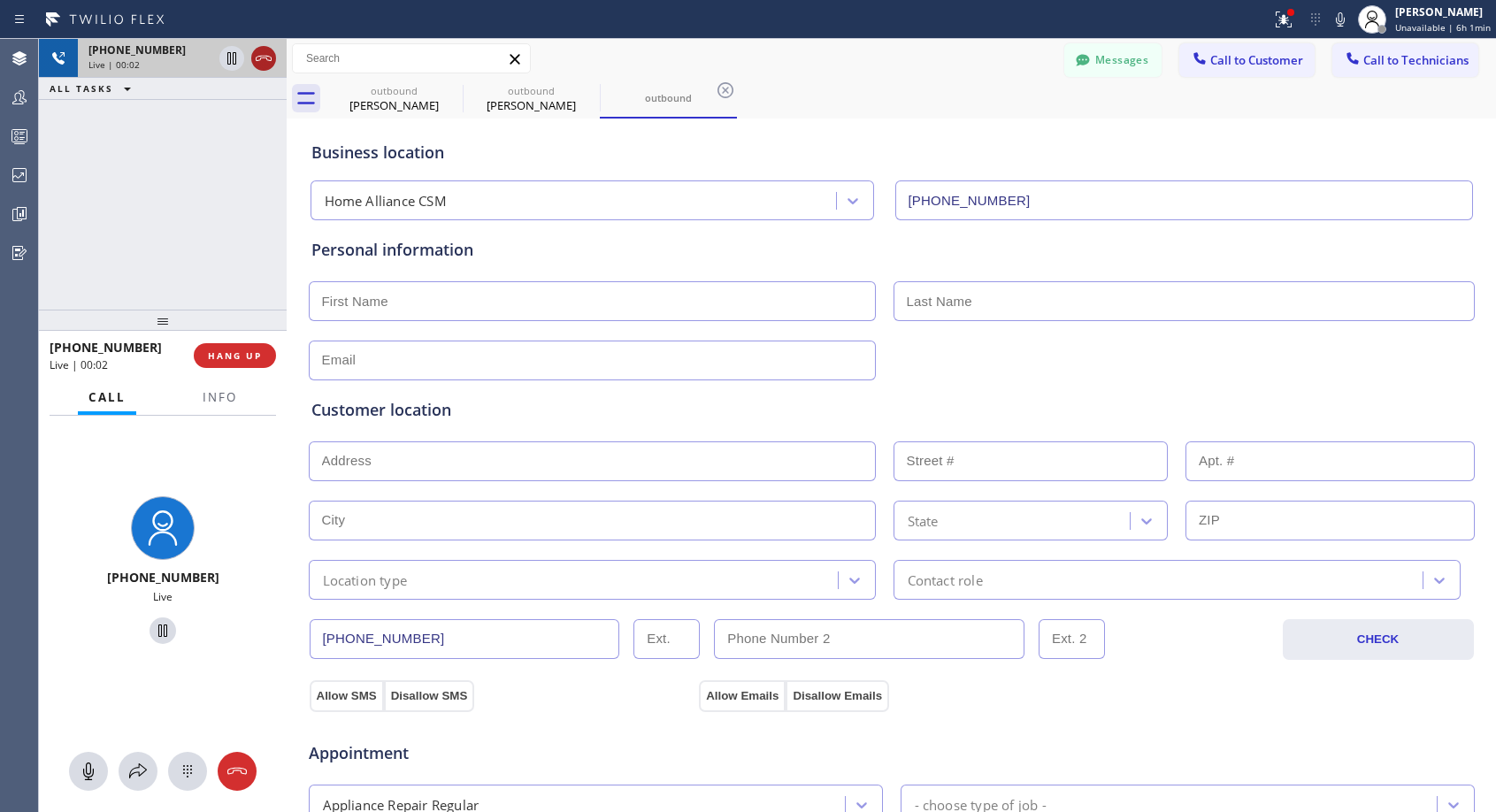
click at [271, 54] on icon at bounding box center [264, 58] width 21 height 21
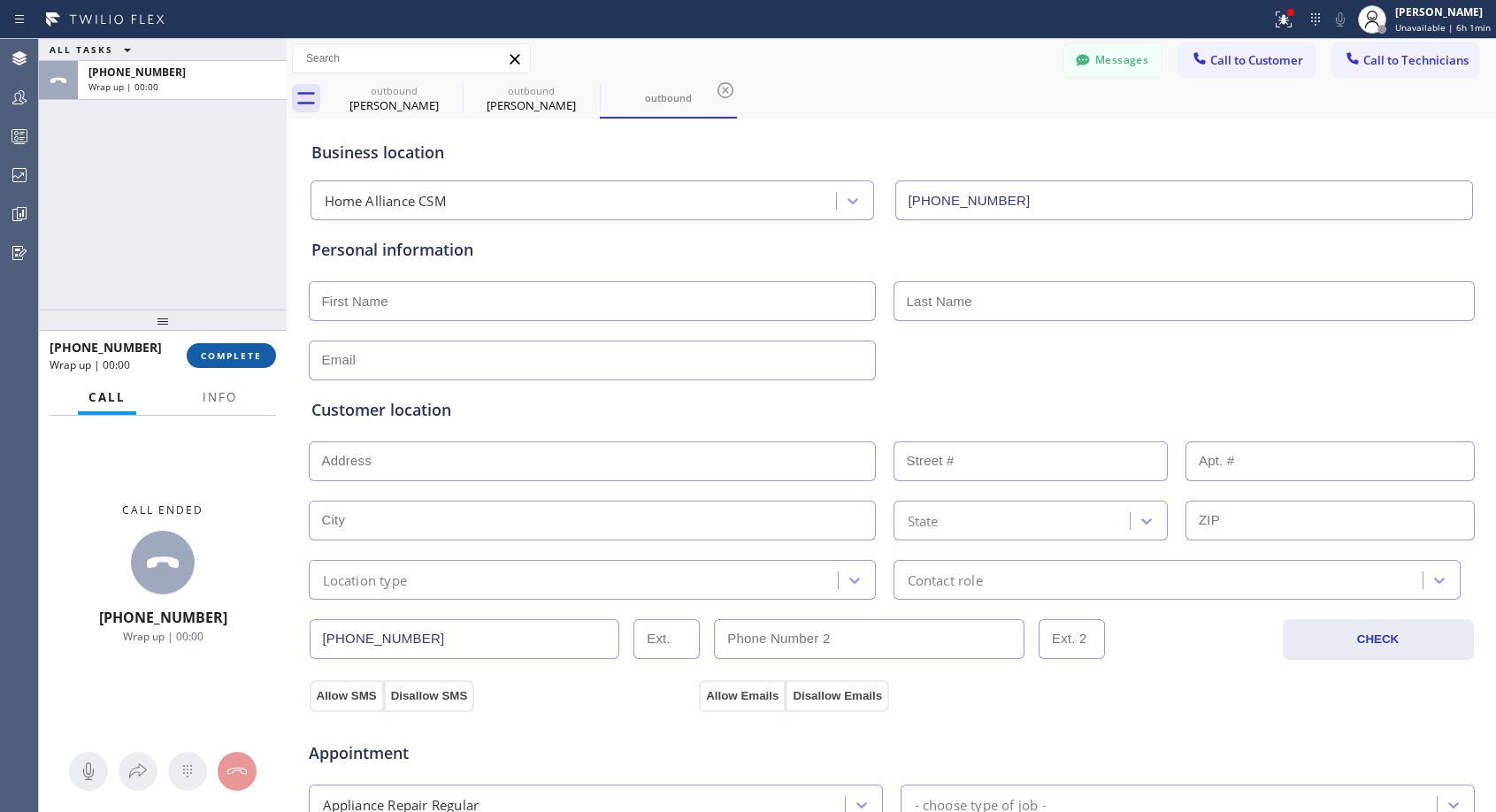
click at [238, 365] on button "COMPLETE" at bounding box center [232, 355] width 90 height 24
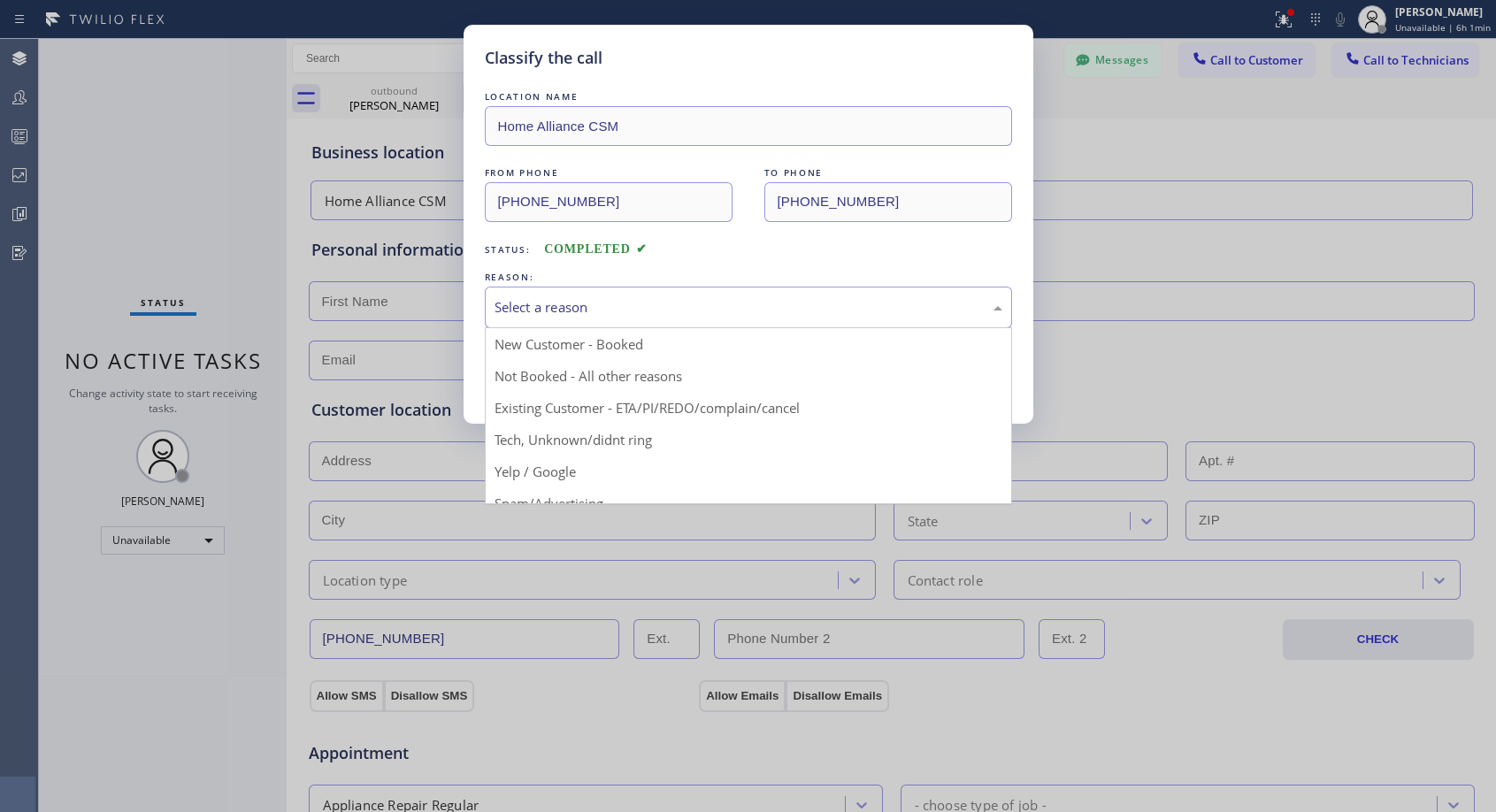
click at [759, 307] on div "Select a reason" at bounding box center [749, 307] width 508 height 20
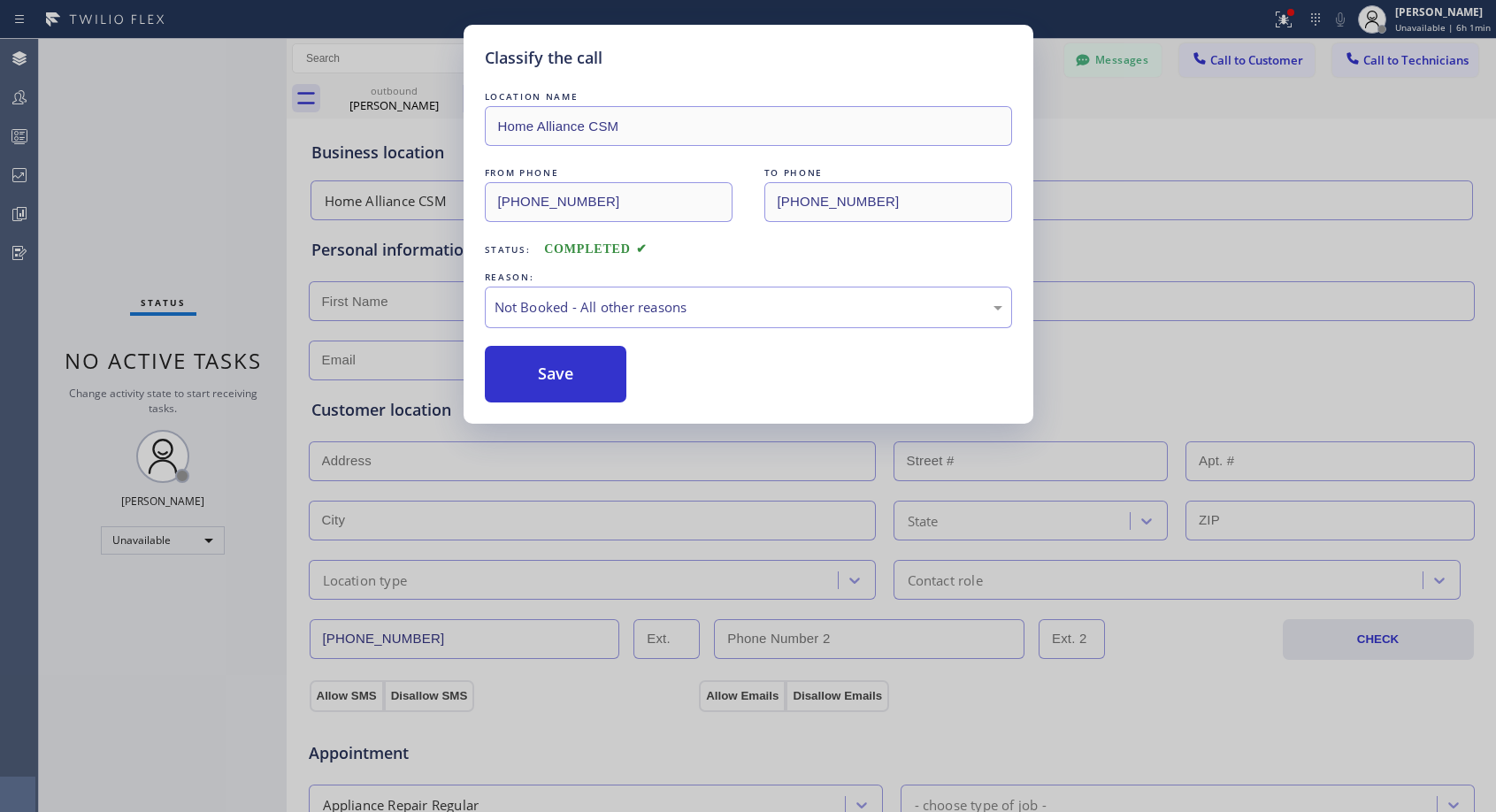
click at [600, 373] on button "Save" at bounding box center [556, 374] width 142 height 56
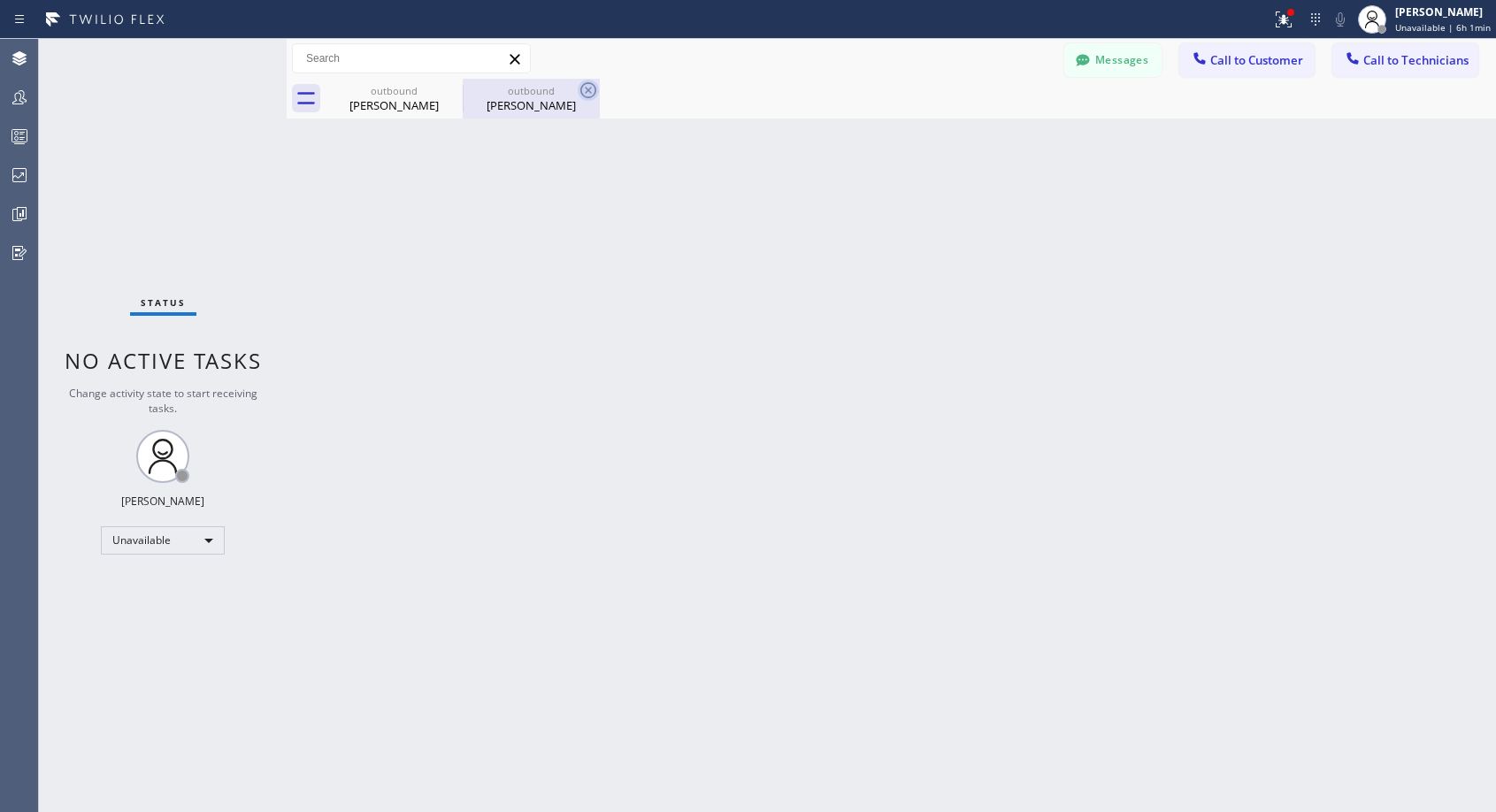
click at [591, 88] on icon at bounding box center [588, 91] width 16 height 16
click at [591, 88] on div "outbound [PERSON_NAME] outbound [PERSON_NAME]" at bounding box center [911, 98] width 1171 height 40
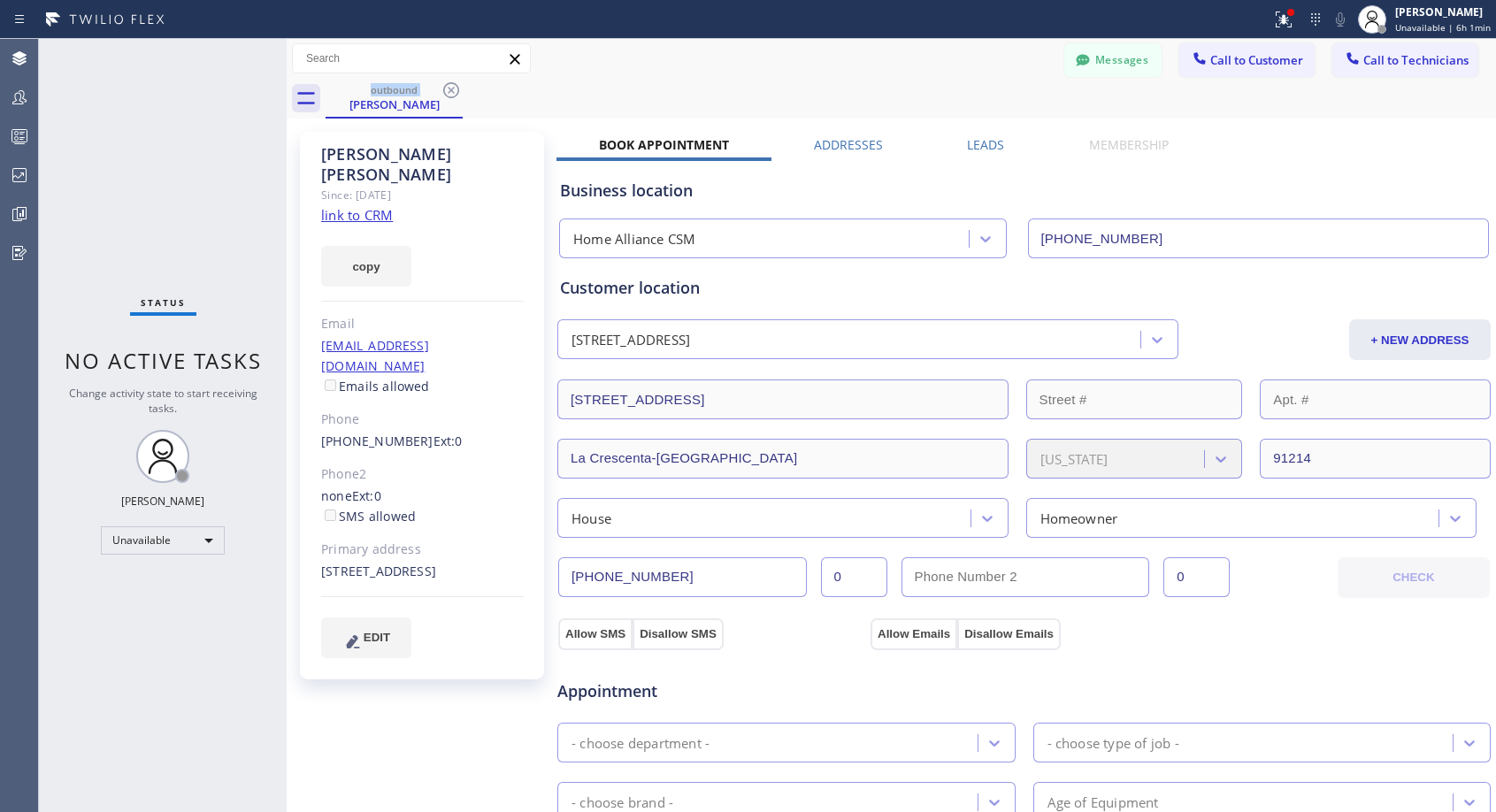
click at [591, 88] on div "outbound [PERSON_NAME]" at bounding box center [911, 98] width 1171 height 40
click at [455, 89] on icon at bounding box center [451, 91] width 21 height 21
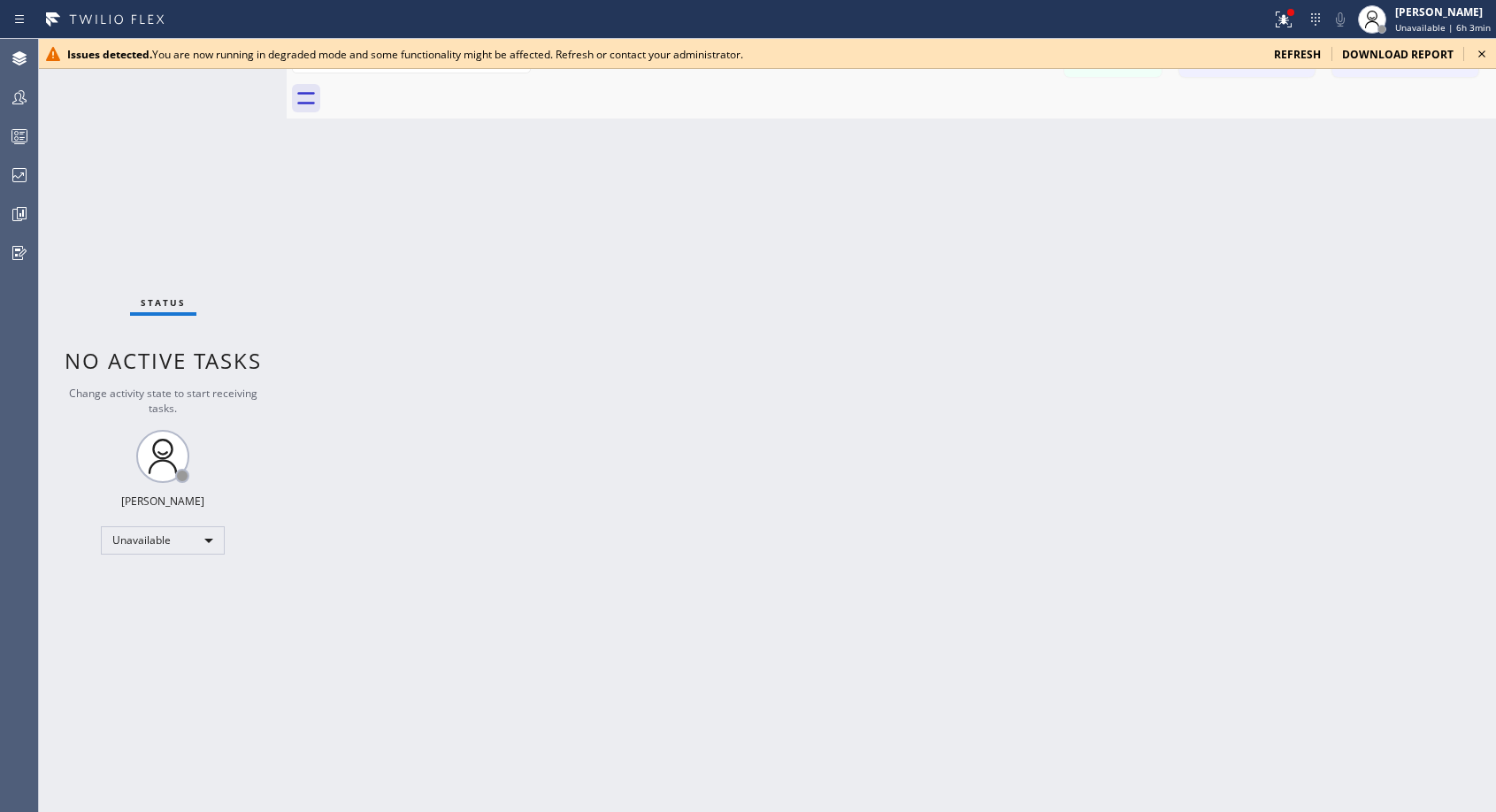
click at [1484, 55] on icon at bounding box center [1482, 55] width 21 height 21
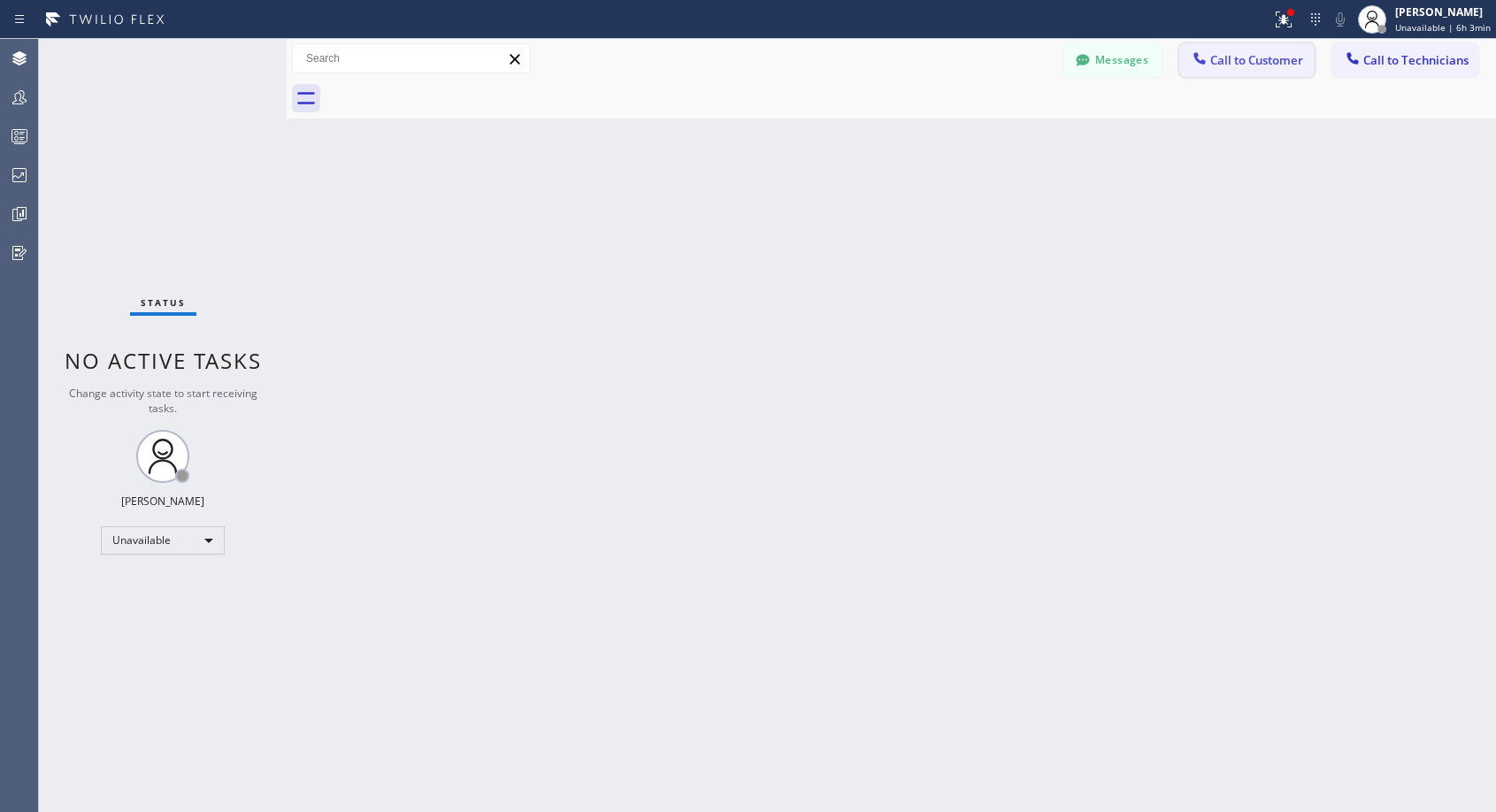
click at [1264, 66] on span "Call to Customer" at bounding box center [1256, 60] width 93 height 16
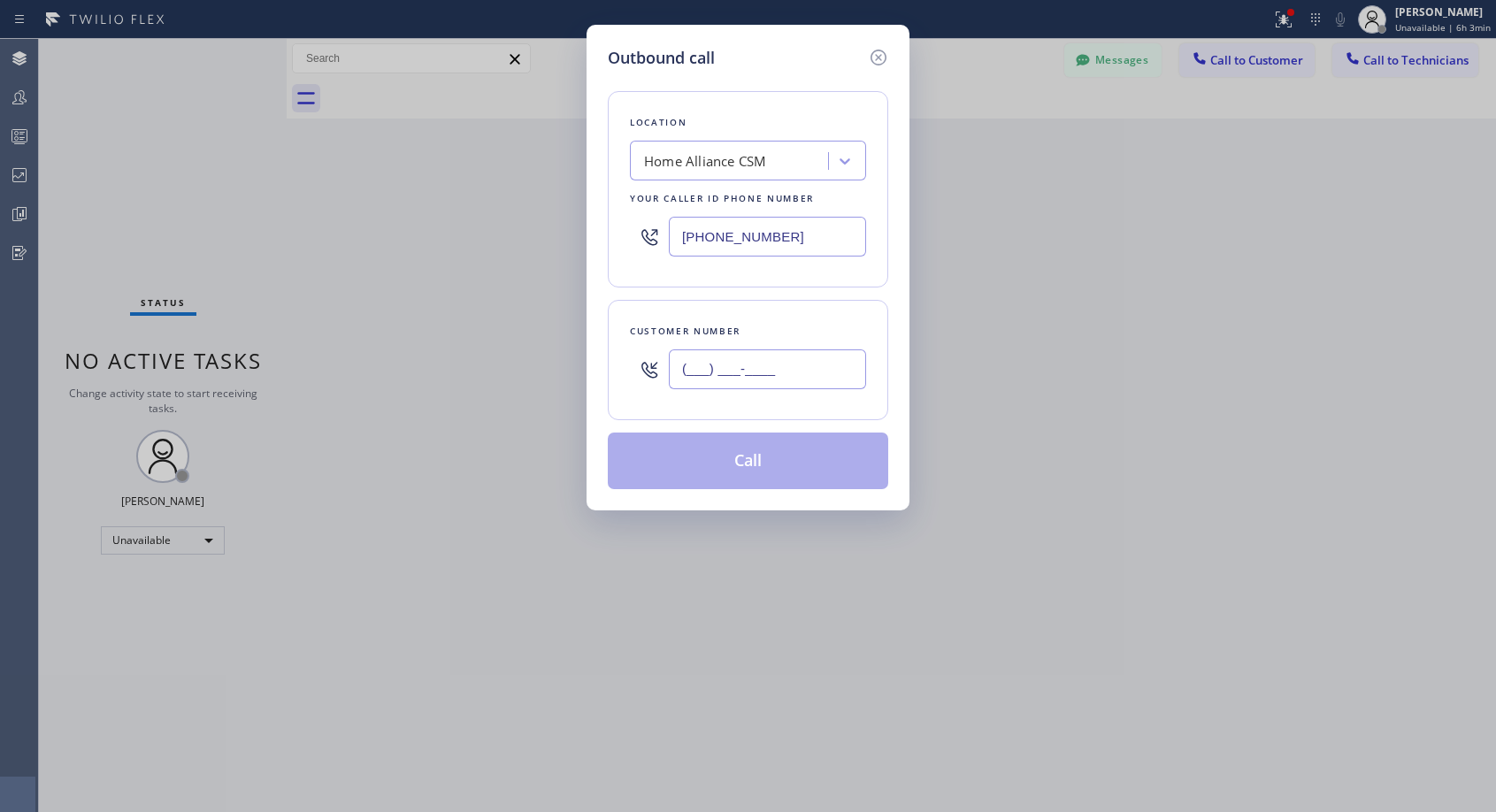
click at [709, 366] on input "(___) ___-____" at bounding box center [767, 369] width 198 height 40
paste input "310) 874-3506"
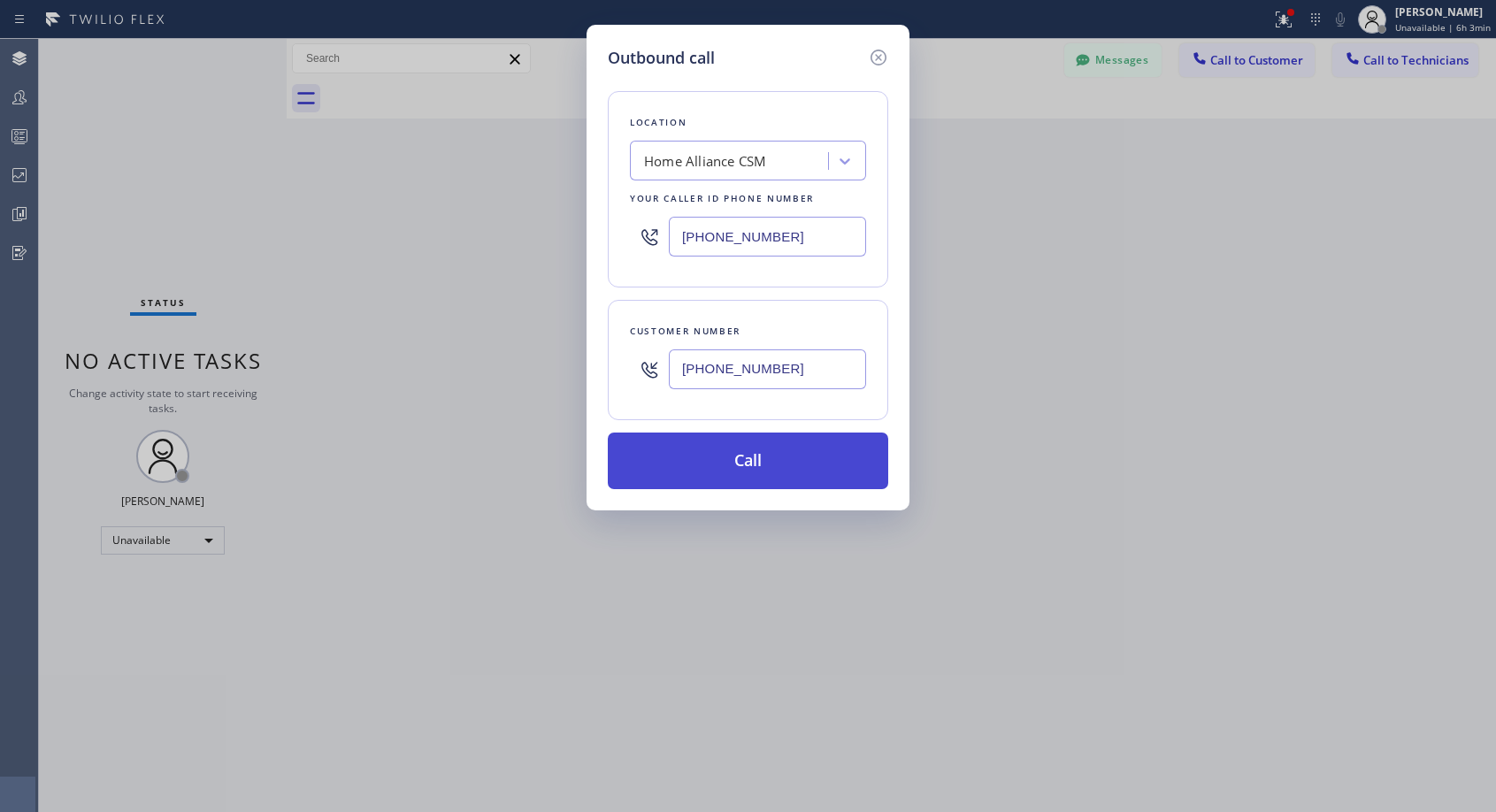
type input "[PHONE_NUMBER]"
click at [765, 462] on button "Call" at bounding box center [748, 461] width 280 height 56
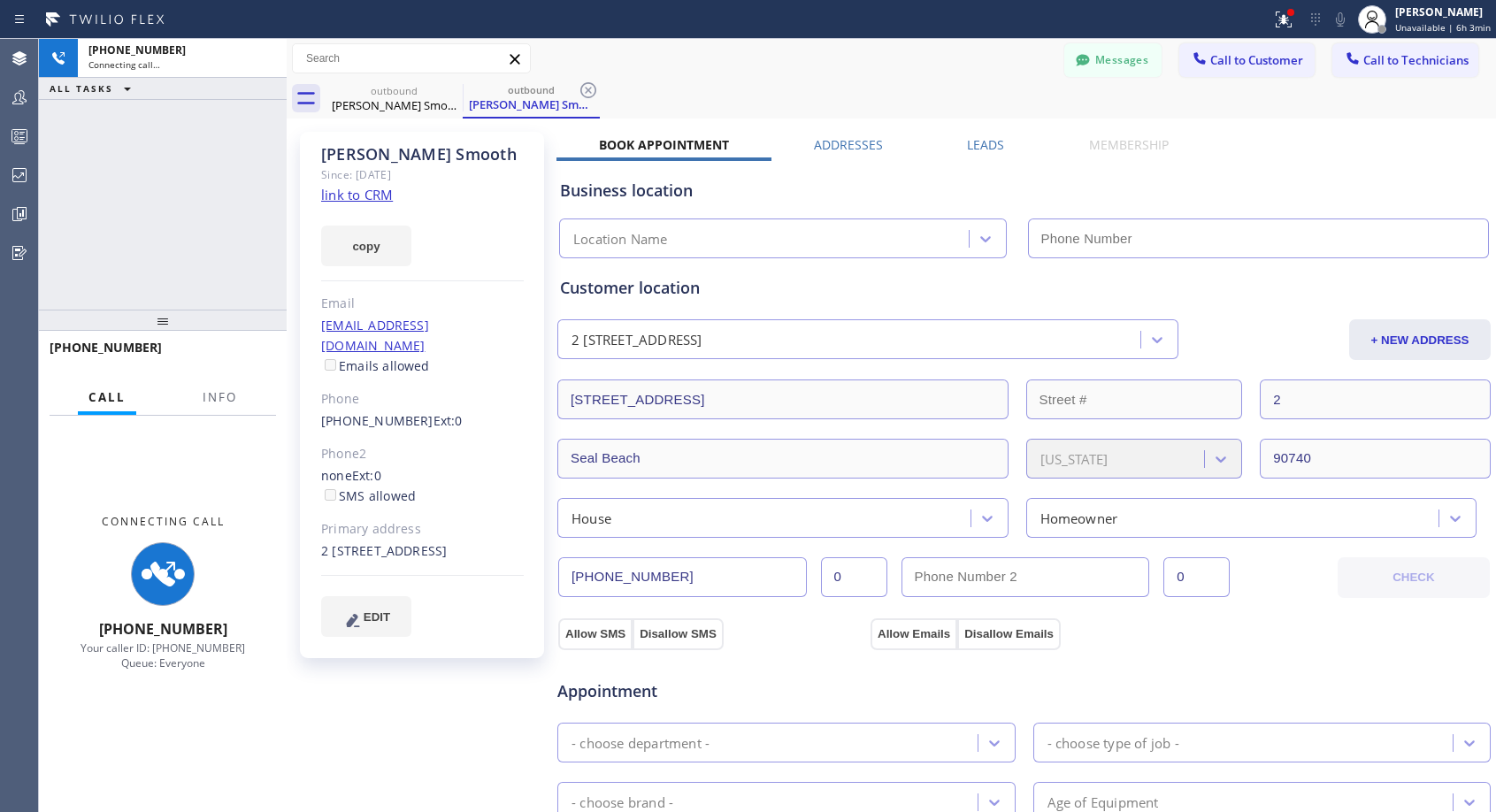
type input "[PHONE_NUMBER]"
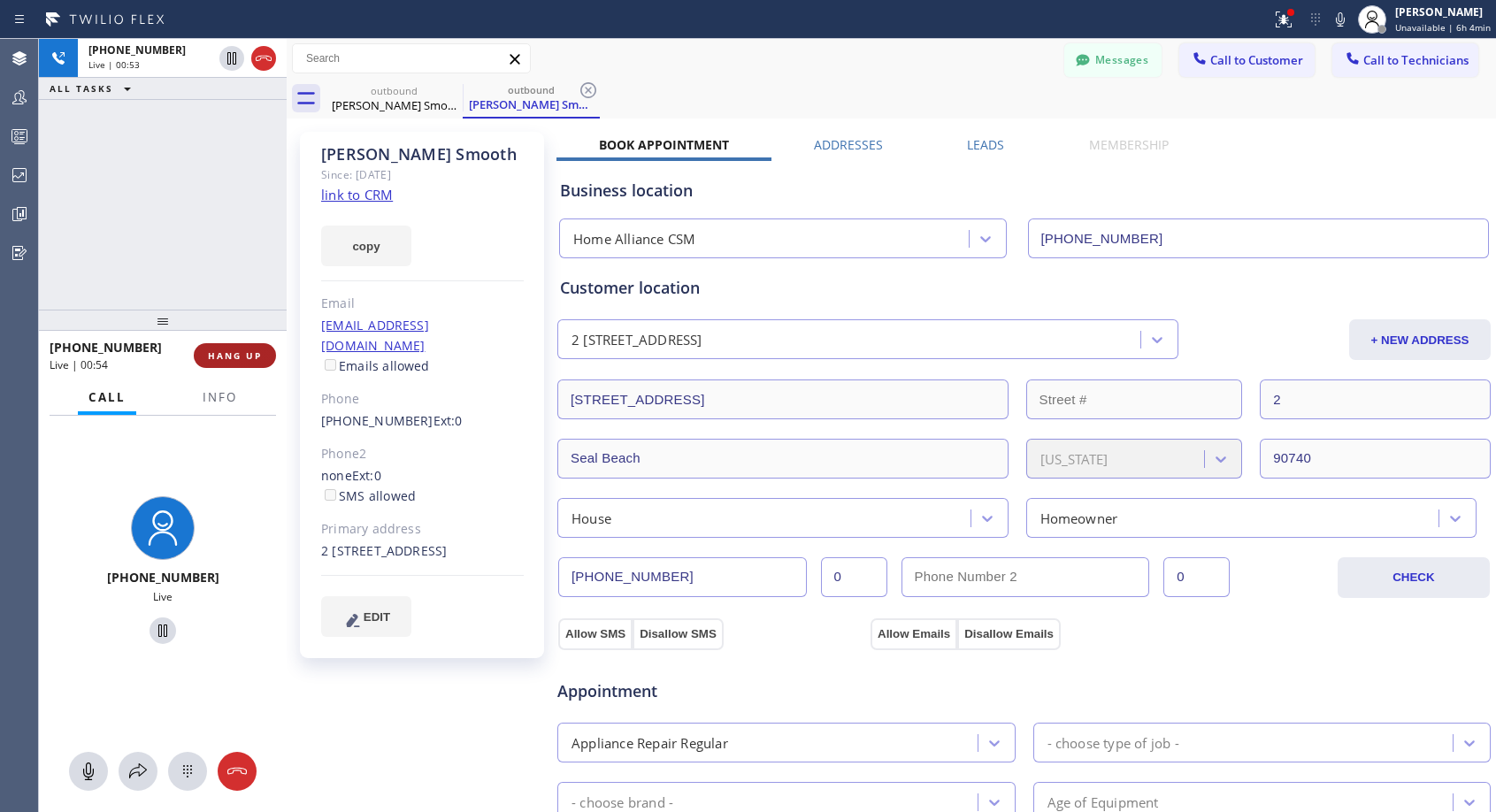
click at [235, 362] on button "HANG UP" at bounding box center [235, 355] width 83 height 24
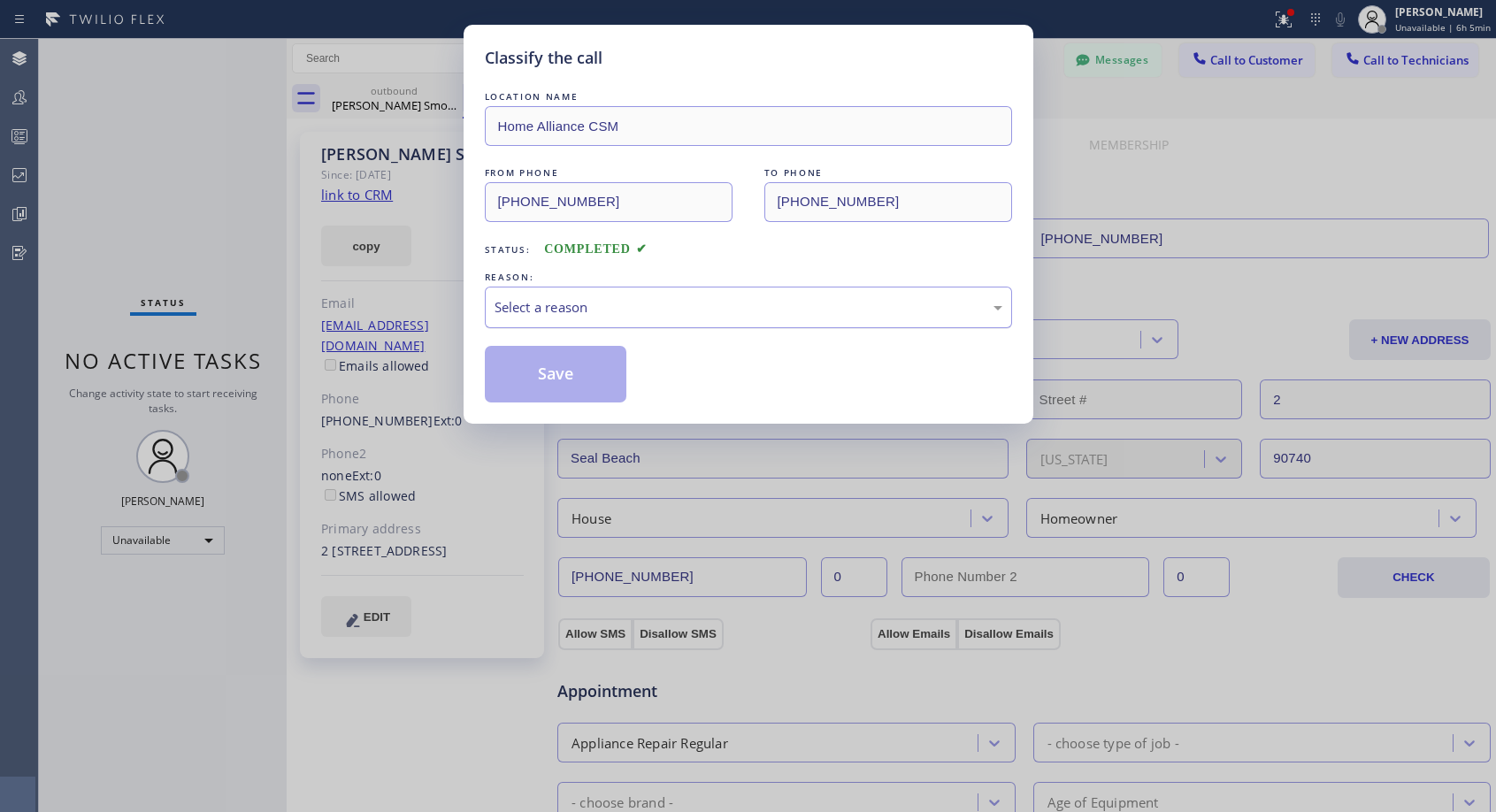
click at [664, 317] on div "Select a reason" at bounding box center [749, 307] width 528 height 42
click at [601, 378] on button "Save" at bounding box center [556, 374] width 142 height 56
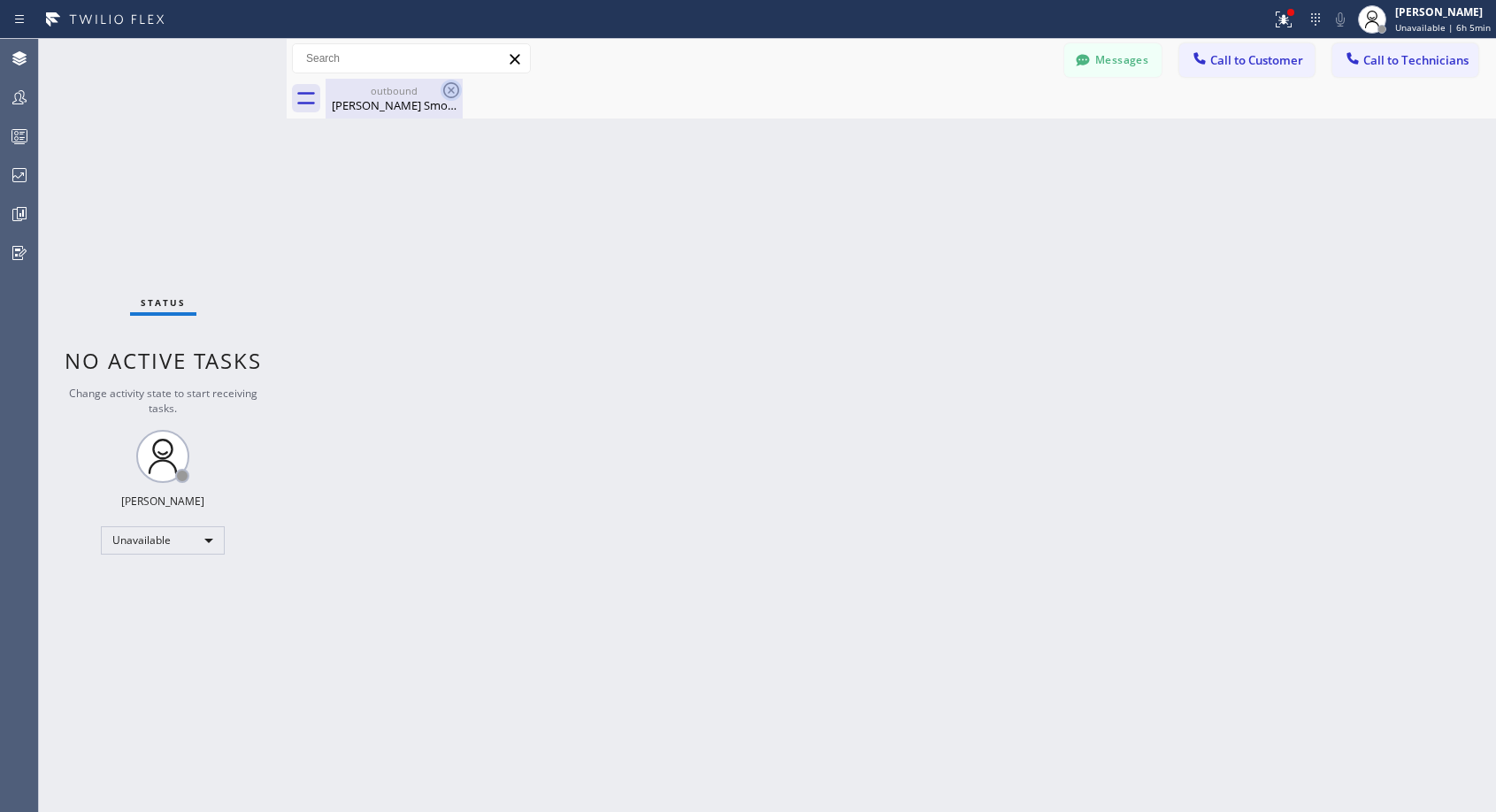
click at [450, 92] on icon at bounding box center [451, 91] width 16 height 16
click at [1216, 68] on button "Call to Customer" at bounding box center [1247, 60] width 135 height 34
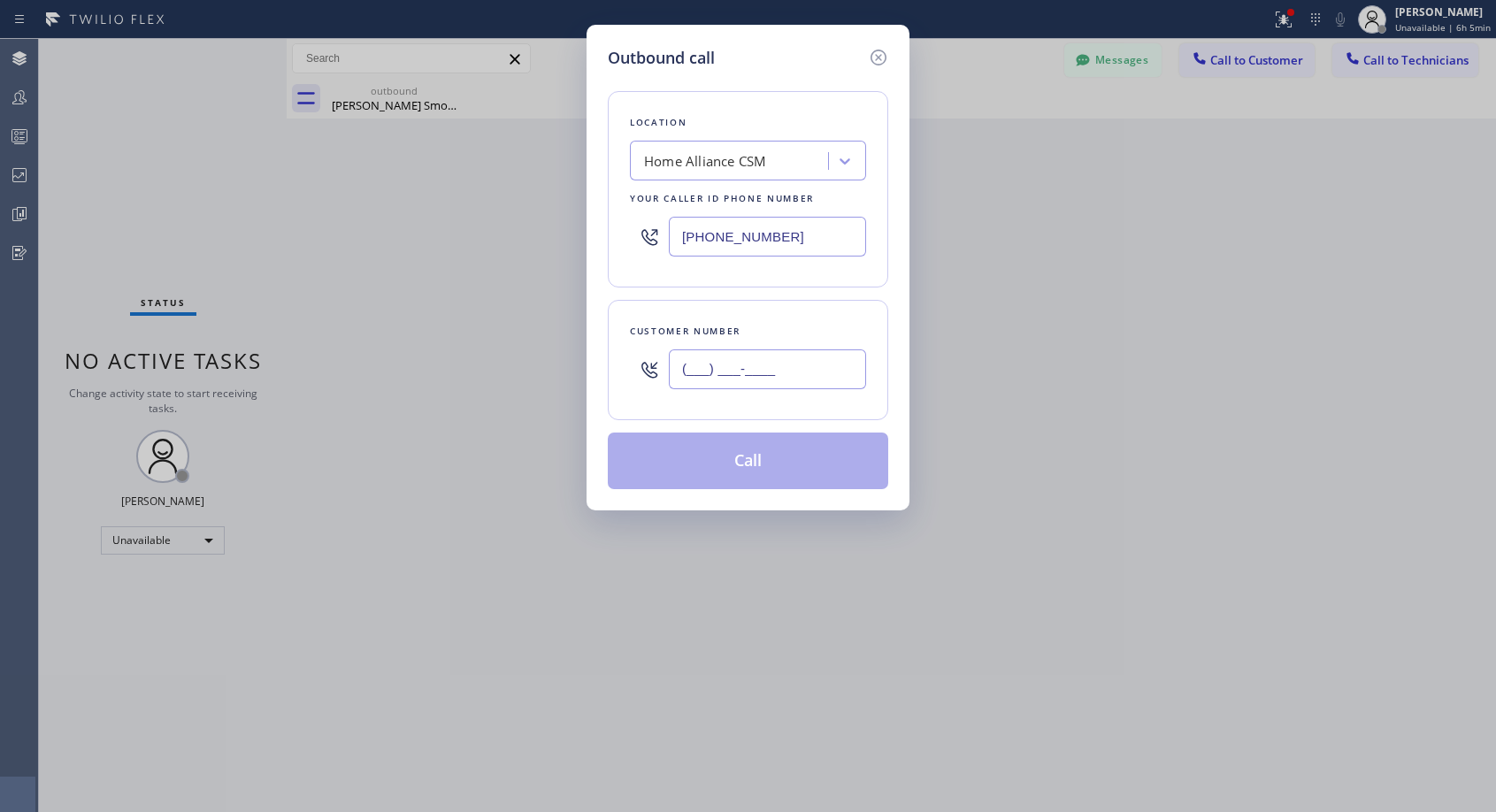
click at [818, 372] on input "(___) ___-____" at bounding box center [767, 369] width 198 height 40
paste input "301) 717-7897"
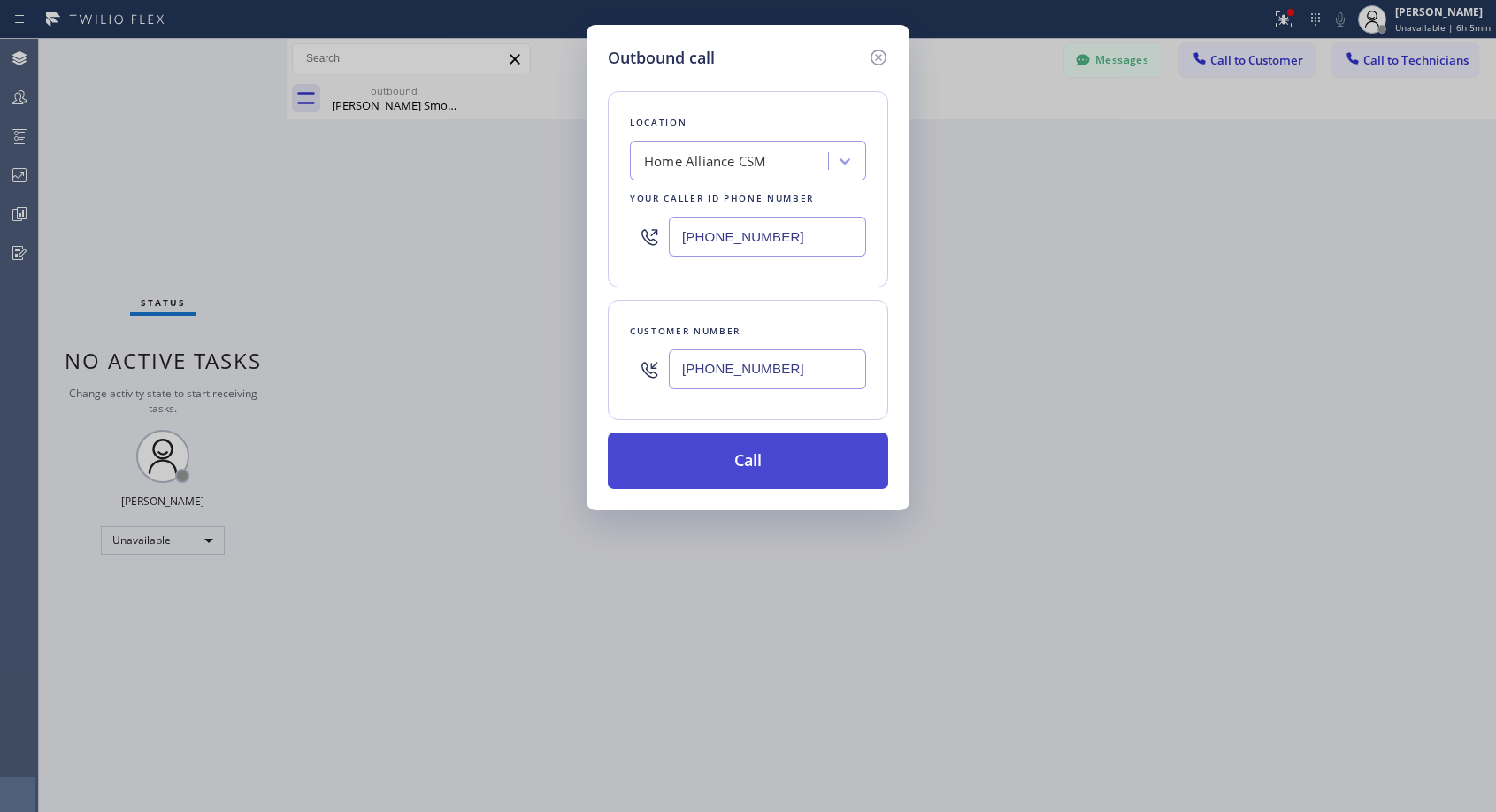
type input "[PHONE_NUMBER]"
click at [838, 458] on button "Call" at bounding box center [748, 461] width 280 height 56
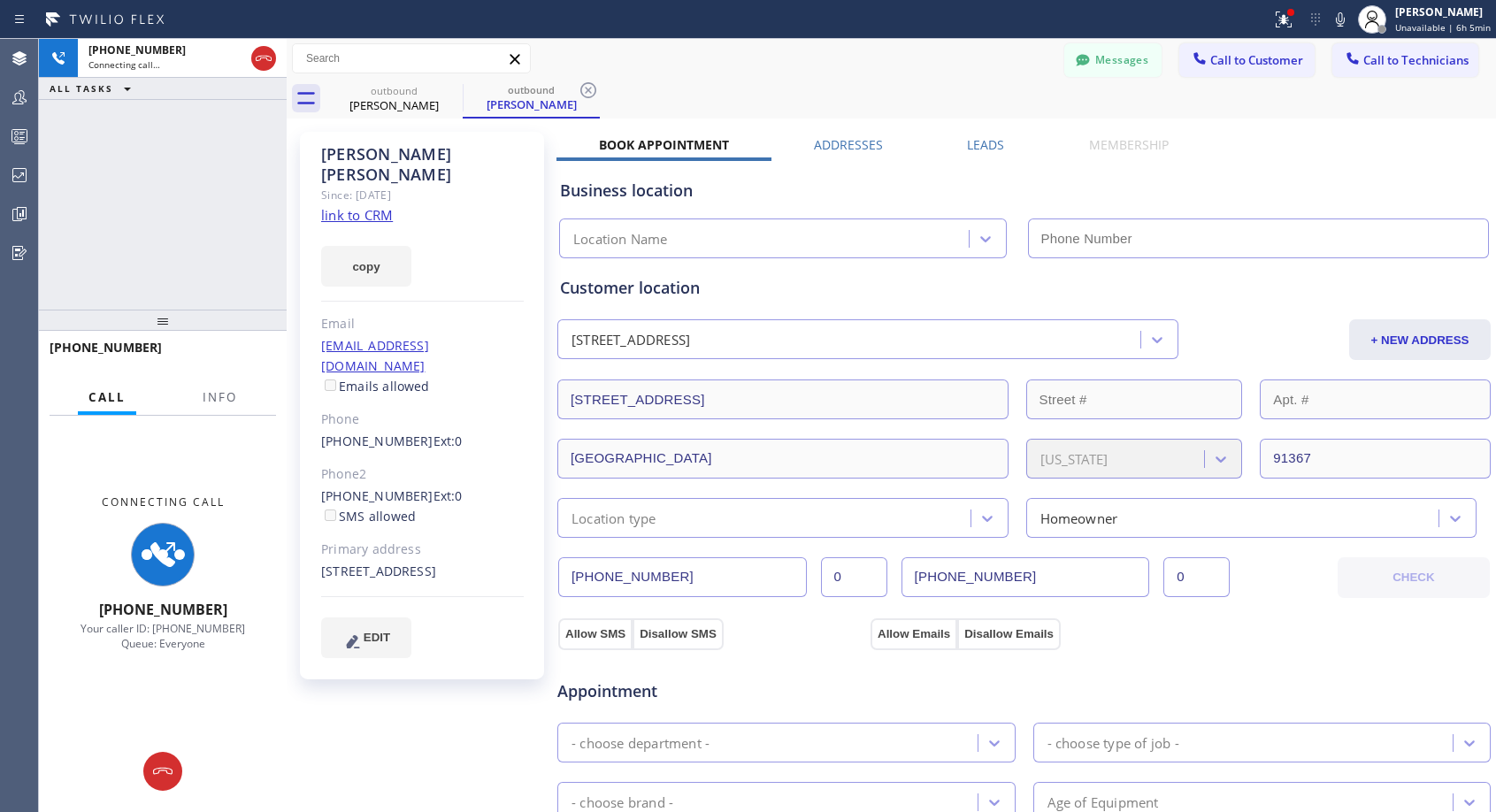
type input "[PHONE_NUMBER]"
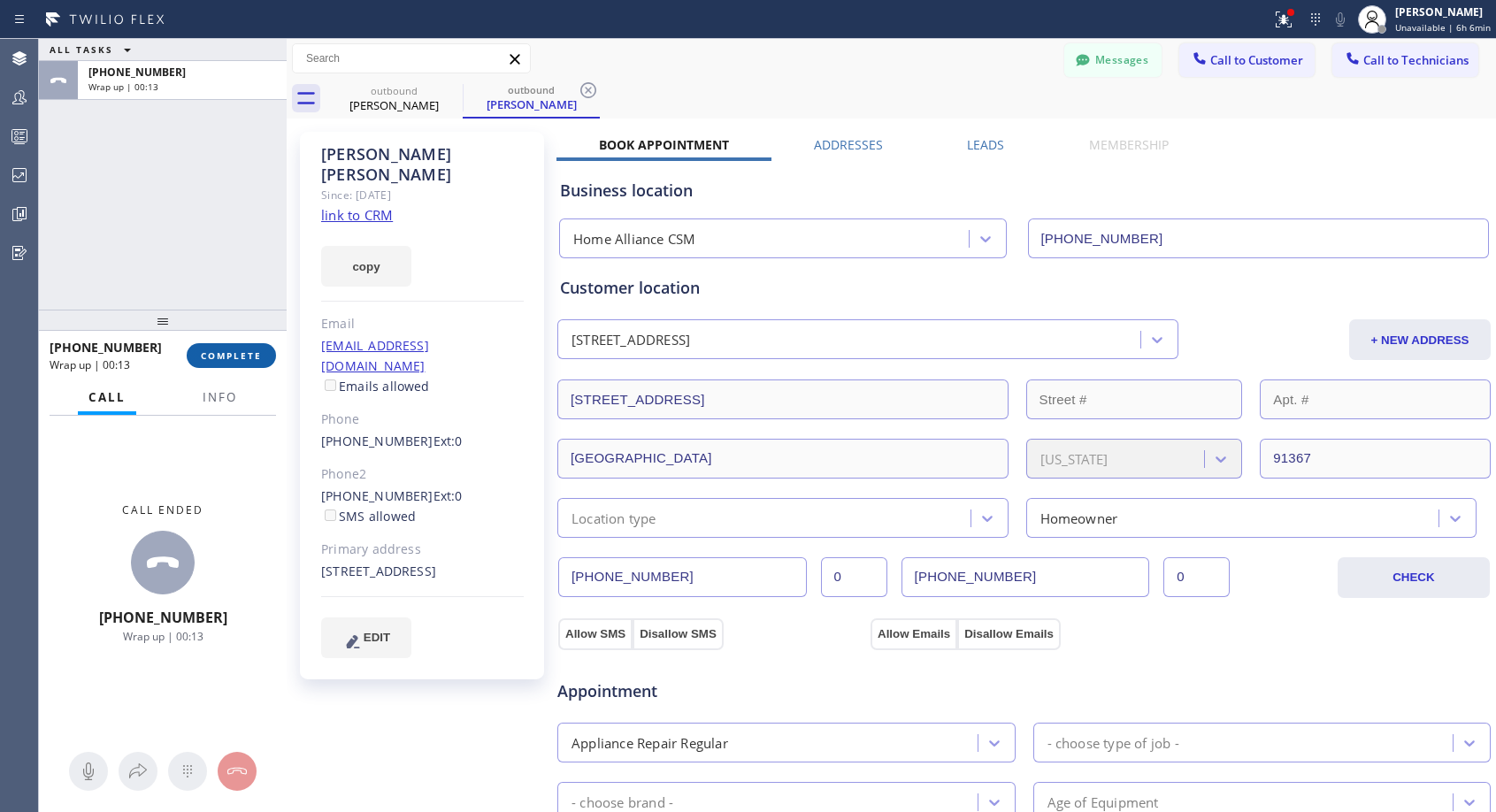
click at [238, 348] on button "COMPLETE" at bounding box center [232, 355] width 90 height 24
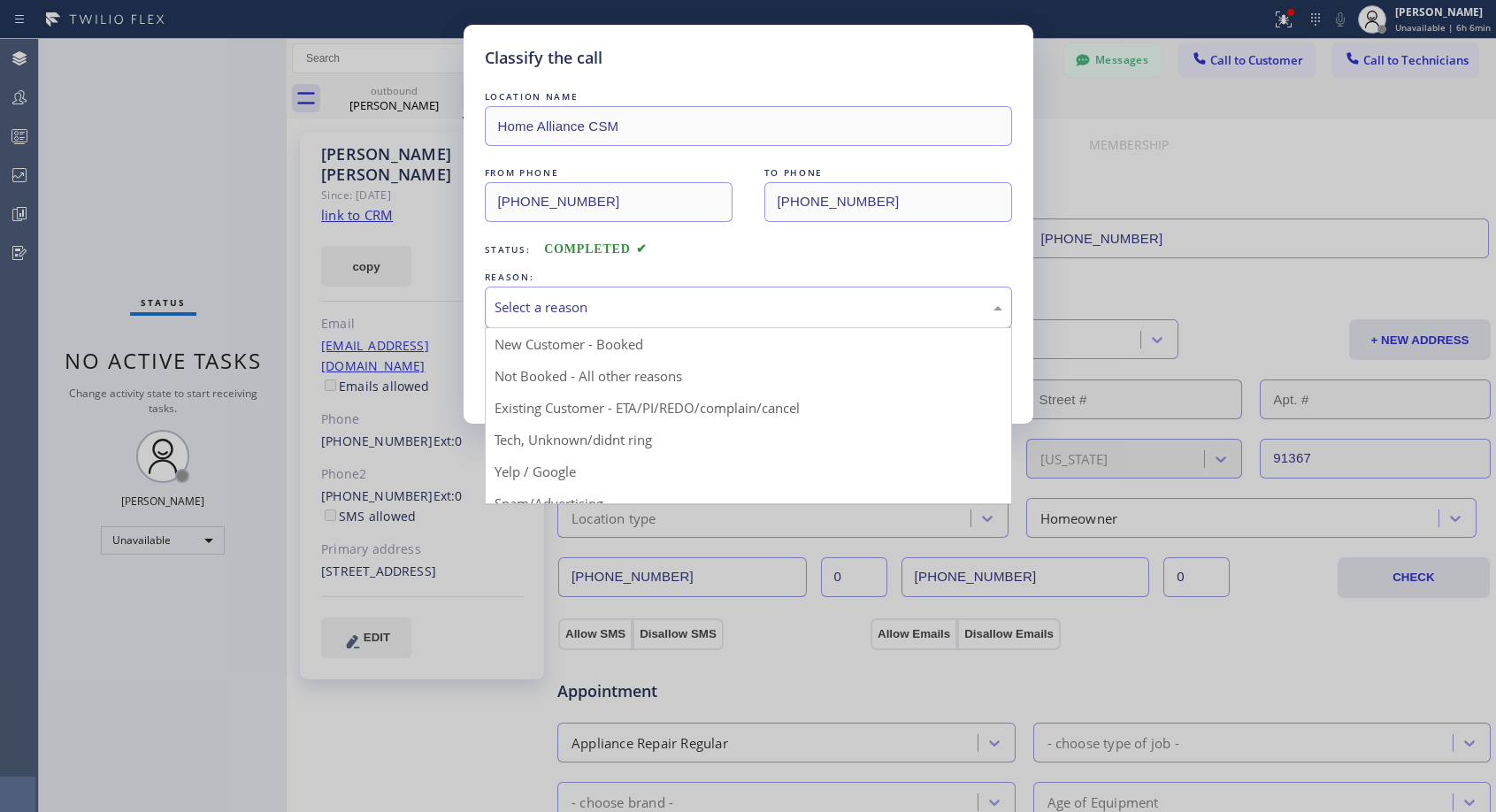
click at [703, 314] on div "Select a reason" at bounding box center [749, 307] width 508 height 20
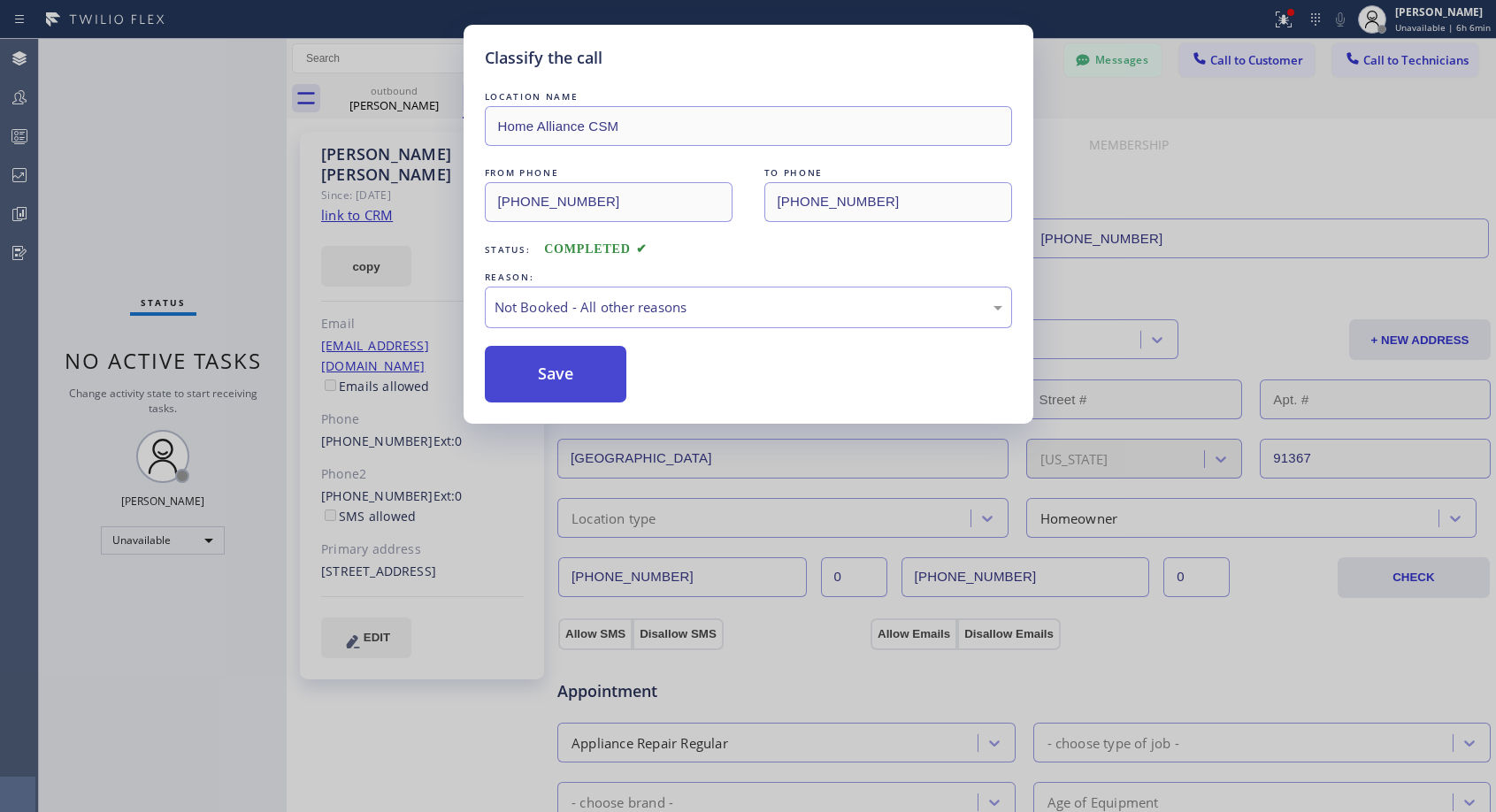
click at [579, 375] on button "Save" at bounding box center [556, 374] width 142 height 56
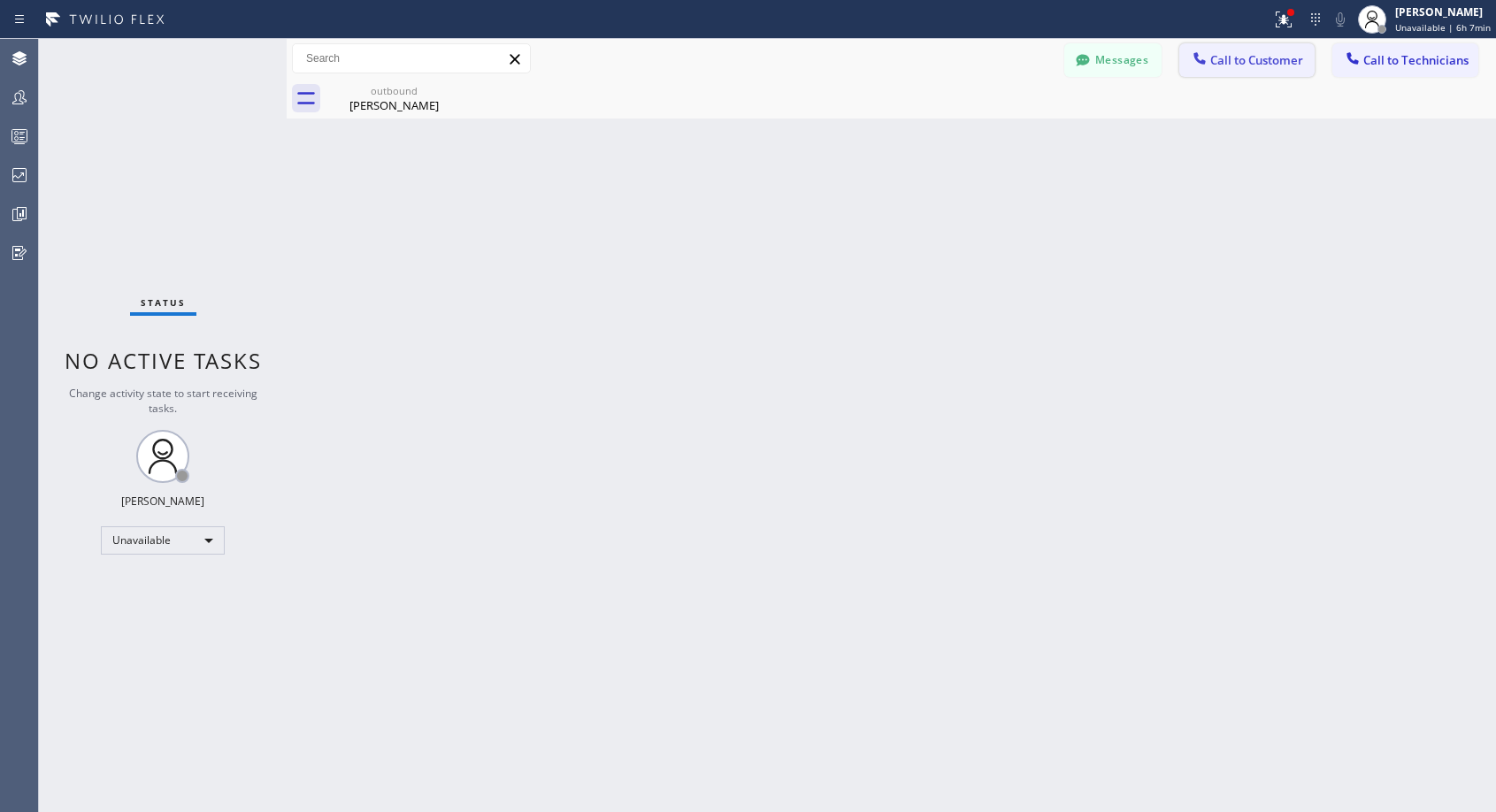
click at [1233, 57] on span "Call to Customer" at bounding box center [1256, 60] width 93 height 16
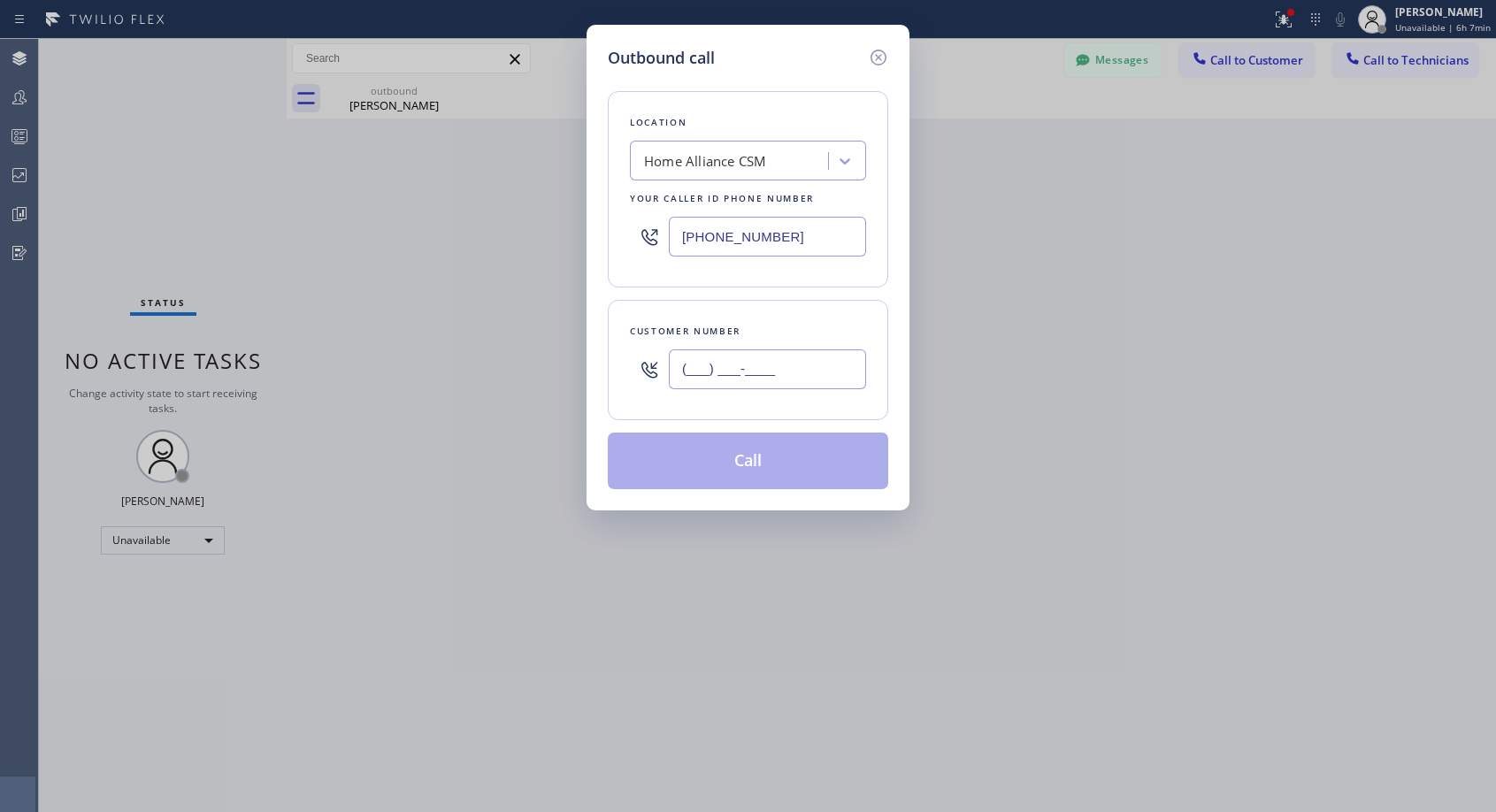
click at [790, 370] on input "(___) ___-____" at bounding box center [767, 369] width 198 height 40
paste input "206) 419-3551"
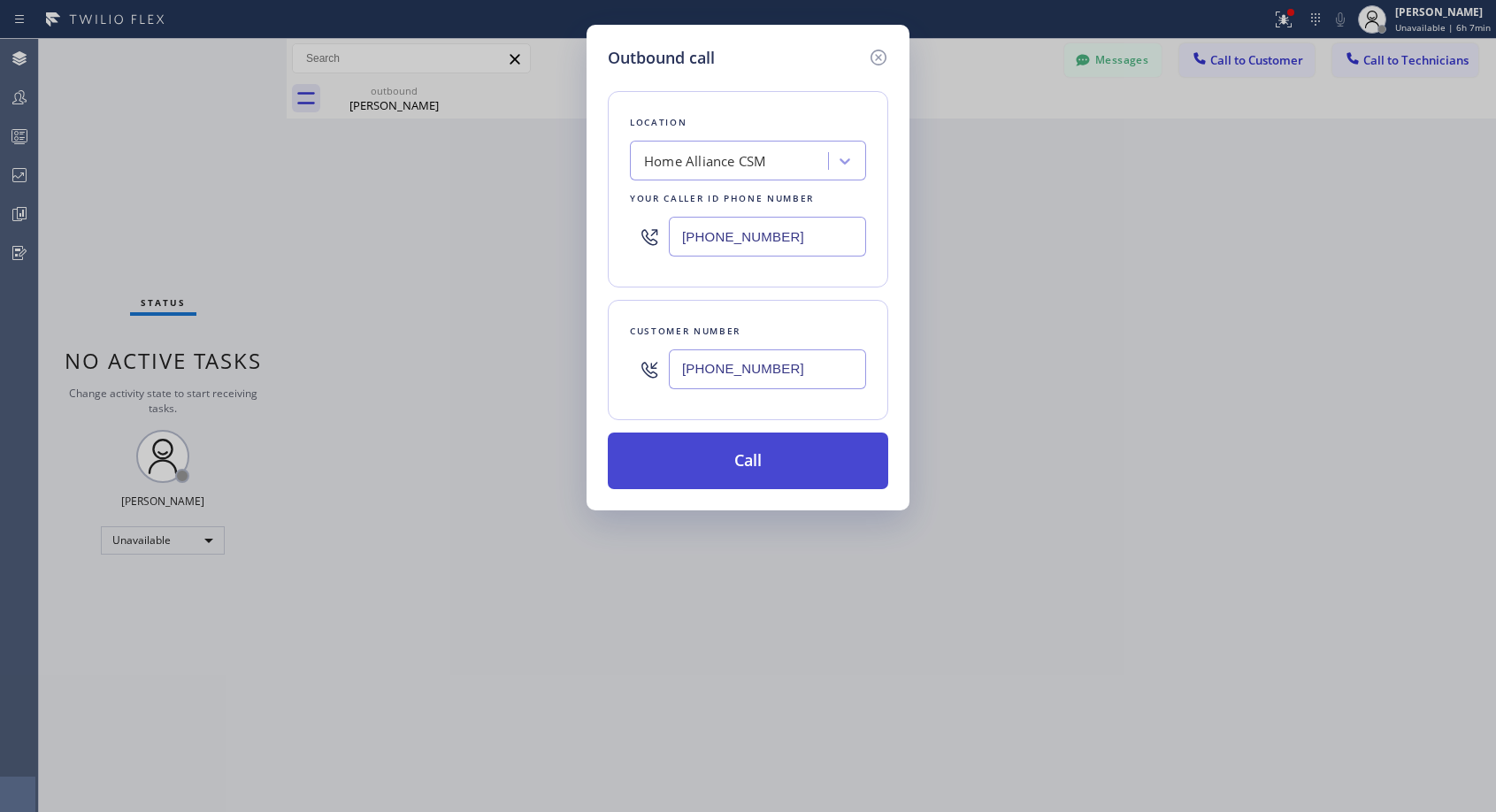
type input "[PHONE_NUMBER]"
click at [772, 461] on button "Call" at bounding box center [748, 461] width 280 height 56
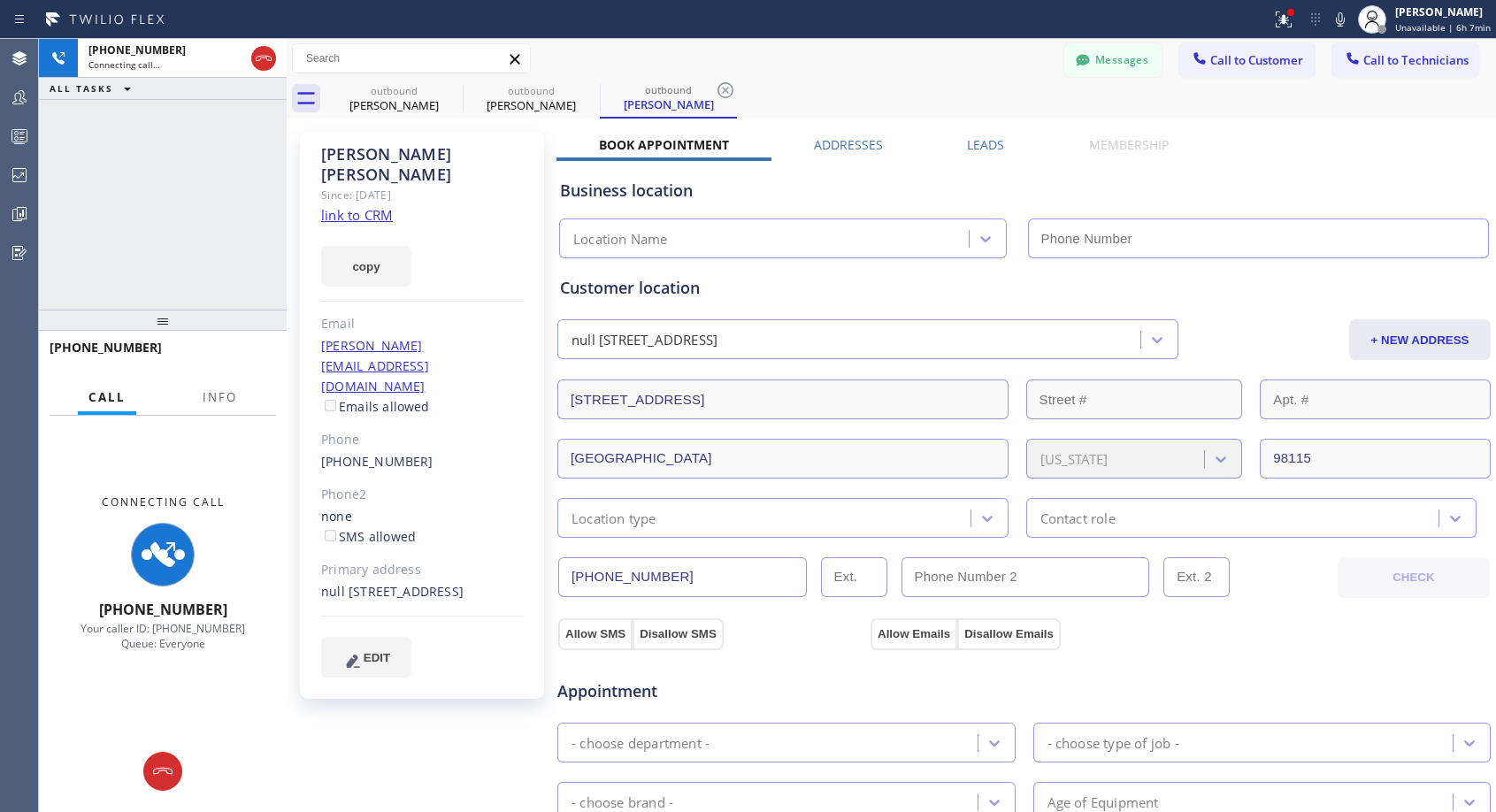
type input "[PHONE_NUMBER]"
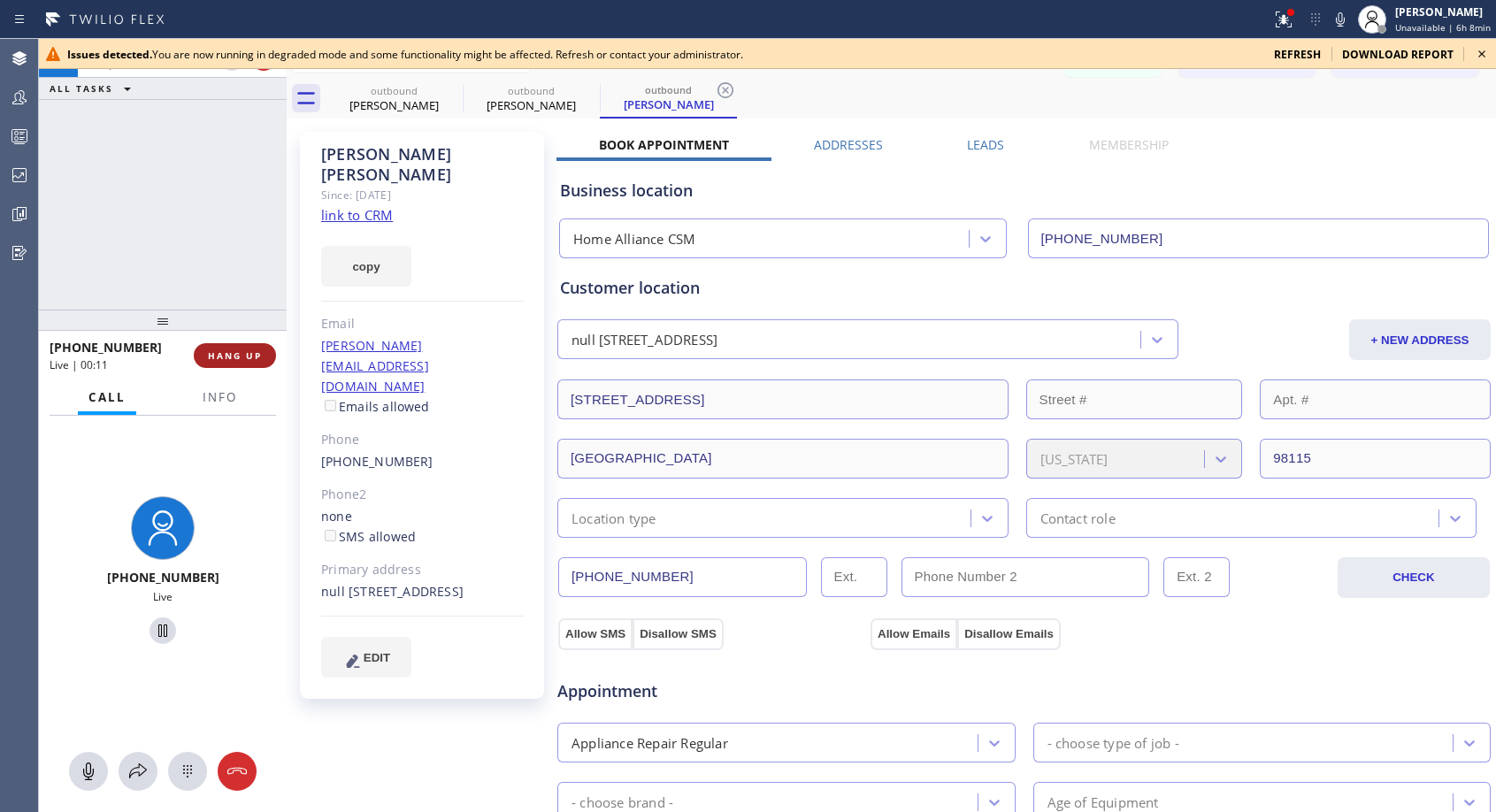
click at [243, 350] on span "HANG UP" at bounding box center [235, 355] width 54 height 13
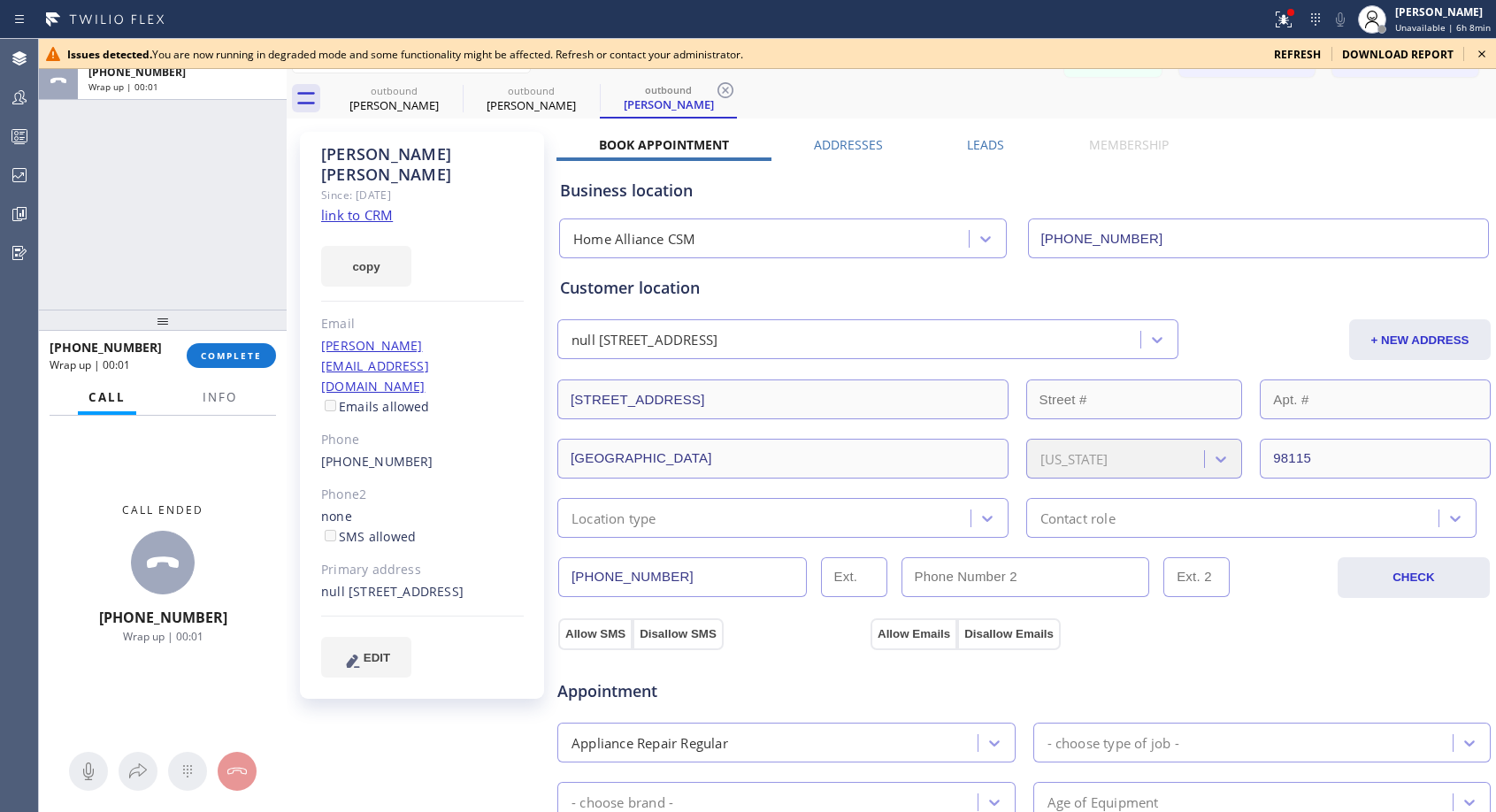
click at [1481, 56] on icon at bounding box center [1482, 55] width 21 height 21
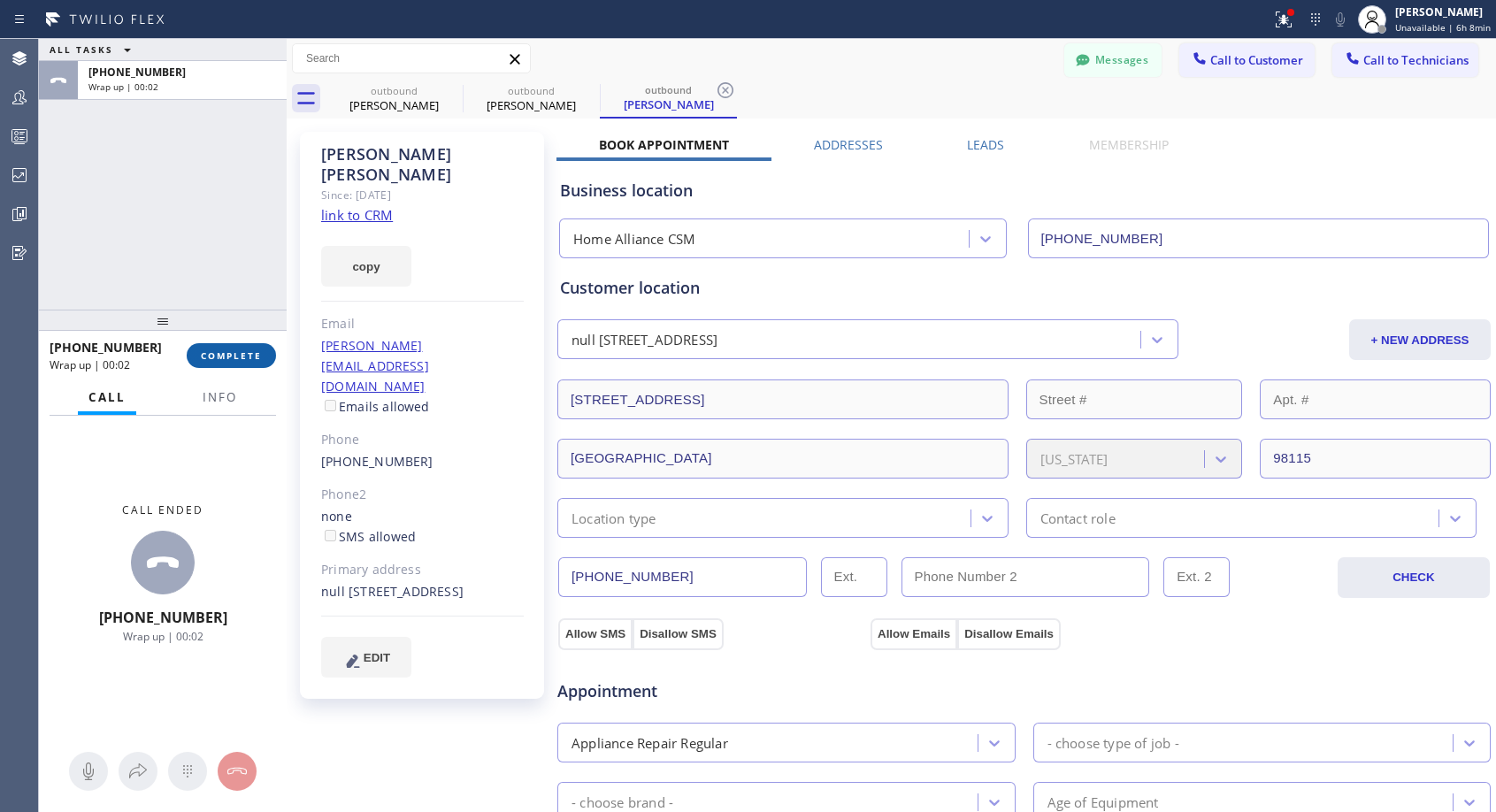
click at [220, 358] on span "COMPLETE" at bounding box center [231, 355] width 61 height 13
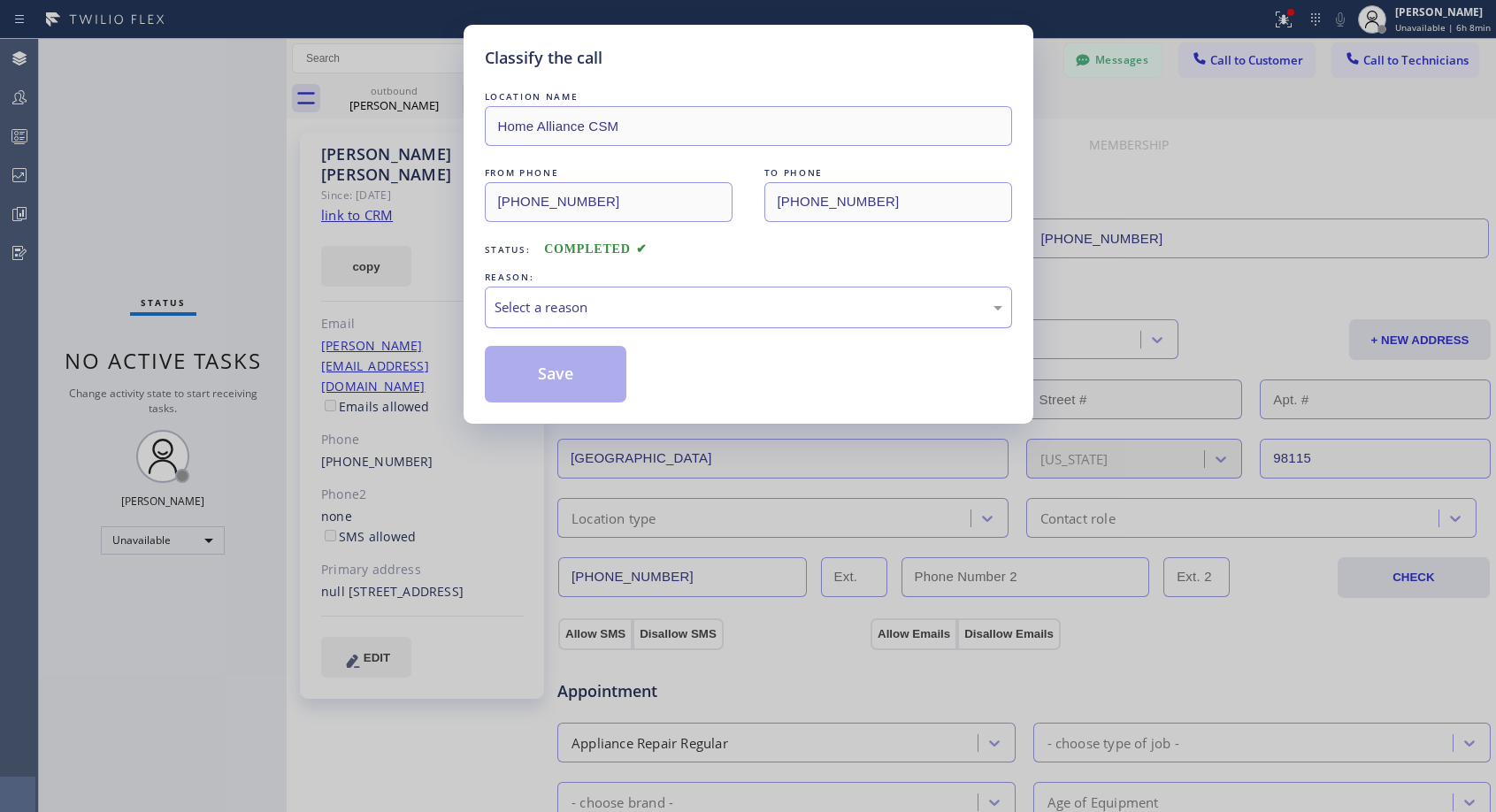
click at [814, 321] on div "Select a reason" at bounding box center [749, 307] width 528 height 42
click at [538, 373] on button "Save" at bounding box center [556, 374] width 142 height 56
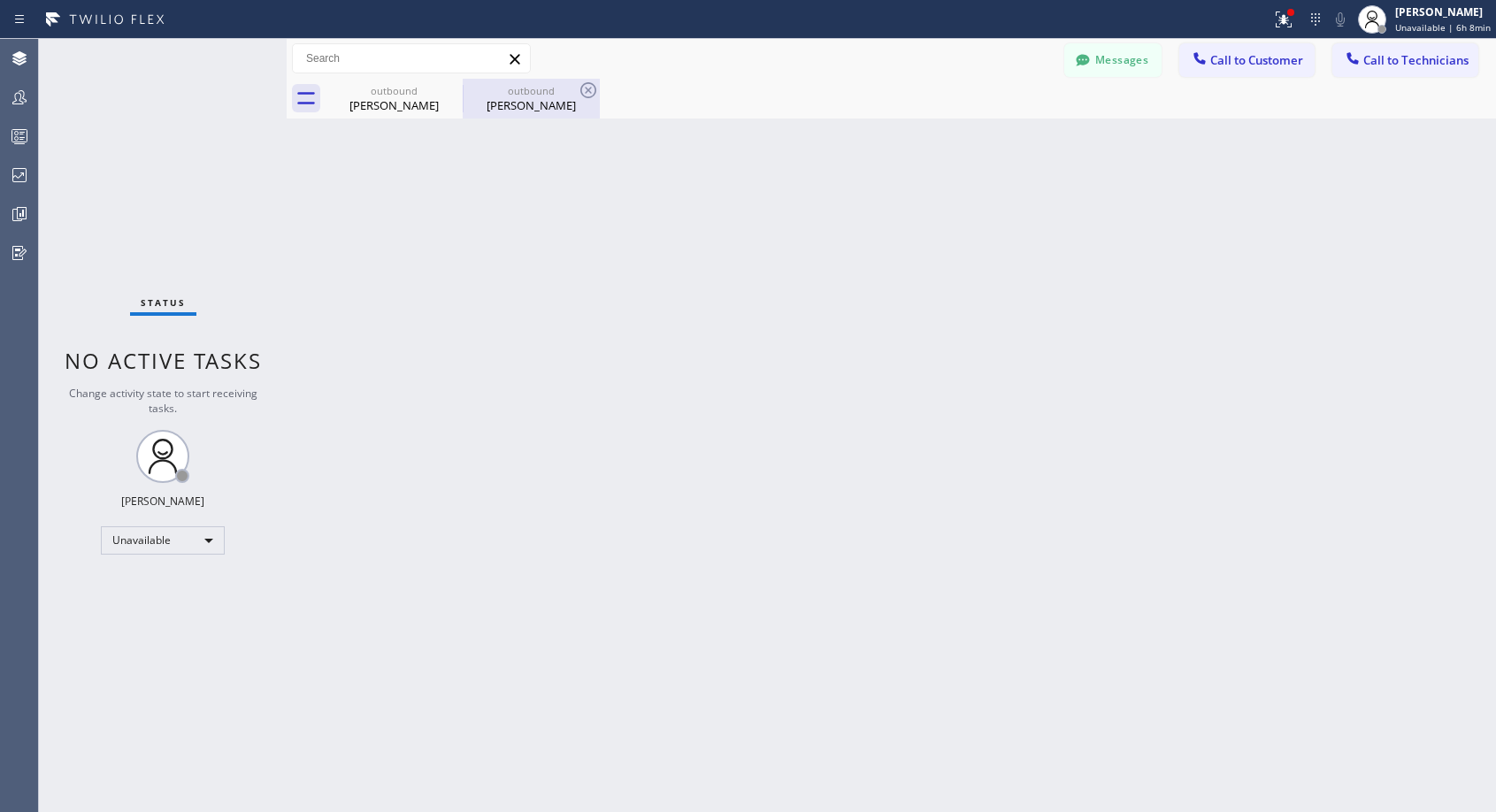
click at [526, 104] on div "[PERSON_NAME]" at bounding box center [531, 105] width 133 height 16
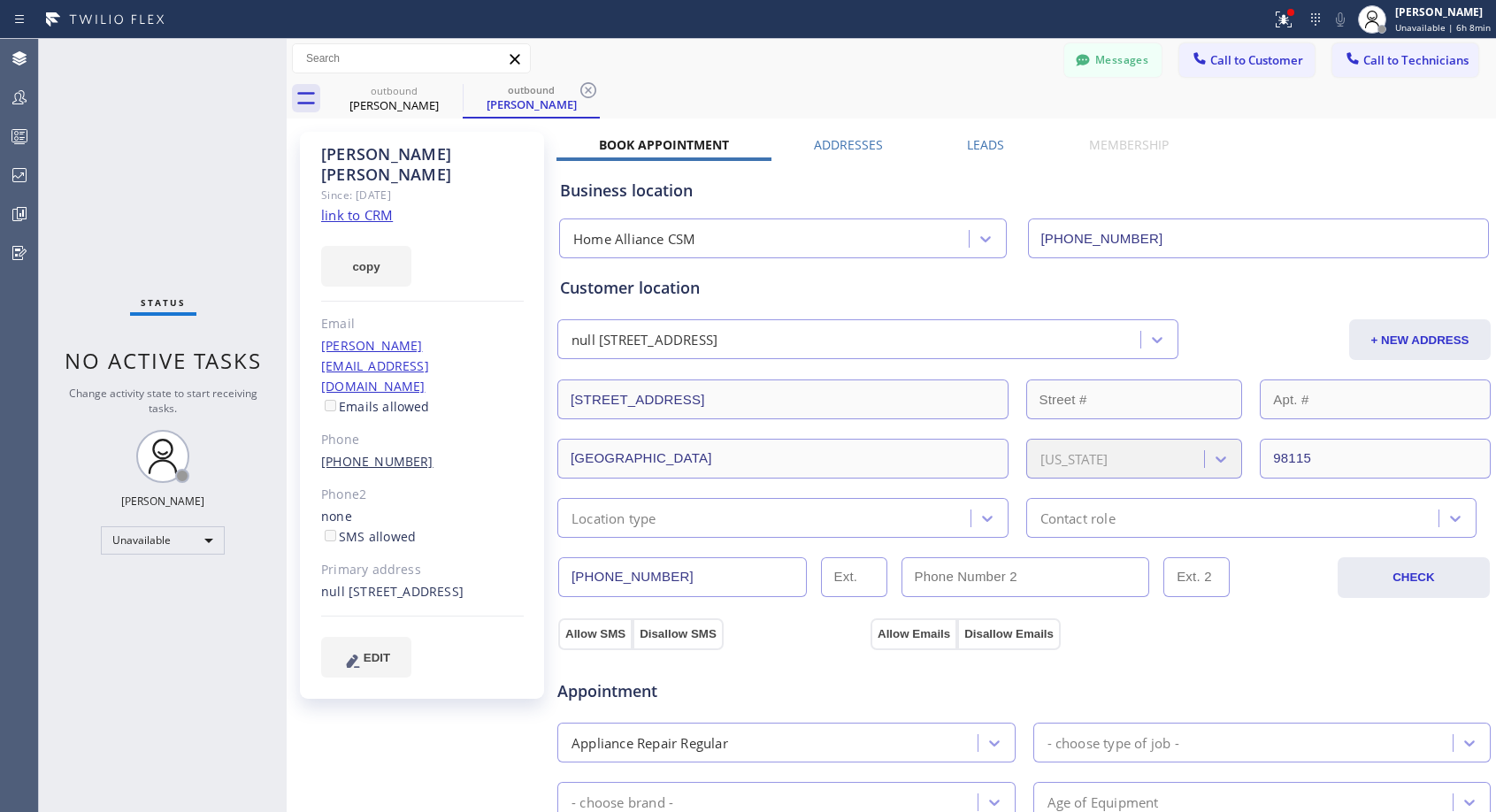
click at [362, 453] on link "[PHONE_NUMBER]" at bounding box center [377, 461] width 112 height 17
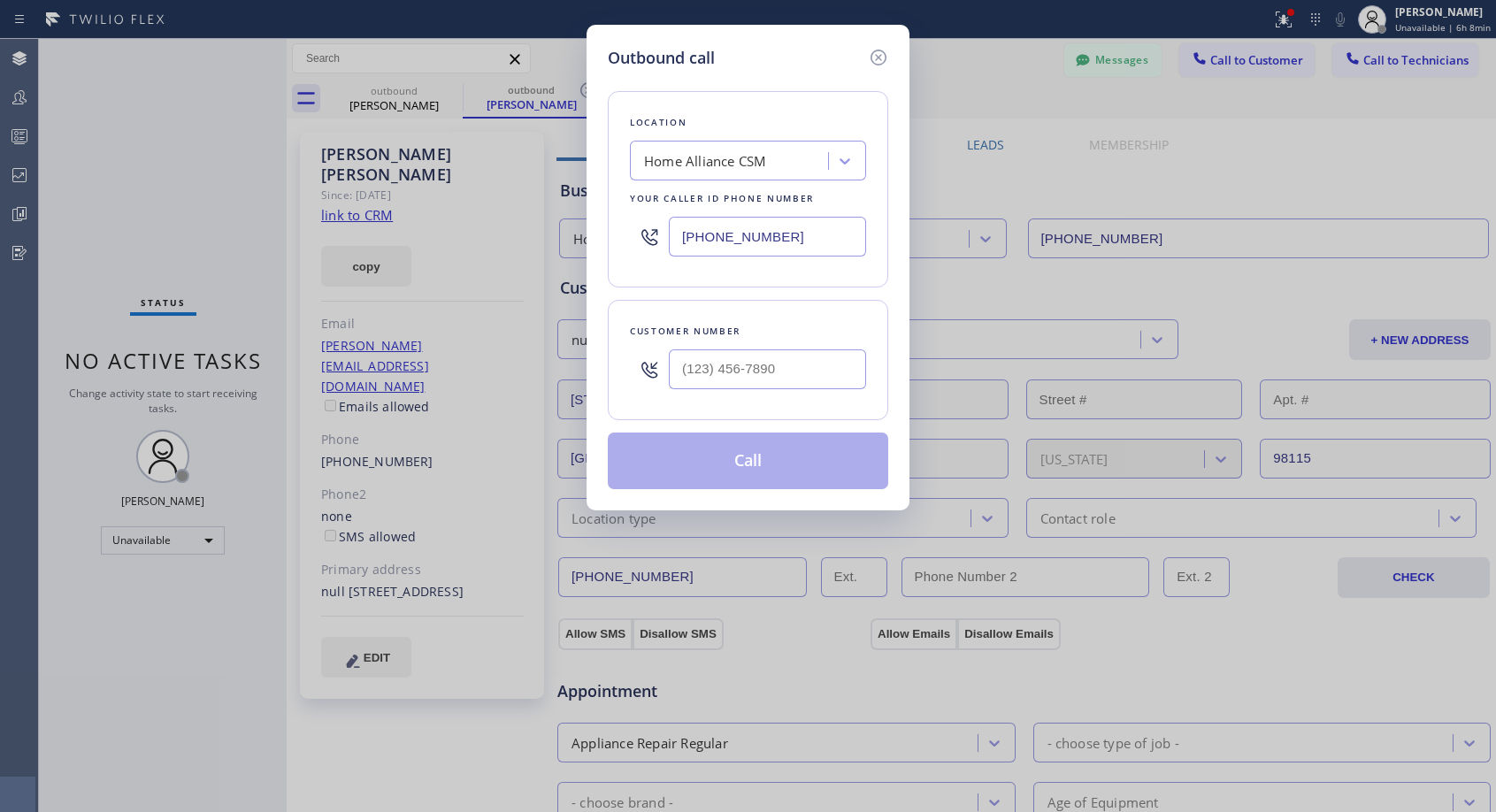
type input "[PHONE_NUMBER]"
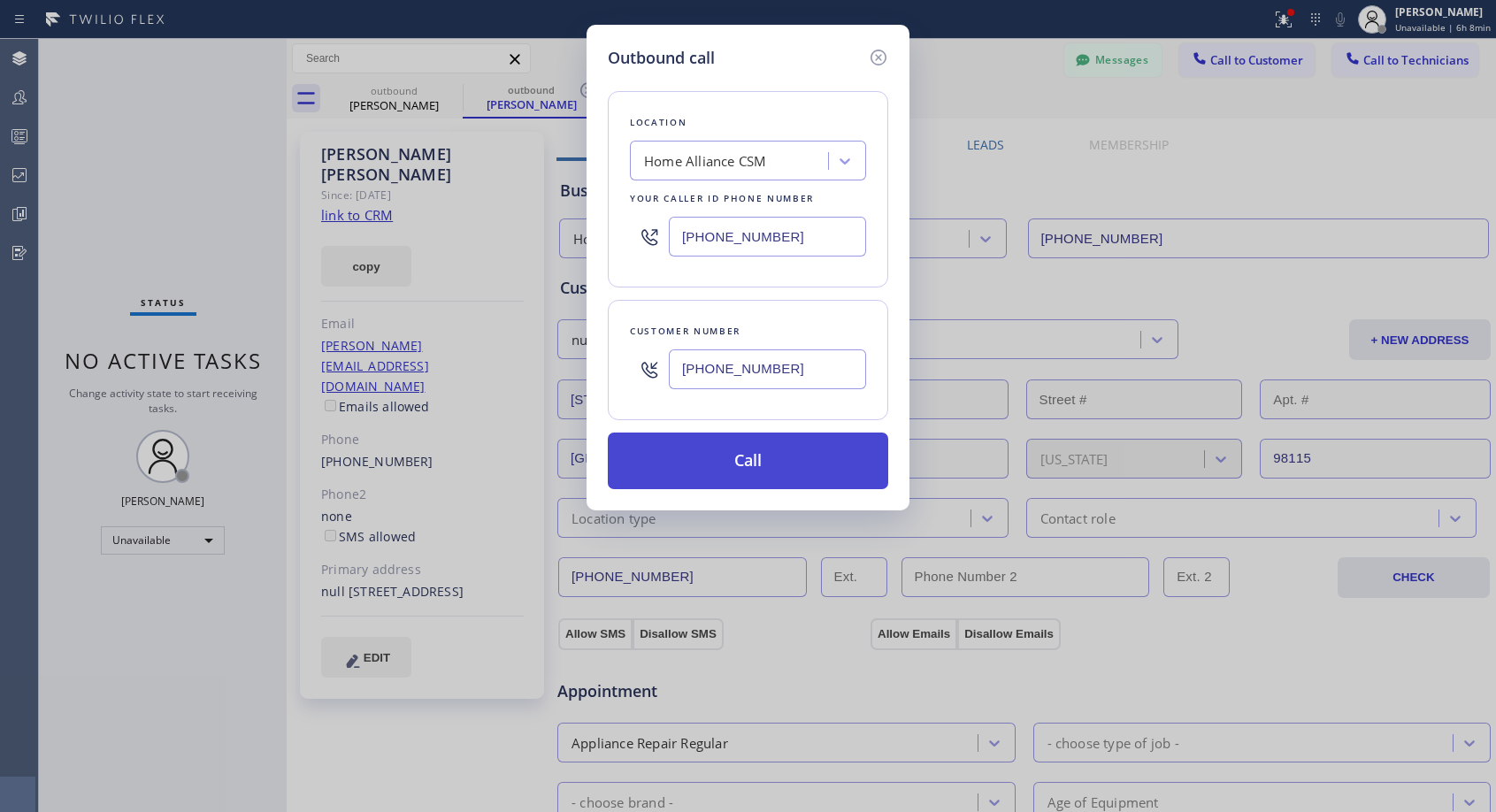
click at [750, 450] on button "Call" at bounding box center [748, 461] width 280 height 56
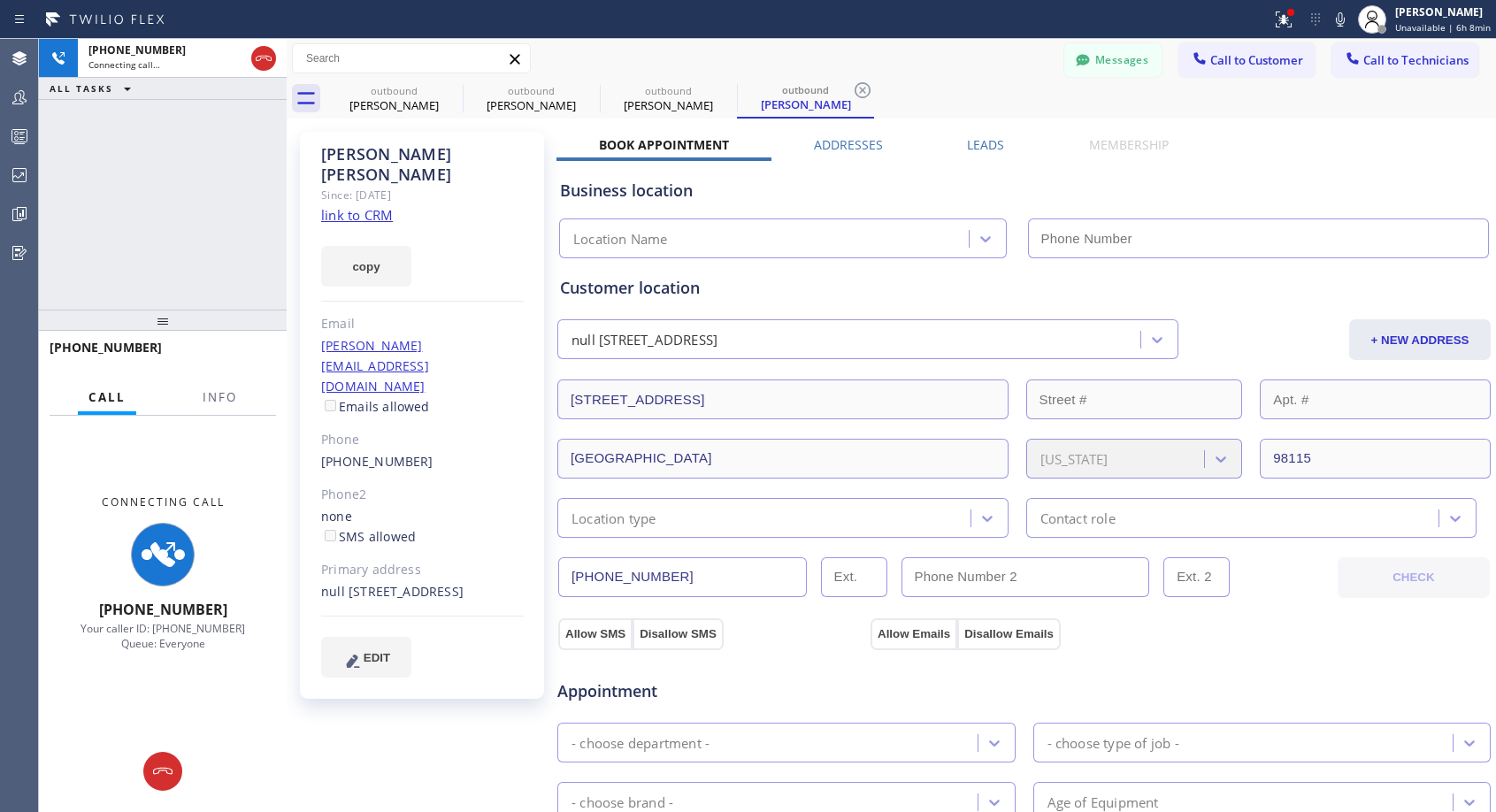
type input "[PHONE_NUMBER]"
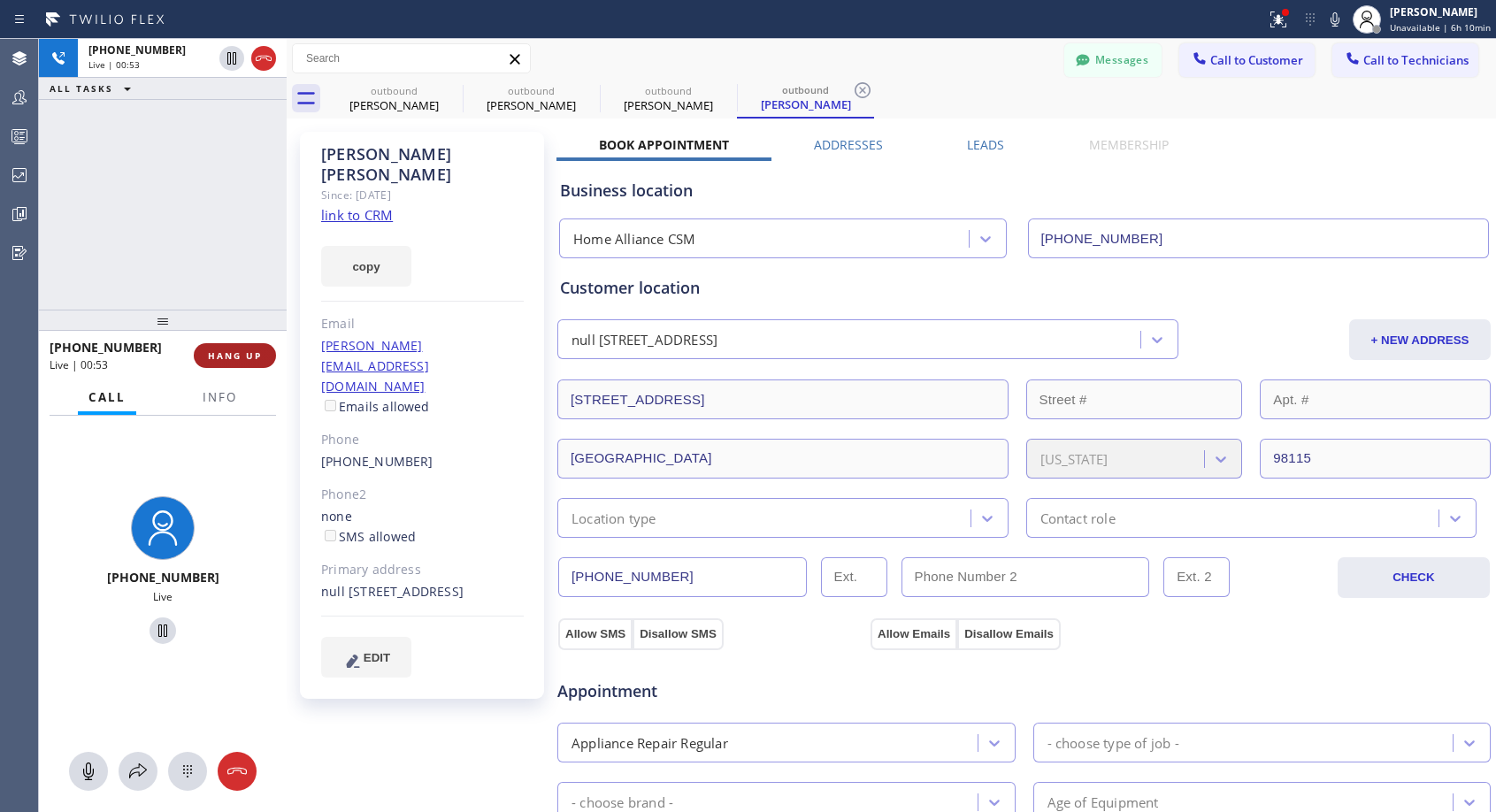
click at [223, 353] on span "HANG UP" at bounding box center [235, 355] width 54 height 13
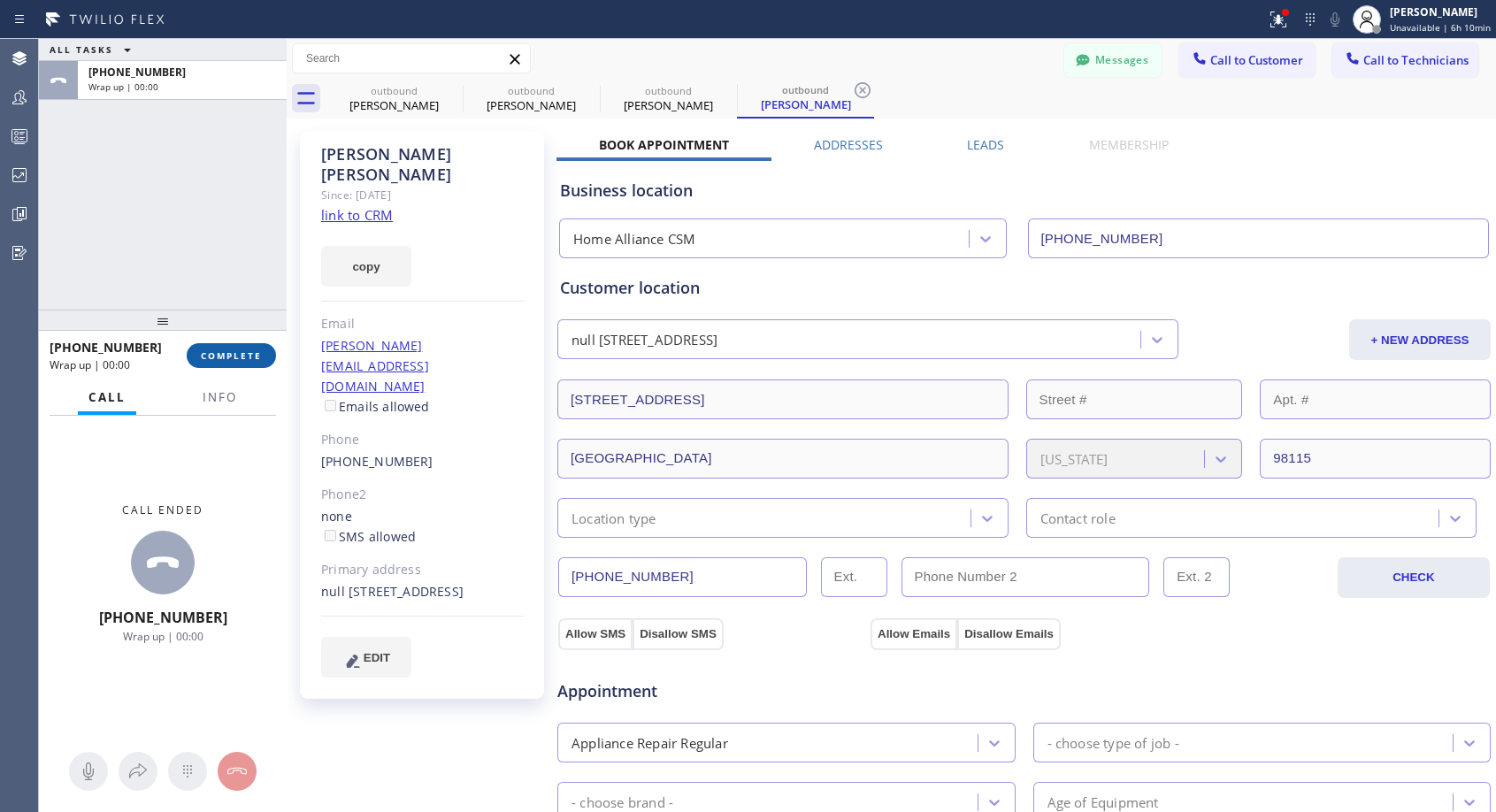
click at [223, 353] on span "COMPLETE" at bounding box center [231, 355] width 61 height 13
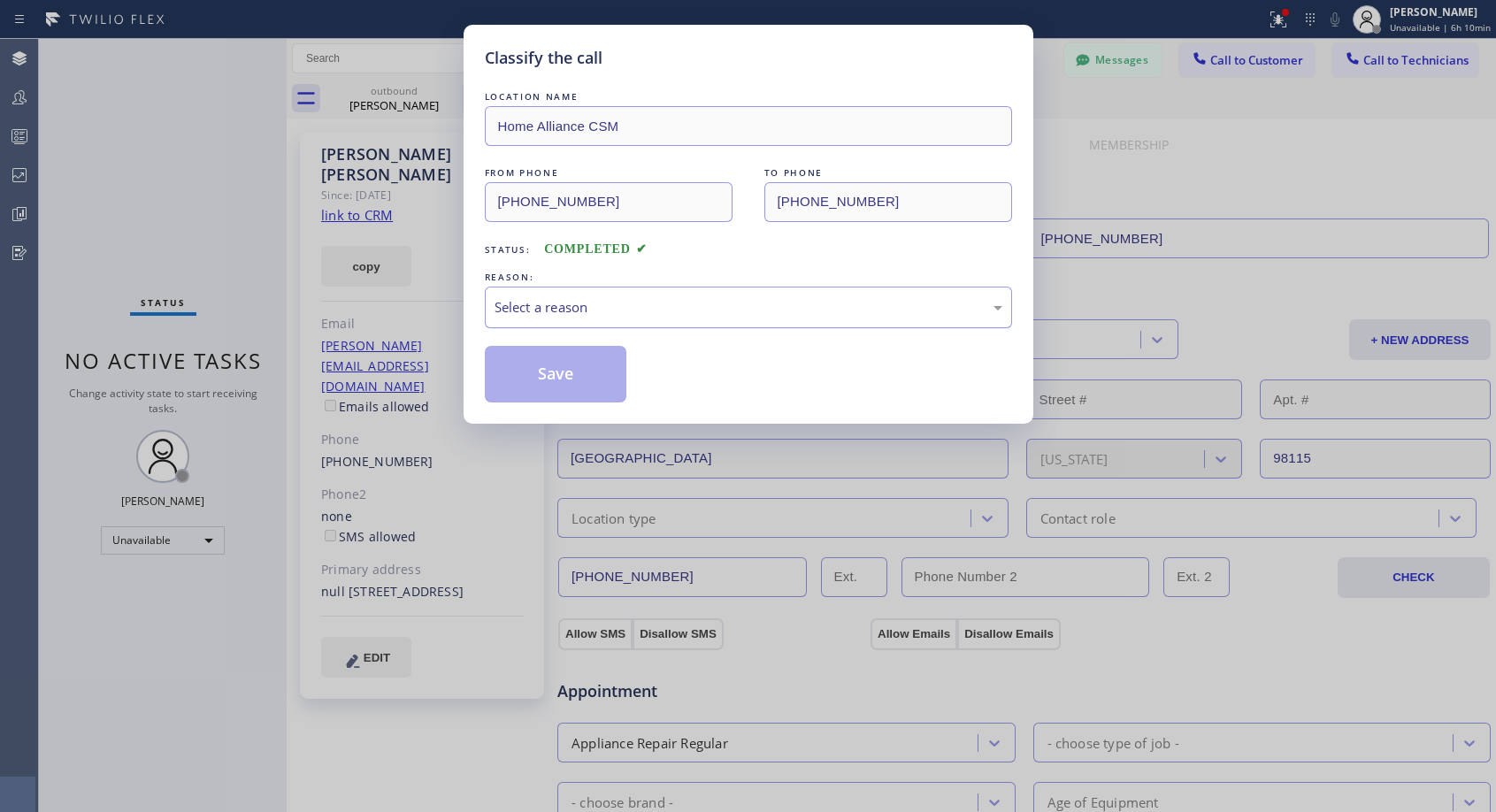
click at [634, 297] on div "Select a reason" at bounding box center [749, 307] width 508 height 20
click at [557, 370] on button "Save" at bounding box center [556, 374] width 142 height 56
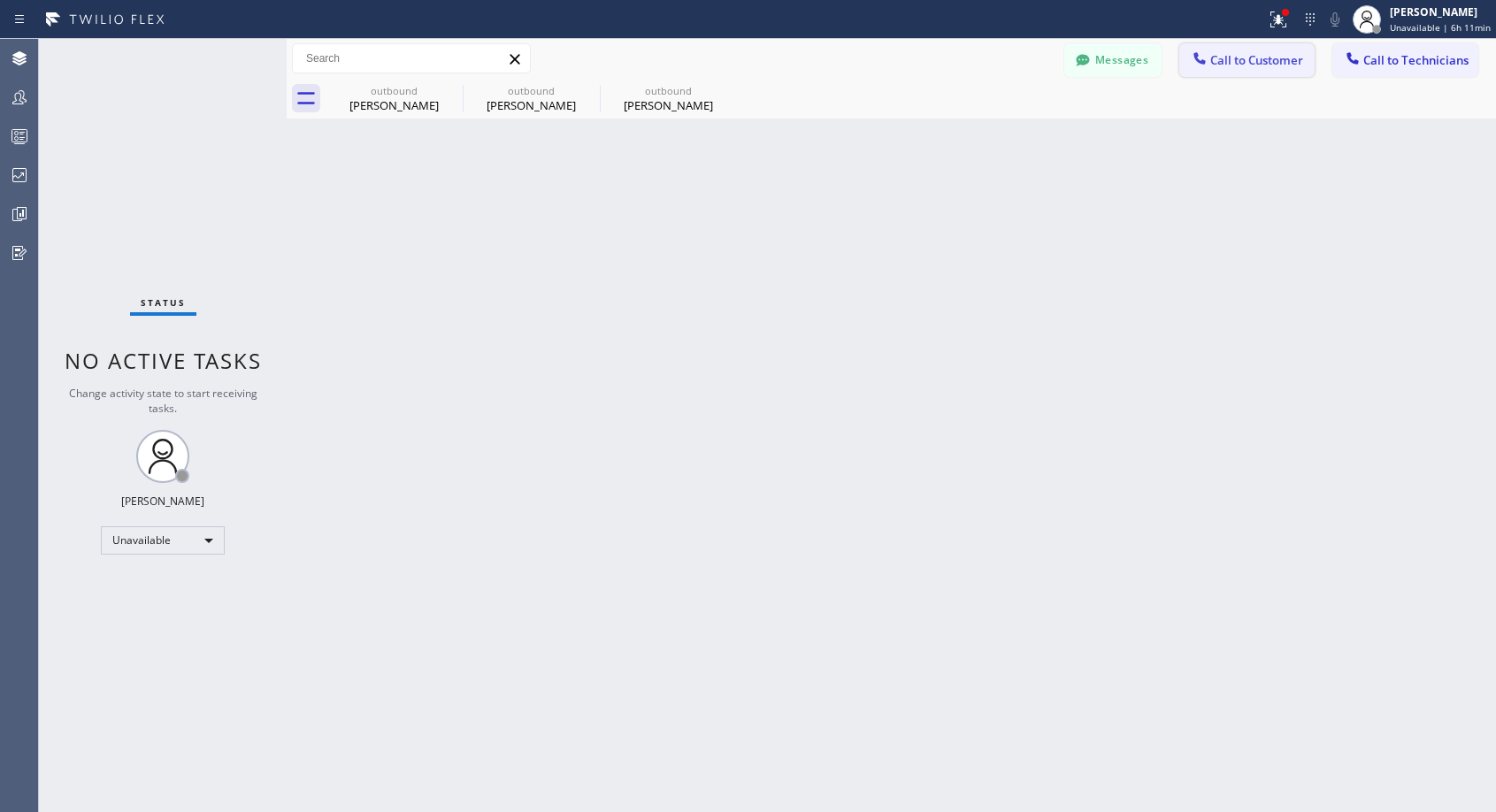
click at [1267, 58] on span "Call to Customer" at bounding box center [1256, 60] width 93 height 16
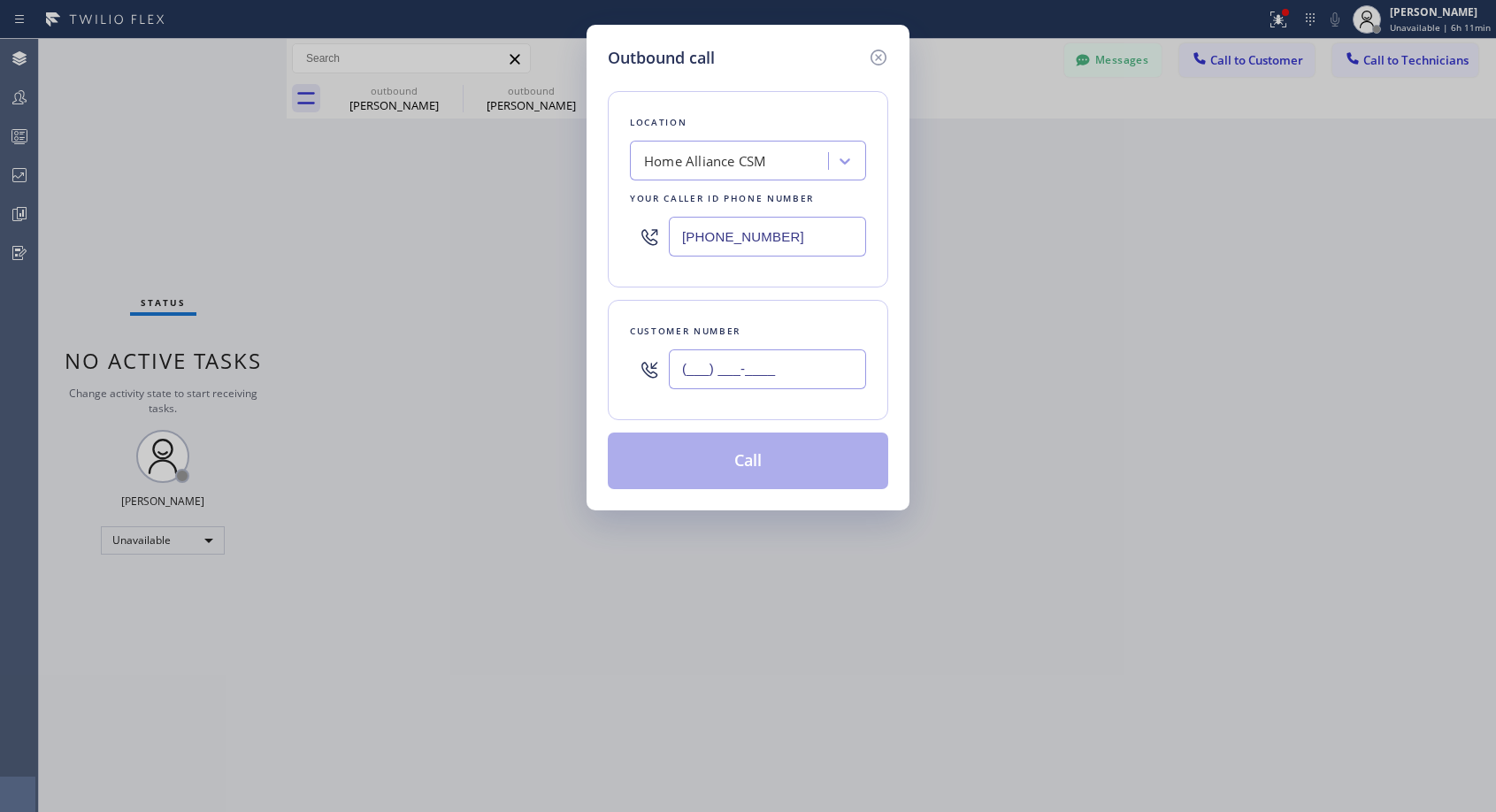
click at [809, 373] on input "(___) ___-____" at bounding box center [767, 369] width 198 height 40
paste input "310) 351-9217"
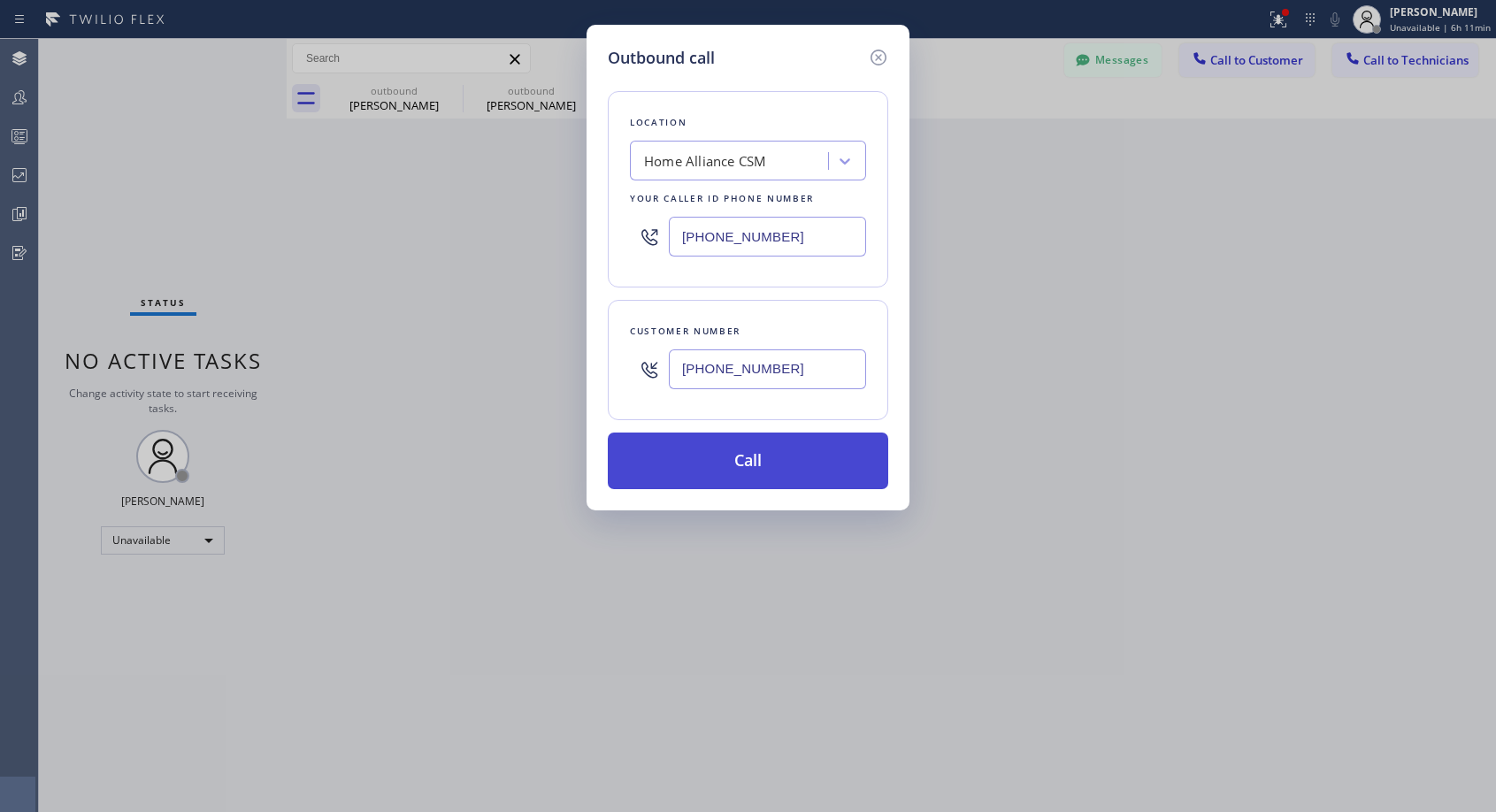
type input "[PHONE_NUMBER]"
click at [798, 467] on button "Call" at bounding box center [748, 461] width 280 height 56
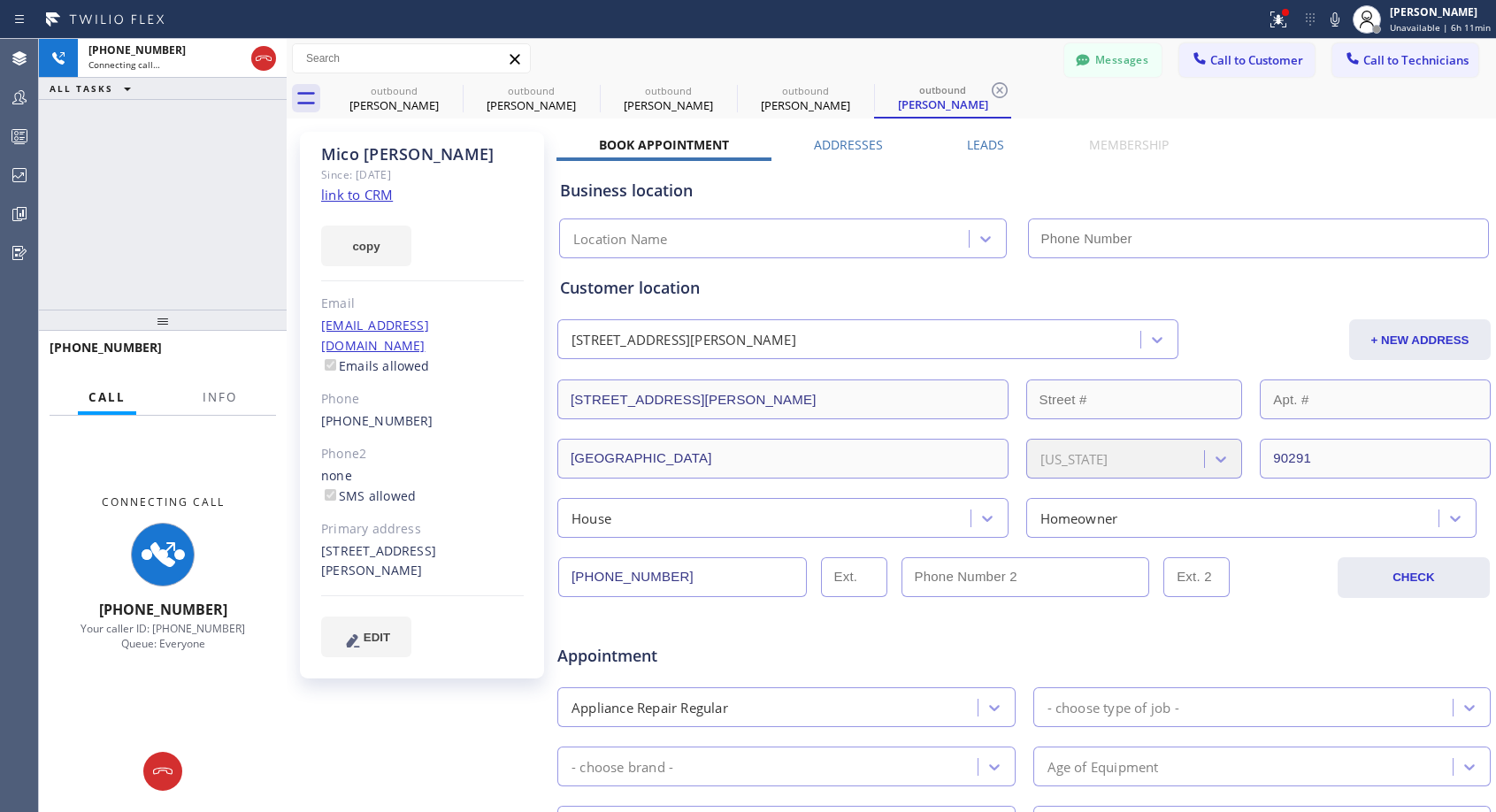
type input "[PHONE_NUMBER]"
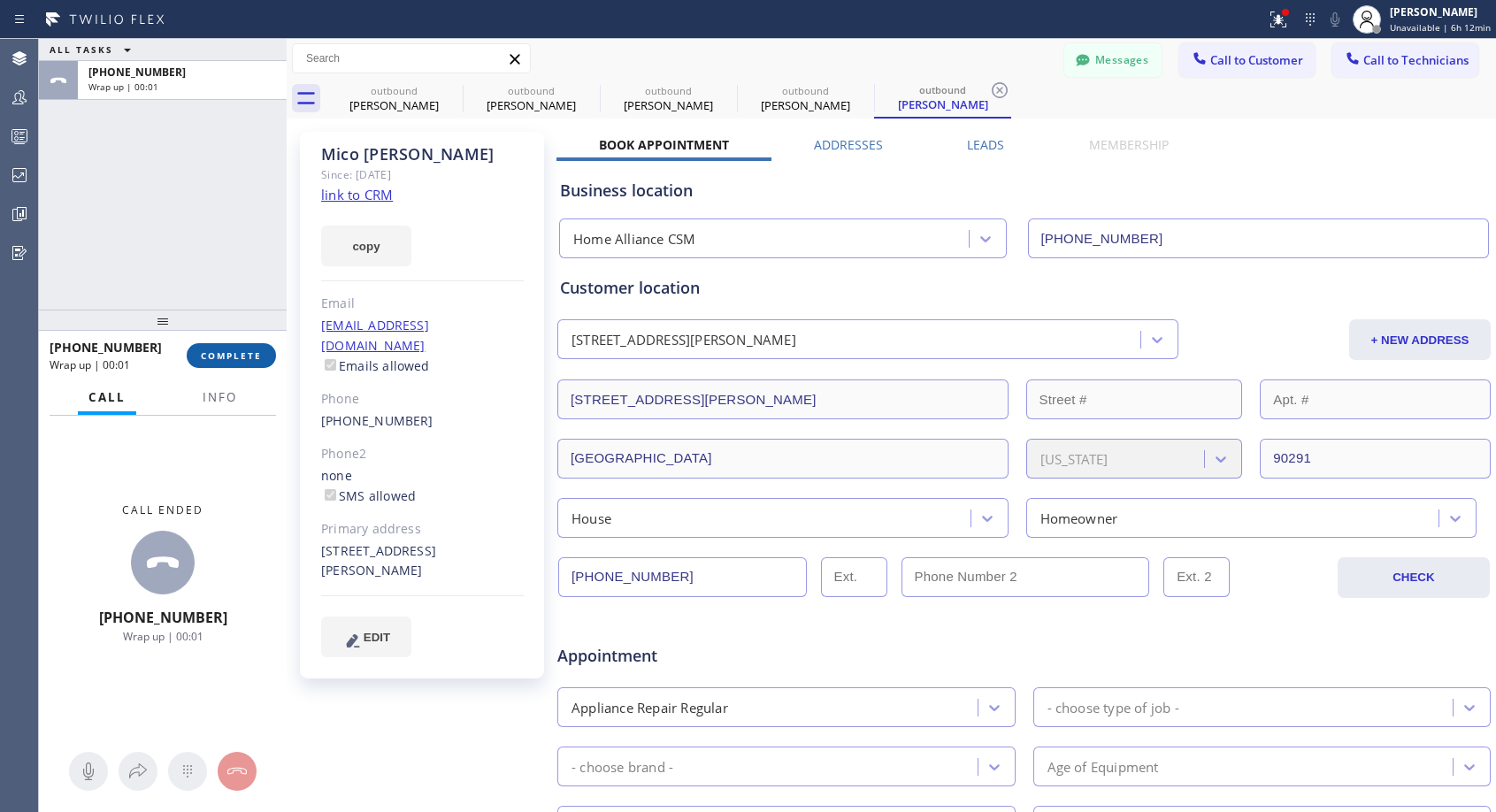
click at [246, 353] on span "COMPLETE" at bounding box center [231, 355] width 61 height 13
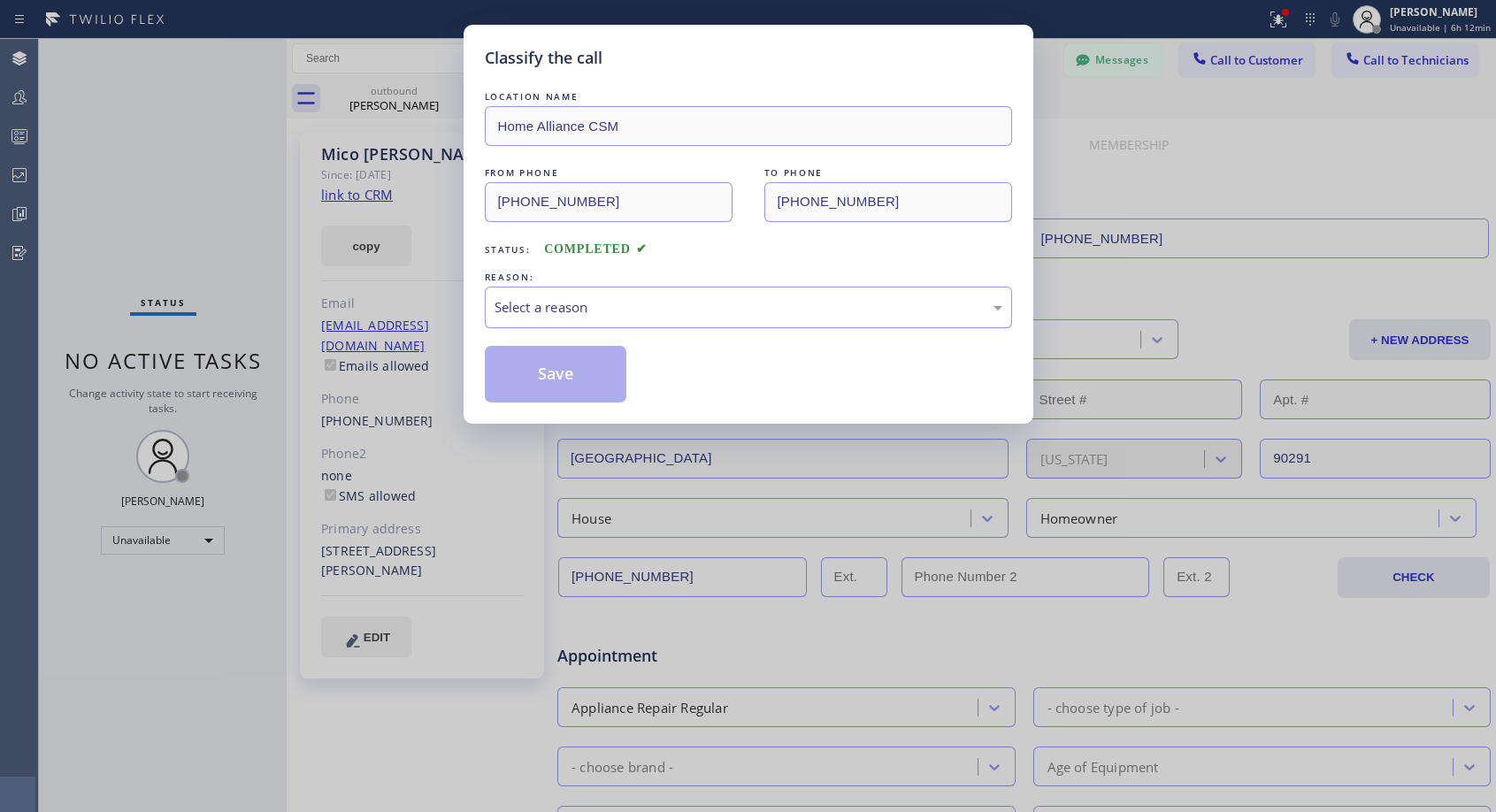
click at [691, 309] on div "Select a reason" at bounding box center [749, 307] width 508 height 20
click at [610, 373] on button "Save" at bounding box center [556, 374] width 142 height 56
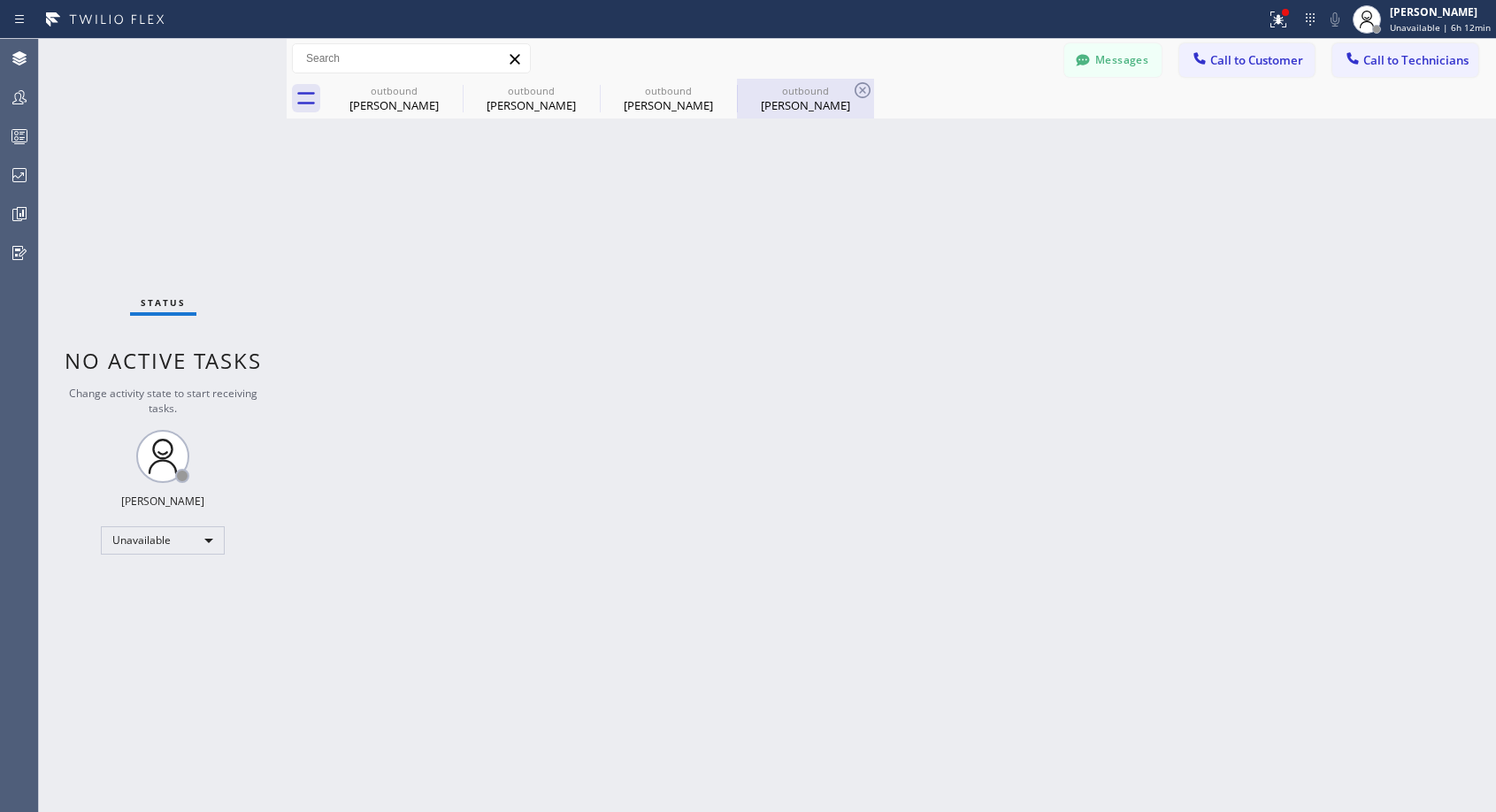
click at [813, 106] on div "[PERSON_NAME]" at bounding box center [805, 105] width 133 height 16
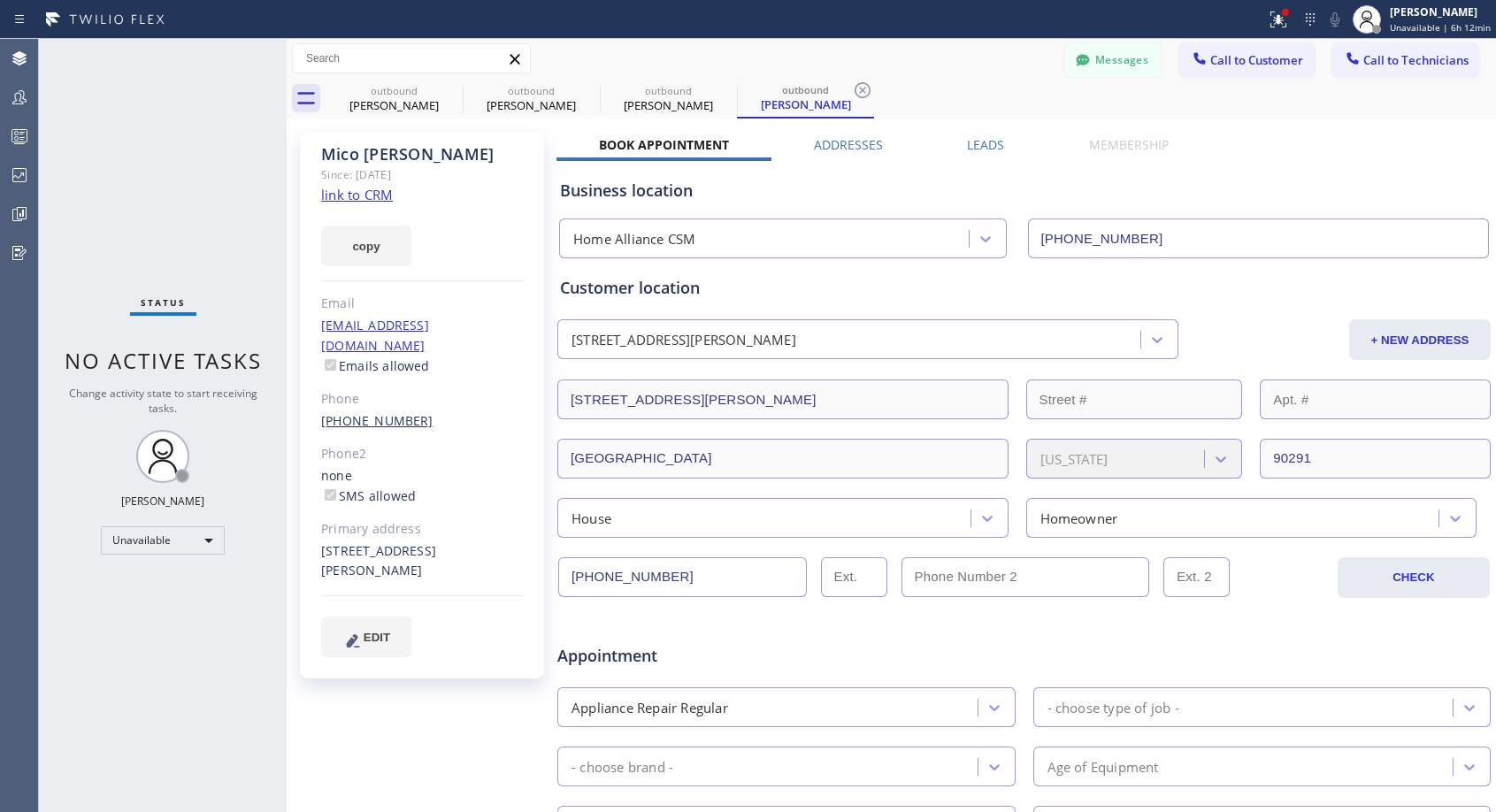
click at [370, 412] on link "[PHONE_NUMBER]" at bounding box center [377, 420] width 112 height 17
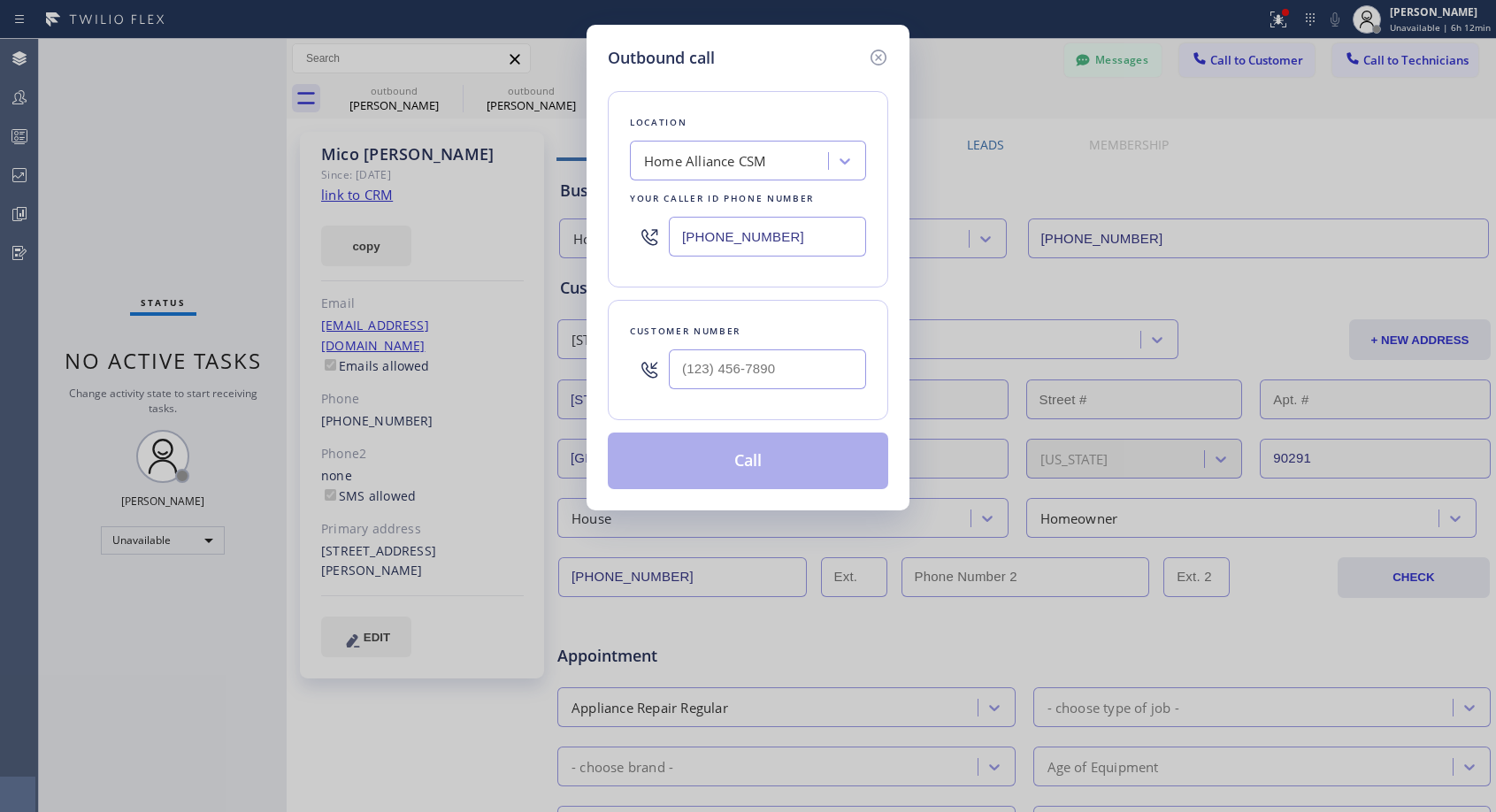
type input "[PHONE_NUMBER]"
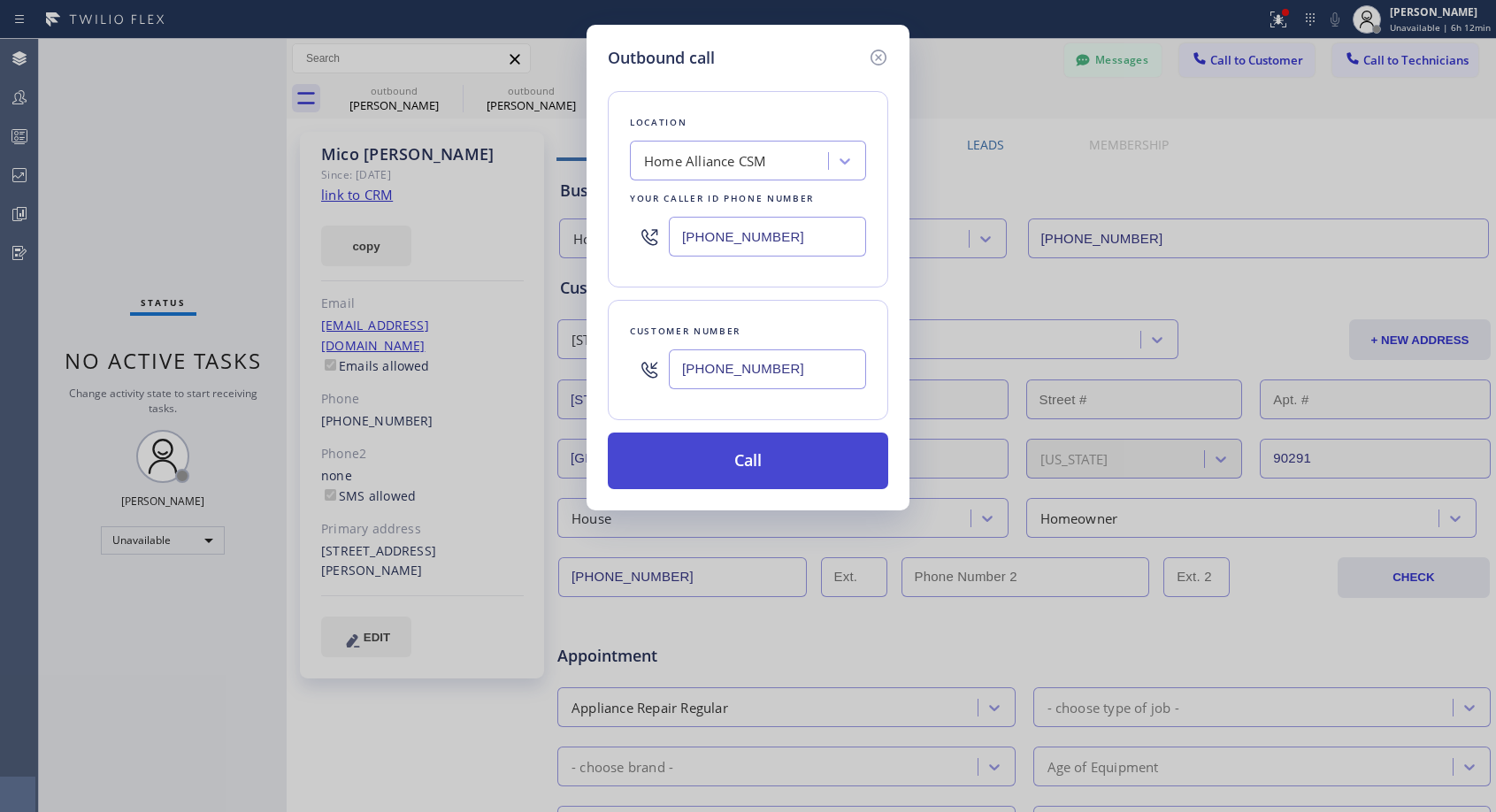
click at [730, 456] on button "Call" at bounding box center [748, 461] width 280 height 56
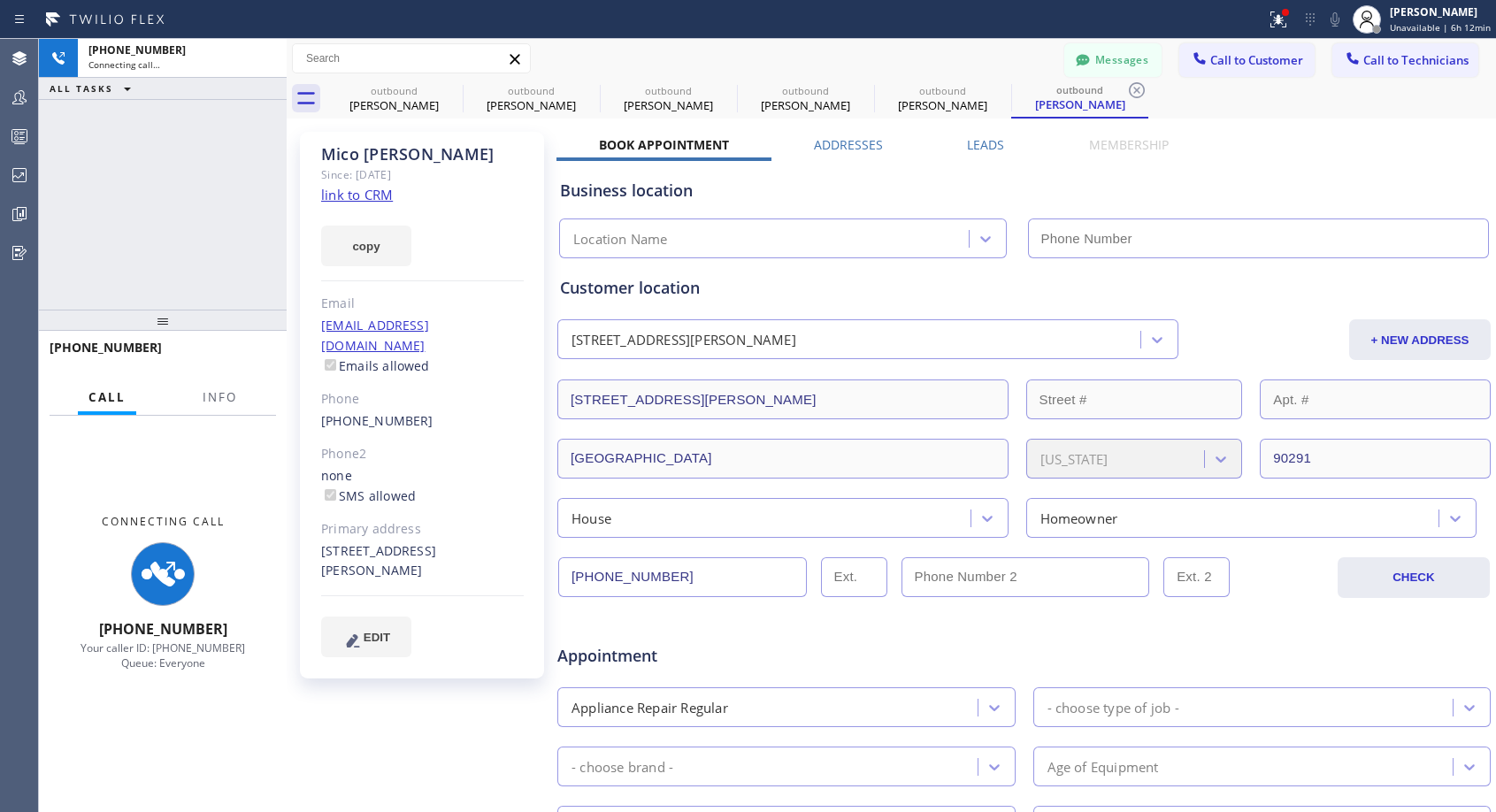
type input "[PHONE_NUMBER]"
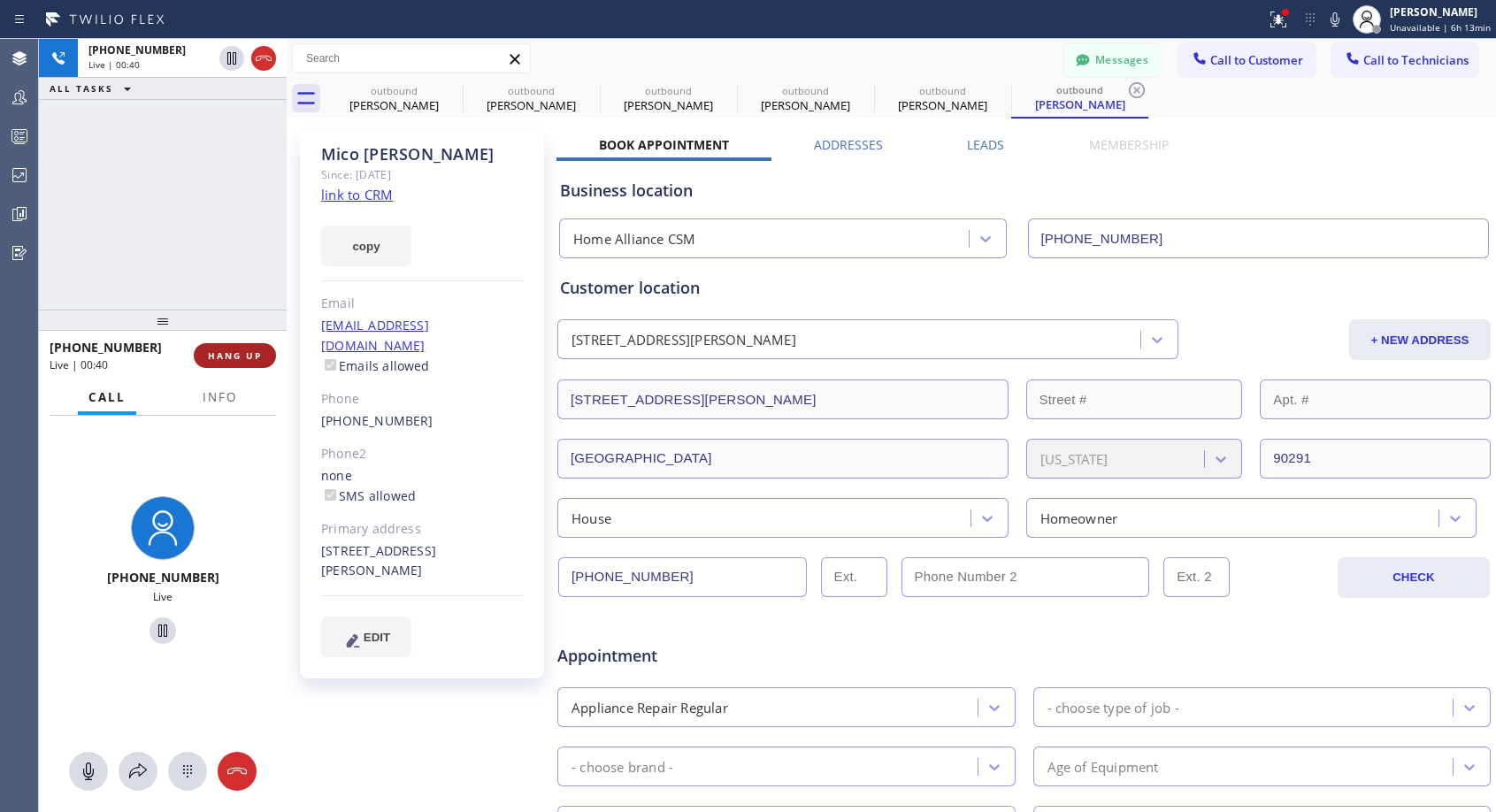
click at [247, 357] on span "HANG UP" at bounding box center [235, 355] width 54 height 13
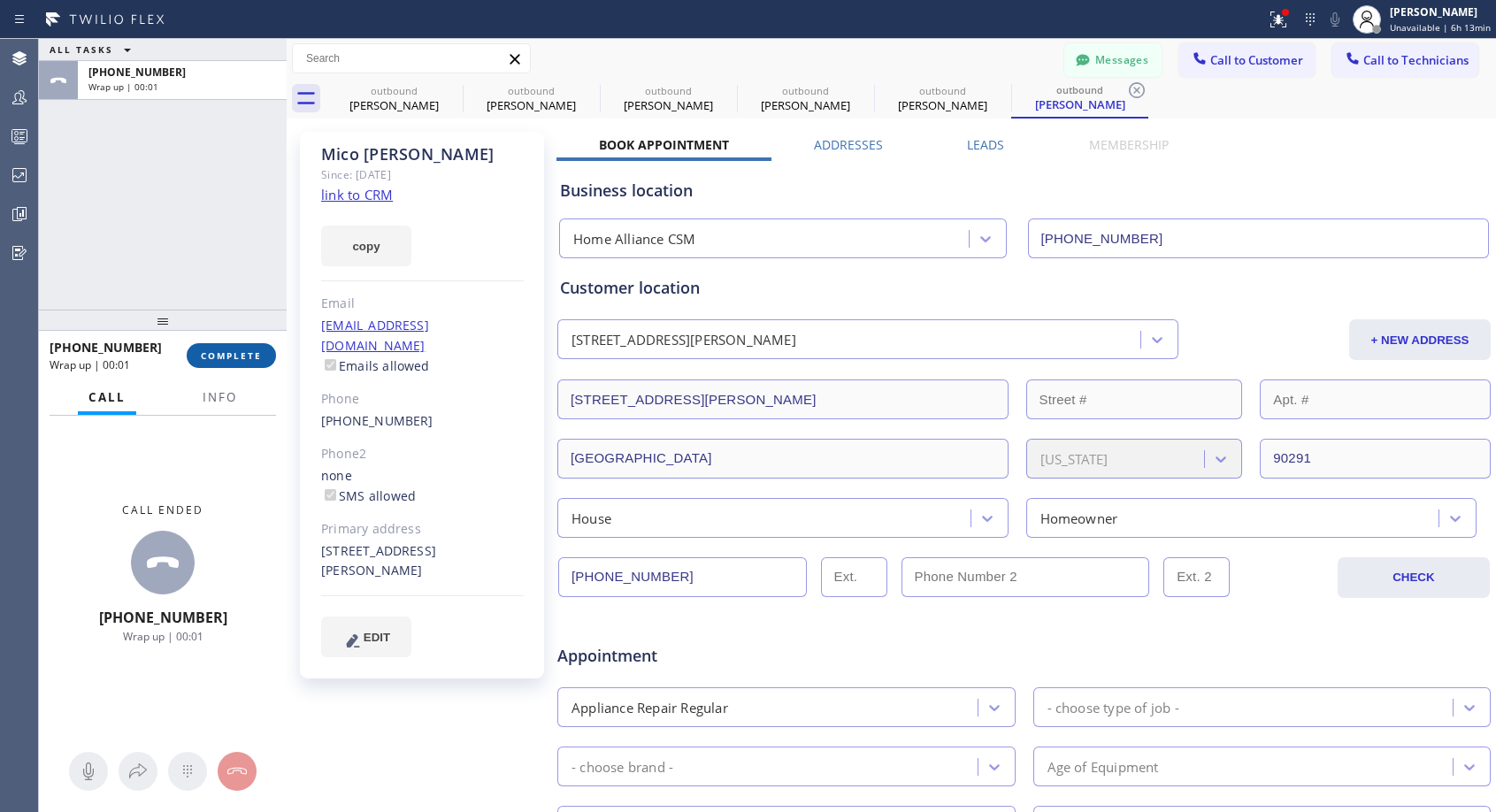
click at [245, 366] on button "COMPLETE" at bounding box center [232, 355] width 90 height 24
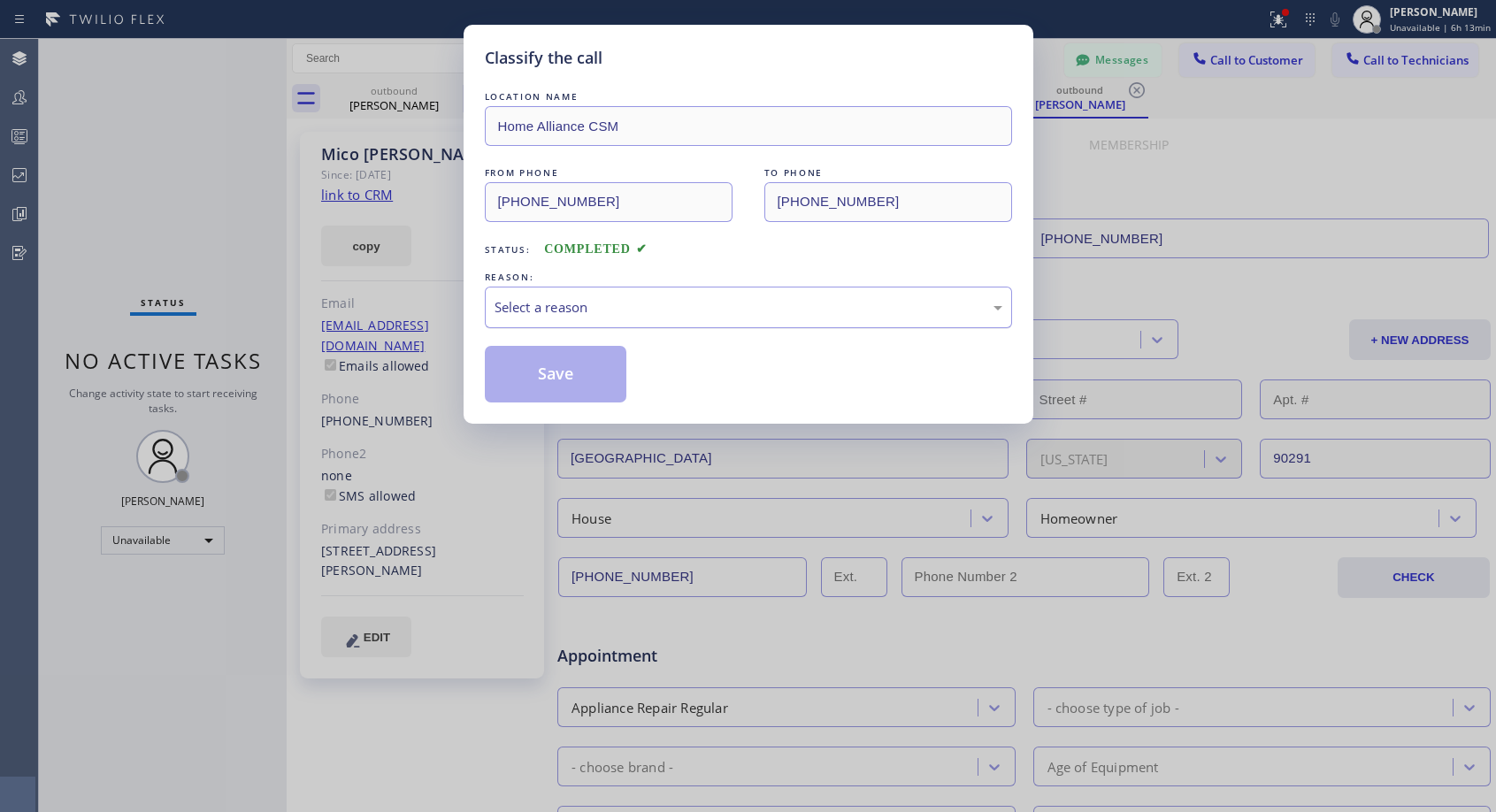
click at [669, 307] on div "Select a reason" at bounding box center [749, 307] width 508 height 20
click at [588, 373] on button "Save" at bounding box center [556, 374] width 142 height 56
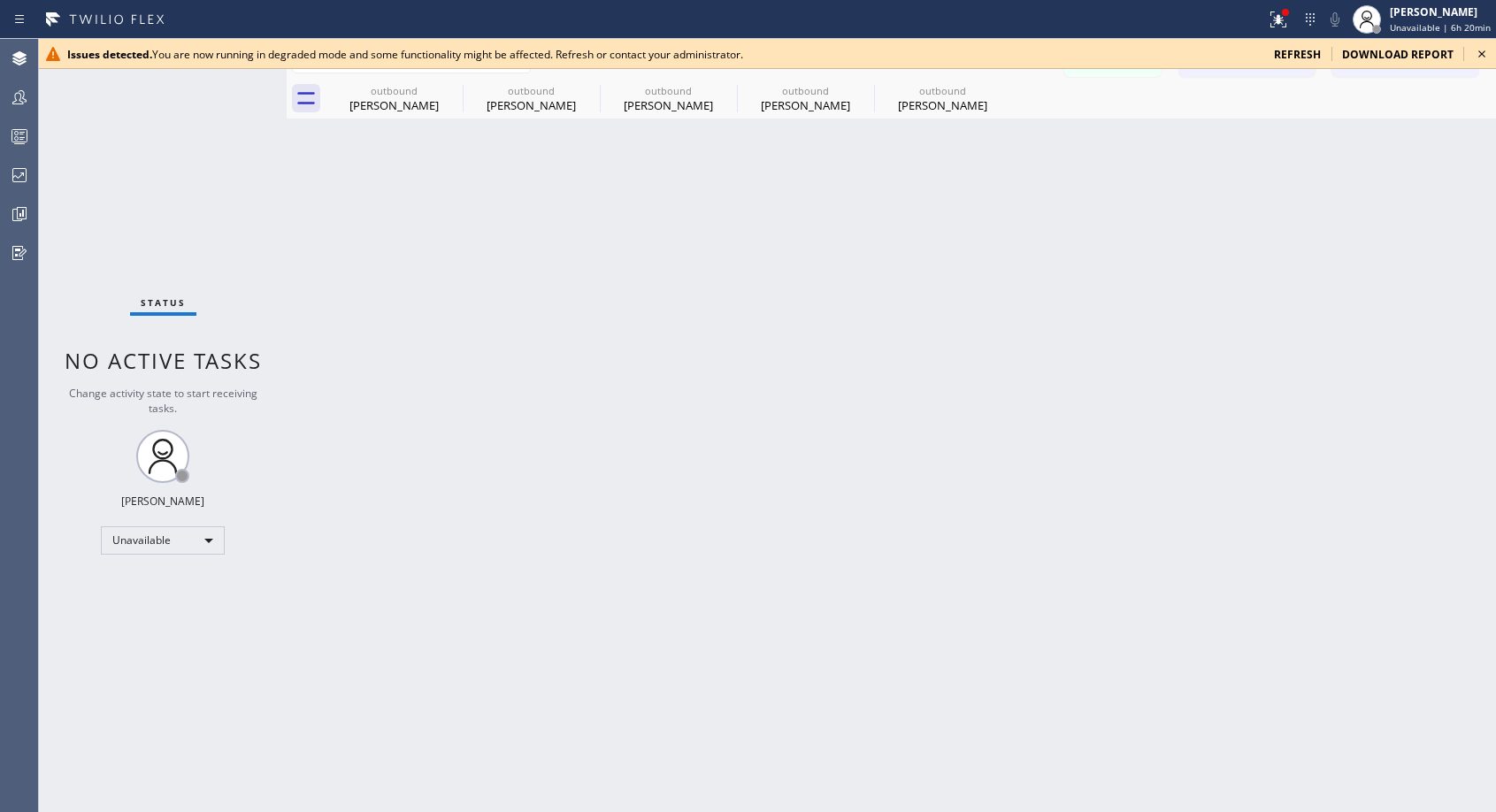
click at [1479, 54] on icon at bounding box center [1482, 55] width 21 height 21
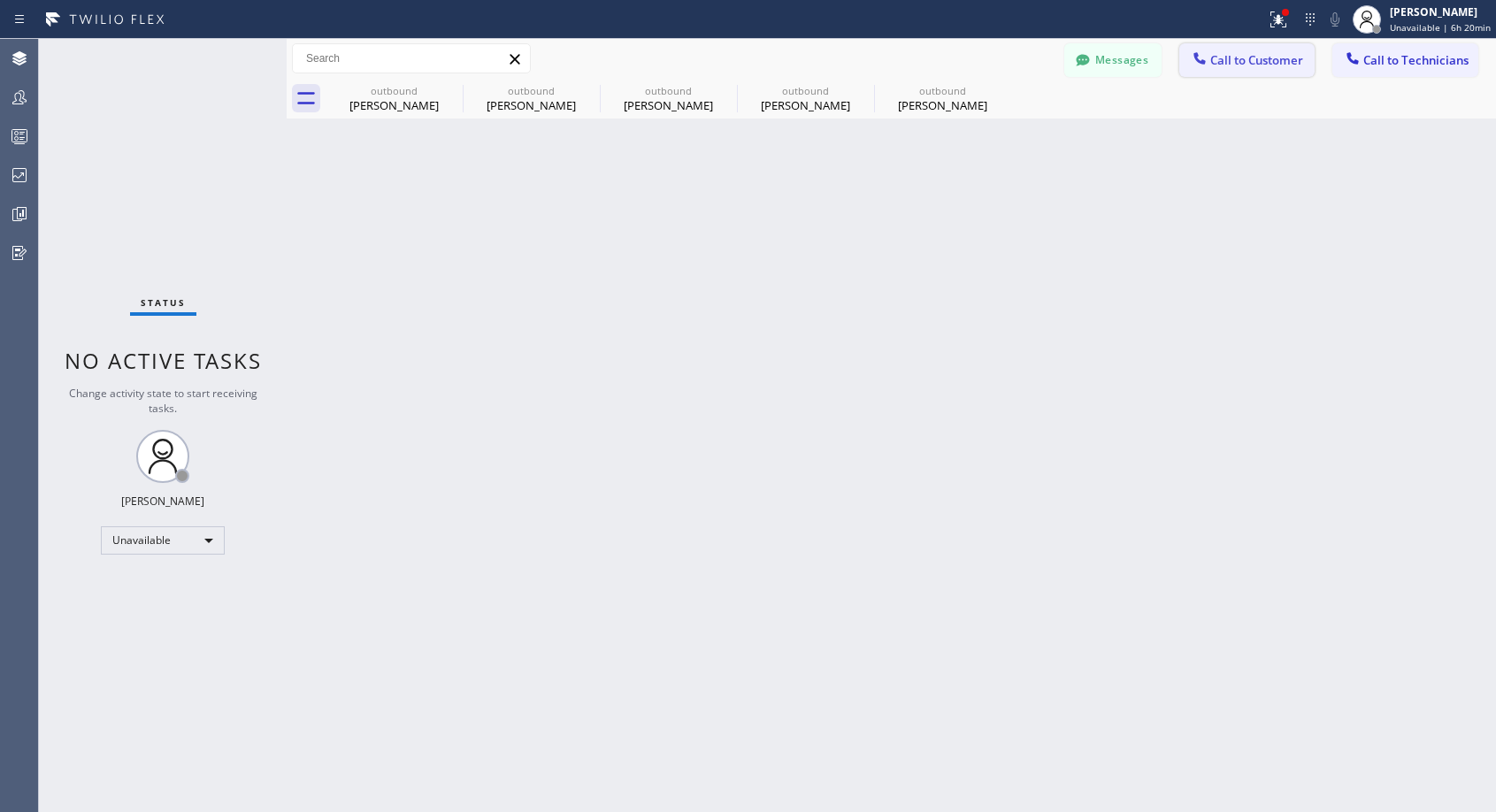
click at [1271, 61] on span "Call to Customer" at bounding box center [1256, 60] width 93 height 16
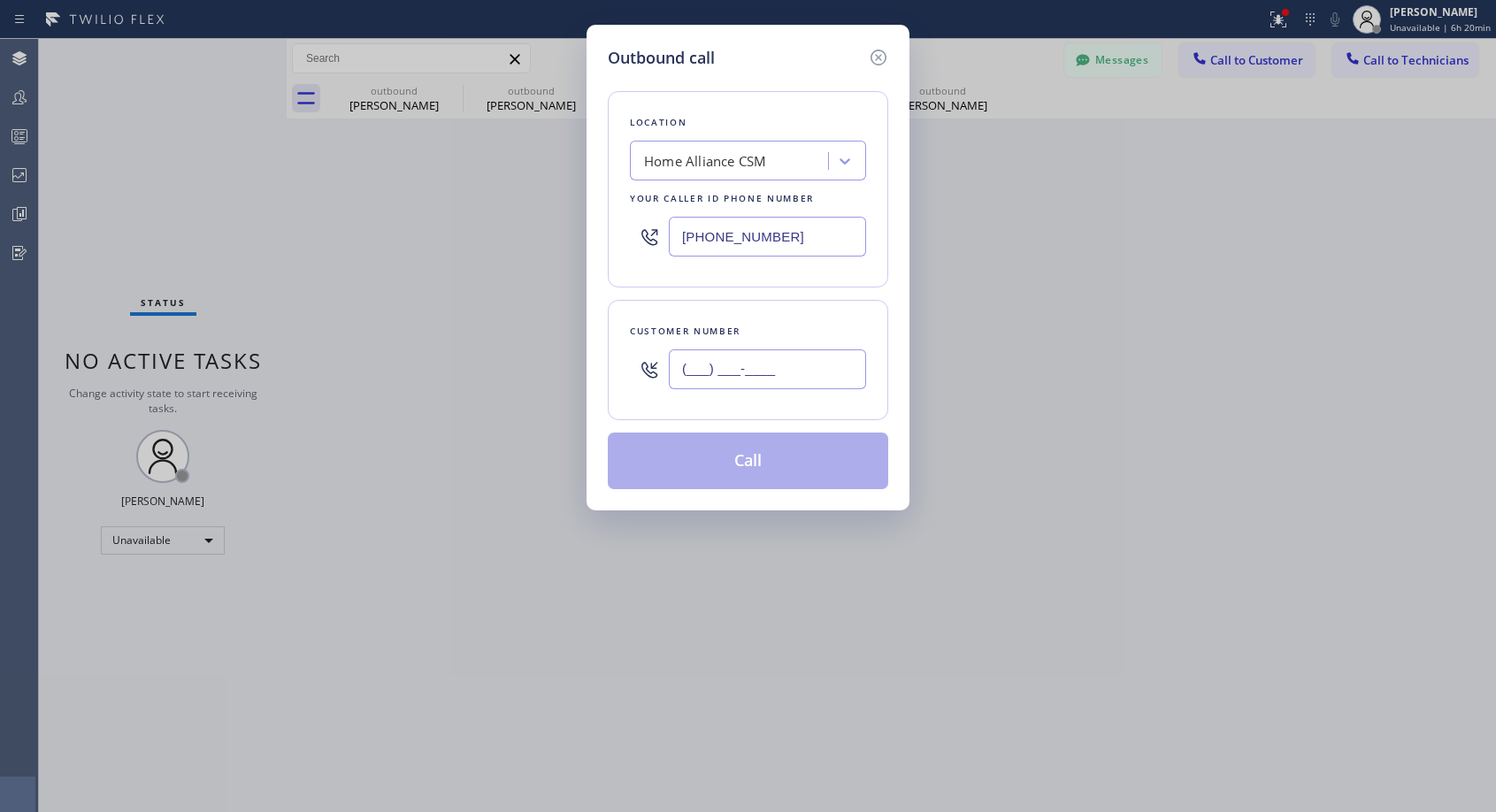
click at [813, 370] on input "(___) ___-____" at bounding box center [767, 369] width 198 height 40
paste input "360) 618-2139"
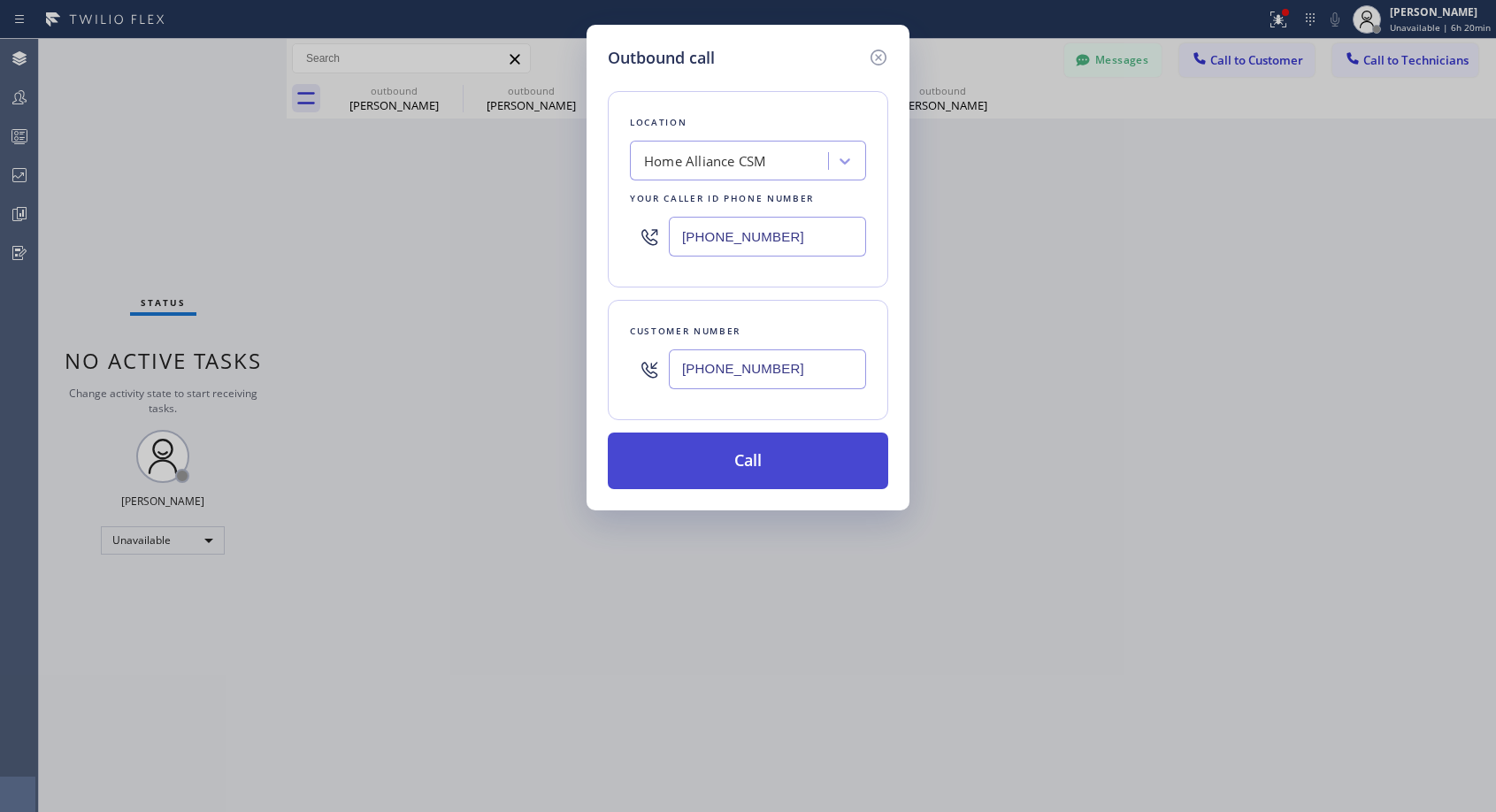
type input "[PHONE_NUMBER]"
click at [760, 461] on button "Call" at bounding box center [748, 461] width 280 height 56
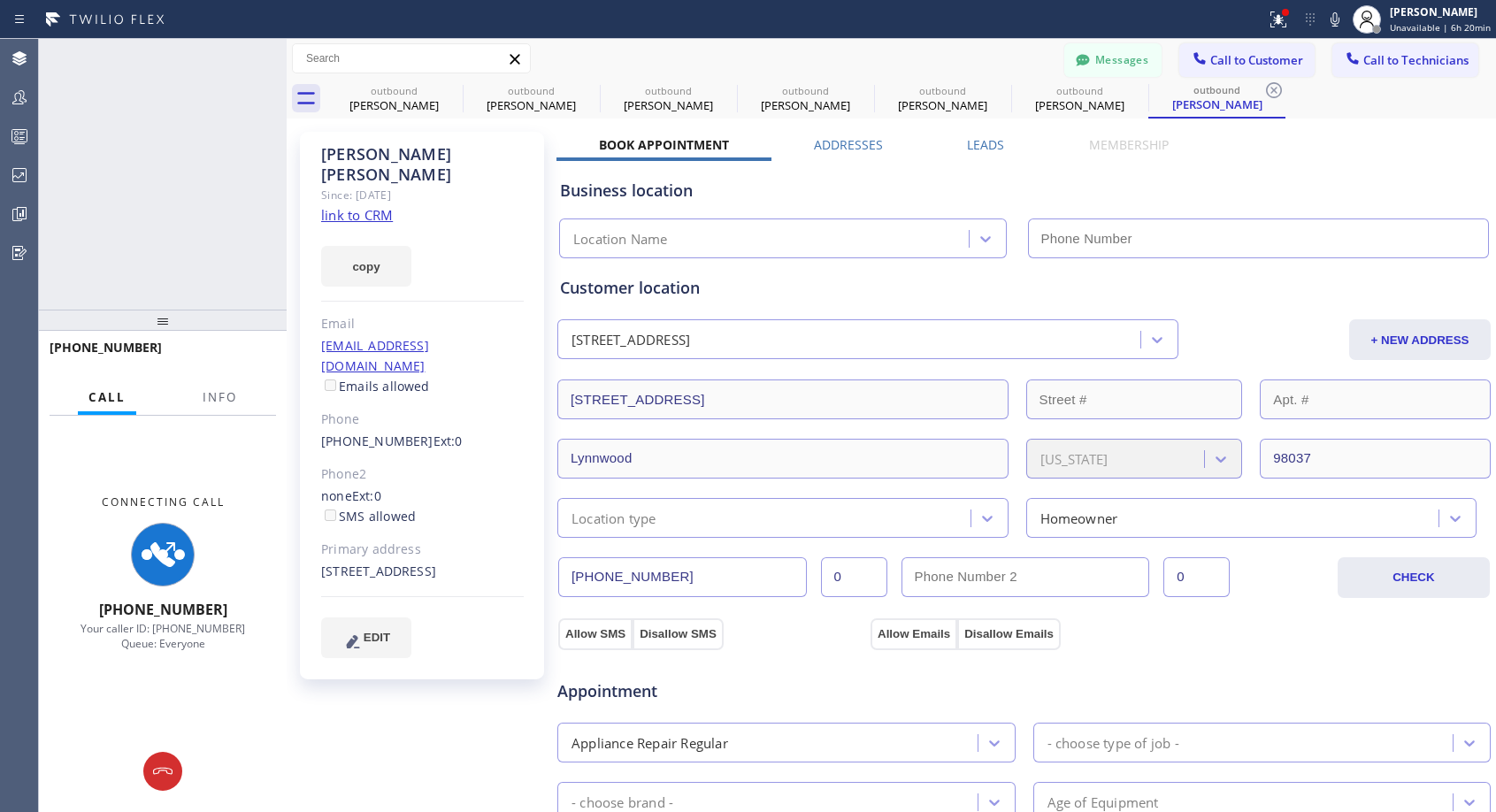
type input "[PHONE_NUMBER]"
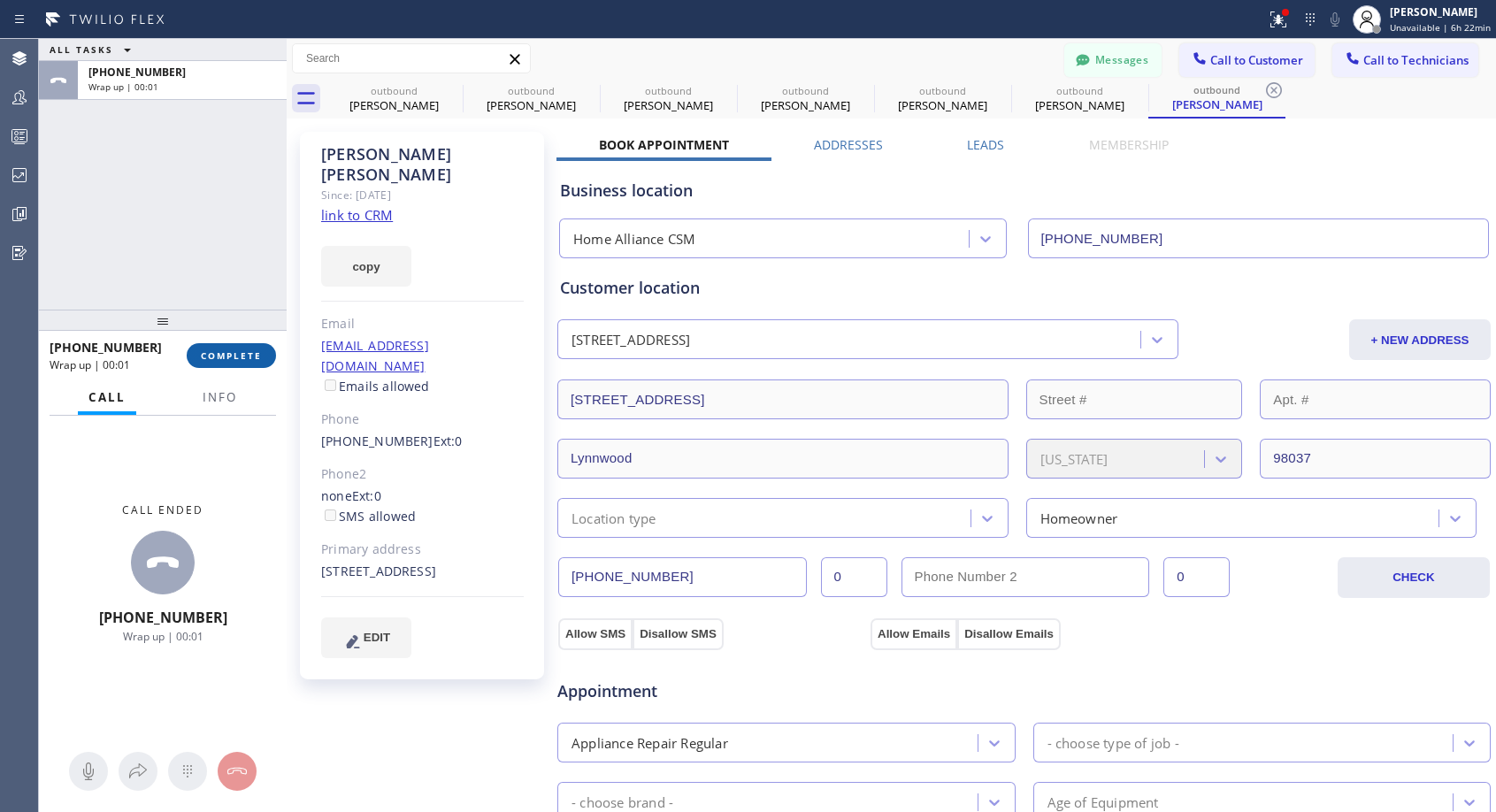
click at [242, 350] on span "COMPLETE" at bounding box center [231, 355] width 61 height 13
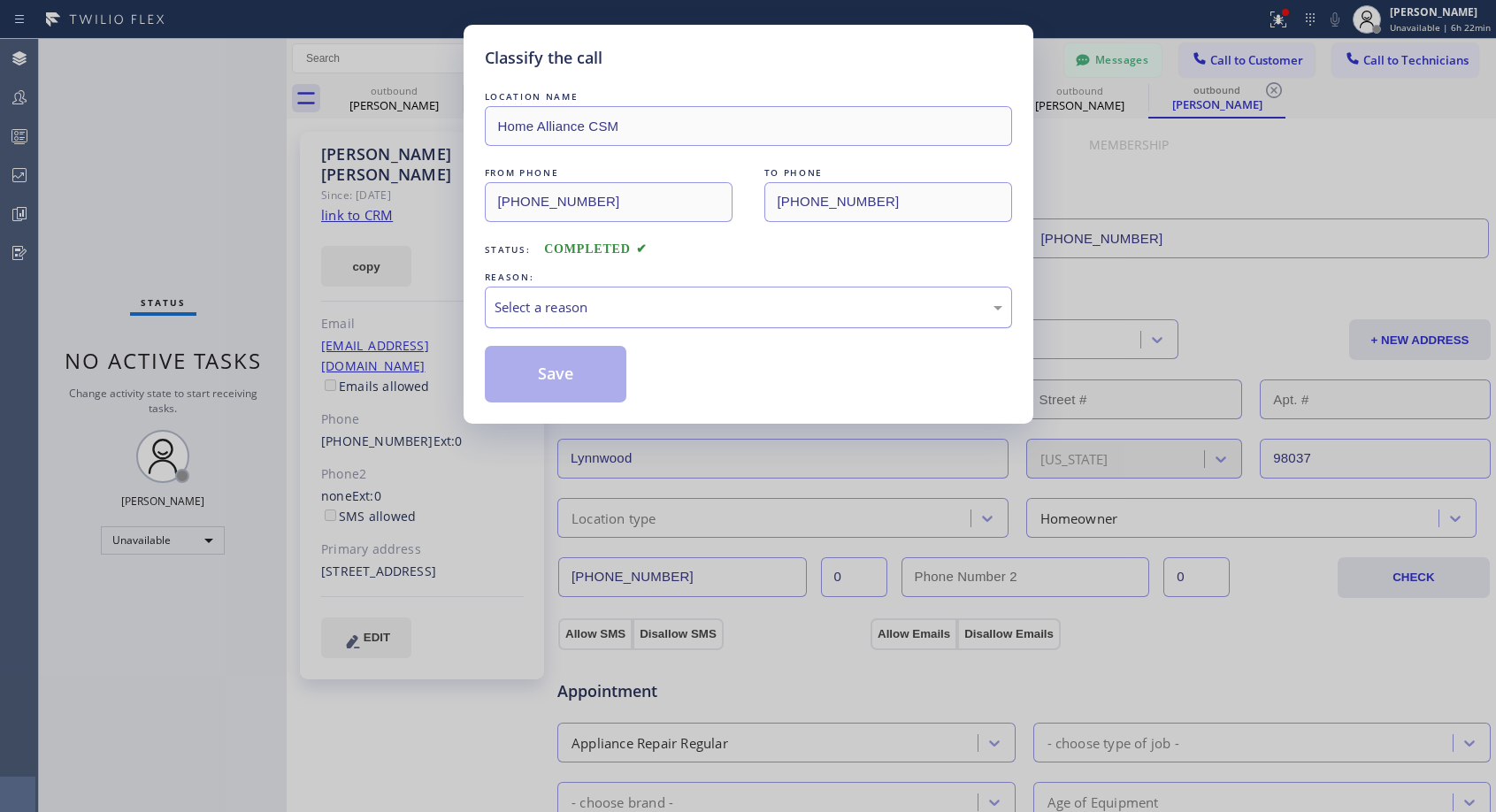
click at [626, 314] on div "Select a reason" at bounding box center [749, 307] width 508 height 20
click at [528, 370] on button "Save" at bounding box center [556, 374] width 142 height 56
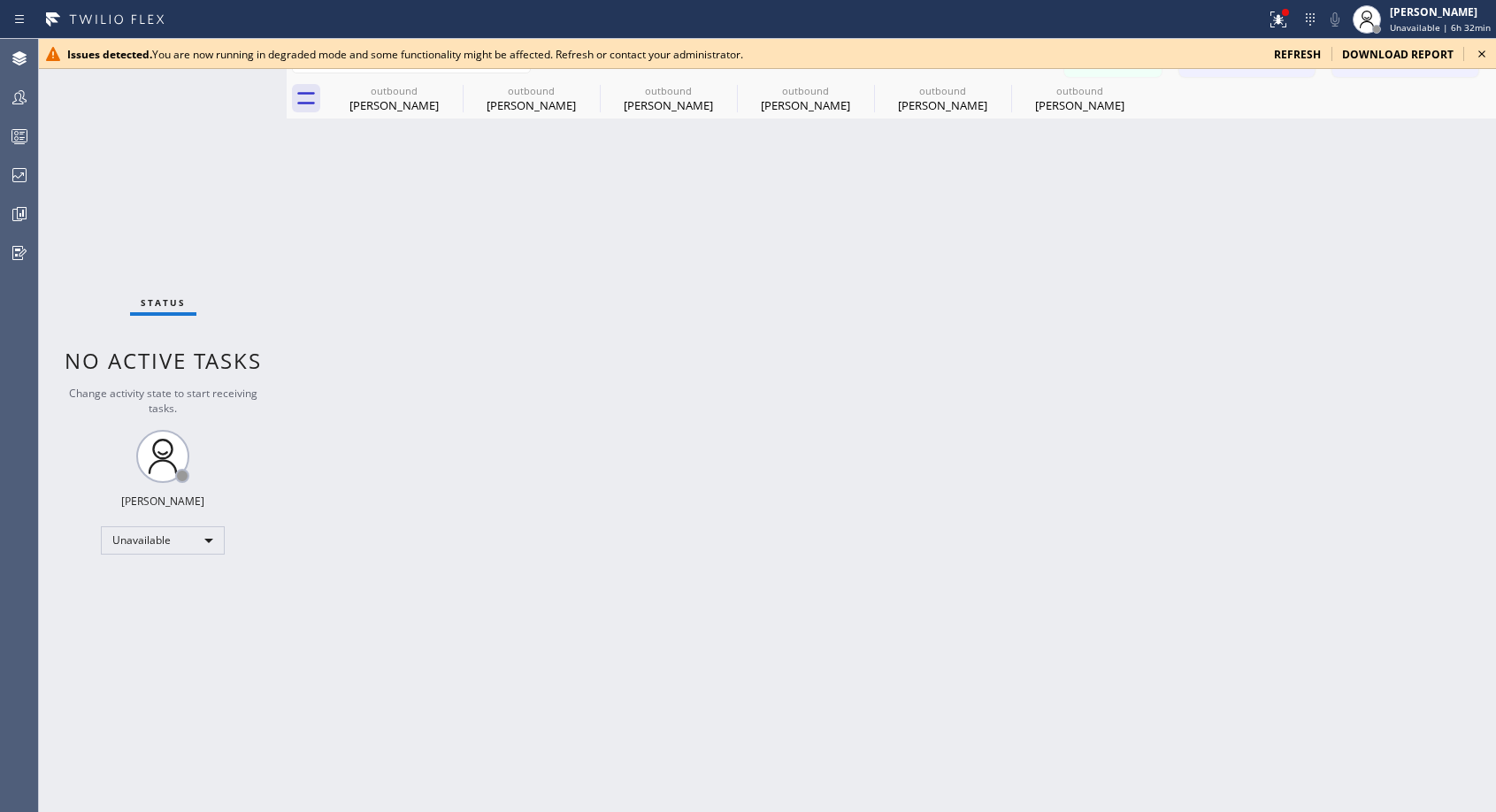
click at [1483, 53] on icon at bounding box center [1482, 55] width 21 height 21
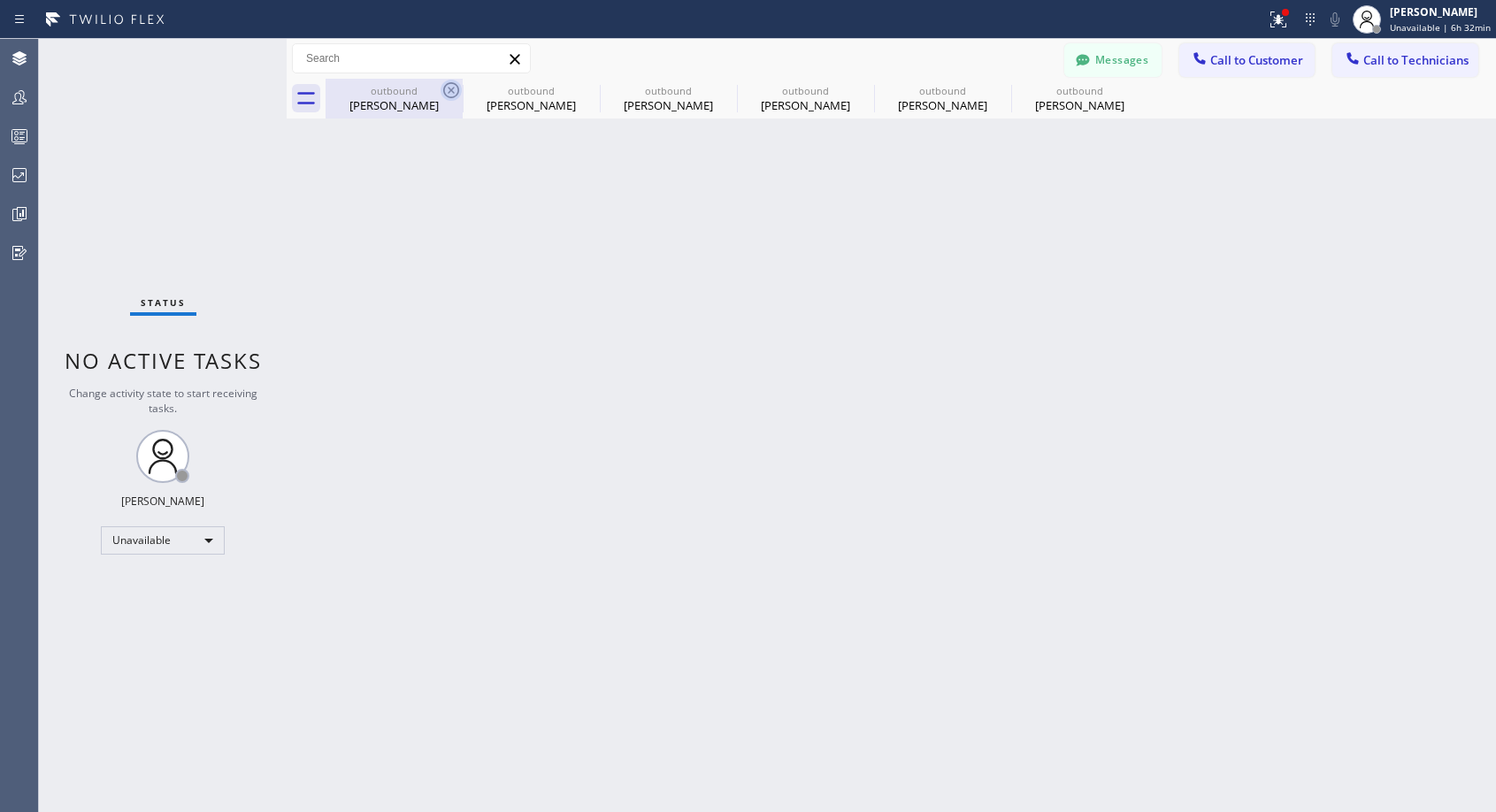
click at [451, 87] on icon at bounding box center [451, 91] width 21 height 21
click at [0, 0] on icon at bounding box center [0, 0] width 0 height 0
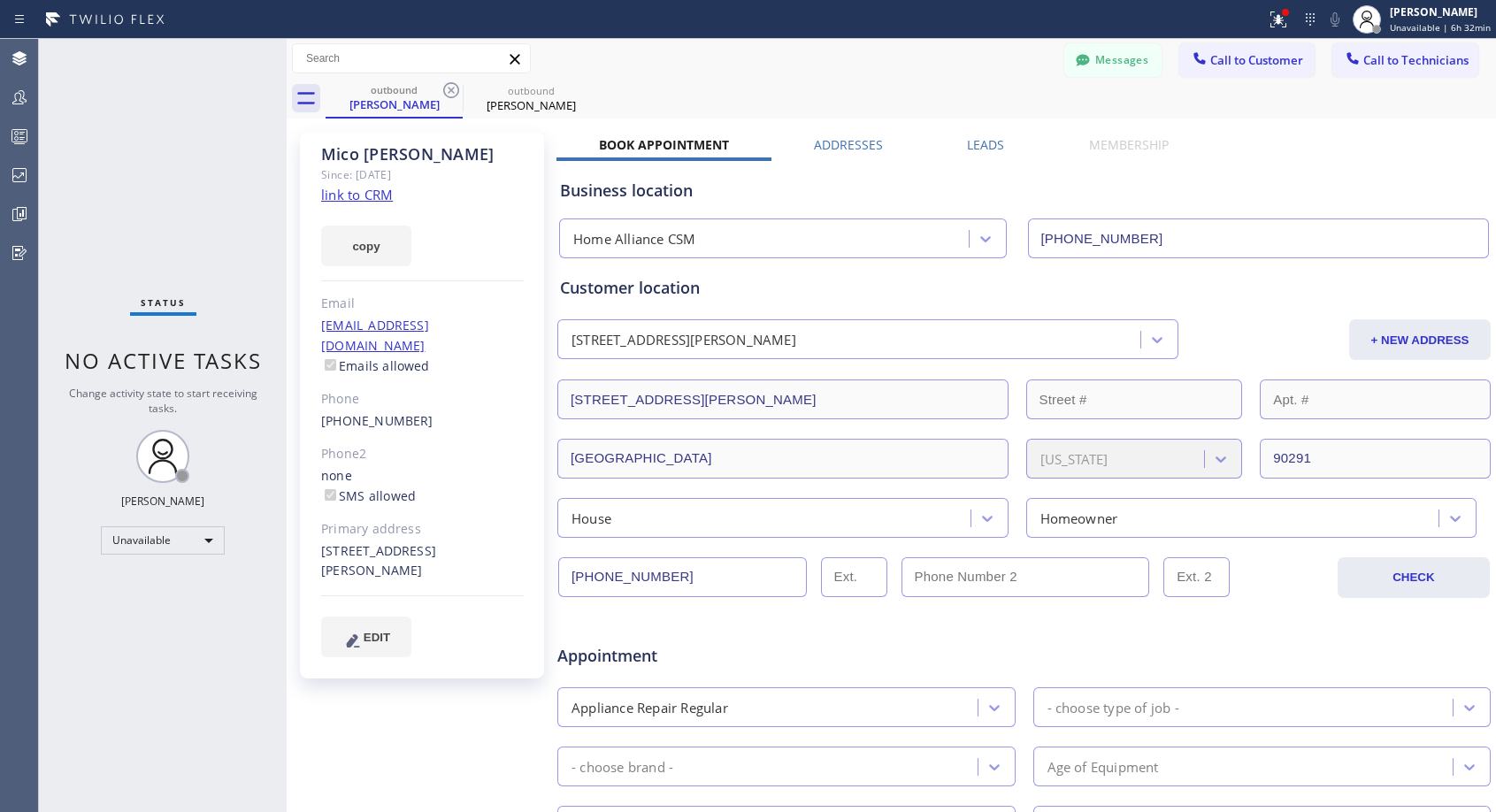
click at [451, 87] on icon at bounding box center [451, 91] width 21 height 21
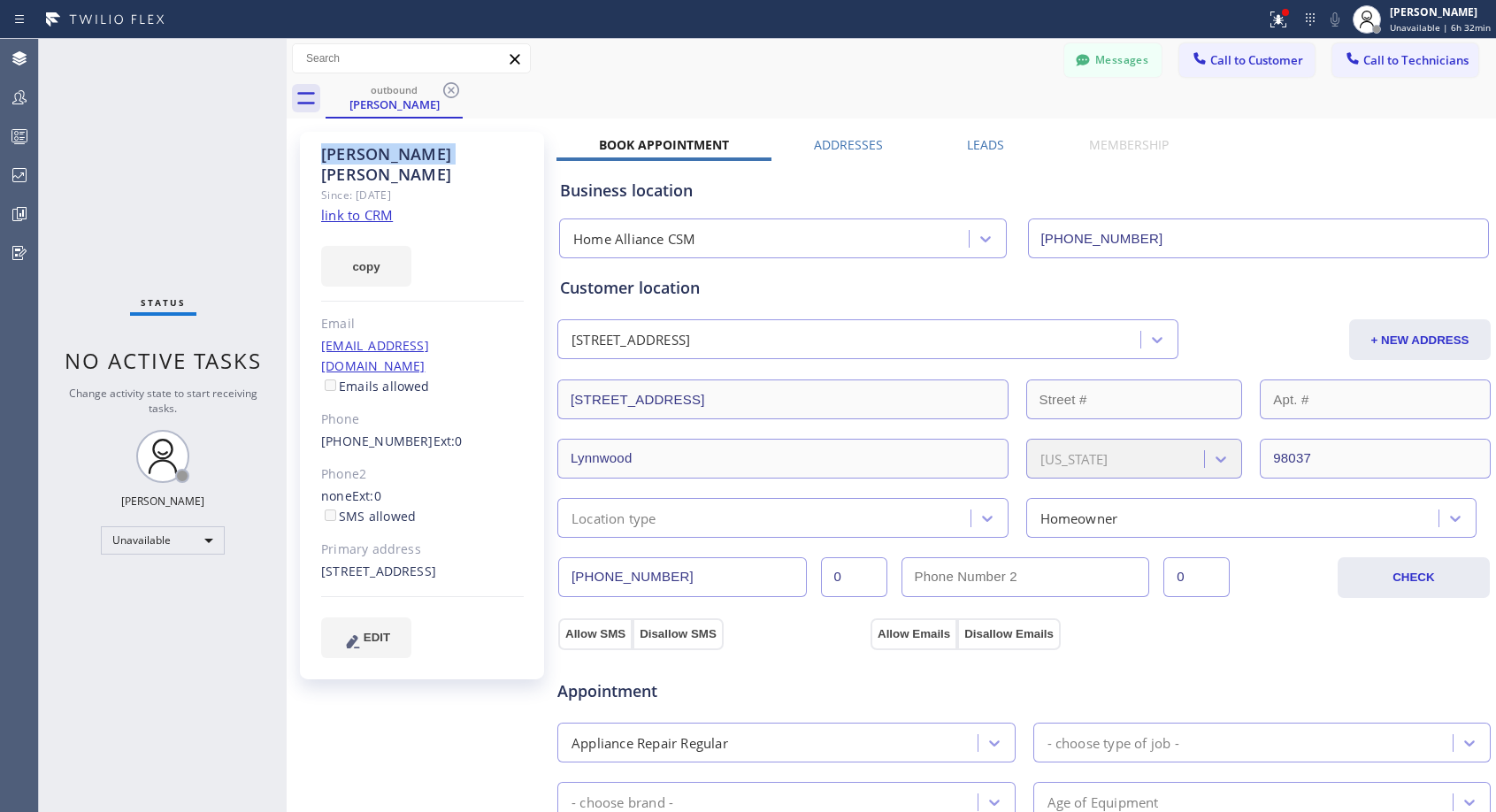
click at [451, 87] on icon at bounding box center [451, 91] width 21 height 21
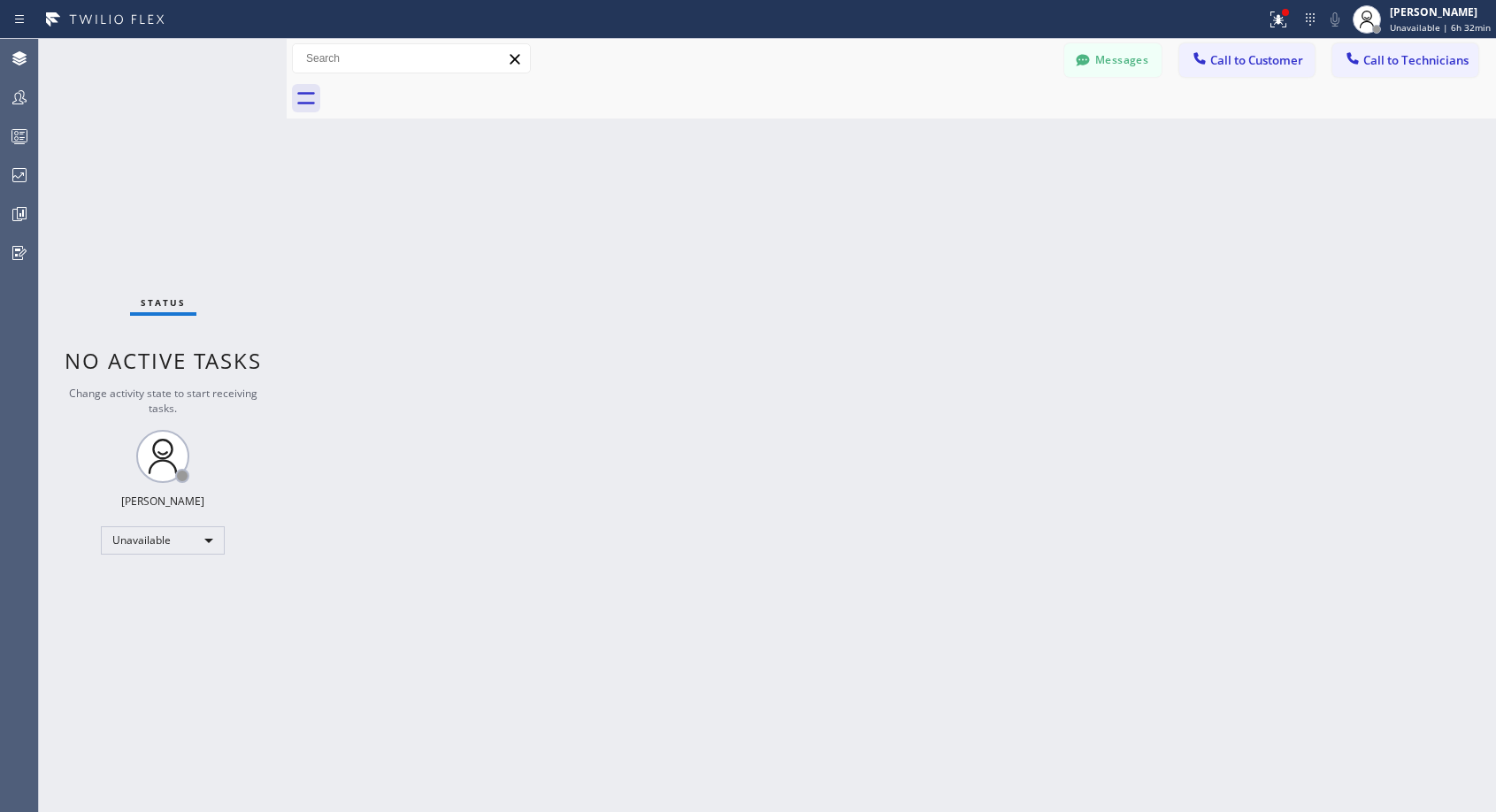
click at [452, 87] on div at bounding box center [911, 98] width 1171 height 40
click at [1211, 61] on div at bounding box center [1200, 60] width 21 height 21
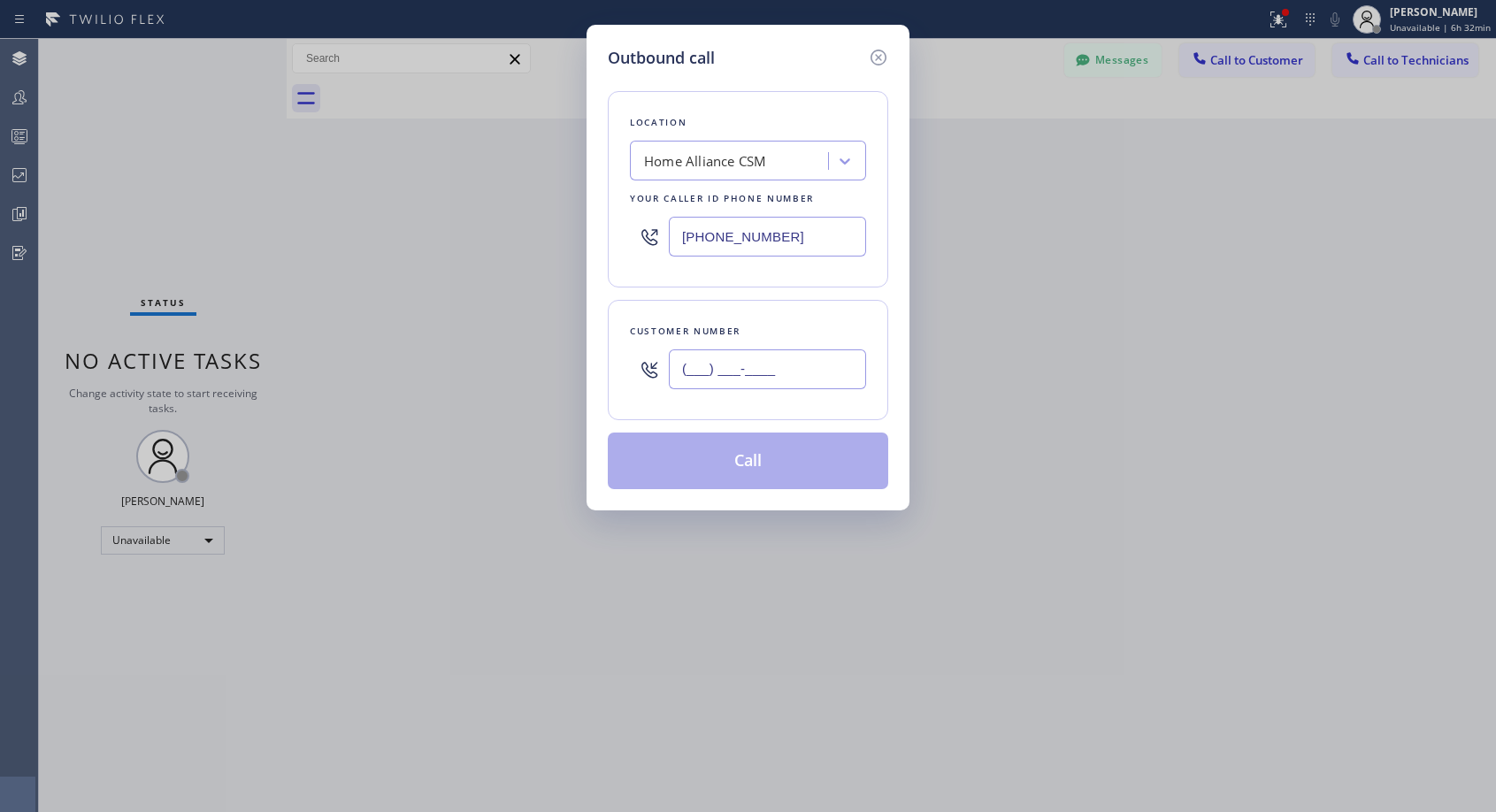
click at [736, 373] on input "(___) ___-____" at bounding box center [767, 369] width 198 height 40
paste input "310) 562-3472"
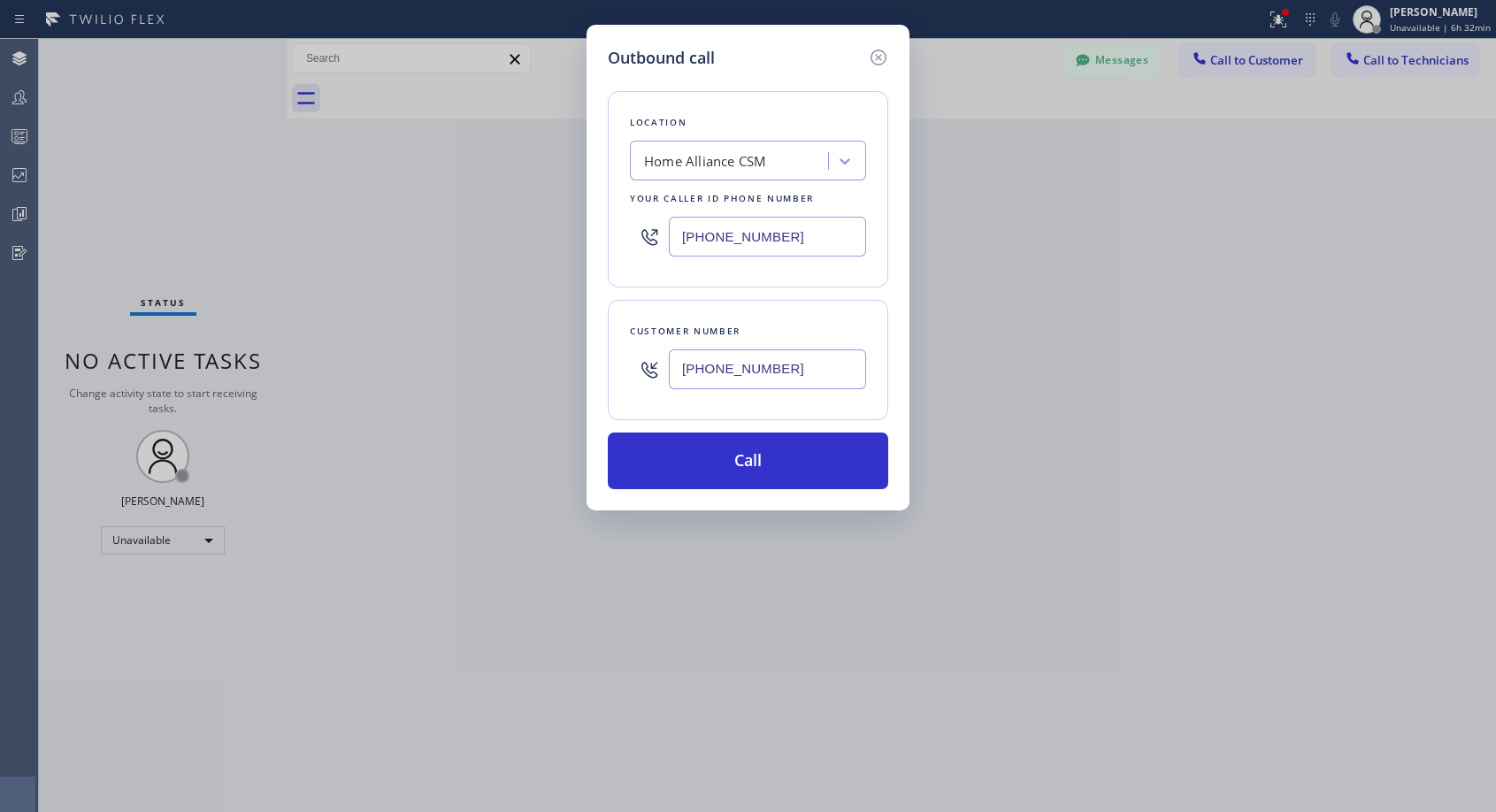
type input "[PHONE_NUMBER]"
click at [787, 463] on button "Call" at bounding box center [748, 461] width 280 height 56
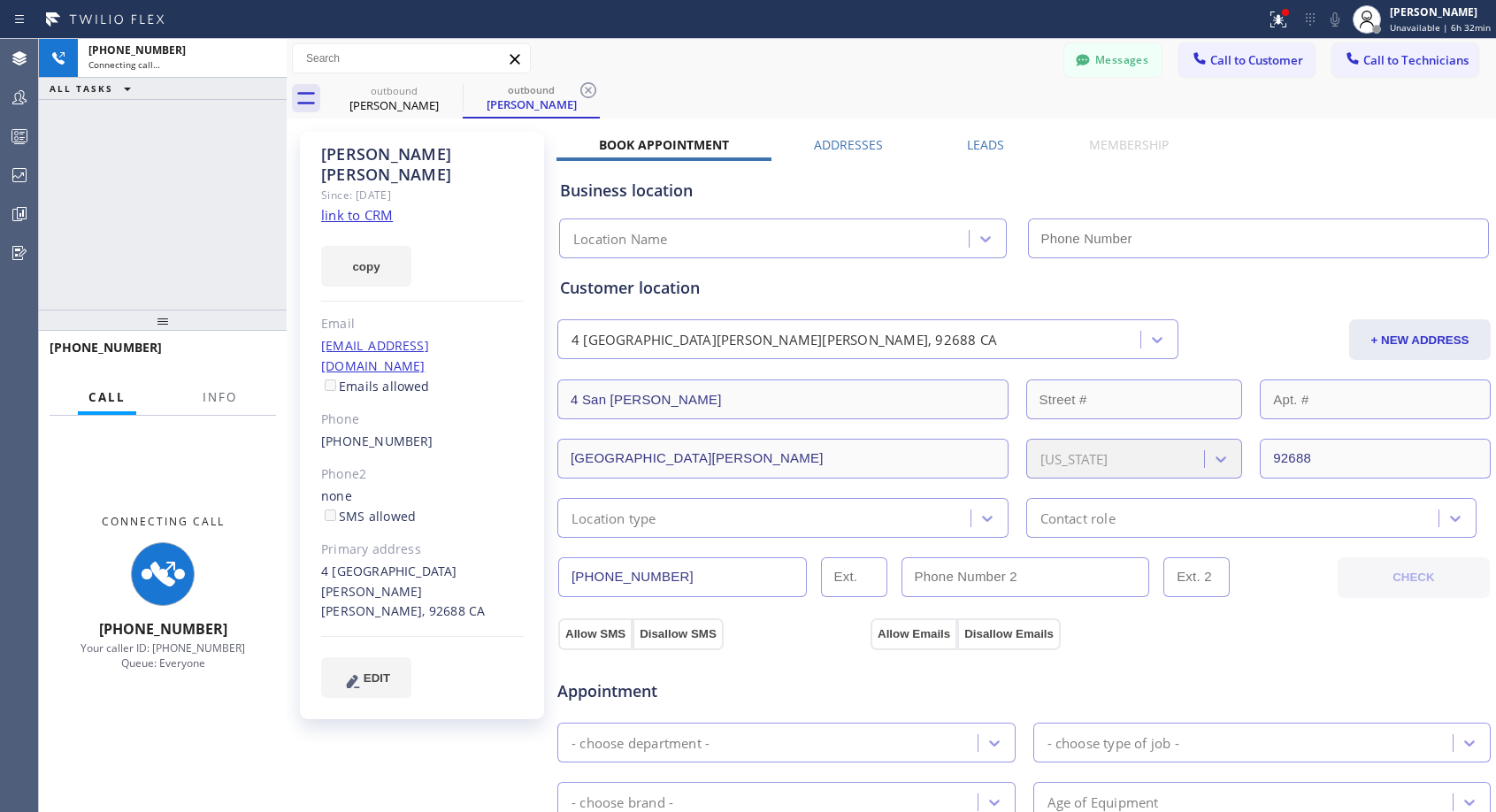
type input "[PHONE_NUMBER]"
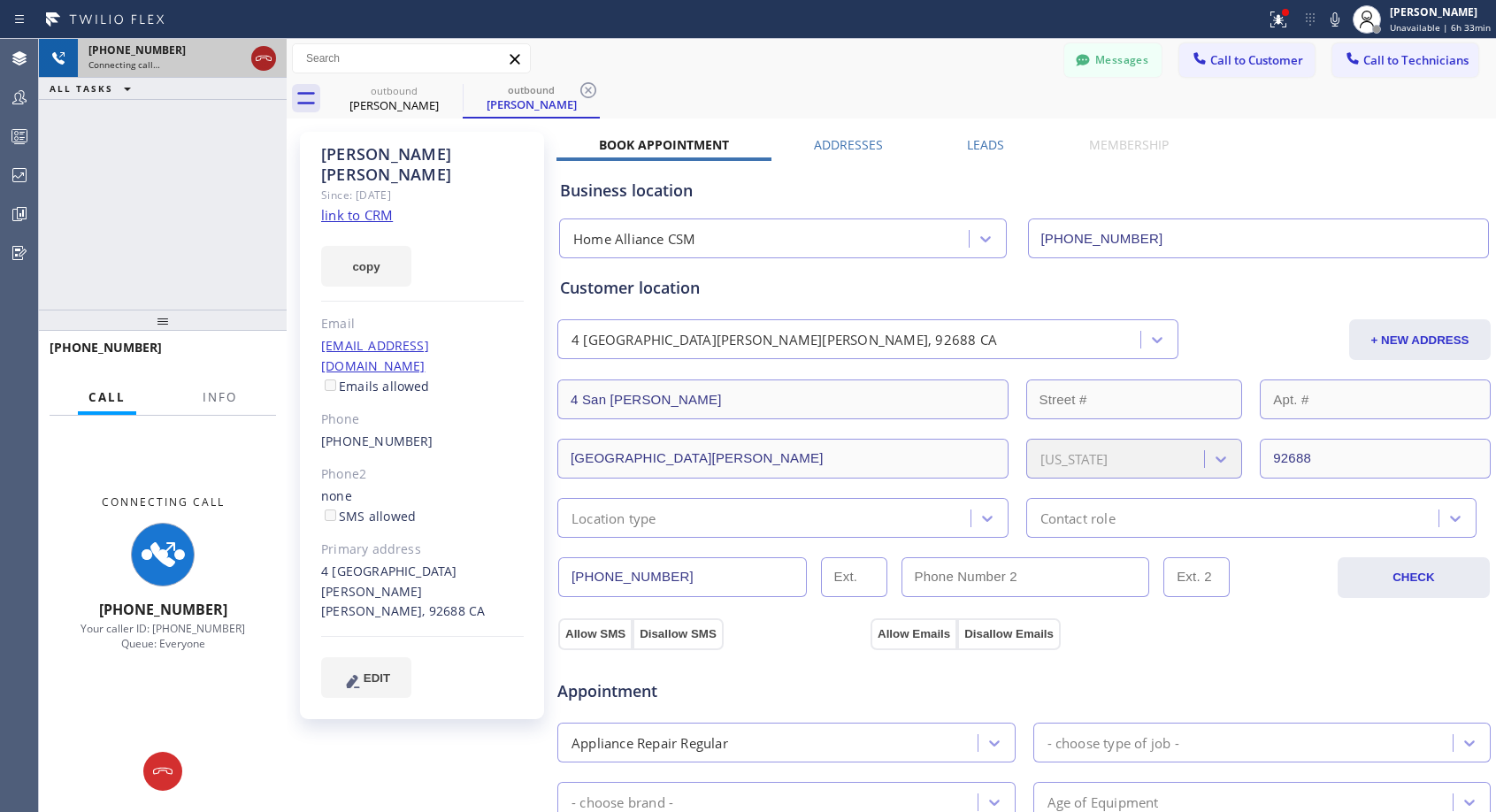
click at [265, 53] on icon at bounding box center [264, 58] width 21 height 21
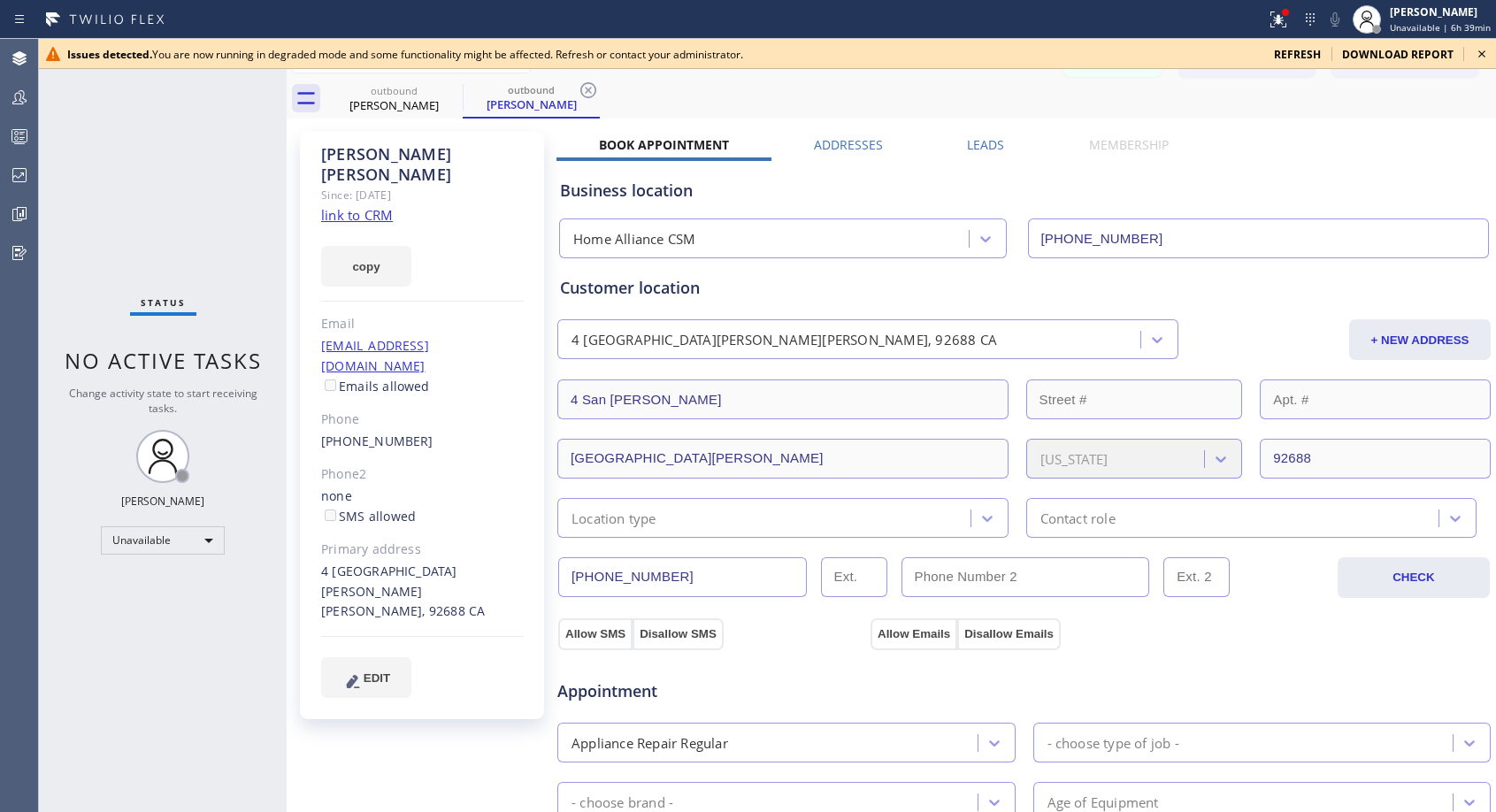
click at [1480, 53] on icon at bounding box center [1481, 54] width 7 height 7
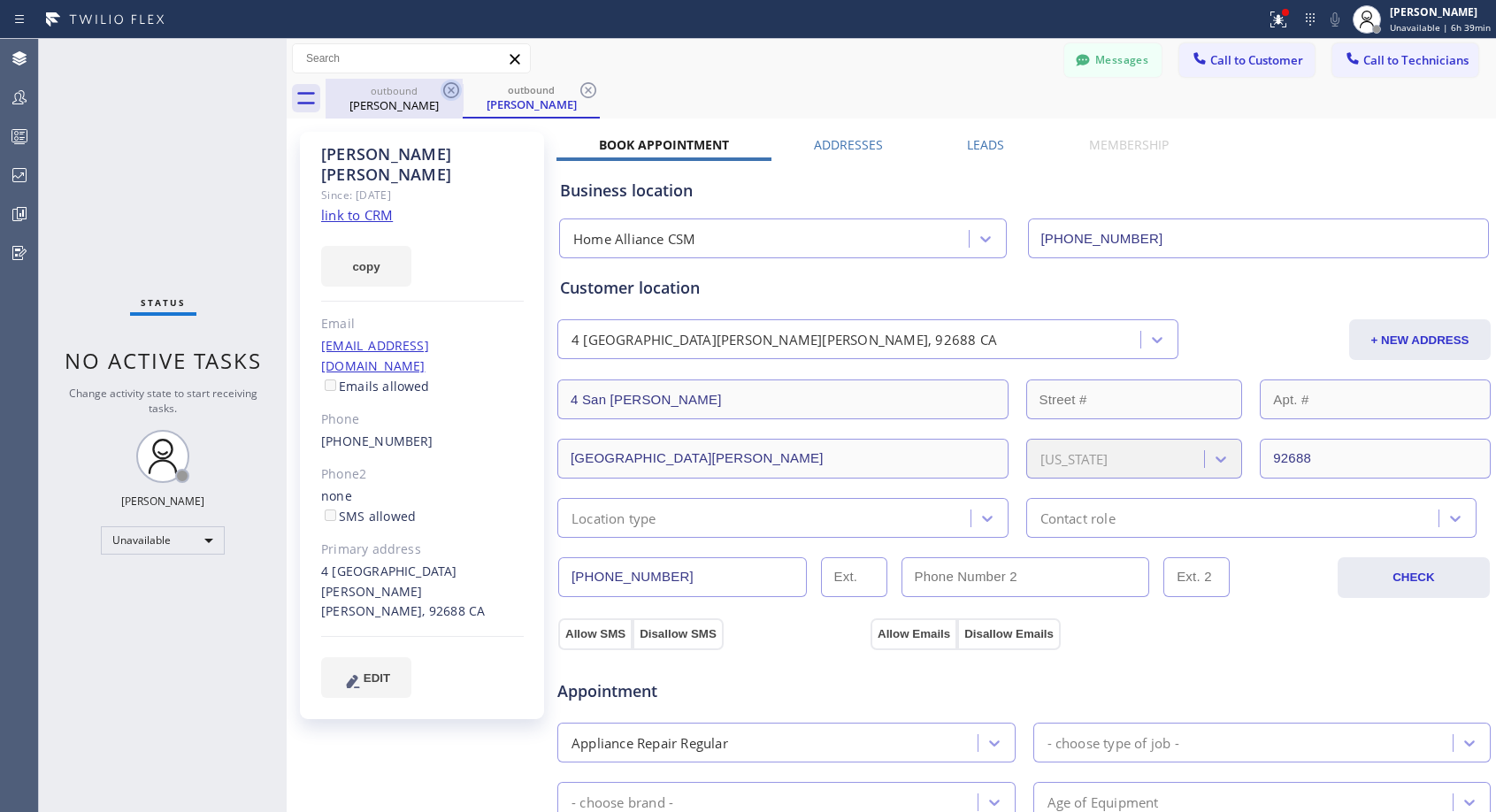
click at [452, 85] on icon at bounding box center [451, 91] width 21 height 21
click at [463, 85] on div "outbound [PERSON_NAME]" at bounding box center [531, 98] width 137 height 40
click at [1248, 63] on span "Call to Customer" at bounding box center [1256, 60] width 93 height 16
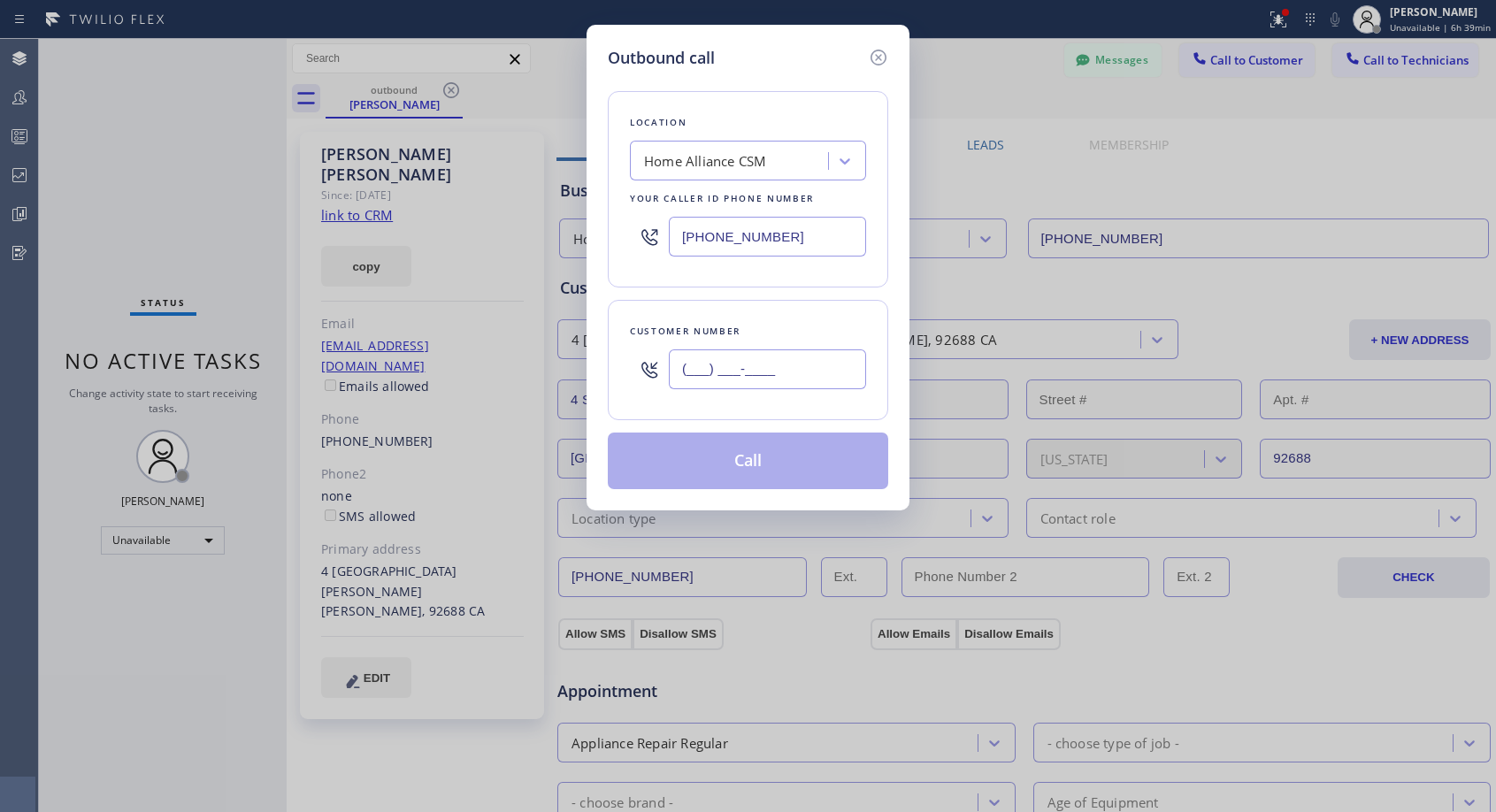
click at [827, 366] on input "(___) ___-____" at bounding box center [767, 369] width 198 height 40
paste input "310) 293-7100"
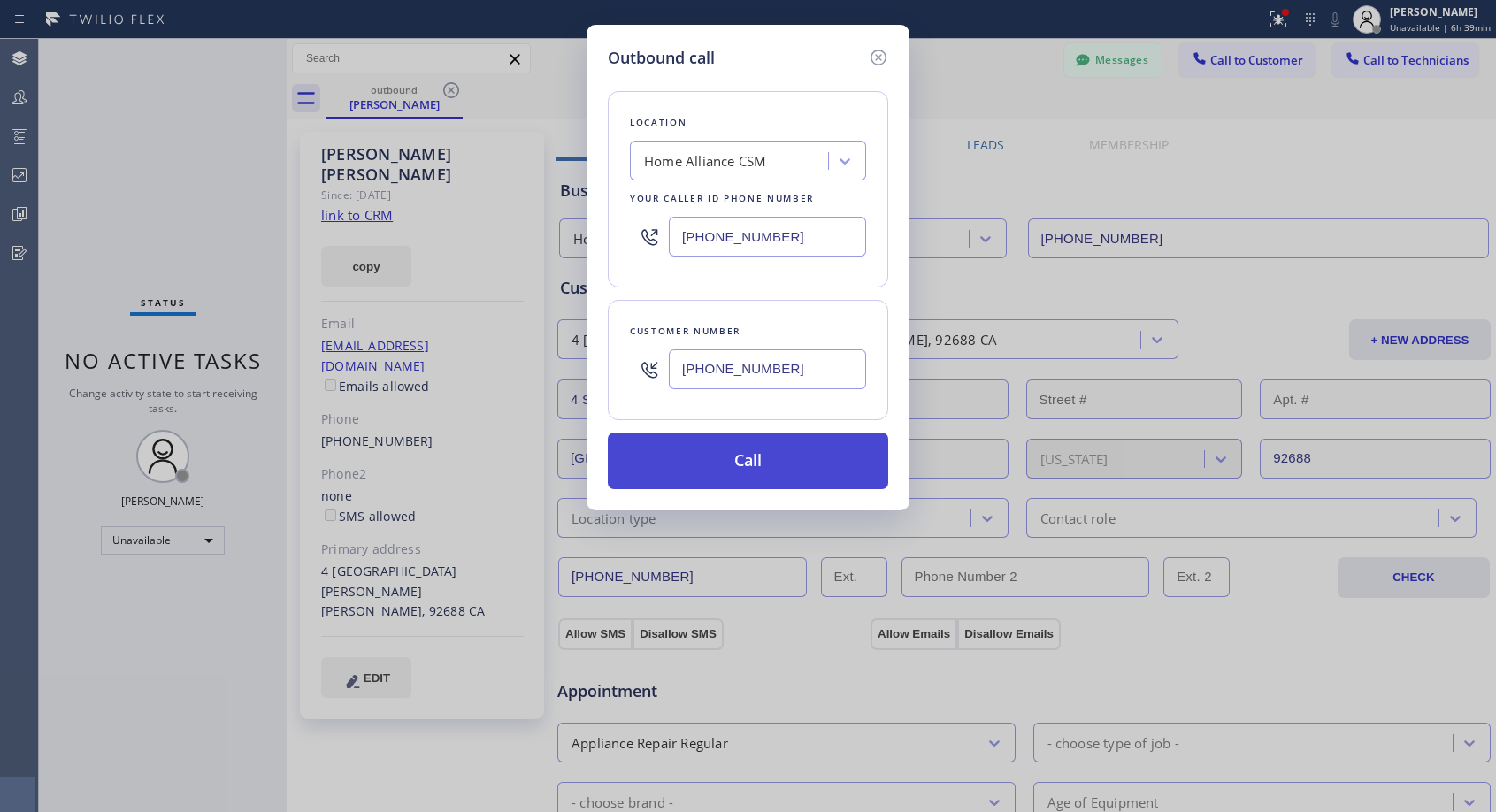
type input "[PHONE_NUMBER]"
click at [796, 460] on button "Call" at bounding box center [748, 461] width 280 height 56
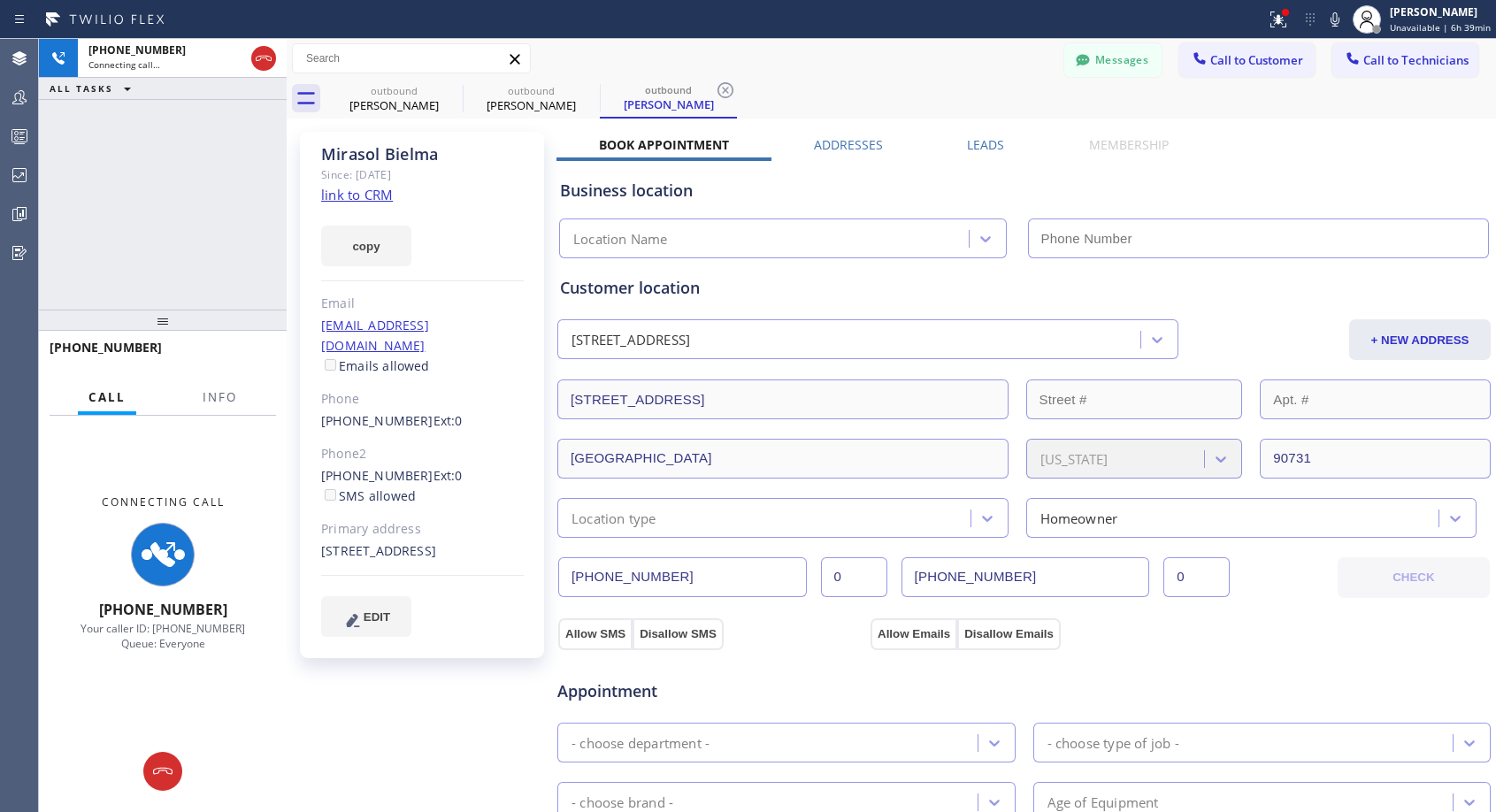
type input "[PHONE_NUMBER]"
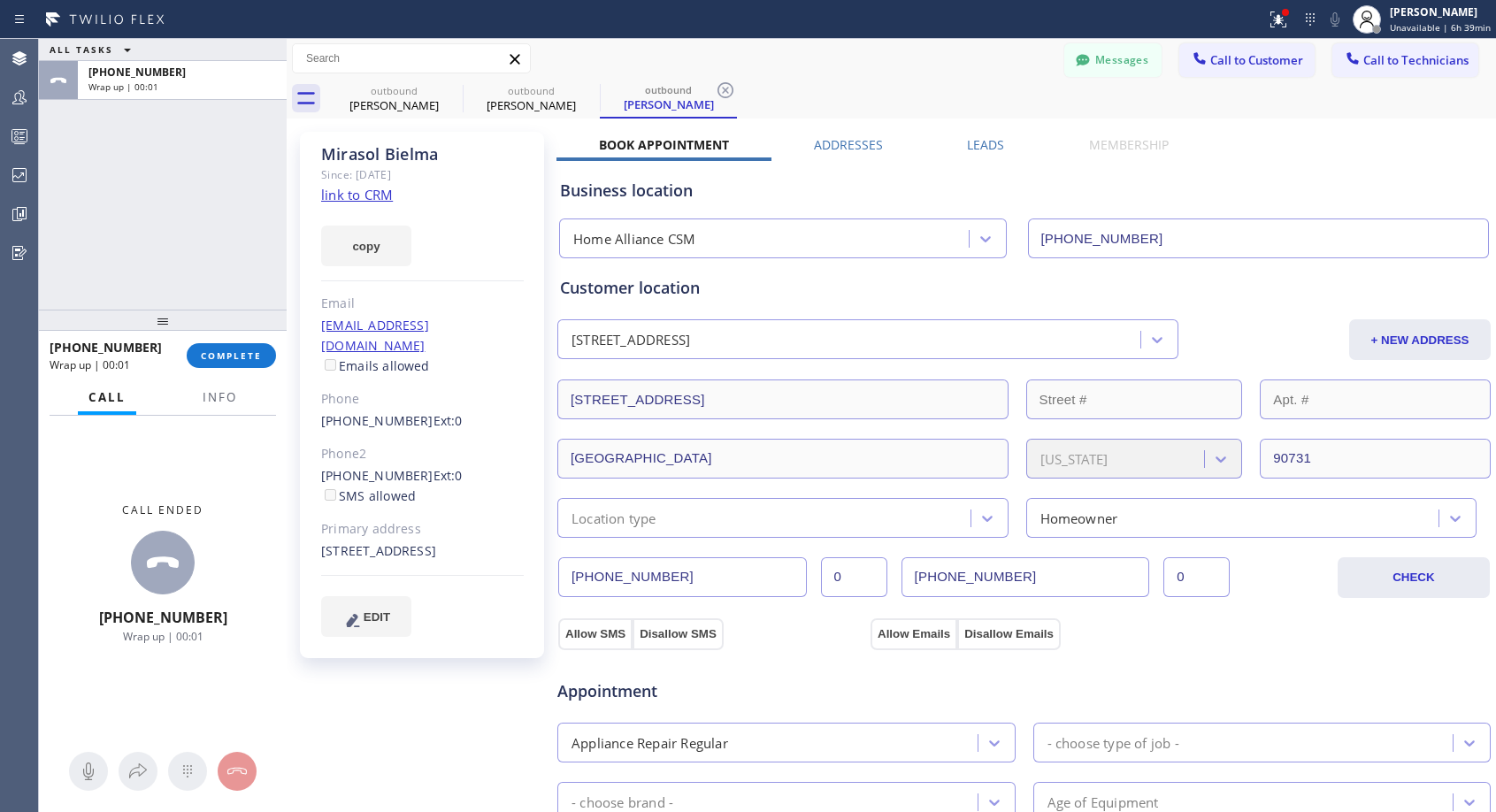
drag, startPoint x: 228, startPoint y: 351, endPoint x: 231, endPoint y: 265, distance: 86.1
click at [231, 265] on div "ALL TASKS ALL TASKS ACTIVE TASKS TASKS IN WRAP UP [PHONE_NUMBER] Wrap up | 00:0…" at bounding box center [163, 425] width 247 height 773
click at [236, 356] on span "COMPLETE" at bounding box center [231, 355] width 61 height 13
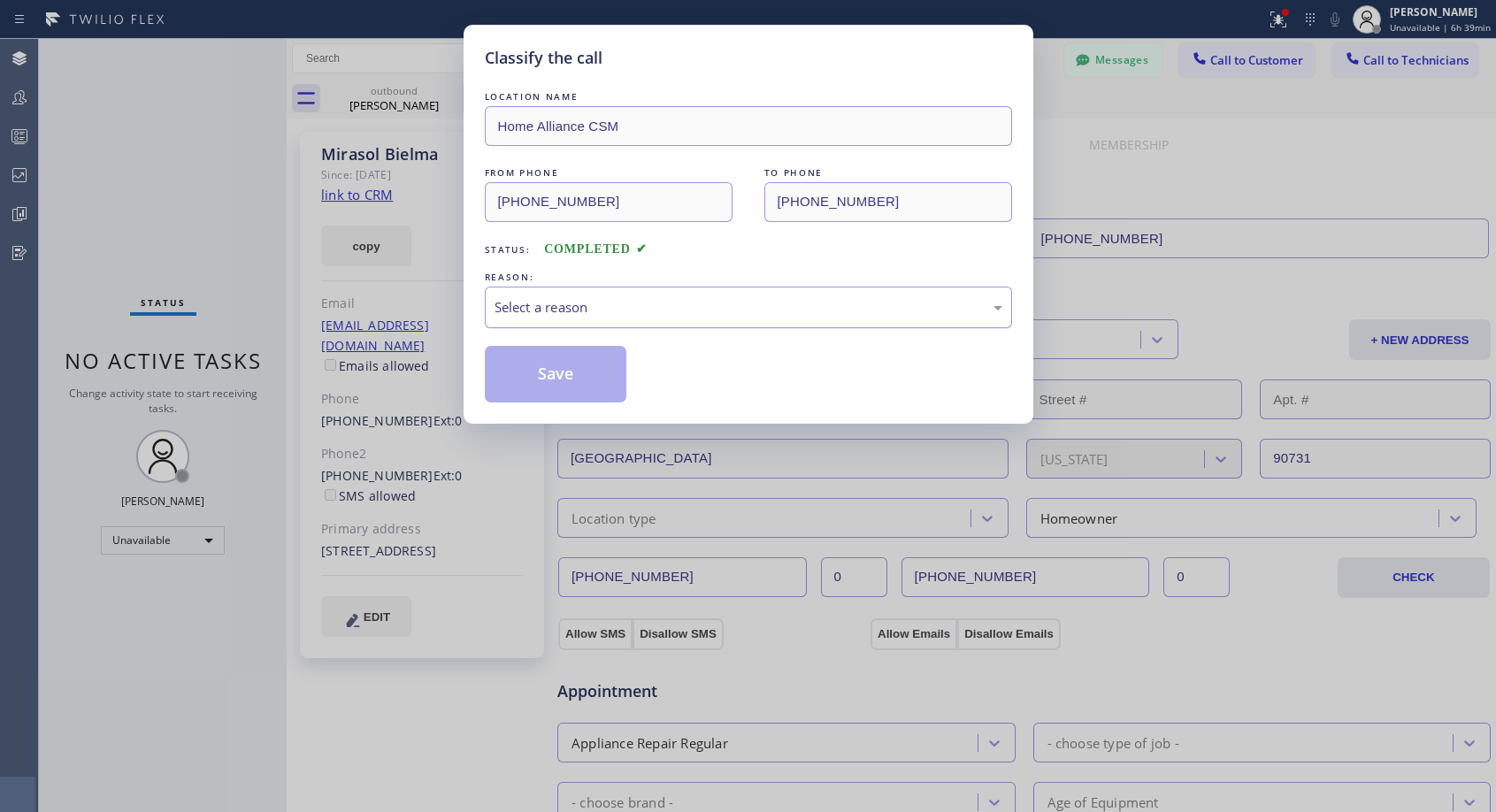
click at [841, 292] on div "Select a reason" at bounding box center [749, 307] width 528 height 42
click at [619, 383] on button "Save" at bounding box center [556, 374] width 142 height 56
